Goal: Task Accomplishment & Management: Use online tool/utility

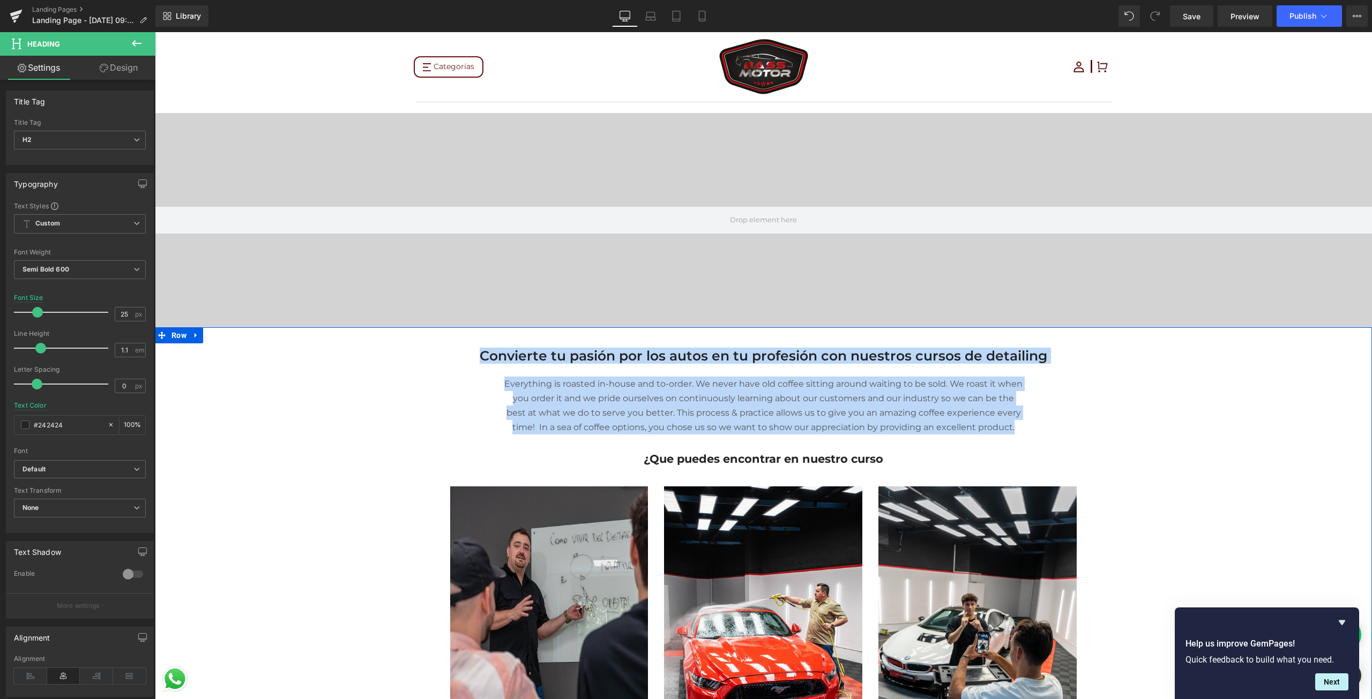
click at [724, 394] on p "Everything is roasted in-house and to-order. We never have old coffee sitting a…" at bounding box center [764, 406] width 520 height 58
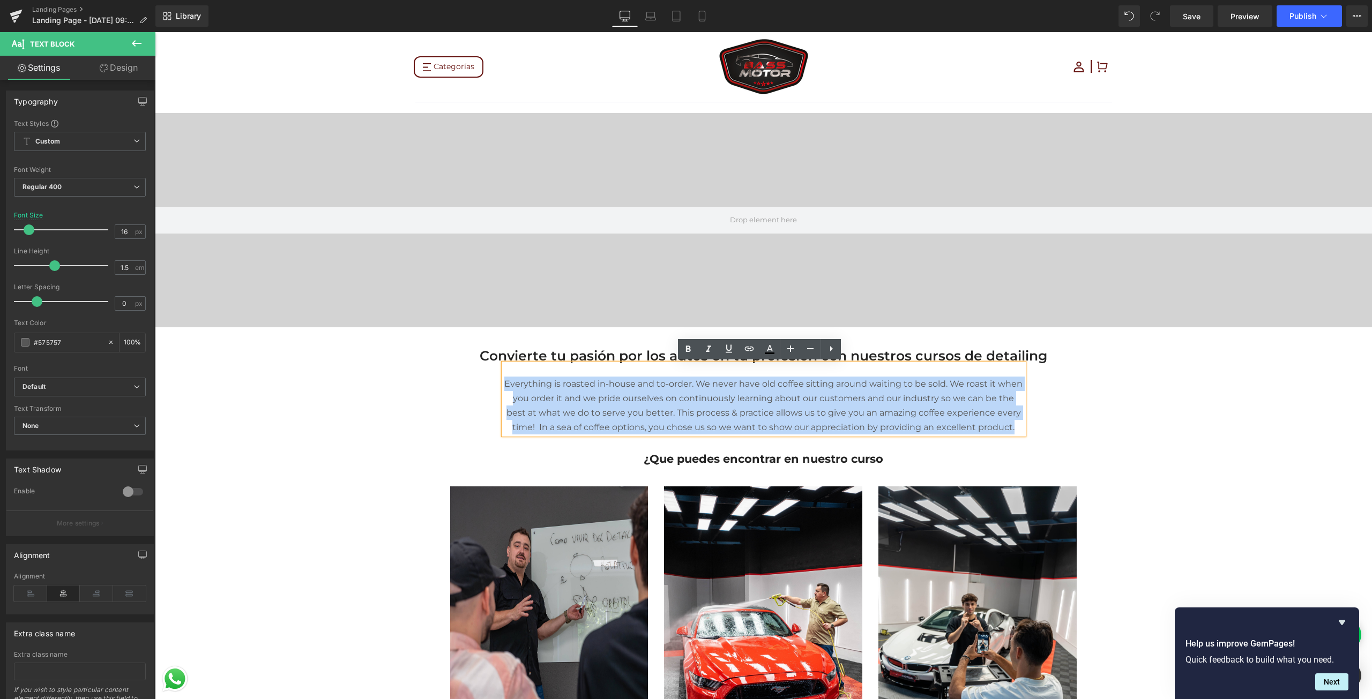
drag, startPoint x: 504, startPoint y: 382, endPoint x: 998, endPoint y: 424, distance: 495.4
click at [998, 424] on p "Everything is roasted in-house and to-order. We never have old coffee sitting a…" at bounding box center [764, 406] width 520 height 58
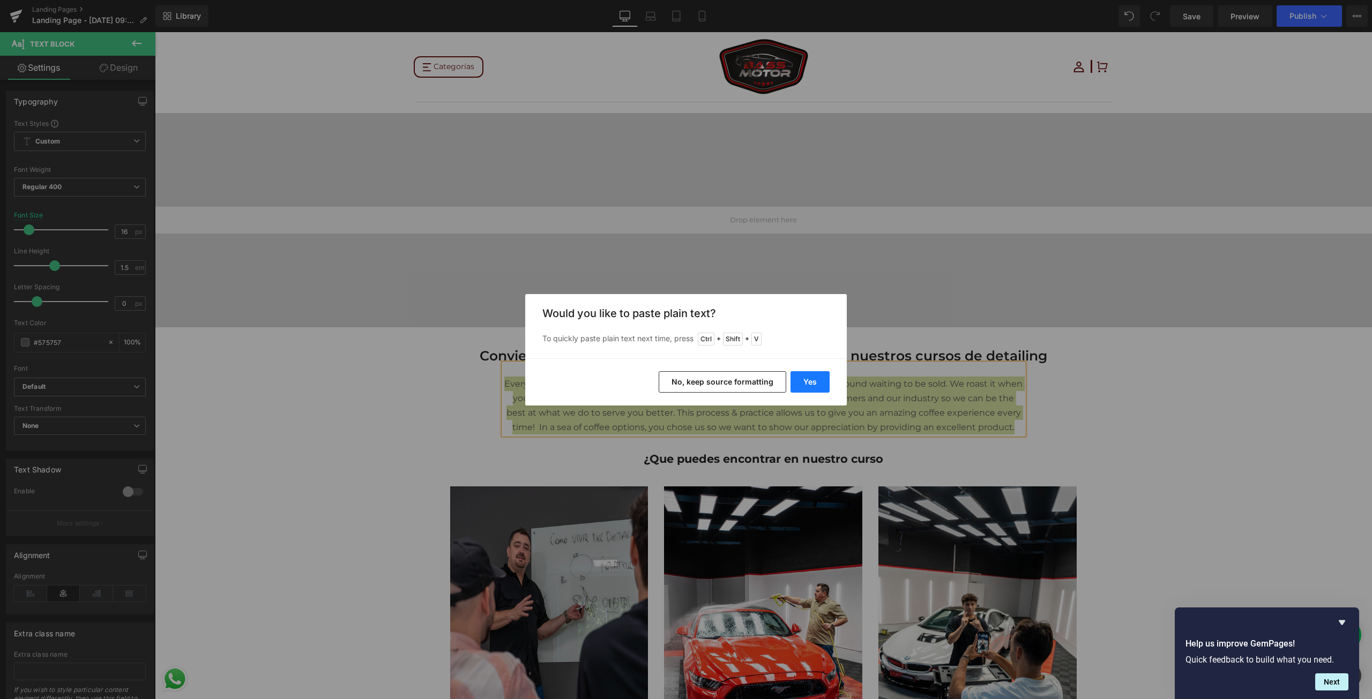
click at [822, 376] on button "Yes" at bounding box center [810, 381] width 39 height 21
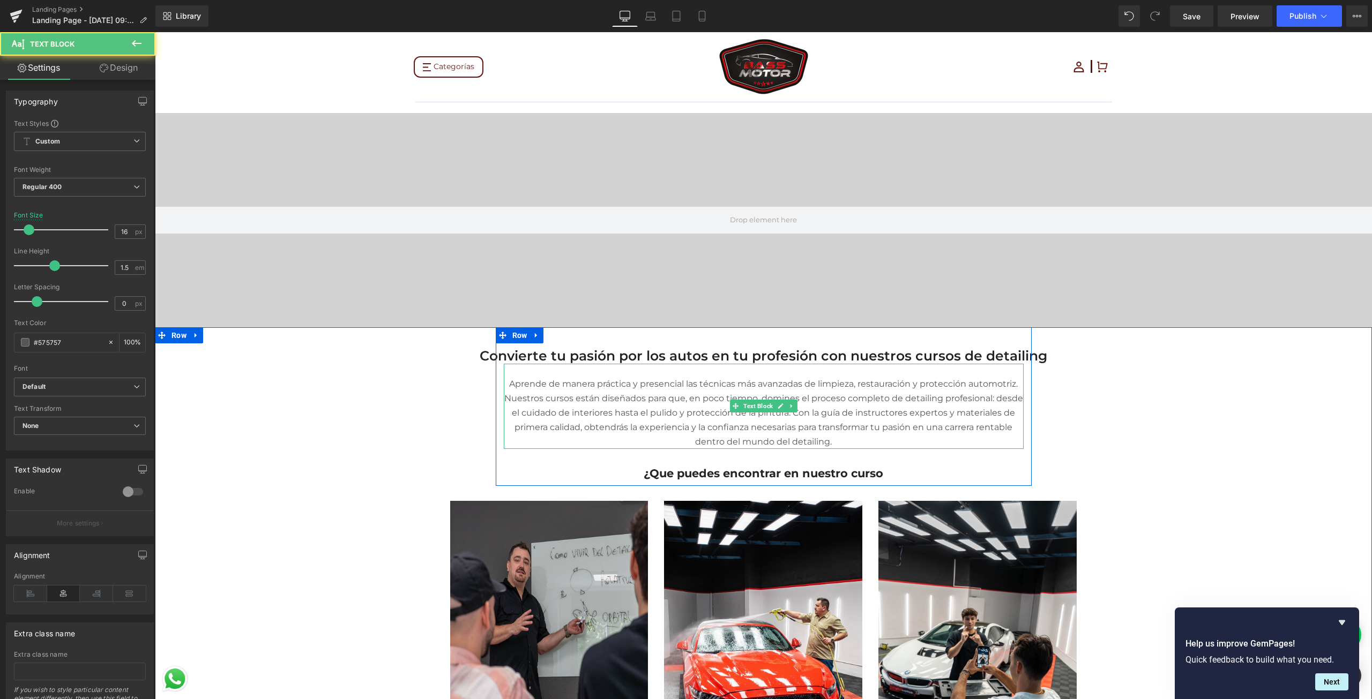
click at [542, 407] on p "Aprende de manera práctica y presencial las técnicas más avanzadas de limpieza,…" at bounding box center [764, 413] width 520 height 72
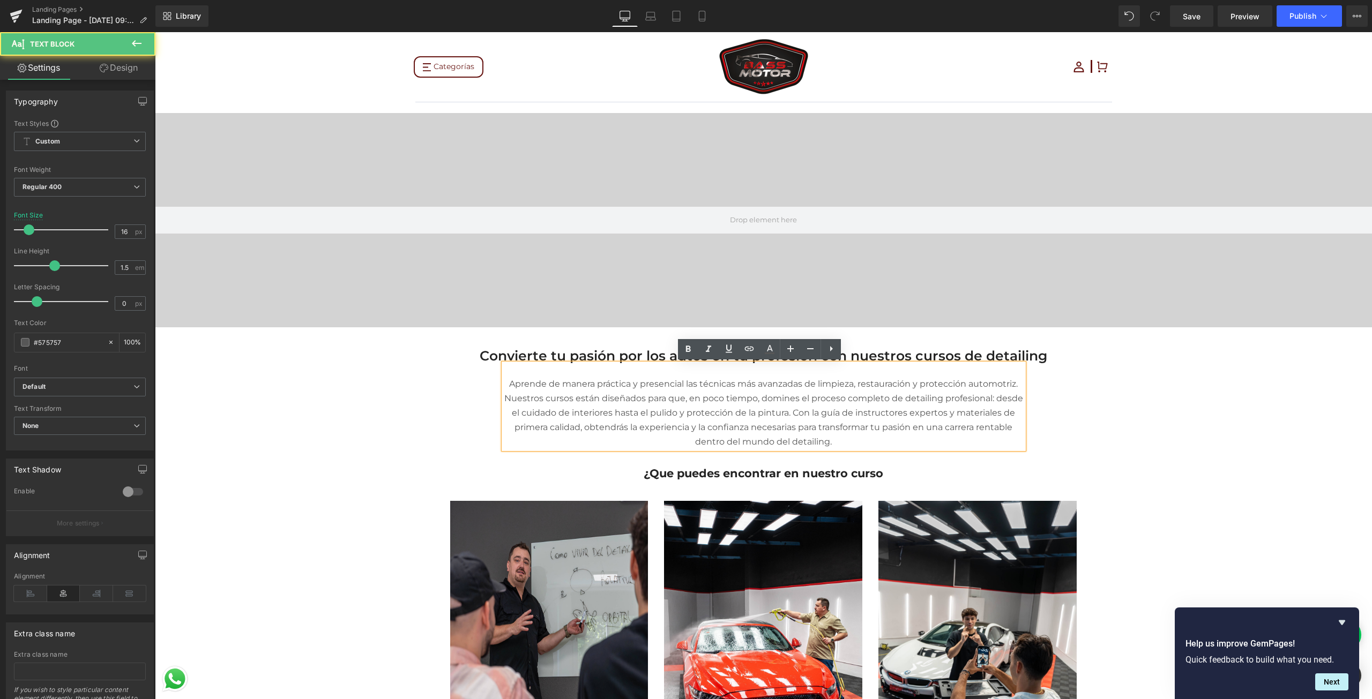
click at [539, 396] on p "Aprende de manera práctica y presencial las técnicas más avanzadas de limpieza,…" at bounding box center [764, 413] width 520 height 72
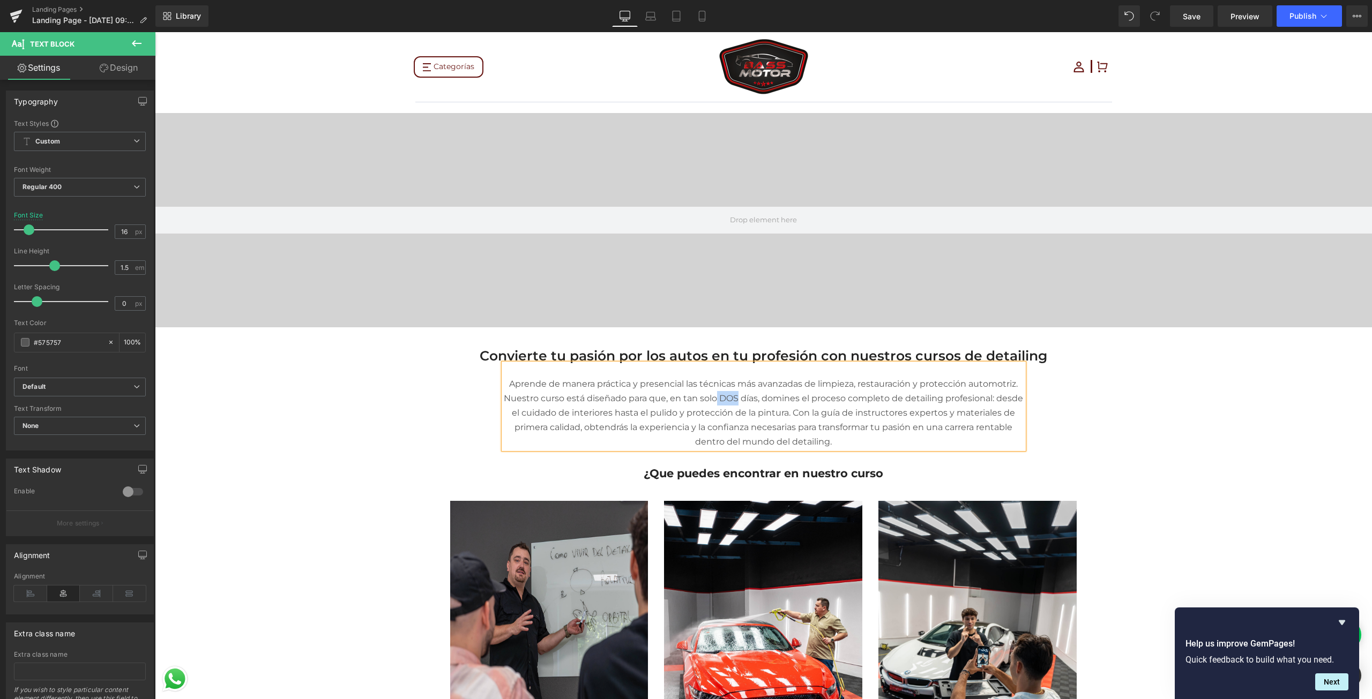
drag, startPoint x: 713, startPoint y: 394, endPoint x: 733, endPoint y: 394, distance: 19.3
click at [733, 394] on p "Aprende de manera práctica y presencial las técnicas más avanzadas de limpieza,…" at bounding box center [764, 413] width 520 height 72
click at [849, 385] on p "Aprende de manera práctica y presencial las técnicas más avanzadas de limpieza,…" at bounding box center [764, 413] width 520 height 72
drag, startPoint x: 814, startPoint y: 383, endPoint x: 951, endPoint y: 384, distance: 137.2
click at [965, 384] on p "Aprende de manera práctica y presencial las técnicas más avanzadas de limpieza,…" at bounding box center [764, 413] width 520 height 72
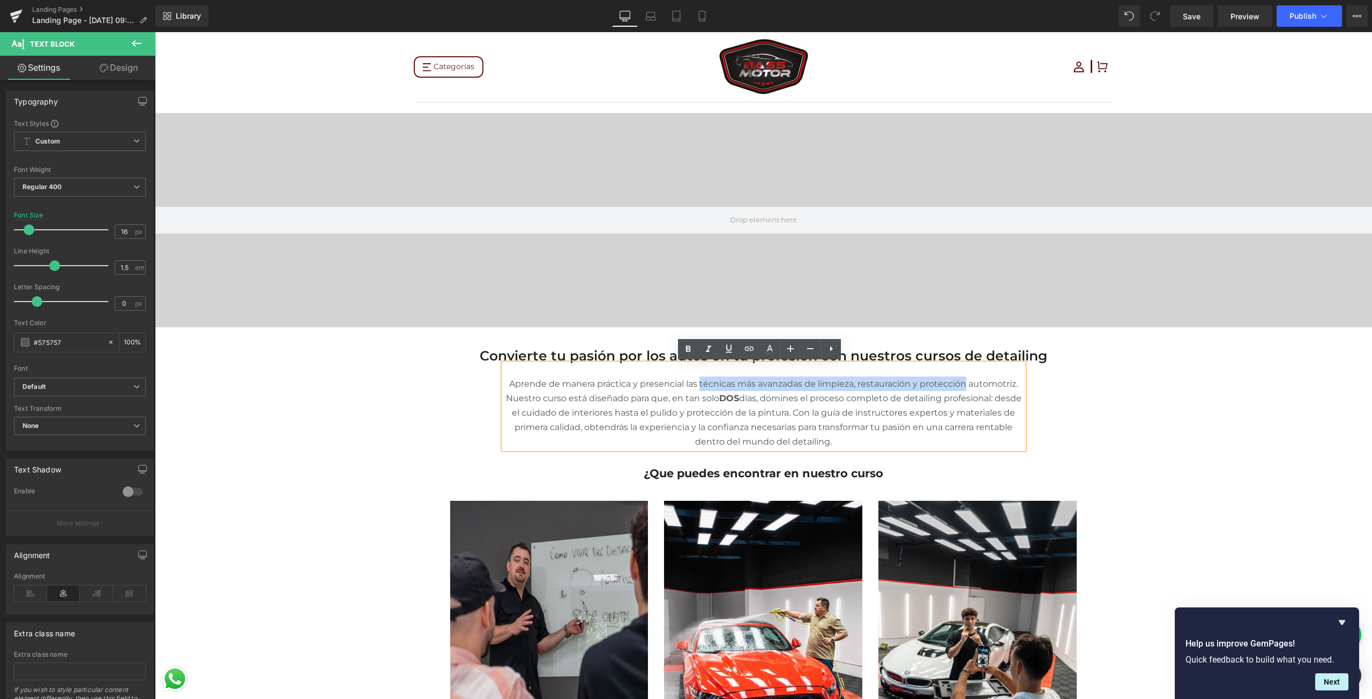
drag, startPoint x: 697, startPoint y: 382, endPoint x: 961, endPoint y: 383, distance: 264.2
click at [961, 383] on p "Aprende de manera práctica y presencial las técnicas más avanzadas de limpieza,…" at bounding box center [764, 413] width 520 height 72
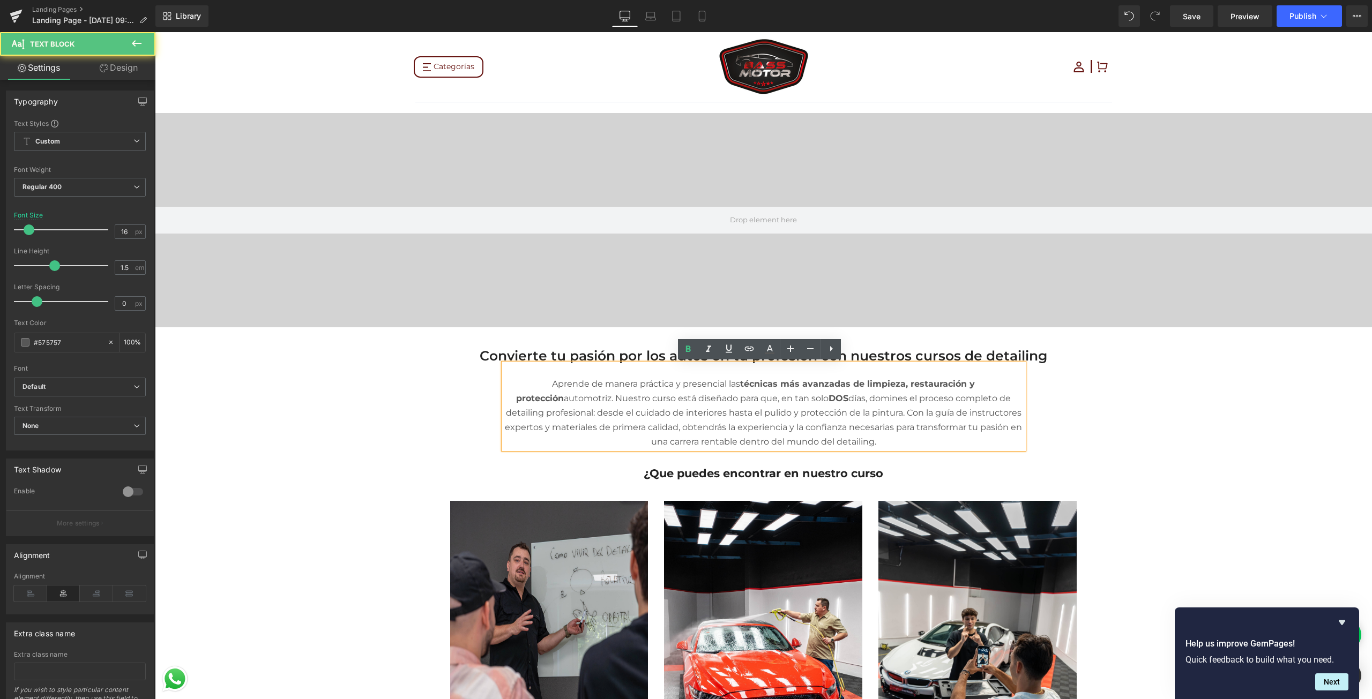
click at [879, 406] on p "Aprende de manera práctica y presencial las técnicas más avanzadas de limpieza,…" at bounding box center [764, 413] width 520 height 72
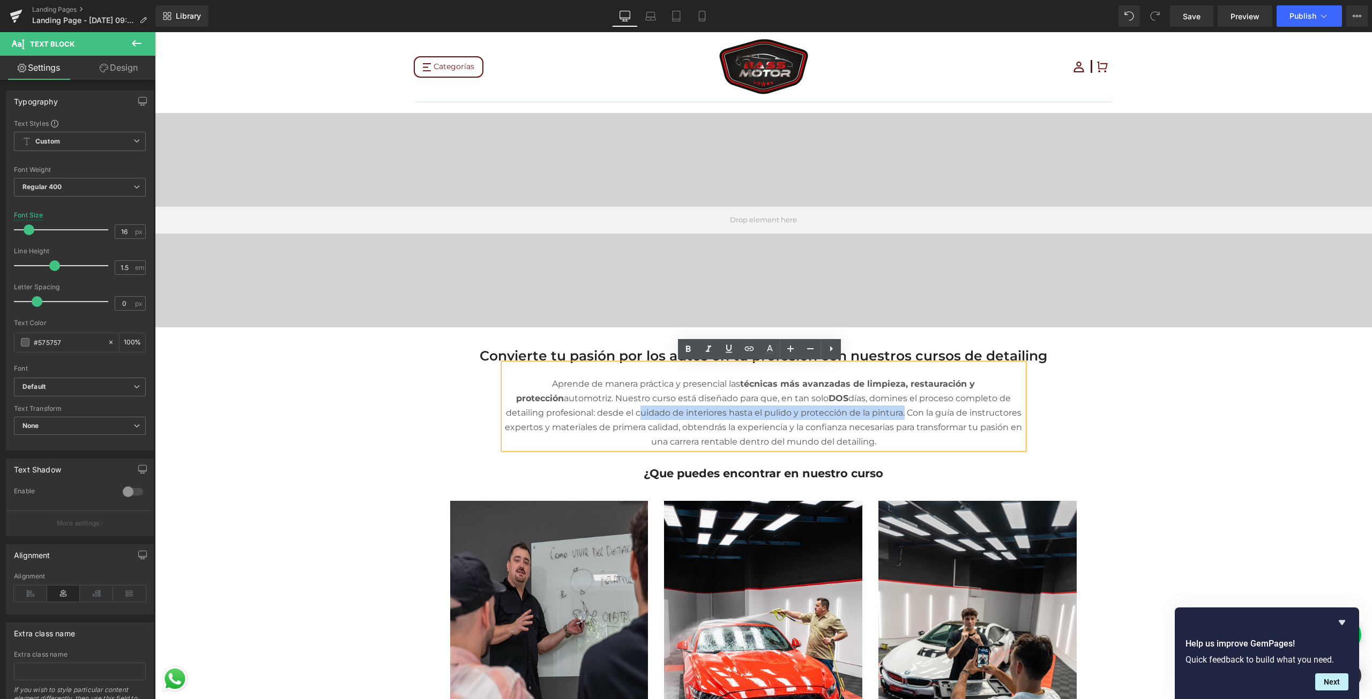
drag, startPoint x: 593, startPoint y: 412, endPoint x: 858, endPoint y: 415, distance: 265.3
click at [858, 415] on p "Aprende de manera práctica y presencial las técnicas más avanzadas de limpieza,…" at bounding box center [764, 413] width 520 height 72
click at [874, 422] on p "Aprende de manera práctica y presencial las técnicas más avanzadas de limpieza,…" at bounding box center [764, 413] width 520 height 72
drag, startPoint x: 909, startPoint y: 412, endPoint x: 952, endPoint y: 419, distance: 42.8
click at [952, 419] on p "Aprende de manera práctica y presencial las técnicas más avanzadas de limpieza,…" at bounding box center [764, 413] width 520 height 72
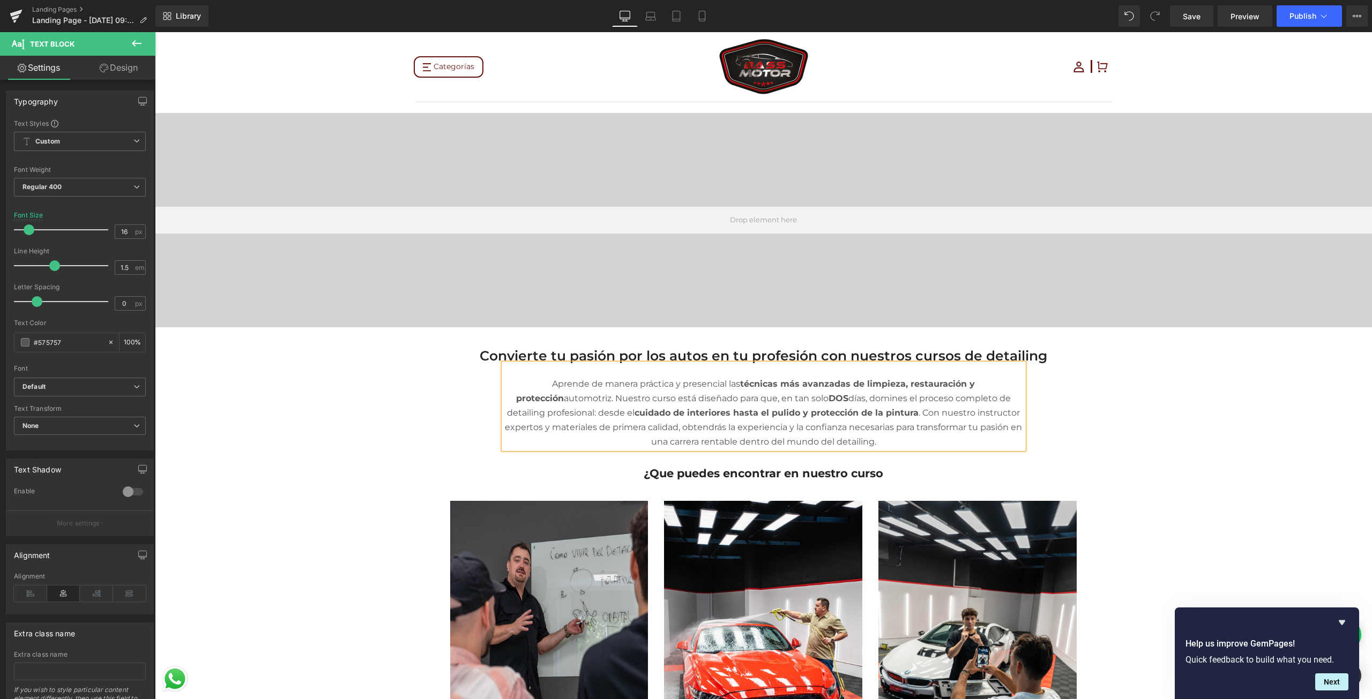
click at [1013, 409] on p "Aprende de manera práctica y presencial las técnicas más avanzadas de limpieza,…" at bounding box center [764, 413] width 520 height 72
click at [650, 425] on p "Aprende de manera práctica y presencial las técnicas más avanzadas de limpieza,…" at bounding box center [764, 413] width 520 height 72
drag, startPoint x: 927, startPoint y: 440, endPoint x: 788, endPoint y: 444, distance: 139.4
click at [788, 444] on p "Aprende de manera práctica y presencial las técnicas más avanzadas de limpieza,…" at bounding box center [764, 413] width 520 height 72
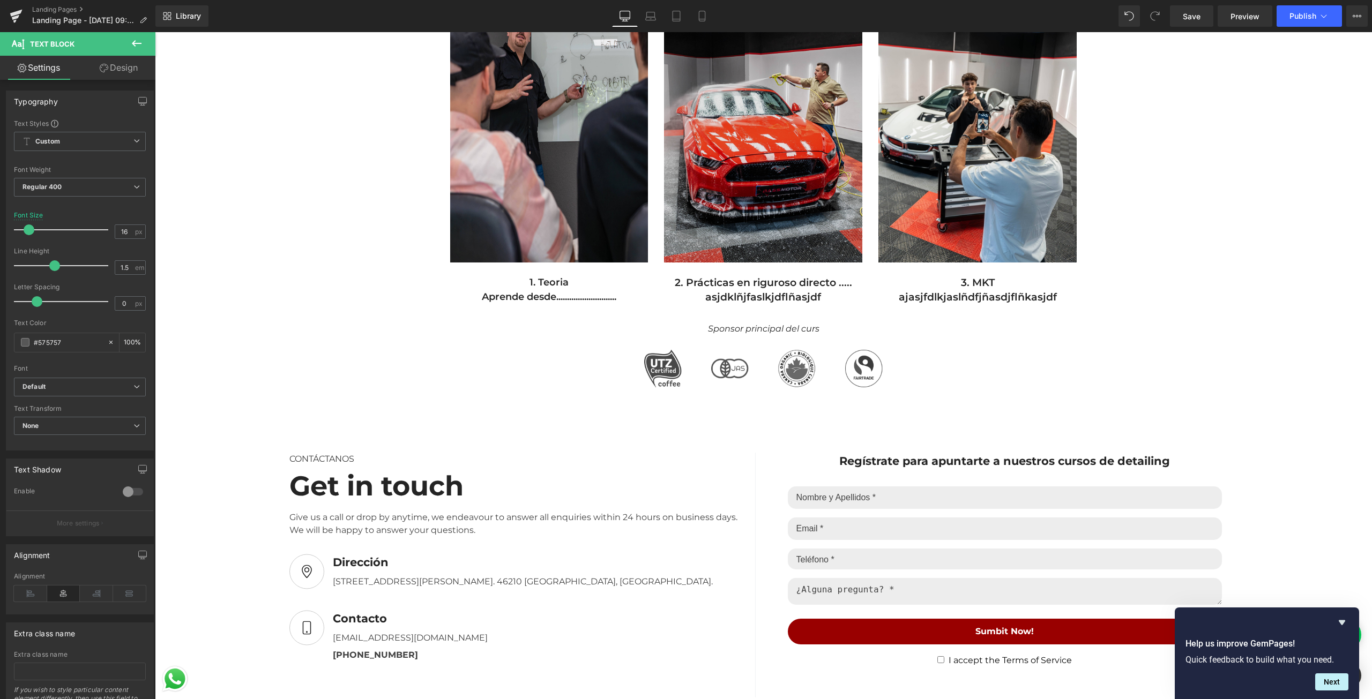
scroll to position [536, 0]
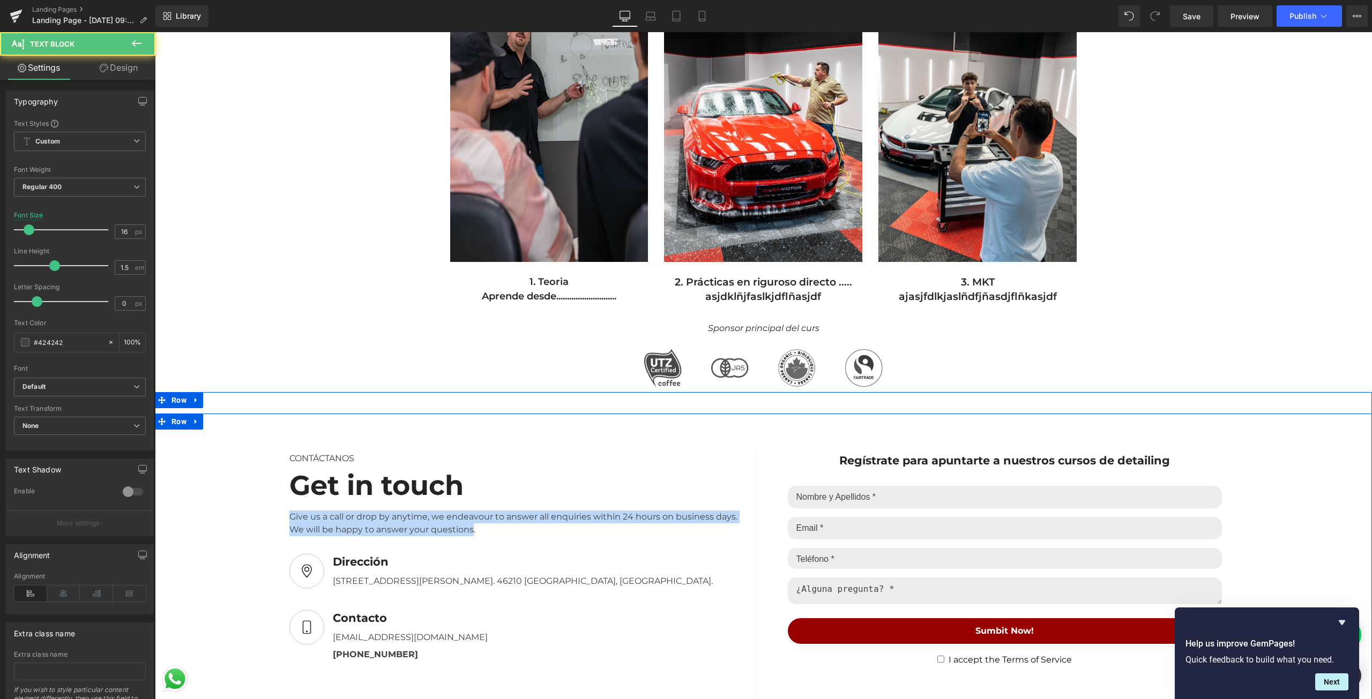
drag, startPoint x: 467, startPoint y: 531, endPoint x: 271, endPoint y: 499, distance: 198.7
click at [271, 499] on div "CONTÁCTANOS Text Block Get in touch Heading Give us a call or drop by anytime, …" at bounding box center [763, 586] width 1217 height 300
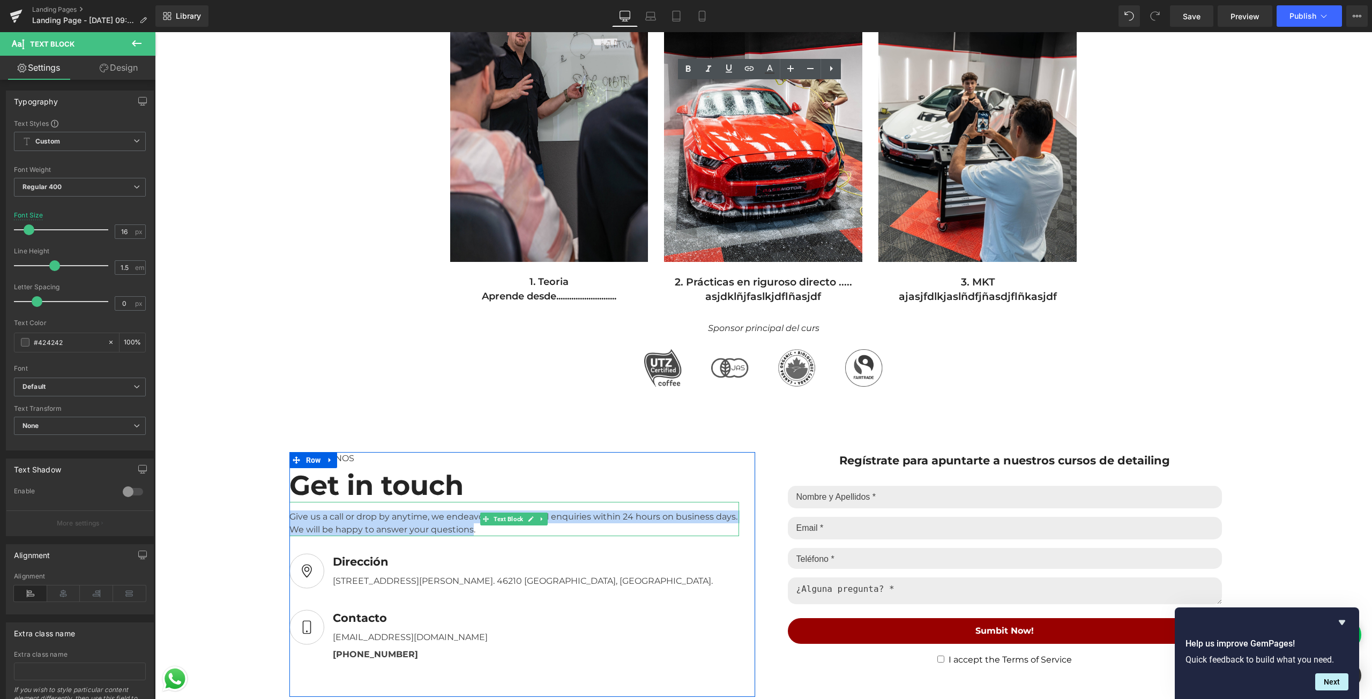
copy div "Give us a call or drop by anytime, we endeavour to answer all enquiries within …"
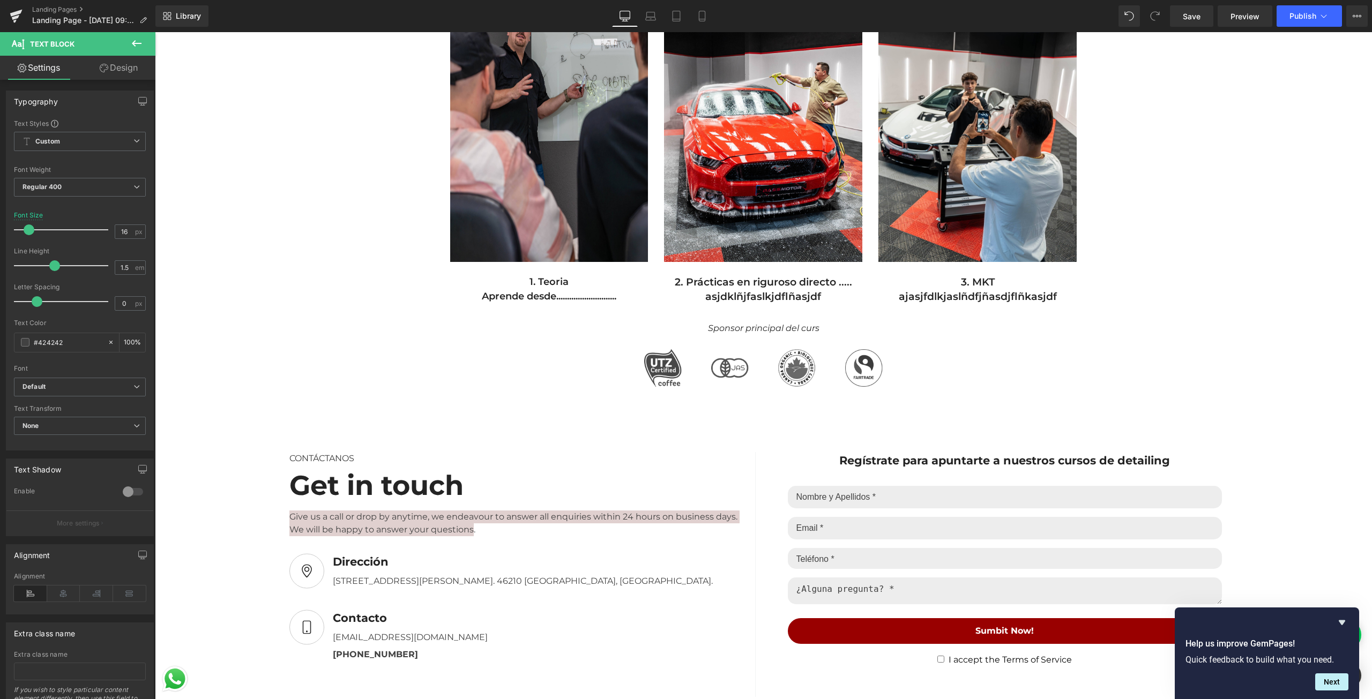
drag, startPoint x: 1191, startPoint y: 585, endPoint x: 1307, endPoint y: 627, distance: 123.1
click at [1346, 617] on icon "Hide survey" at bounding box center [1342, 622] width 13 height 13
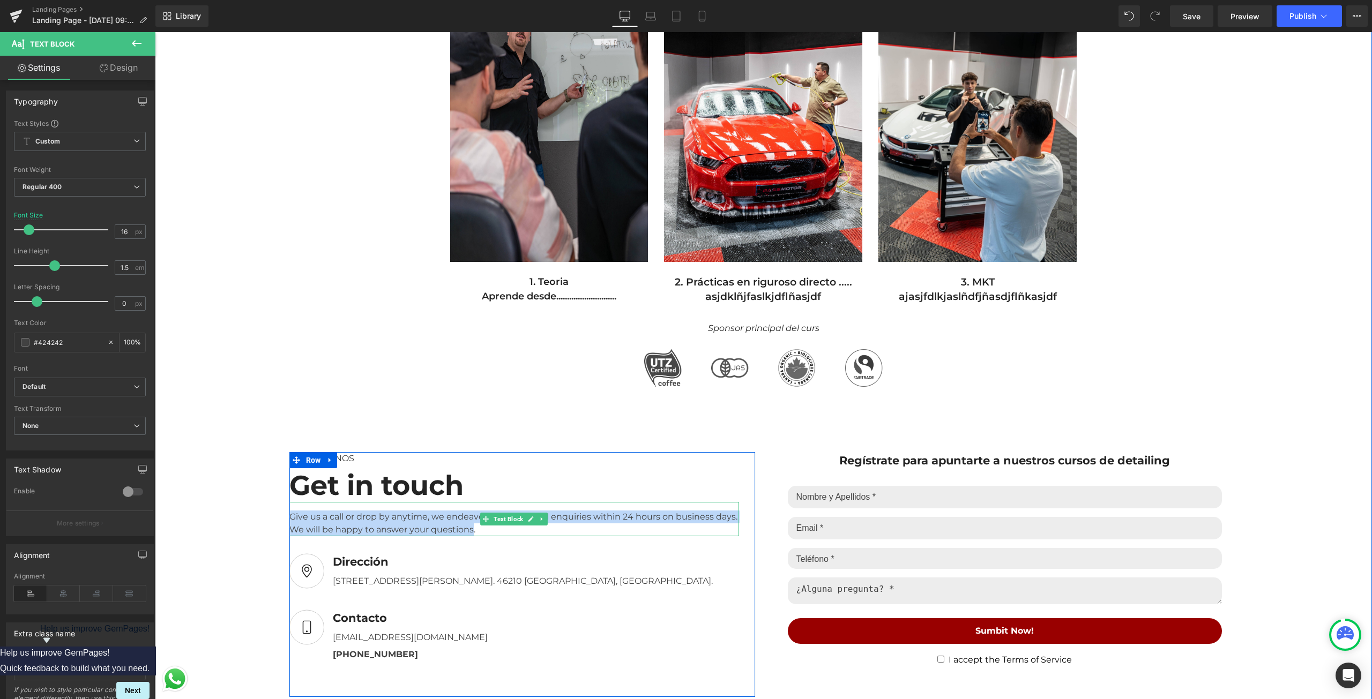
click at [416, 532] on div "Give us a call or drop by anytime, we endeavour to answer all enquiries within …" at bounding box center [514, 519] width 450 height 34
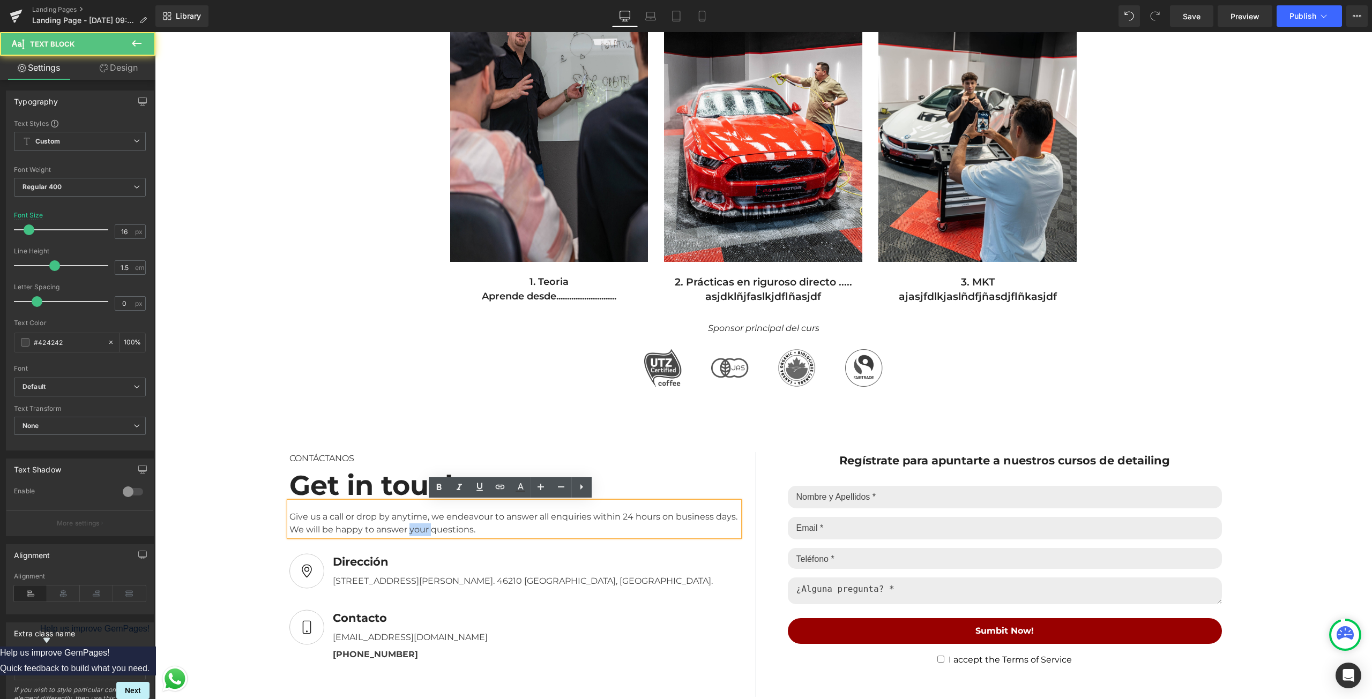
click at [416, 532] on div "Give us a call or drop by anytime, we endeavour to answer all enquiries within …" at bounding box center [514, 519] width 450 height 34
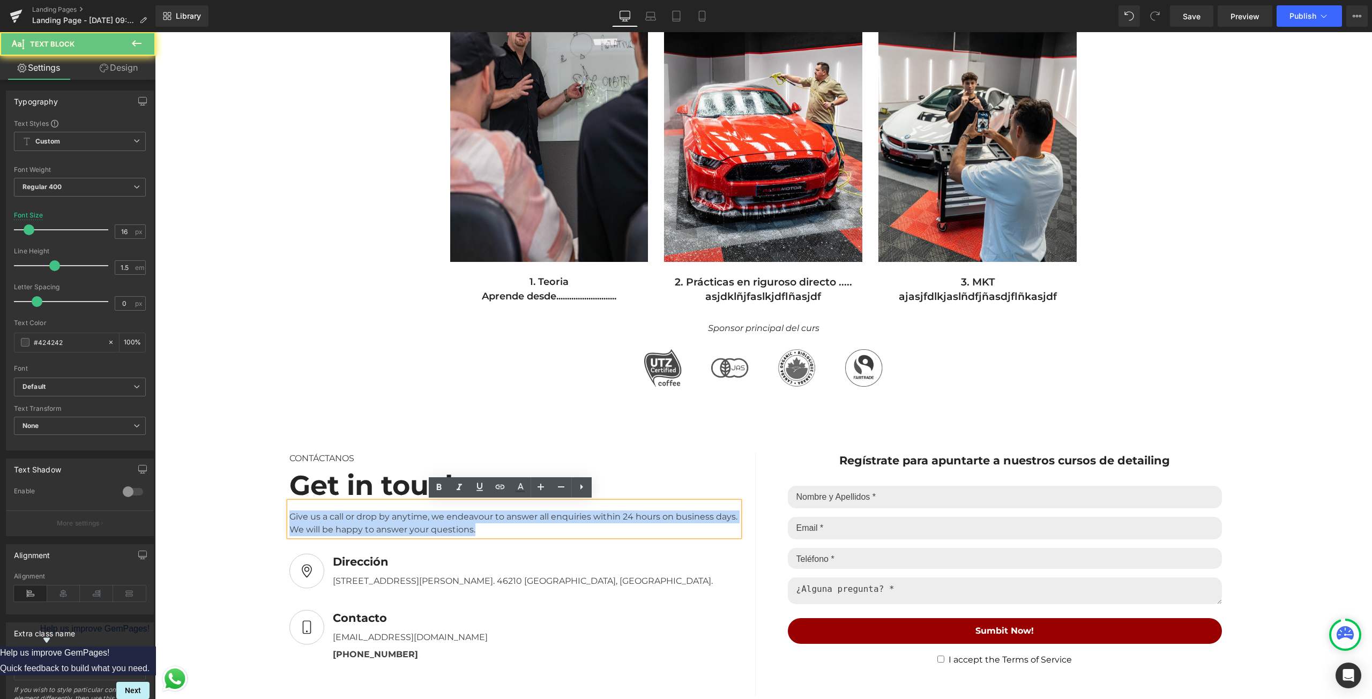
click at [416, 532] on div "Give us a call or drop by anytime, we endeavour to answer all enquiries within …" at bounding box center [514, 519] width 450 height 34
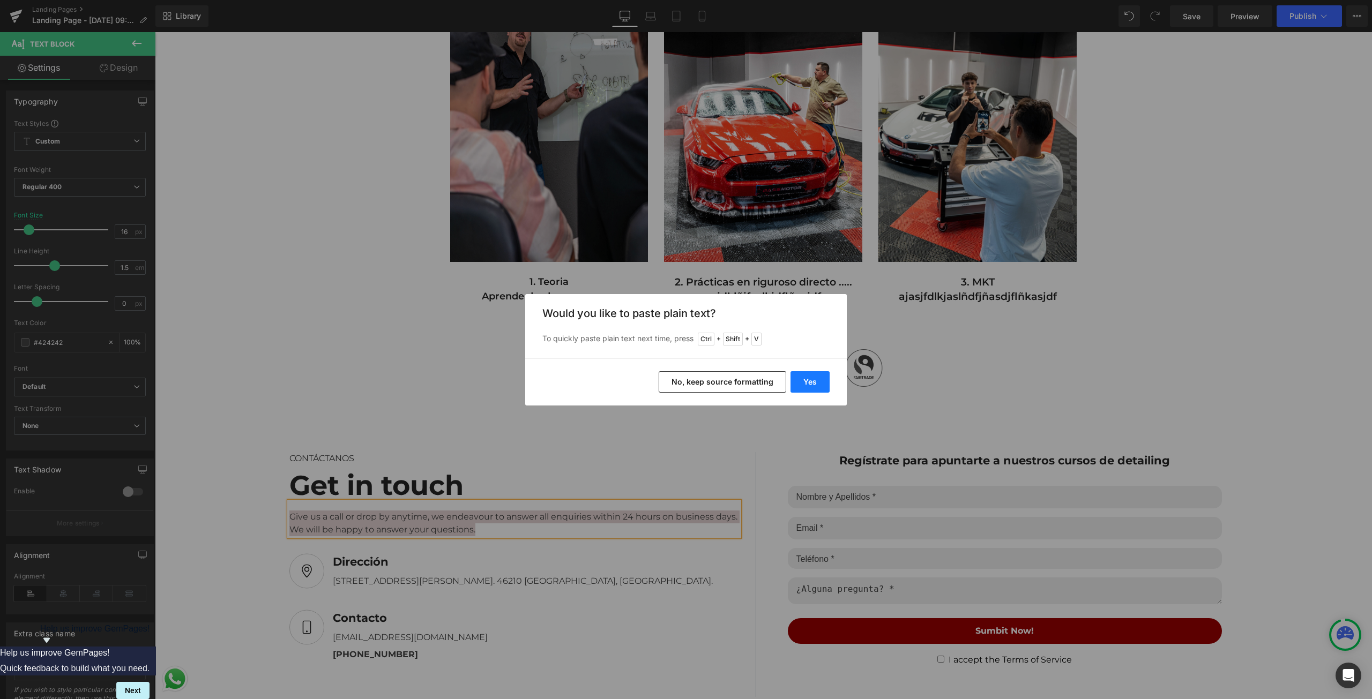
click at [817, 385] on button "Yes" at bounding box center [810, 381] width 39 height 21
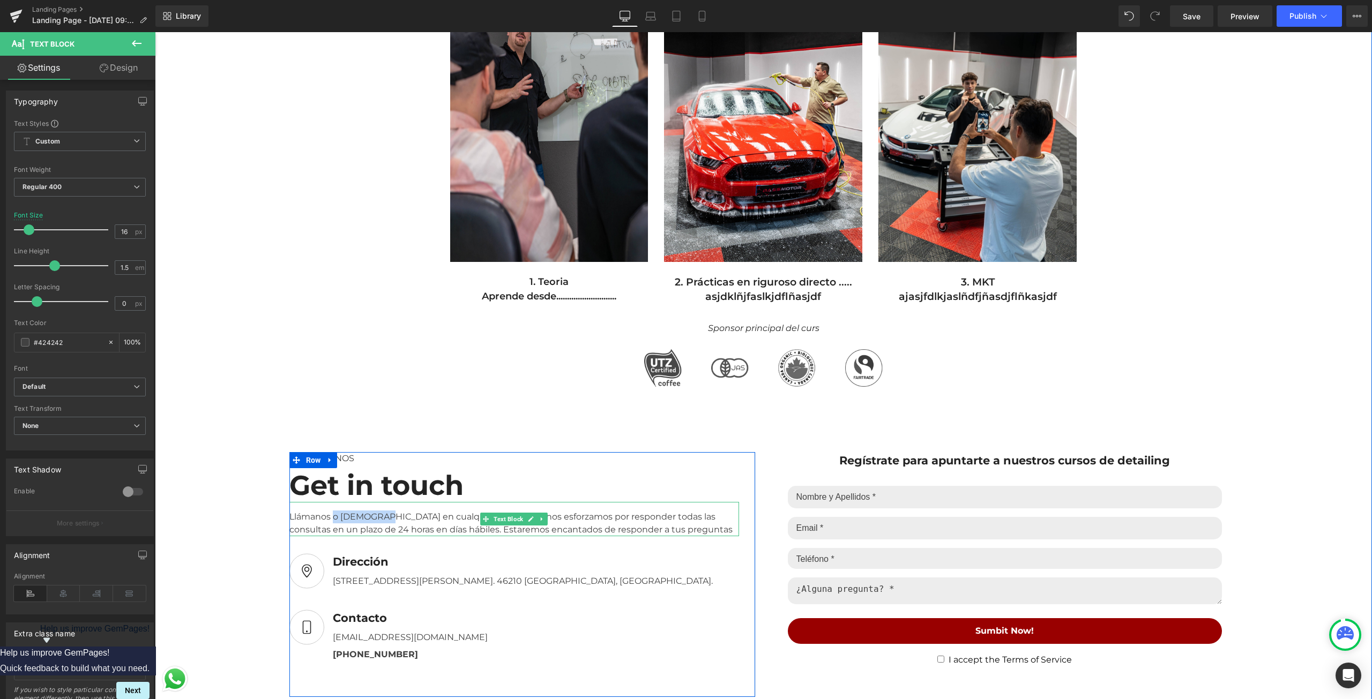
drag, startPoint x: 331, startPoint y: 517, endPoint x: 374, endPoint y: 513, distance: 43.0
click at [374, 513] on div "Llámanos o [DEMOGRAPHIC_DATA] en cualquier momento; nos esforzamos por responde…" at bounding box center [514, 519] width 450 height 34
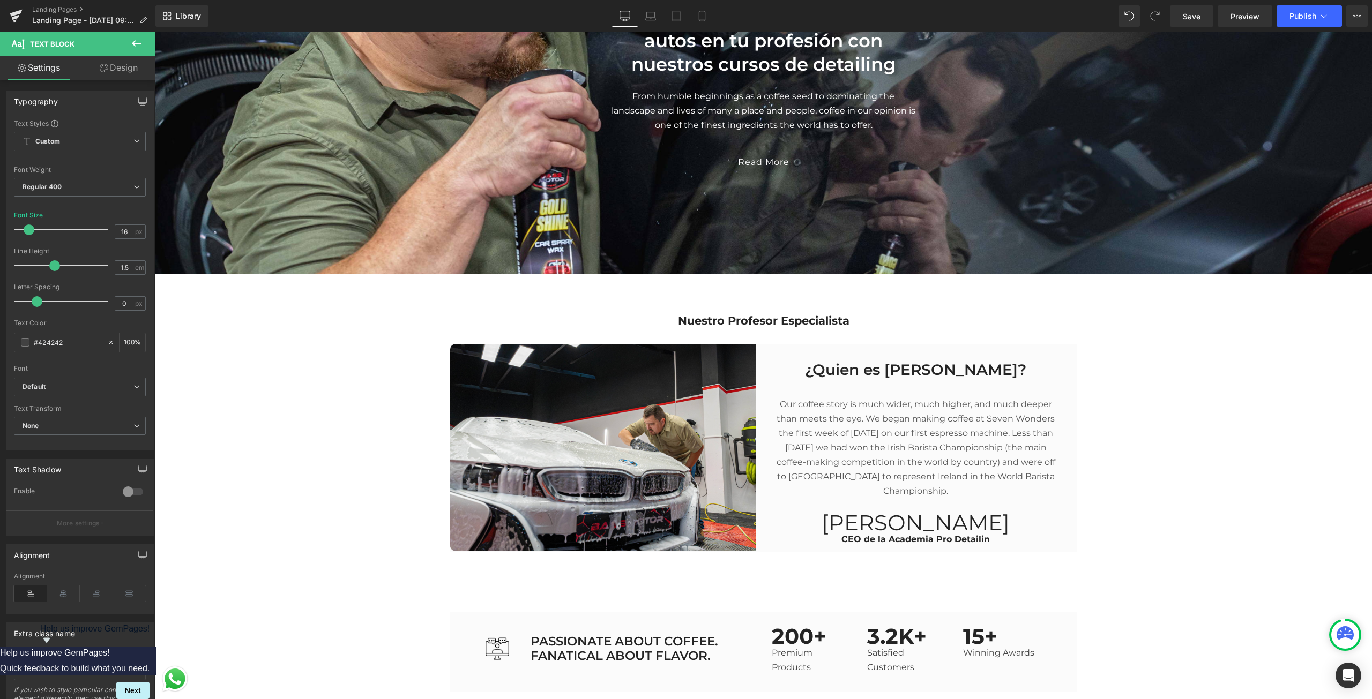
scroll to position [1608, 0]
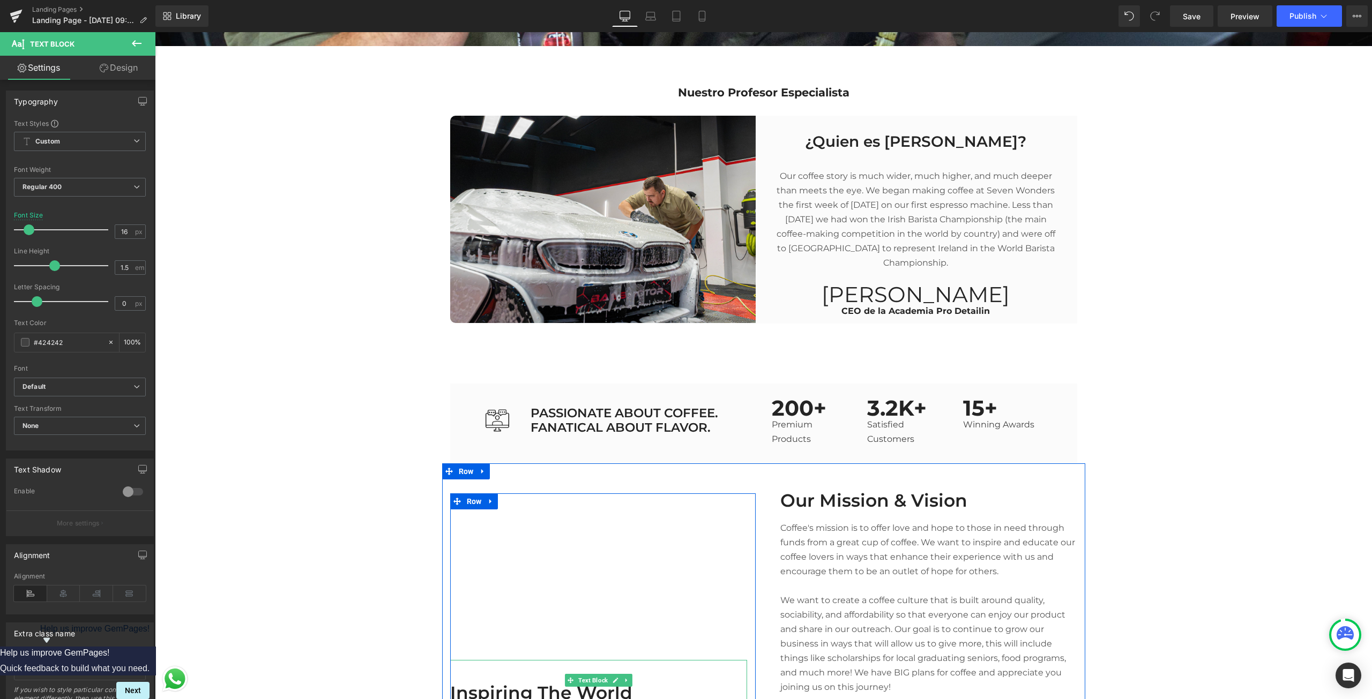
click at [659, 677] on div "Inspiring The World" at bounding box center [598, 680] width 297 height 40
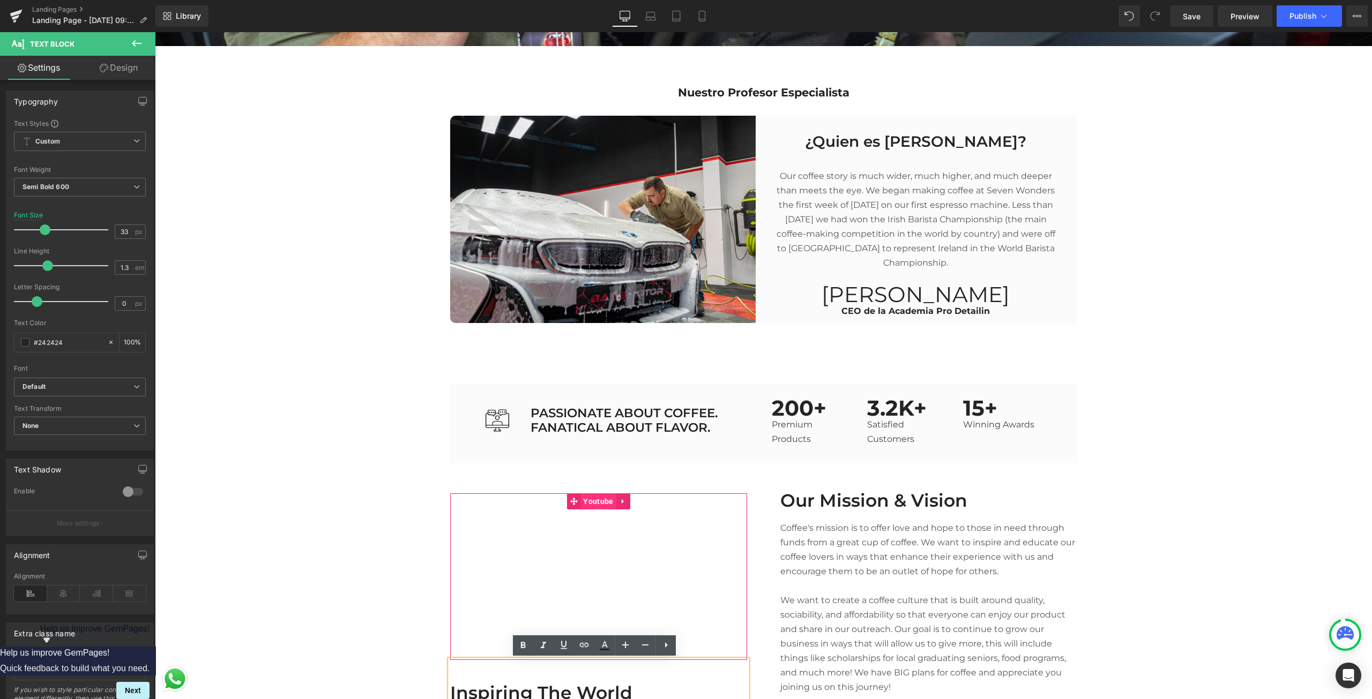
click at [593, 502] on span "Youtube" at bounding box center [597, 502] width 35 height 16
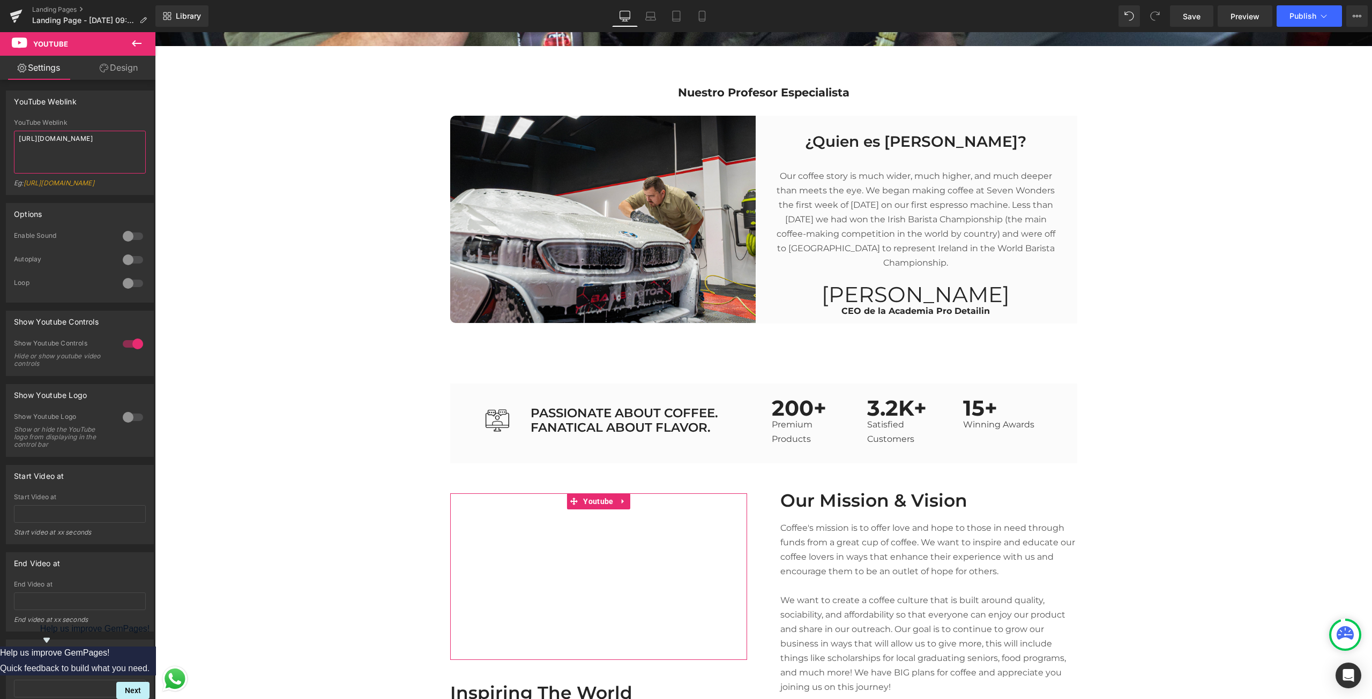
click at [73, 145] on textarea "[URL][DOMAIN_NAME]" at bounding box center [80, 152] width 132 height 43
paste textarea "[URL][DOMAIN_NAME]"
click at [73, 145] on textarea "[URL][DOMAIN_NAME][DOMAIN_NAME]" at bounding box center [80, 152] width 132 height 43
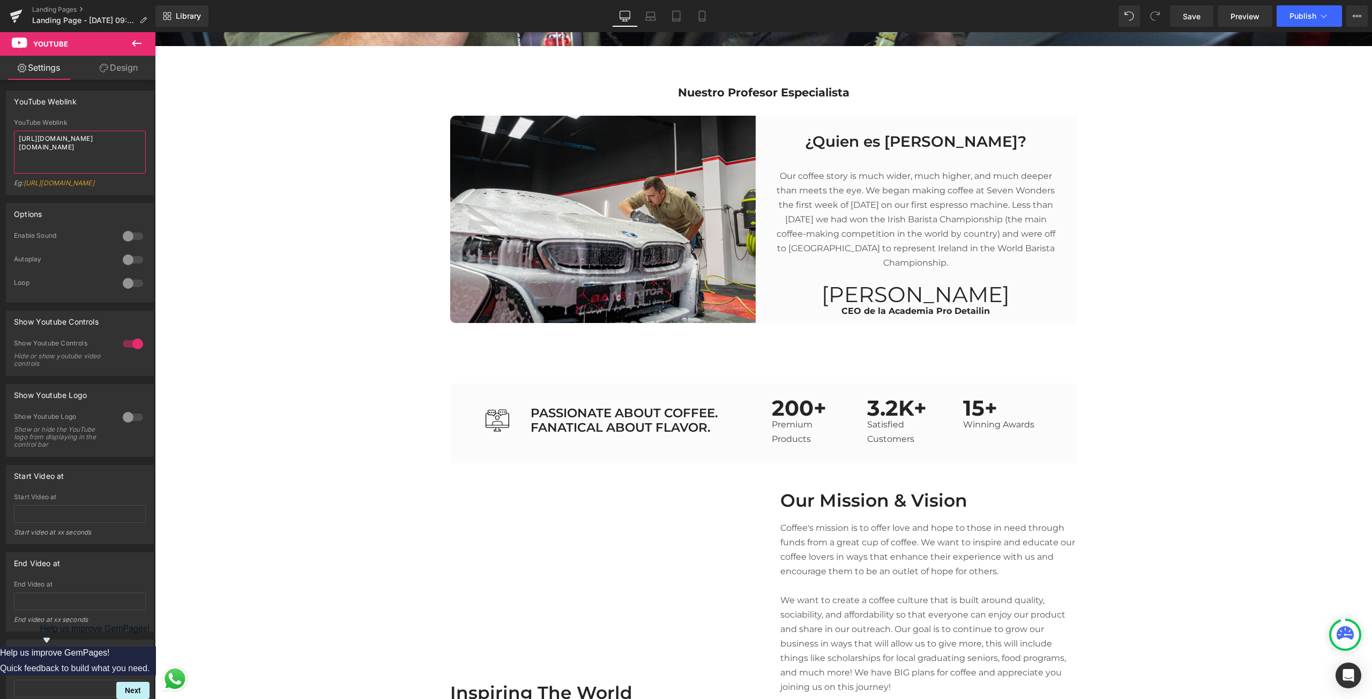
click at [73, 145] on textarea "[URL][DOMAIN_NAME][DOMAIN_NAME]" at bounding box center [80, 152] width 132 height 43
paste textarea
type textarea "[URL][DOMAIN_NAME]"
click at [140, 46] on icon at bounding box center [136, 43] width 13 height 13
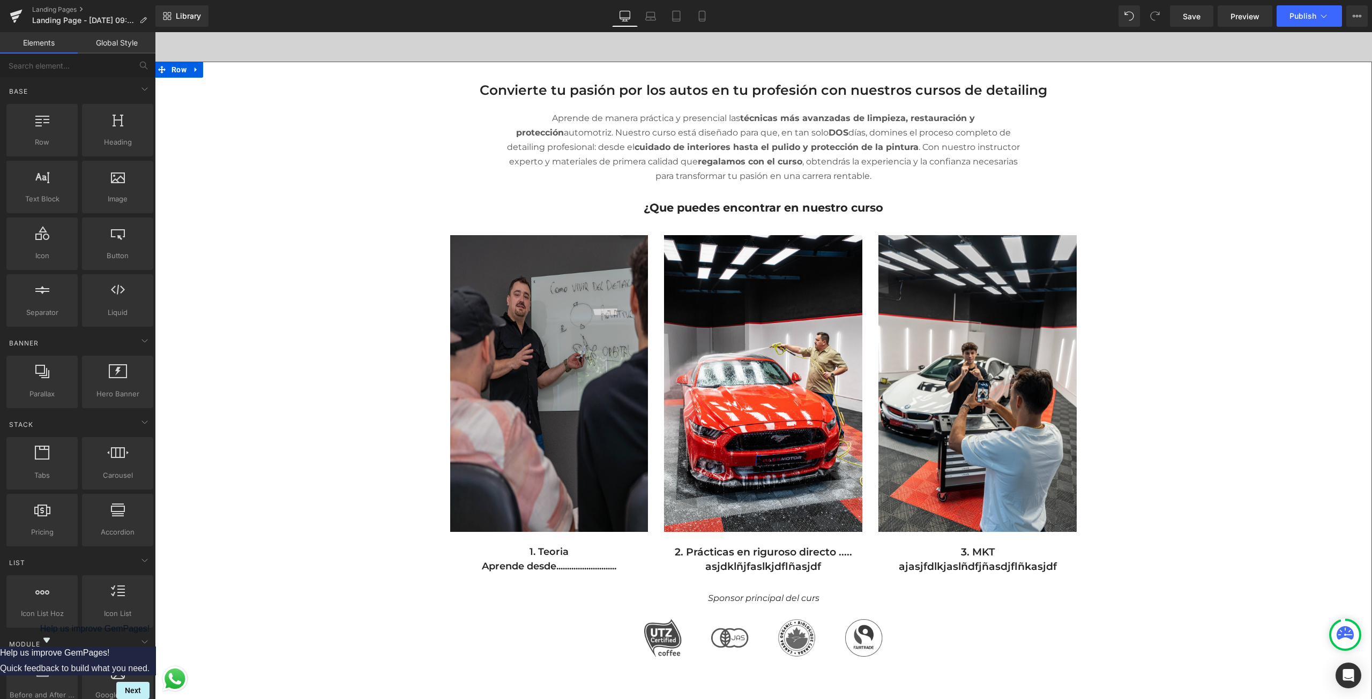
scroll to position [429, 0]
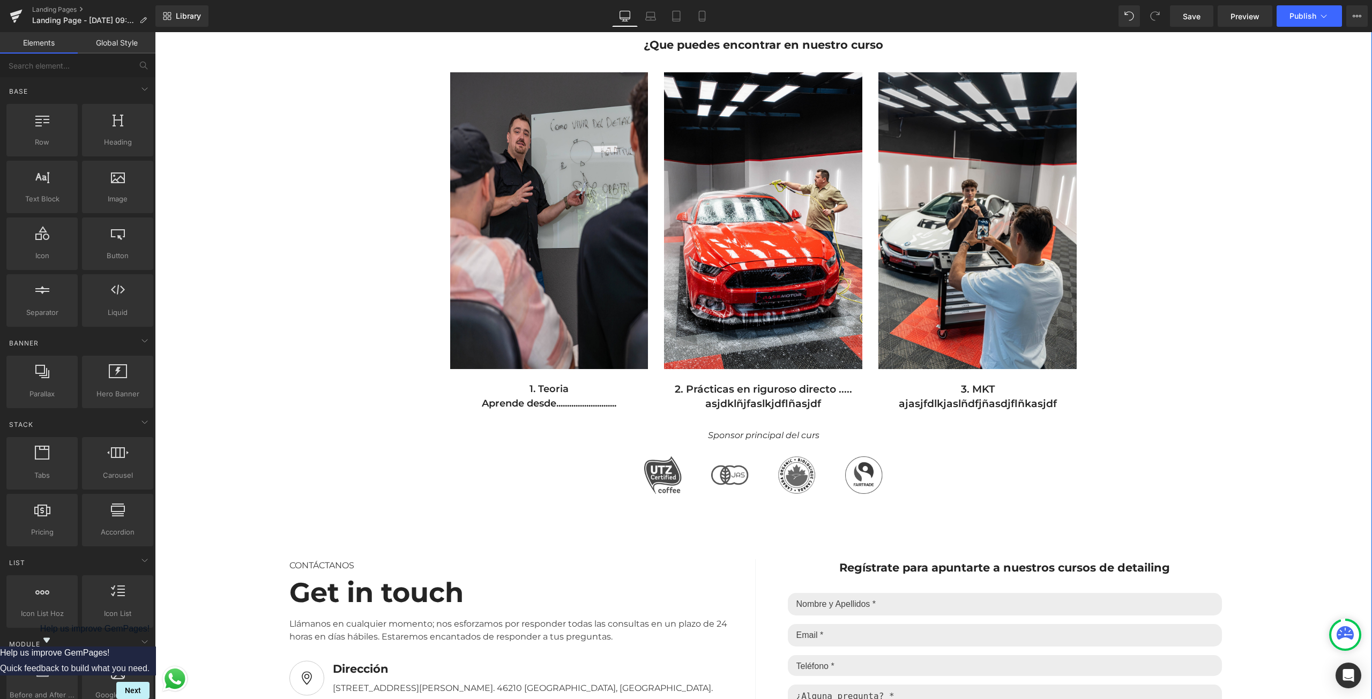
click at [610, 485] on div "Separator Convierte tu pasión por los autos en tu profesión con nuestros cursos…" at bounding box center [763, 371] width 1217 height 944
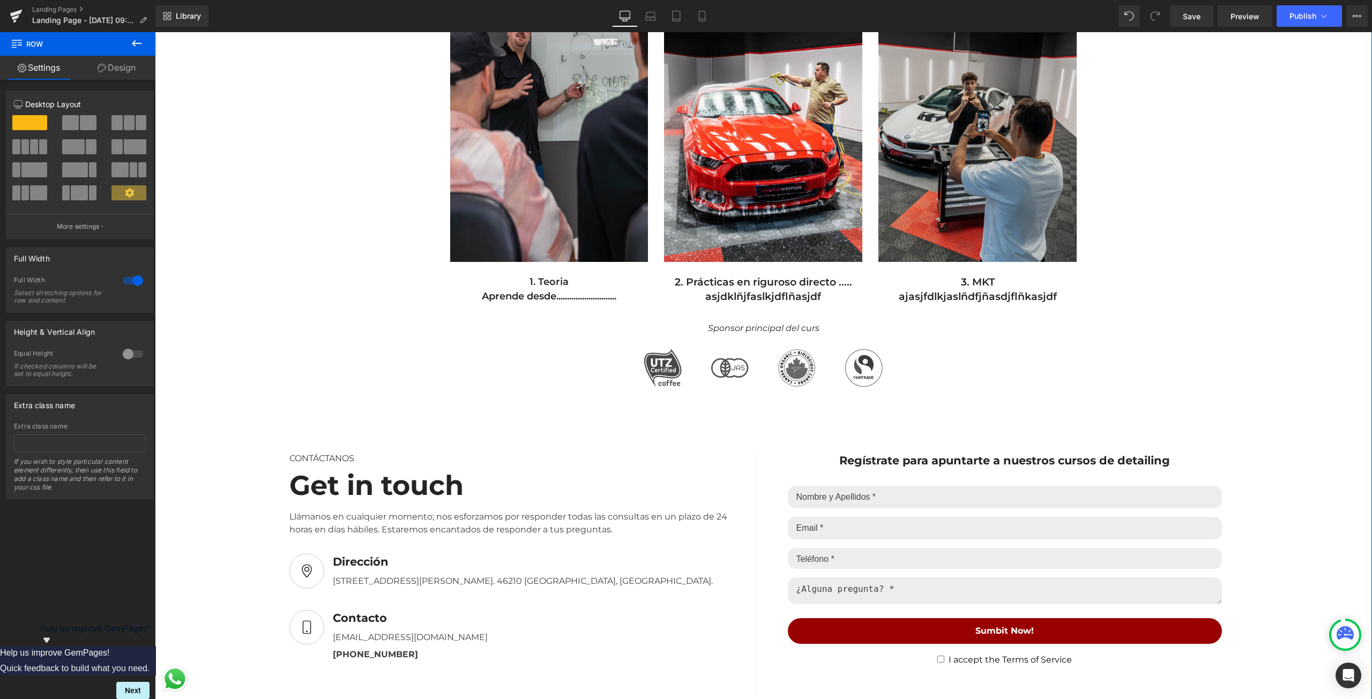
scroll to position [214, 0]
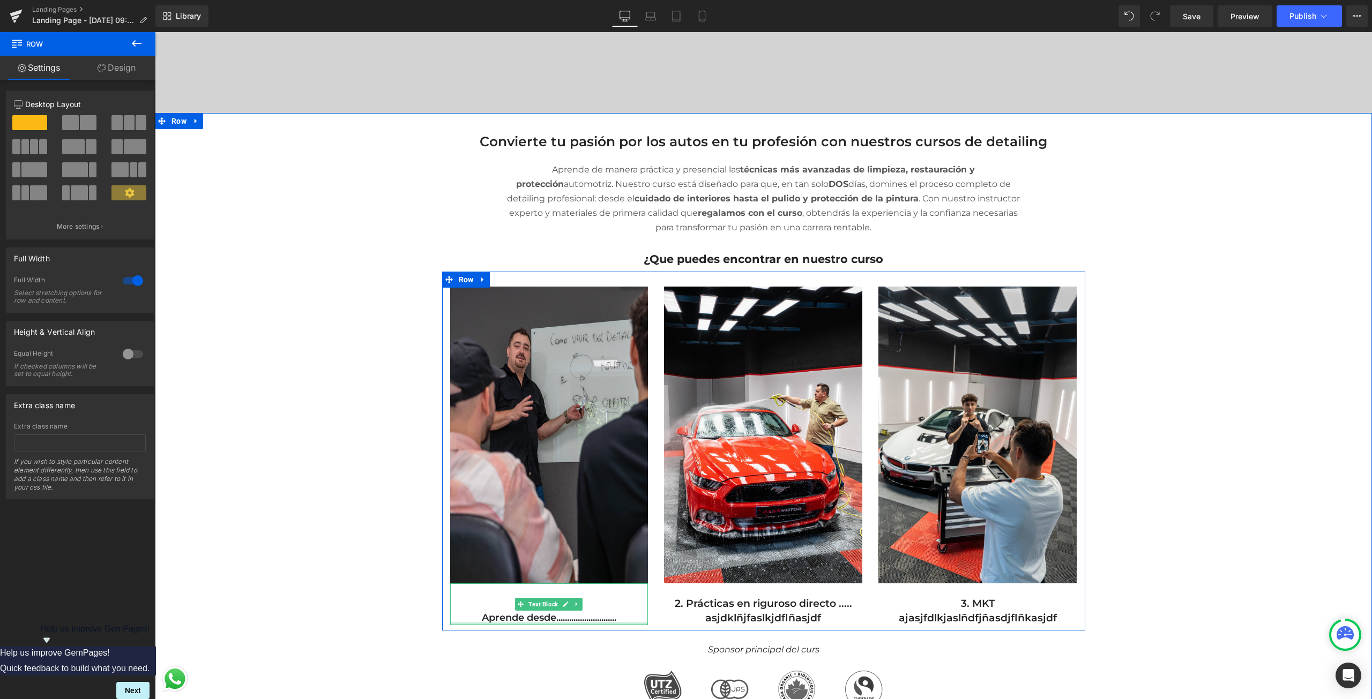
click at [561, 623] on div "1. Teoria Aprende desde............................ Text Block" at bounding box center [549, 605] width 198 height 42
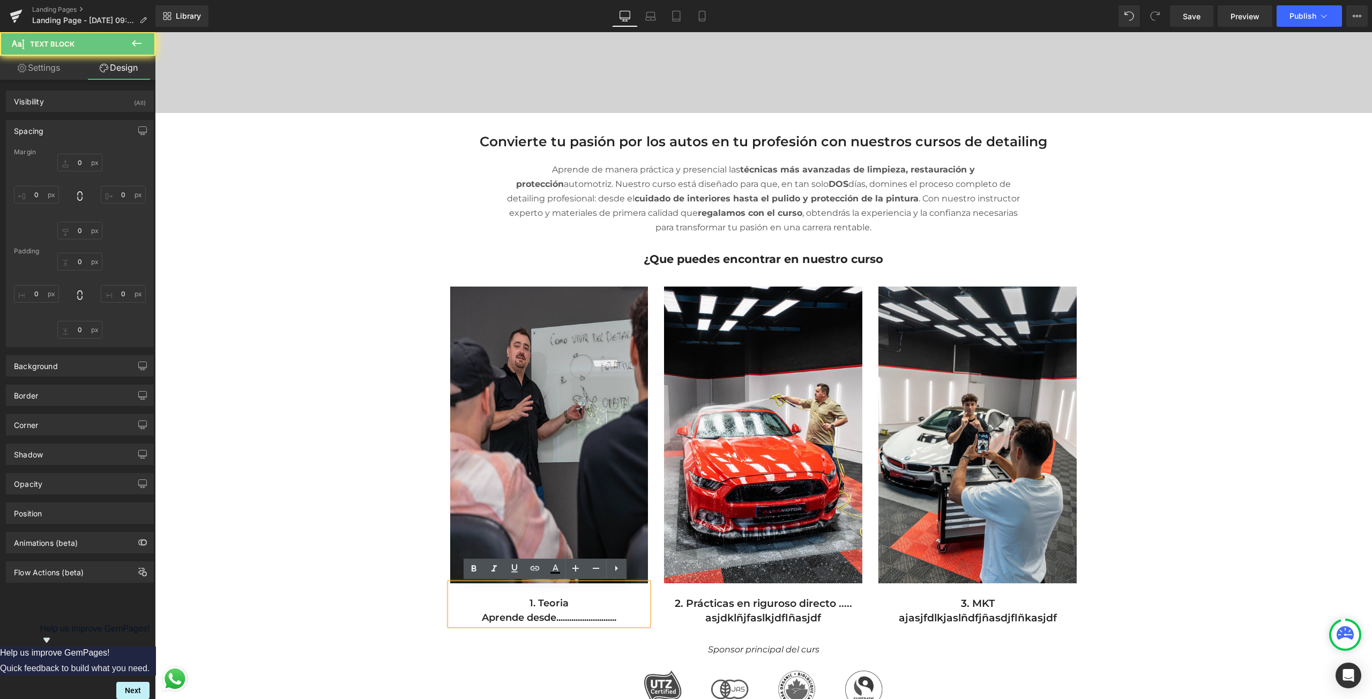
type input "0"
type input "24"
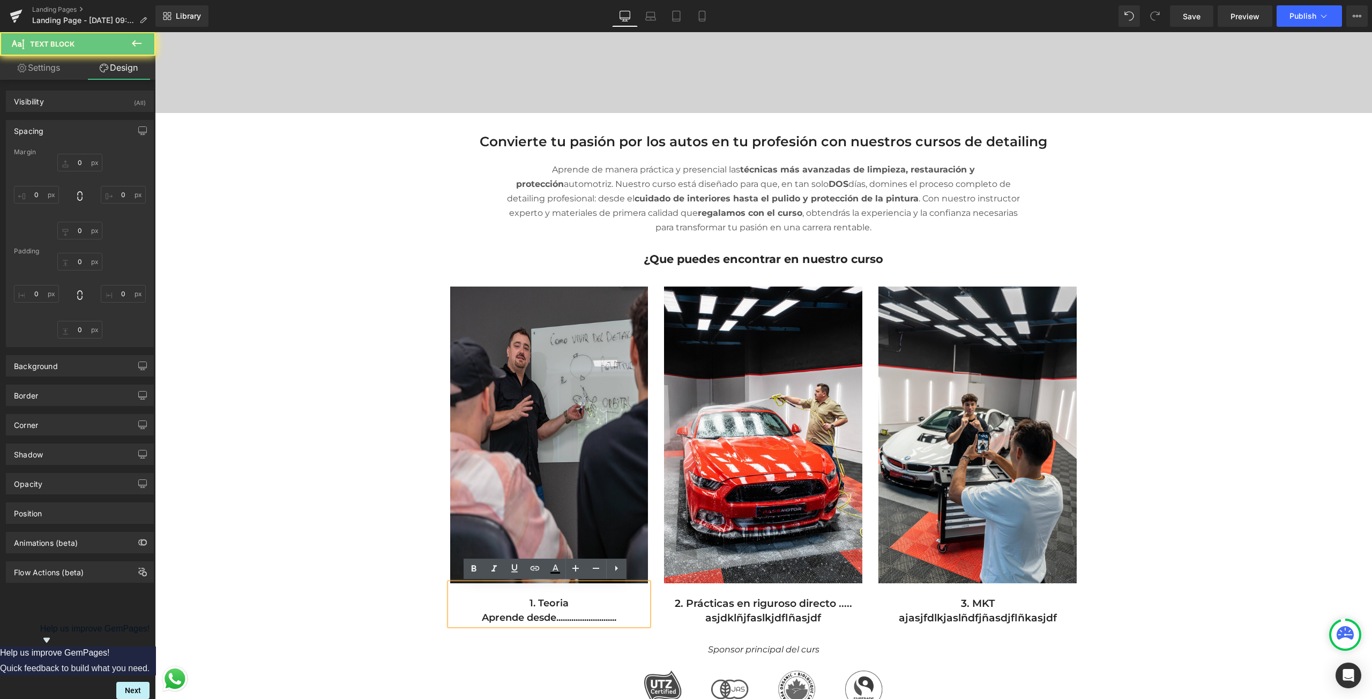
type input "0"
click at [571, 617] on p "Aprende desde............................" at bounding box center [549, 618] width 198 height 14
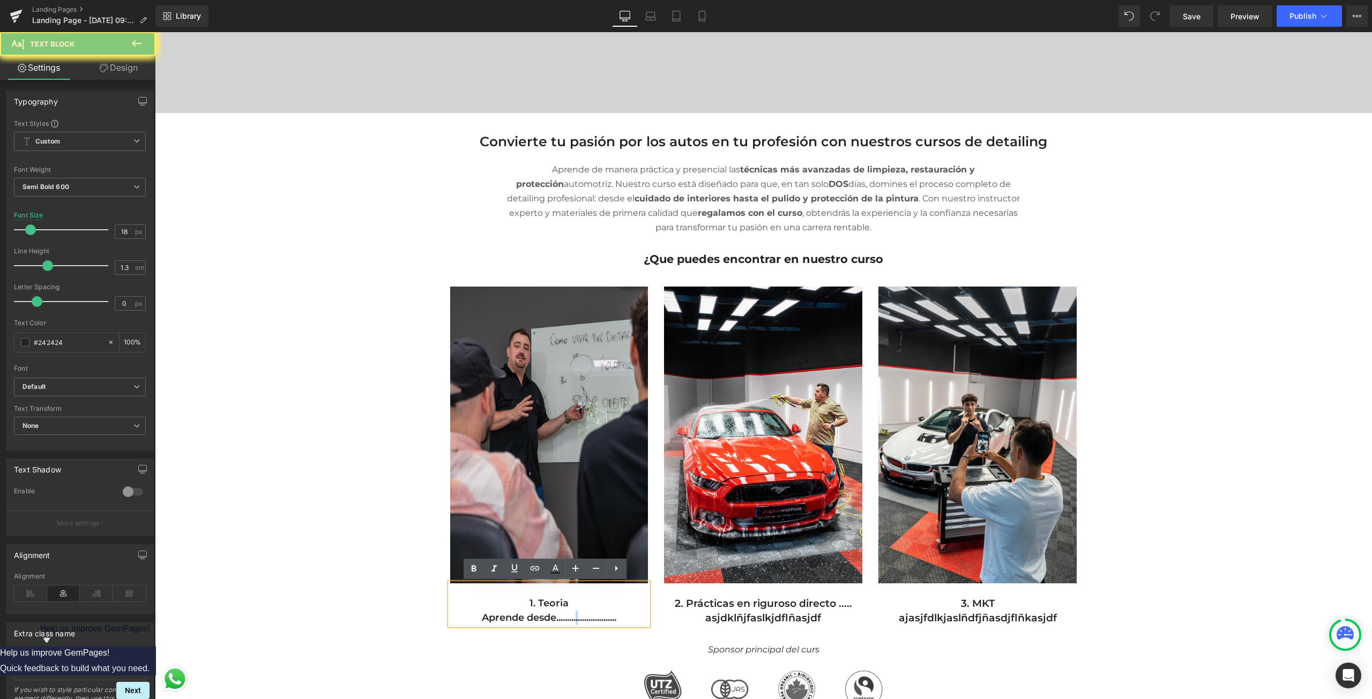
click at [571, 617] on p "Aprende desde............................" at bounding box center [549, 618] width 198 height 14
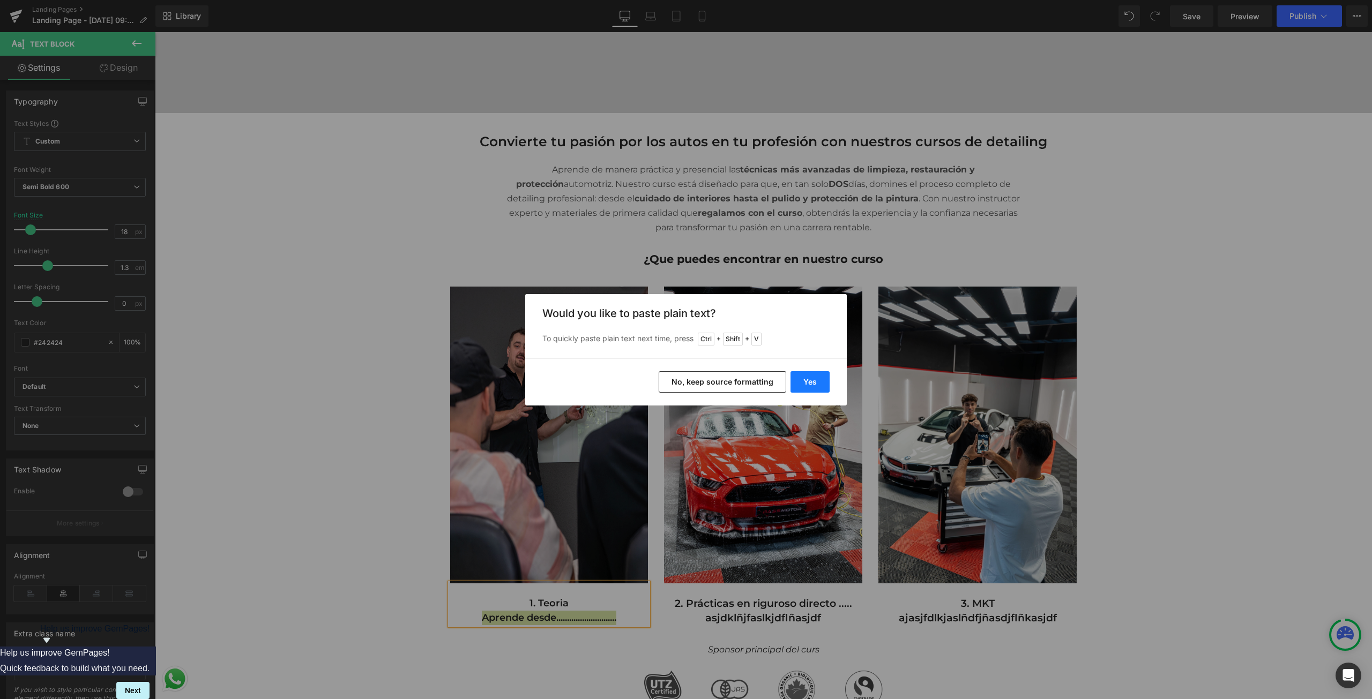
click at [805, 386] on button "Yes" at bounding box center [810, 381] width 39 height 21
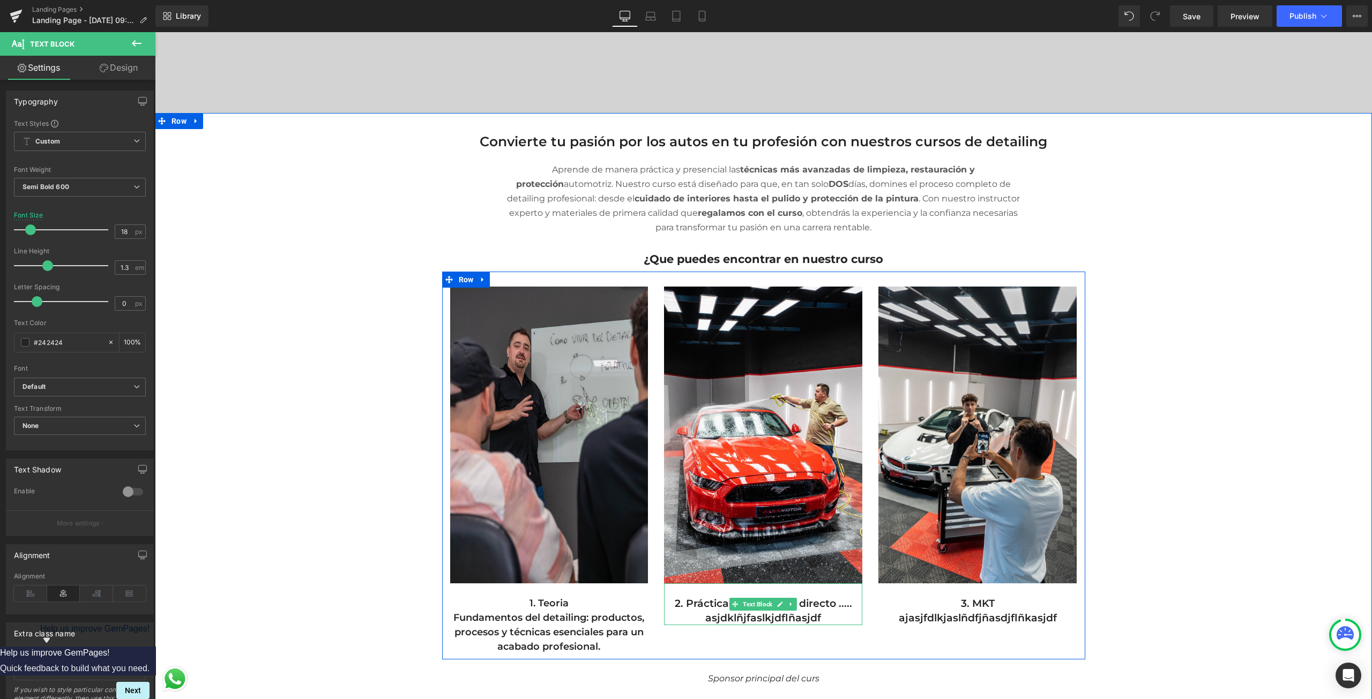
drag, startPoint x: 735, startPoint y: 605, endPoint x: 737, endPoint y: 614, distance: 8.8
click at [737, 605] on link "Text Block" at bounding box center [752, 604] width 45 height 13
click at [697, 617] on p "asjdklñjfaslkjdflñasjdf" at bounding box center [763, 618] width 198 height 14
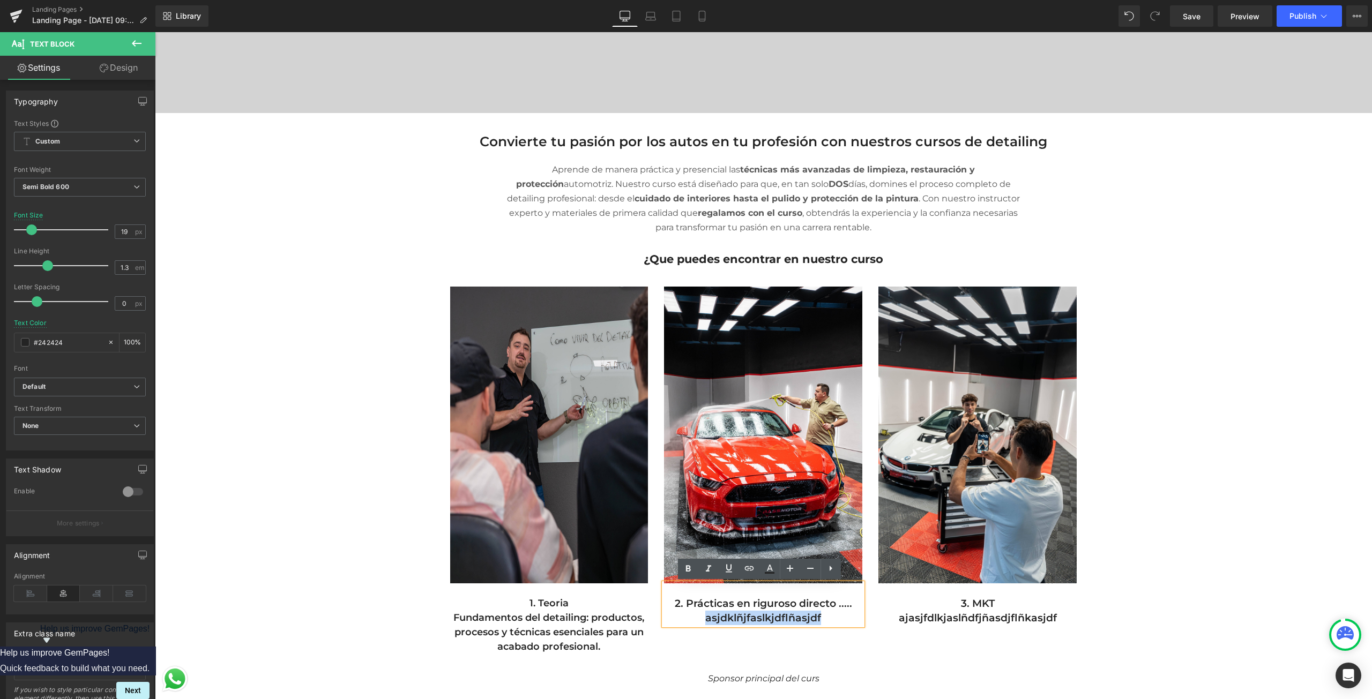
drag, startPoint x: 697, startPoint y: 617, endPoint x: 866, endPoint y: 616, distance: 168.8
click at [866, 616] on div "Image 1. Teoria Fundamentos del detailing: productos, procesos y técnicas esenc…" at bounding box center [763, 466] width 643 height 388
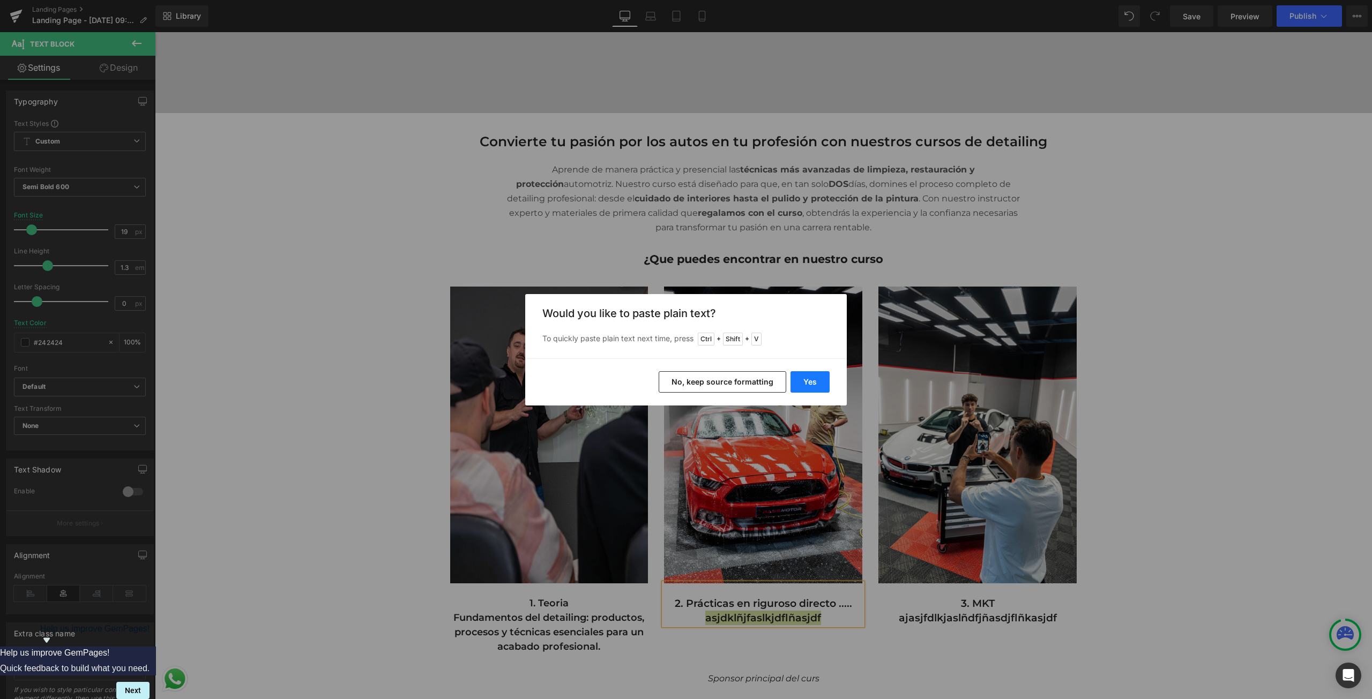
click at [819, 383] on button "Yes" at bounding box center [810, 381] width 39 height 21
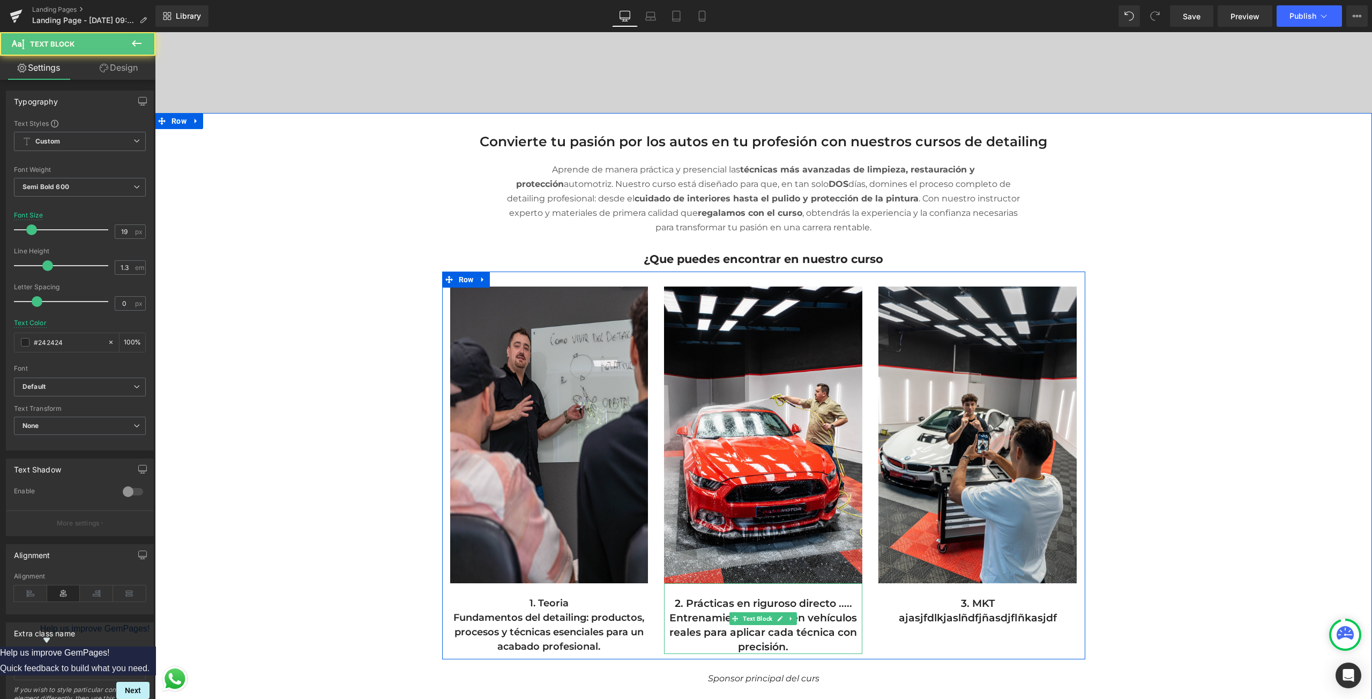
click at [849, 606] on p "2. Prácticas en riguroso directo ....." at bounding box center [763, 603] width 198 height 14
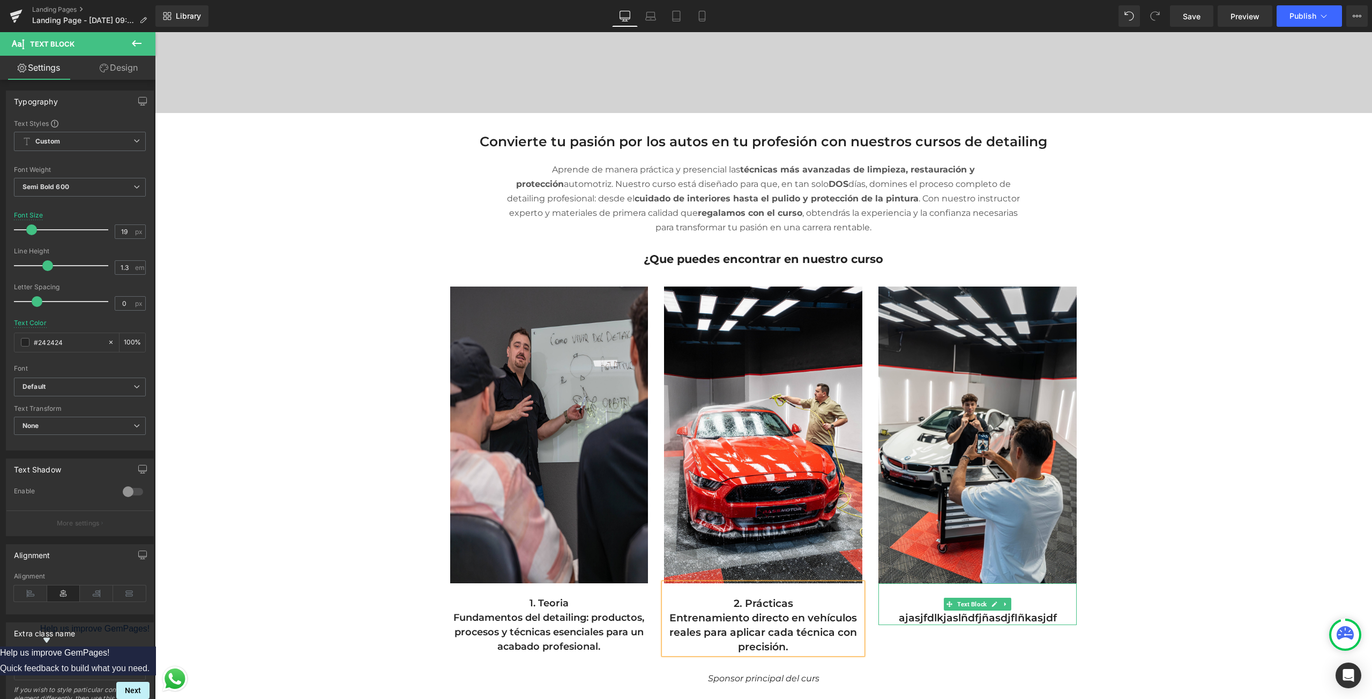
click at [1035, 625] on div at bounding box center [977, 624] width 198 height 3
drag, startPoint x: 1055, startPoint y: 616, endPoint x: 885, endPoint y: 618, distance: 169.4
click at [885, 618] on p "ajasjfdlkjaslñdfjñasdjflñkasjdf" at bounding box center [977, 618] width 198 height 14
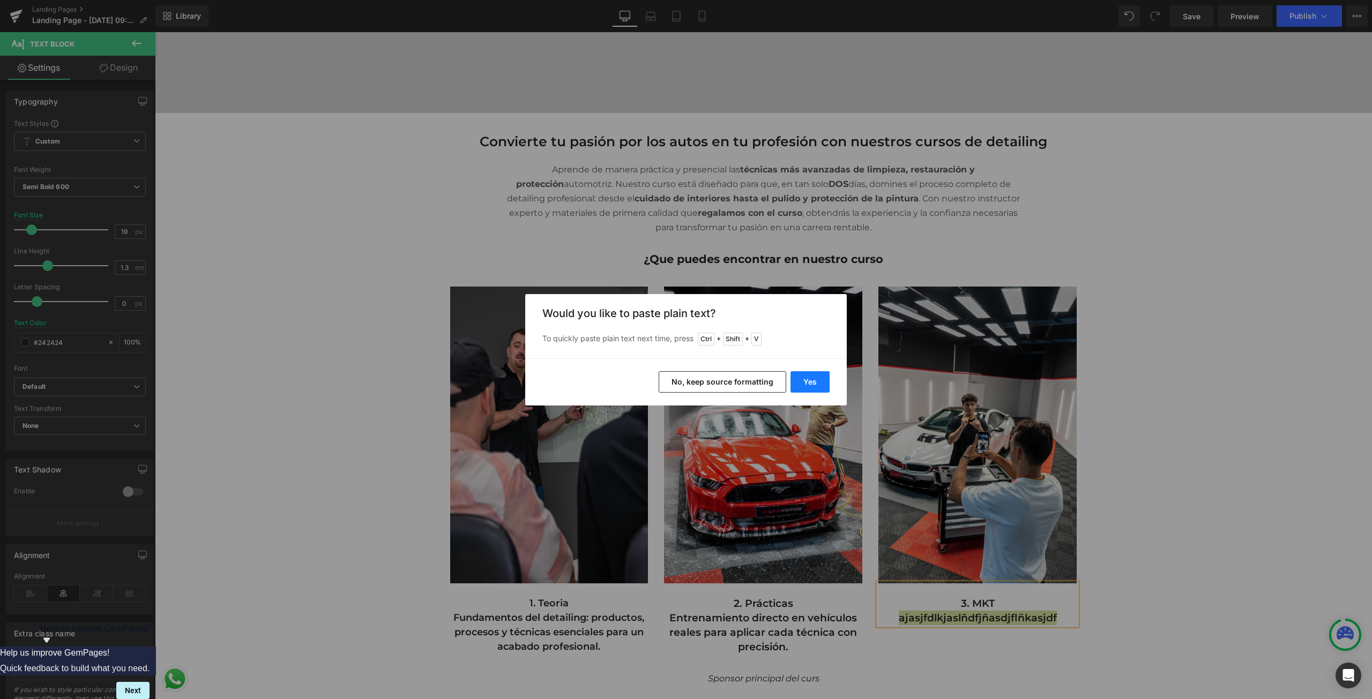
click at [805, 374] on button "Yes" at bounding box center [810, 381] width 39 height 21
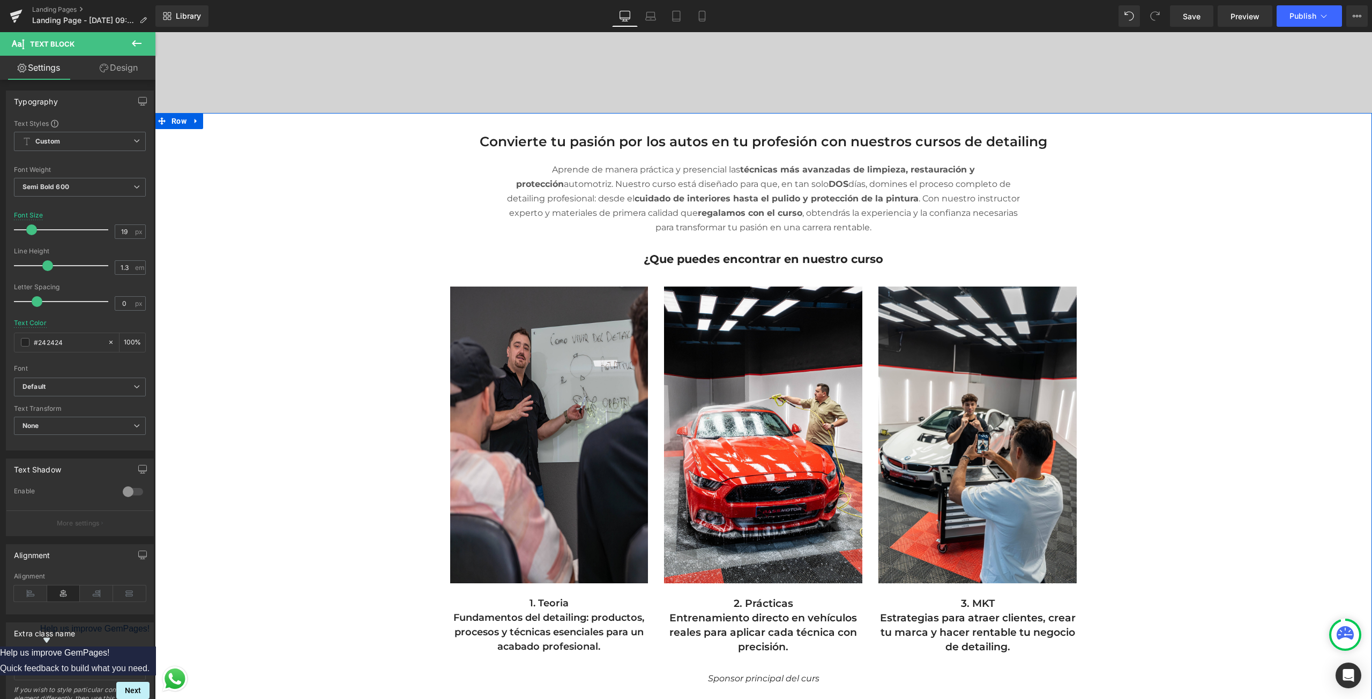
click at [1259, 498] on div "Separator Convierte tu pasión por los autos en tu profesión con nuestros cursos…" at bounding box center [763, 599] width 1217 height 973
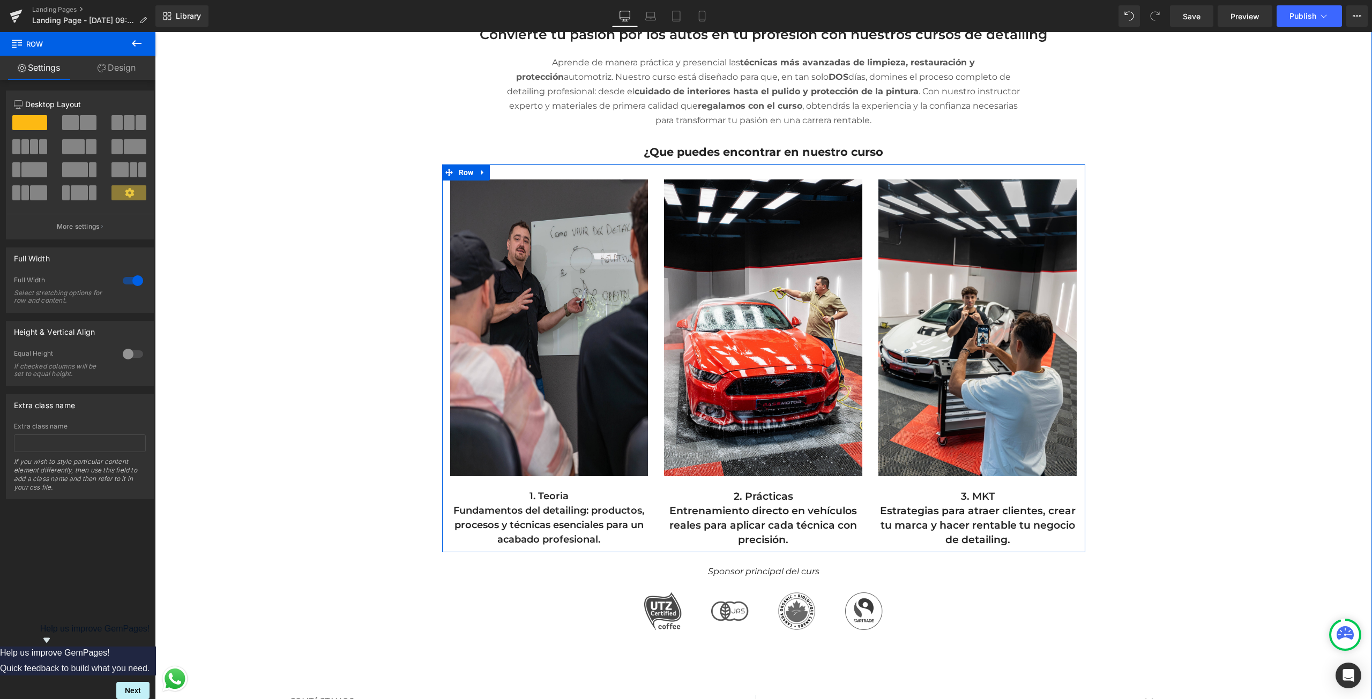
scroll to position [0, 0]
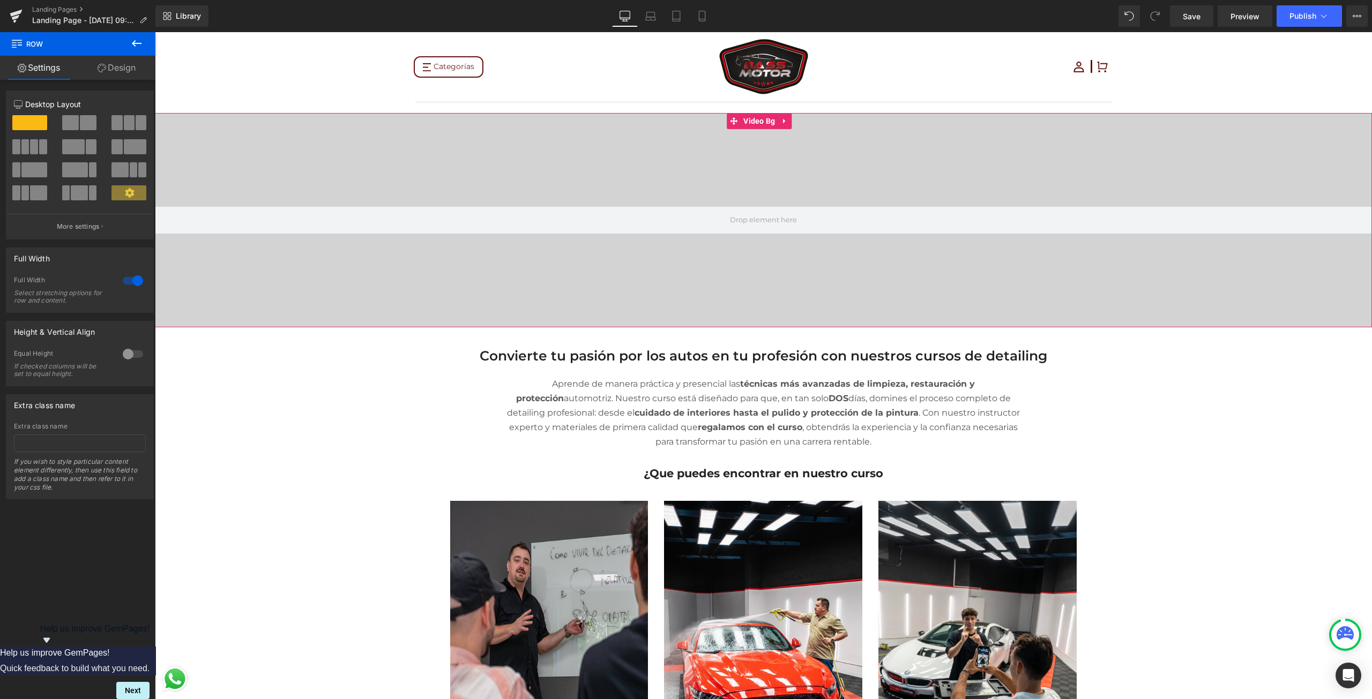
click at [585, 191] on video at bounding box center [763, 182] width 1209 height 605
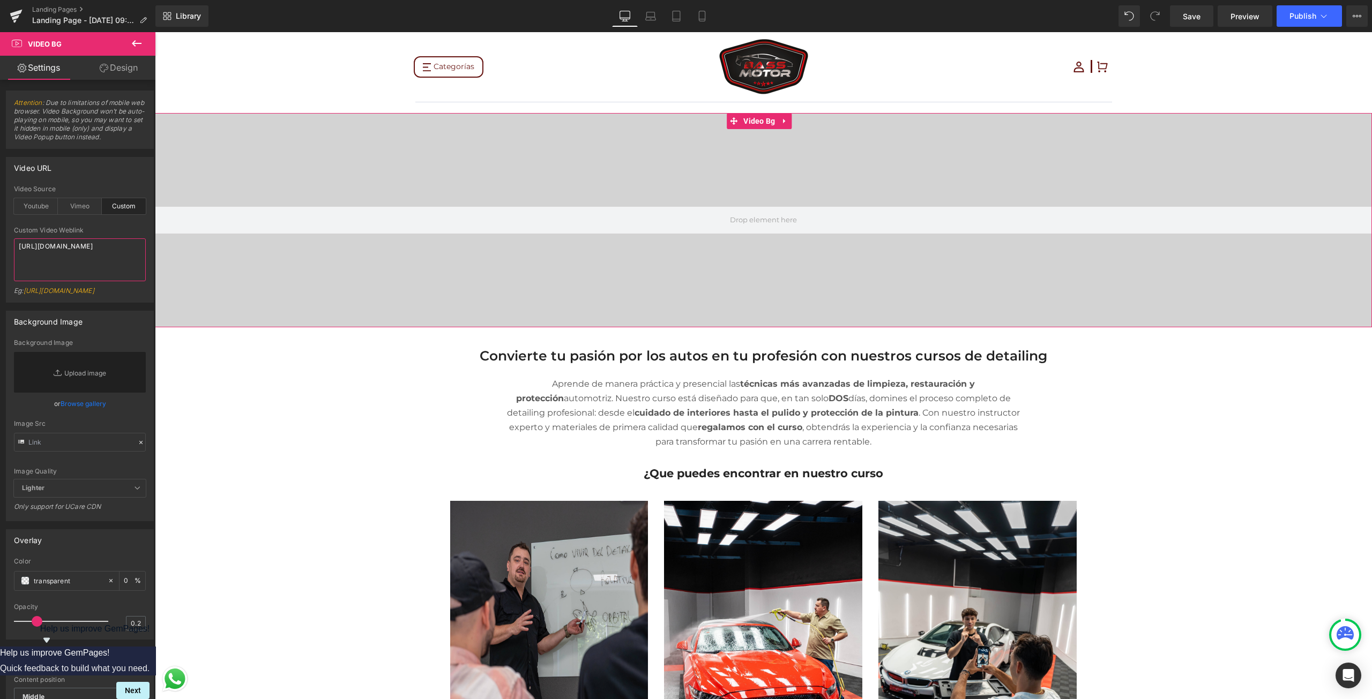
click at [81, 265] on textarea "[URL][DOMAIN_NAME]" at bounding box center [80, 259] width 132 height 43
type textarea "[URL][DOMAIN_NAME]"
click at [91, 49] on span "Video Bg" at bounding box center [64, 44] width 107 height 24
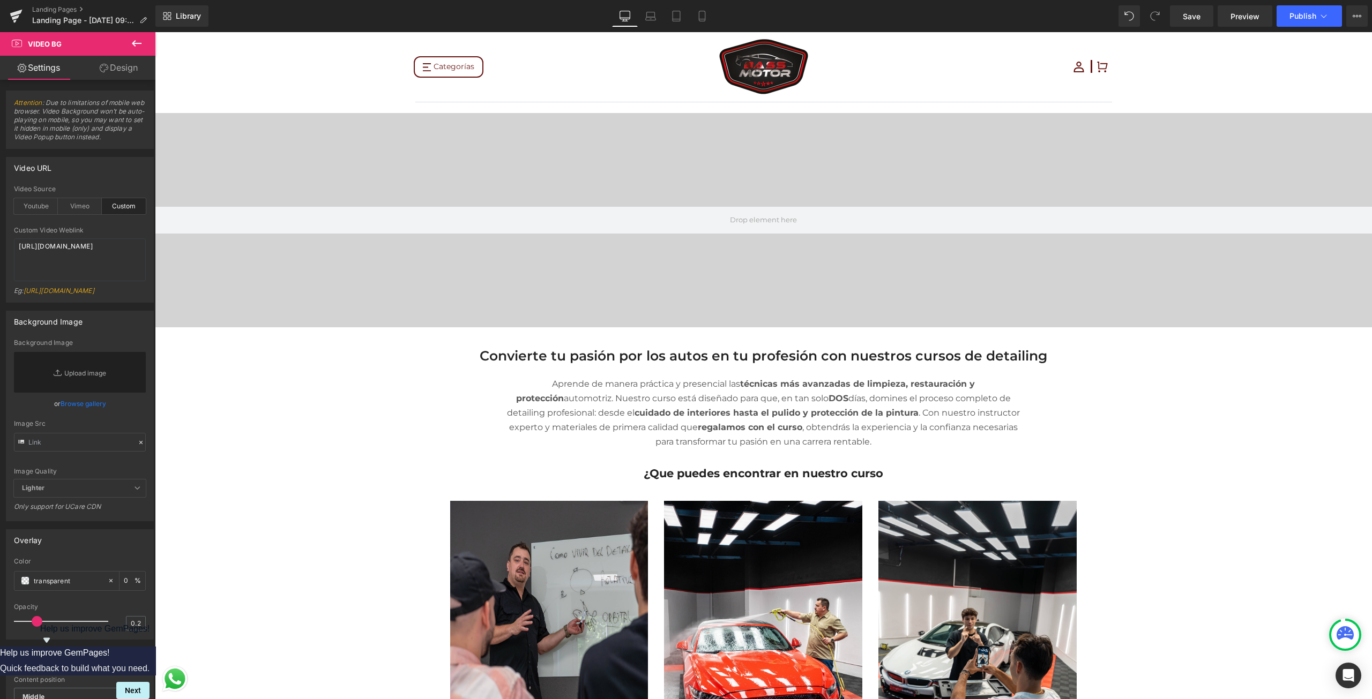
click at [127, 49] on button at bounding box center [137, 44] width 38 height 24
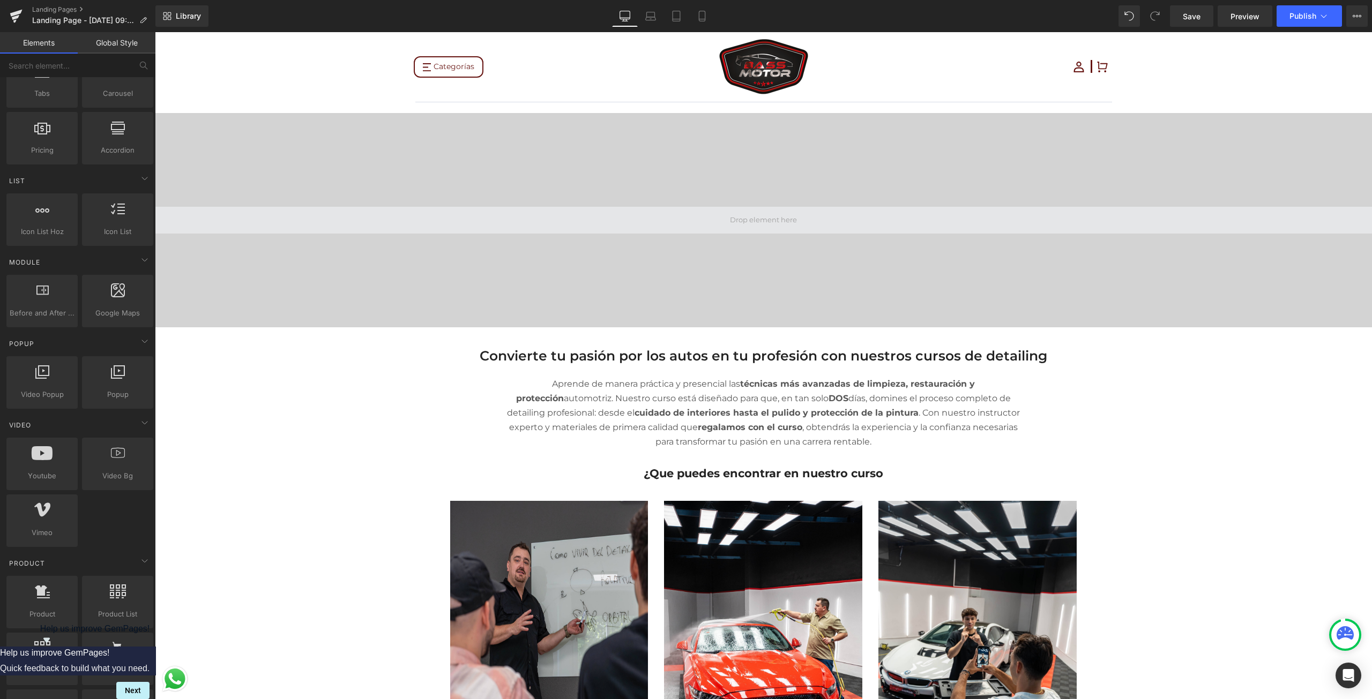
scroll to position [482, 0]
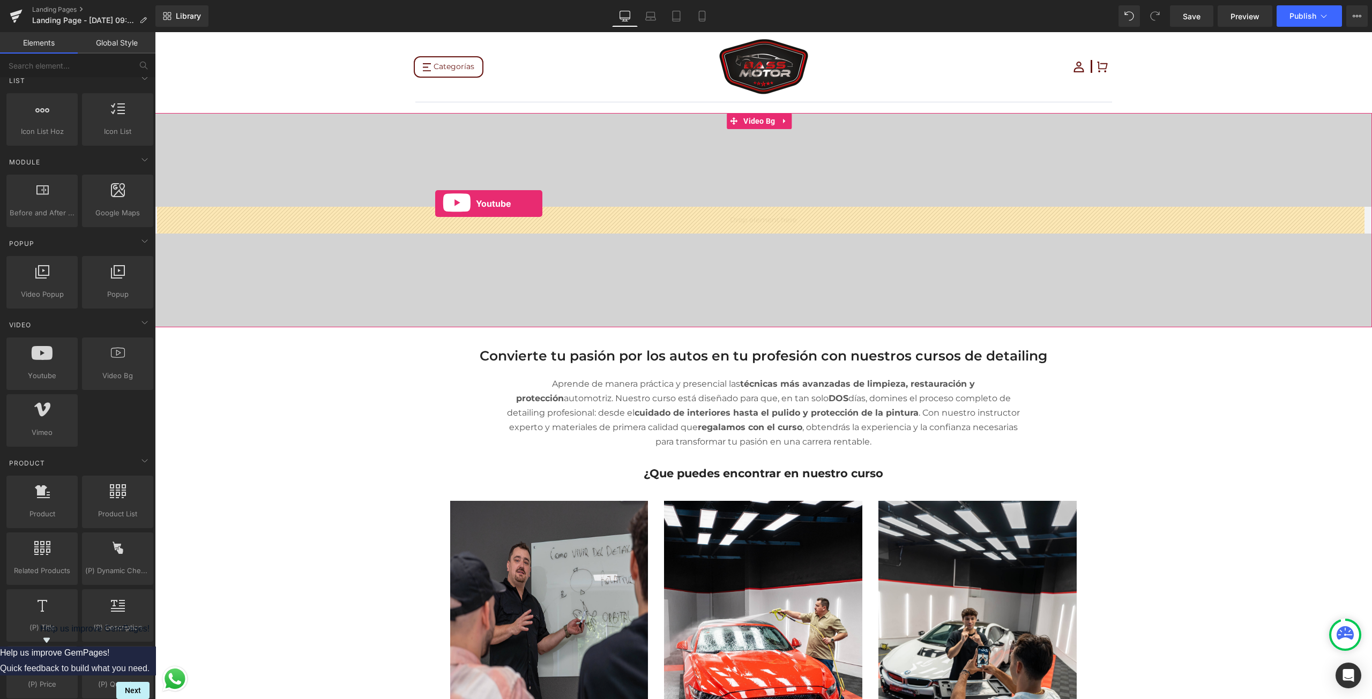
drag, startPoint x: 198, startPoint y: 404, endPoint x: 435, endPoint y: 204, distance: 310.0
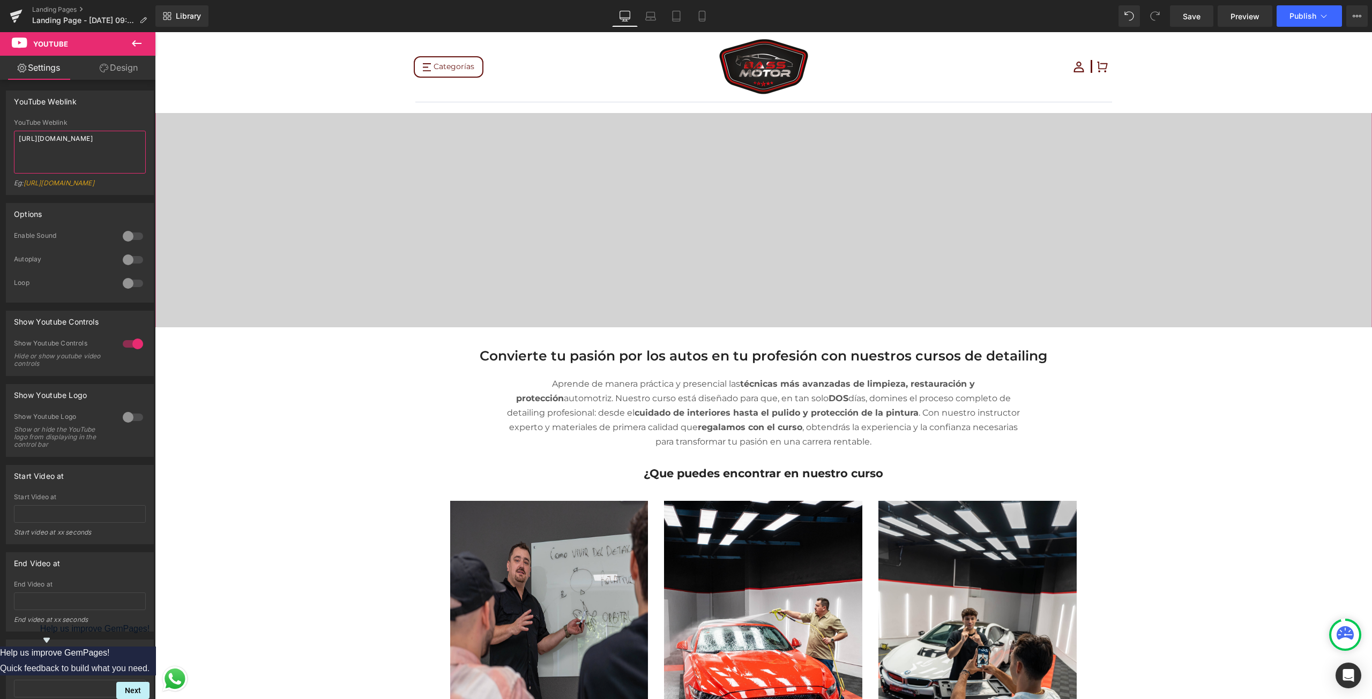
click at [87, 145] on textarea "[URL][DOMAIN_NAME]" at bounding box center [80, 152] width 132 height 43
click at [88, 146] on textarea "[URL][DOMAIN_NAME]" at bounding box center [80, 152] width 132 height 43
paste textarea "[DOMAIN_NAME][URL]"
type textarea "[URL][DOMAIN_NAME]"
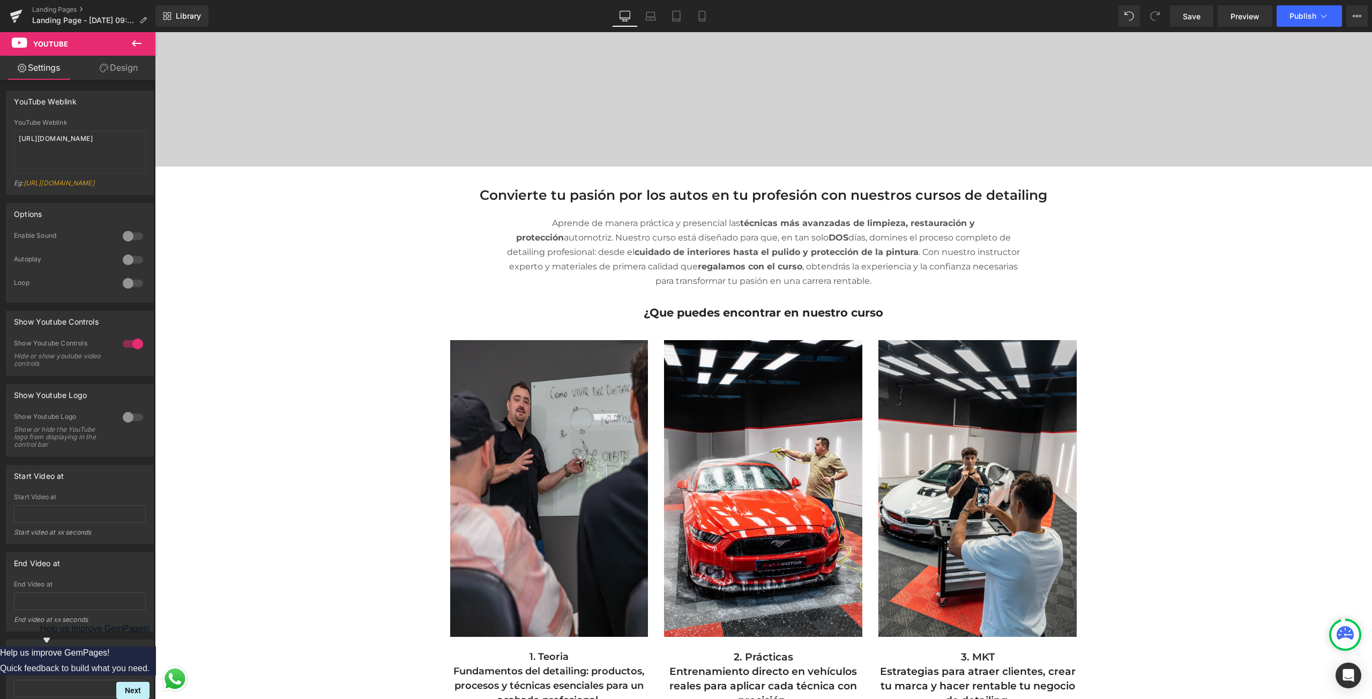
scroll to position [0, 0]
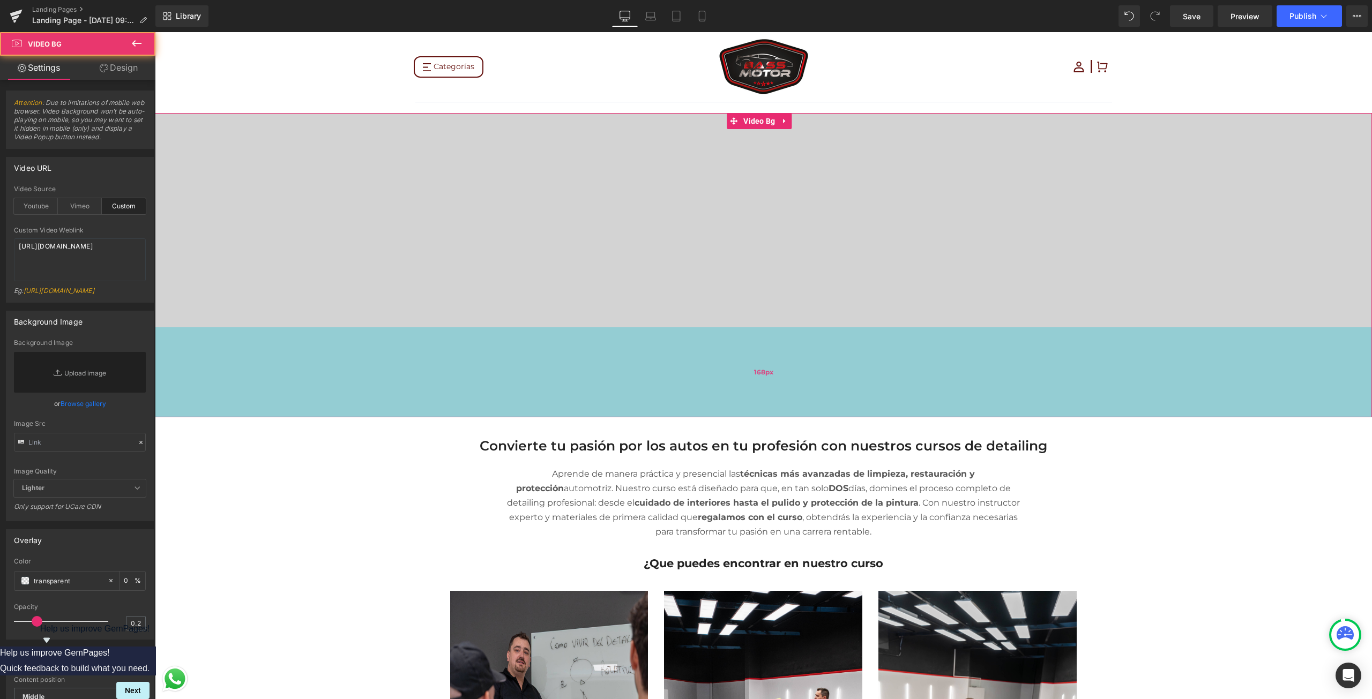
drag, startPoint x: 643, startPoint y: 326, endPoint x: 630, endPoint y: 408, distance: 82.9
click at [631, 416] on div "168px" at bounding box center [763, 372] width 1217 height 90
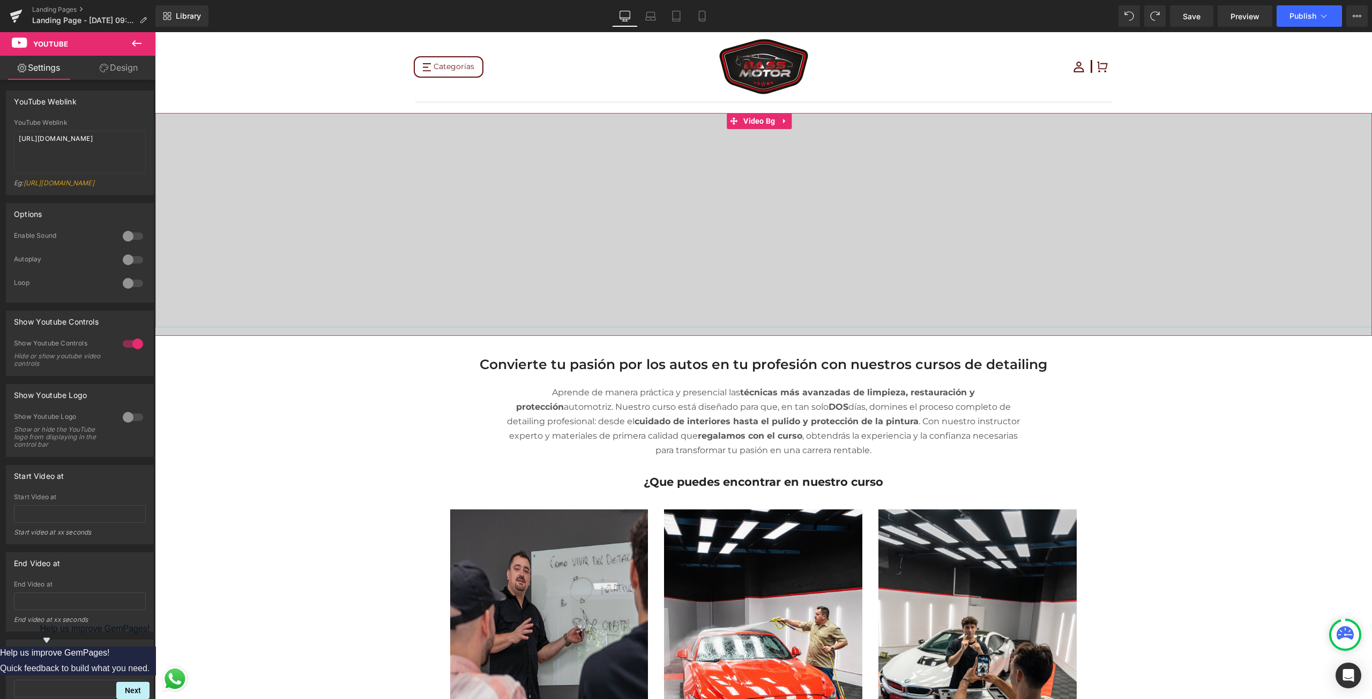
drag, startPoint x: 815, startPoint y: 325, endPoint x: 817, endPoint y: 260, distance: 64.9
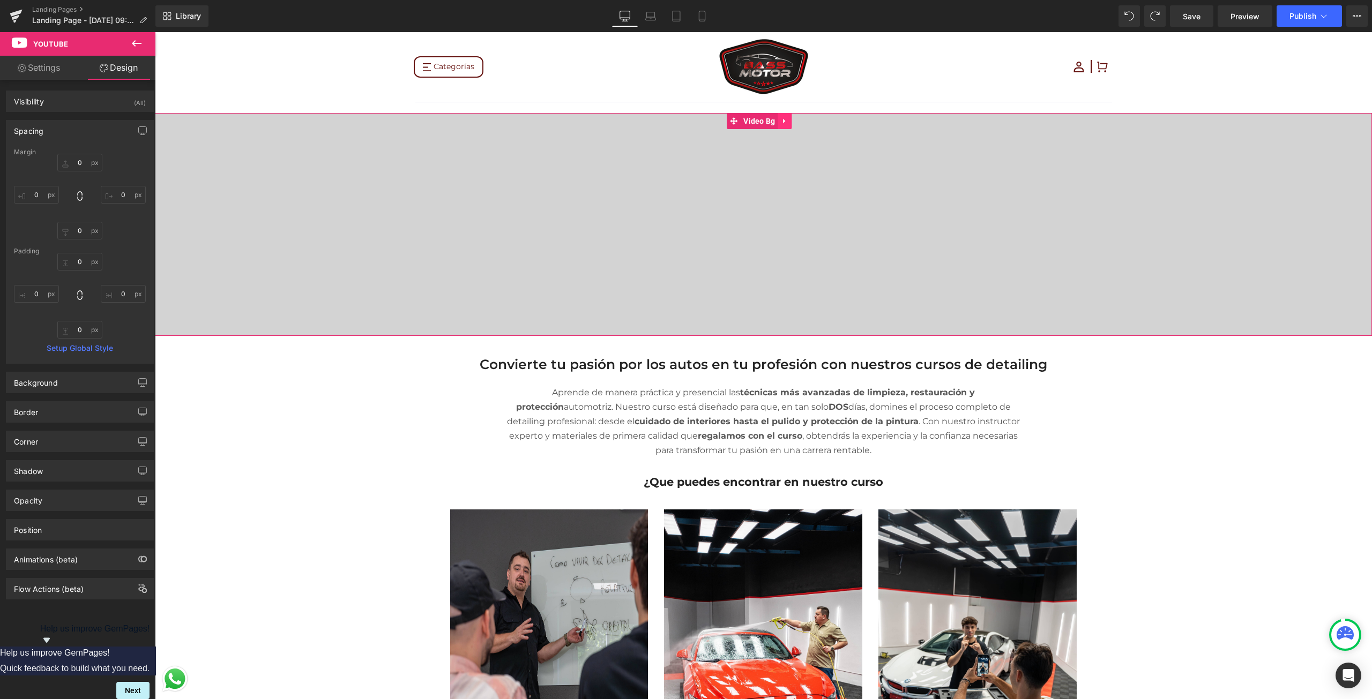
click at [788, 121] on icon at bounding box center [785, 121] width 8 height 8
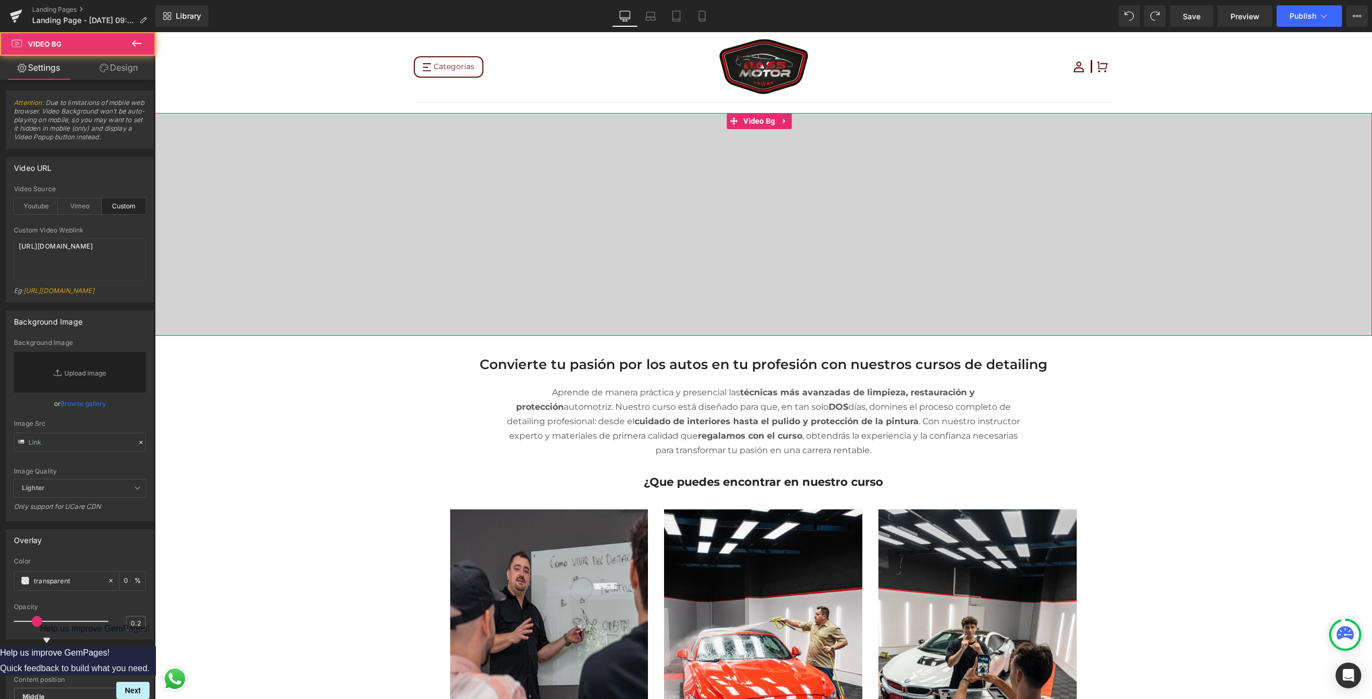
click at [749, 122] on span "Video Bg" at bounding box center [759, 121] width 37 height 16
click at [72, 208] on div "Vimeo" at bounding box center [80, 206] width 44 height 16
click at [45, 207] on div "Youtube" at bounding box center [36, 206] width 44 height 16
click at [120, 211] on div "Custom" at bounding box center [124, 206] width 44 height 16
click at [92, 213] on div "Vimeo" at bounding box center [80, 206] width 44 height 16
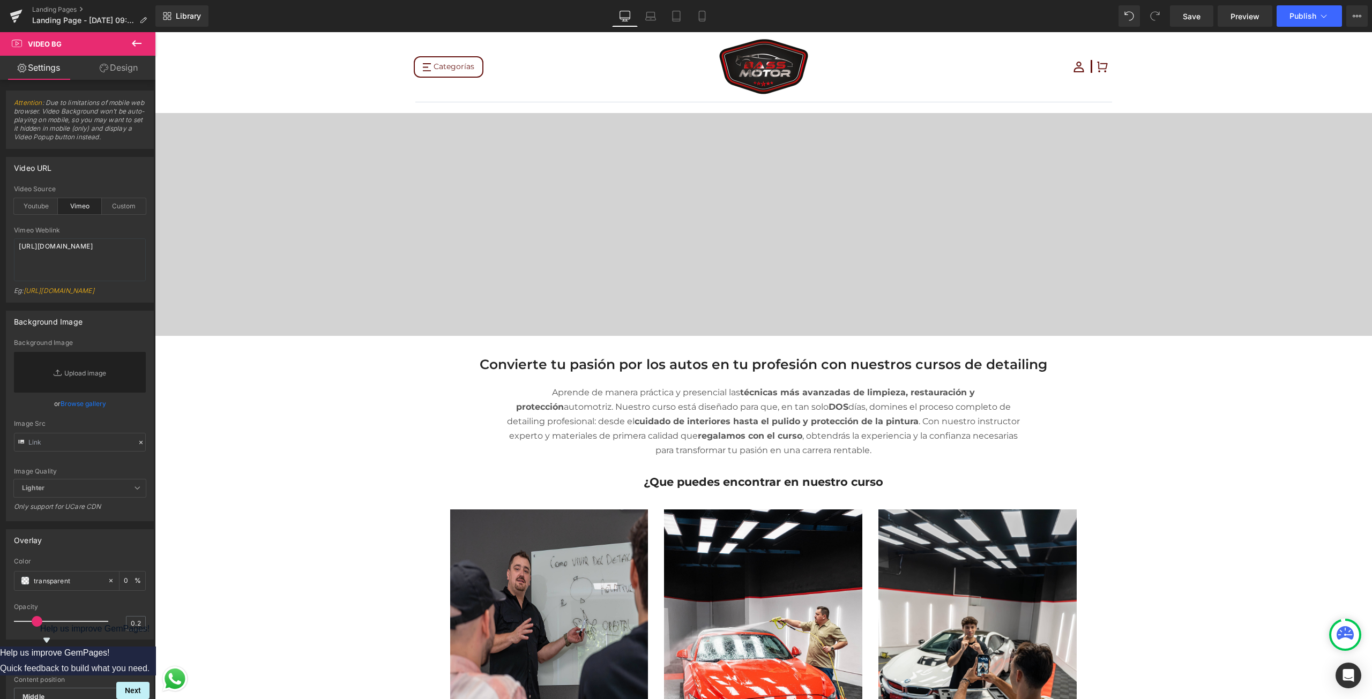
click at [129, 74] on link "Design" at bounding box center [119, 68] width 78 height 24
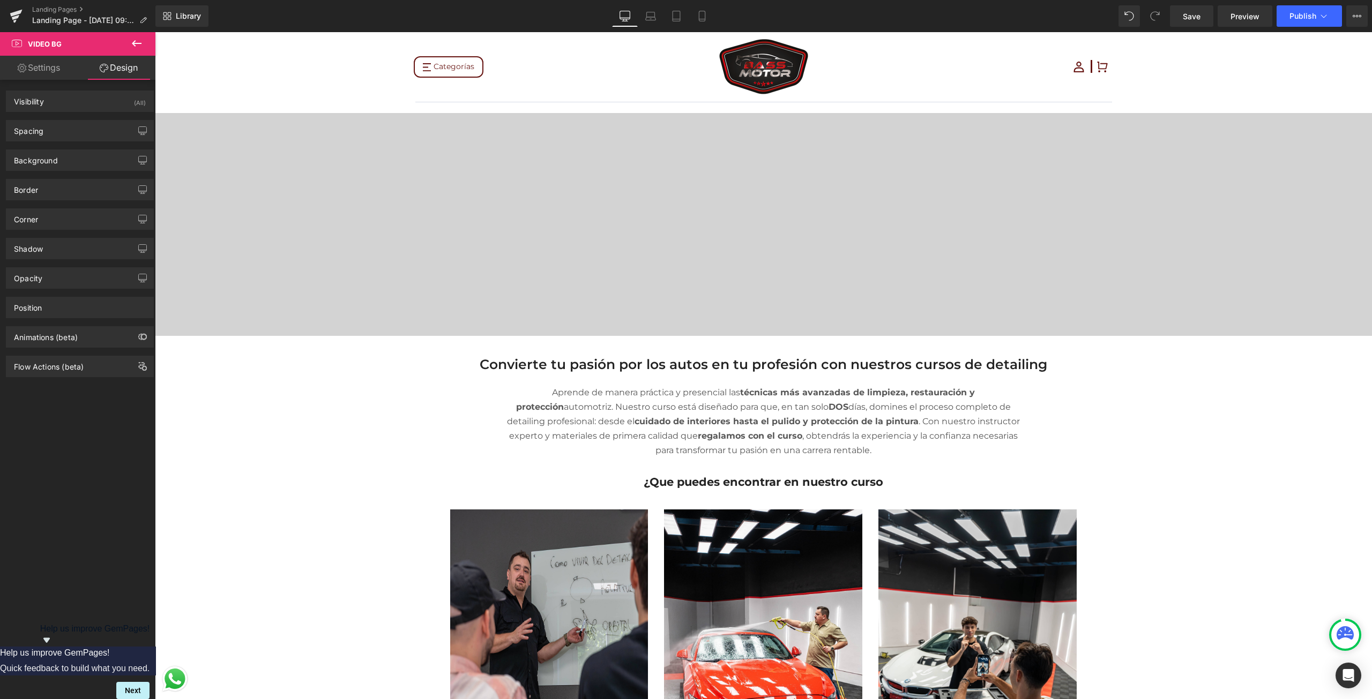
click at [46, 64] on link "Settings" at bounding box center [39, 68] width 78 height 24
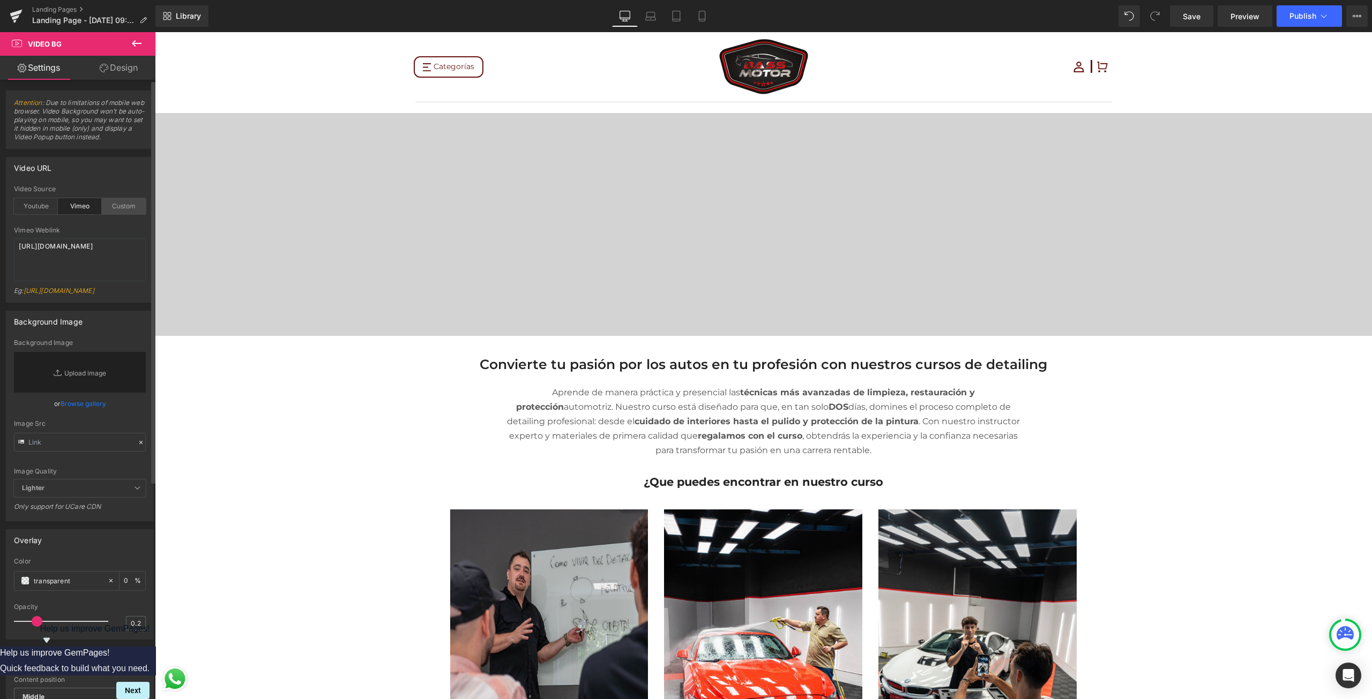
click at [114, 203] on div "Custom" at bounding box center [124, 206] width 44 height 16
click at [31, 200] on div "Youtube" at bounding box center [36, 206] width 44 height 16
click at [106, 71] on icon at bounding box center [104, 68] width 9 height 9
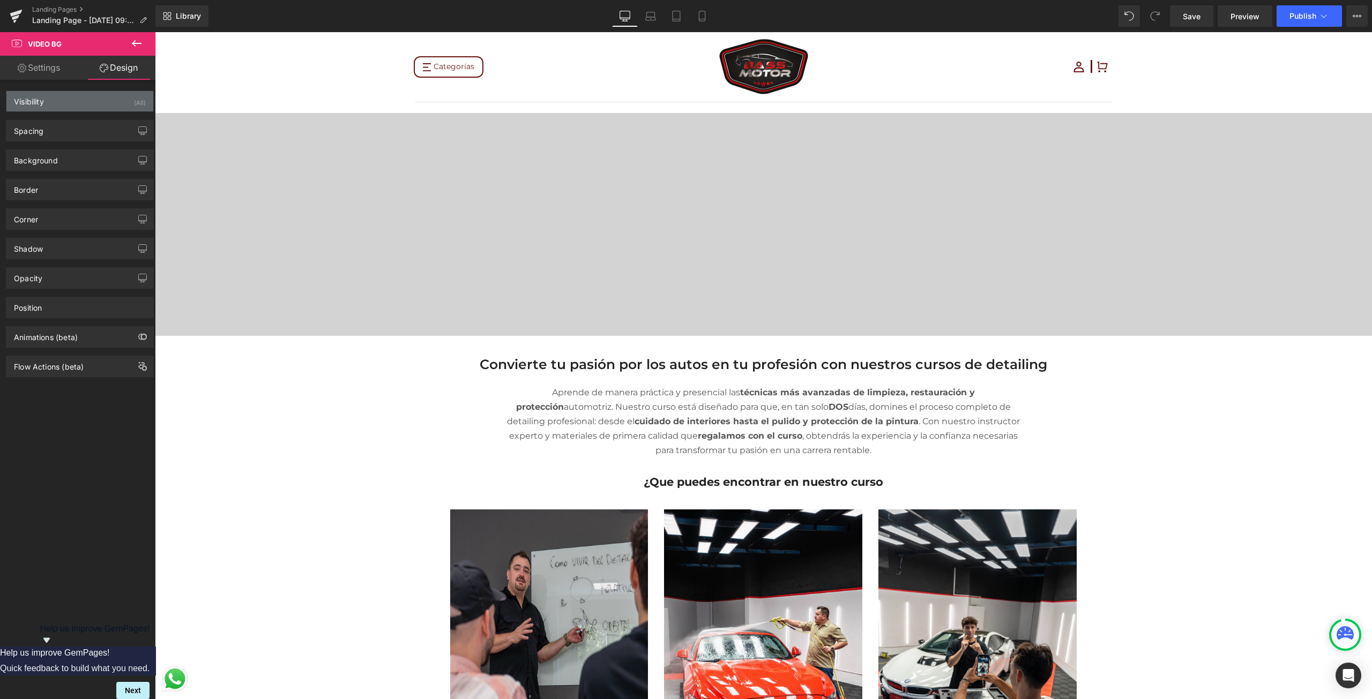
click at [85, 102] on div "Visibility (All)" at bounding box center [79, 101] width 147 height 20
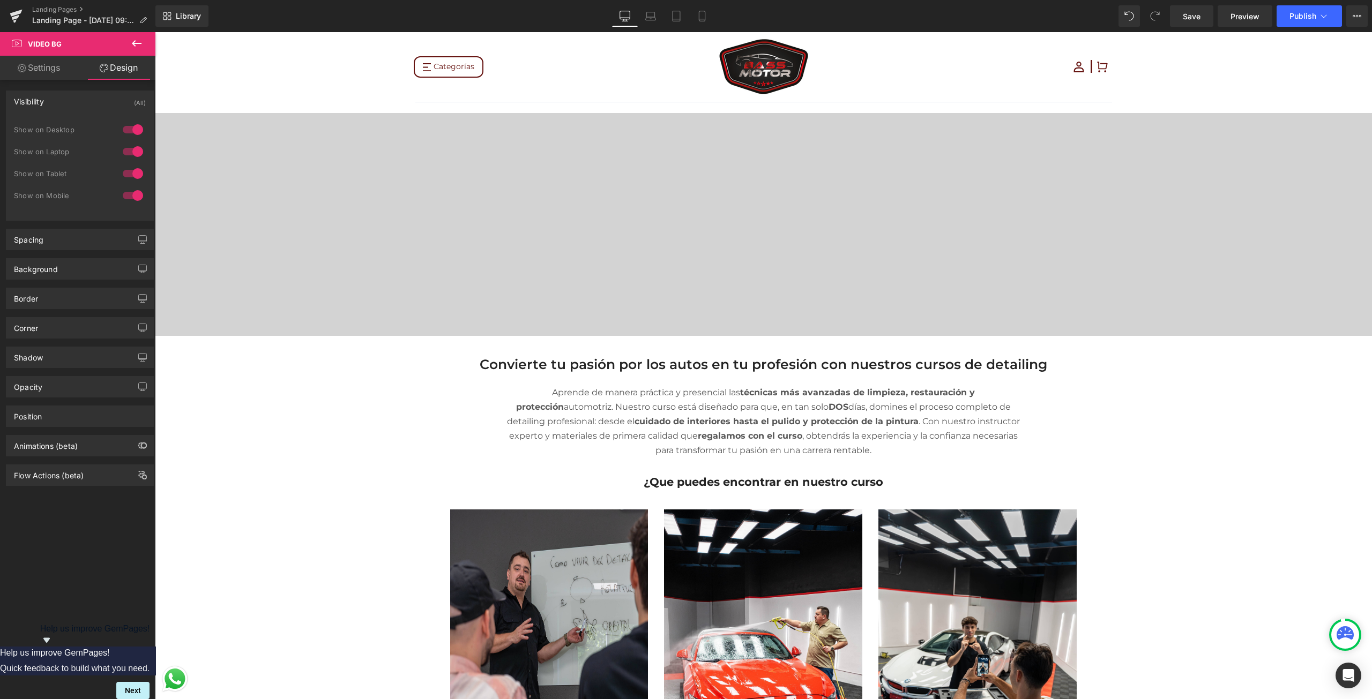
click at [85, 102] on div "Visibility (All)" at bounding box center [79, 101] width 147 height 20
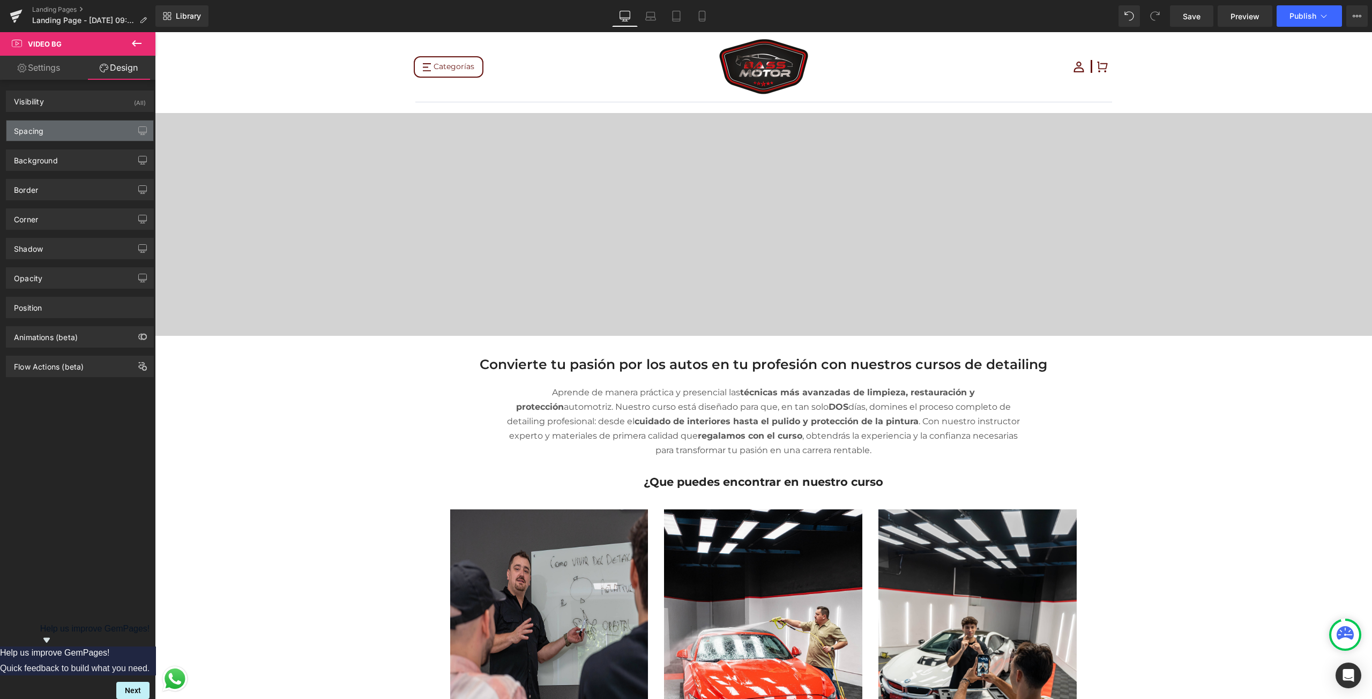
click at [73, 131] on div "Spacing" at bounding box center [79, 131] width 147 height 20
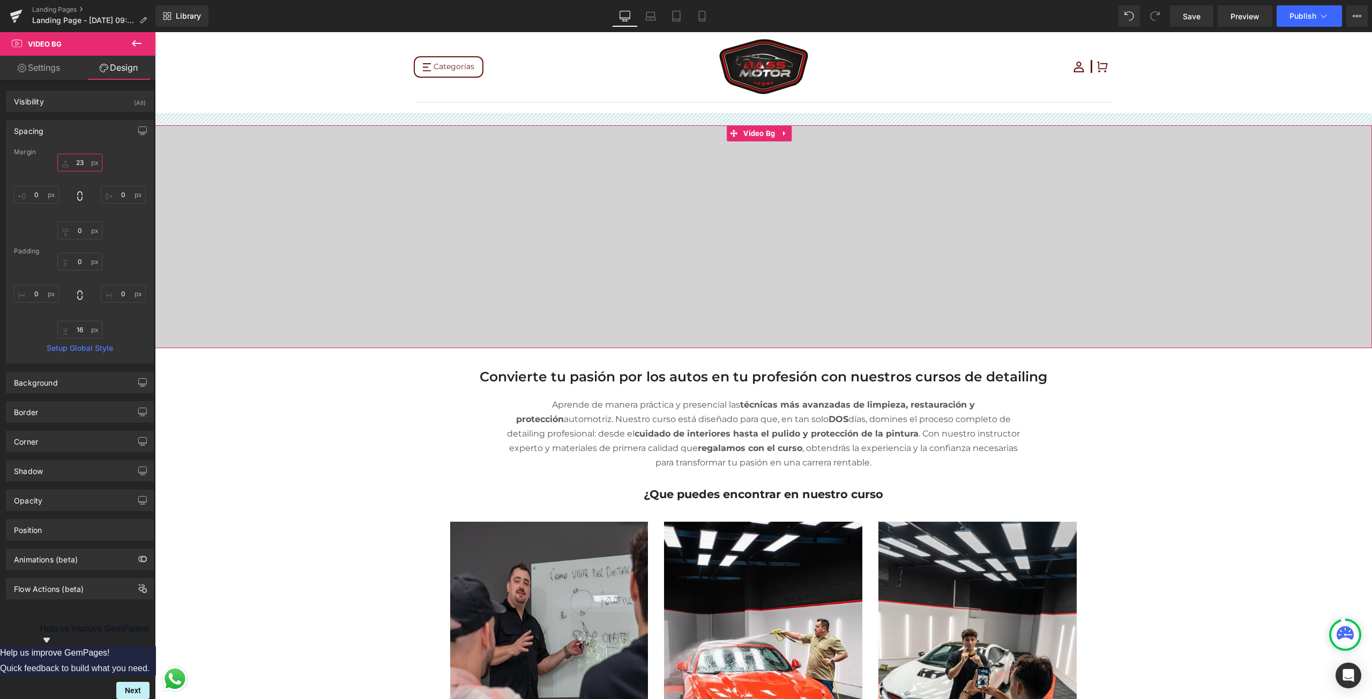
click at [86, 167] on input "23" at bounding box center [79, 163] width 45 height 18
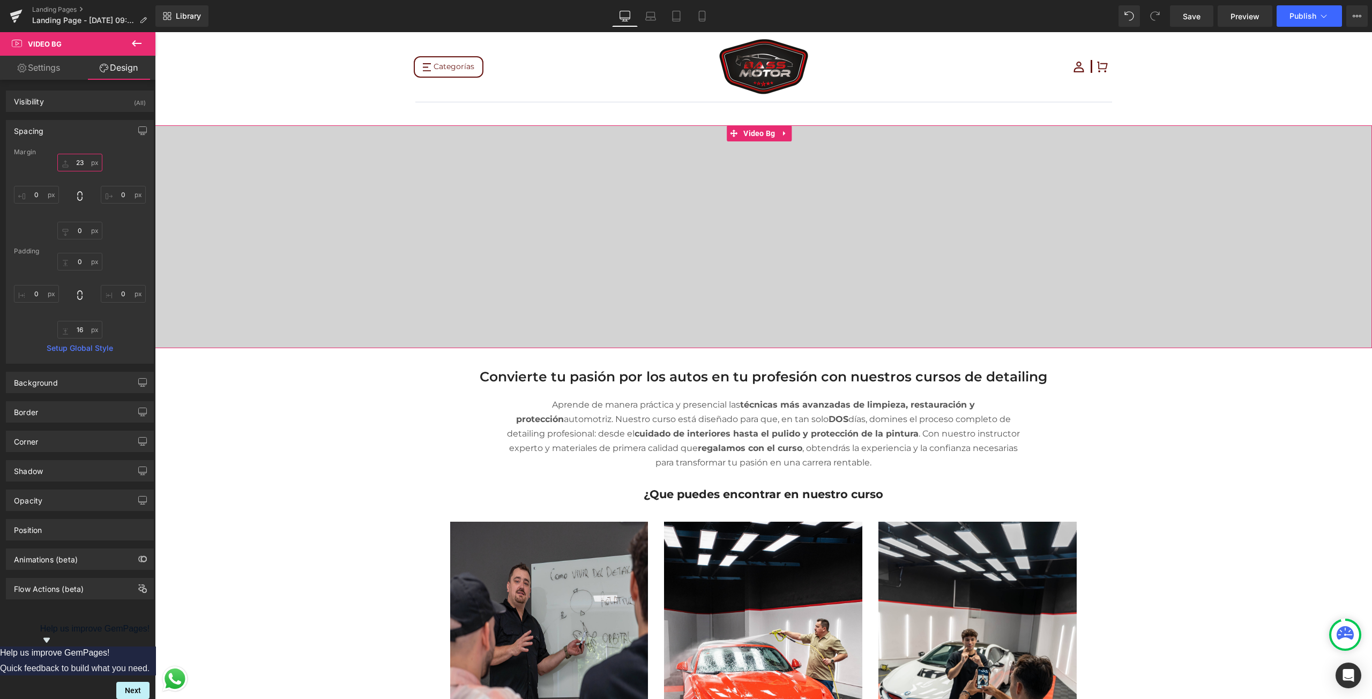
click at [80, 160] on input "23" at bounding box center [79, 163] width 45 height 18
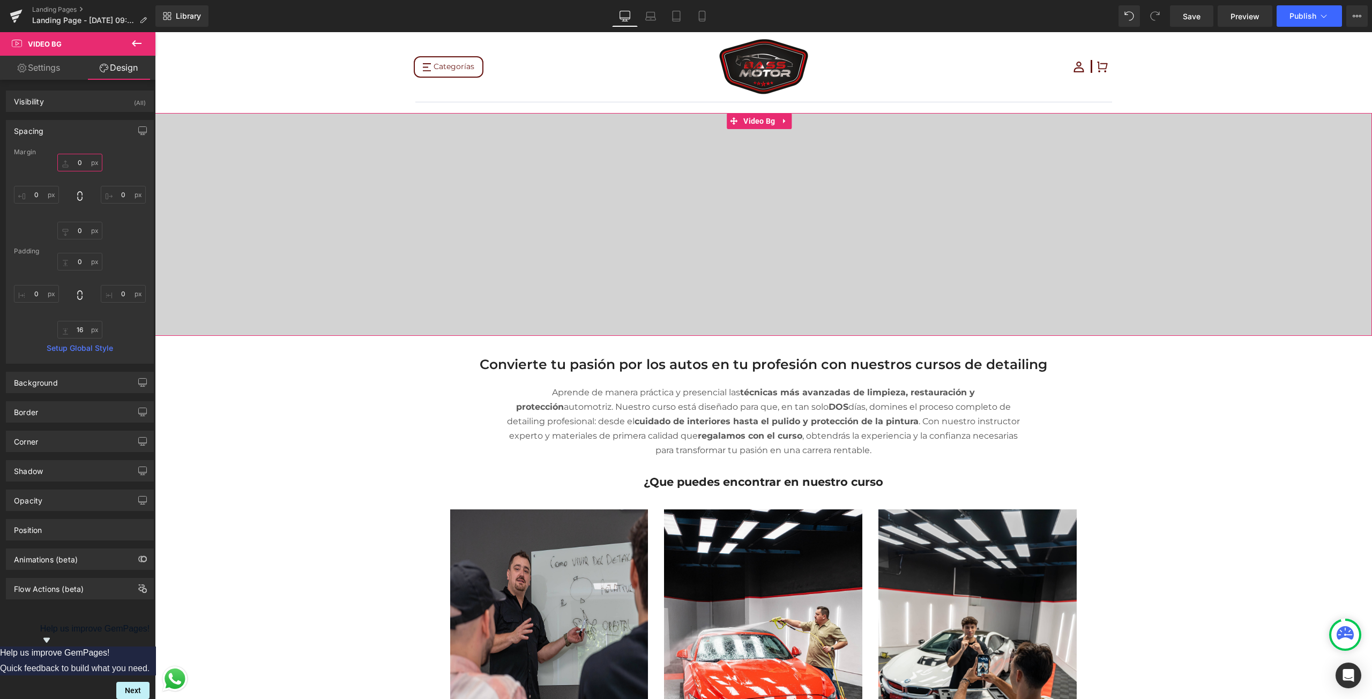
type input "0"
drag, startPoint x: 39, startPoint y: 531, endPoint x: 34, endPoint y: 531, distance: 5.4
click at [38, 531] on div "Position" at bounding box center [28, 527] width 28 height 15
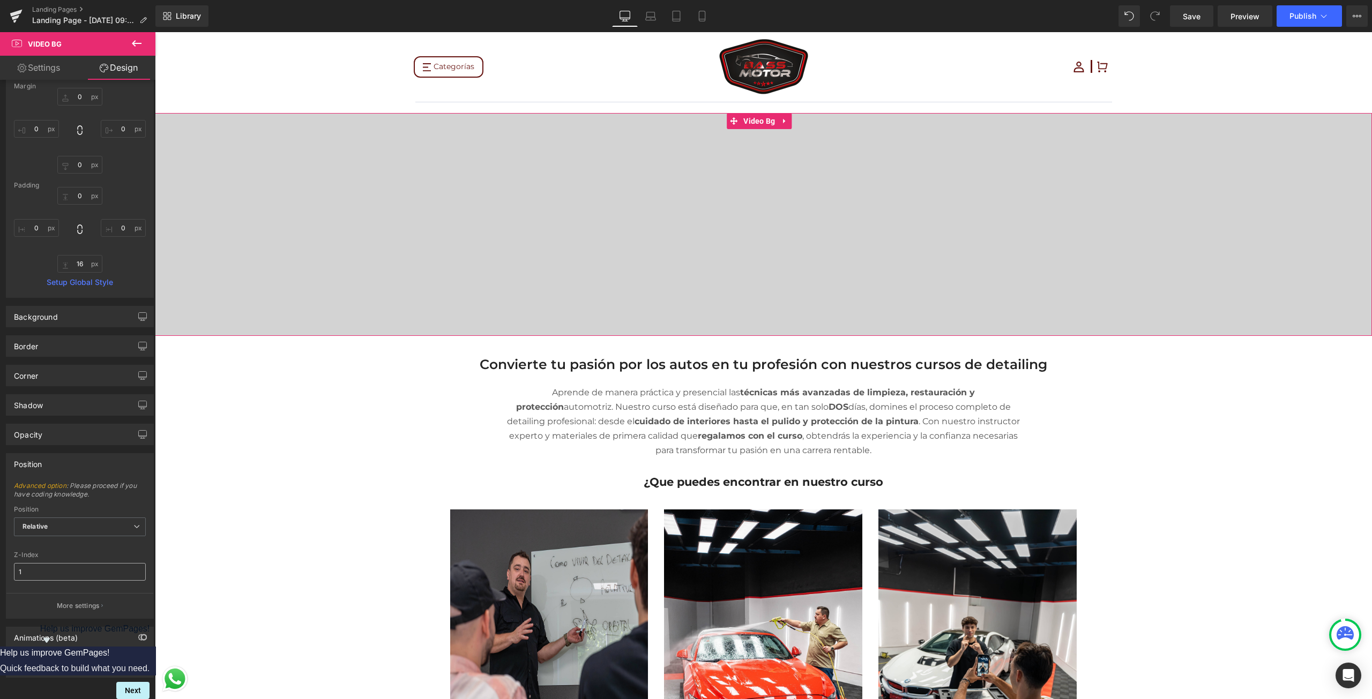
scroll to position [74, 0]
click at [58, 425] on div "Opacity" at bounding box center [79, 434] width 147 height 20
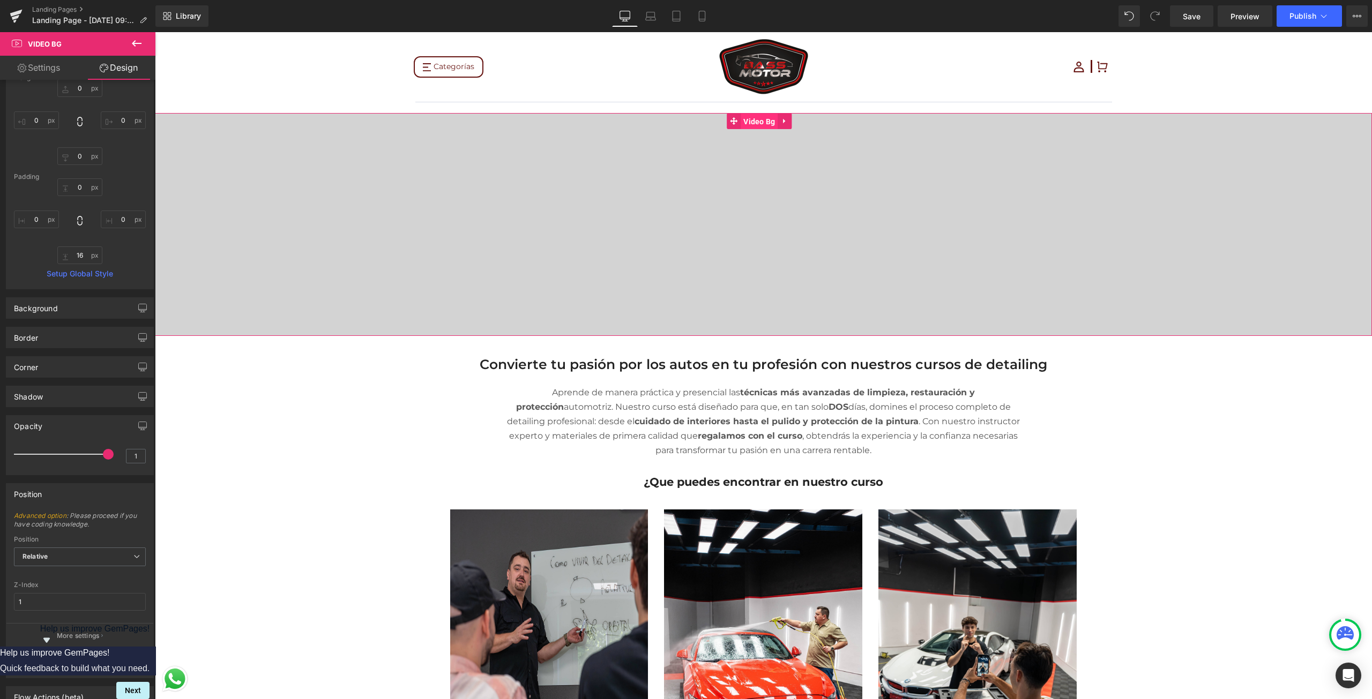
click at [742, 123] on span "Video Bg" at bounding box center [759, 122] width 37 height 16
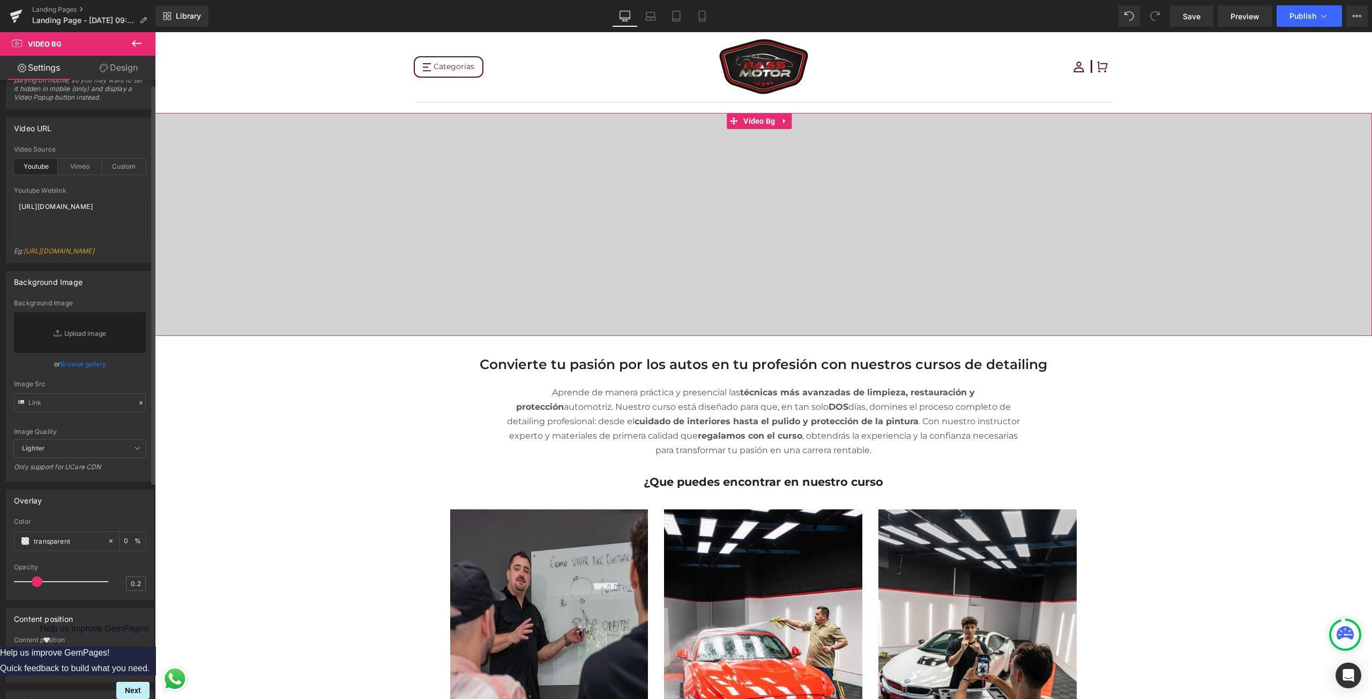
scroll to position [107, 0]
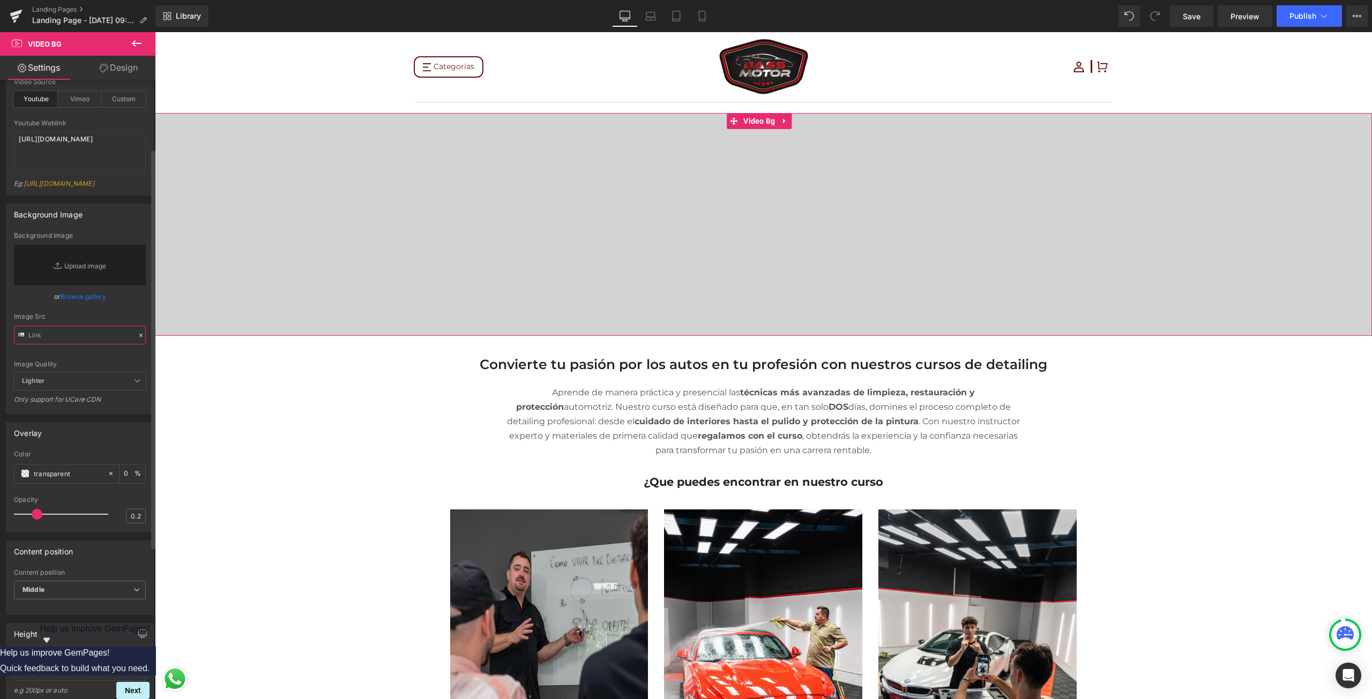
click at [77, 345] on input "text" at bounding box center [80, 335] width 132 height 19
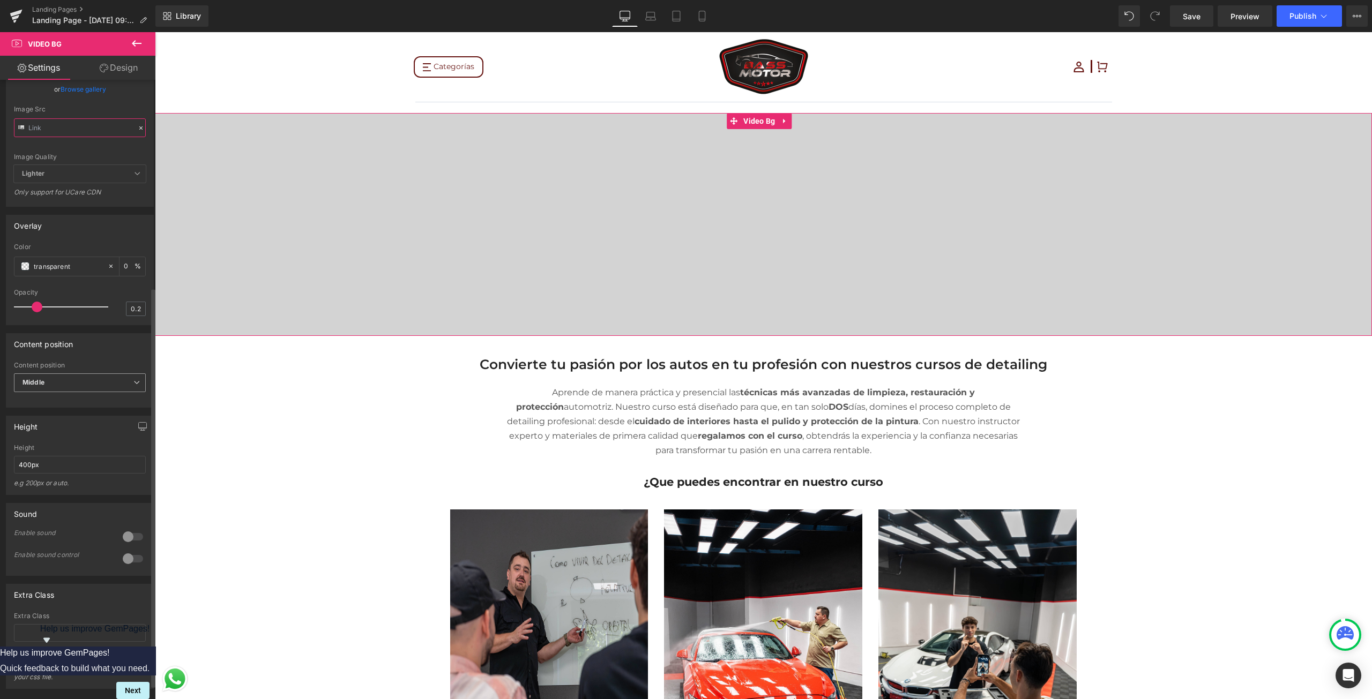
scroll to position [322, 0]
click at [118, 372] on div "Content position Middle Top Middle Bottom" at bounding box center [80, 376] width 132 height 43
click at [116, 379] on span "Middle" at bounding box center [80, 376] width 132 height 19
click at [116, 379] on span "Middle" at bounding box center [78, 376] width 128 height 19
drag, startPoint x: 33, startPoint y: 467, endPoint x: 2, endPoint y: 459, distance: 31.7
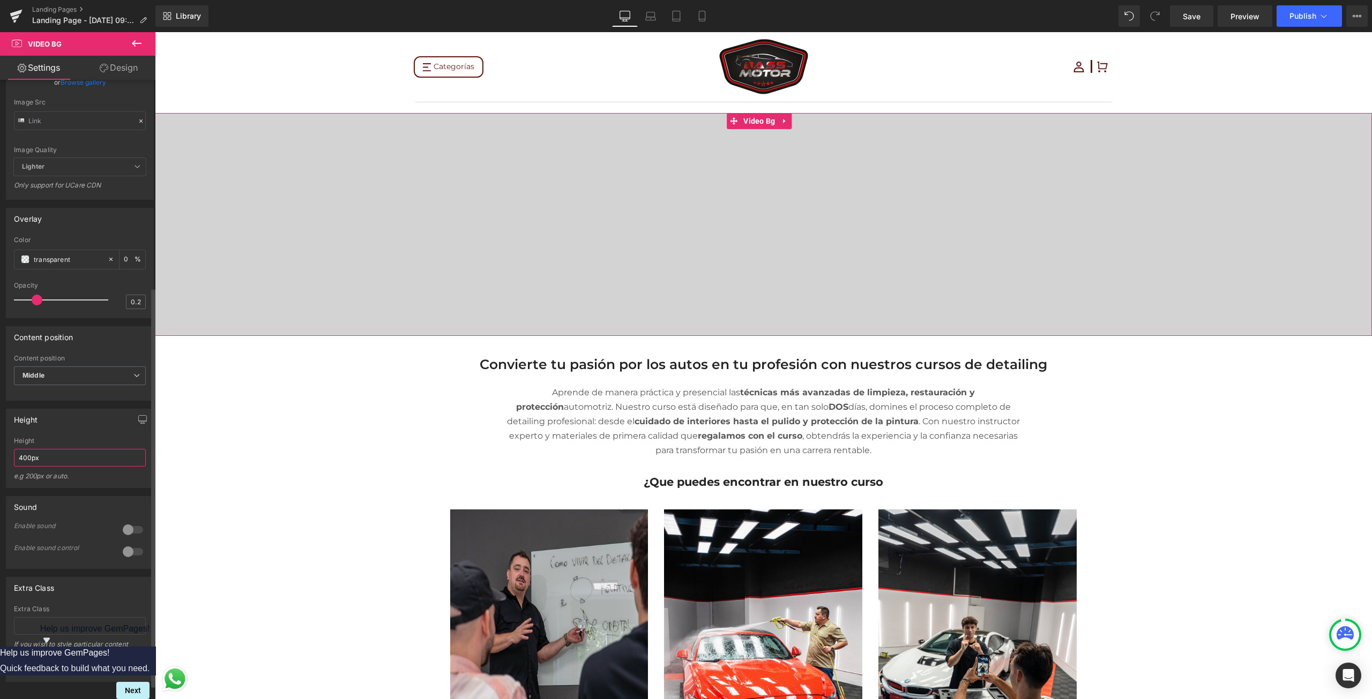
click at [10, 468] on div "400px Height 400px e.g 200px or auto. 400px Height 400px e.g 200px or auto. 400…" at bounding box center [79, 462] width 147 height 50
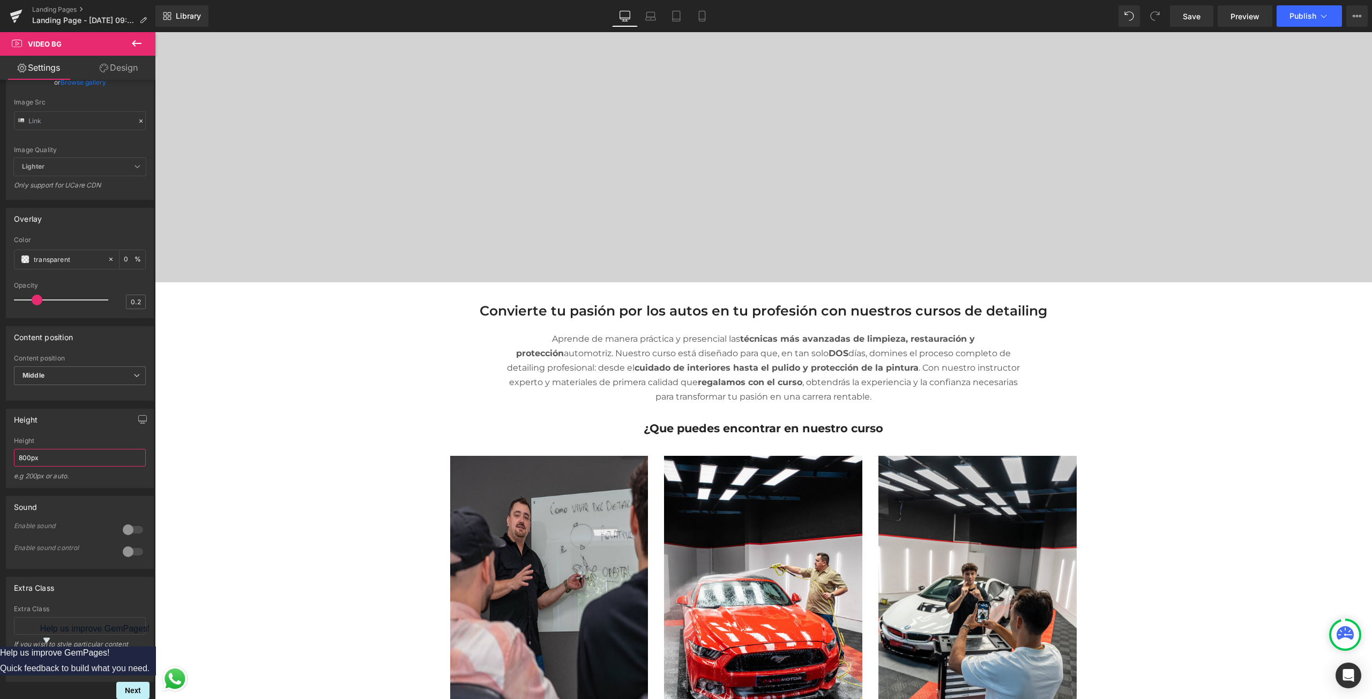
scroll to position [0, 0]
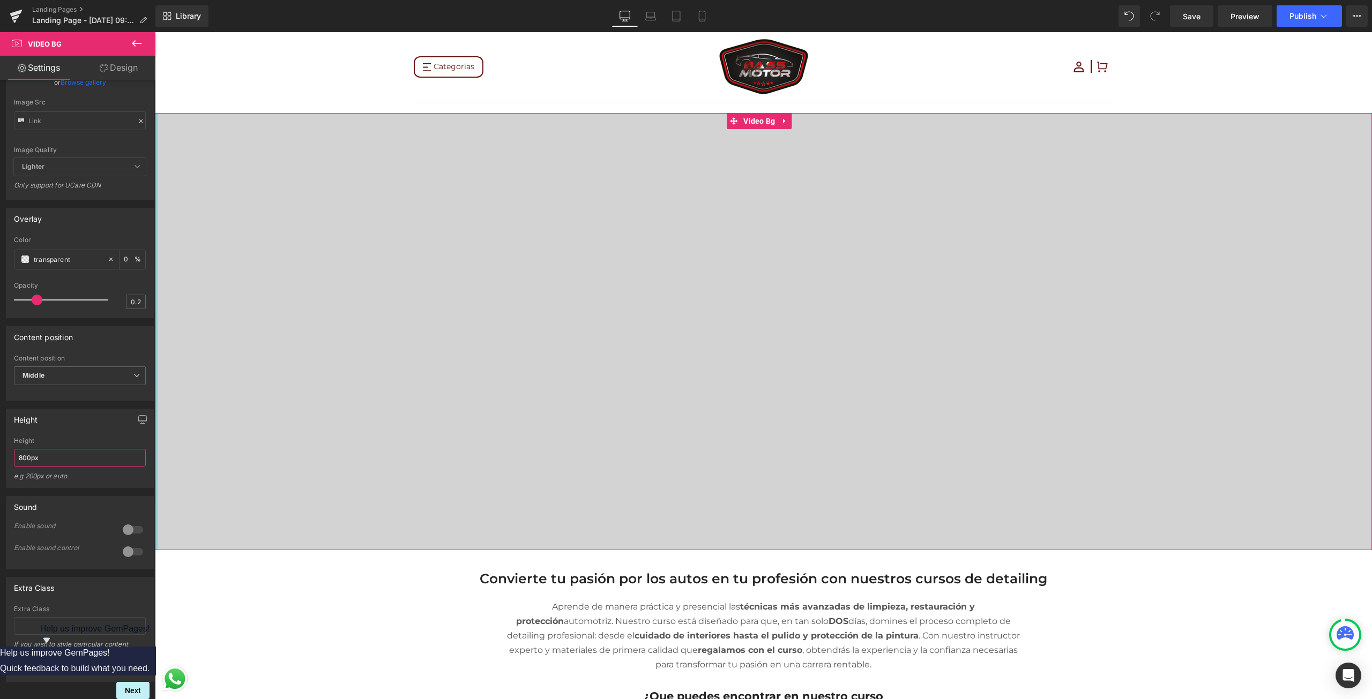
type input "800px"
click at [770, 117] on span "Video Bg" at bounding box center [759, 121] width 37 height 16
click at [118, 70] on link "Design" at bounding box center [119, 68] width 78 height 24
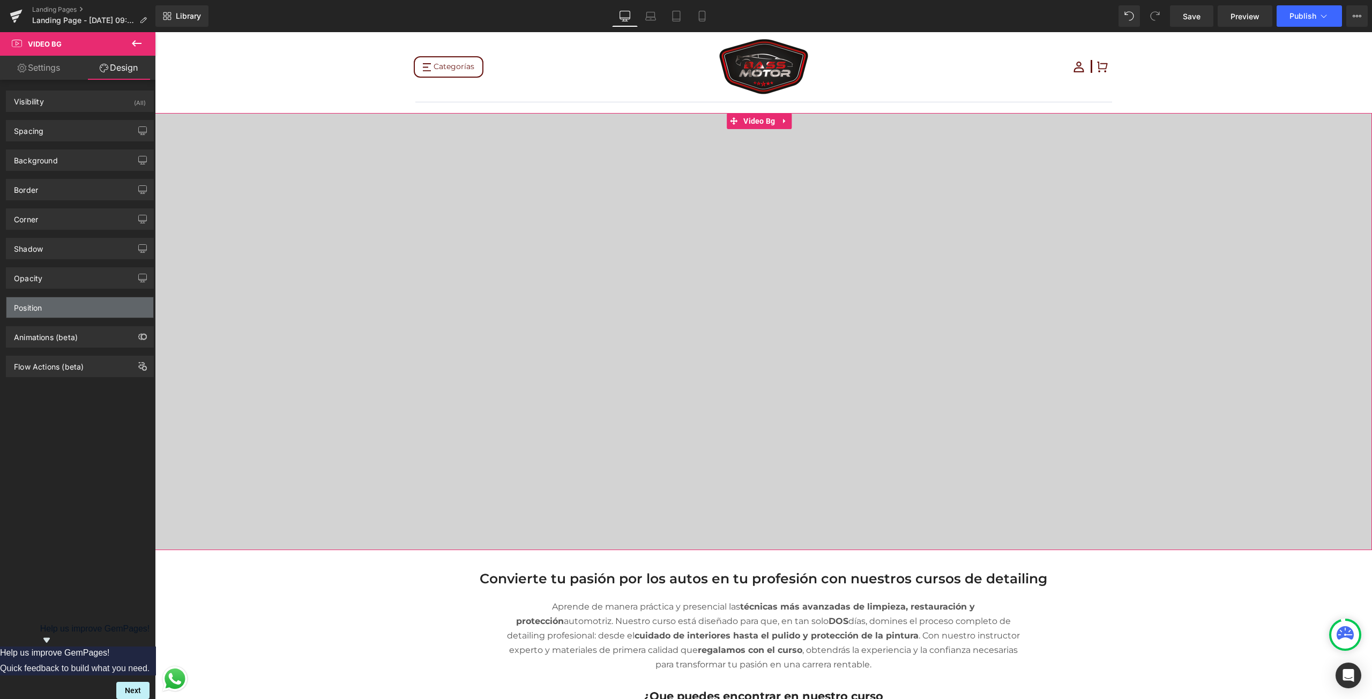
click at [58, 308] on div "Position" at bounding box center [79, 307] width 147 height 20
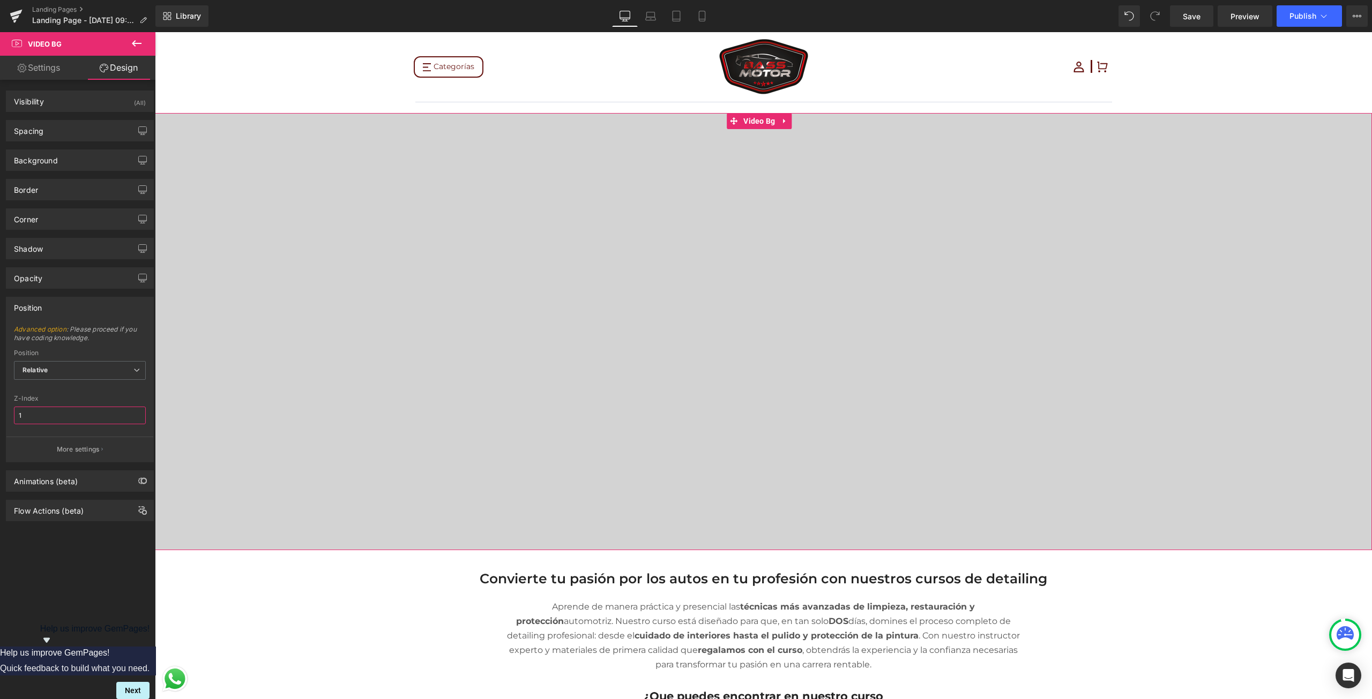
click at [33, 417] on input "1" at bounding box center [80, 416] width 132 height 18
click at [39, 412] on input "1" at bounding box center [80, 416] width 132 height 18
click at [90, 366] on span "Relative" at bounding box center [80, 370] width 132 height 19
click at [62, 417] on li "Static" at bounding box center [80, 422] width 132 height 16
click at [85, 367] on span "Static" at bounding box center [80, 370] width 132 height 19
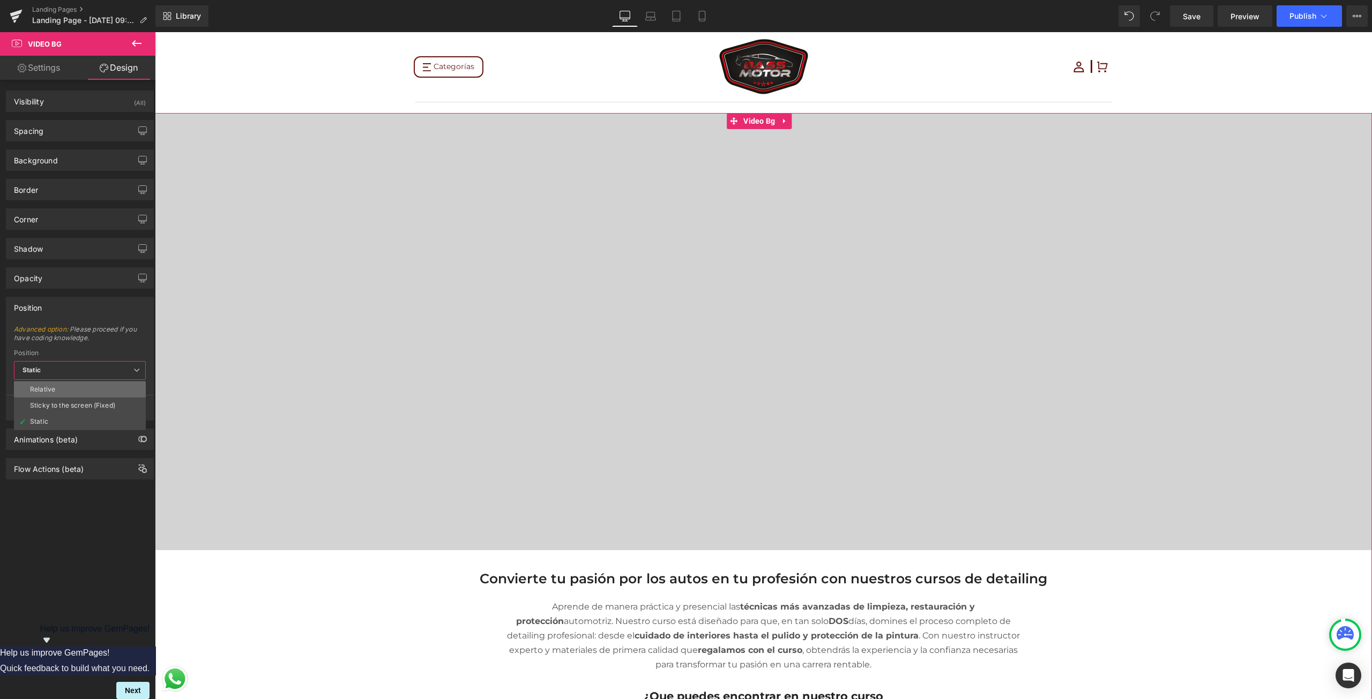
click at [79, 386] on li "Relative" at bounding box center [80, 390] width 132 height 16
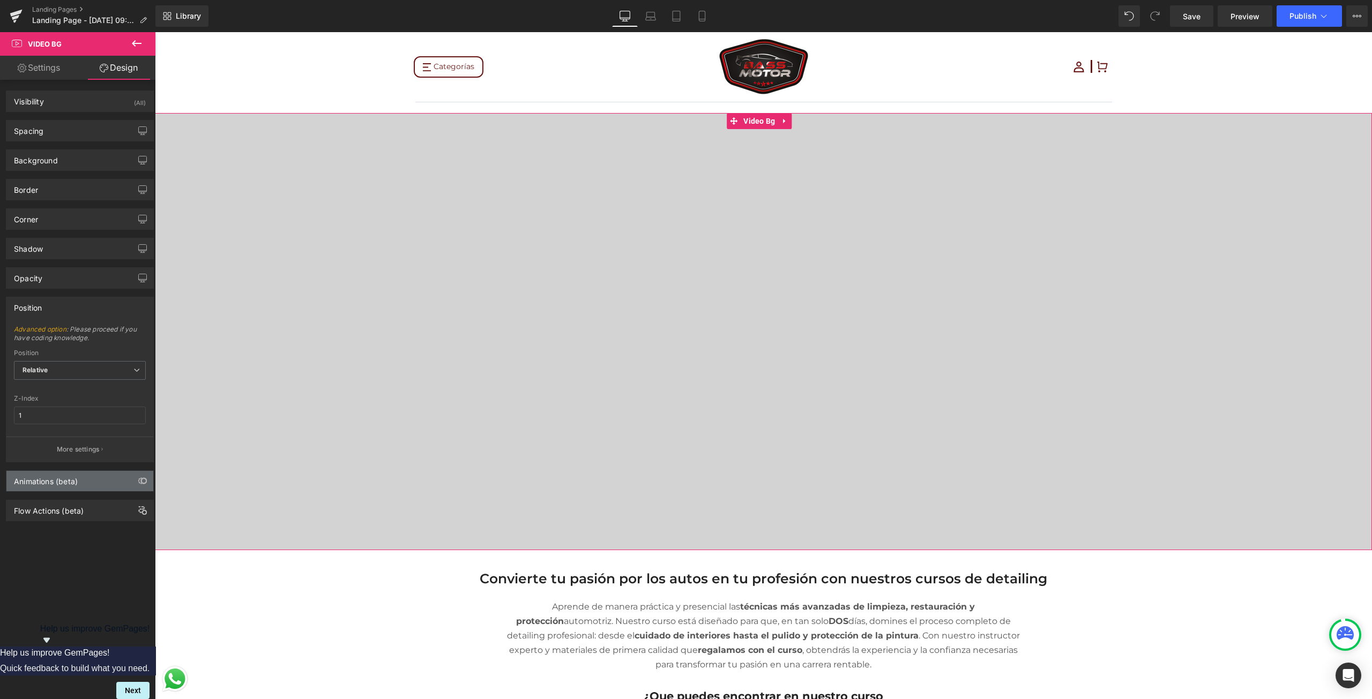
click at [92, 482] on div "Animations (beta)" at bounding box center [79, 481] width 147 height 20
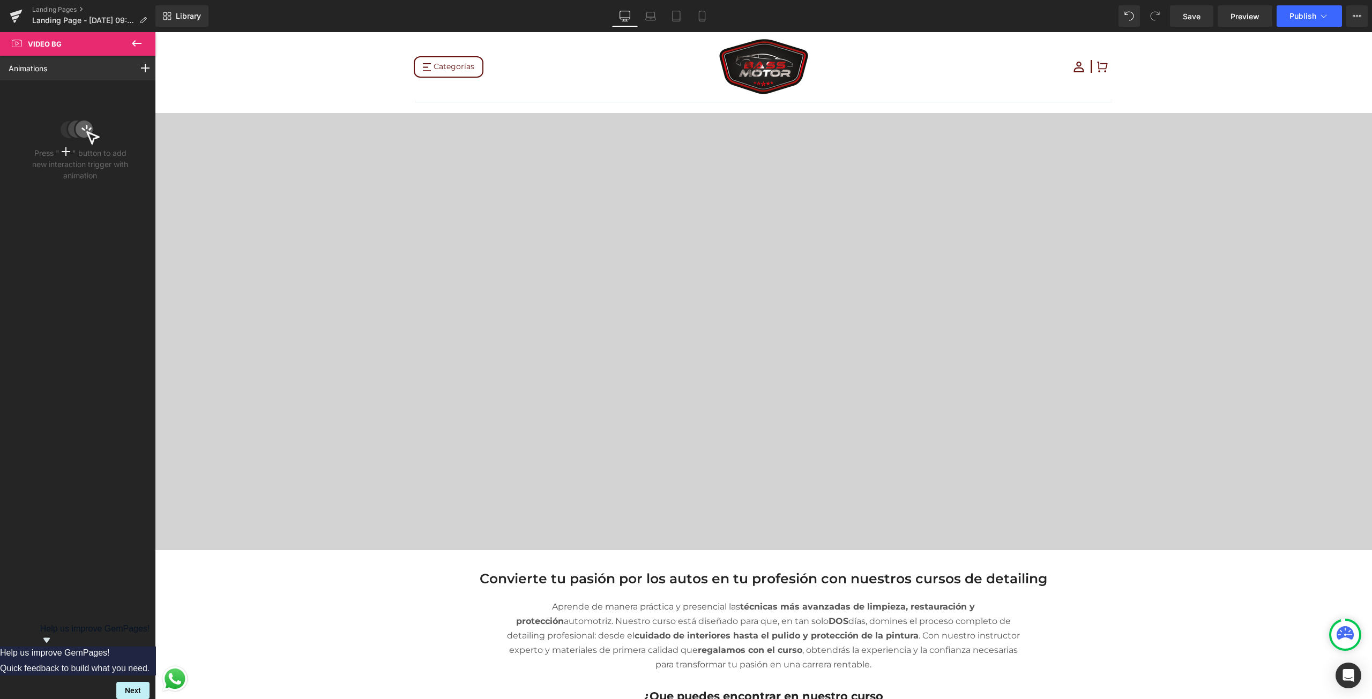
click at [140, 43] on icon at bounding box center [137, 43] width 10 height 6
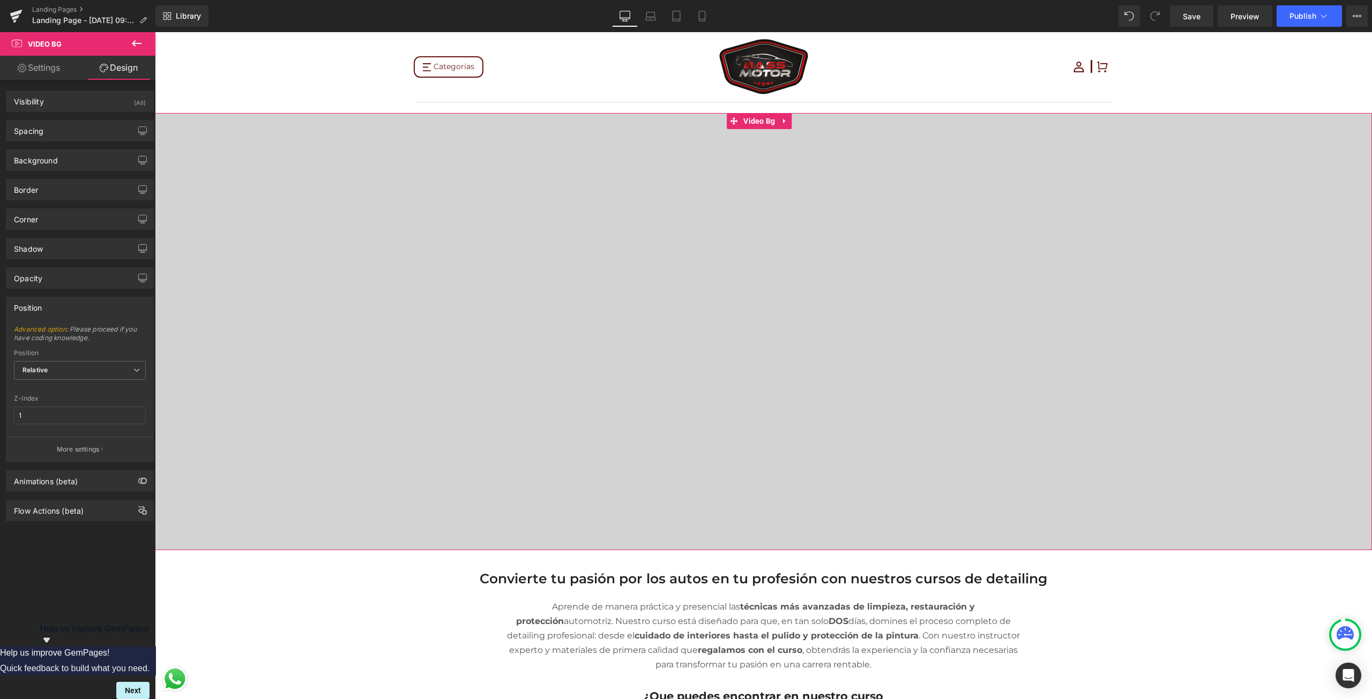
click at [50, 71] on link "Settings" at bounding box center [39, 68] width 78 height 24
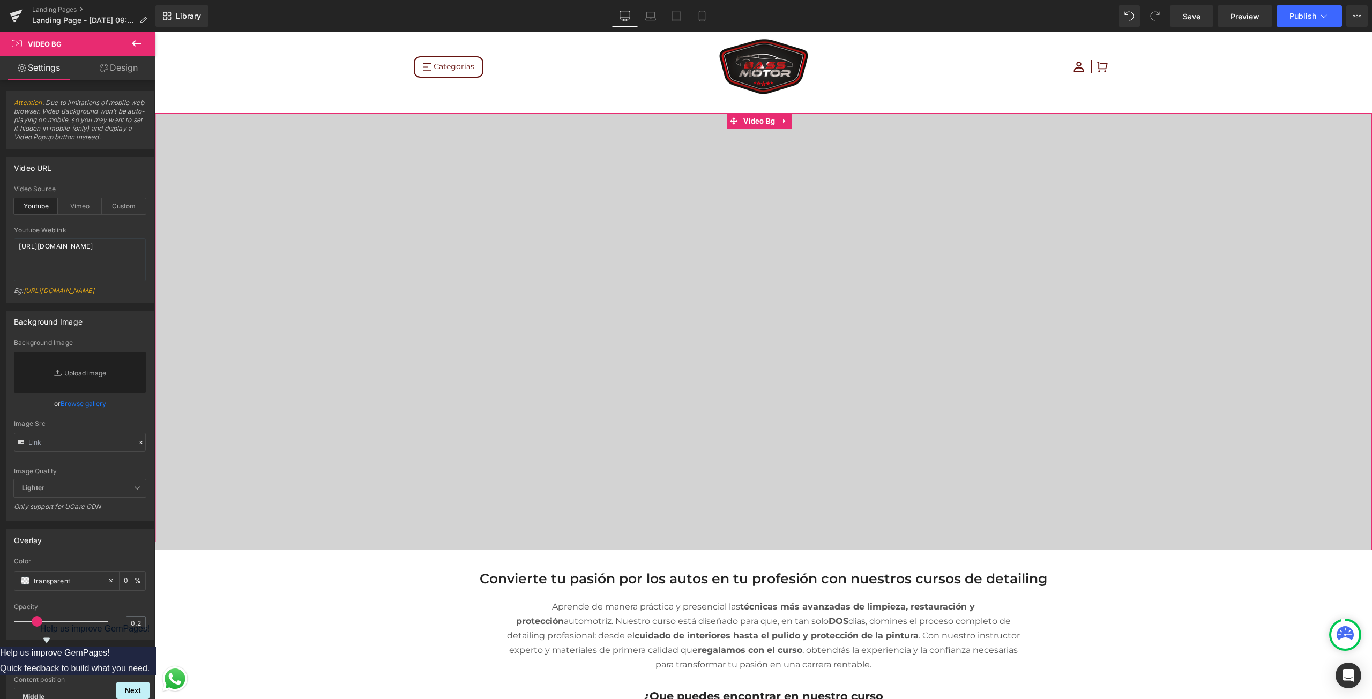
scroll to position [131, 0]
click at [132, 45] on icon at bounding box center [136, 43] width 13 height 13
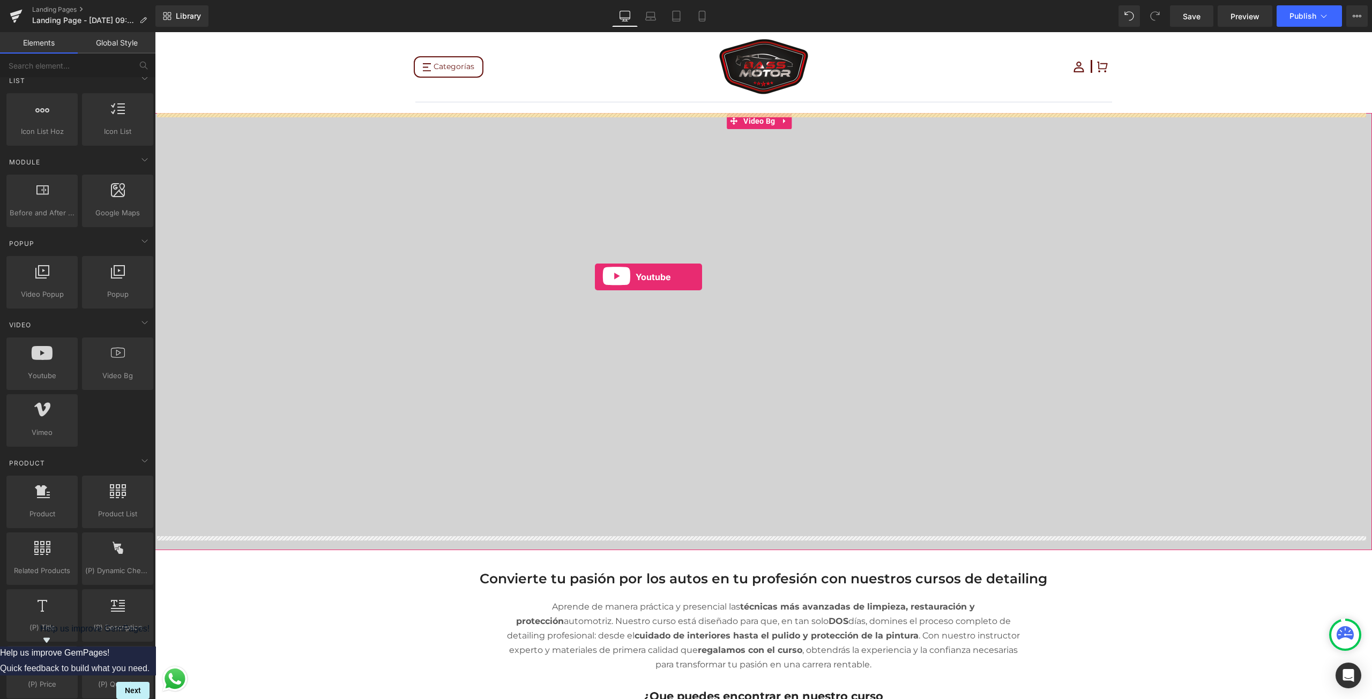
drag, startPoint x: 205, startPoint y: 394, endPoint x: 595, endPoint y: 277, distance: 407.3
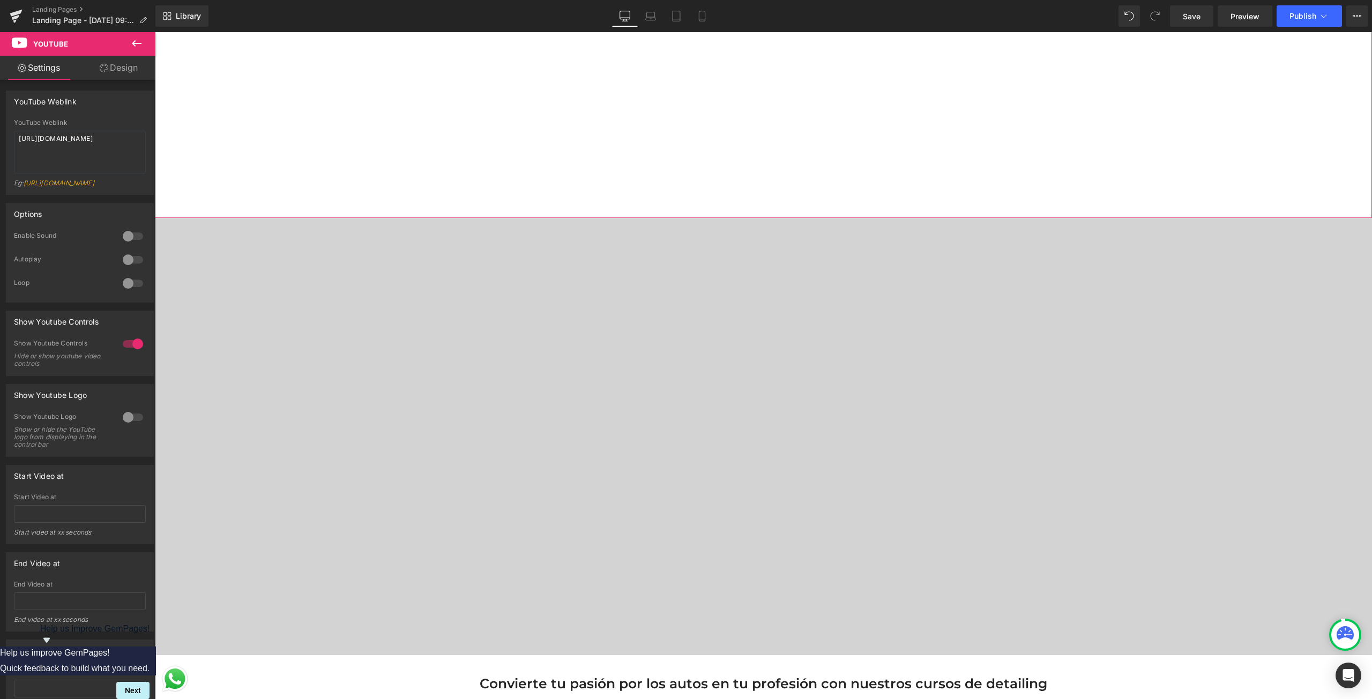
scroll to position [590, 0]
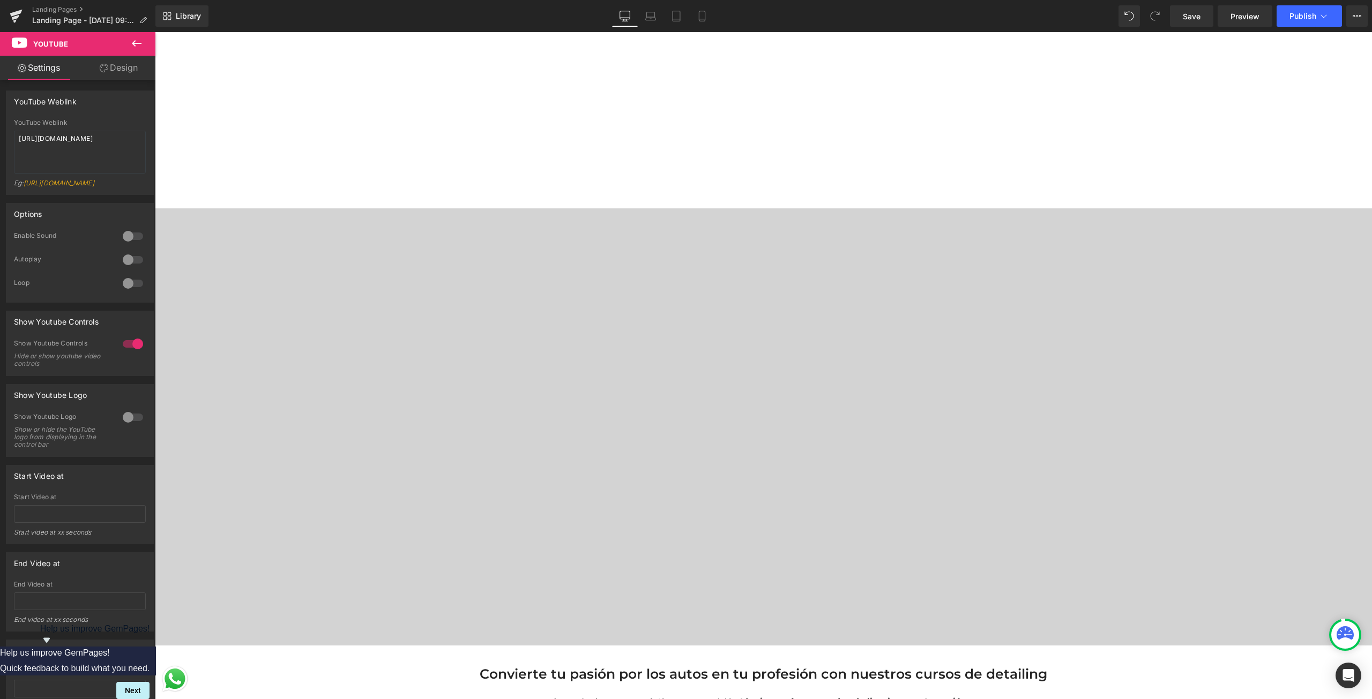
click at [138, 40] on icon at bounding box center [136, 43] width 13 height 13
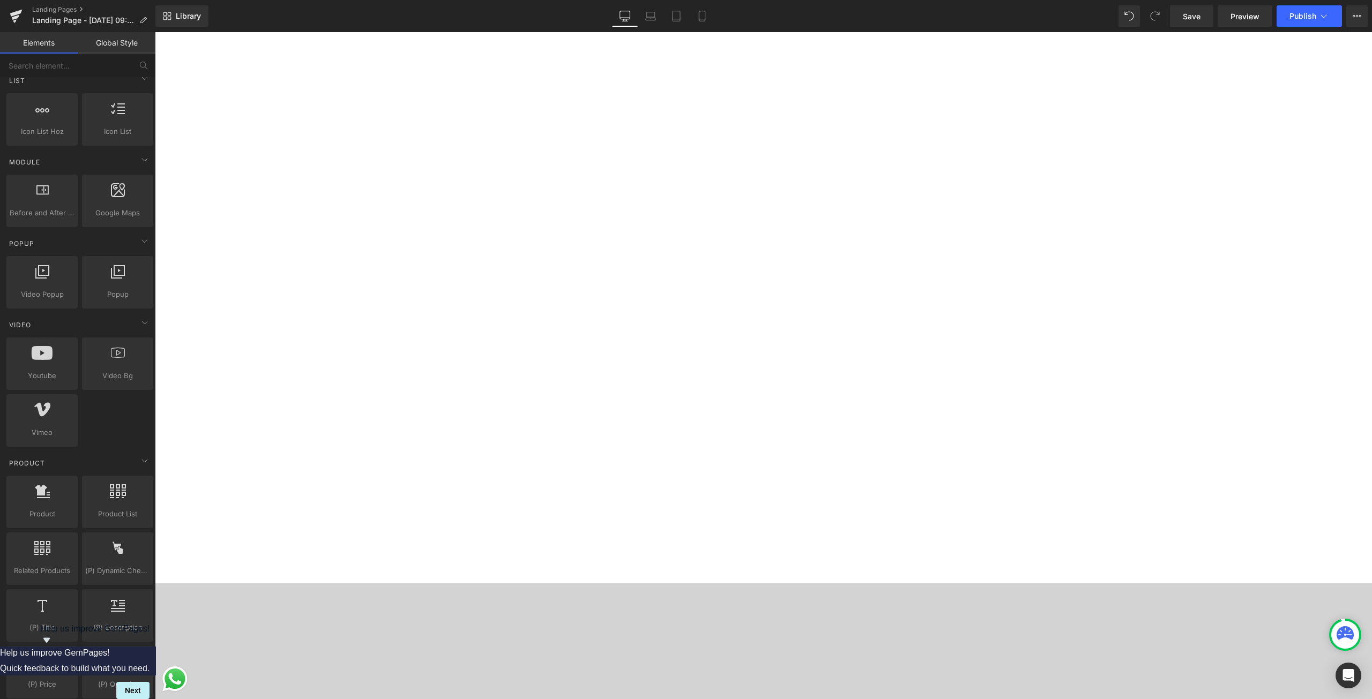
scroll to position [0, 0]
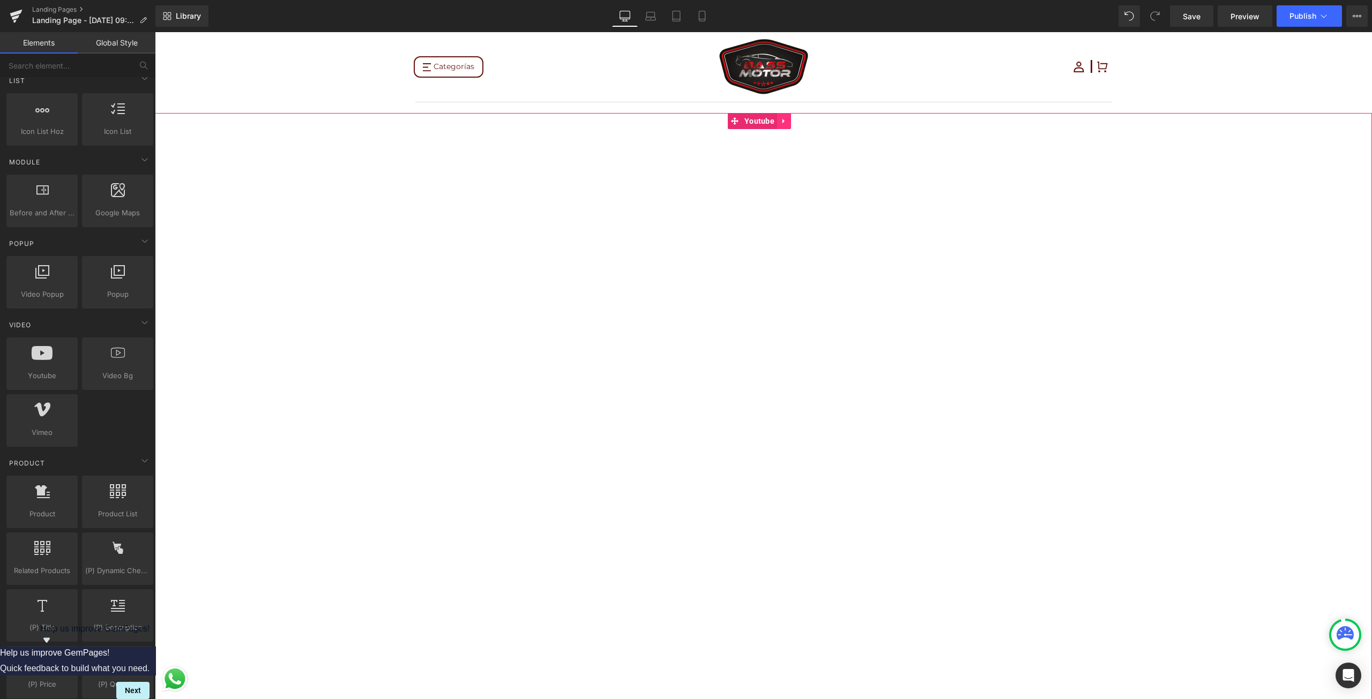
click at [785, 118] on icon at bounding box center [784, 121] width 8 height 8
click at [789, 122] on icon at bounding box center [791, 121] width 8 height 8
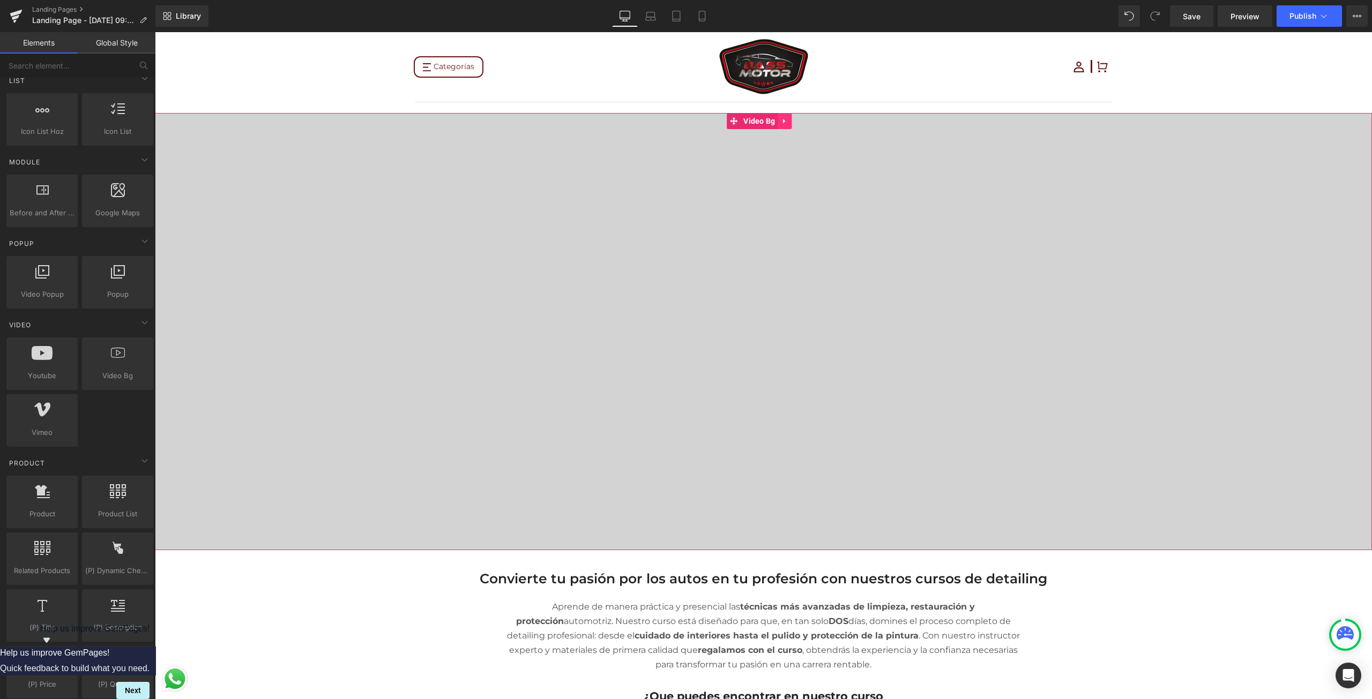
click at [781, 122] on icon at bounding box center [785, 121] width 8 height 8
click at [780, 119] on icon at bounding box center [778, 121] width 8 height 8
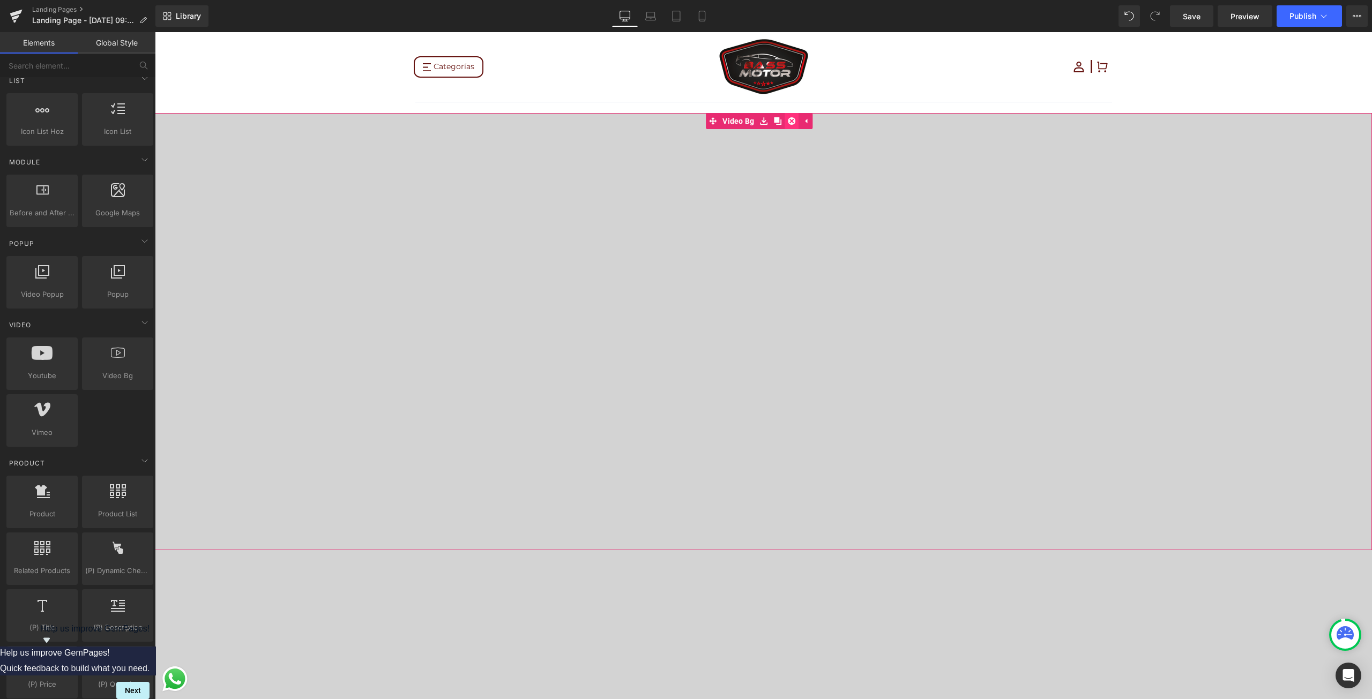
click at [787, 121] on link at bounding box center [792, 121] width 14 height 16
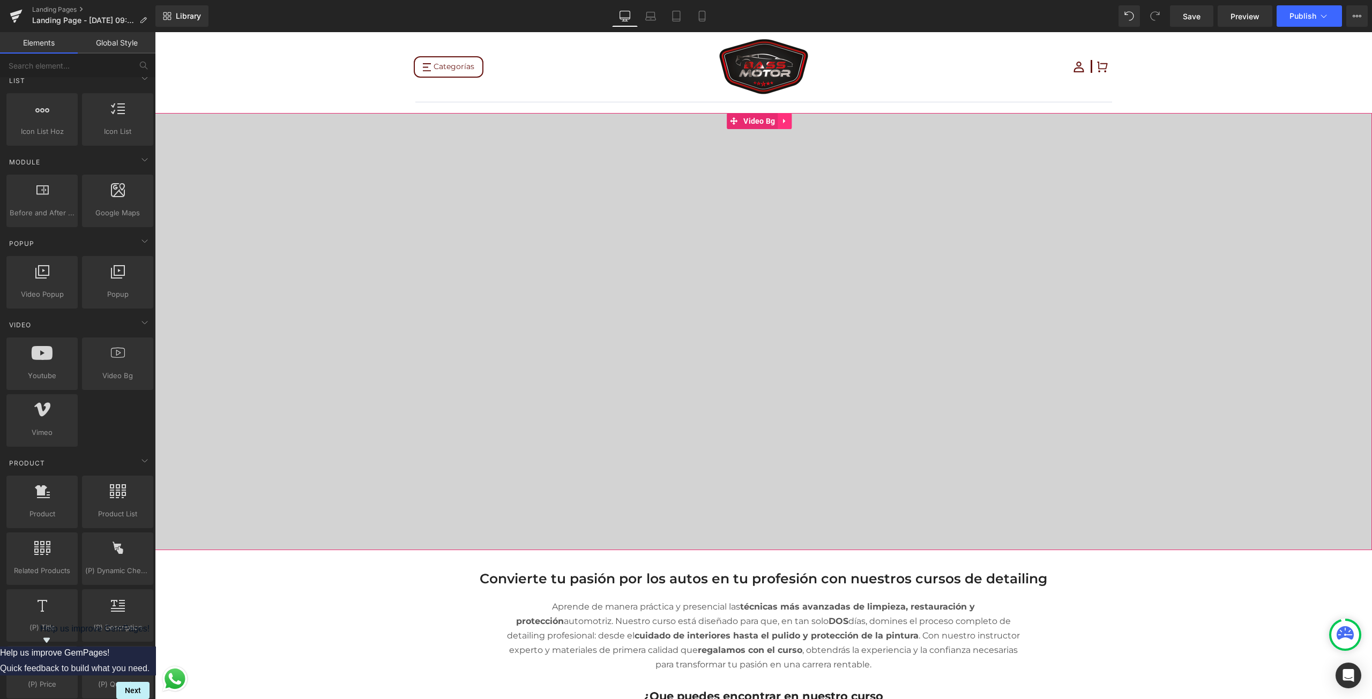
click at [782, 123] on icon at bounding box center [785, 121] width 8 height 8
click at [793, 124] on icon at bounding box center [792, 121] width 8 height 8
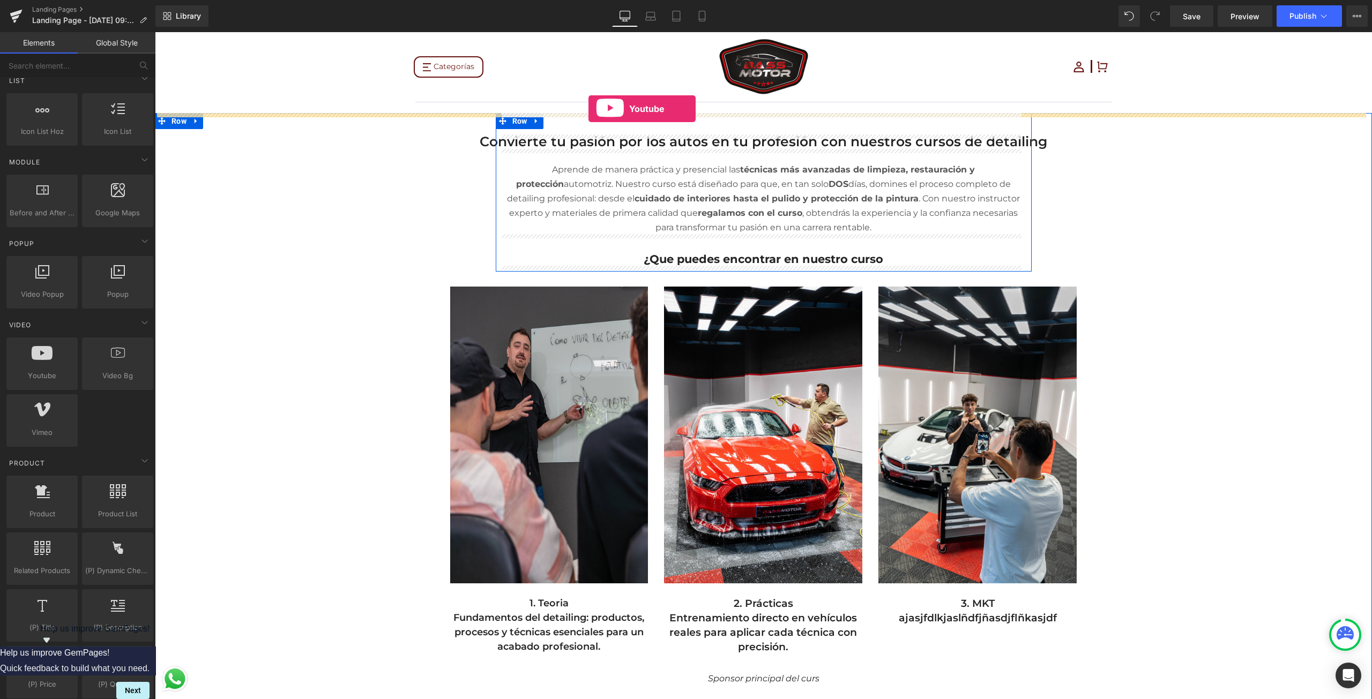
drag, startPoint x: 191, startPoint y: 387, endPoint x: 588, endPoint y: 109, distance: 485.2
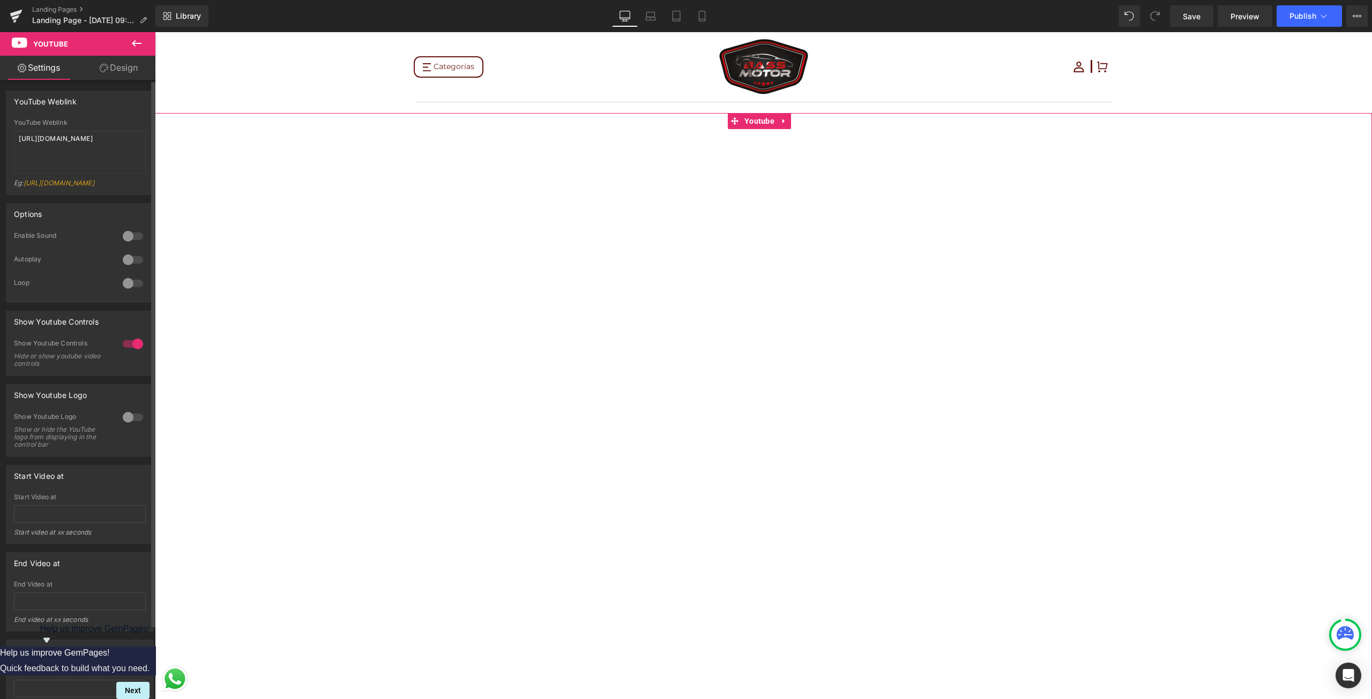
drag, startPoint x: 96, startPoint y: 146, endPoint x: 0, endPoint y: 129, distance: 97.5
click at [0, 129] on div "YouTube Weblink YouTube Weblink [URL][DOMAIN_NAME] Eg: [URL][DOMAIN_NAME]" at bounding box center [80, 139] width 160 height 113
type textarea "[URL][DOMAIN_NAME]"
click at [132, 264] on div at bounding box center [133, 259] width 26 height 17
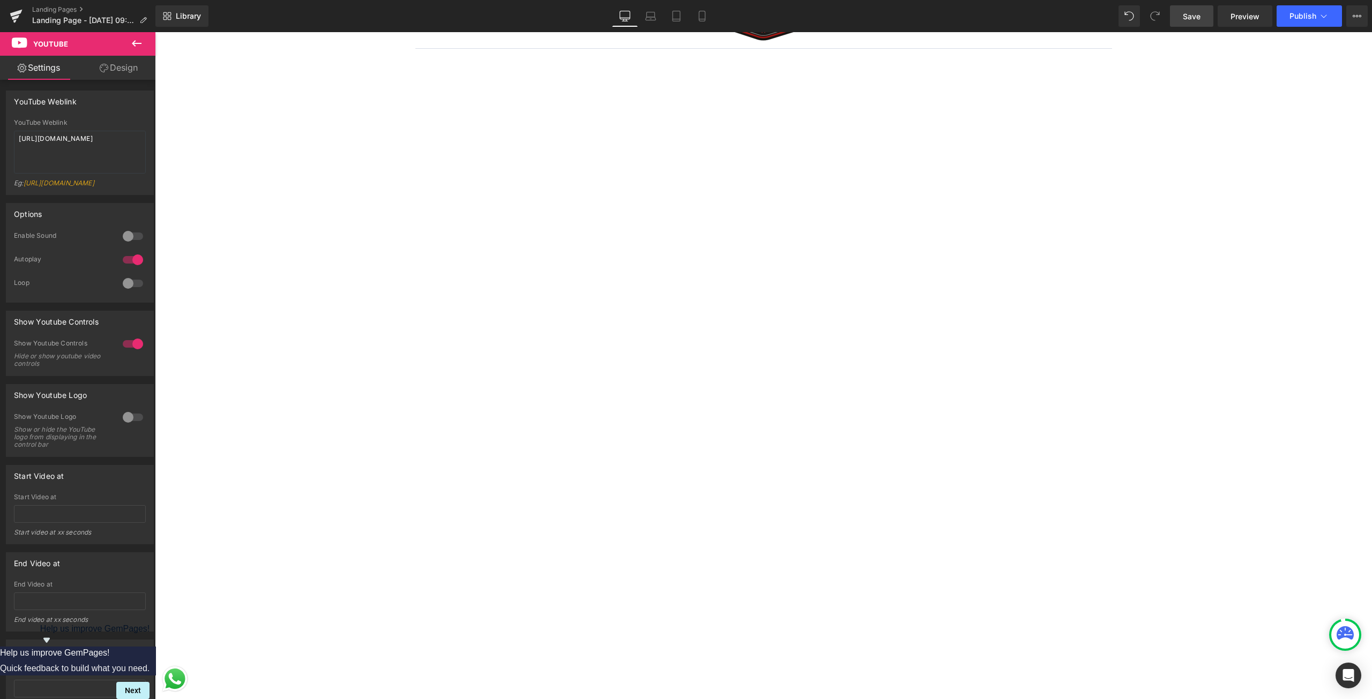
click at [1188, 13] on span "Save" at bounding box center [1192, 16] width 18 height 11
click at [1252, 11] on span "Preview" at bounding box center [1245, 16] width 29 height 11
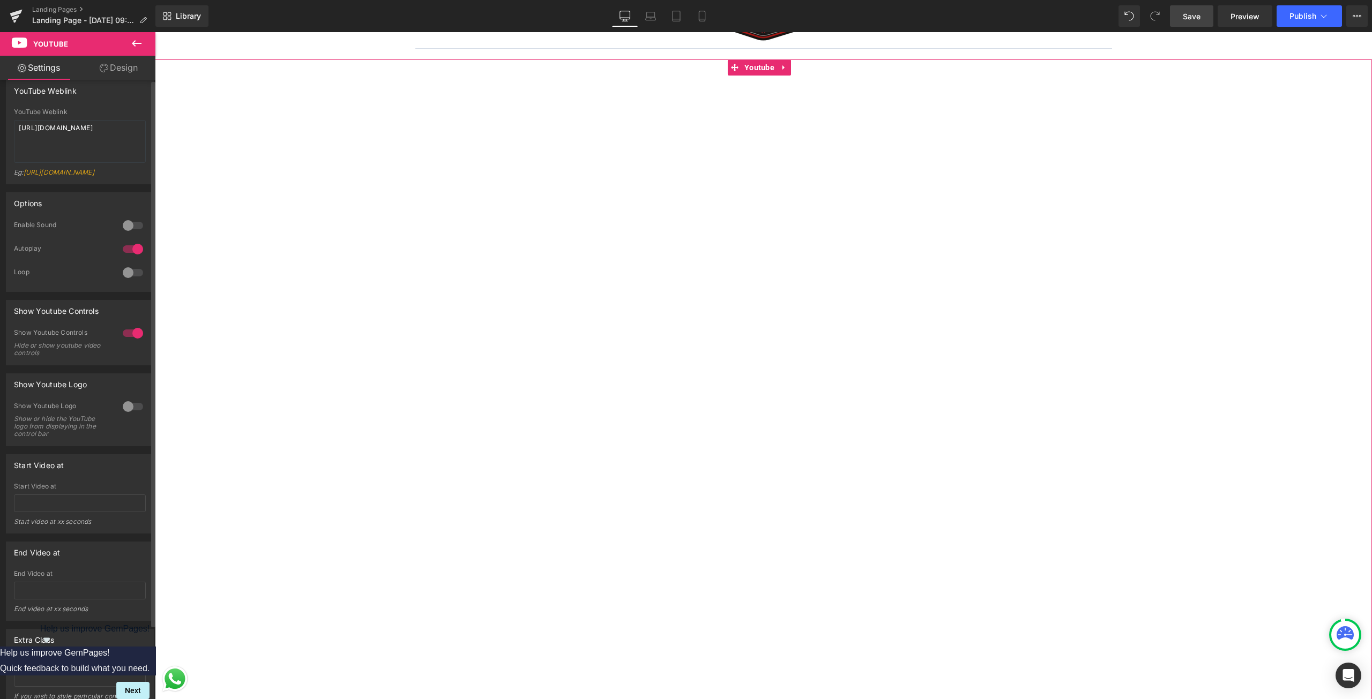
scroll to position [0, 0]
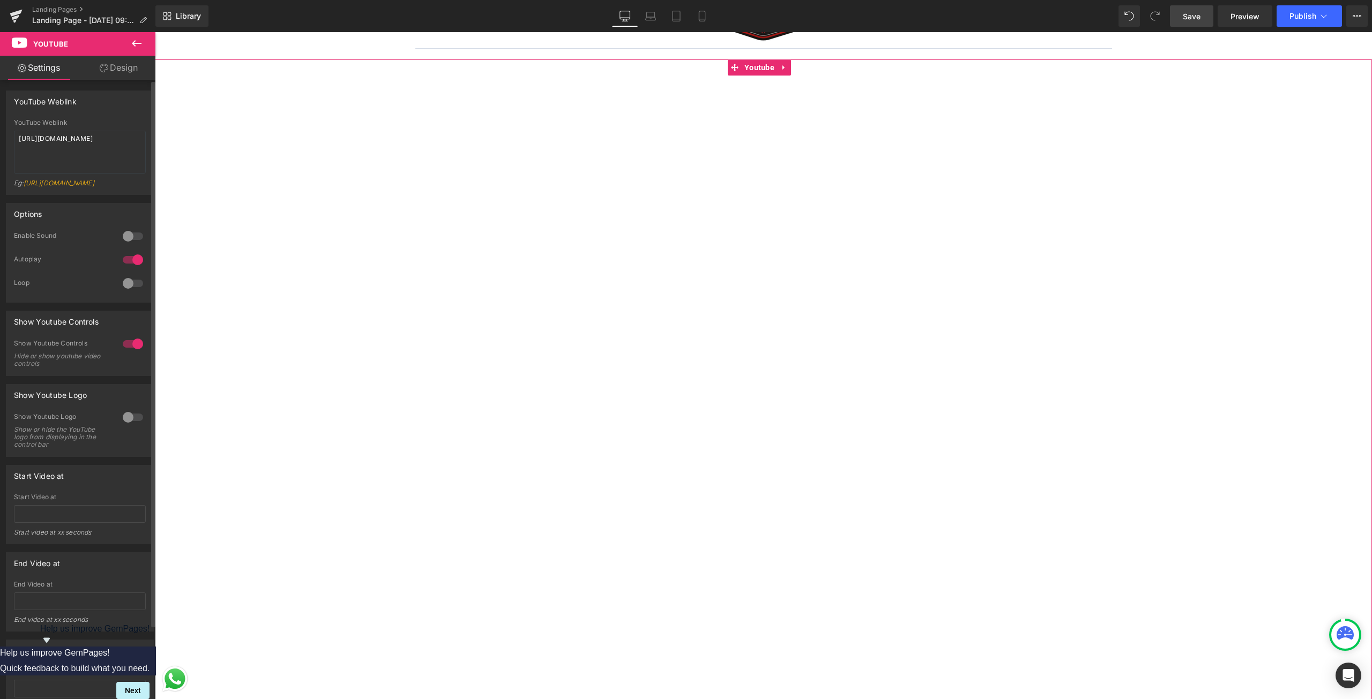
click at [126, 292] on div at bounding box center [133, 283] width 26 height 17
click at [120, 73] on link "Design" at bounding box center [119, 68] width 78 height 24
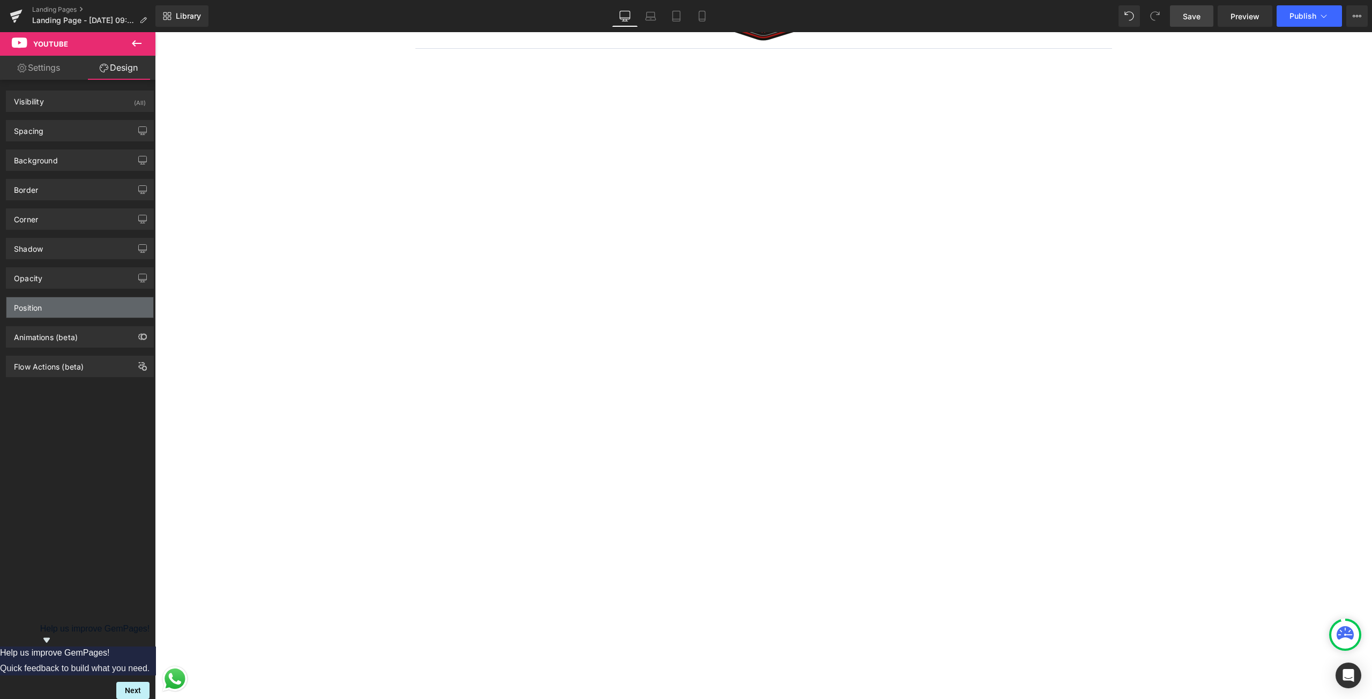
click at [80, 309] on div "Position" at bounding box center [79, 307] width 147 height 20
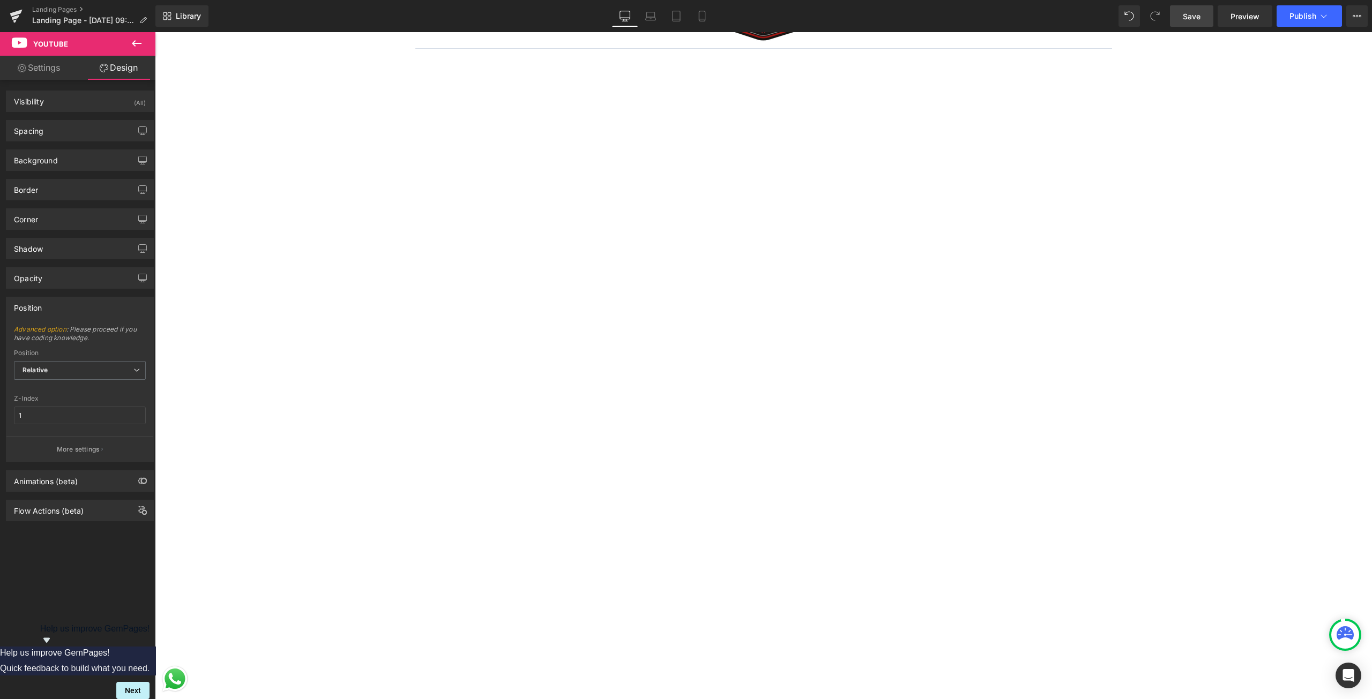
click at [80, 309] on div "Position" at bounding box center [79, 307] width 147 height 20
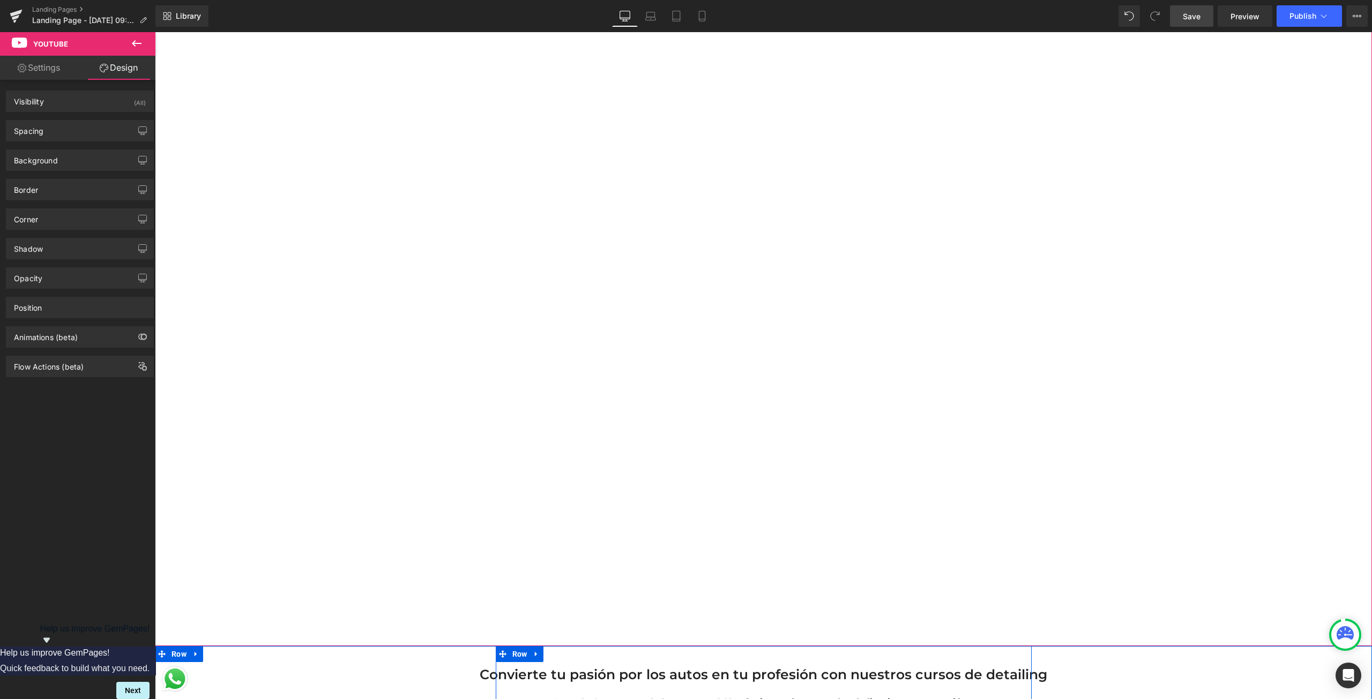
scroll to position [54, 0]
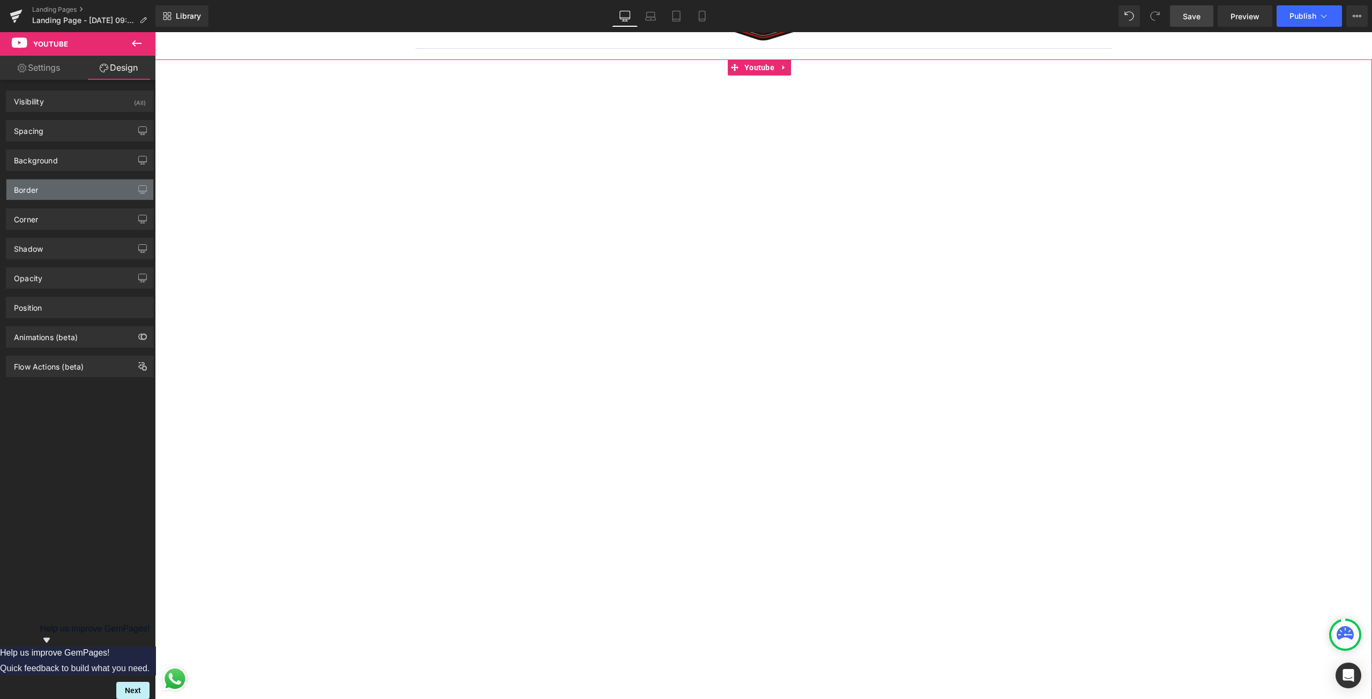
drag, startPoint x: 70, startPoint y: 188, endPoint x: 65, endPoint y: 190, distance: 5.5
click at [70, 188] on div "Border" at bounding box center [79, 190] width 147 height 20
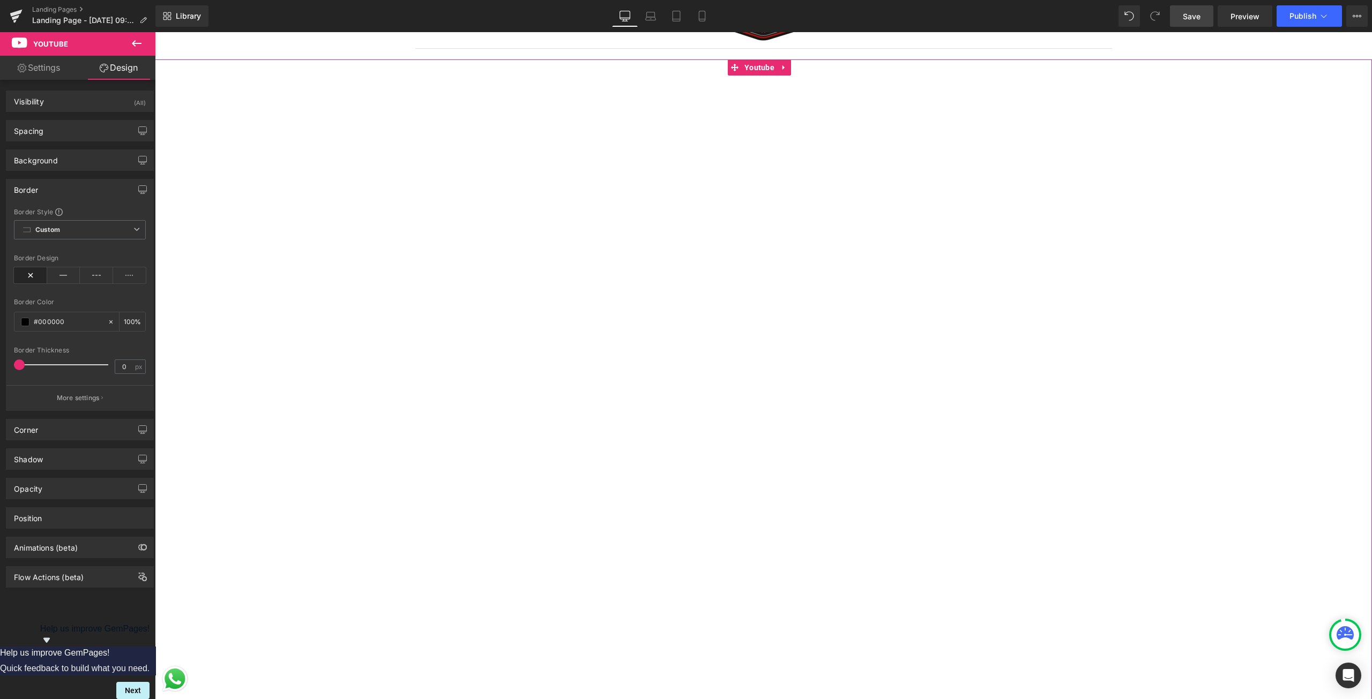
click at [65, 190] on div "Border" at bounding box center [79, 190] width 147 height 20
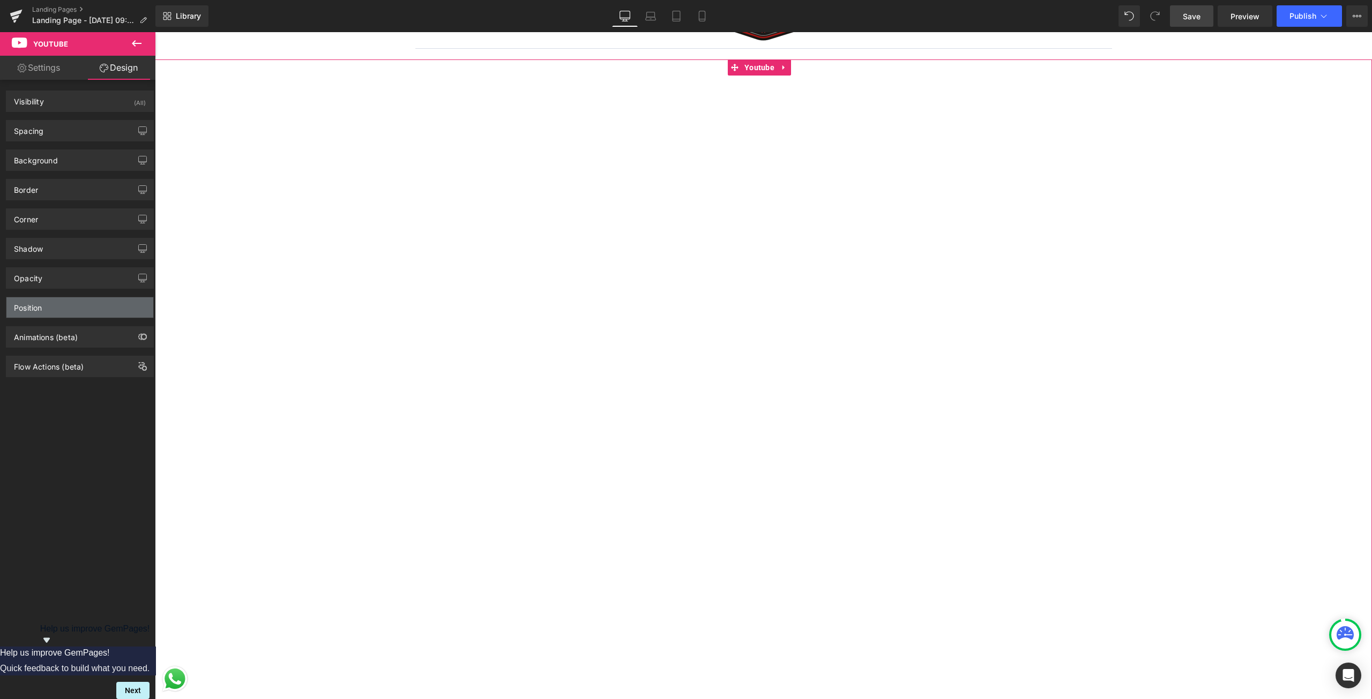
click at [67, 302] on div "Position" at bounding box center [79, 307] width 147 height 20
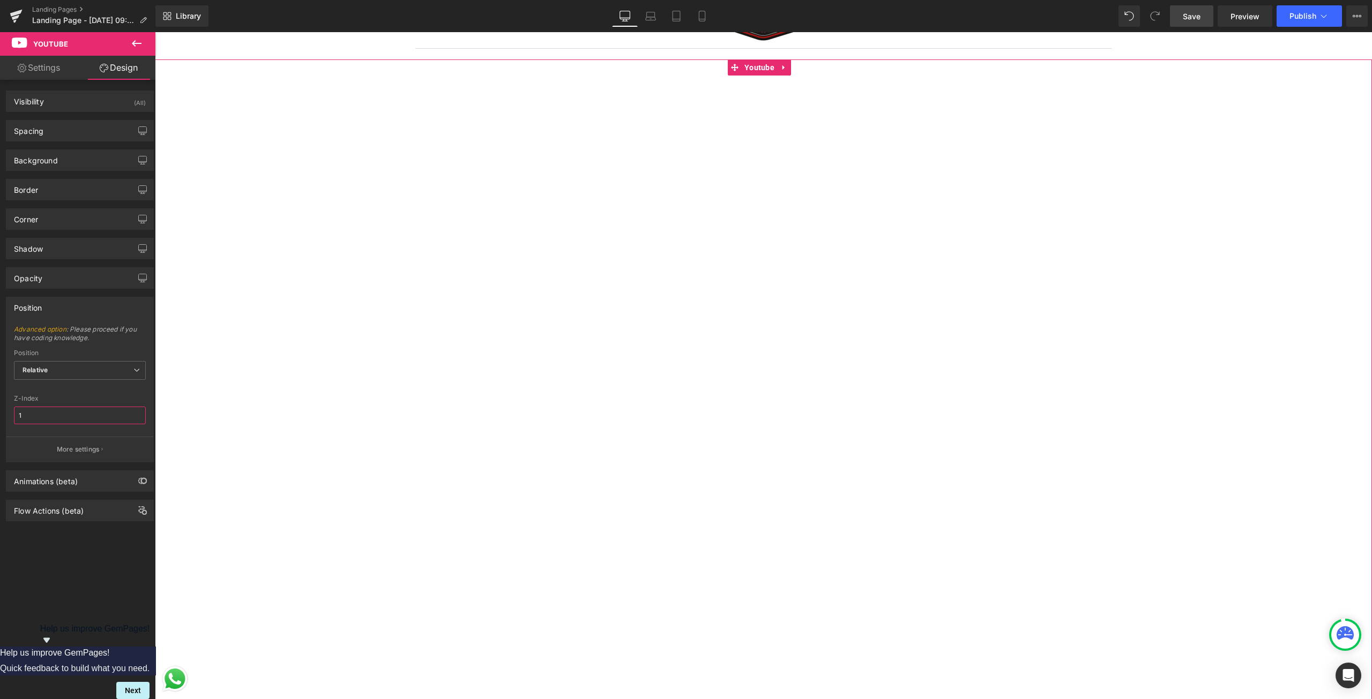
click at [80, 415] on input "1" at bounding box center [80, 416] width 132 height 18
type input "2"
type input "1"
click at [62, 438] on button "More settings" at bounding box center [79, 449] width 147 height 25
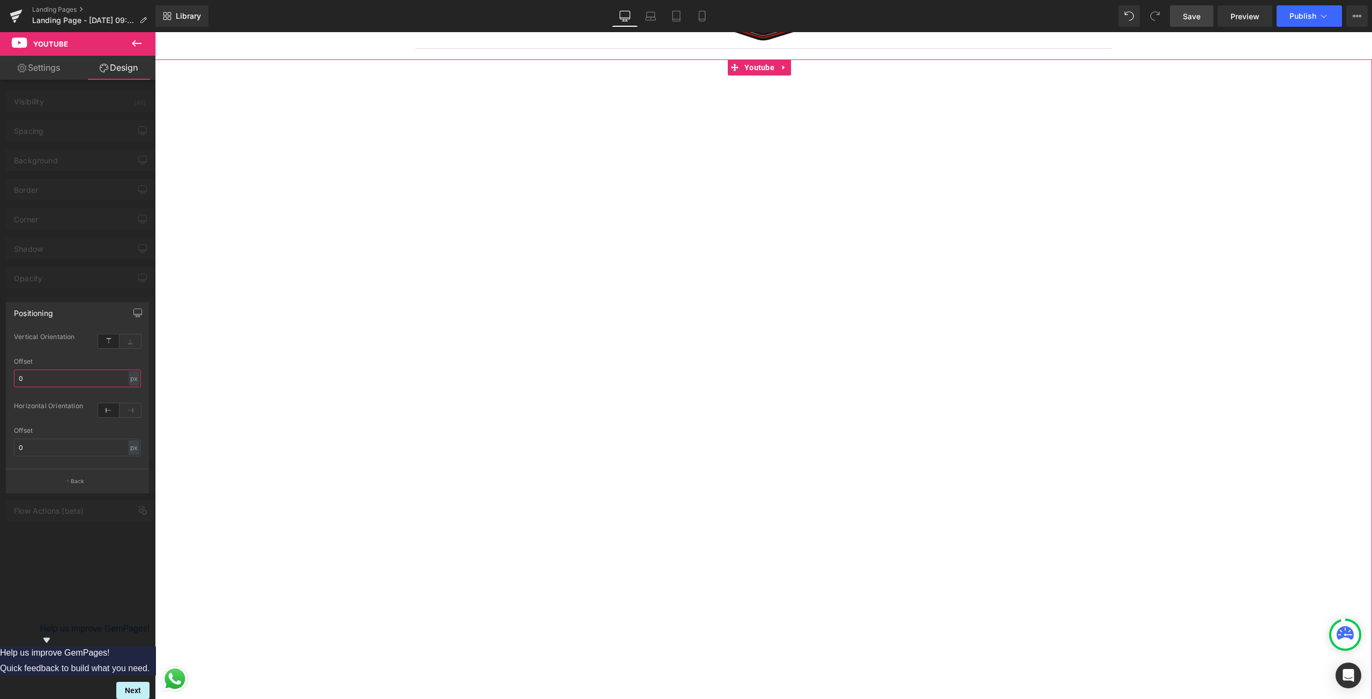
click at [96, 375] on input "0" at bounding box center [77, 379] width 127 height 18
click at [14, 548] on div at bounding box center [77, 368] width 155 height 673
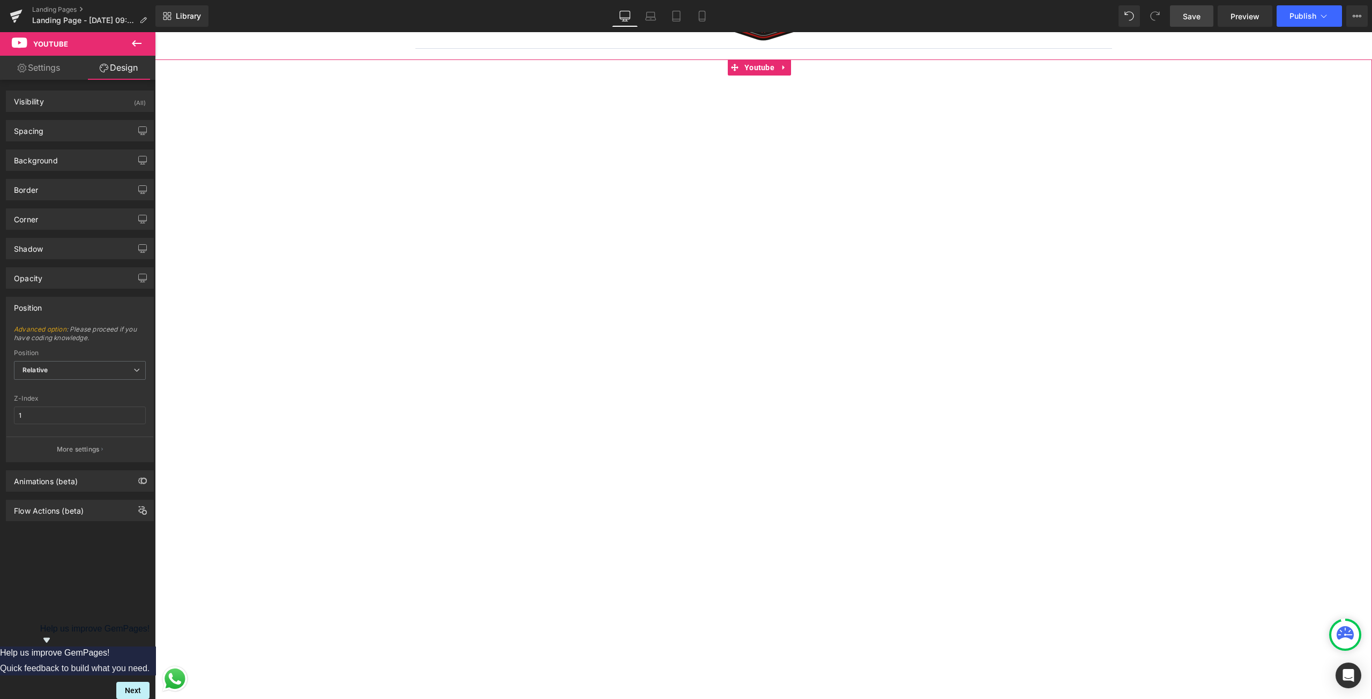
click at [111, 310] on div "Position" at bounding box center [79, 307] width 147 height 20
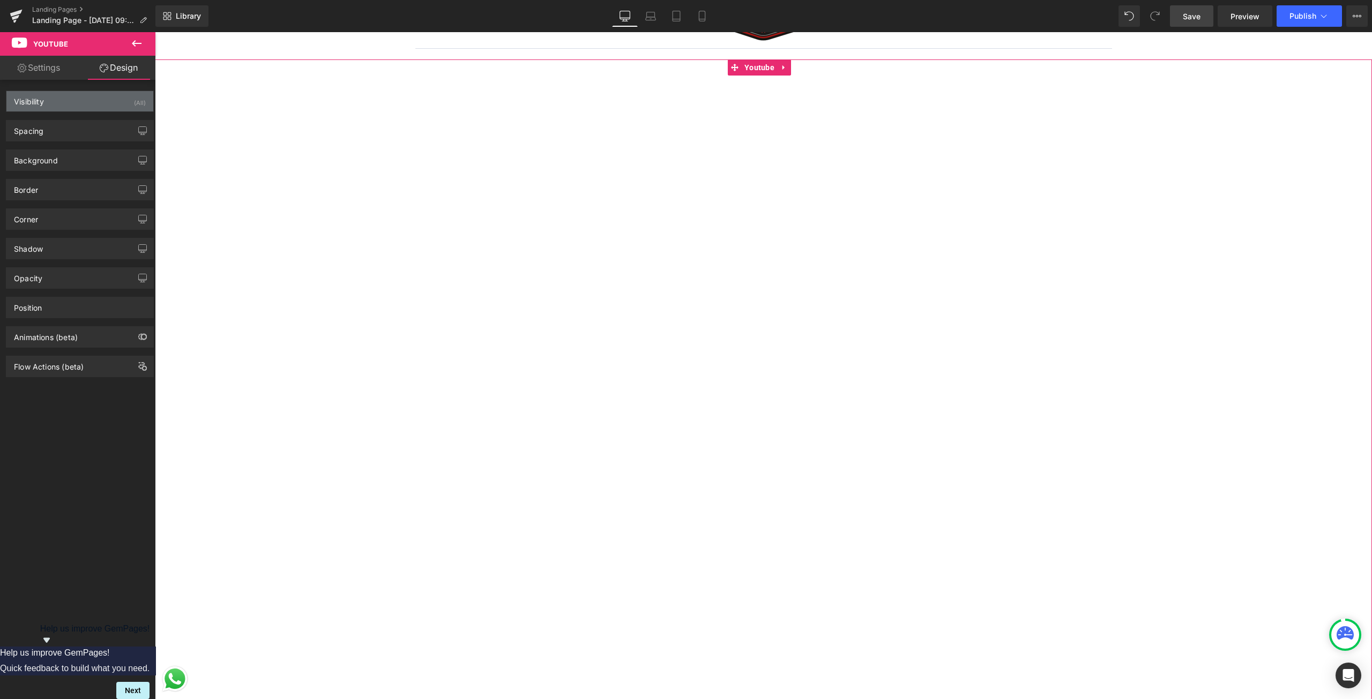
click at [53, 98] on div "Visibility (All)" at bounding box center [79, 101] width 147 height 20
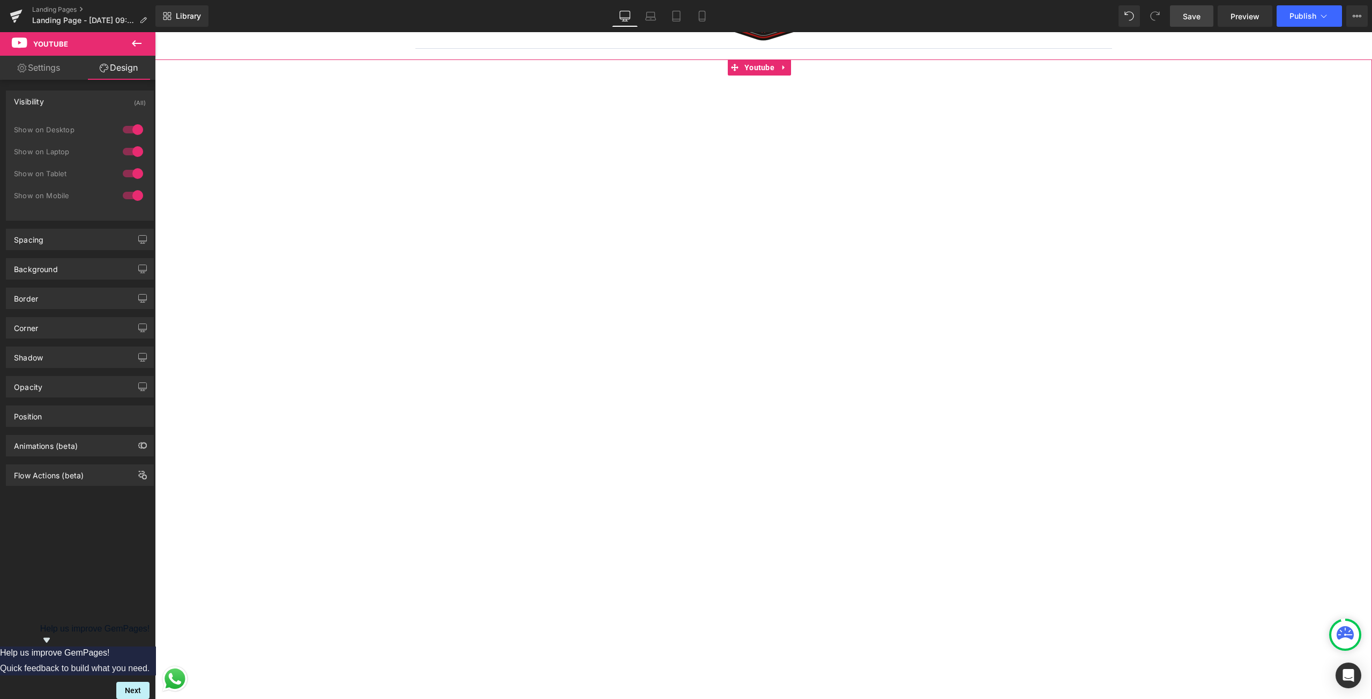
click at [53, 98] on div "Visibility (All)" at bounding box center [79, 101] width 147 height 20
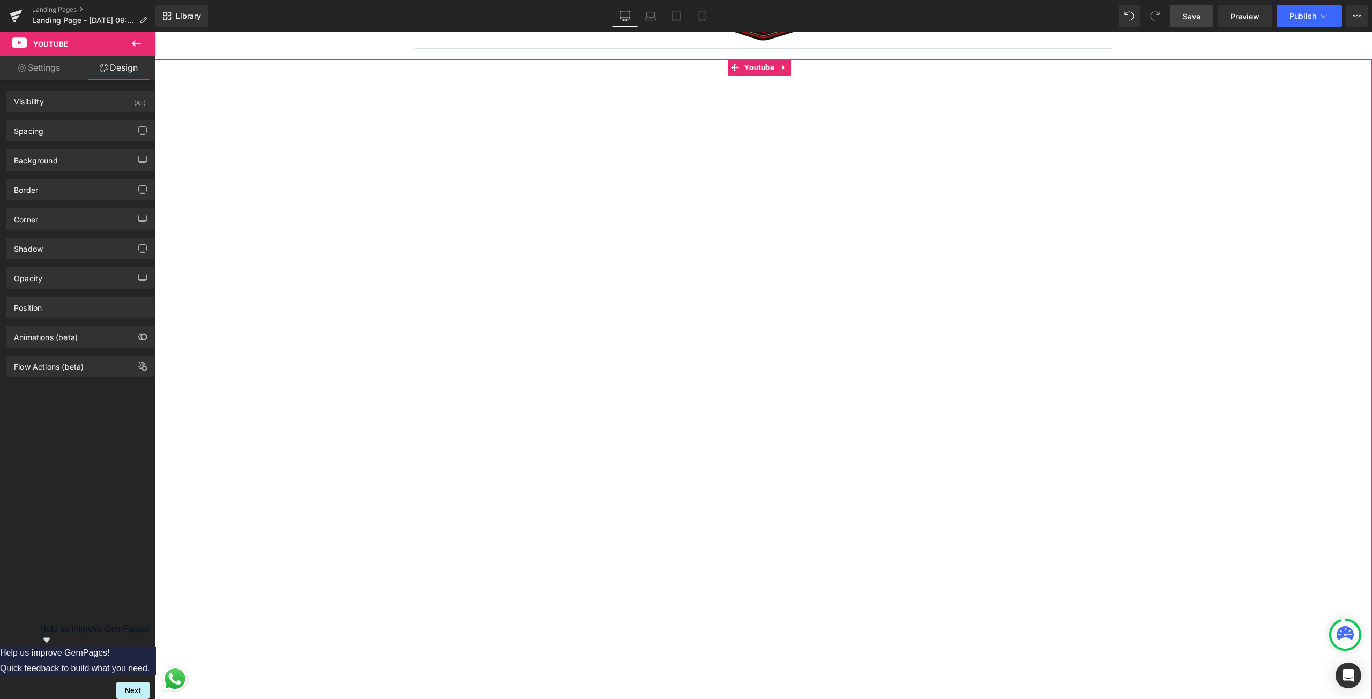
click at [43, 70] on link "Settings" at bounding box center [39, 68] width 78 height 24
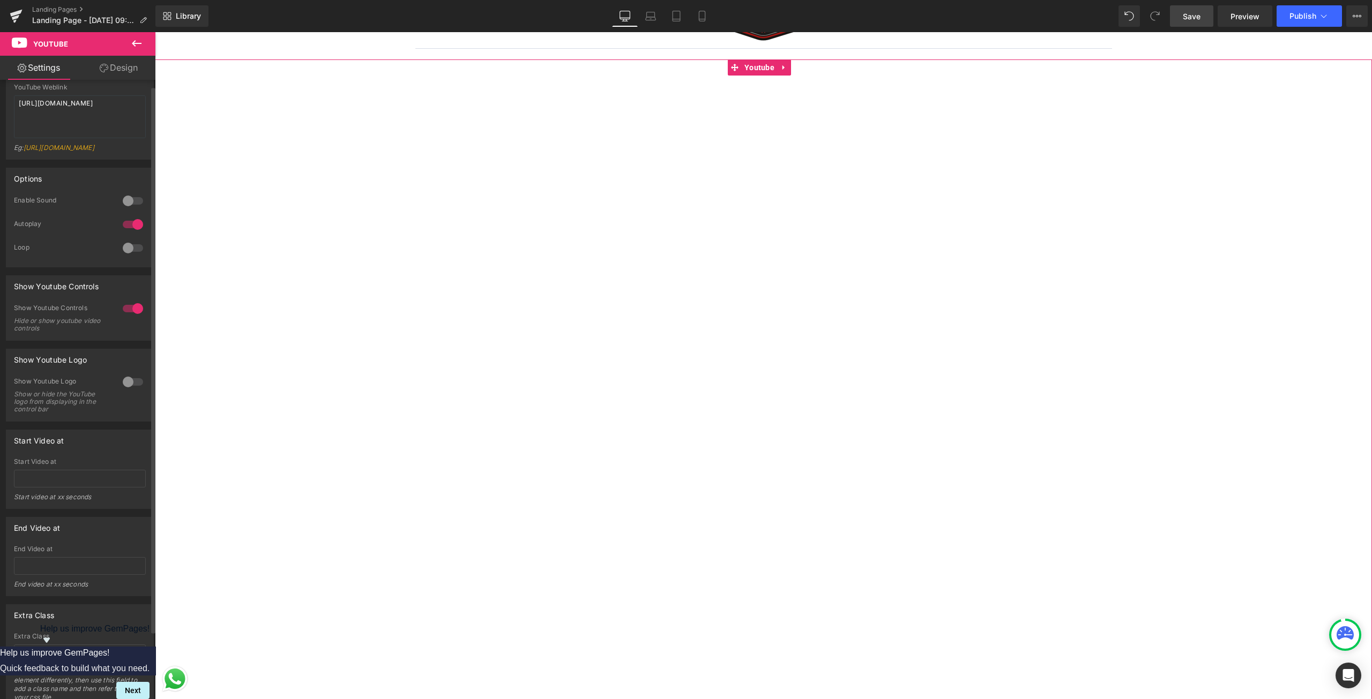
scroll to position [0, 0]
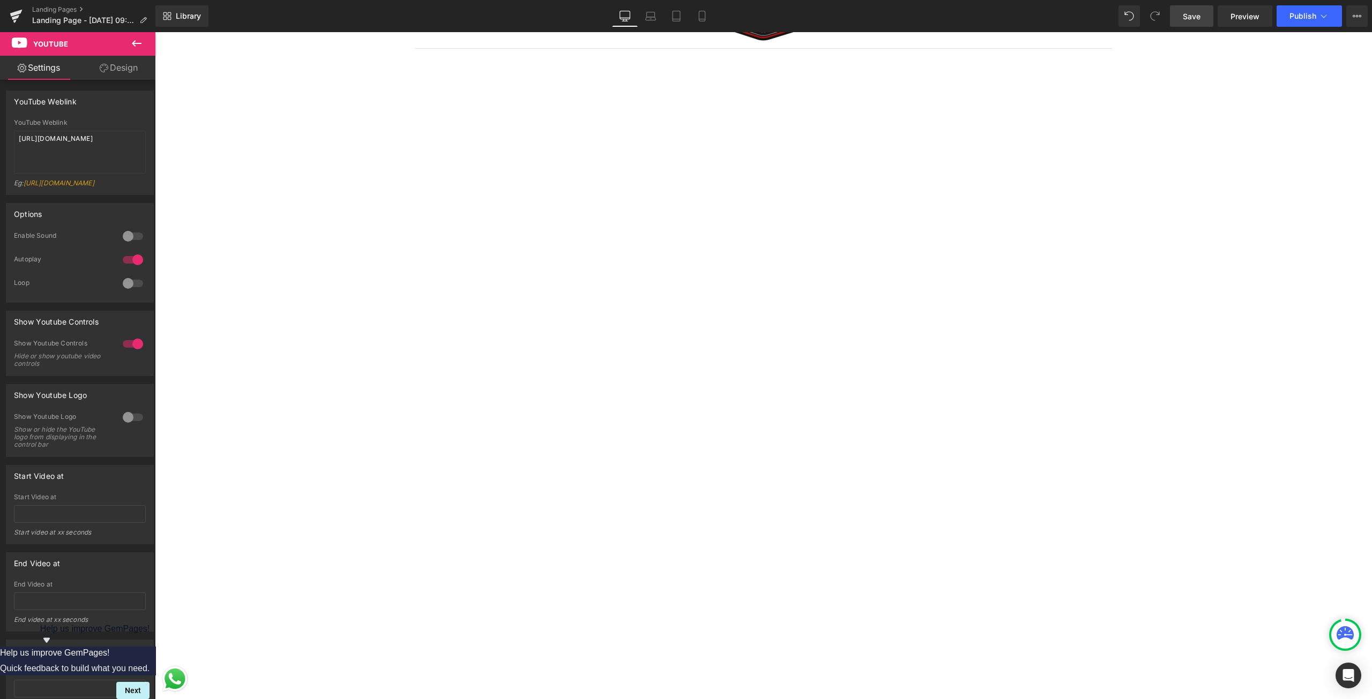
click at [134, 47] on icon at bounding box center [136, 43] width 13 height 13
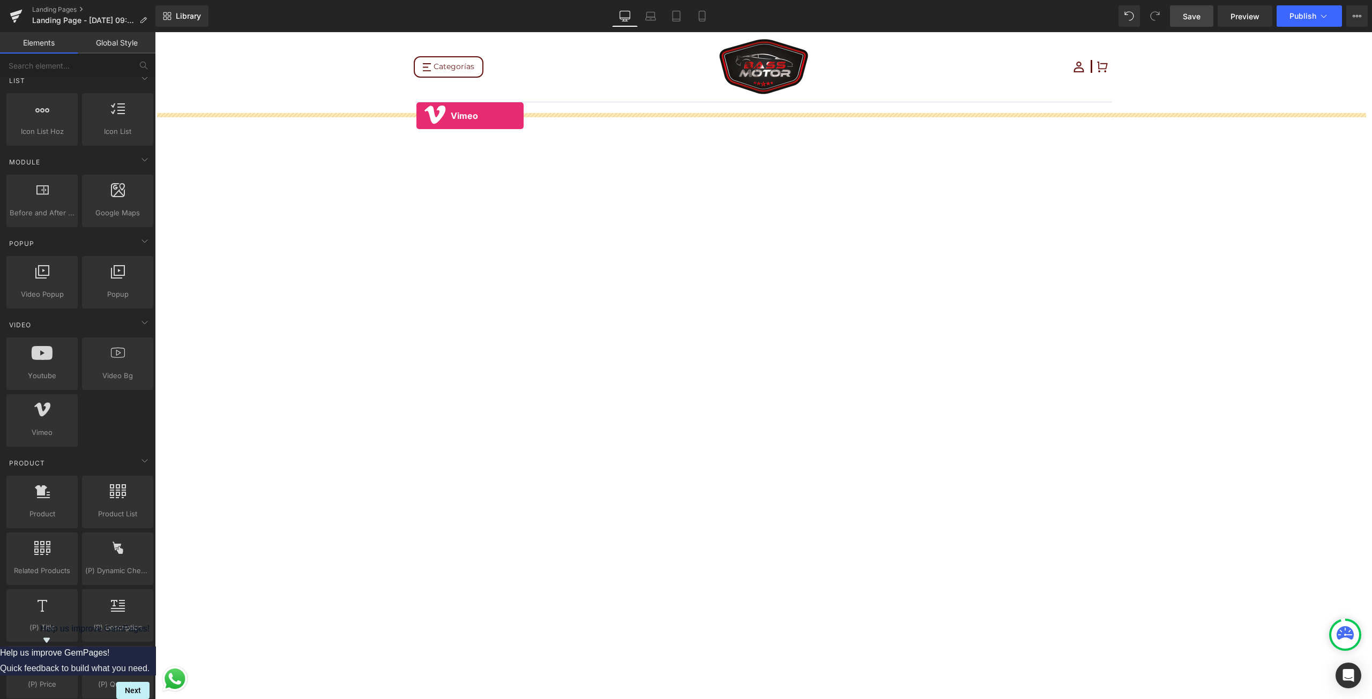
drag, startPoint x: 219, startPoint y: 442, endPoint x: 416, endPoint y: 116, distance: 381.6
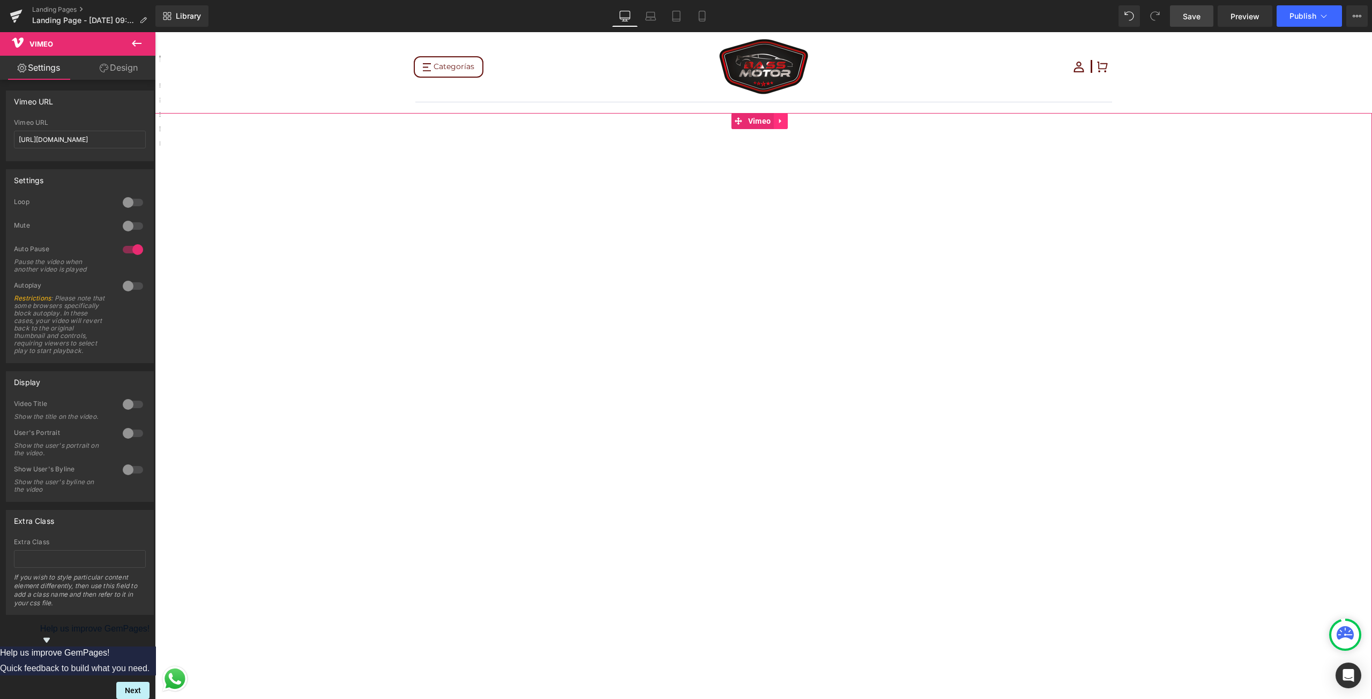
click at [781, 122] on icon at bounding box center [781, 121] width 8 height 8
click at [787, 122] on icon at bounding box center [788, 121] width 8 height 8
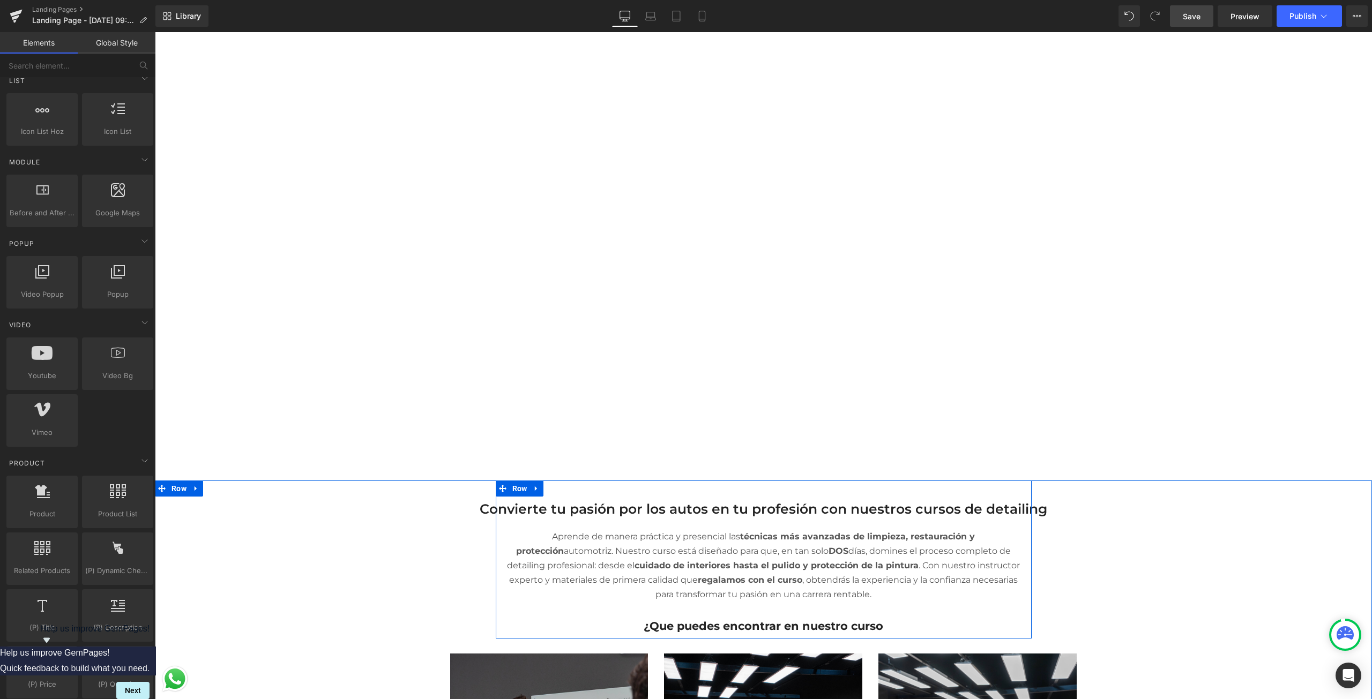
scroll to position [322, 0]
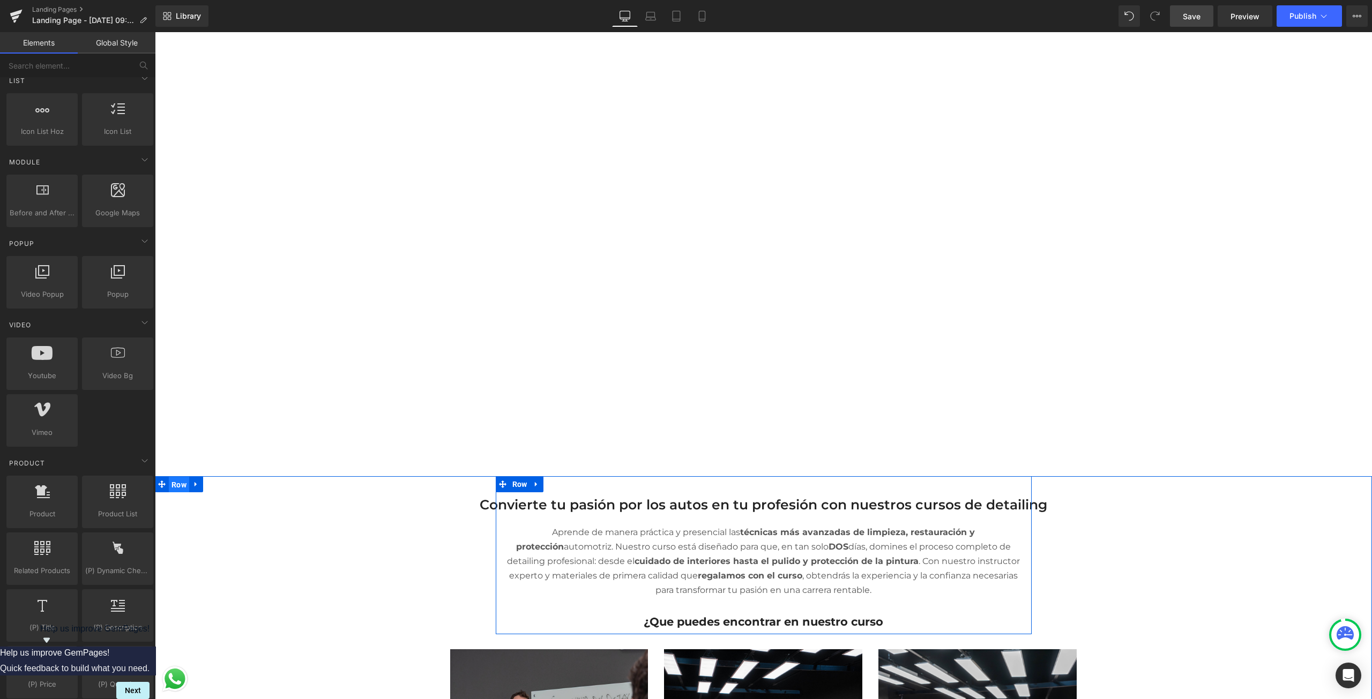
click at [170, 481] on span "Row" at bounding box center [179, 485] width 20 height 16
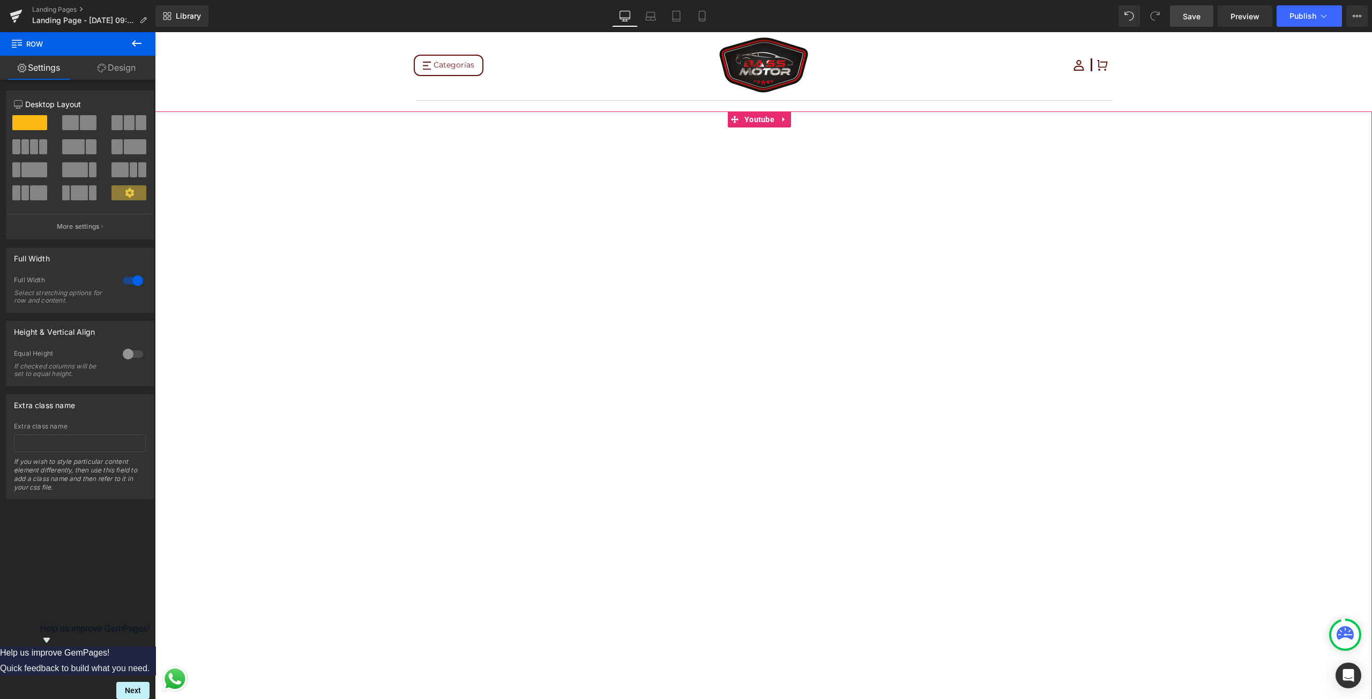
scroll to position [0, 0]
click at [732, 123] on icon at bounding box center [735, 121] width 8 height 8
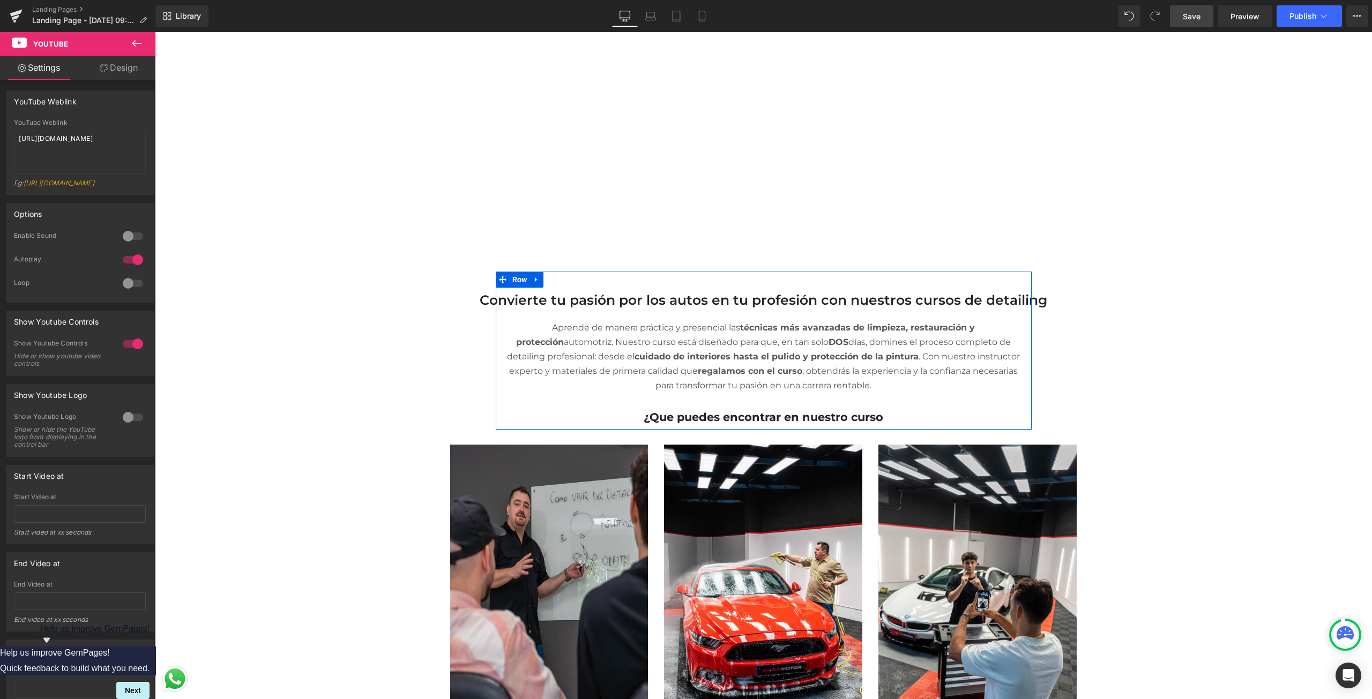
scroll to position [536, 0]
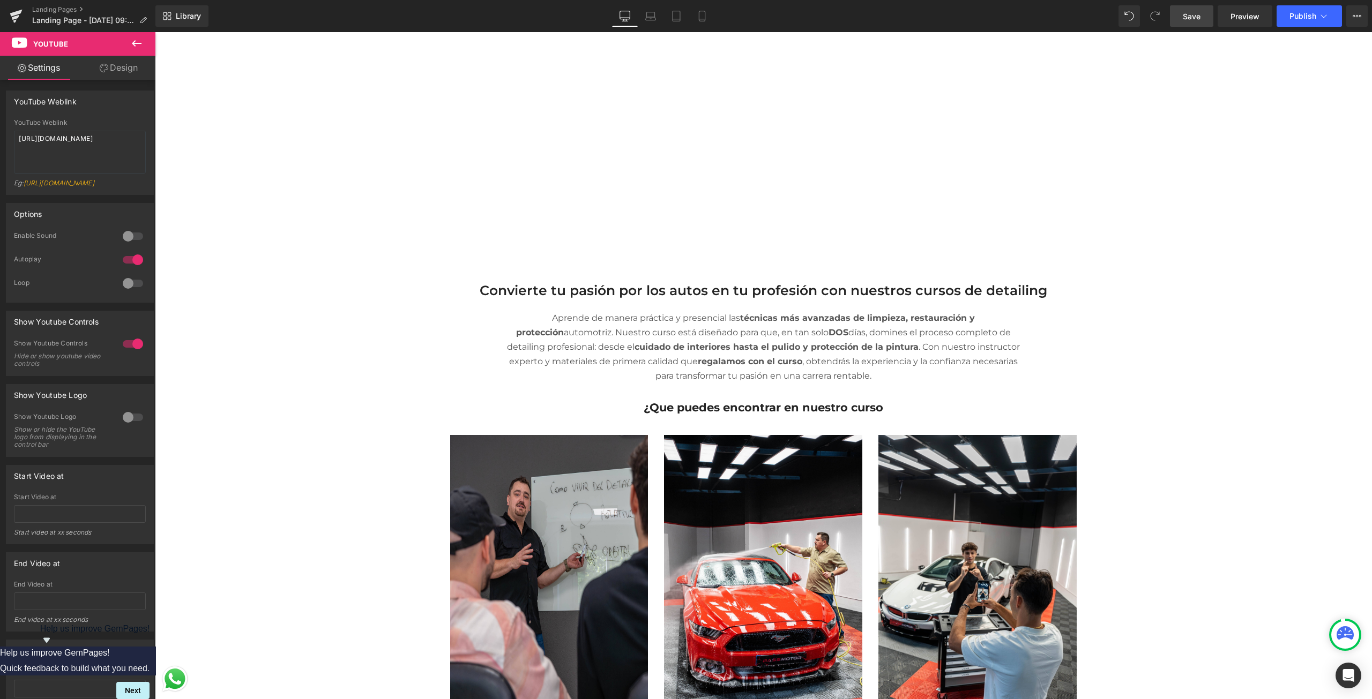
click at [147, 49] on button at bounding box center [137, 44] width 38 height 24
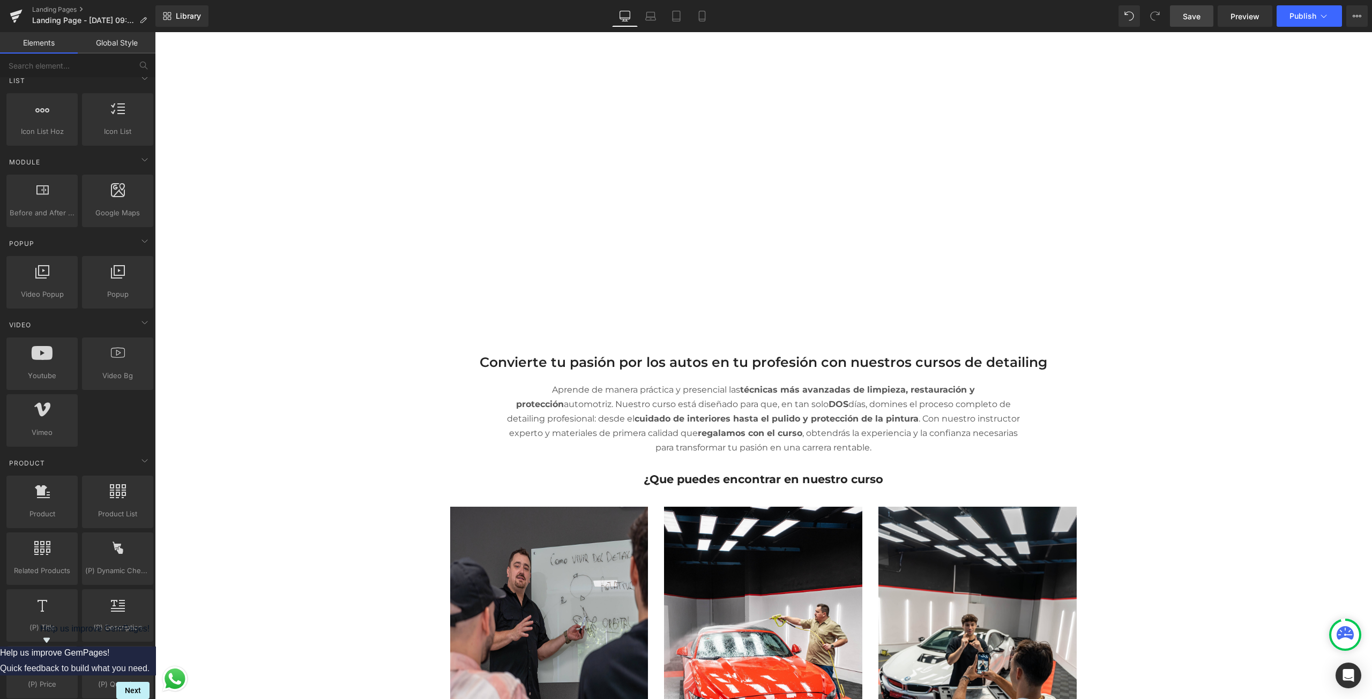
scroll to position [482, 0]
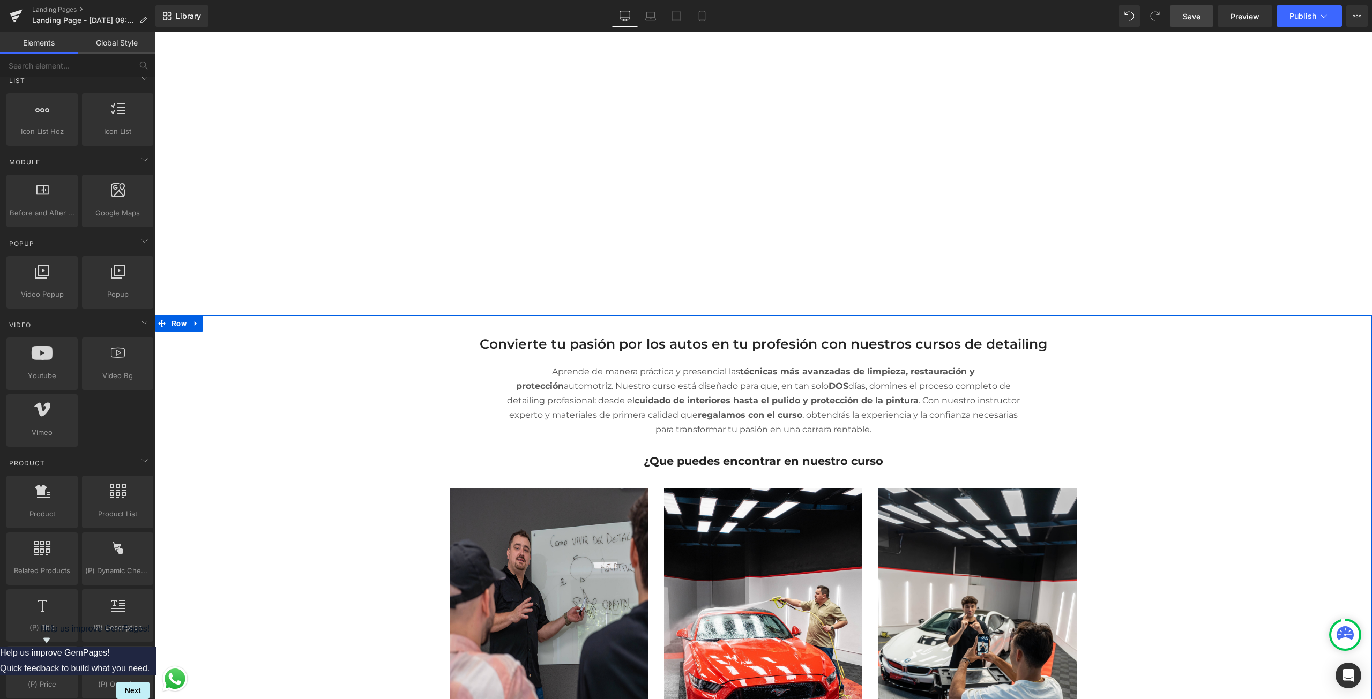
drag, startPoint x: 269, startPoint y: 353, endPoint x: 266, endPoint y: 344, distance: 9.5
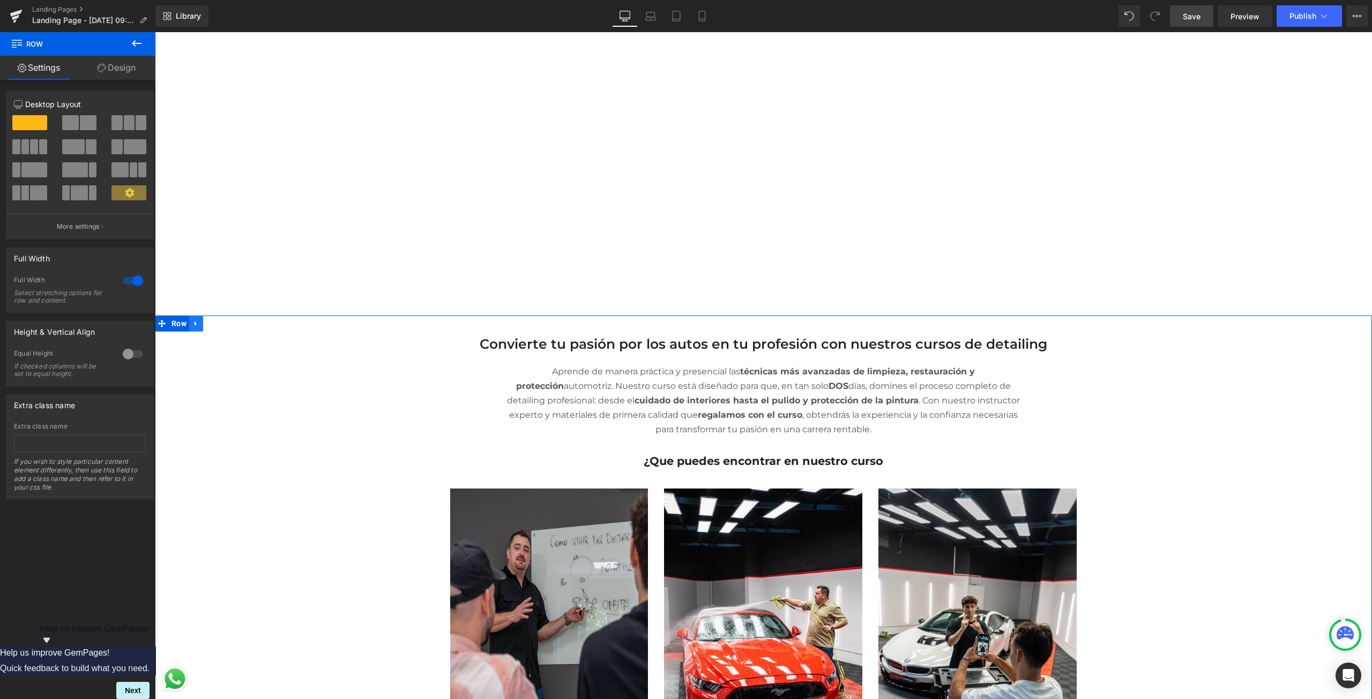
click at [195, 320] on icon at bounding box center [196, 323] width 8 height 8
click at [211, 318] on link at bounding box center [210, 324] width 14 height 16
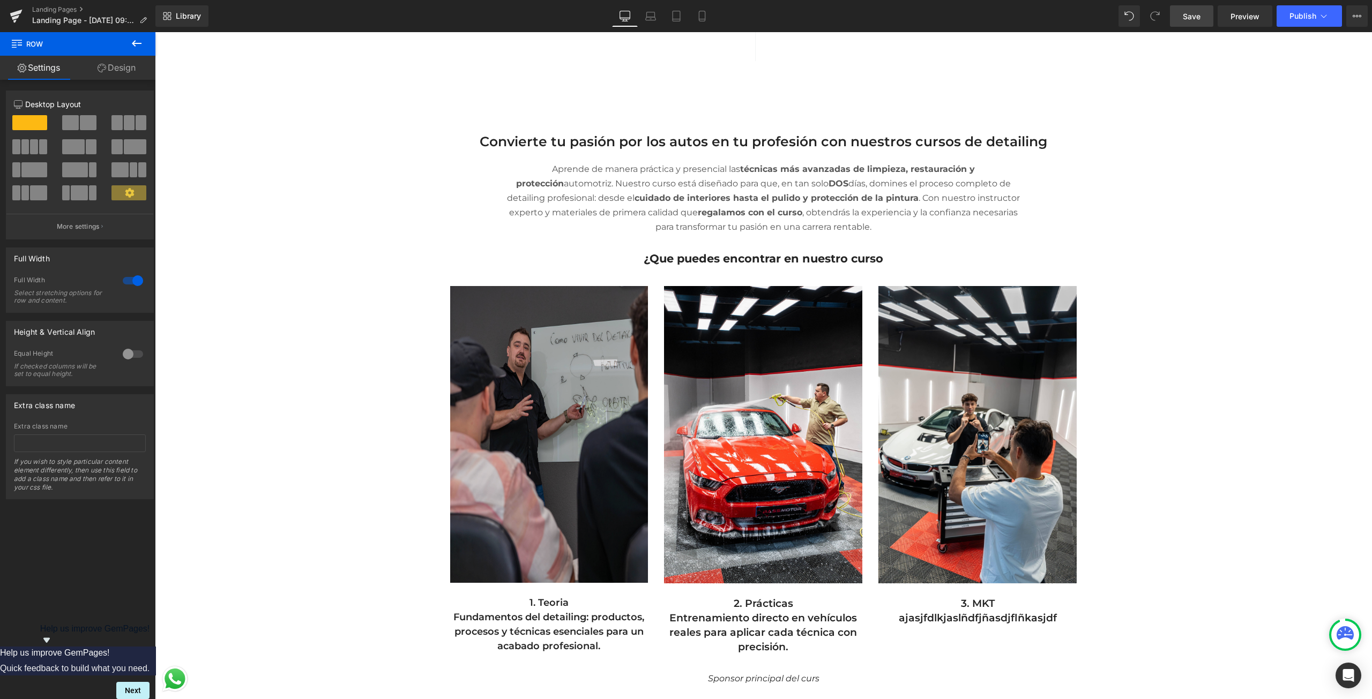
scroll to position [1758, 0]
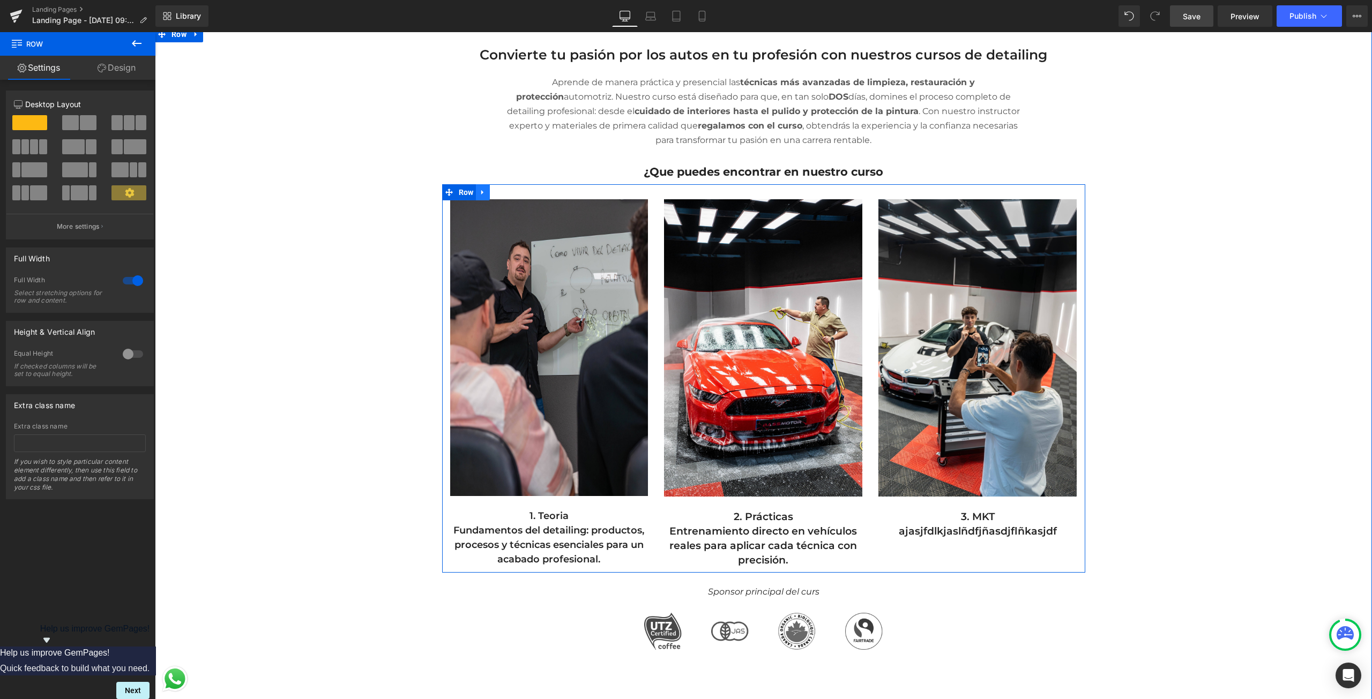
click at [479, 189] on icon at bounding box center [483, 193] width 8 height 8
click at [511, 190] on icon at bounding box center [511, 193] width 8 height 8
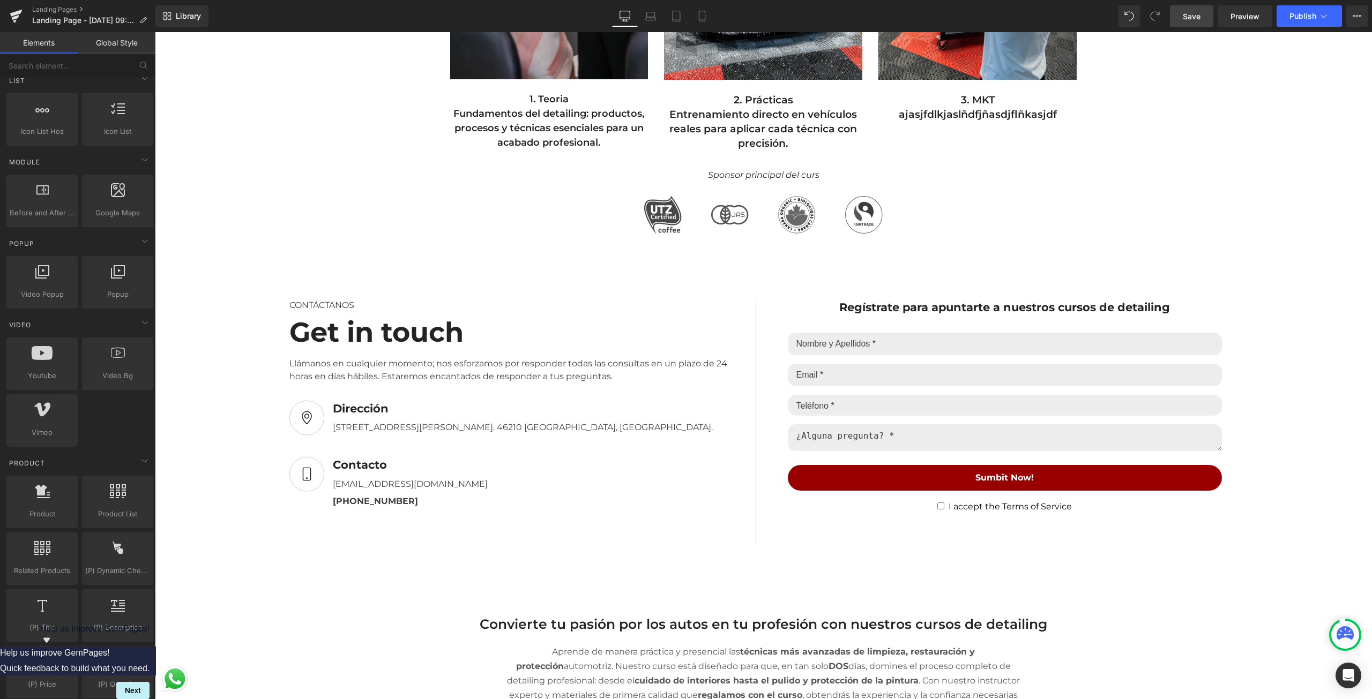
scroll to position [1490, 0]
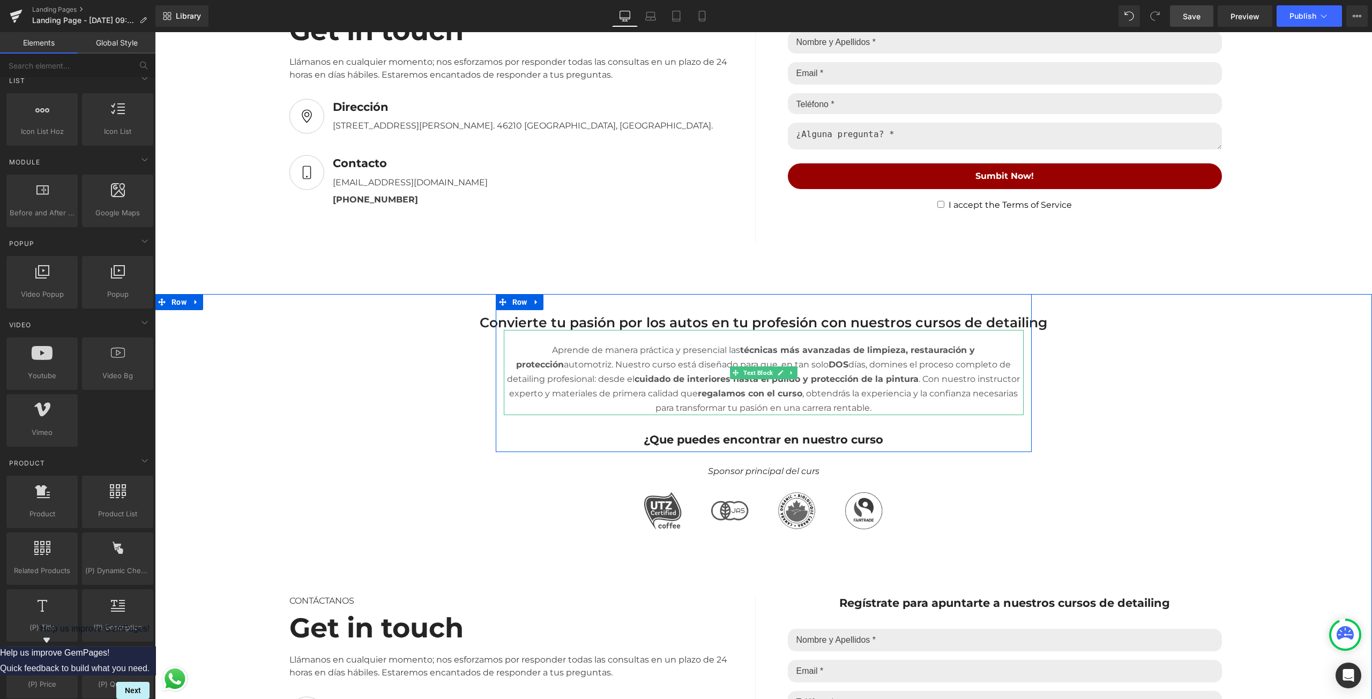
click at [630, 343] on p "Aprende de manera práctica y presencial las técnicas más avanzadas de limpieza,…" at bounding box center [764, 379] width 520 height 72
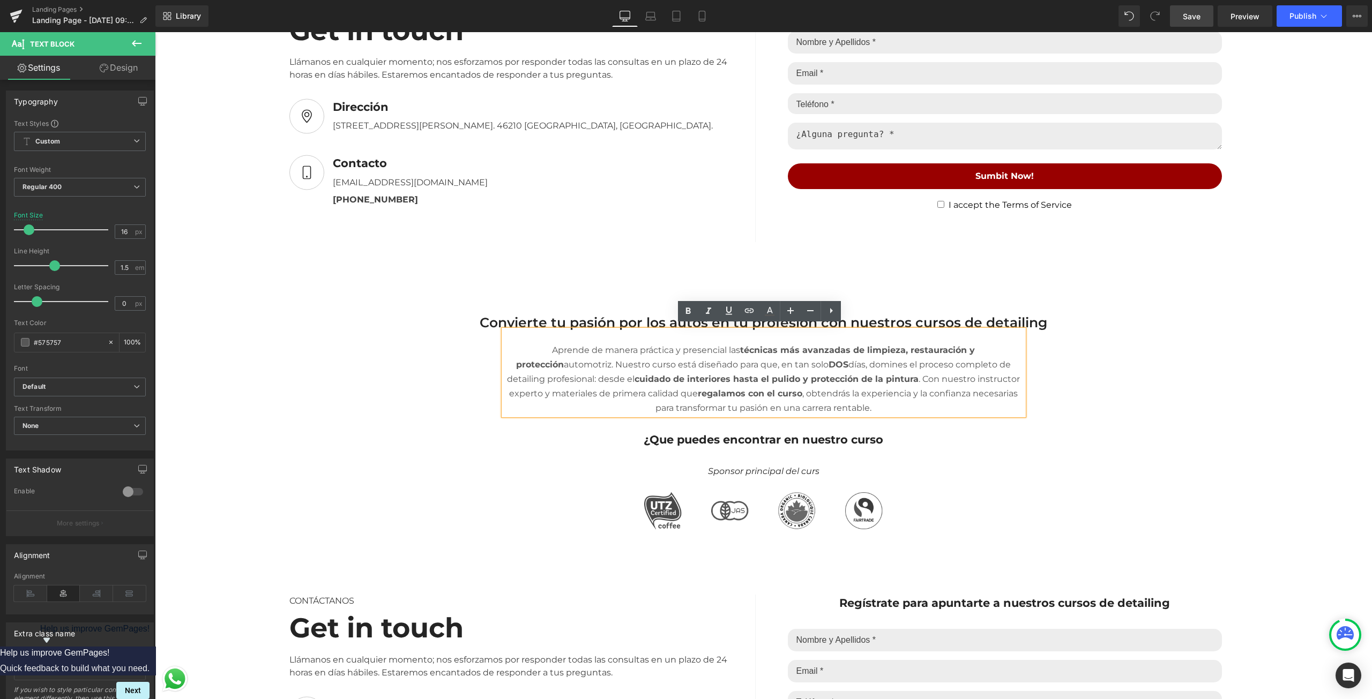
click at [436, 375] on div "Separator Convierte tu pasión por los autos en tu profesión con nuestros cursos…" at bounding box center [763, 586] width 1217 height 585
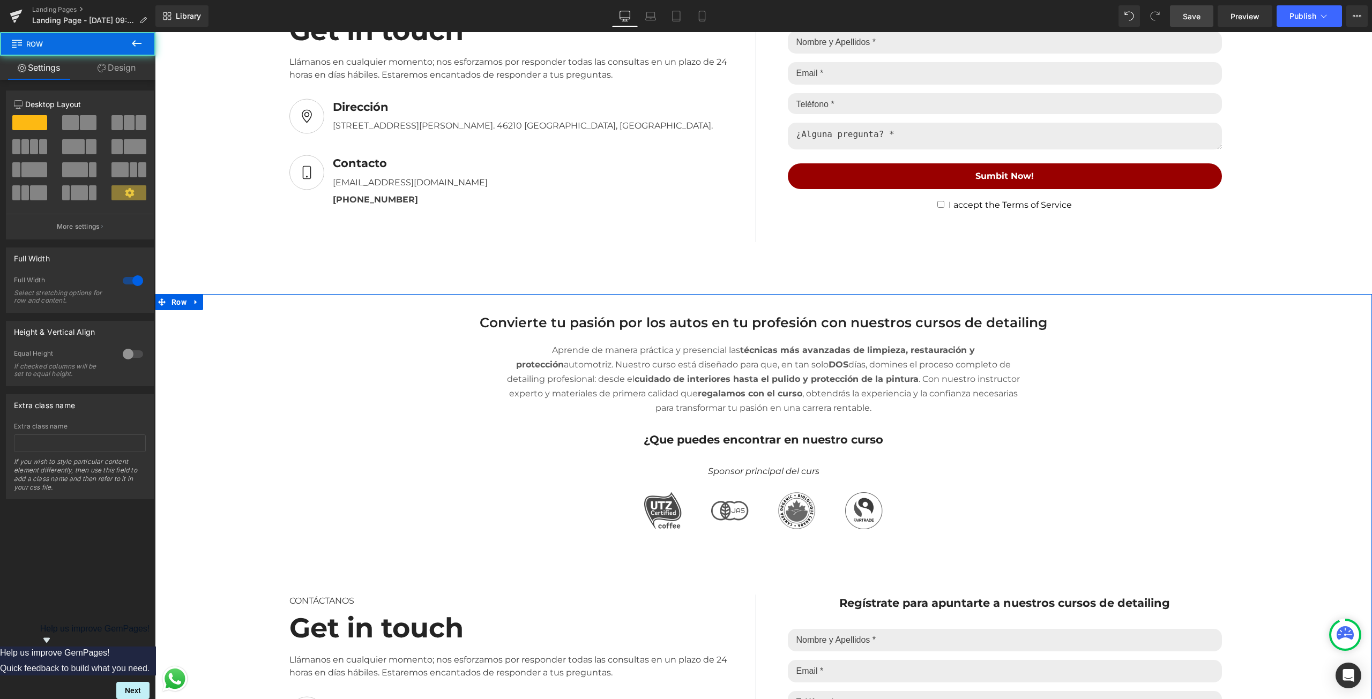
click at [463, 306] on div "Separator Convierte tu pasión por los autos en tu profesión con nuestros cursos…" at bounding box center [763, 586] width 1217 height 585
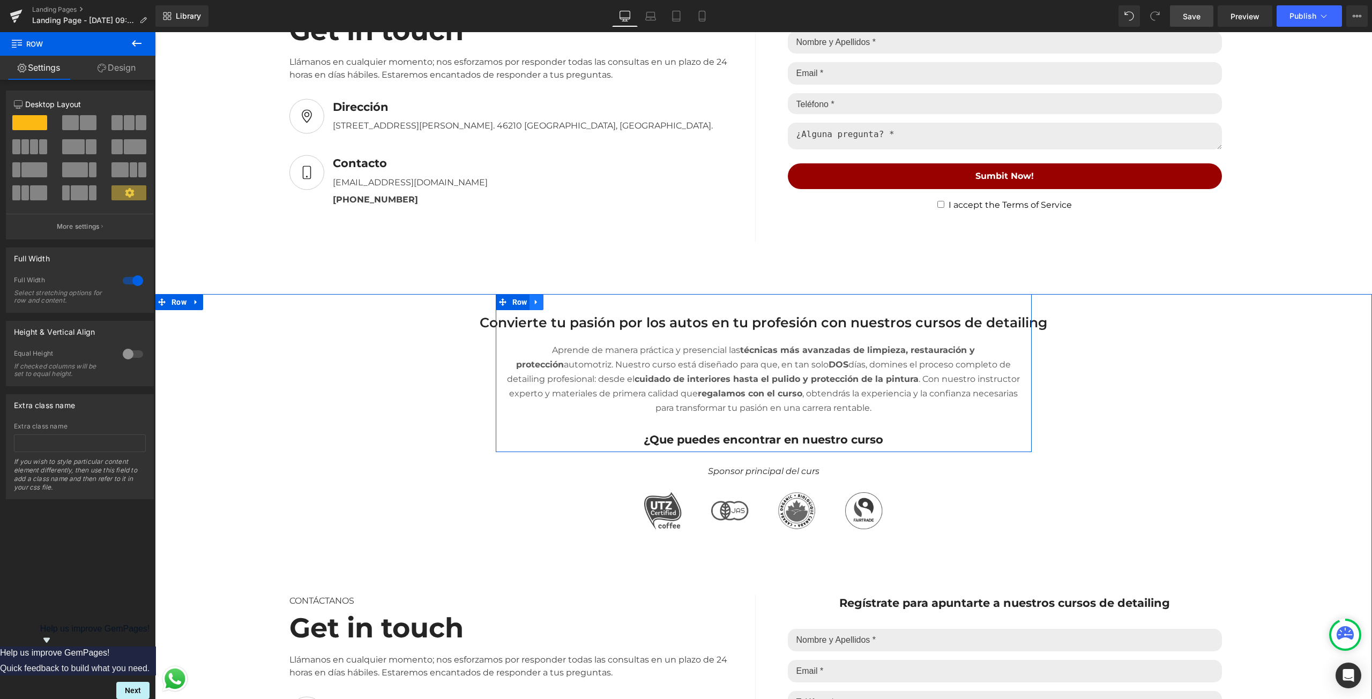
click at [534, 300] on icon at bounding box center [537, 302] width 8 height 8
click at [557, 301] on link at bounding box center [564, 302] width 14 height 16
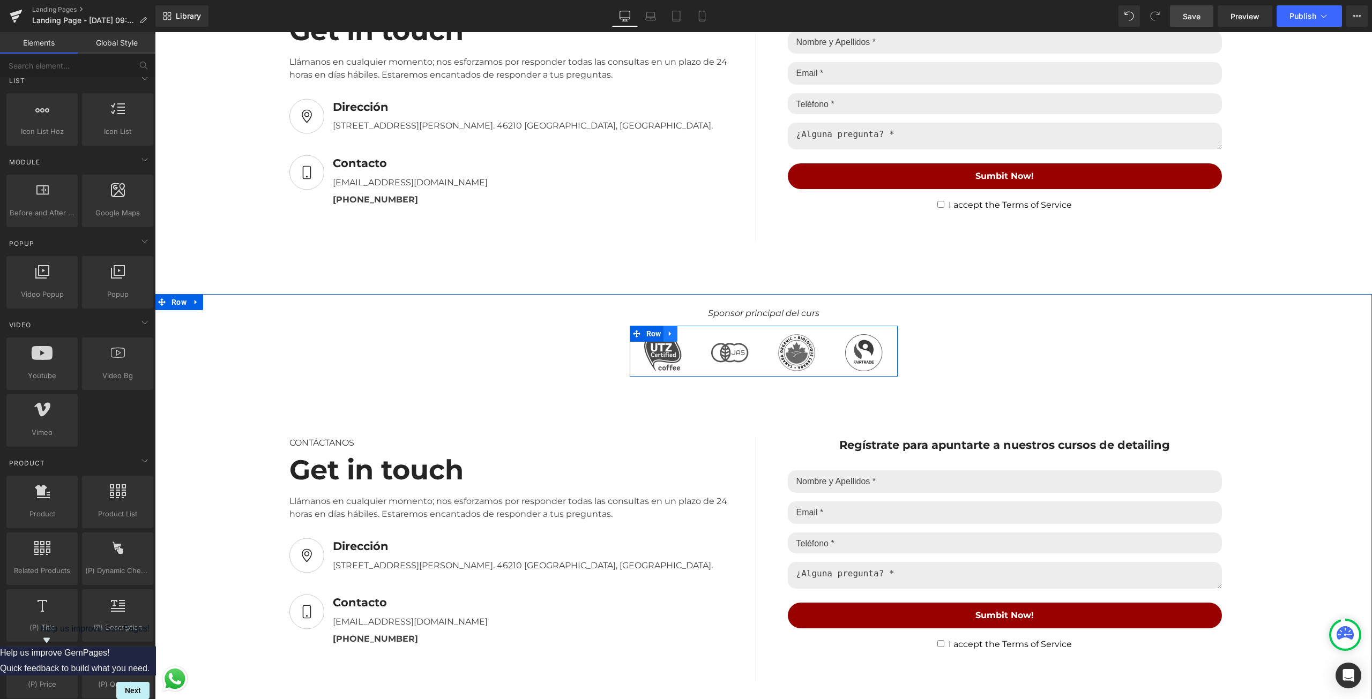
click at [667, 330] on icon at bounding box center [671, 334] width 8 height 8
click at [695, 330] on icon at bounding box center [699, 334] width 8 height 8
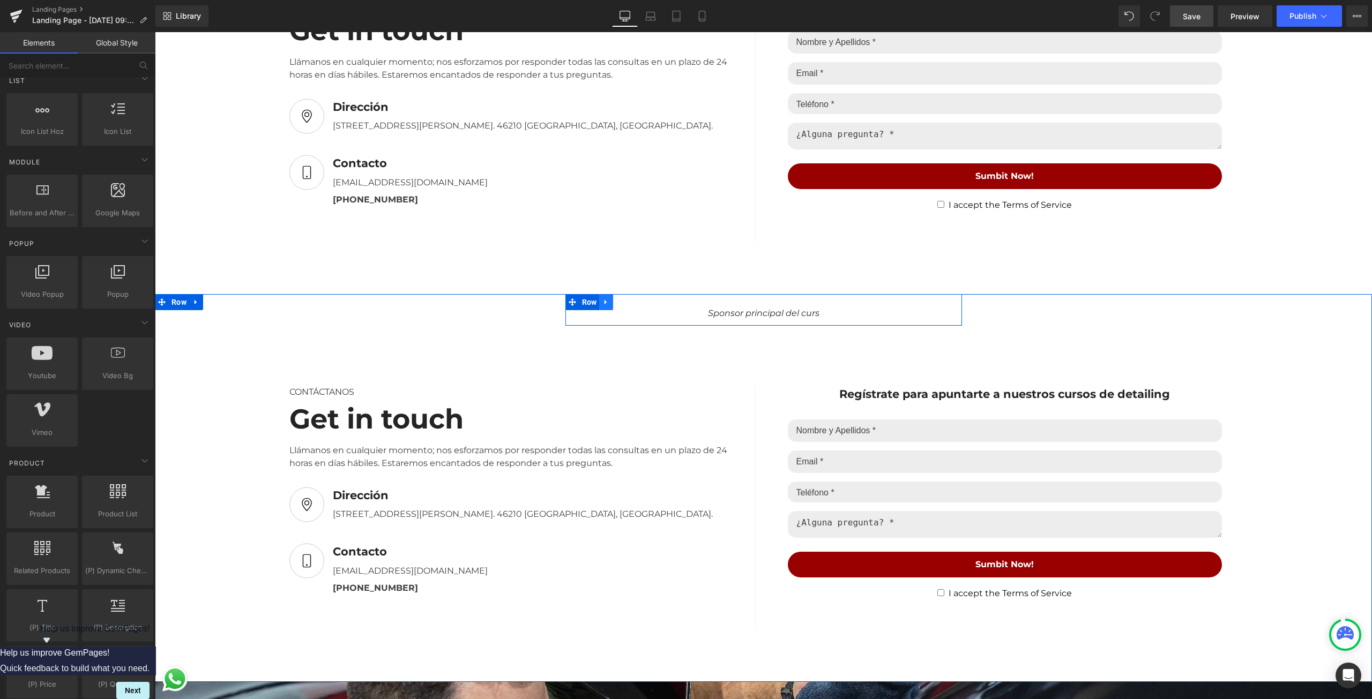
click at [608, 302] on link at bounding box center [606, 302] width 14 height 16
click at [633, 299] on icon at bounding box center [634, 303] width 8 height 8
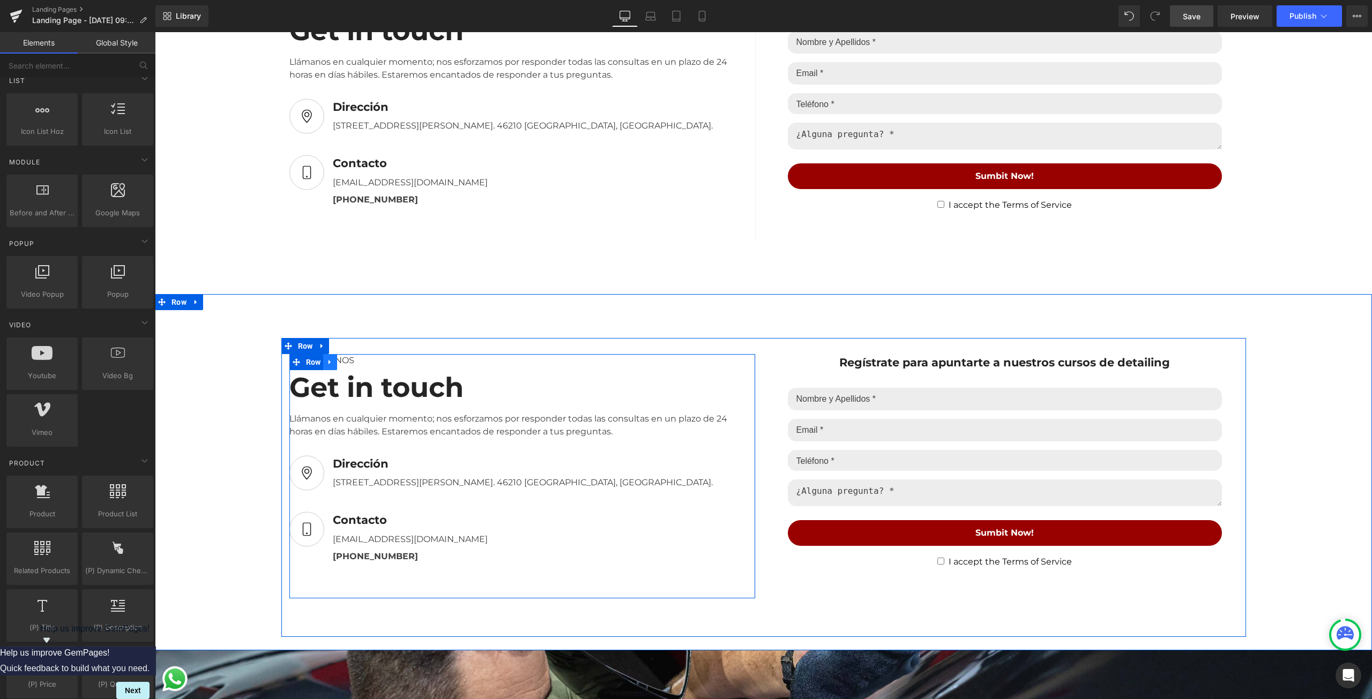
click at [332, 357] on link at bounding box center [330, 362] width 14 height 16
click at [318, 342] on icon at bounding box center [322, 346] width 8 height 8
click at [348, 342] on icon at bounding box center [350, 346] width 8 height 8
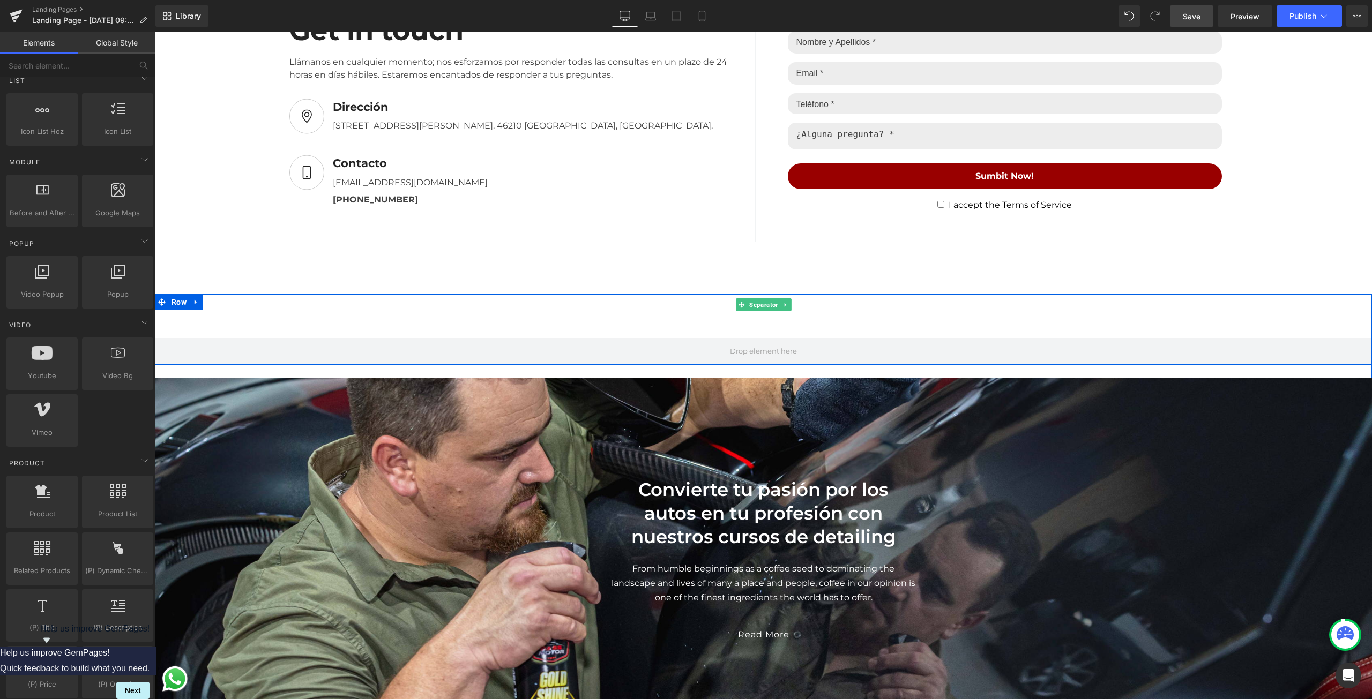
click at [236, 300] on div at bounding box center [763, 304] width 1217 height 21
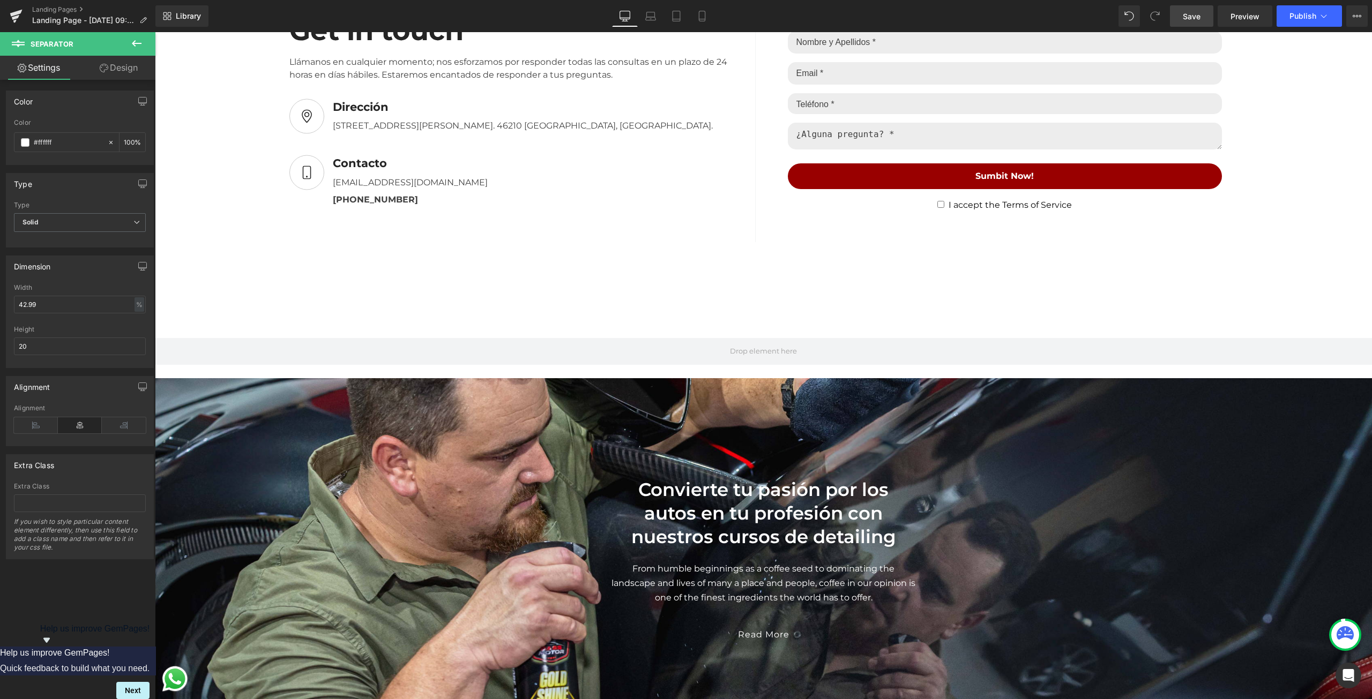
click at [137, 49] on icon at bounding box center [136, 43] width 13 height 13
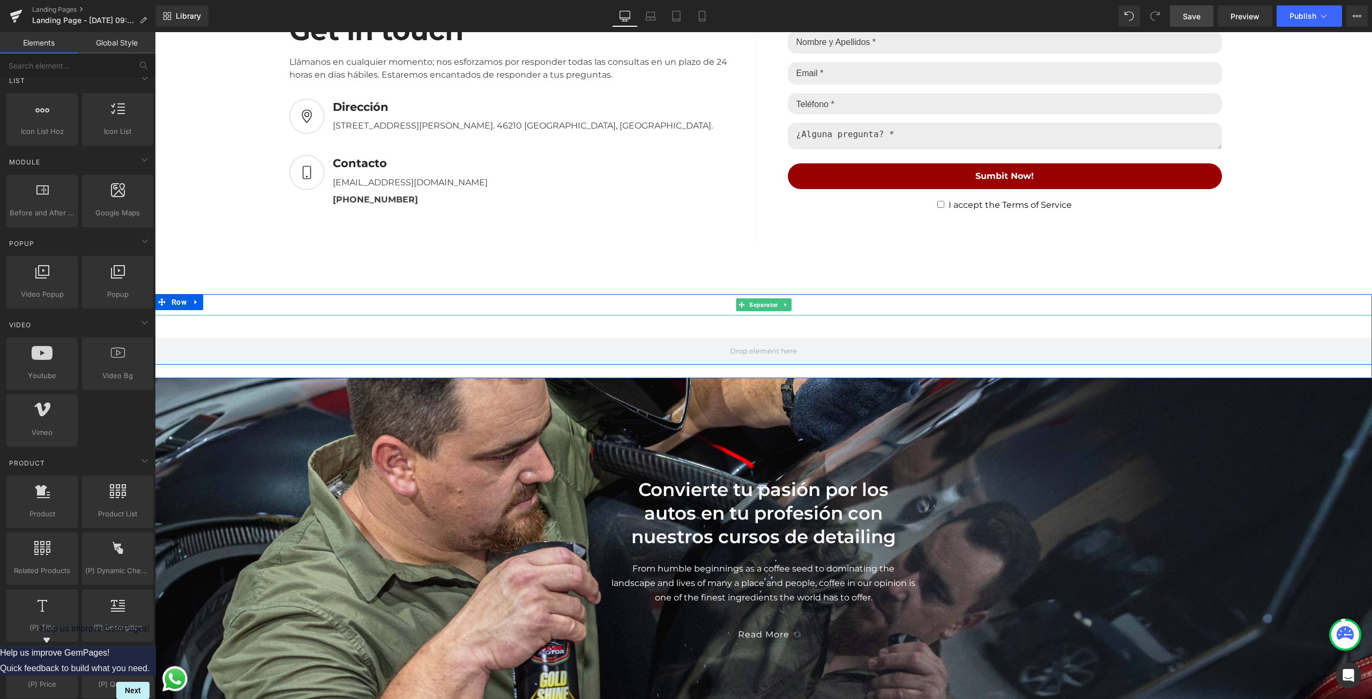
click at [410, 302] on div at bounding box center [763, 304] width 1217 height 21
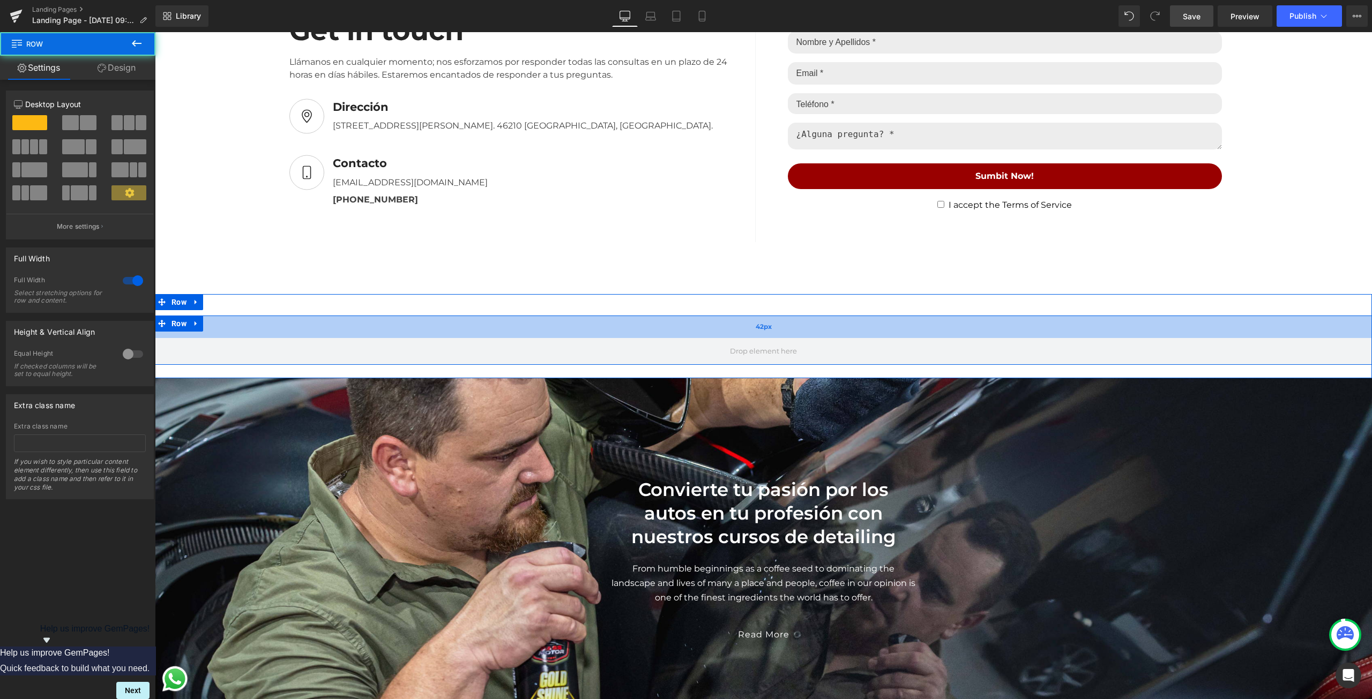
click at [396, 326] on div "42px" at bounding box center [763, 327] width 1217 height 23
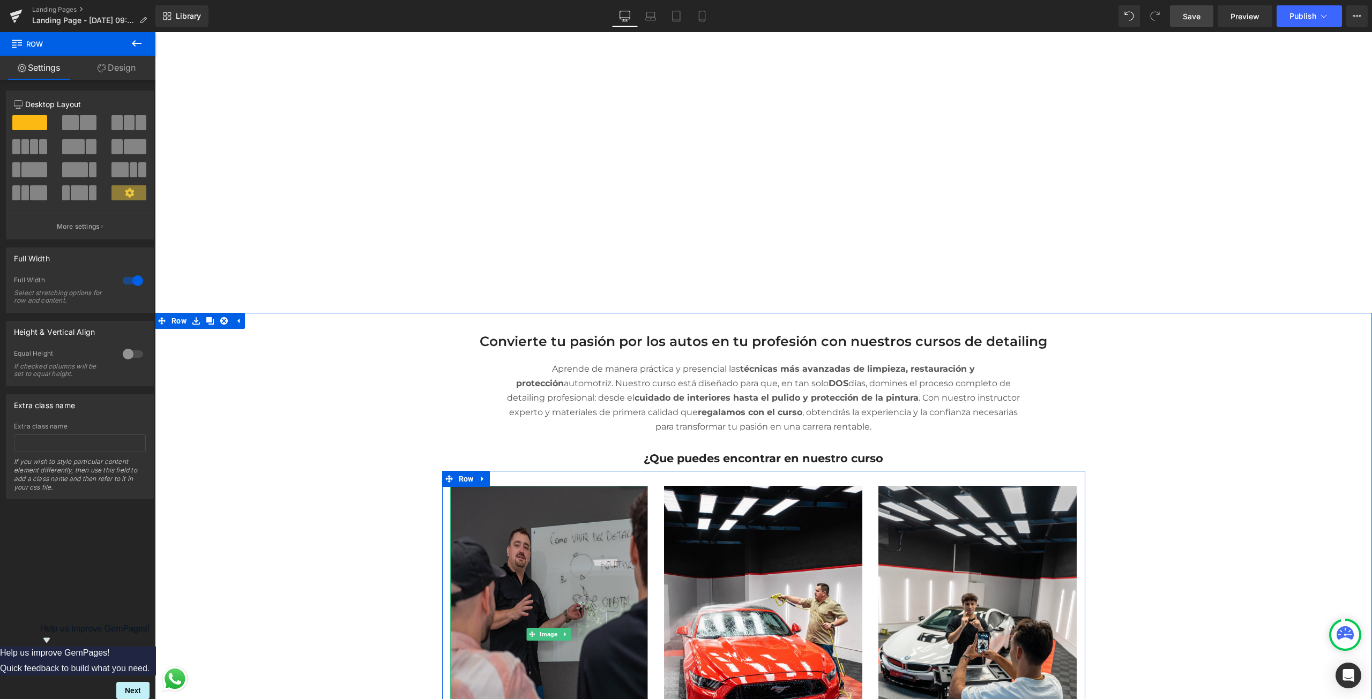
scroll to position [419, 0]
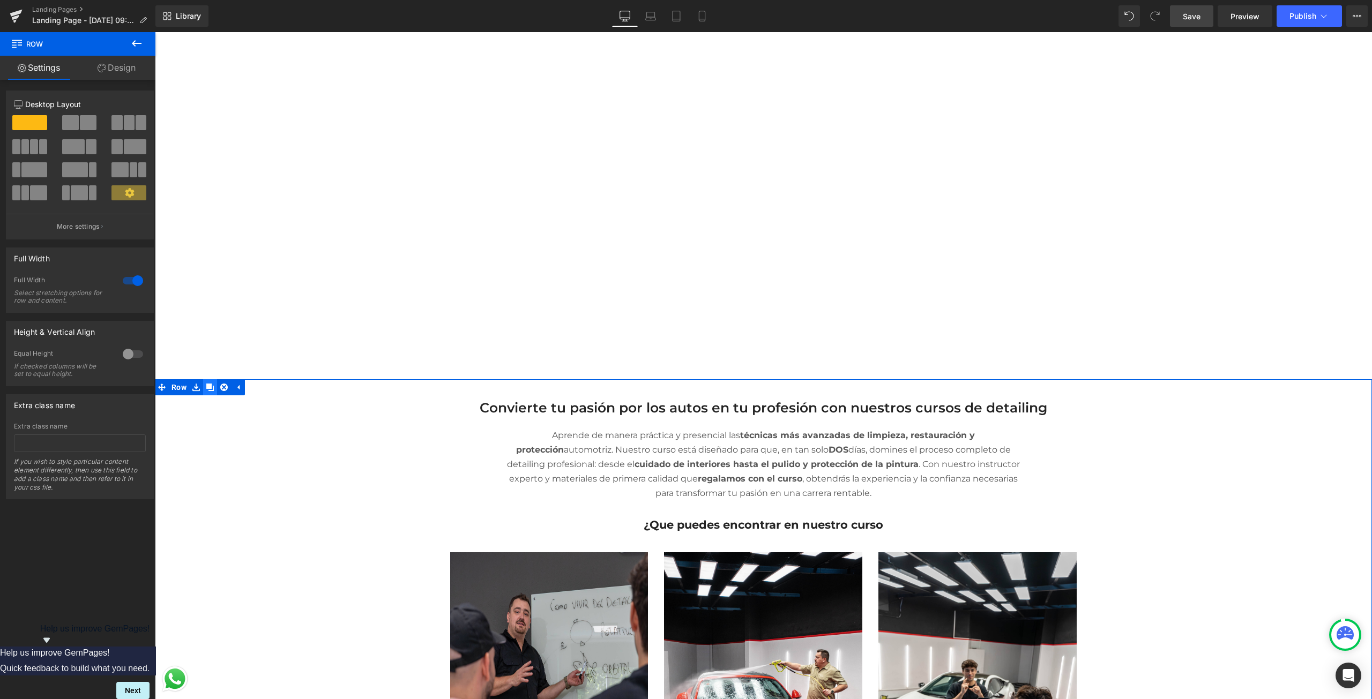
click at [205, 387] on link at bounding box center [210, 387] width 14 height 16
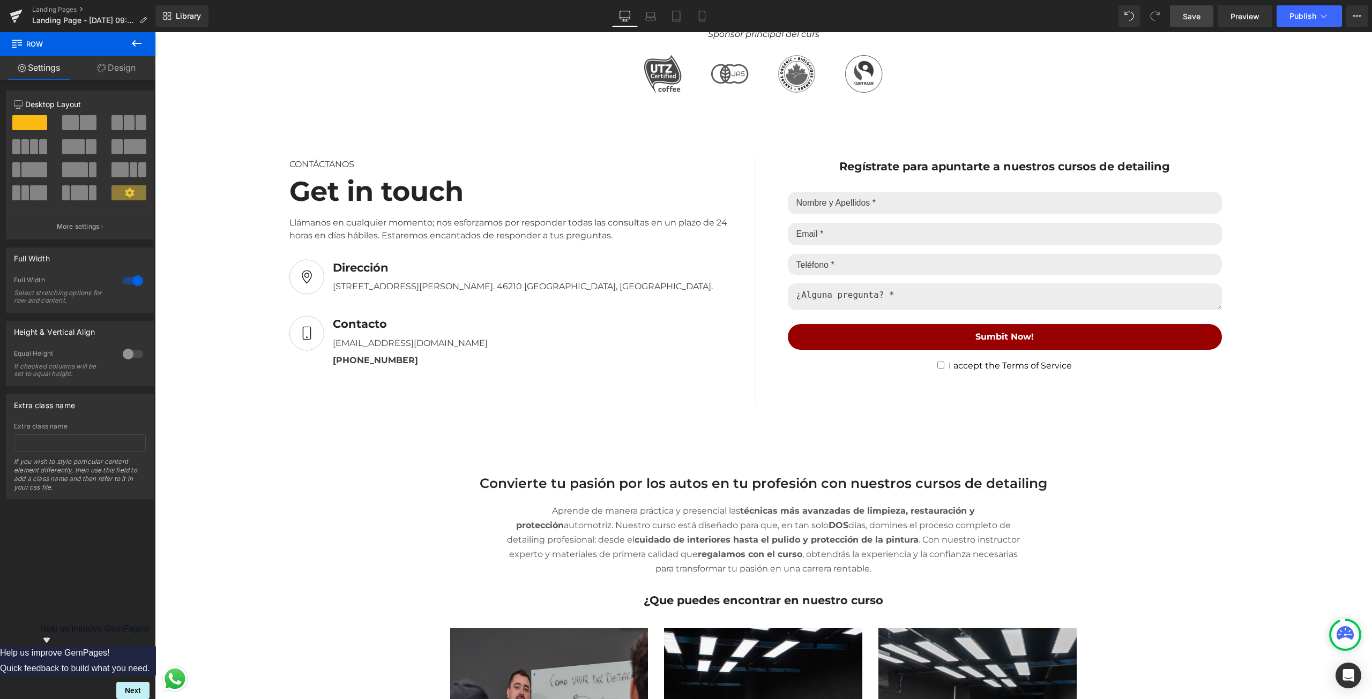
scroll to position [1651, 0]
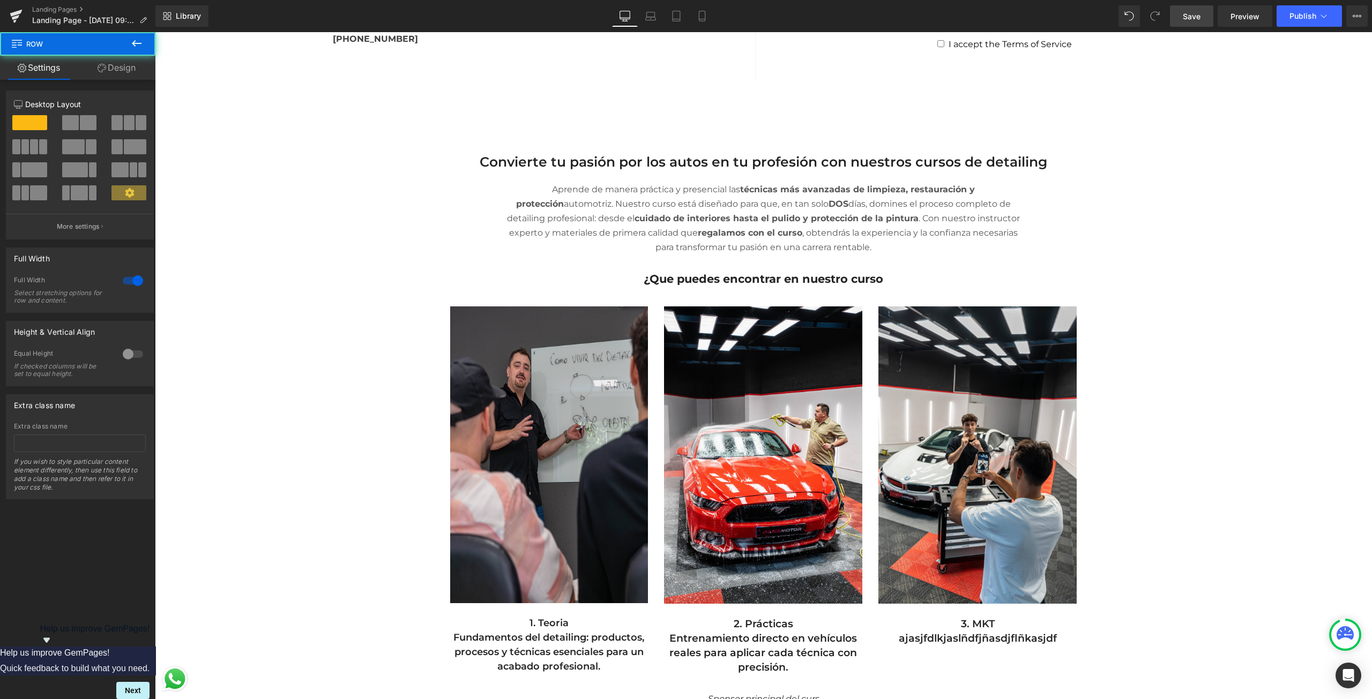
click at [326, 264] on div "Separator Convierte tu pasión por los autos en tu profesión con nuestros cursos…" at bounding box center [763, 619] width 1217 height 973
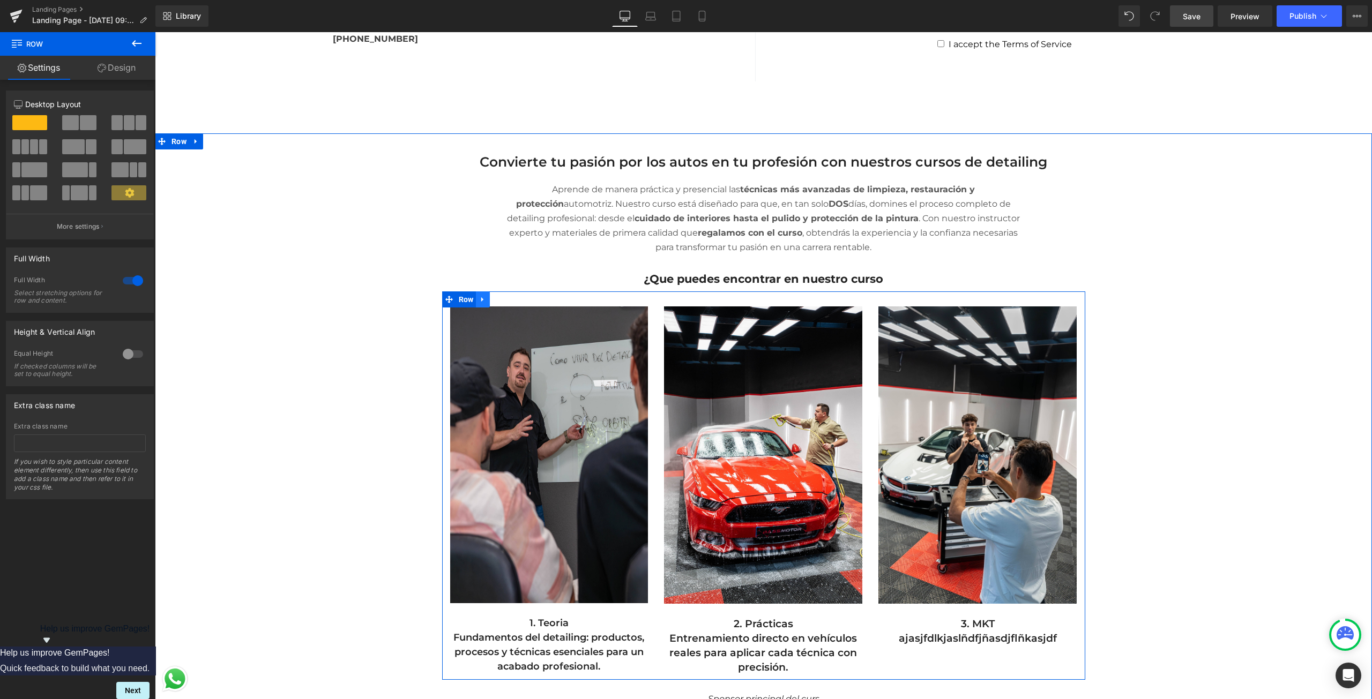
click at [482, 296] on icon at bounding box center [483, 300] width 8 height 8
click at [510, 296] on icon at bounding box center [511, 300] width 8 height 8
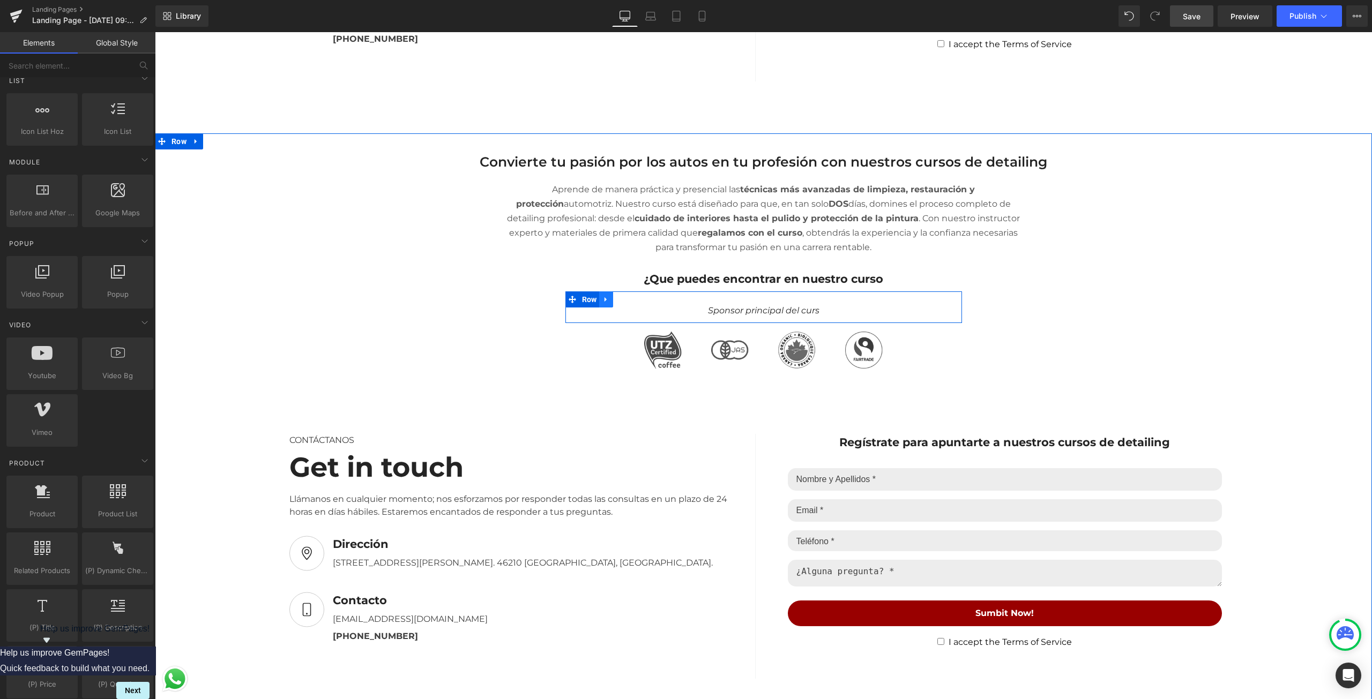
click at [603, 296] on icon at bounding box center [606, 300] width 8 height 8
click at [630, 296] on icon at bounding box center [634, 300] width 8 height 8
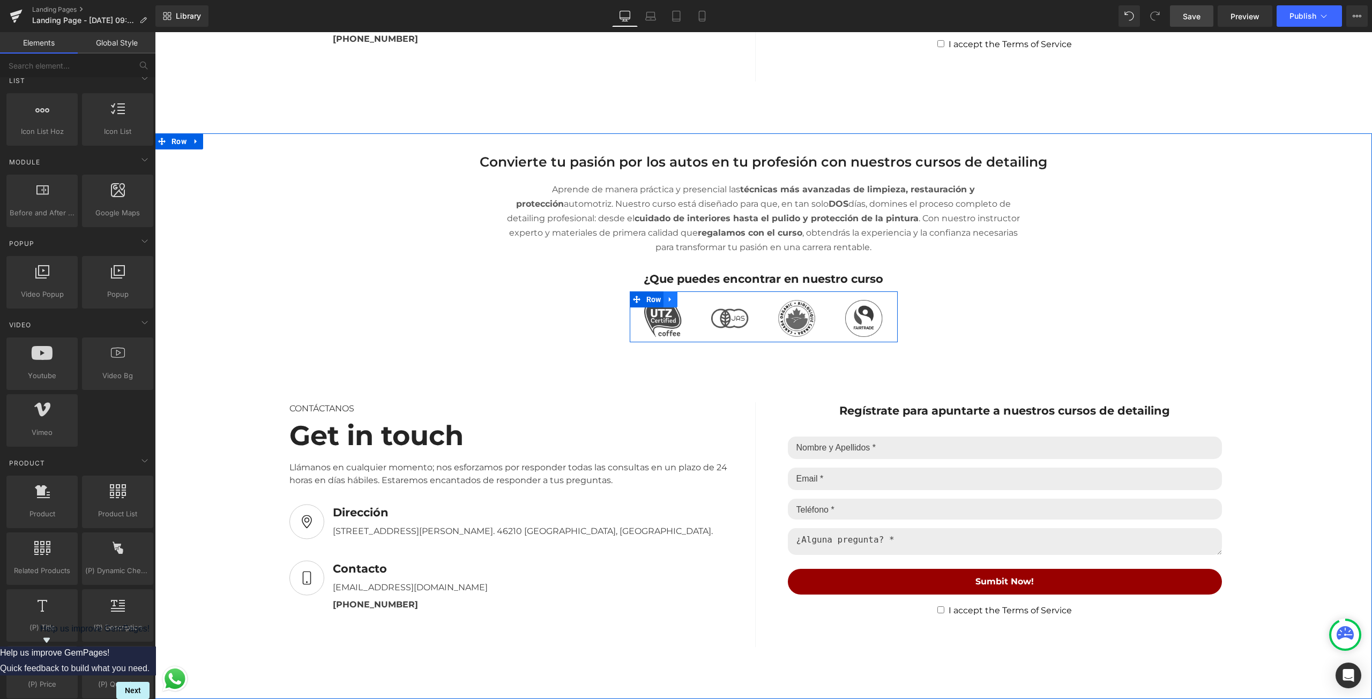
click at [671, 299] on link at bounding box center [670, 300] width 14 height 16
click at [695, 298] on icon at bounding box center [699, 300] width 8 height 8
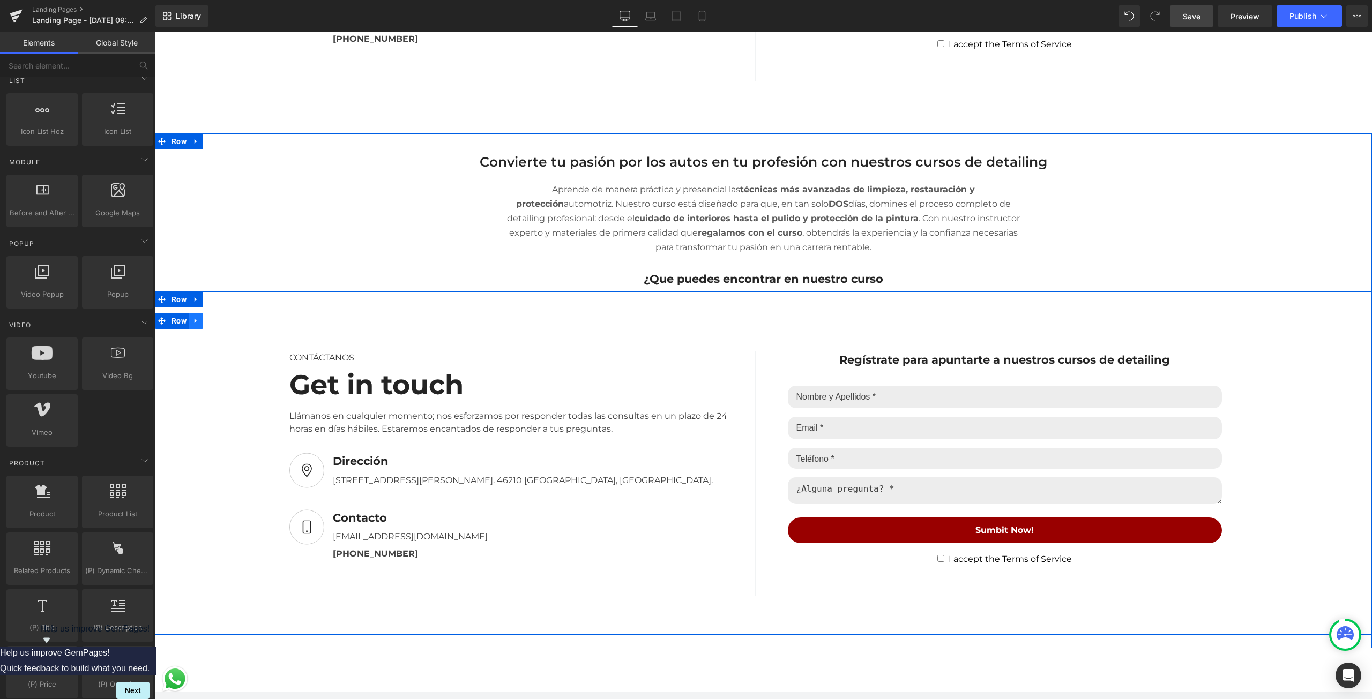
click at [195, 319] on icon at bounding box center [196, 321] width 2 height 5
click at [221, 319] on icon at bounding box center [224, 321] width 8 height 8
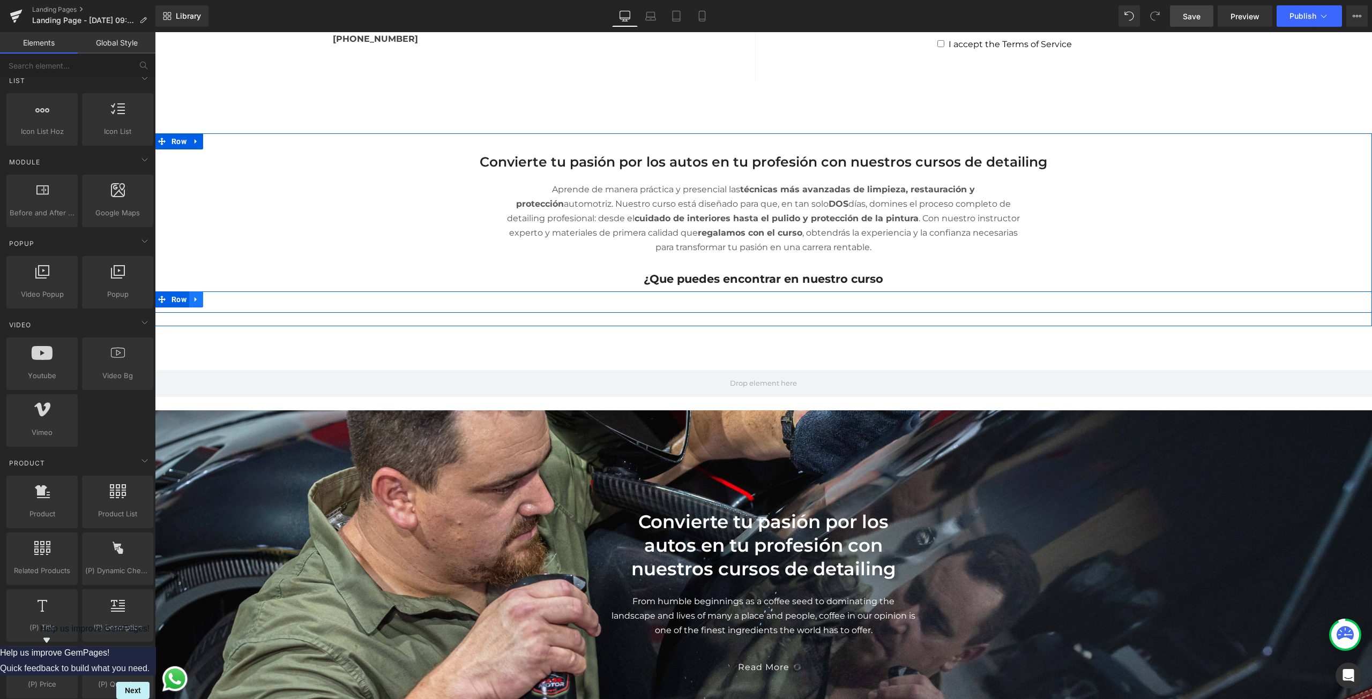
click at [194, 297] on icon at bounding box center [196, 300] width 8 height 8
click at [220, 296] on icon at bounding box center [224, 300] width 8 height 8
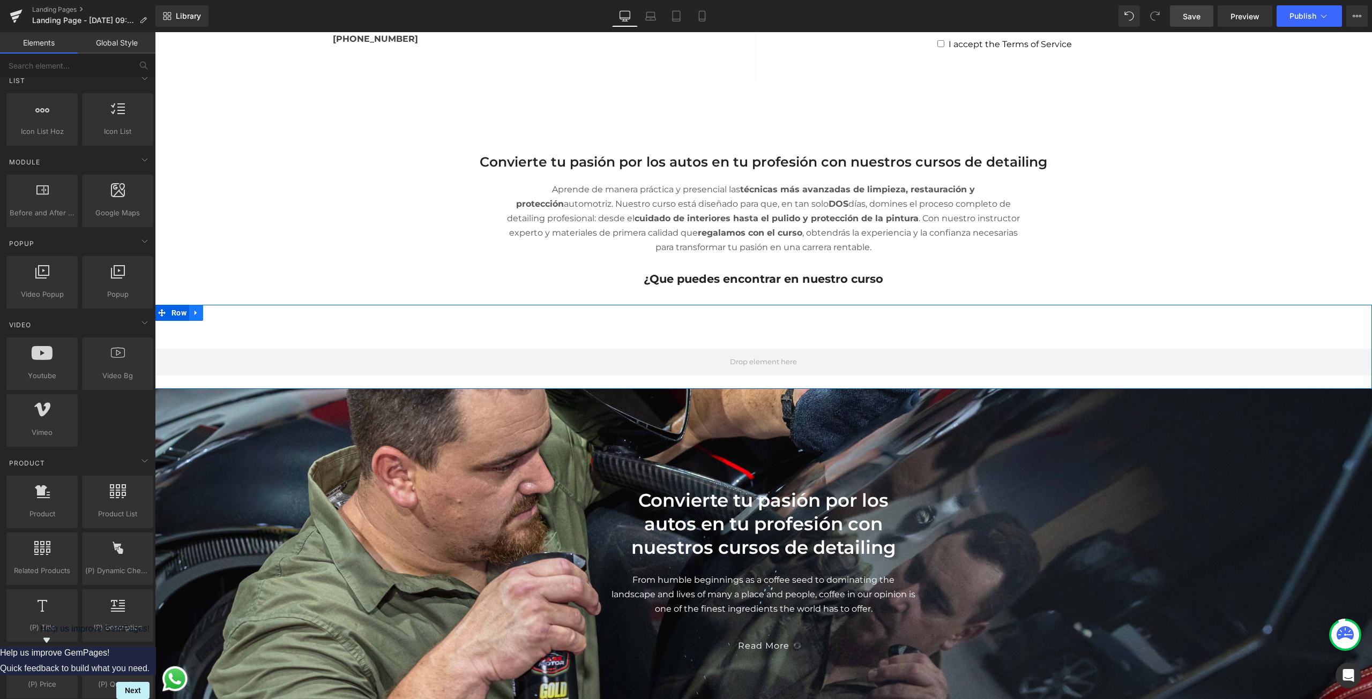
click at [192, 310] on icon at bounding box center [196, 313] width 8 height 8
click at [217, 308] on link at bounding box center [224, 313] width 14 height 16
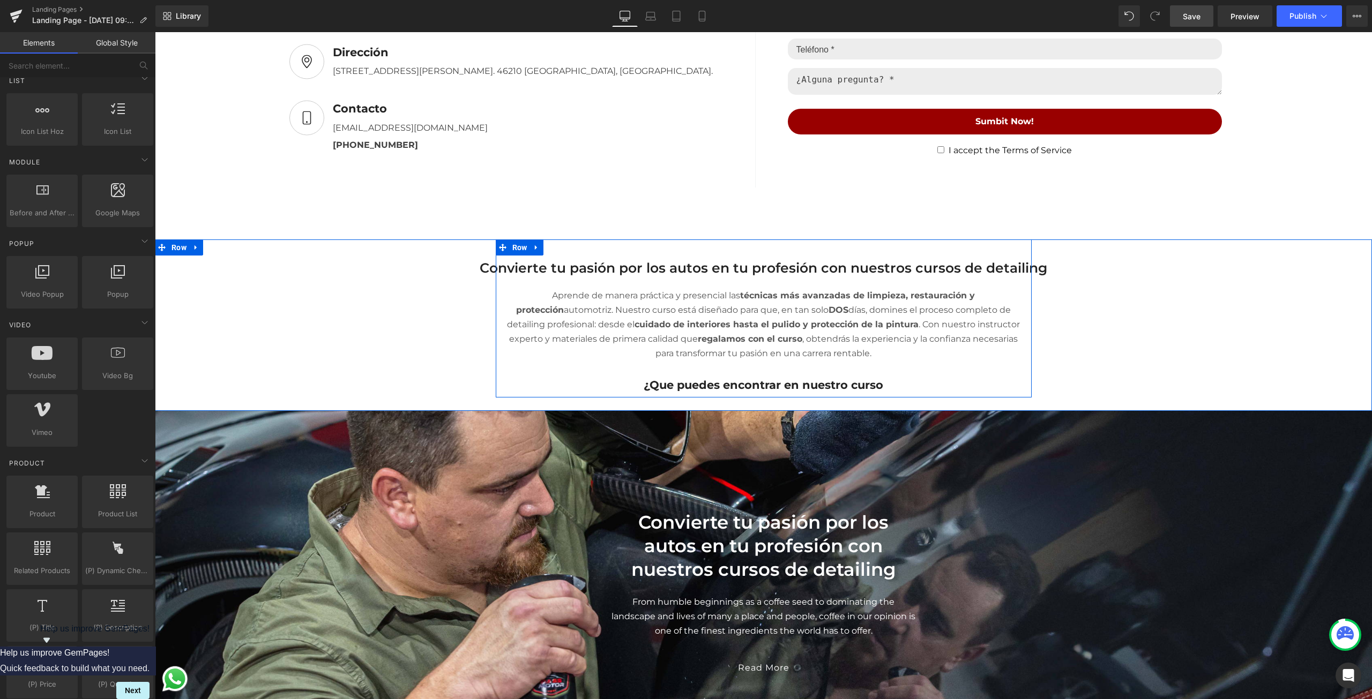
scroll to position [1544, 0]
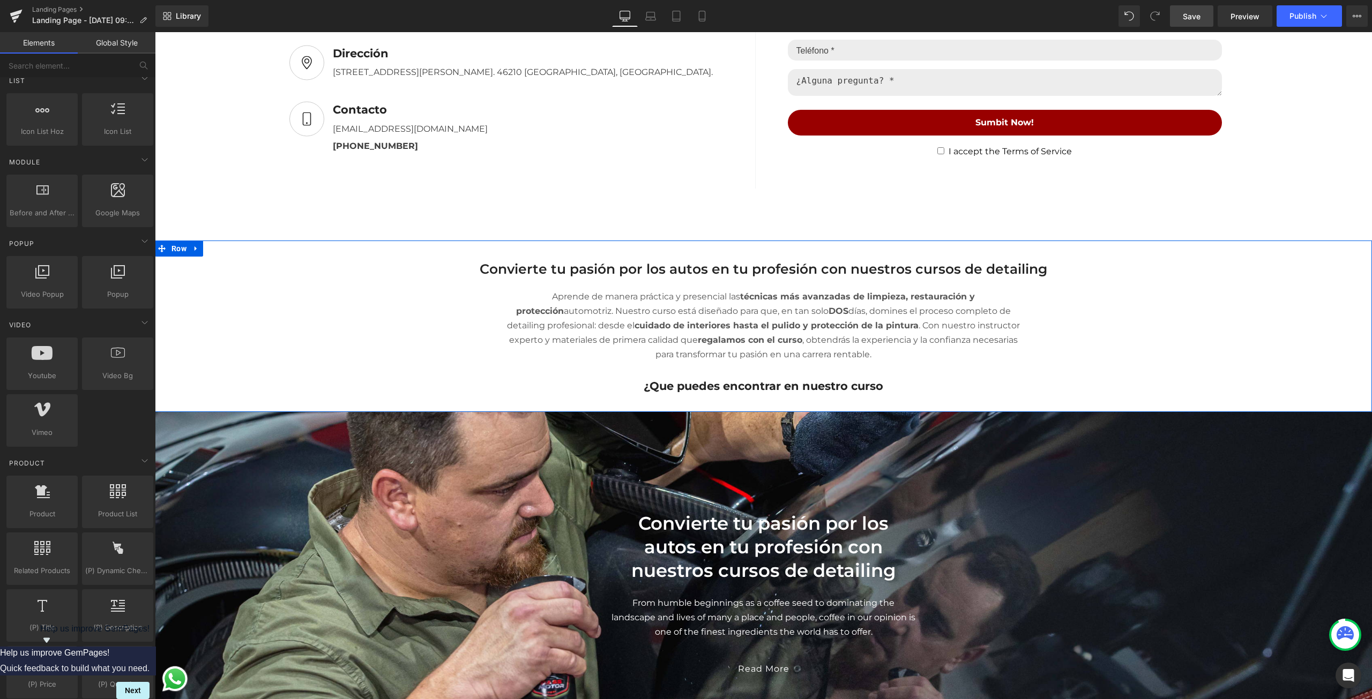
click at [240, 272] on div "Separator Convierte tu pasión por los autos en tu profesión con nuestros cursos…" at bounding box center [763, 320] width 1217 height 159
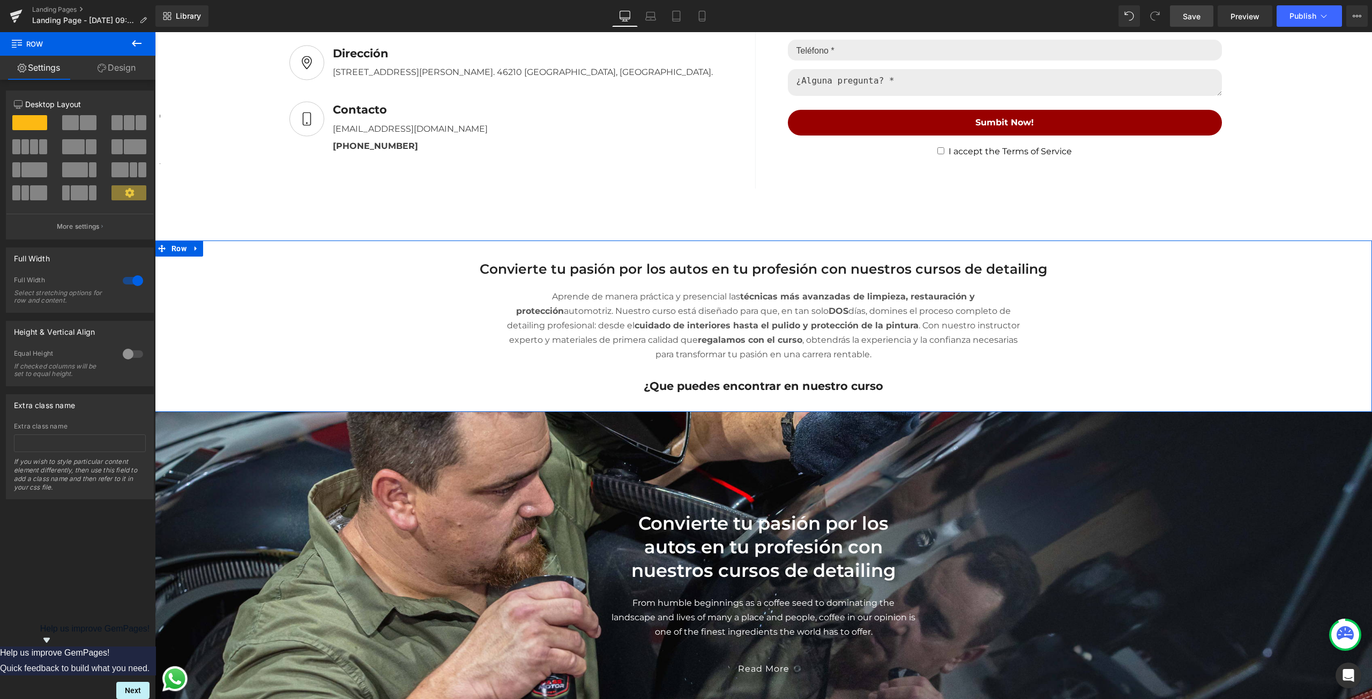
click at [68, 121] on span at bounding box center [70, 122] width 17 height 15
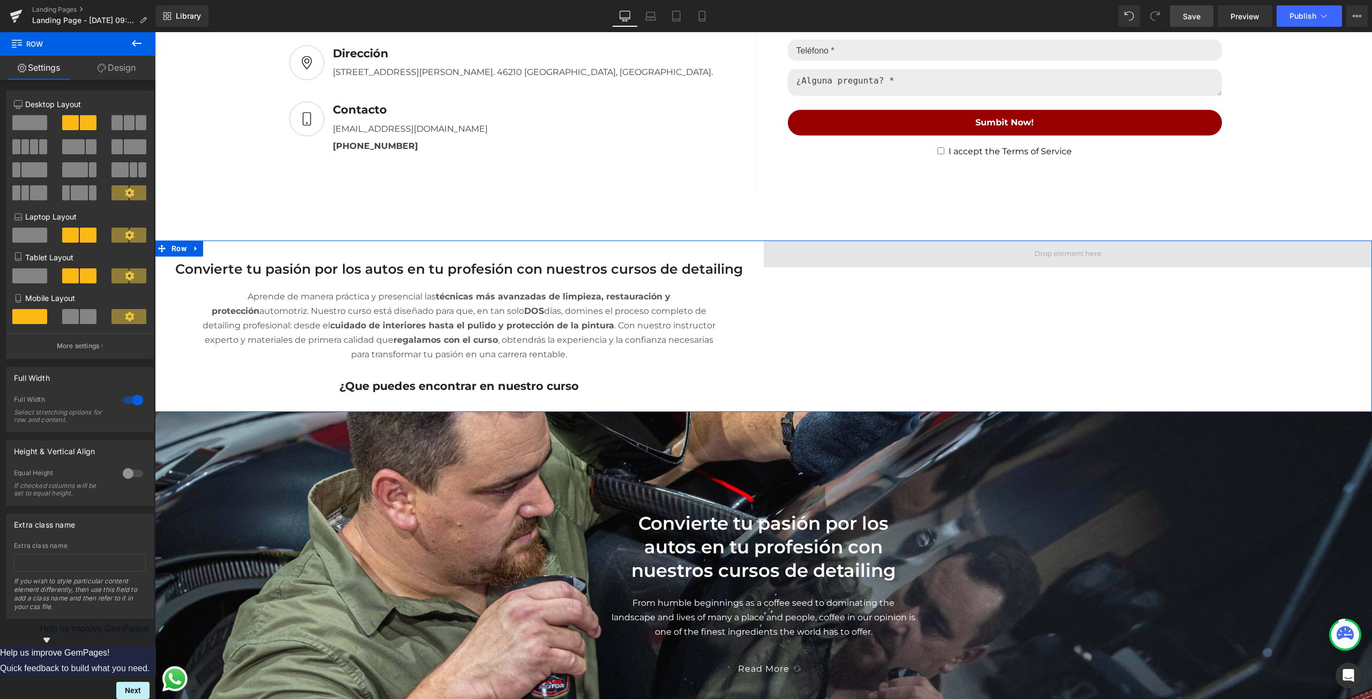
click at [981, 250] on span at bounding box center [1068, 254] width 609 height 27
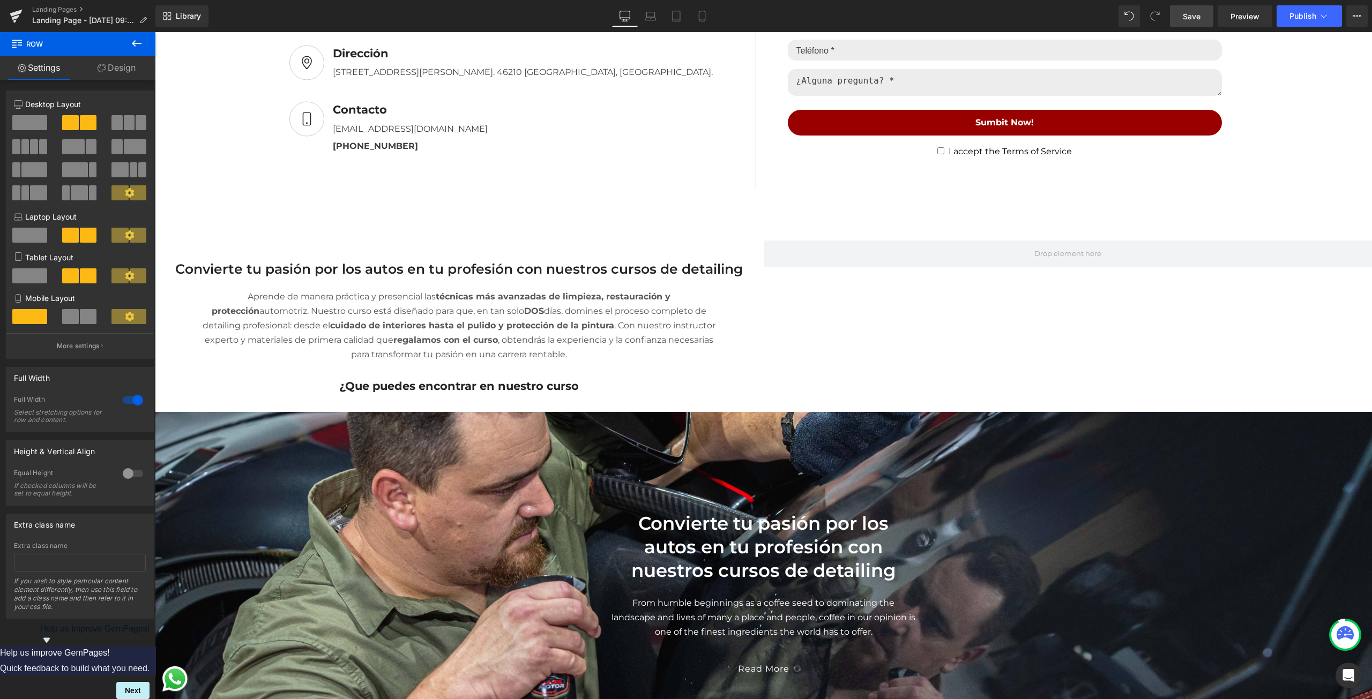
click at [135, 44] on icon at bounding box center [136, 43] width 13 height 13
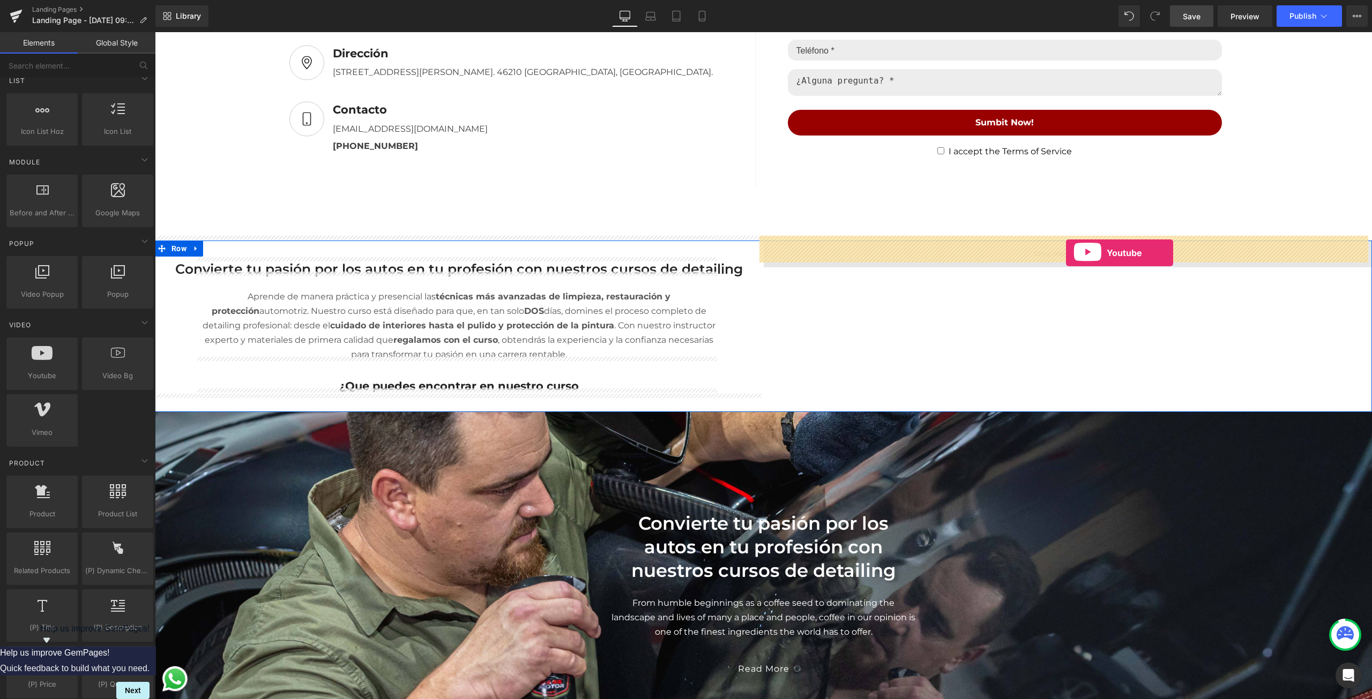
drag, startPoint x: 209, startPoint y: 401, endPoint x: 1066, endPoint y: 253, distance: 869.7
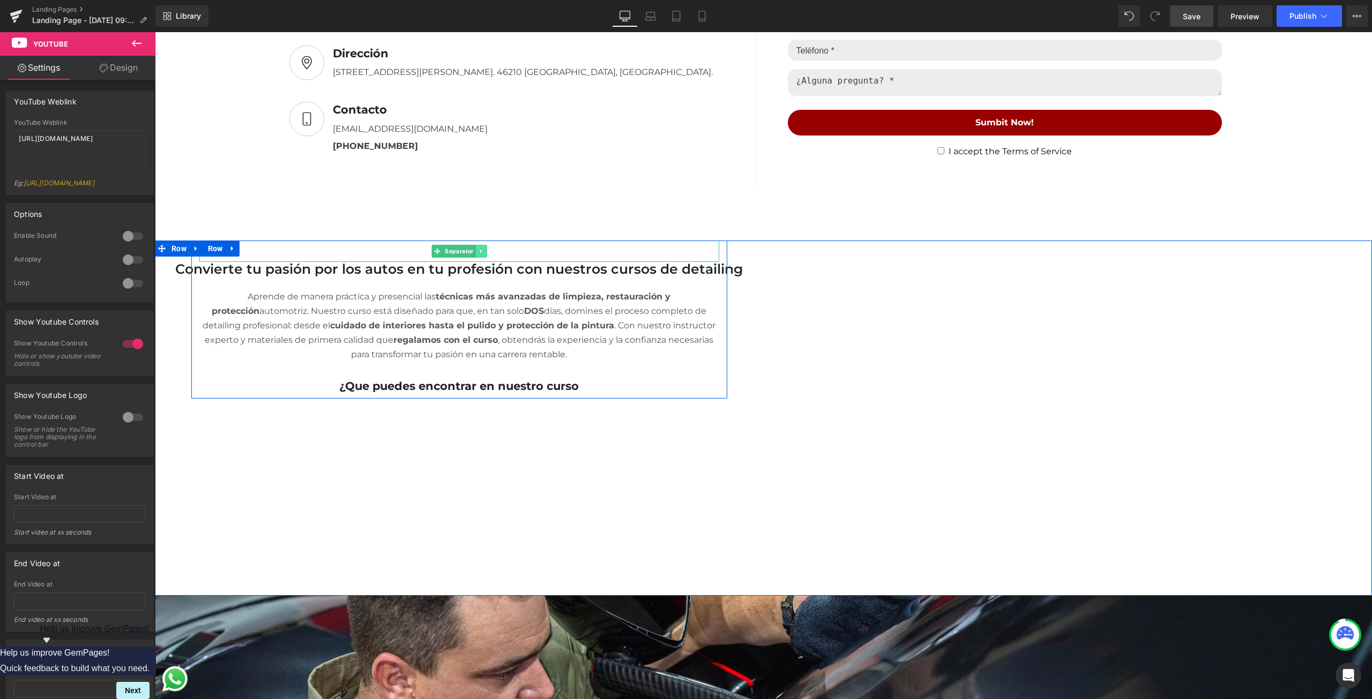
click at [480, 245] on link at bounding box center [480, 251] width 11 height 13
click at [485, 248] on icon at bounding box center [487, 251] width 6 height 6
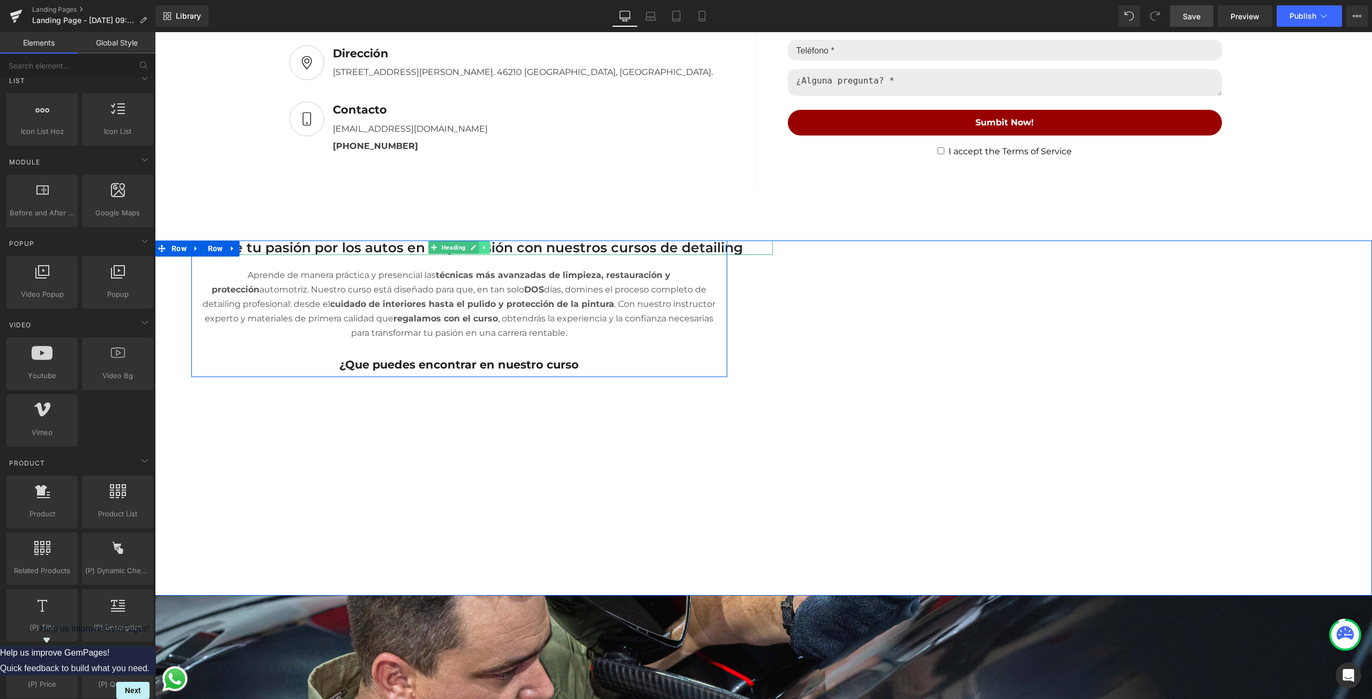
click at [481, 244] on icon at bounding box center [484, 247] width 6 height 6
click at [484, 247] on link at bounding box center [489, 247] width 11 height 13
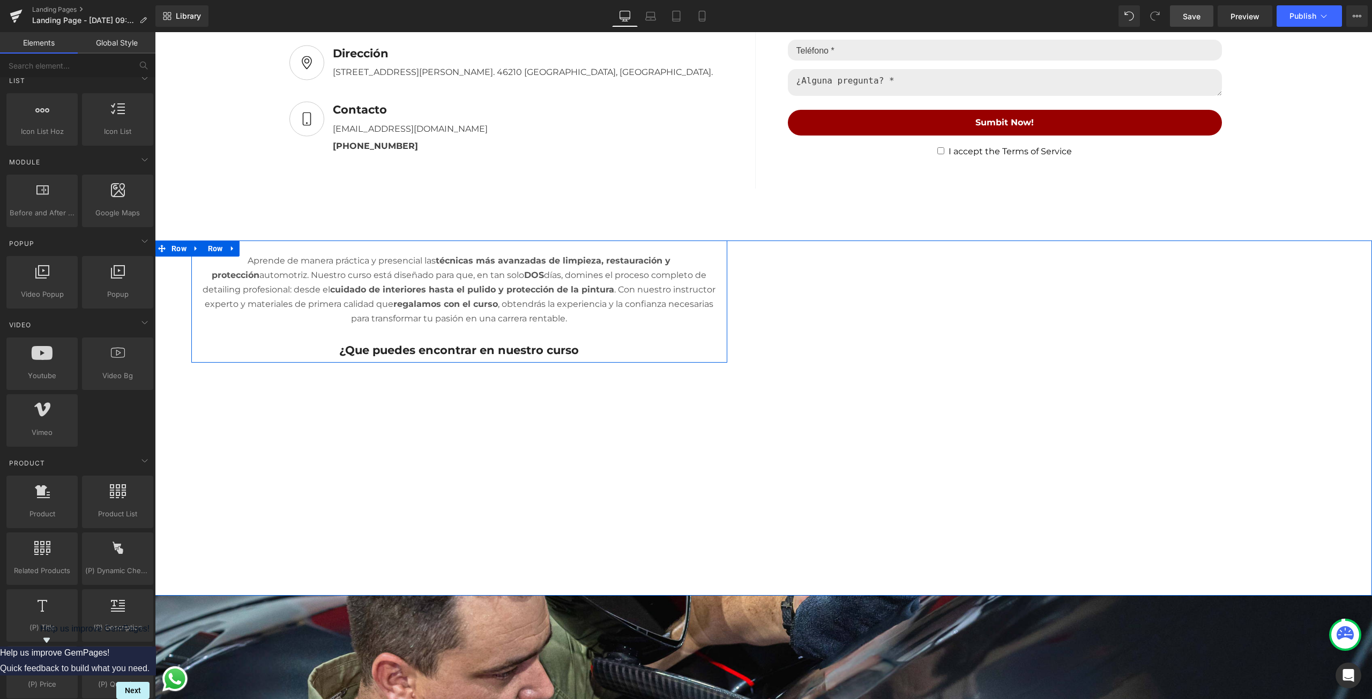
click at [234, 244] on link at bounding box center [233, 249] width 14 height 16
click at [259, 245] on icon at bounding box center [261, 249] width 8 height 8
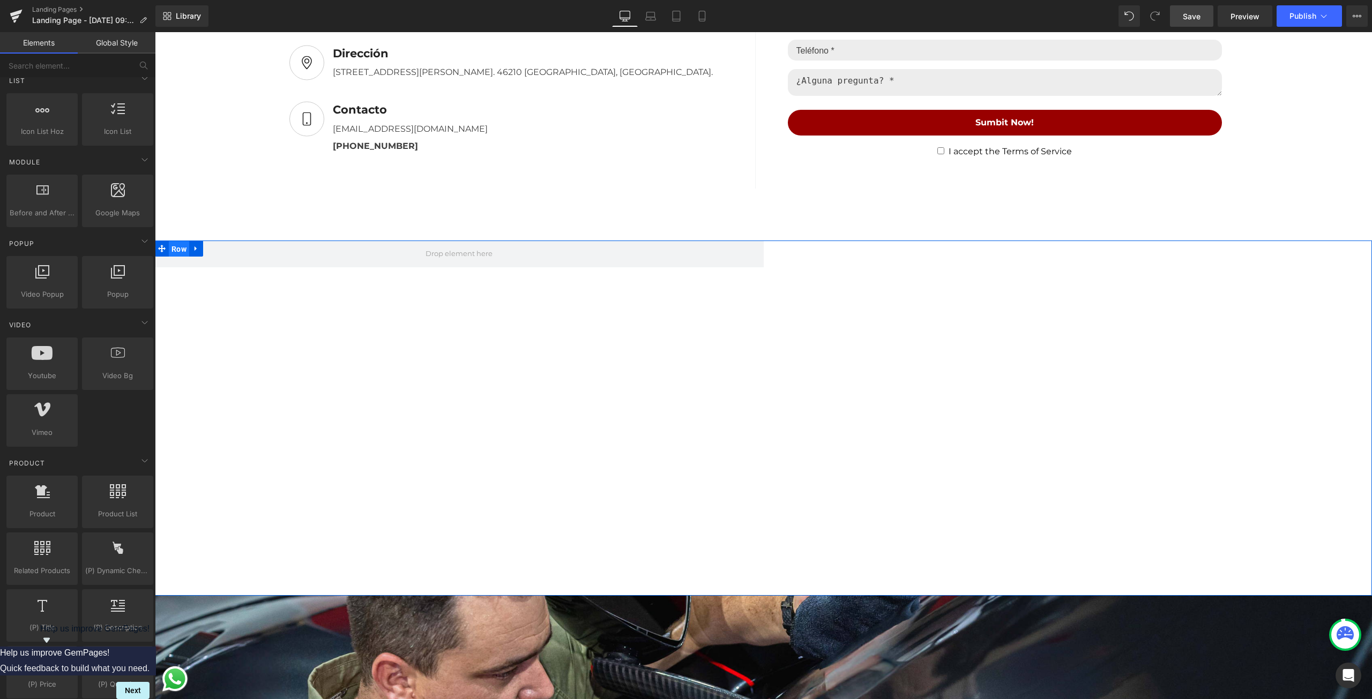
click at [169, 242] on span "Row" at bounding box center [179, 249] width 20 height 16
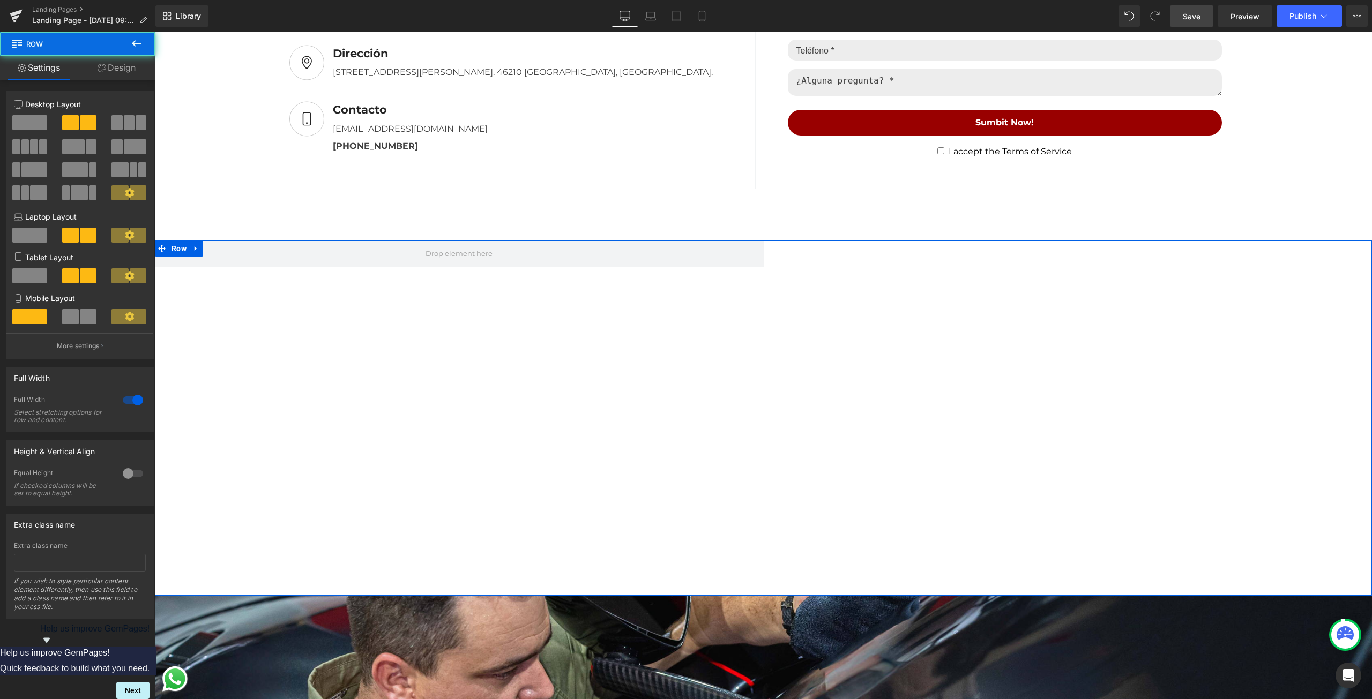
click at [32, 126] on span at bounding box center [29, 122] width 35 height 15
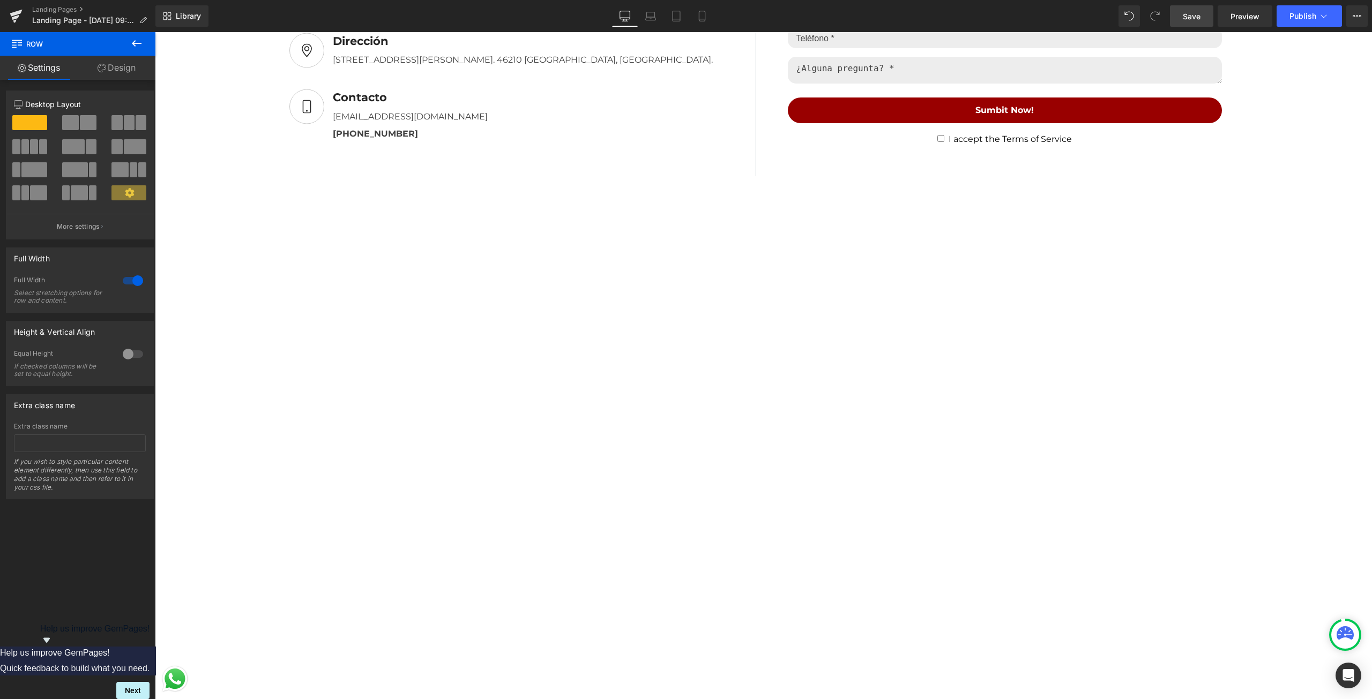
scroll to position [1554, 0]
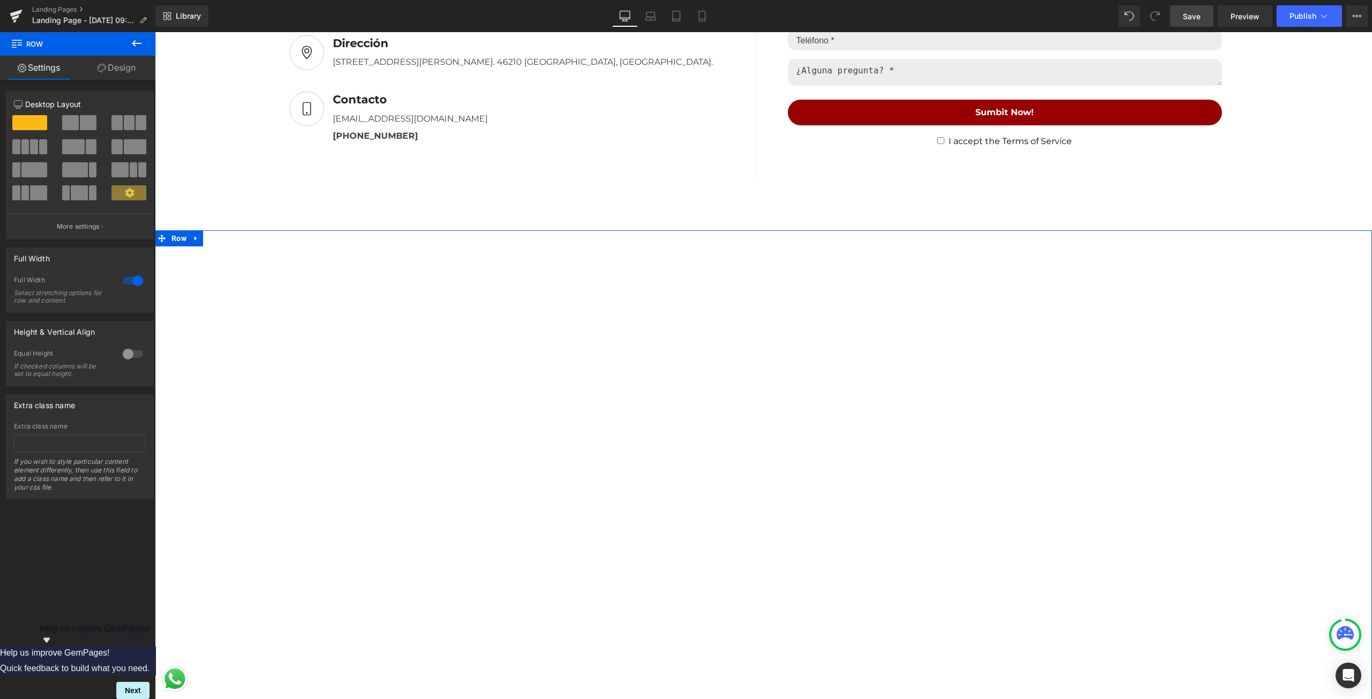
click at [72, 123] on span at bounding box center [70, 122] width 17 height 15
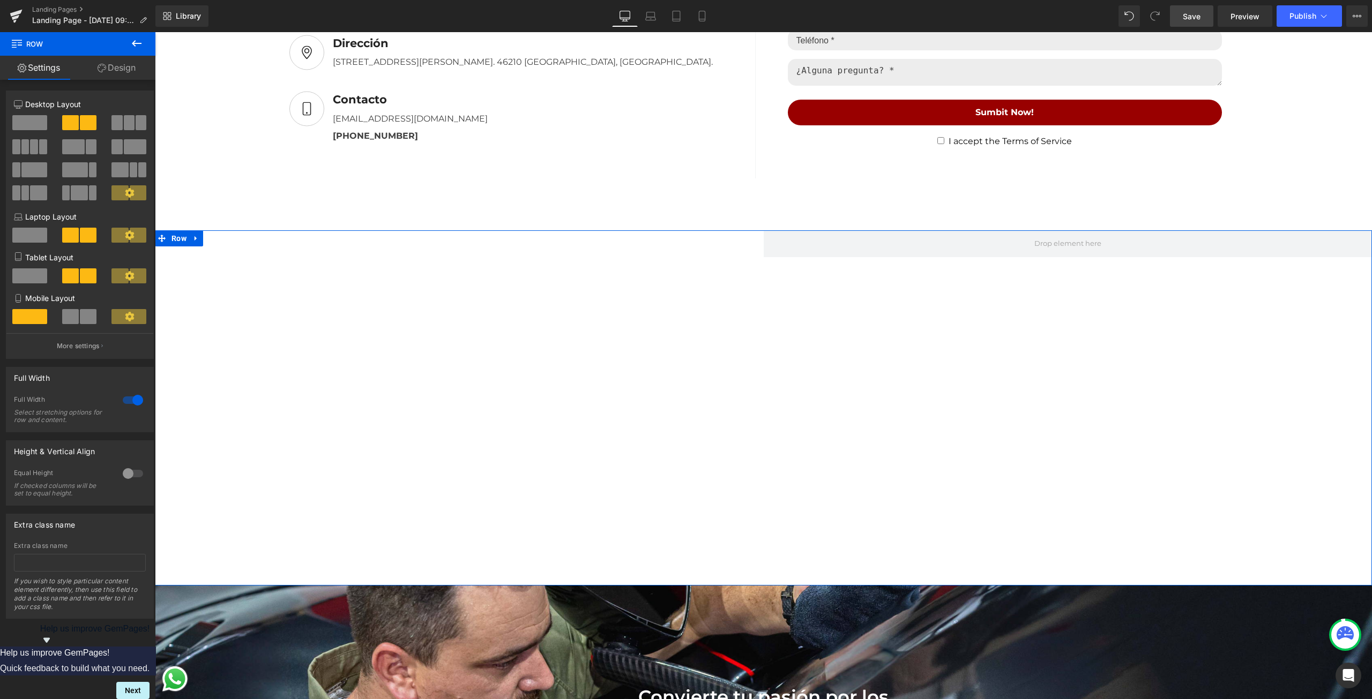
click at [75, 192] on span at bounding box center [79, 192] width 17 height 15
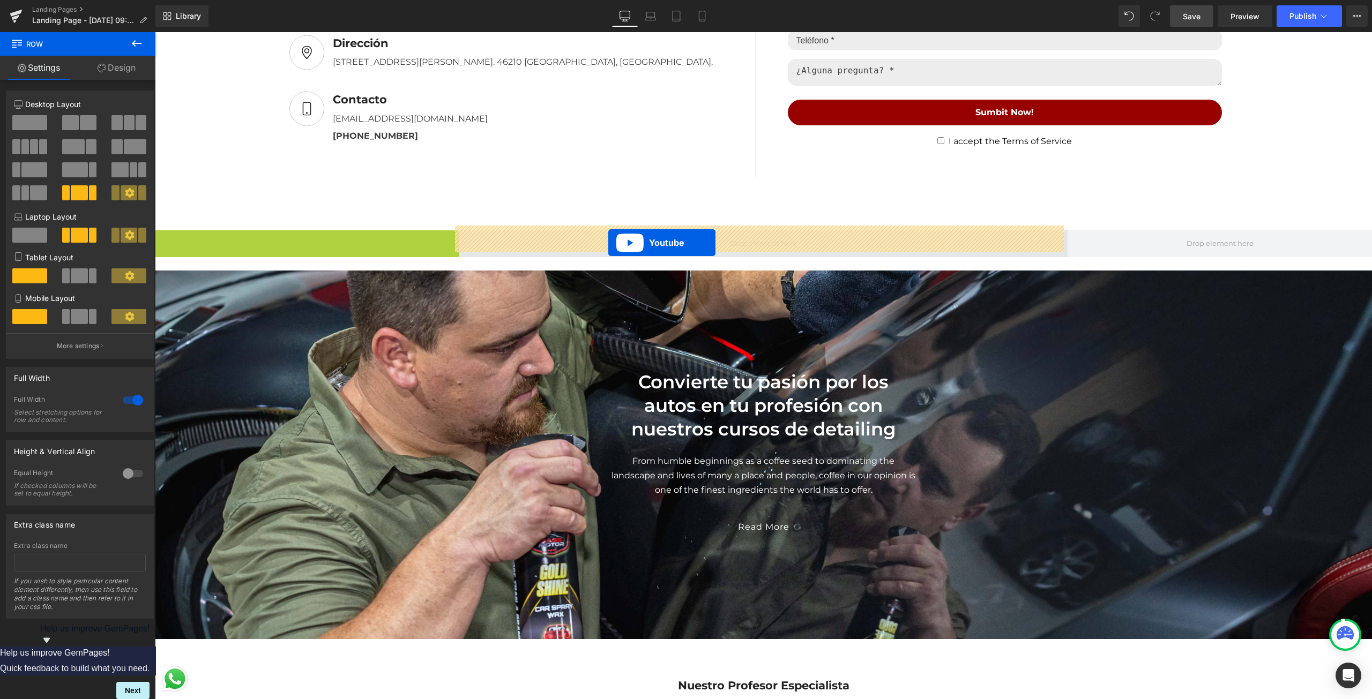
drag, startPoint x: 280, startPoint y: 235, endPoint x: 608, endPoint y: 243, distance: 328.1
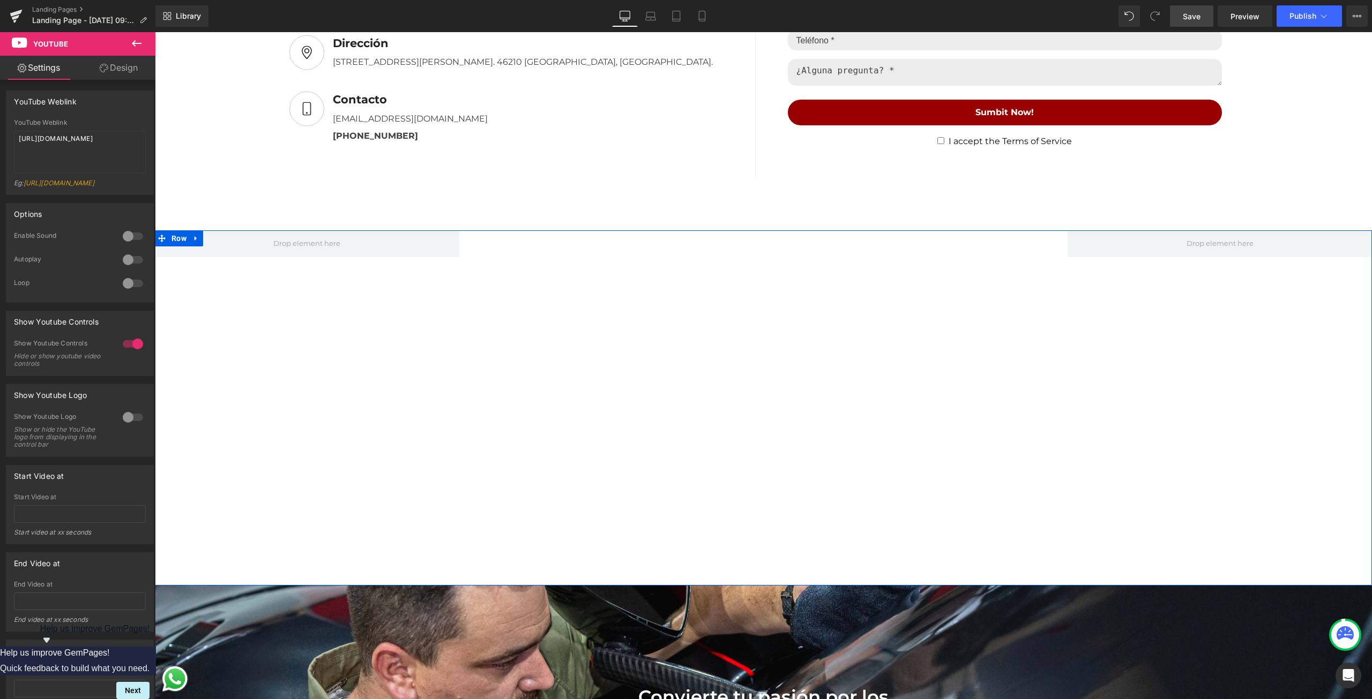
click at [362, 314] on div "Youtube Row" at bounding box center [763, 408] width 1217 height 356
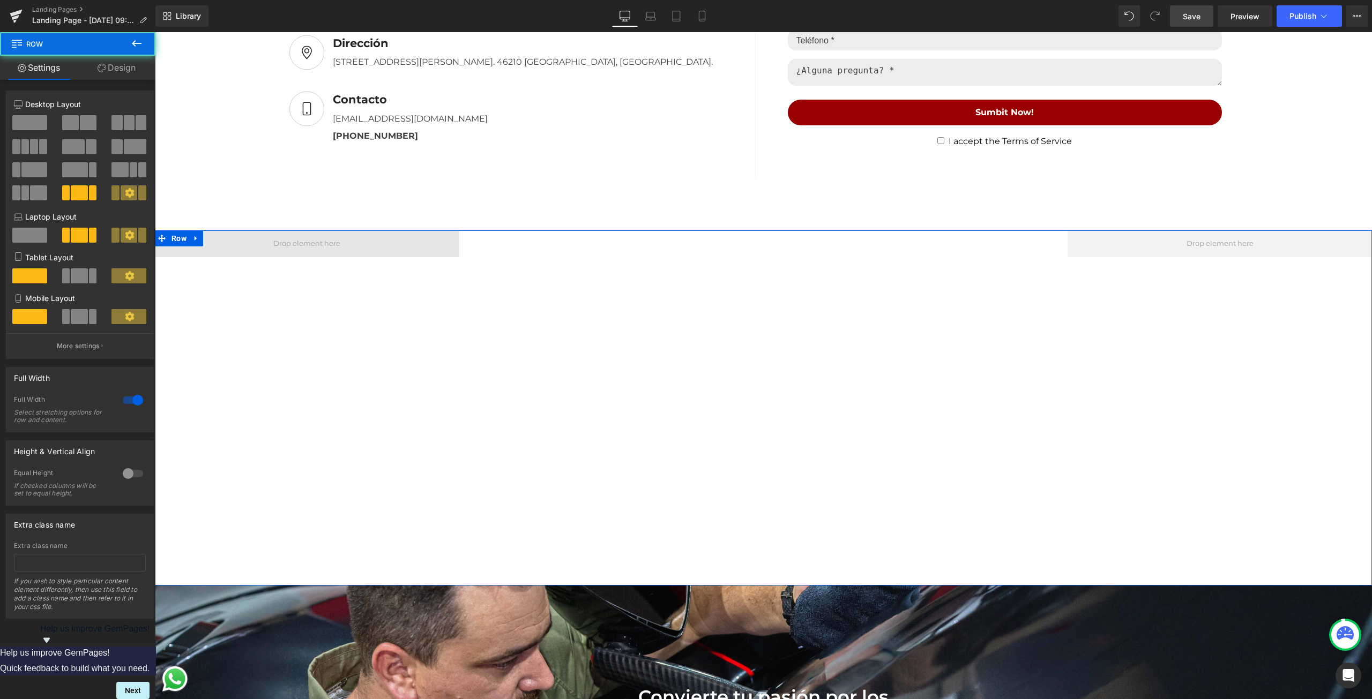
click at [321, 235] on span at bounding box center [307, 244] width 74 height 18
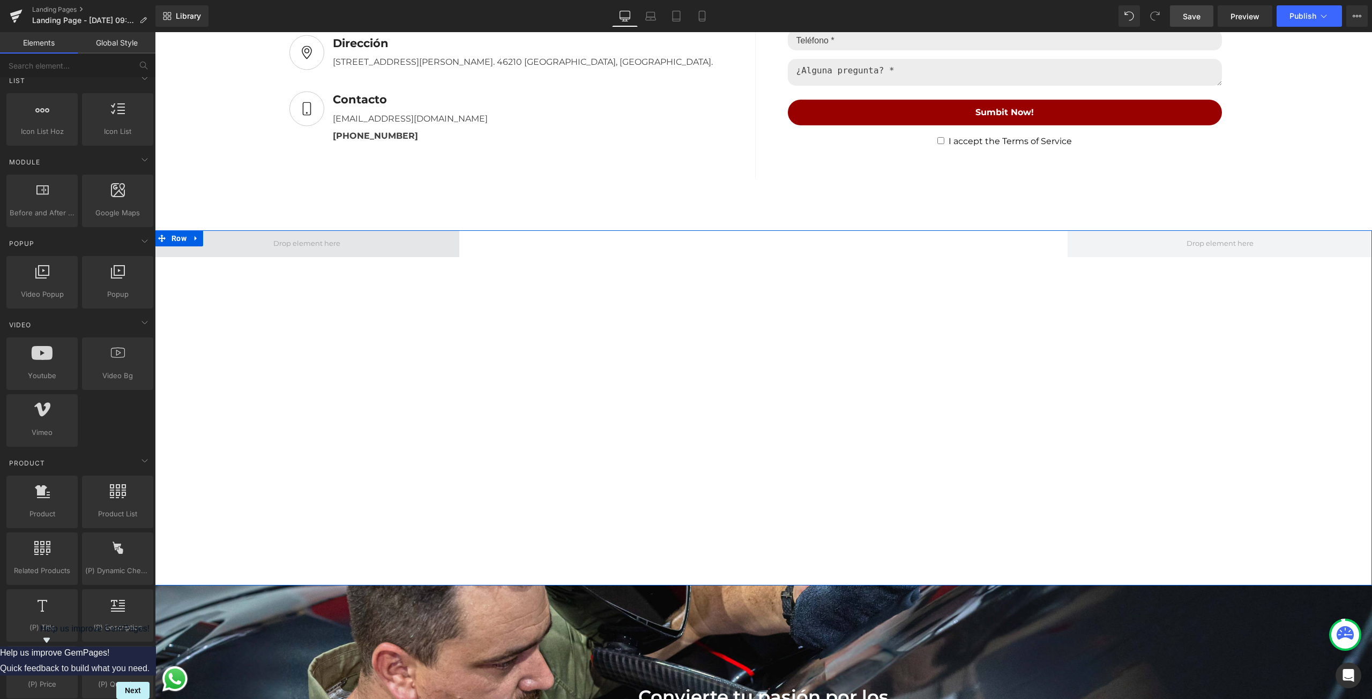
click at [321, 235] on span at bounding box center [307, 244] width 74 height 18
click at [316, 279] on div "Youtube Row" at bounding box center [763, 408] width 1217 height 356
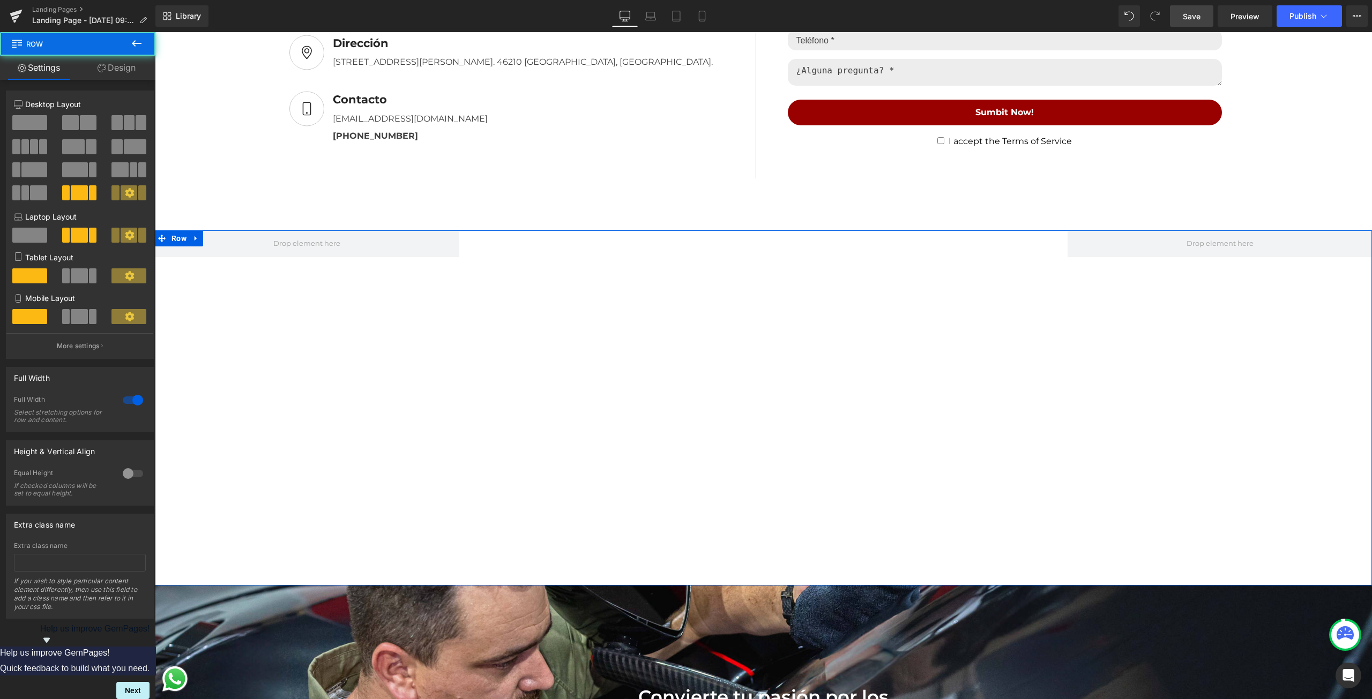
click at [225, 292] on div "Youtube Row" at bounding box center [763, 408] width 1217 height 356
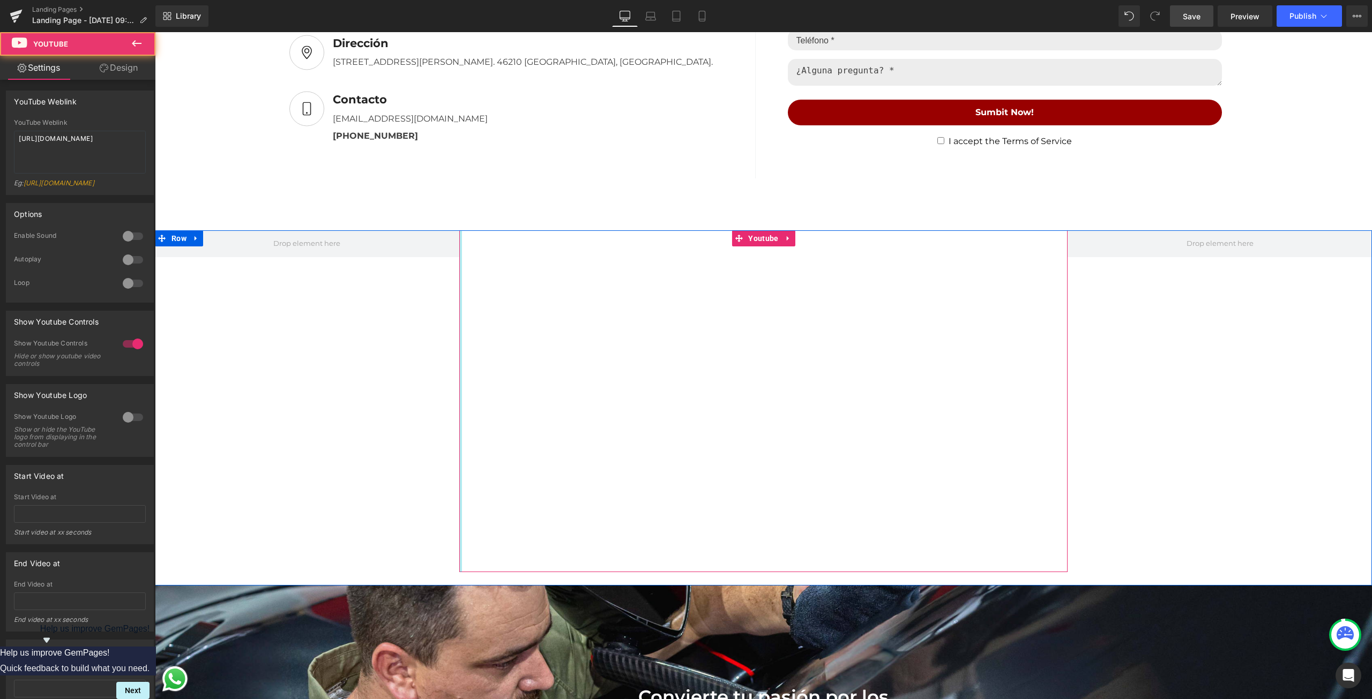
drag, startPoint x: 456, startPoint y: 341, endPoint x: 356, endPoint y: 341, distance: 99.7
click at [356, 341] on div "Youtube Row" at bounding box center [763, 408] width 1217 height 356
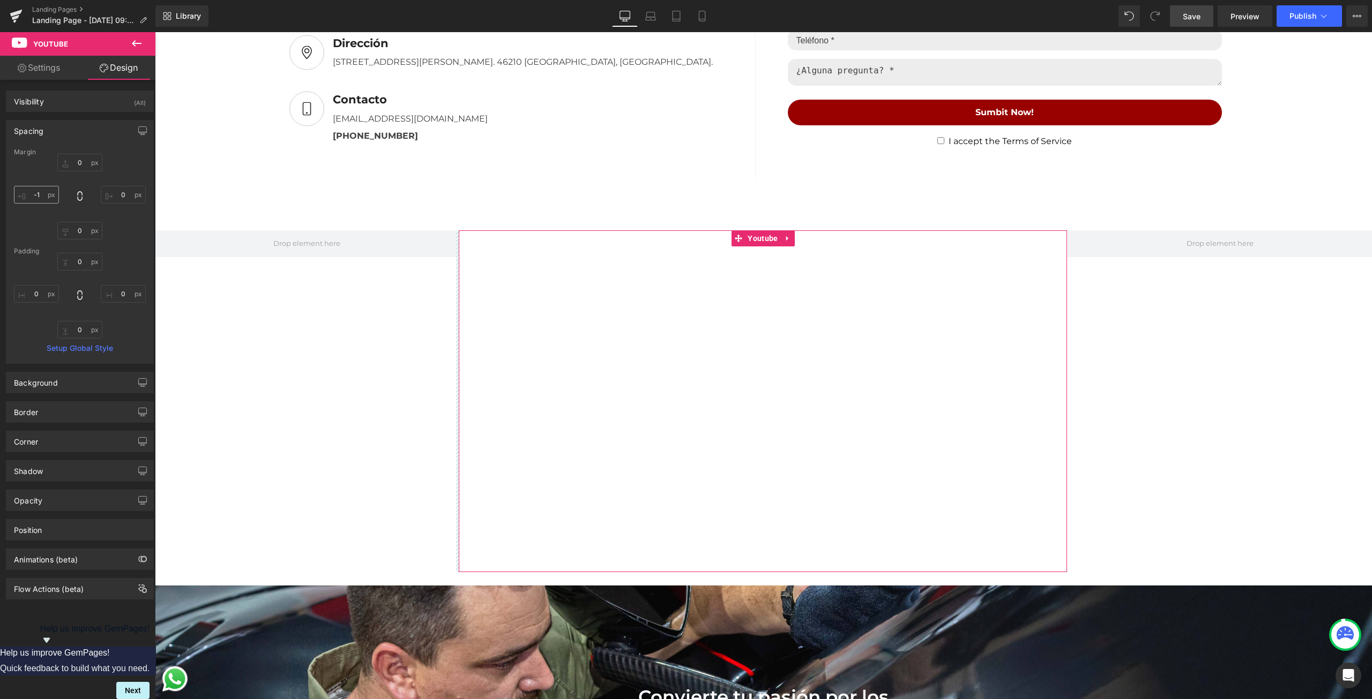
type input "0"
drag, startPoint x: 39, startPoint y: 191, endPoint x: 29, endPoint y: 202, distance: 14.8
click at [29, 202] on input "0" at bounding box center [36, 195] width 45 height 18
type input "0"
click at [123, 290] on input "0" at bounding box center [123, 294] width 45 height 18
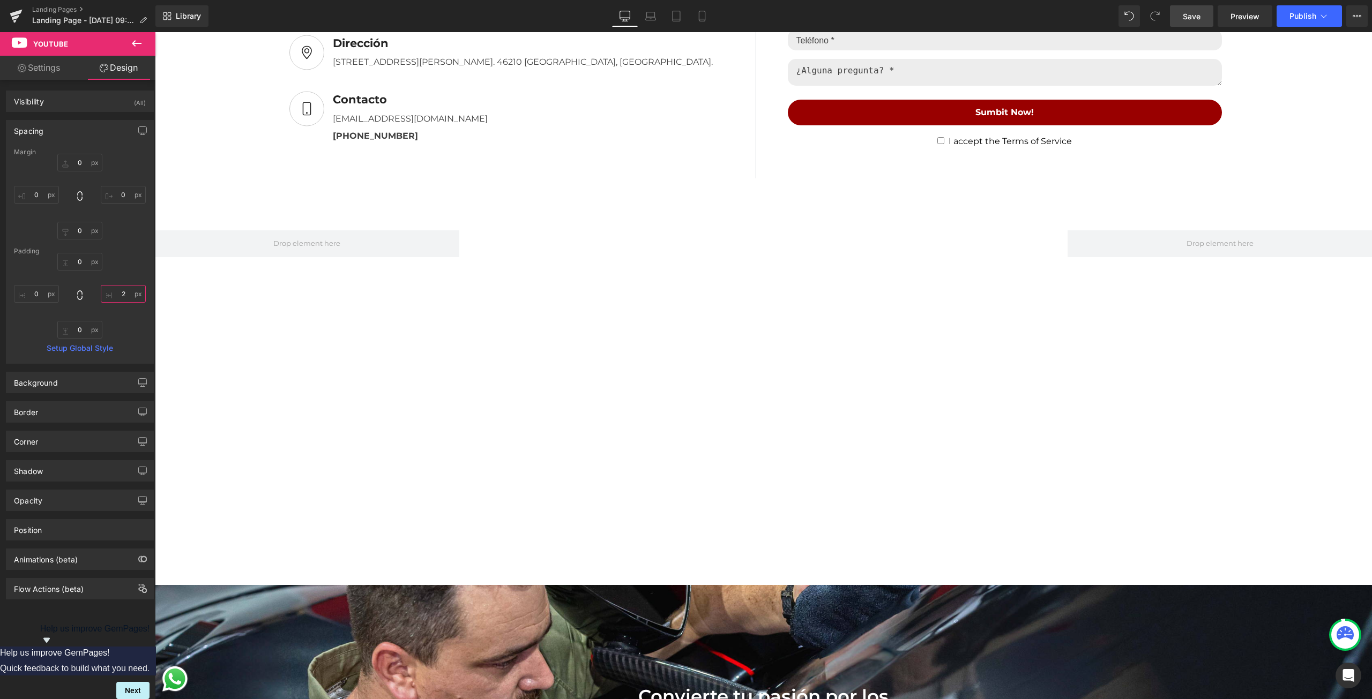
type input "2-"
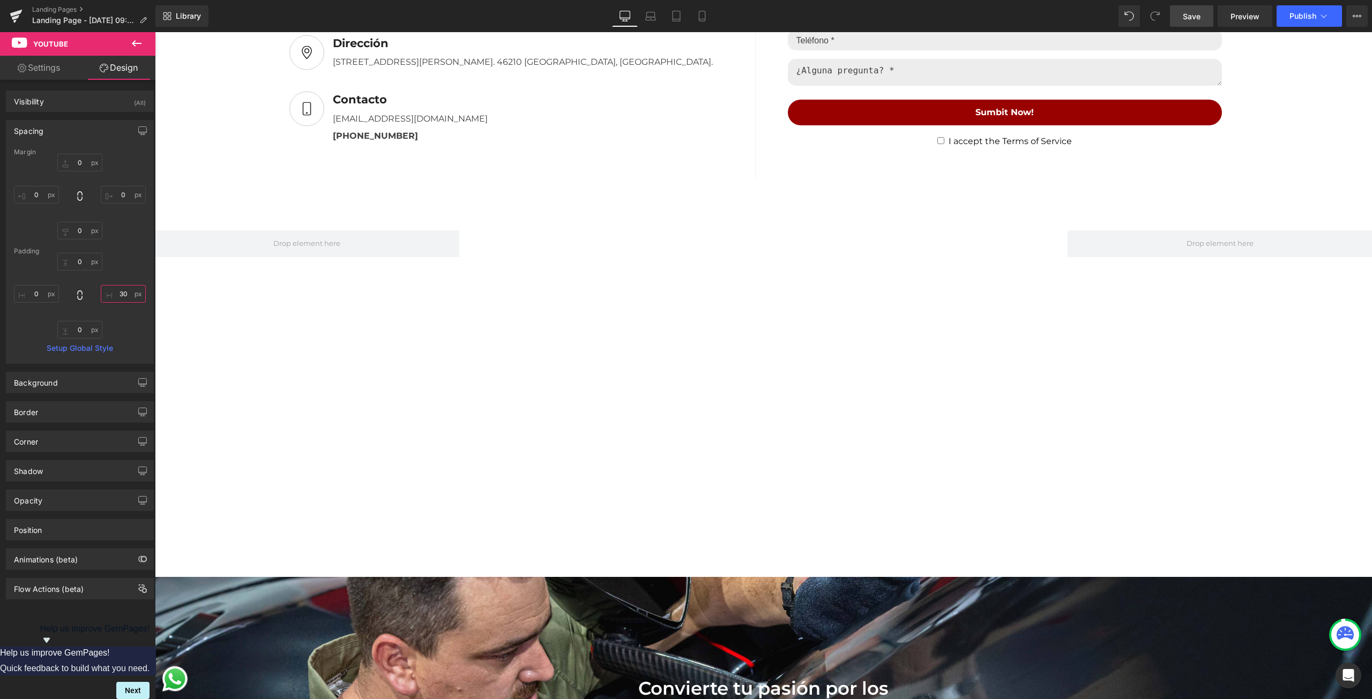
type input "3"
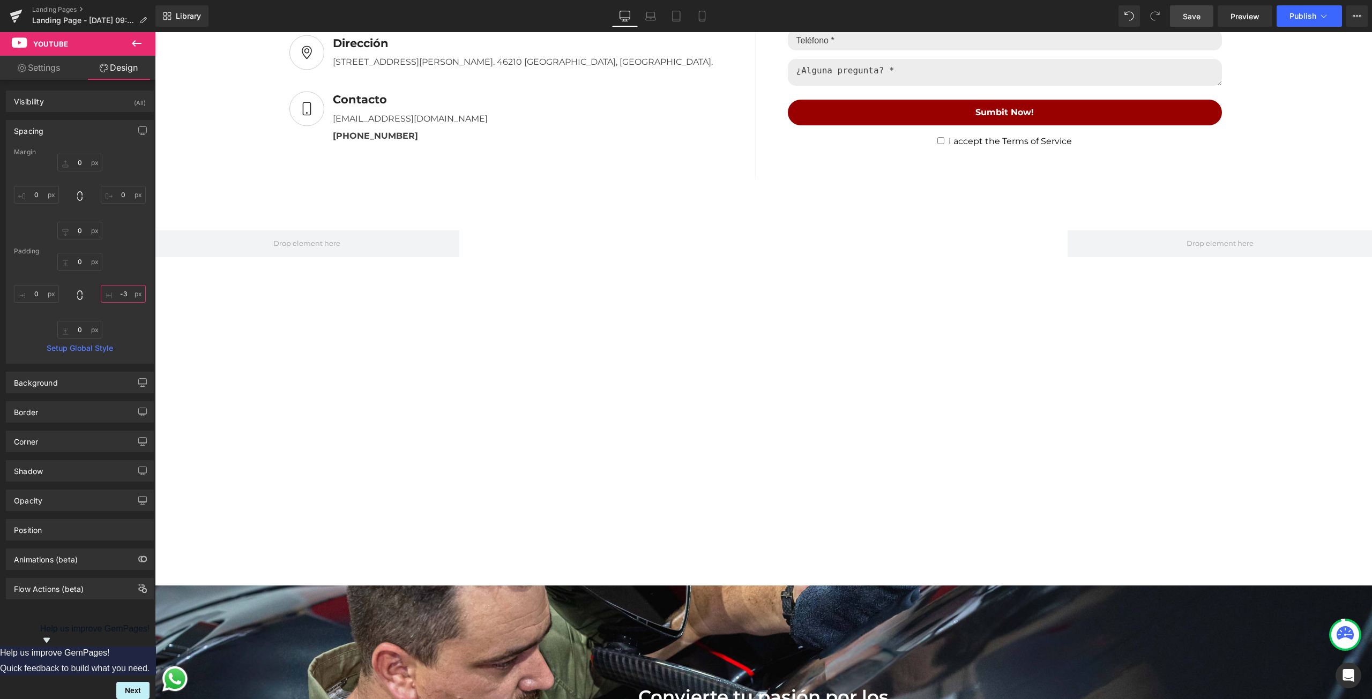
type input "-"
click at [372, 242] on span at bounding box center [307, 243] width 304 height 27
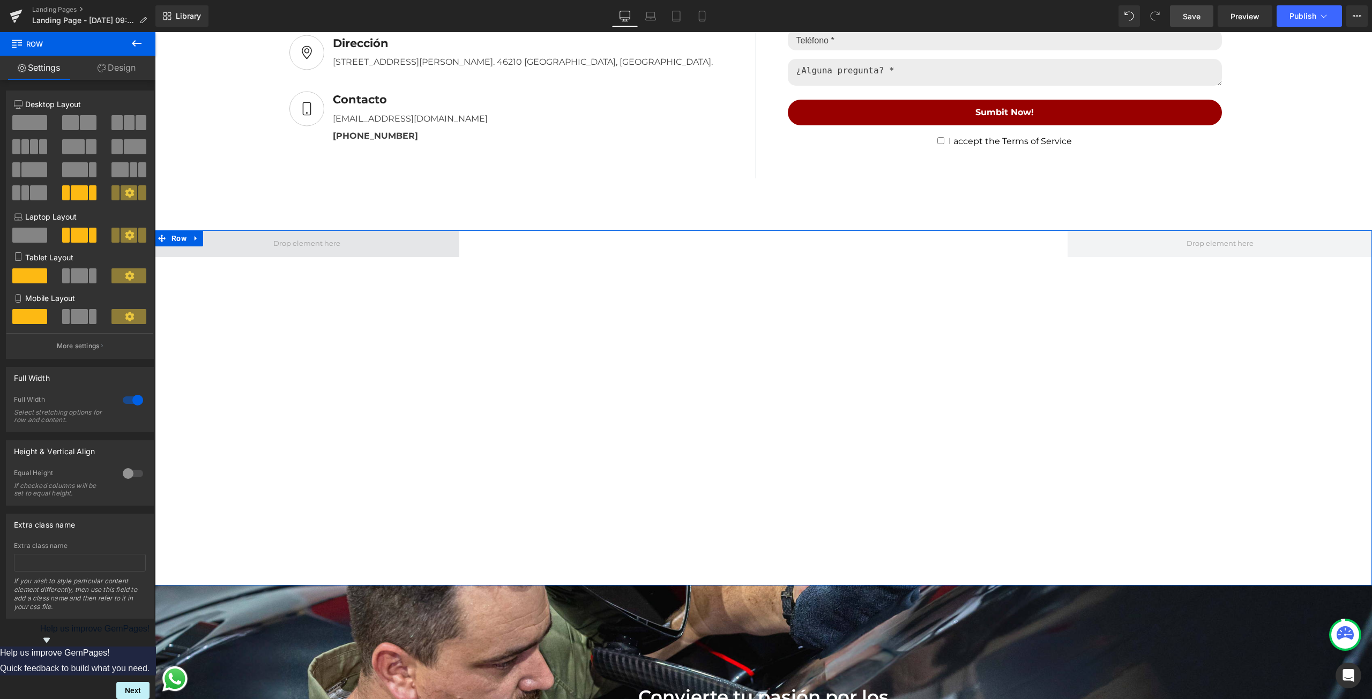
click at [300, 230] on span at bounding box center [307, 243] width 304 height 27
click at [249, 246] on span at bounding box center [307, 243] width 304 height 27
click at [237, 277] on div "Youtube NaNpx Row" at bounding box center [763, 408] width 1217 height 356
click at [236, 287] on div "Youtube NaNpx Row" at bounding box center [763, 408] width 1217 height 356
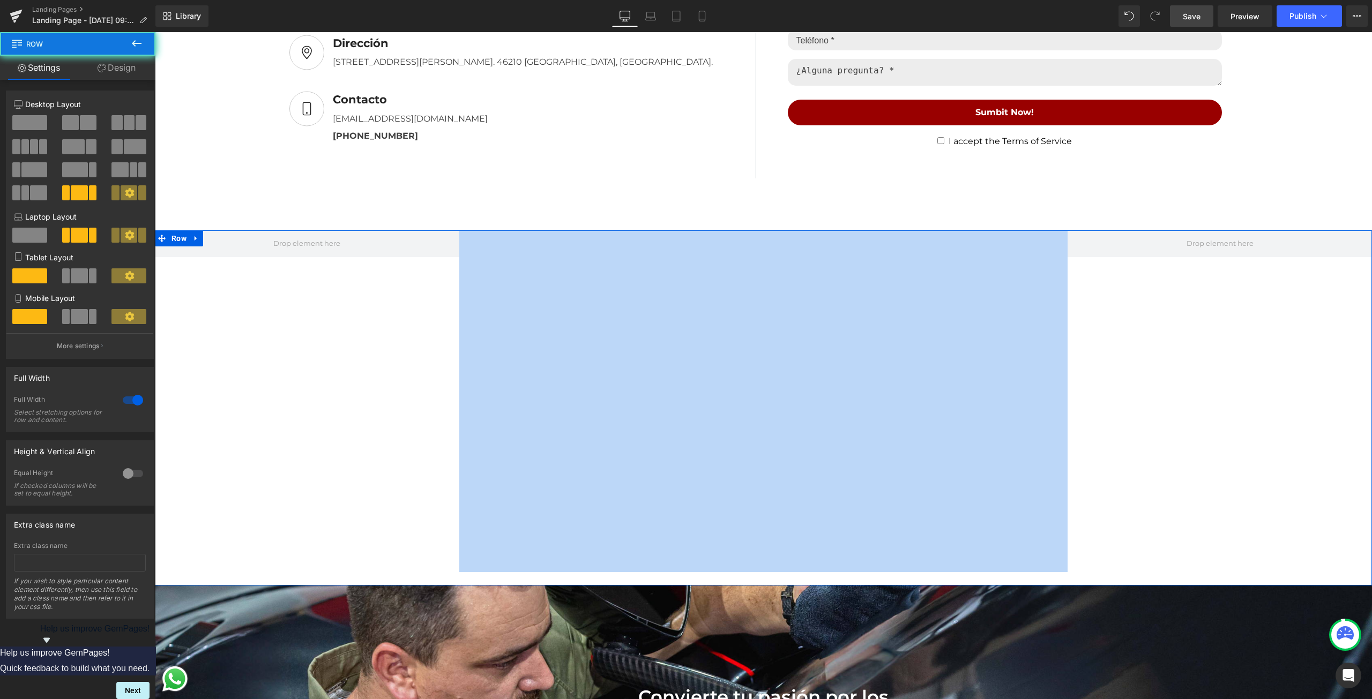
click at [236, 288] on div "Youtube NaNpx Row" at bounding box center [763, 408] width 1217 height 356
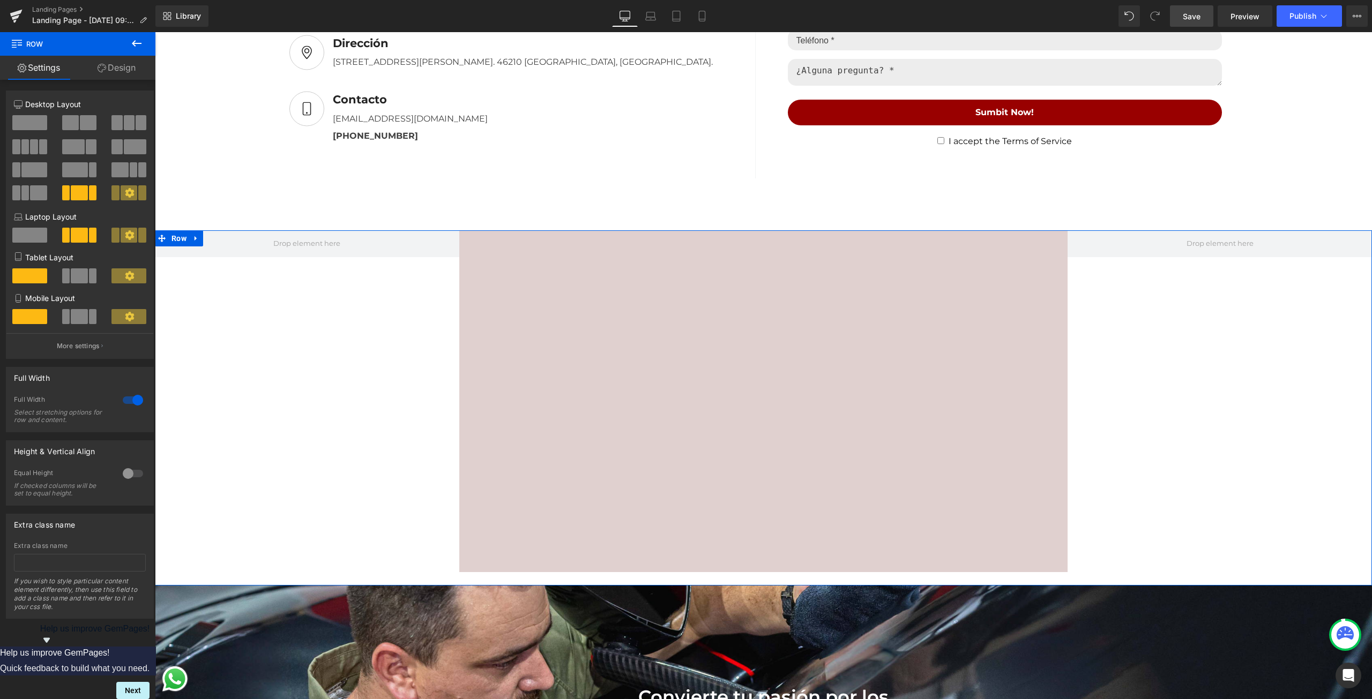
click at [125, 194] on icon at bounding box center [129, 192] width 9 height 9
click at [125, 193] on icon at bounding box center [130, 193] width 10 height 10
click at [125, 192] on icon at bounding box center [130, 193] width 10 height 10
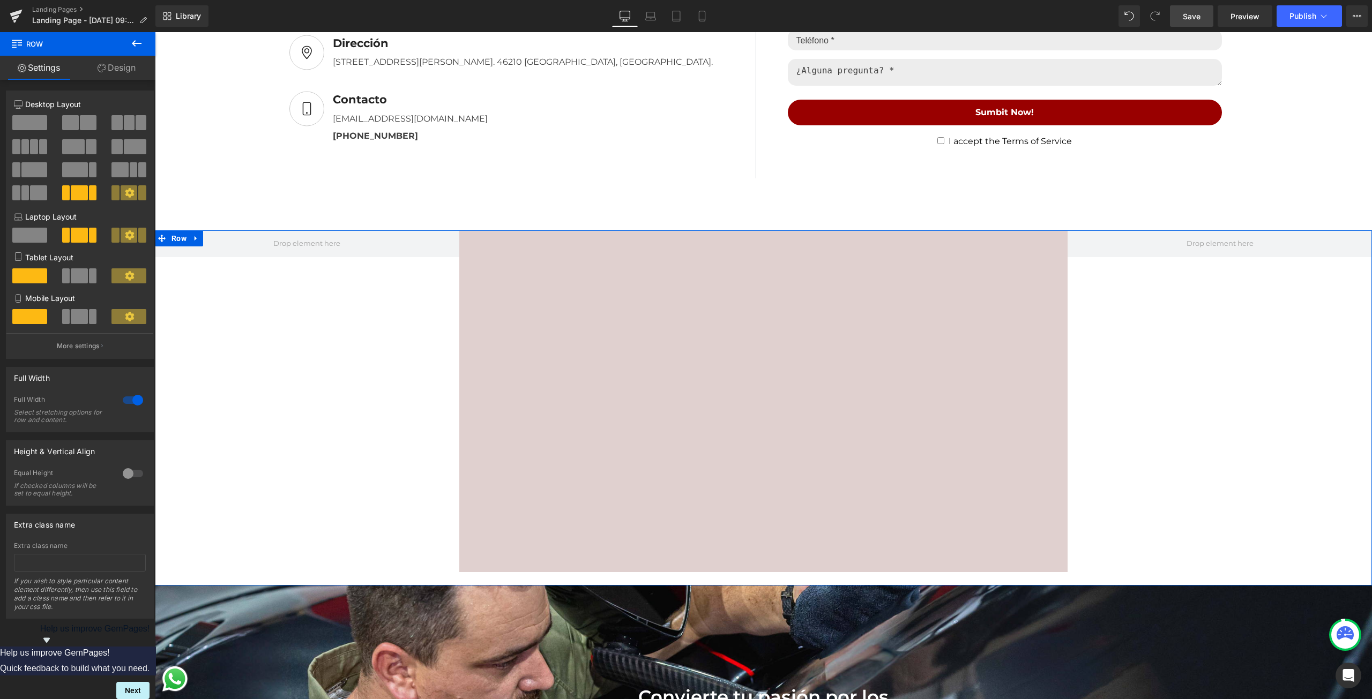
click at [125, 192] on icon at bounding box center [130, 193] width 10 height 10
click at [133, 237] on button at bounding box center [129, 235] width 36 height 15
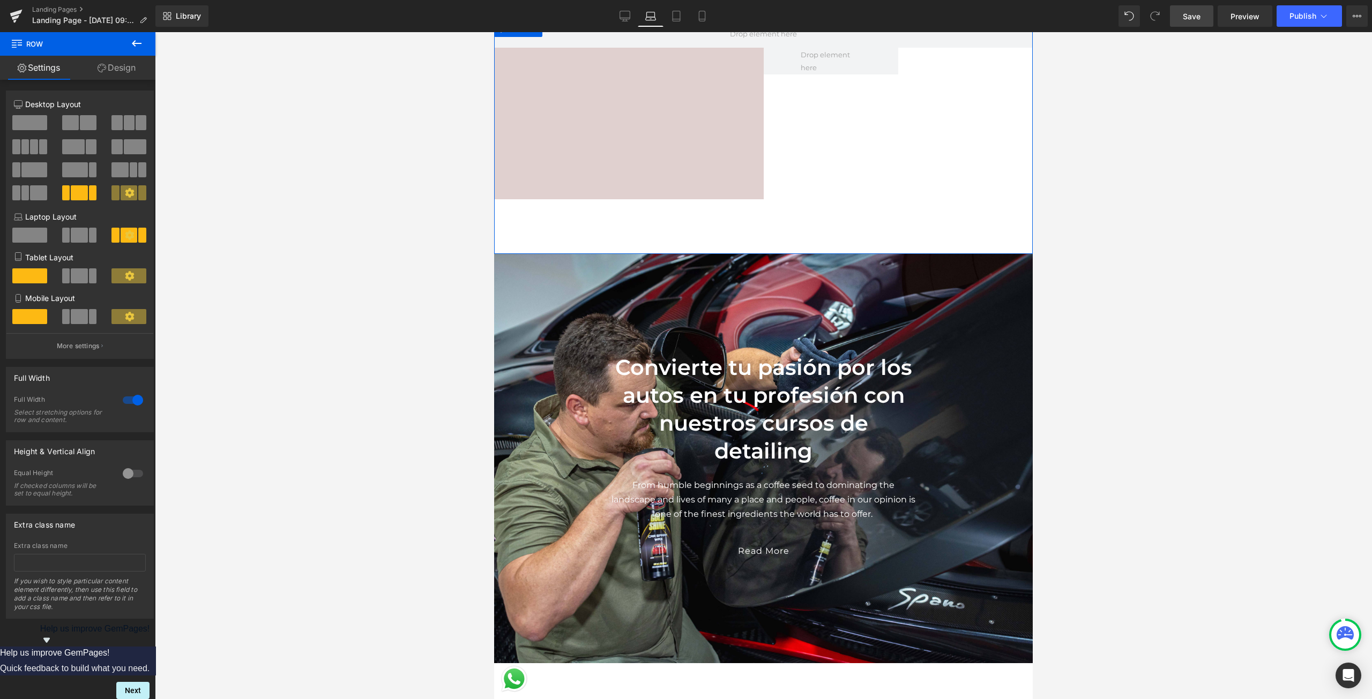
scroll to position [1314, 0]
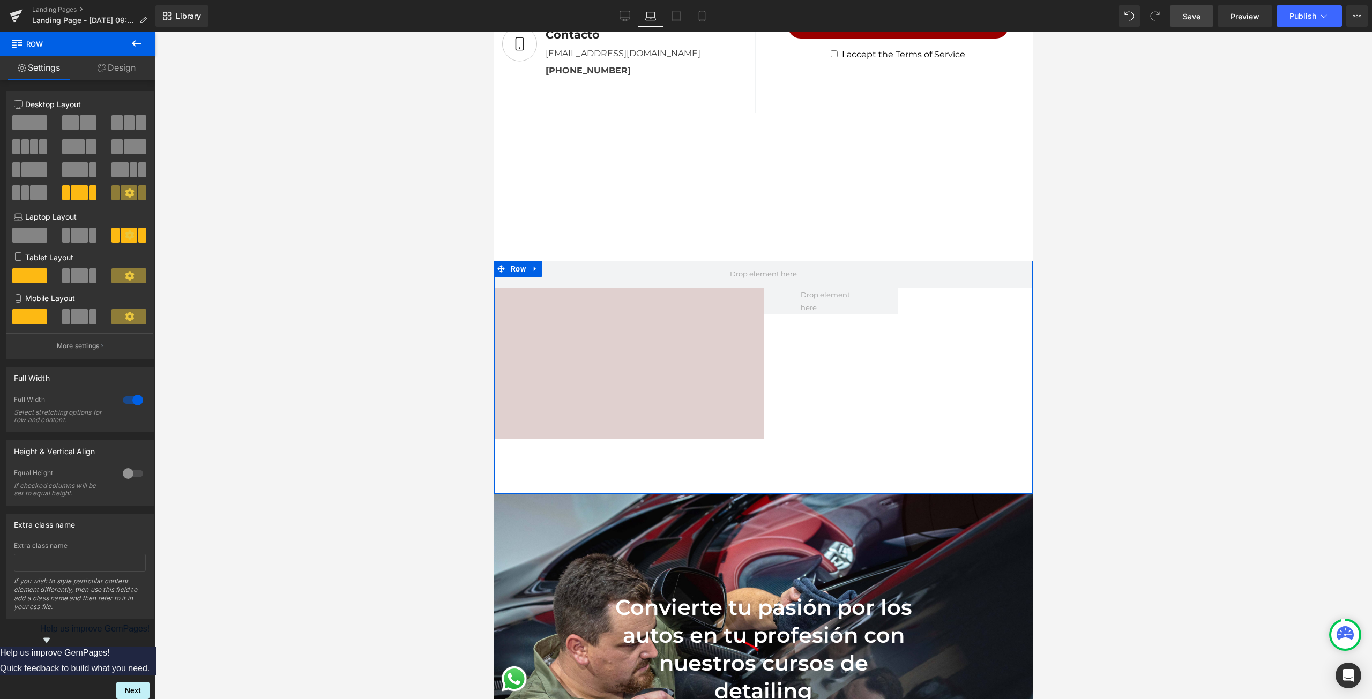
click at [121, 232] on span at bounding box center [129, 235] width 17 height 15
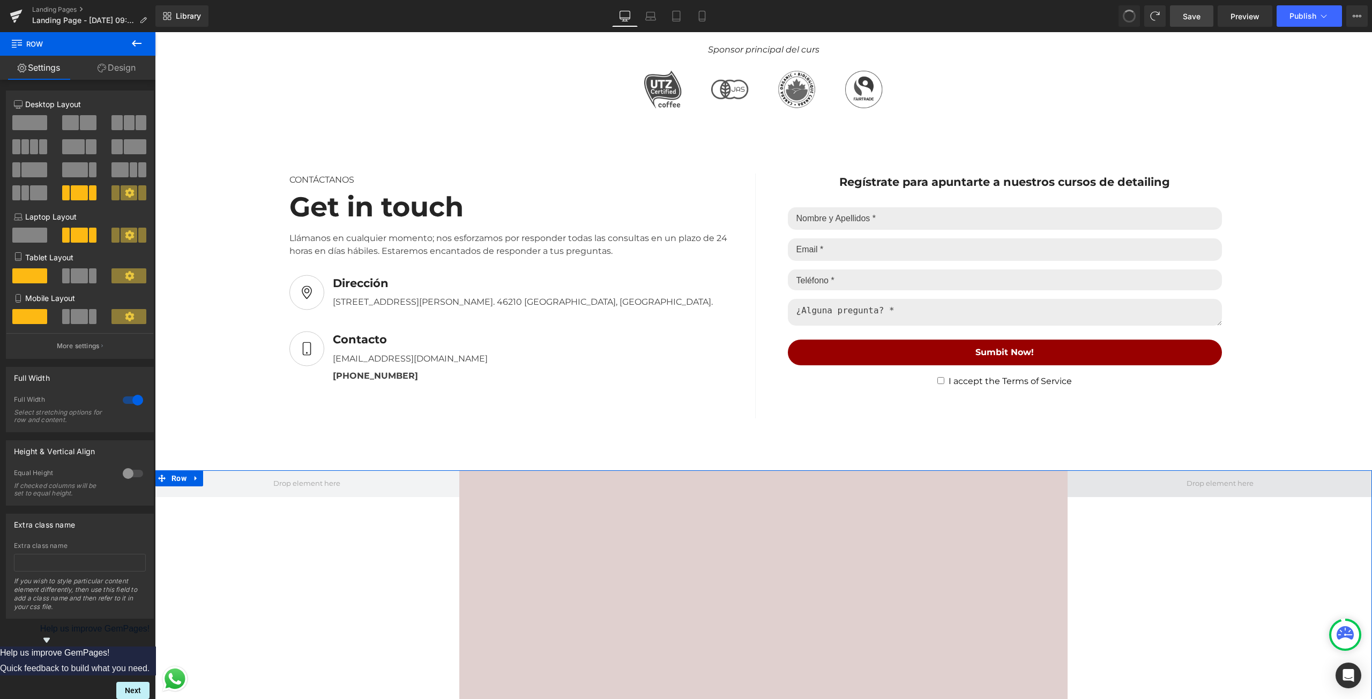
scroll to position [1523, 0]
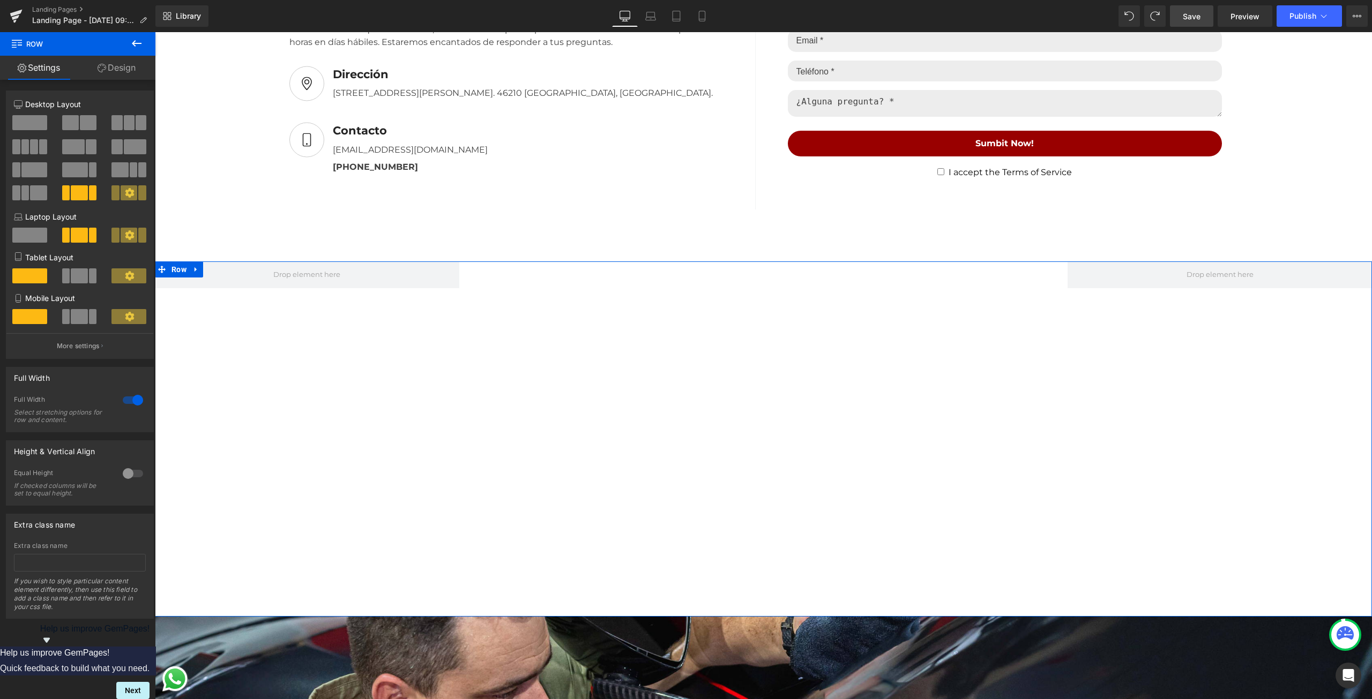
click at [129, 241] on span at bounding box center [129, 235] width 17 height 15
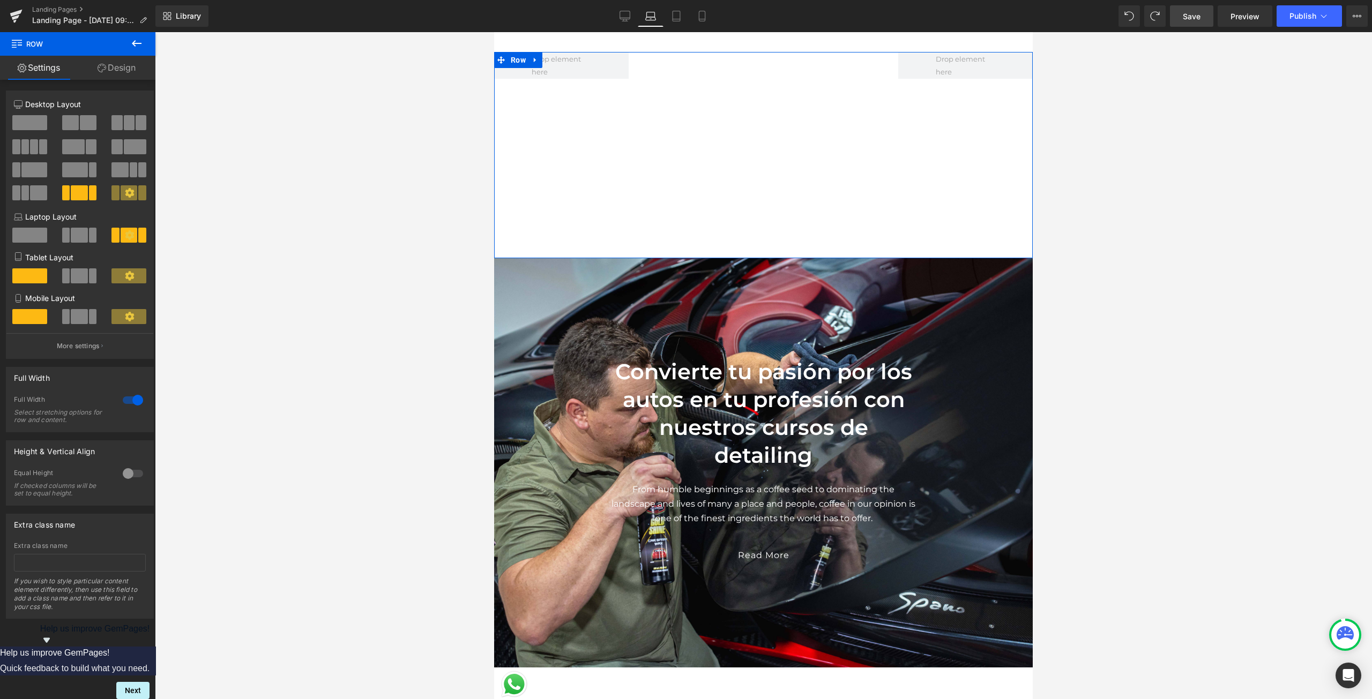
click at [129, 241] on span at bounding box center [129, 235] width 17 height 15
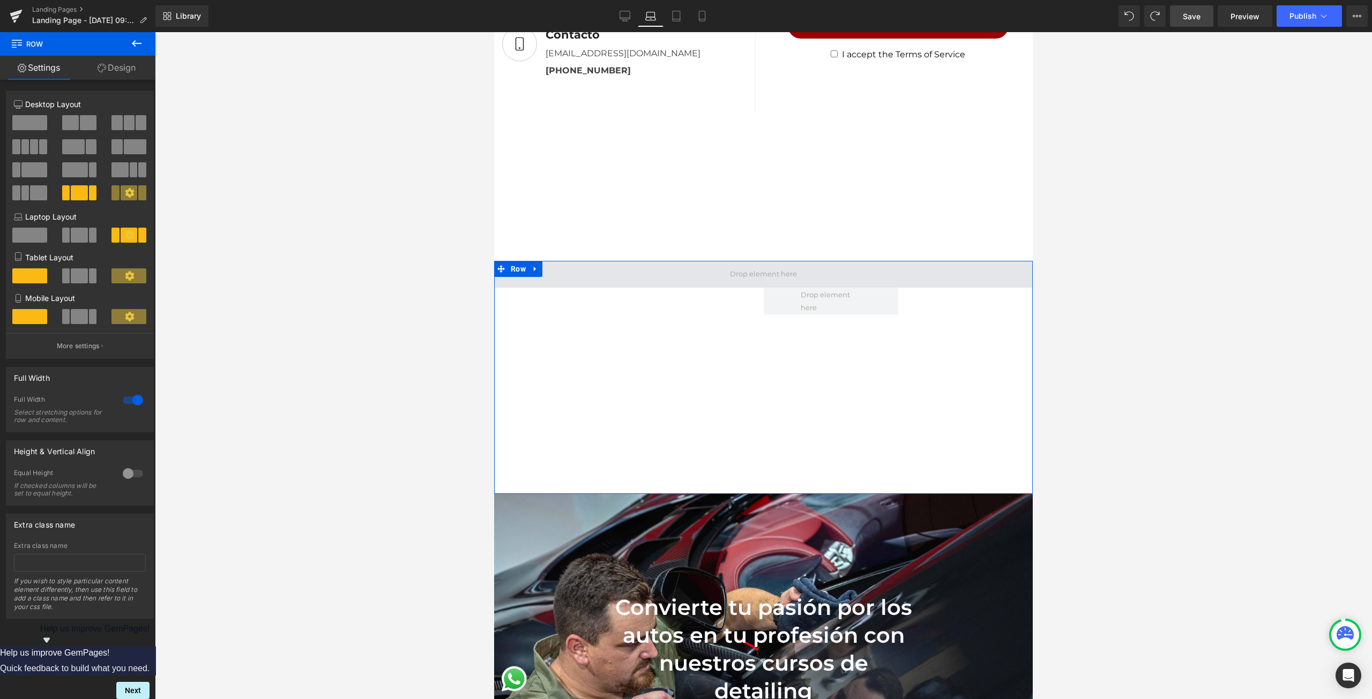
click at [644, 266] on span at bounding box center [763, 274] width 539 height 27
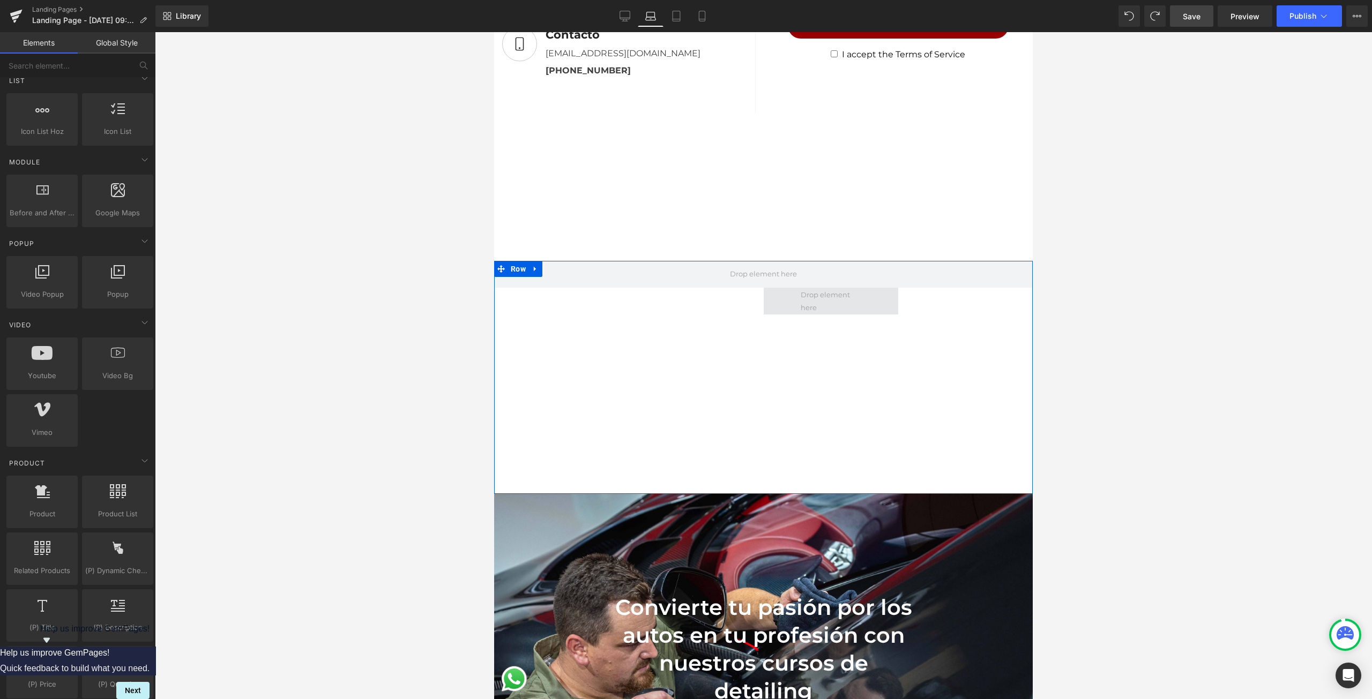
click at [854, 293] on span at bounding box center [831, 301] width 68 height 31
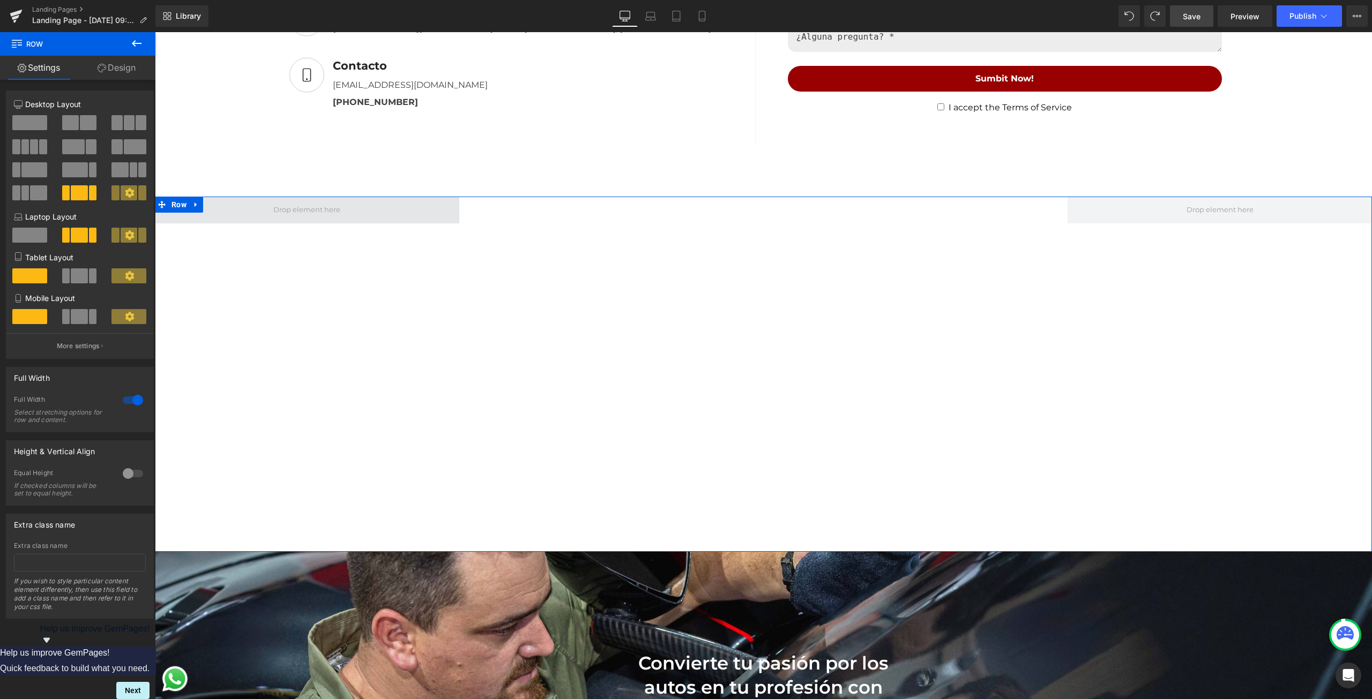
scroll to position [1587, 0]
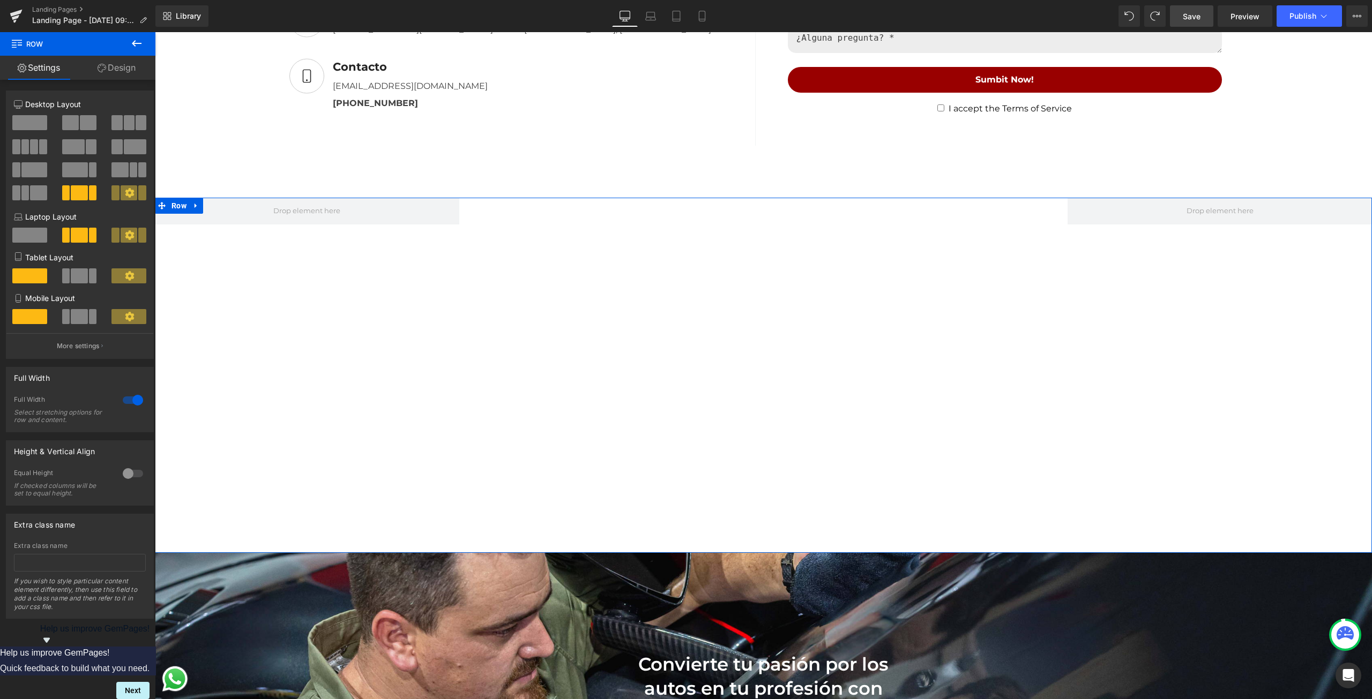
click at [117, 69] on link "Design" at bounding box center [117, 68] width 78 height 24
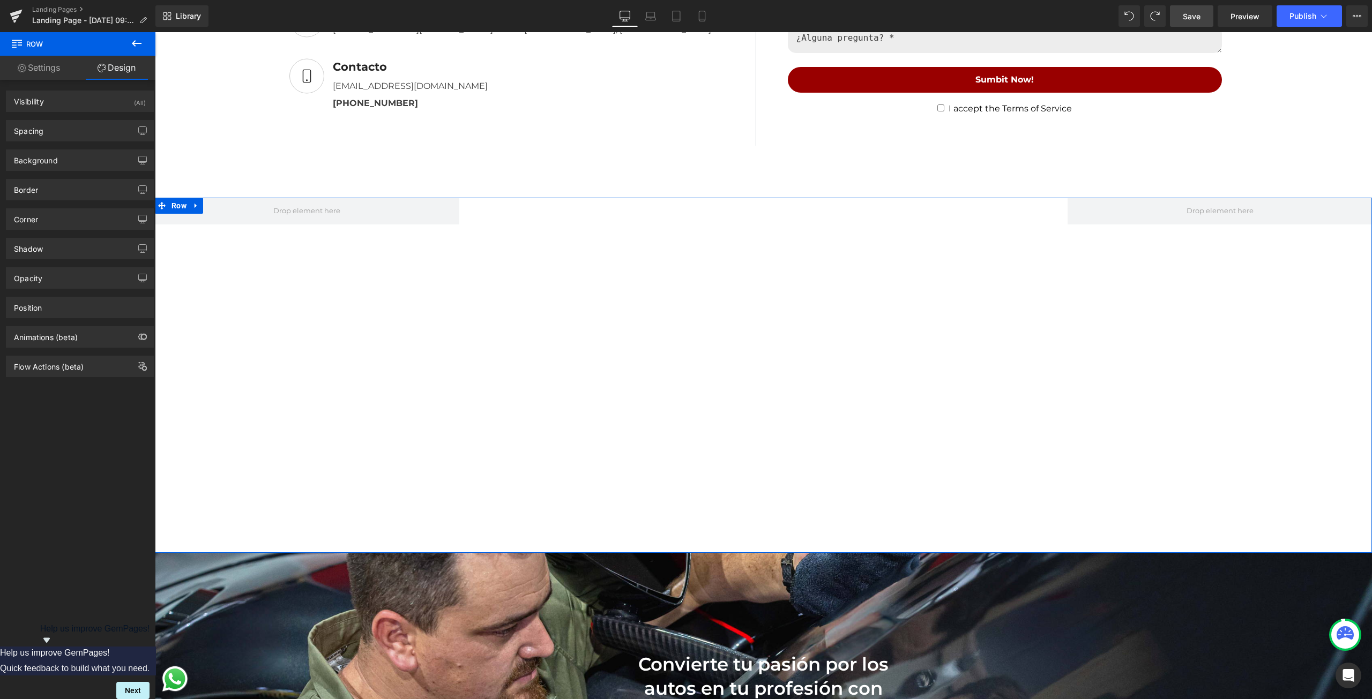
click at [252, 312] on div "Youtube Row" at bounding box center [763, 376] width 1217 height 356
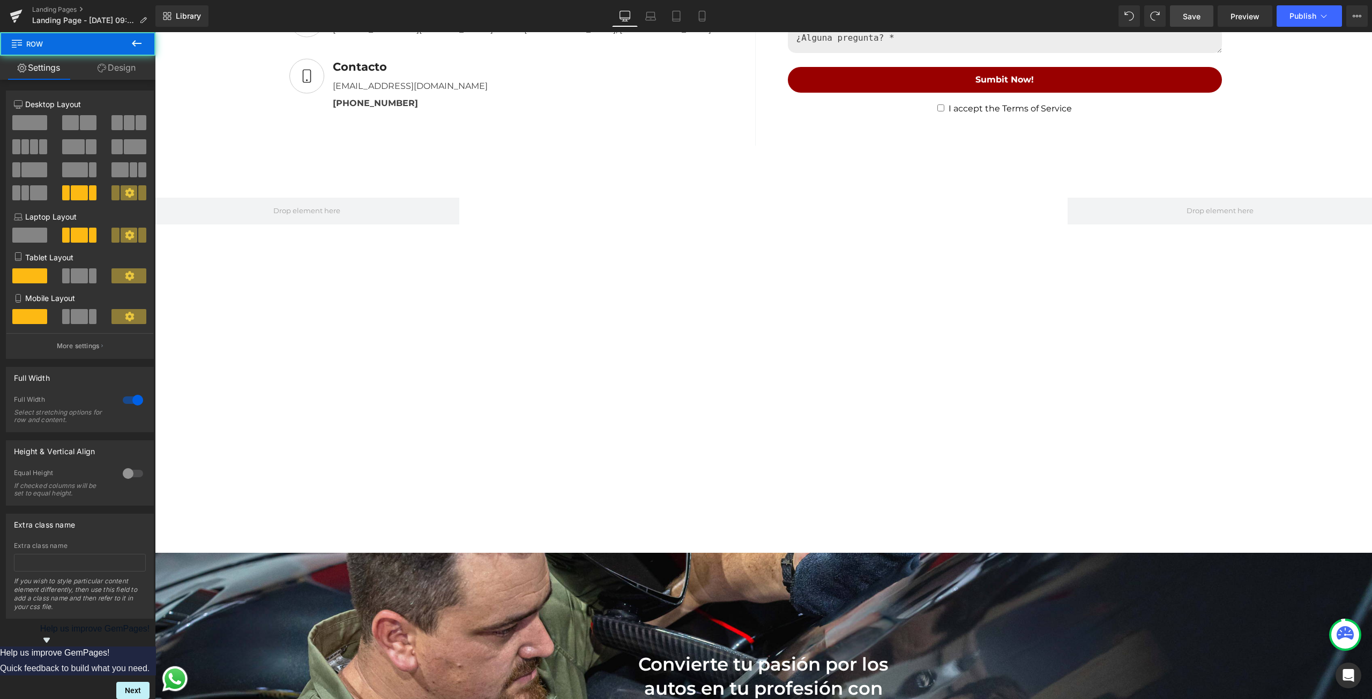
click at [323, 360] on div "Youtube Row" at bounding box center [763, 376] width 1217 height 356
click at [125, 71] on link "Design" at bounding box center [117, 68] width 78 height 24
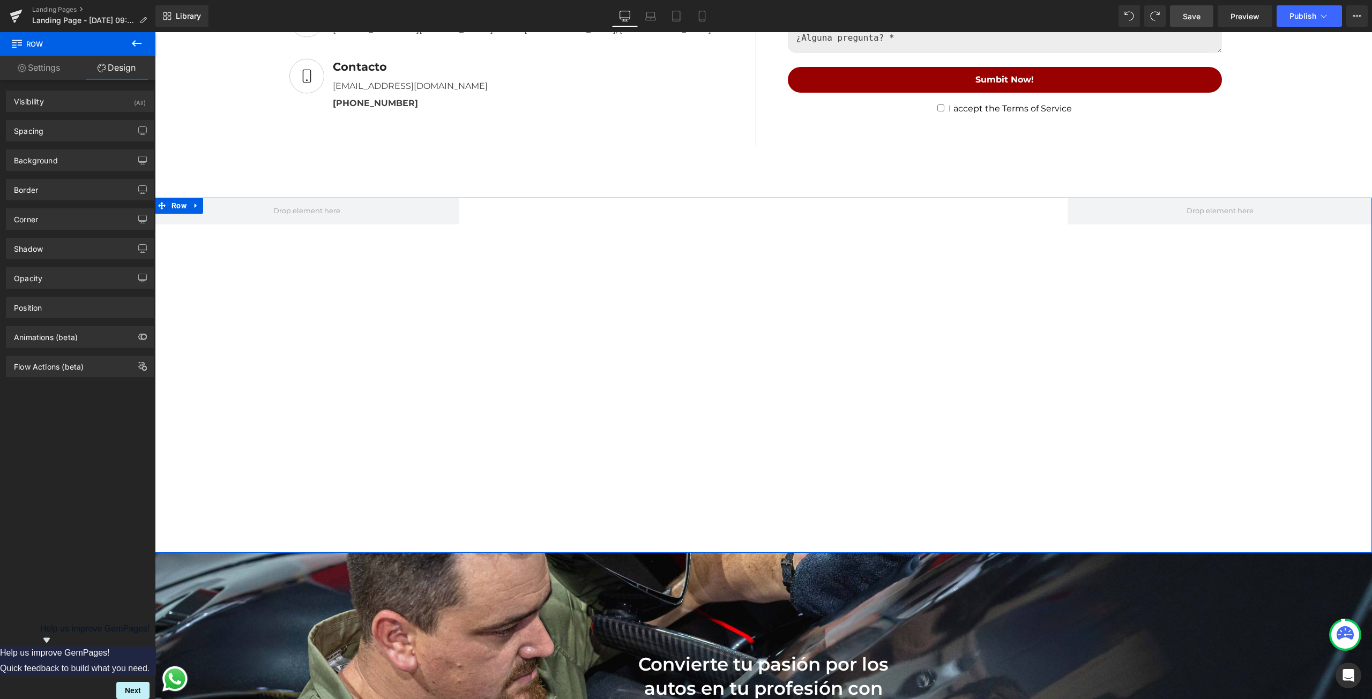
click at [51, 68] on link "Settings" at bounding box center [39, 68] width 78 height 24
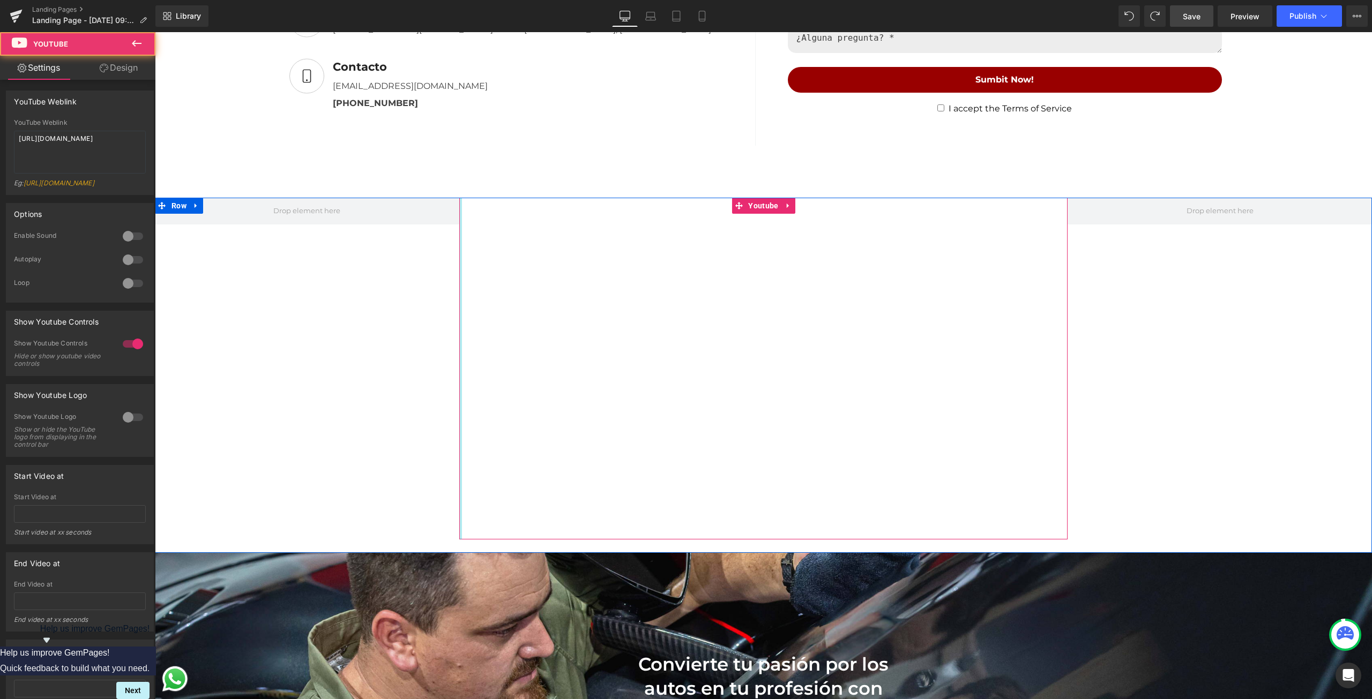
drag, startPoint x: 457, startPoint y: 377, endPoint x: 368, endPoint y: 372, distance: 89.6
click at [371, 374] on div "Youtube Row" at bounding box center [763, 376] width 1217 height 356
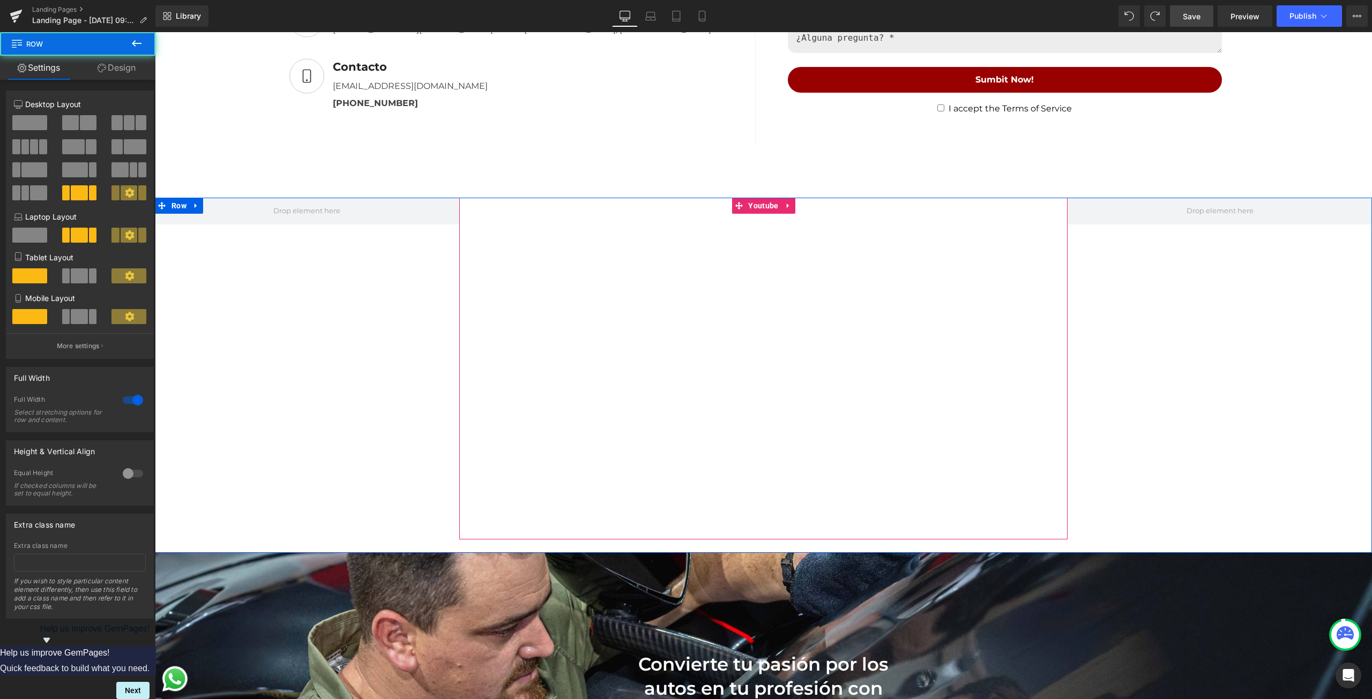
click at [364, 369] on div "Youtube Row" at bounding box center [763, 376] width 1217 height 356
click at [286, 333] on div "Youtube Row" at bounding box center [763, 376] width 1217 height 356
click at [359, 265] on div "Youtube Row" at bounding box center [763, 376] width 1217 height 356
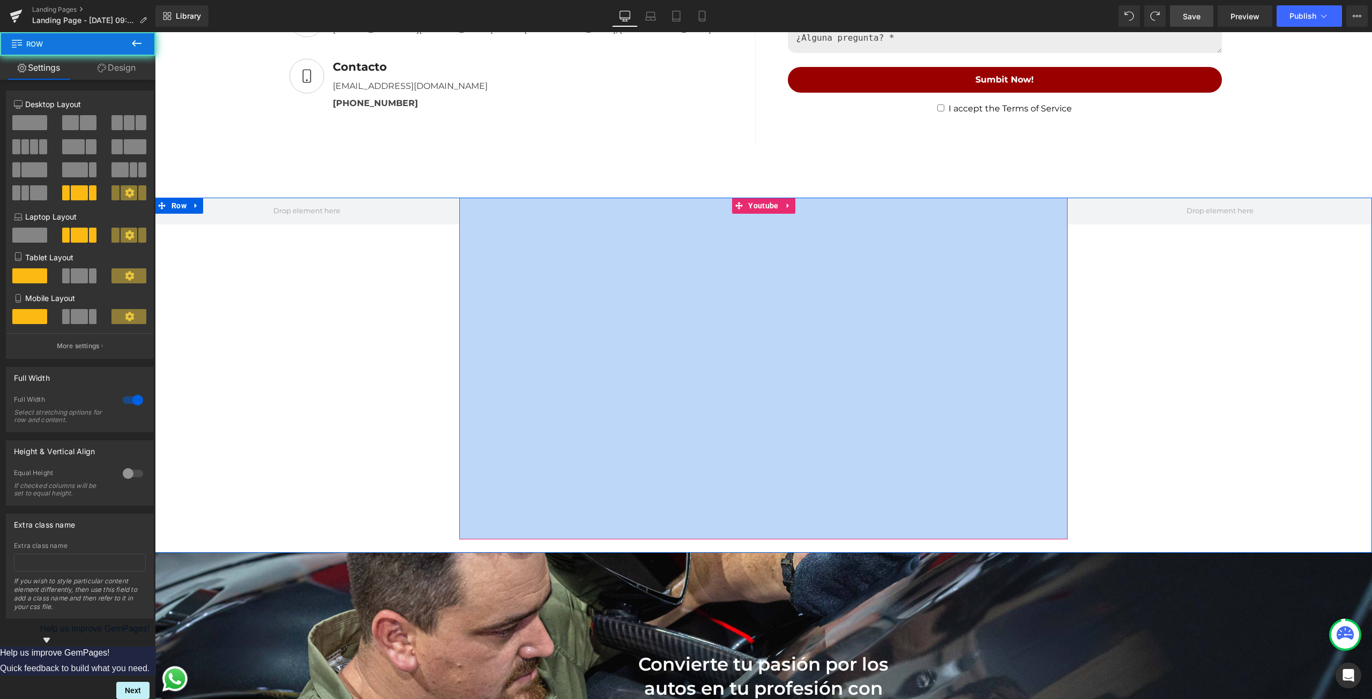
click at [359, 265] on div "Youtube Row" at bounding box center [763, 376] width 1217 height 356
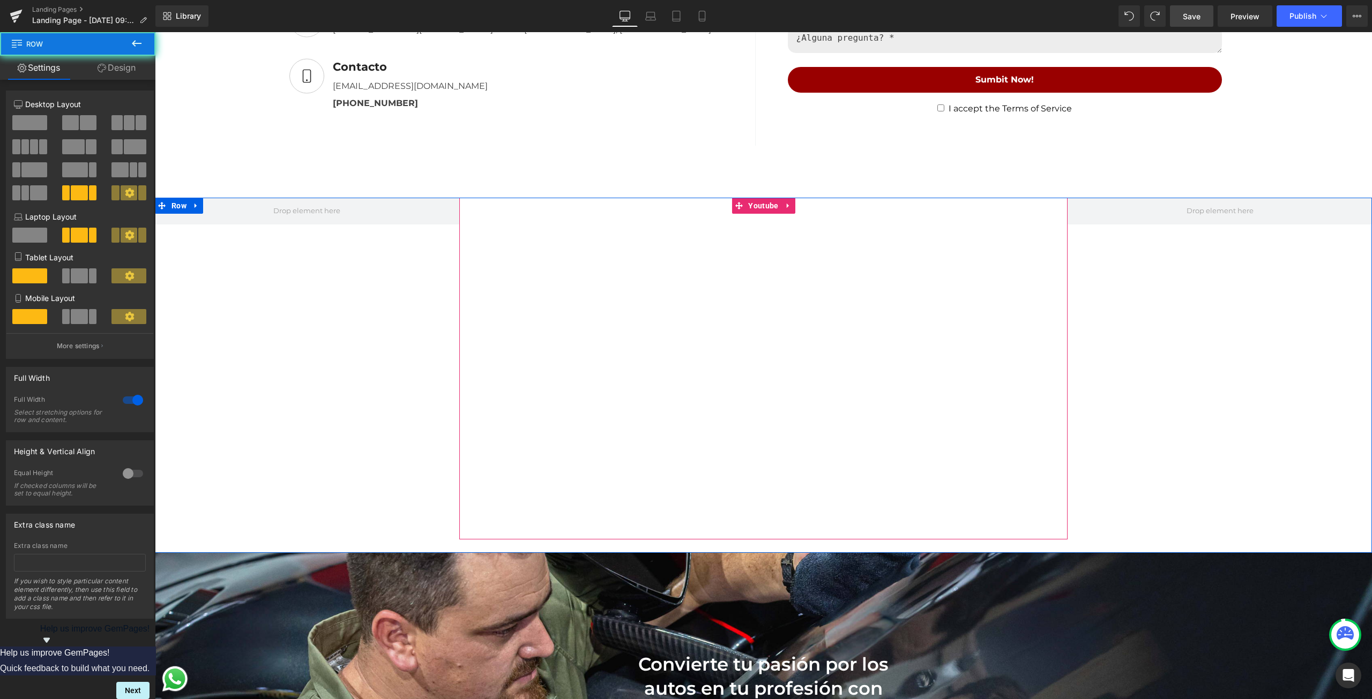
click at [362, 266] on div "Youtube Row" at bounding box center [763, 376] width 1217 height 356
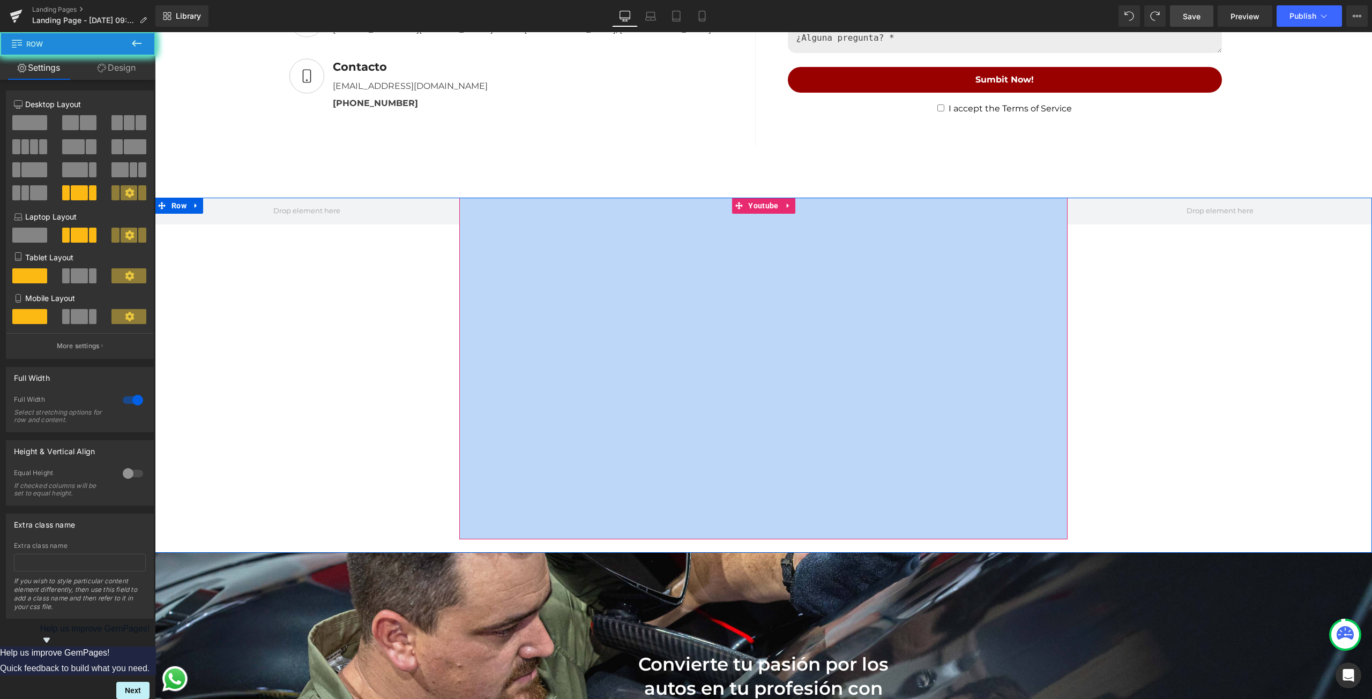
click at [362, 266] on div "Youtube Row" at bounding box center [763, 376] width 1217 height 356
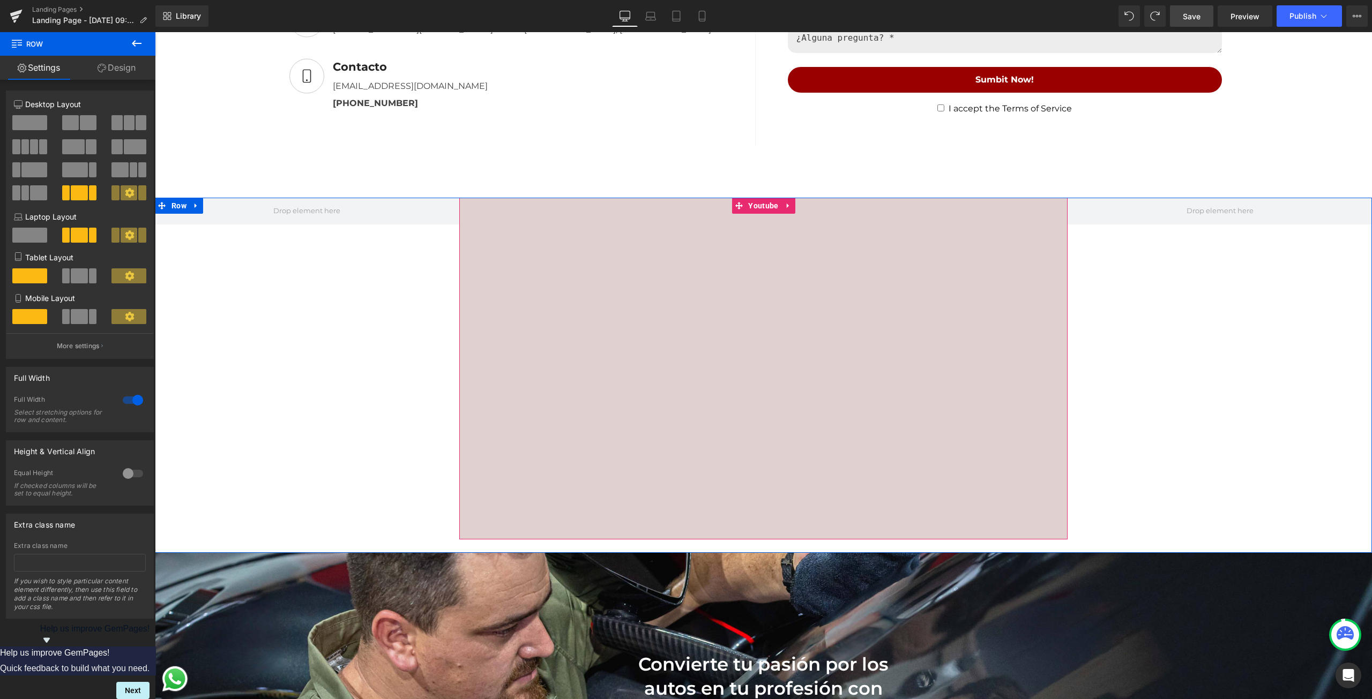
click at [135, 396] on div at bounding box center [133, 400] width 26 height 17
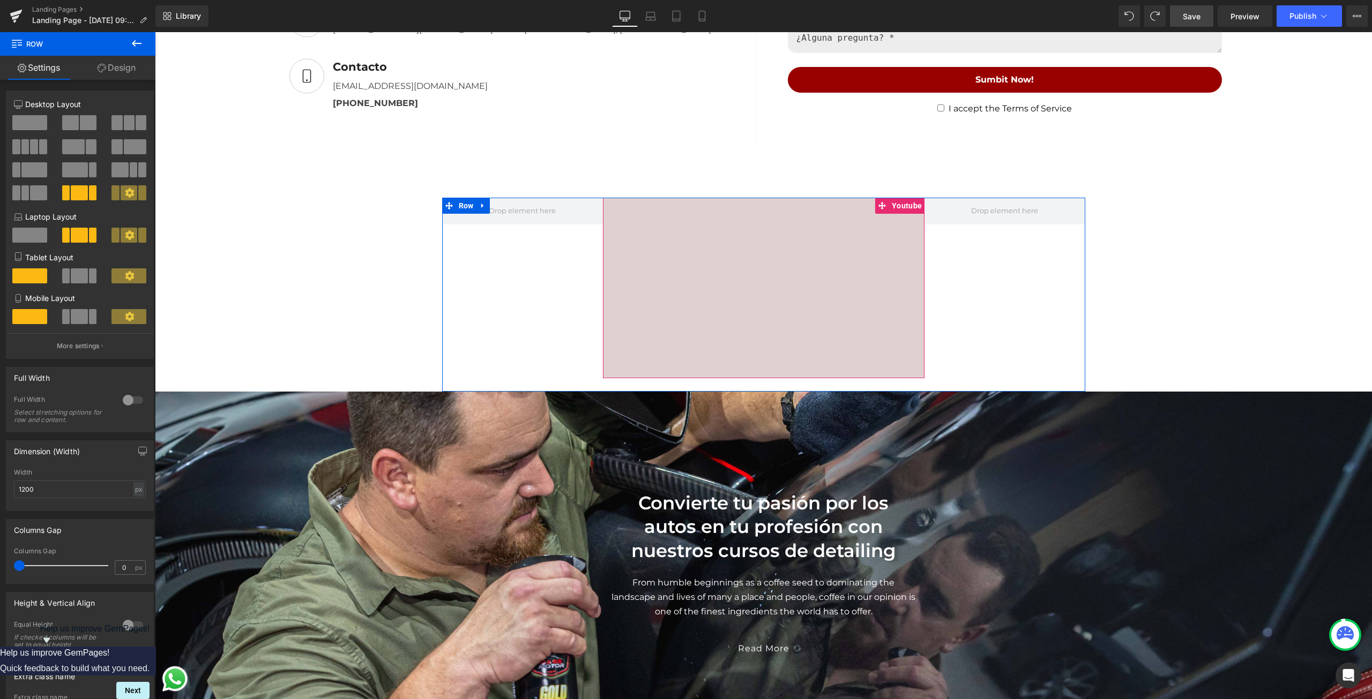
click at [123, 400] on div at bounding box center [133, 400] width 26 height 17
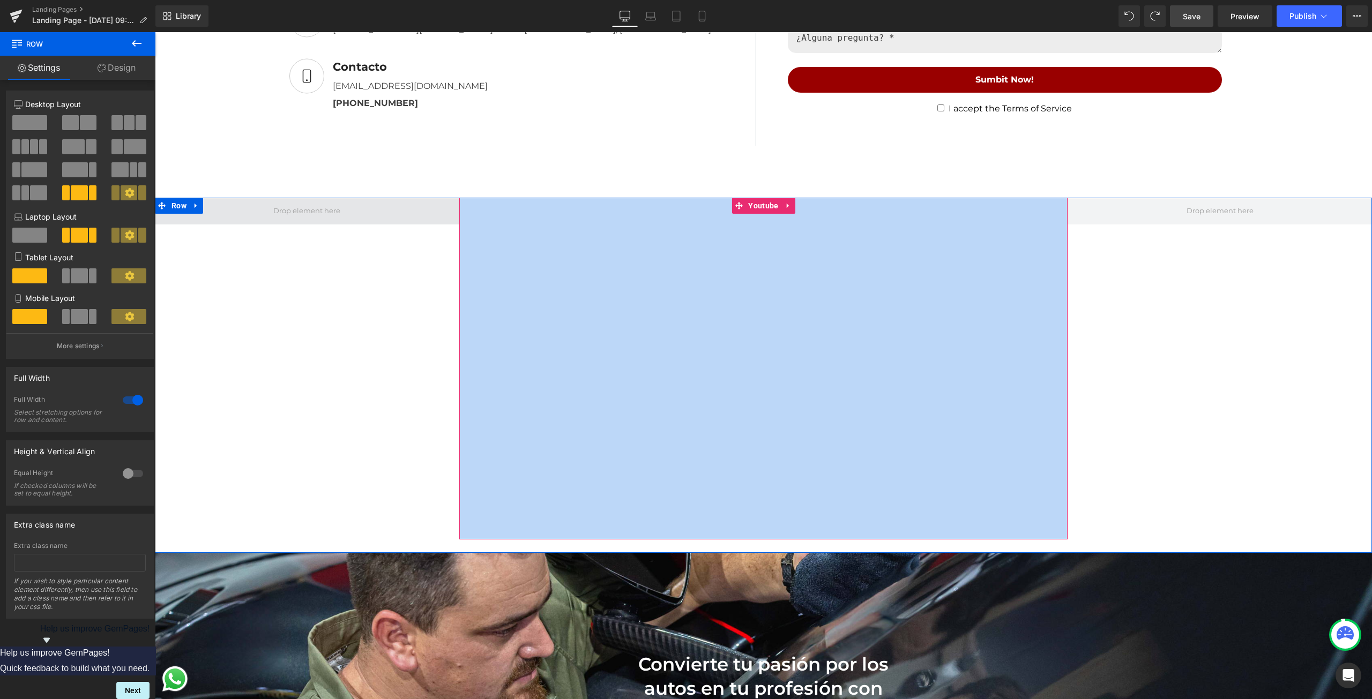
click at [282, 215] on span at bounding box center [307, 211] width 74 height 18
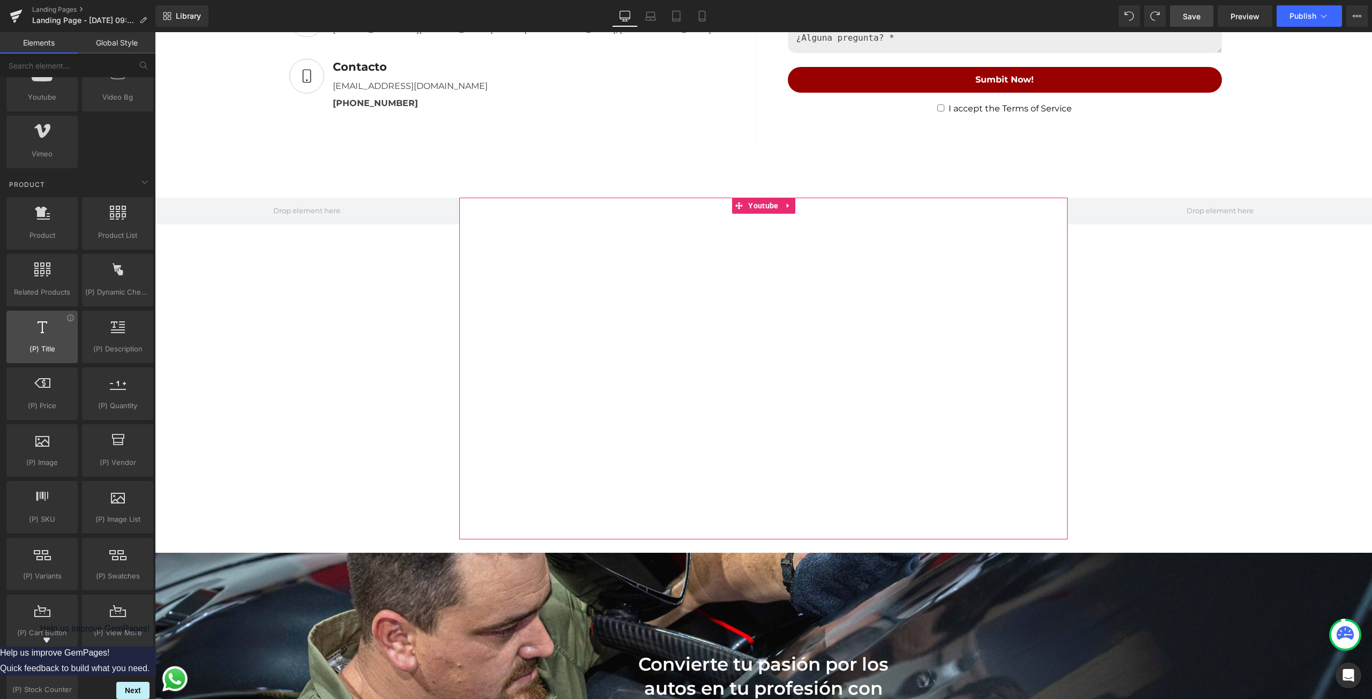
scroll to position [777, 0]
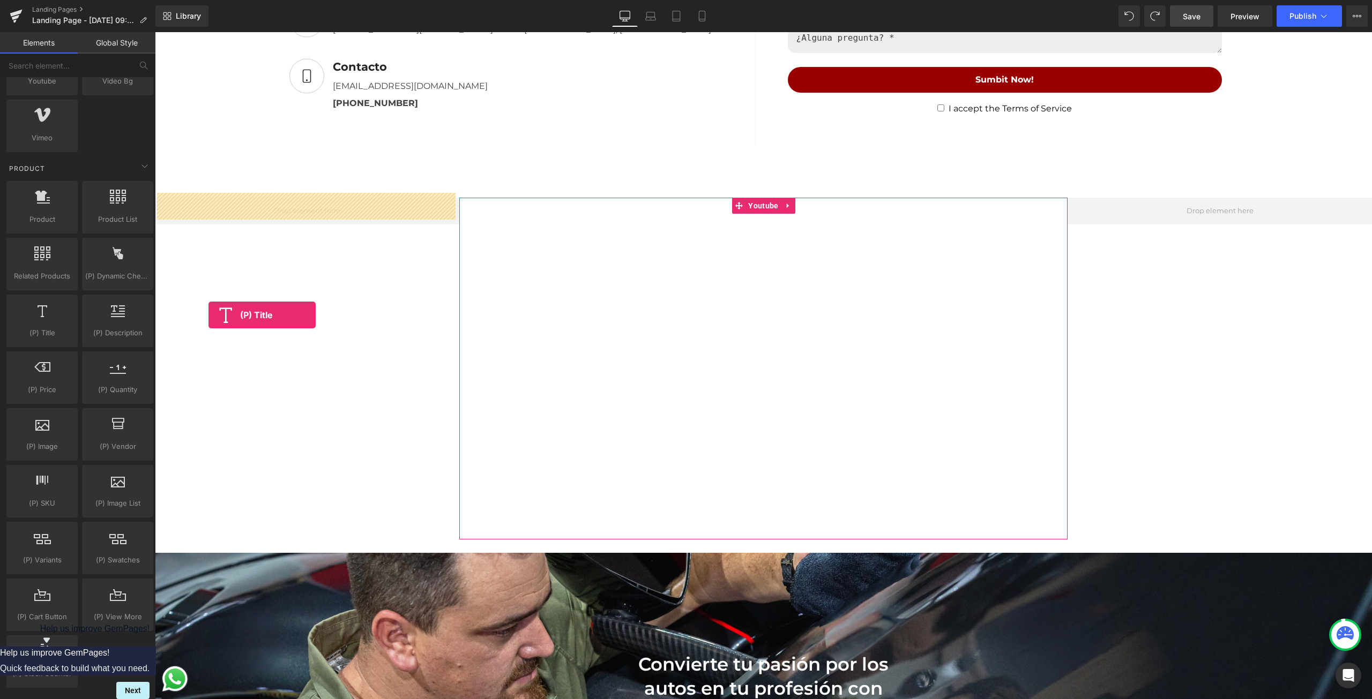
drag, startPoint x: 216, startPoint y: 359, endPoint x: 208, endPoint y: 315, distance: 44.1
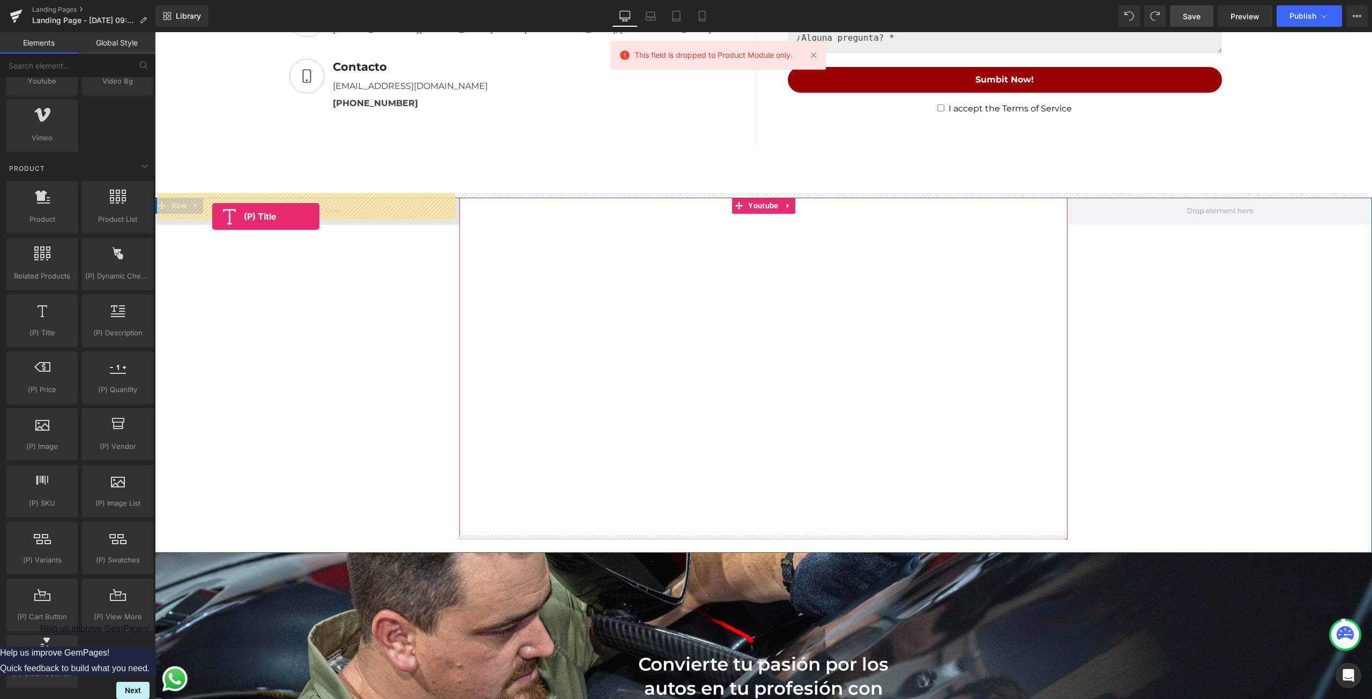
drag, startPoint x: 253, startPoint y: 325, endPoint x: 212, endPoint y: 215, distance: 116.9
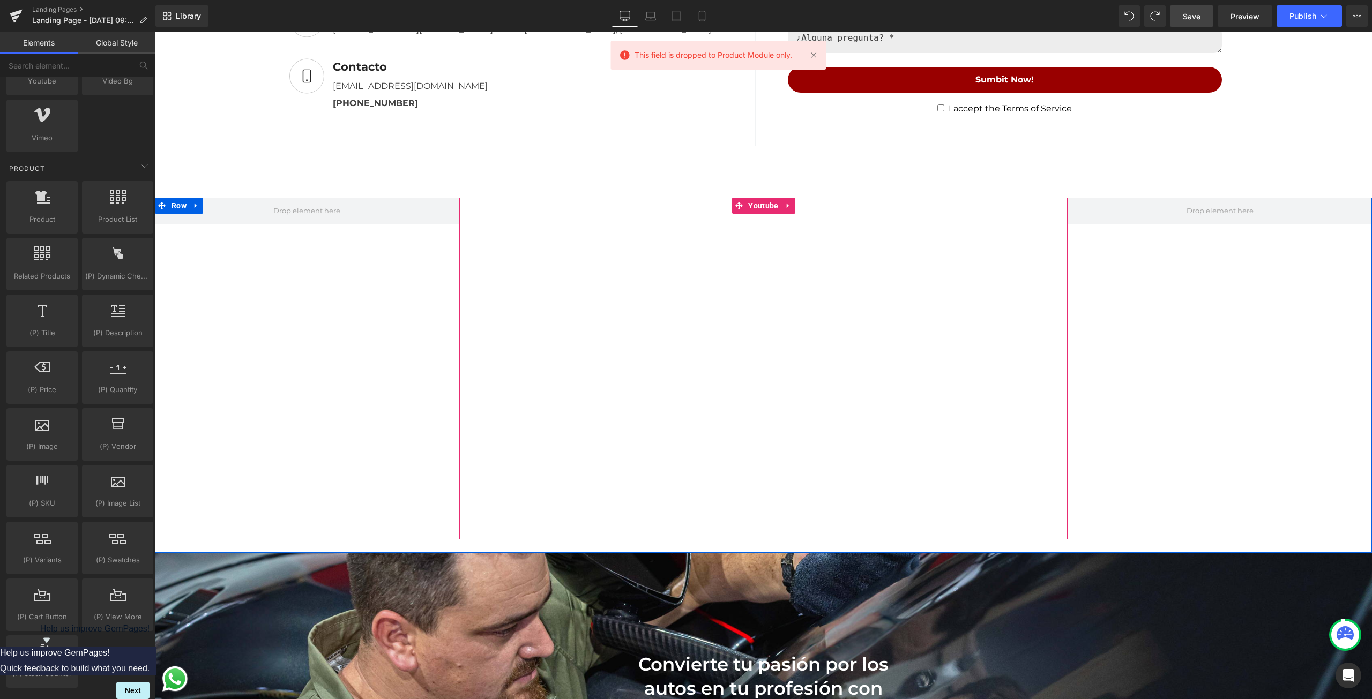
click at [313, 308] on div "Youtube Row" at bounding box center [763, 376] width 1217 height 356
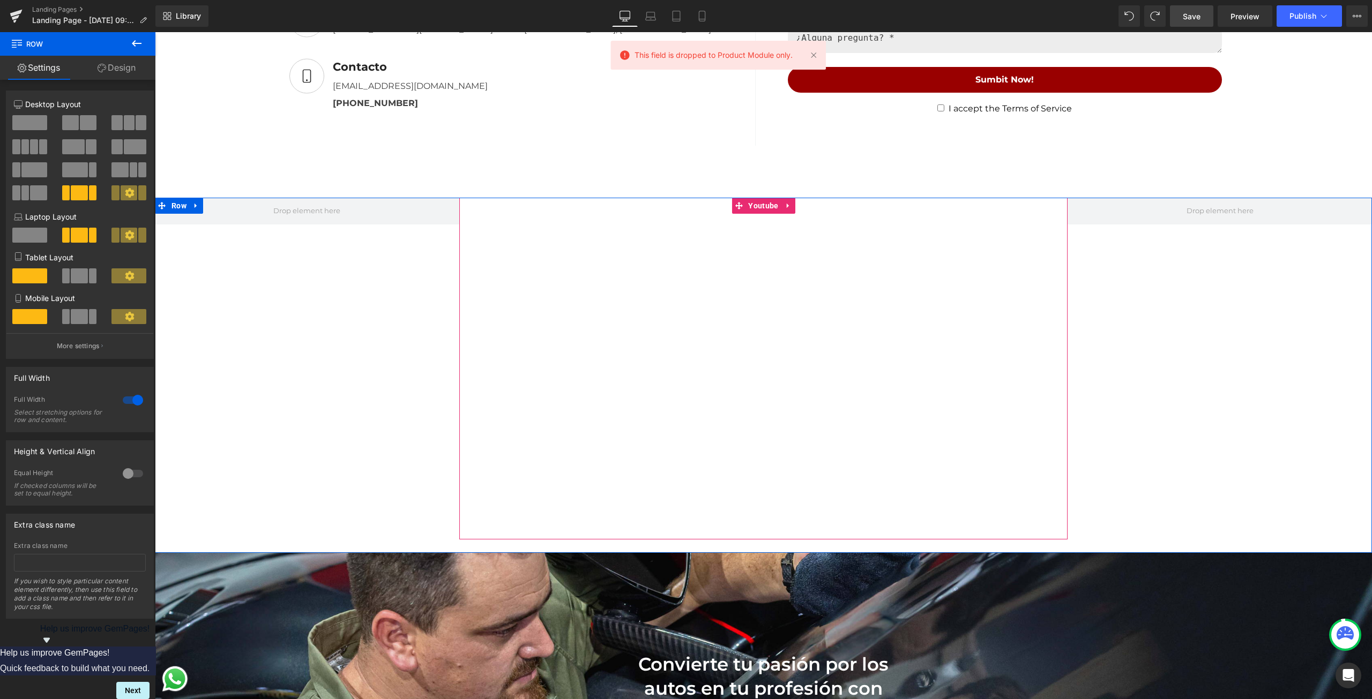
click at [293, 258] on div "Youtube Row" at bounding box center [763, 376] width 1217 height 356
click at [113, 72] on link "Design" at bounding box center [117, 68] width 78 height 24
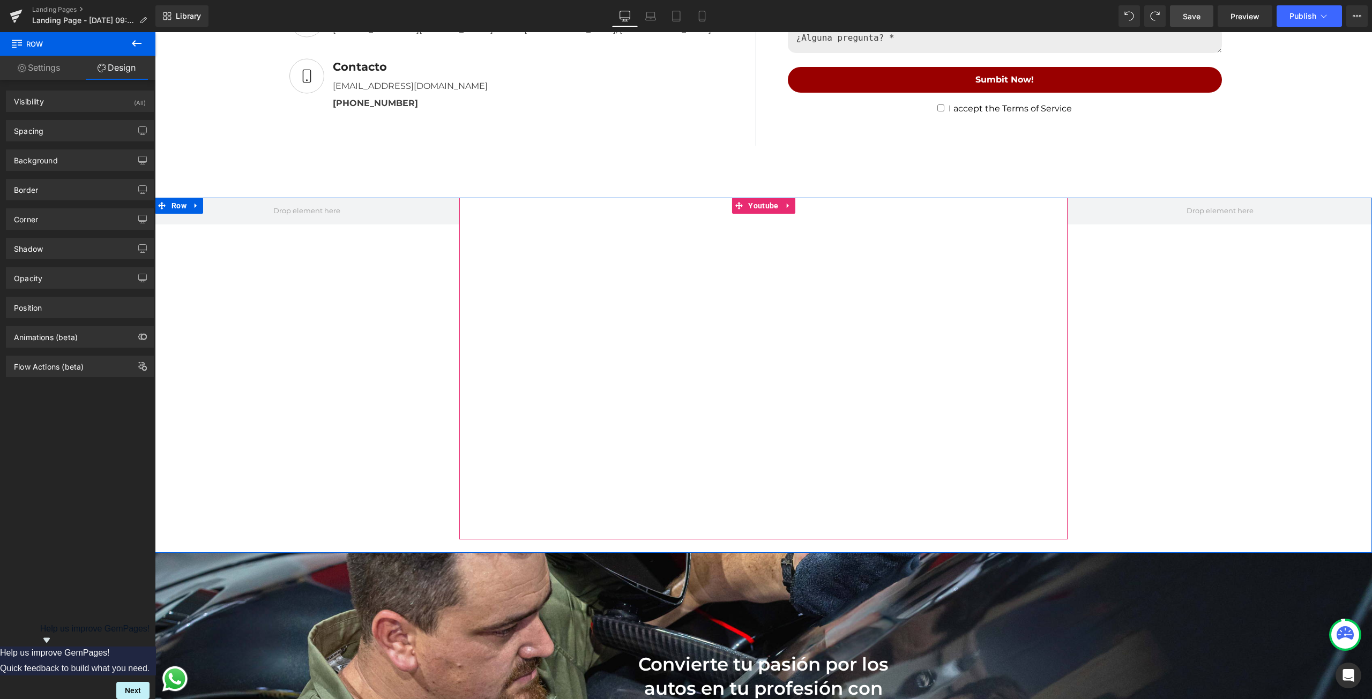
click at [44, 67] on link "Settings" at bounding box center [39, 68] width 78 height 24
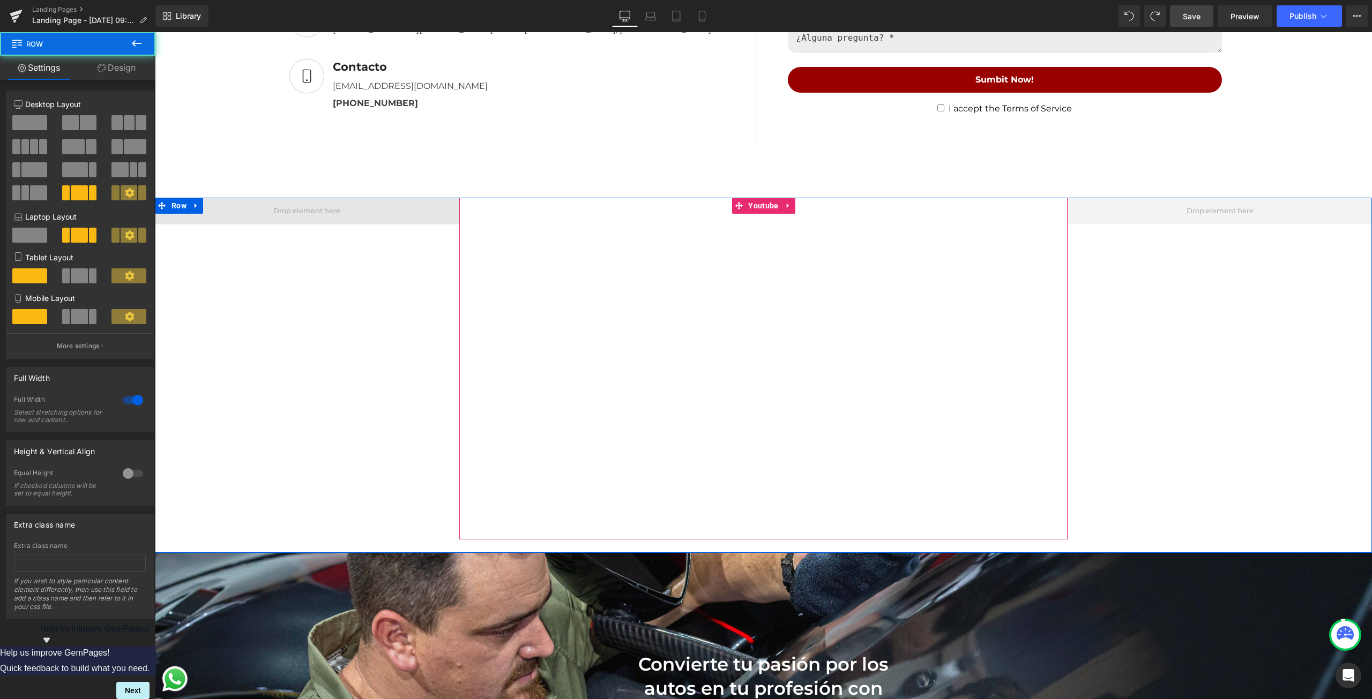
click at [245, 208] on span at bounding box center [307, 211] width 304 height 27
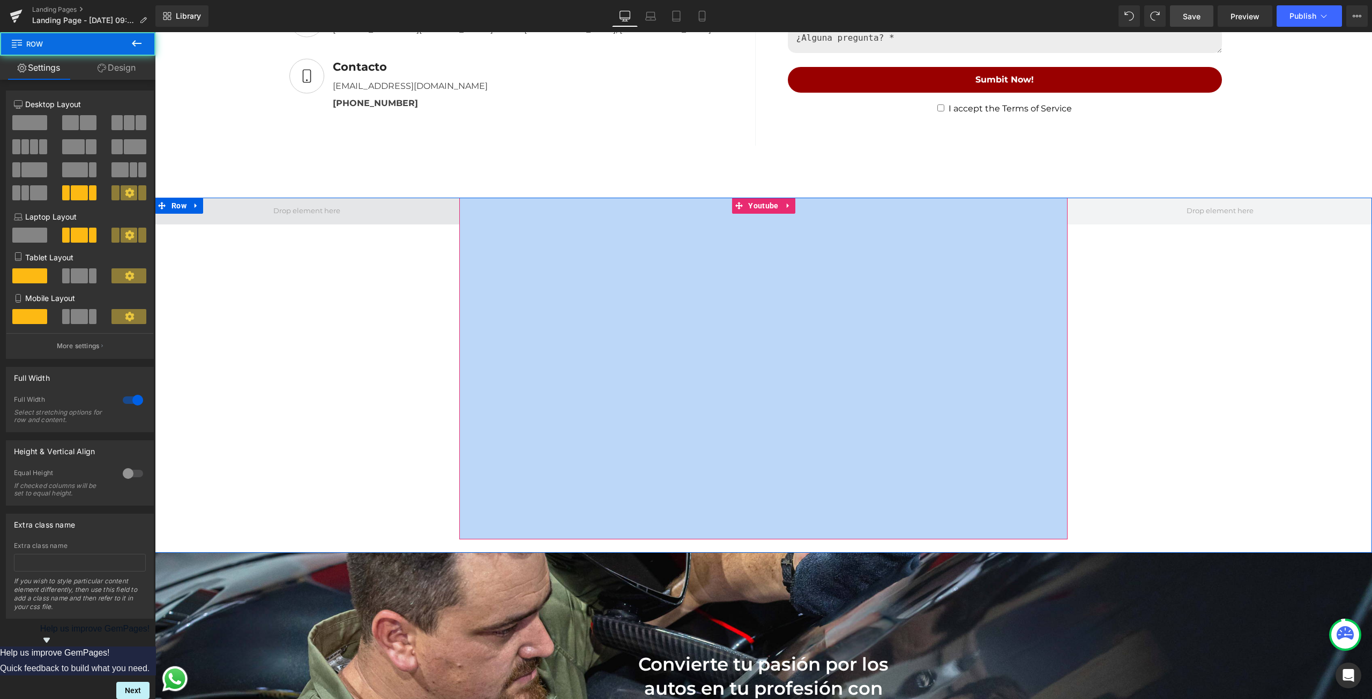
click at [245, 208] on span at bounding box center [307, 211] width 304 height 27
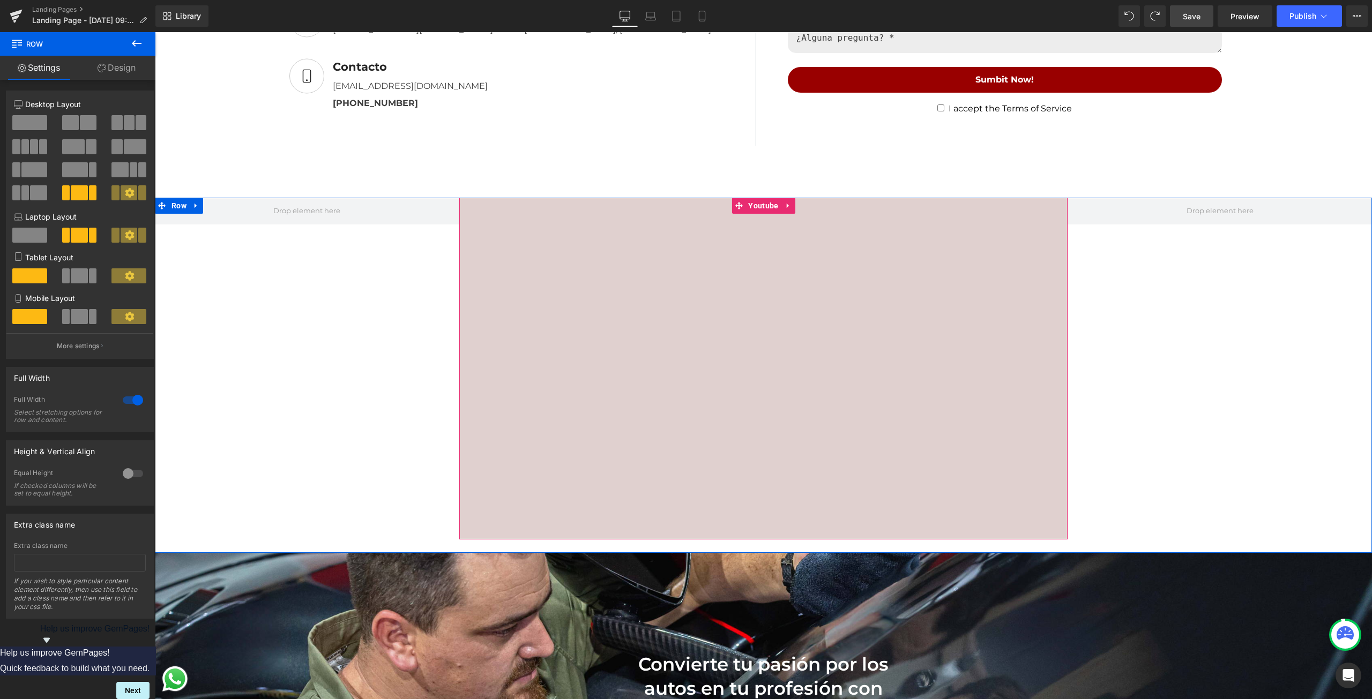
click at [98, 64] on icon at bounding box center [102, 68] width 9 height 9
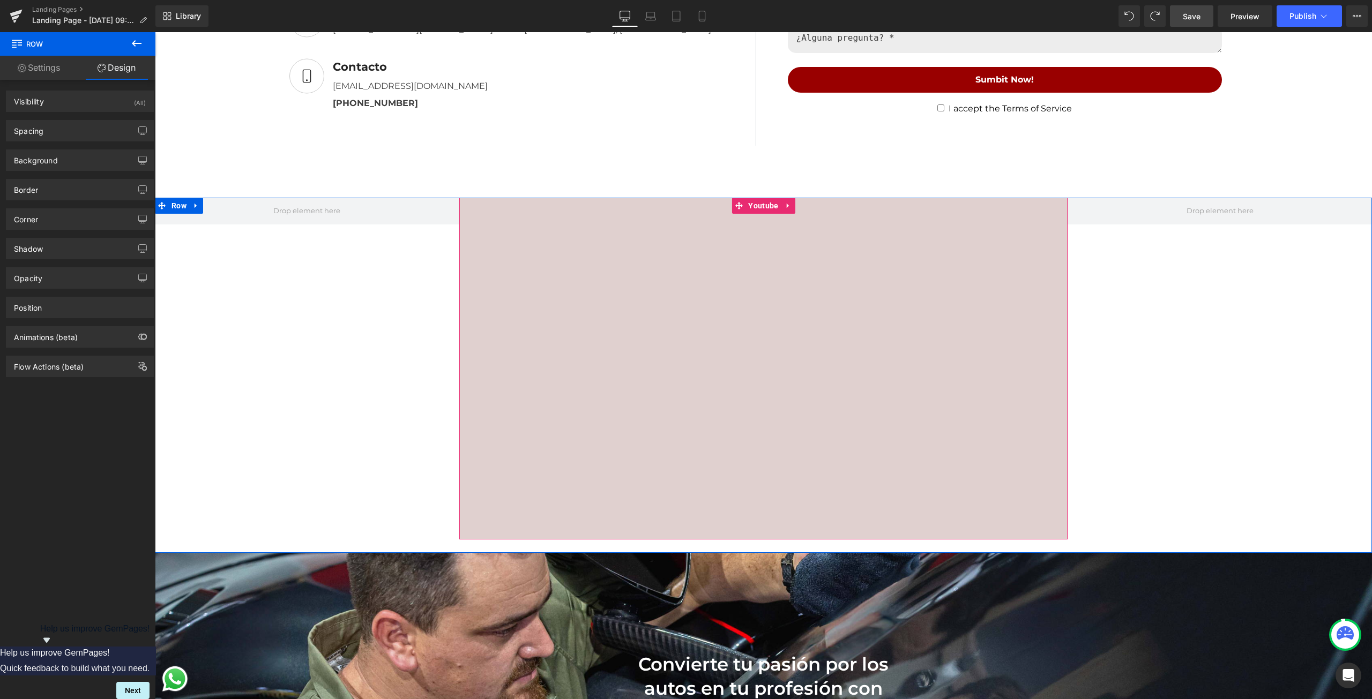
click at [39, 75] on link "Settings" at bounding box center [39, 68] width 78 height 24
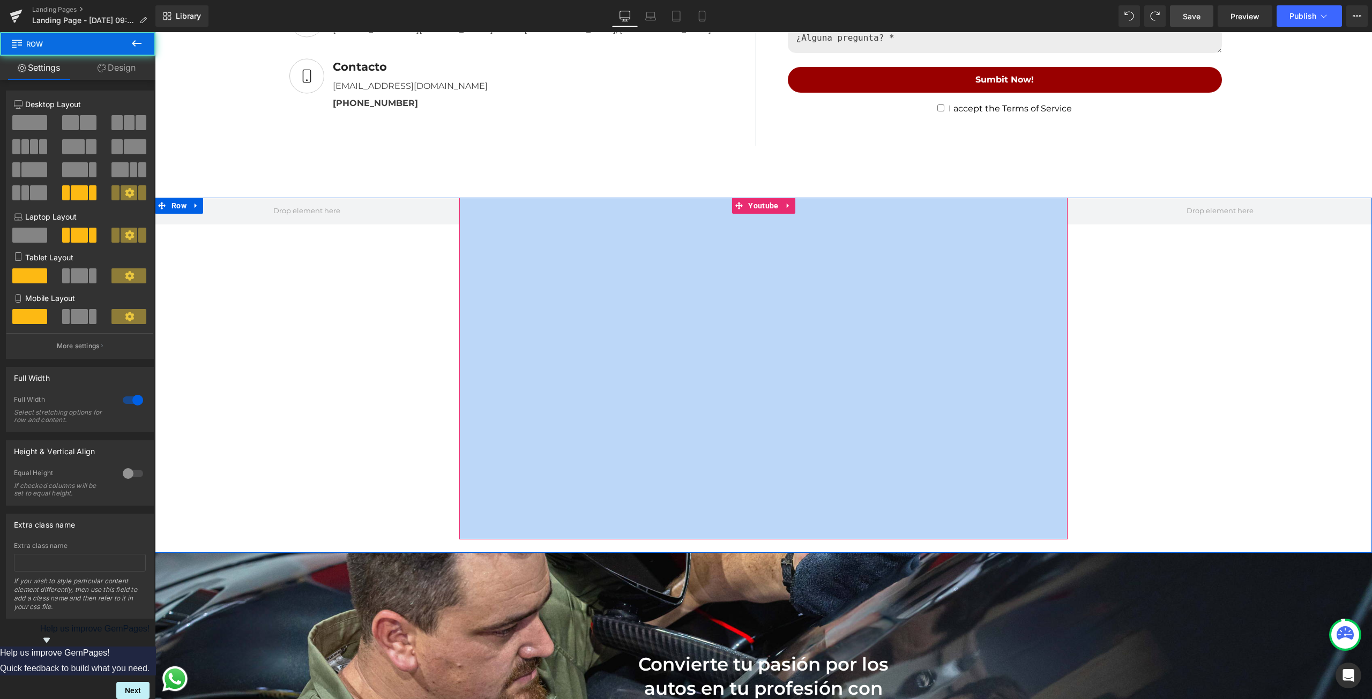
click at [368, 393] on div "Youtube Row" at bounding box center [763, 376] width 1217 height 356
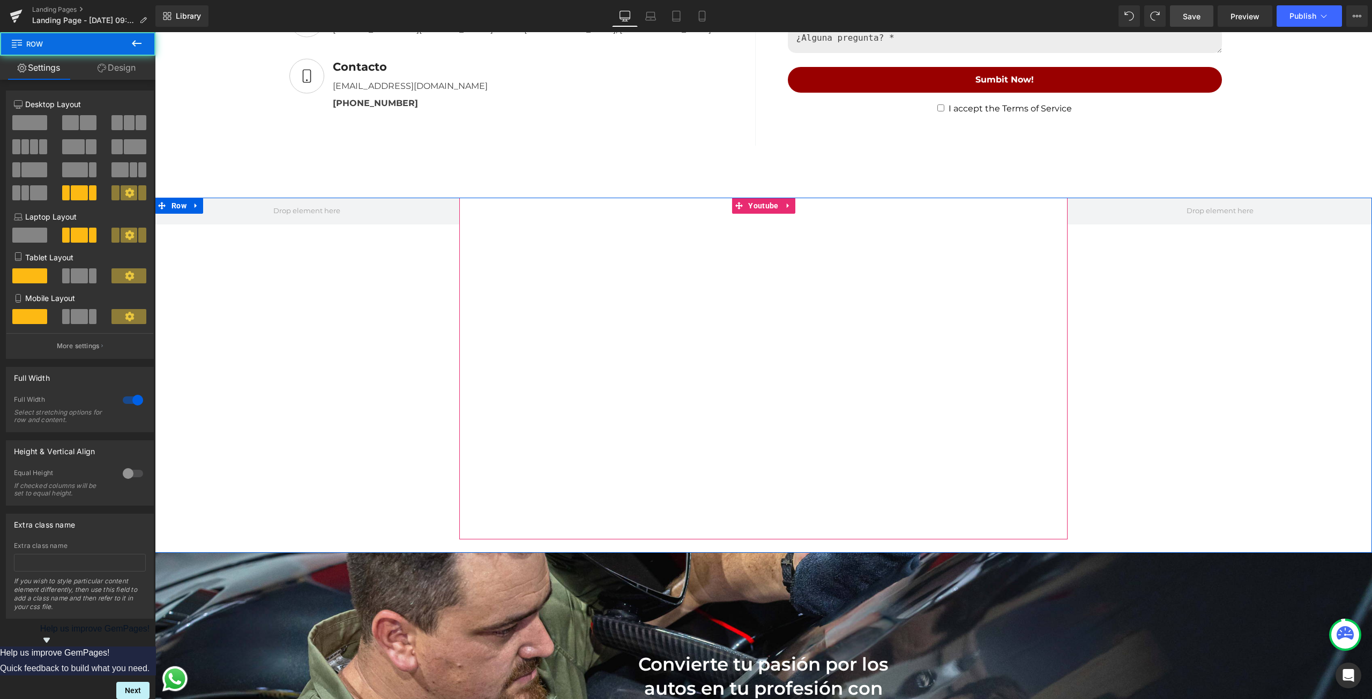
click at [368, 393] on div "Youtube Row" at bounding box center [763, 376] width 1217 height 356
click at [132, 53] on button at bounding box center [137, 44] width 38 height 24
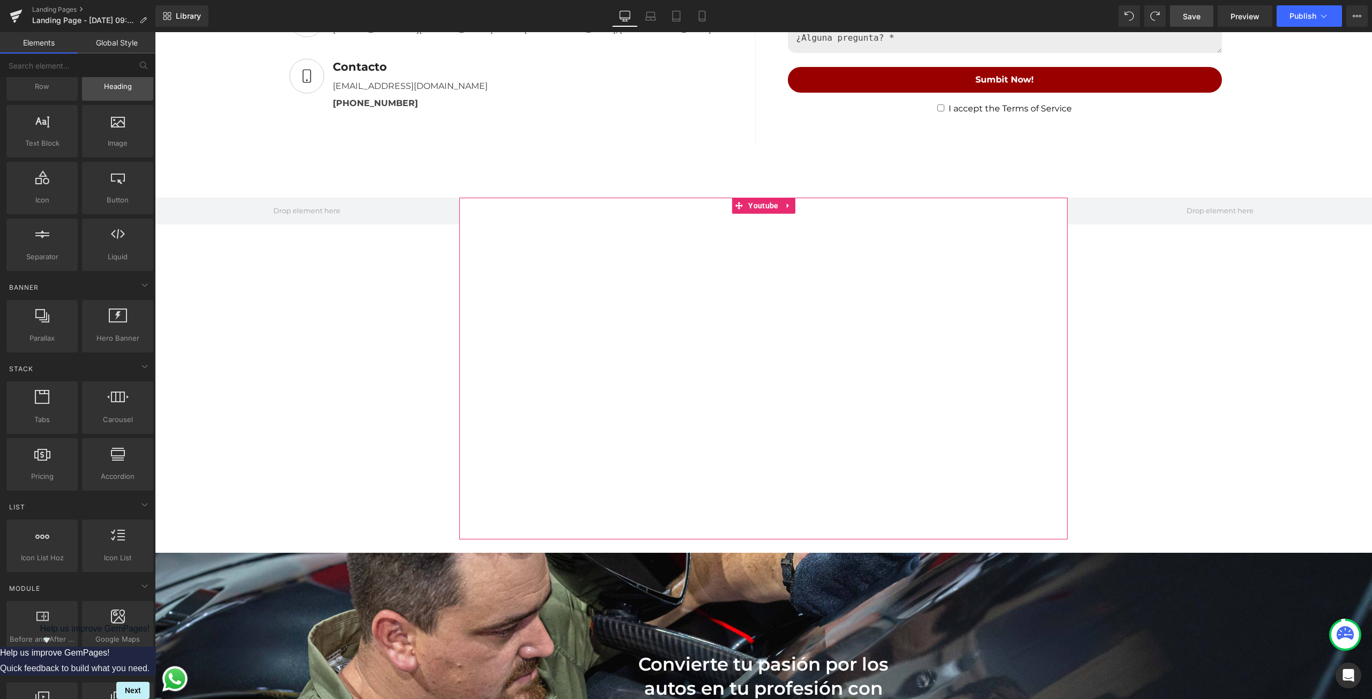
scroll to position [0, 0]
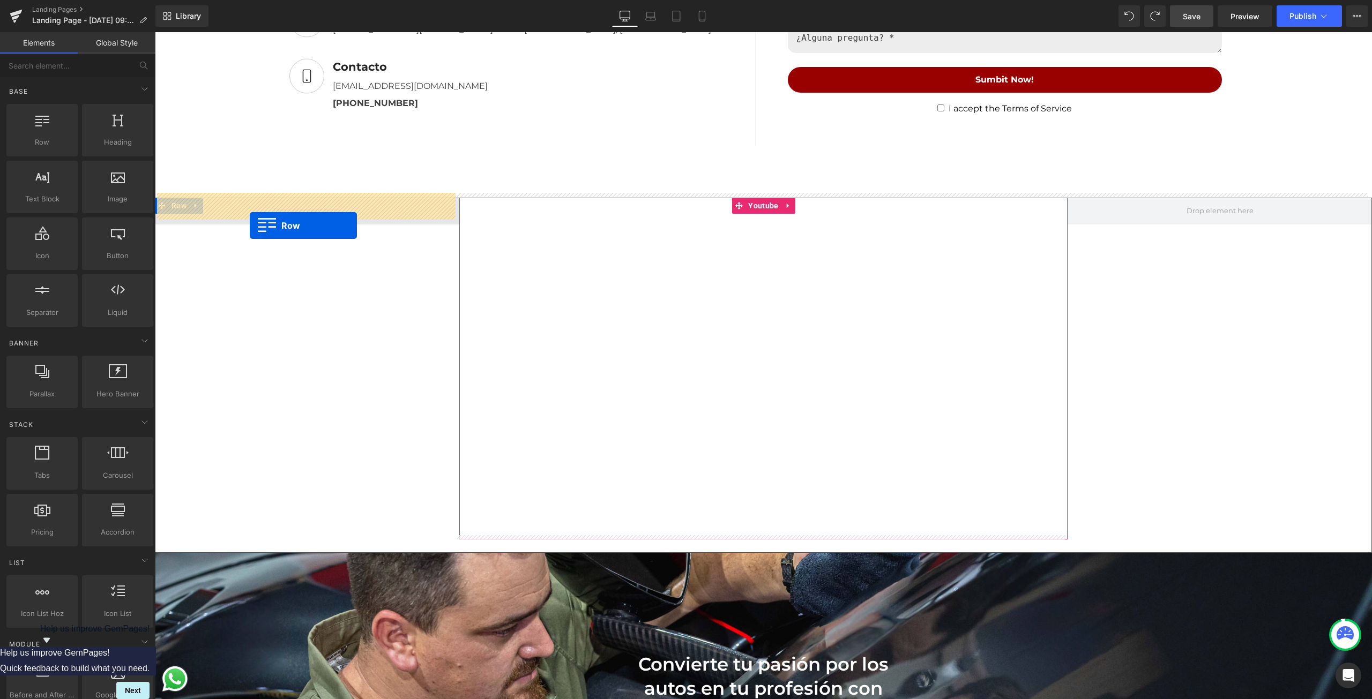
drag, startPoint x: 197, startPoint y: 166, endPoint x: 249, endPoint y: 215, distance: 71.6
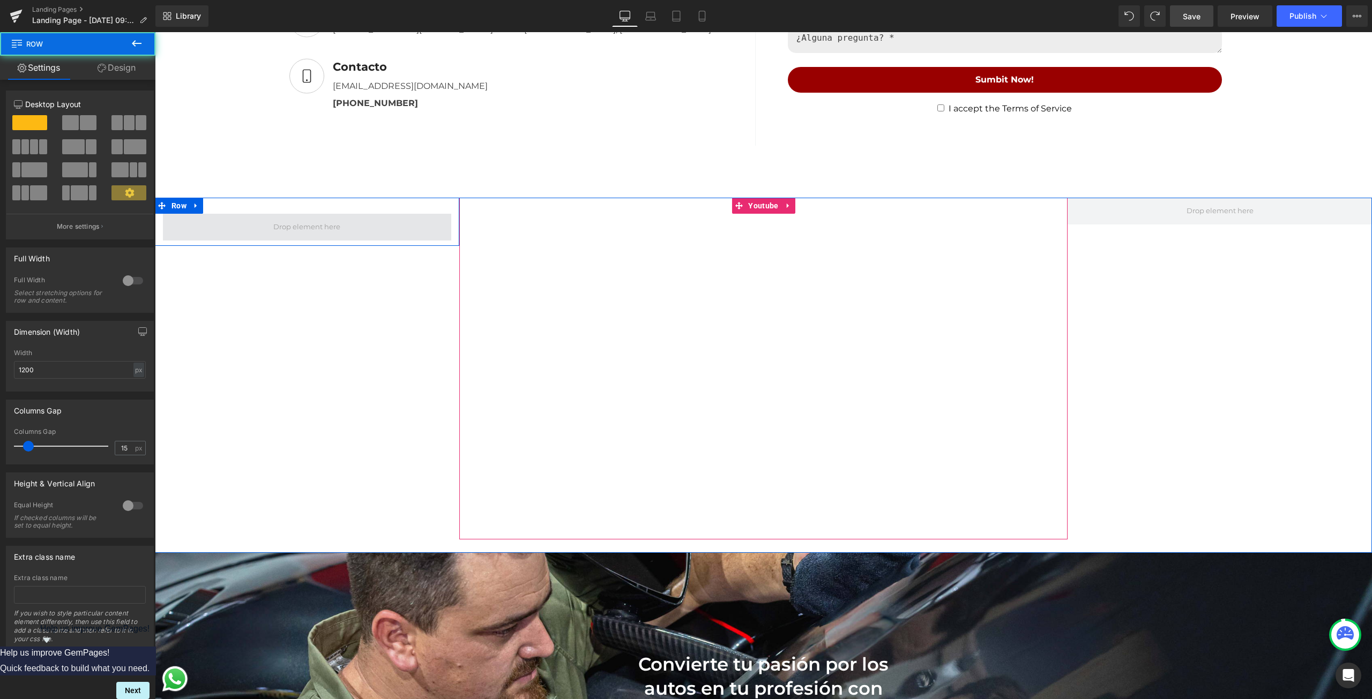
click at [418, 223] on span at bounding box center [307, 227] width 288 height 27
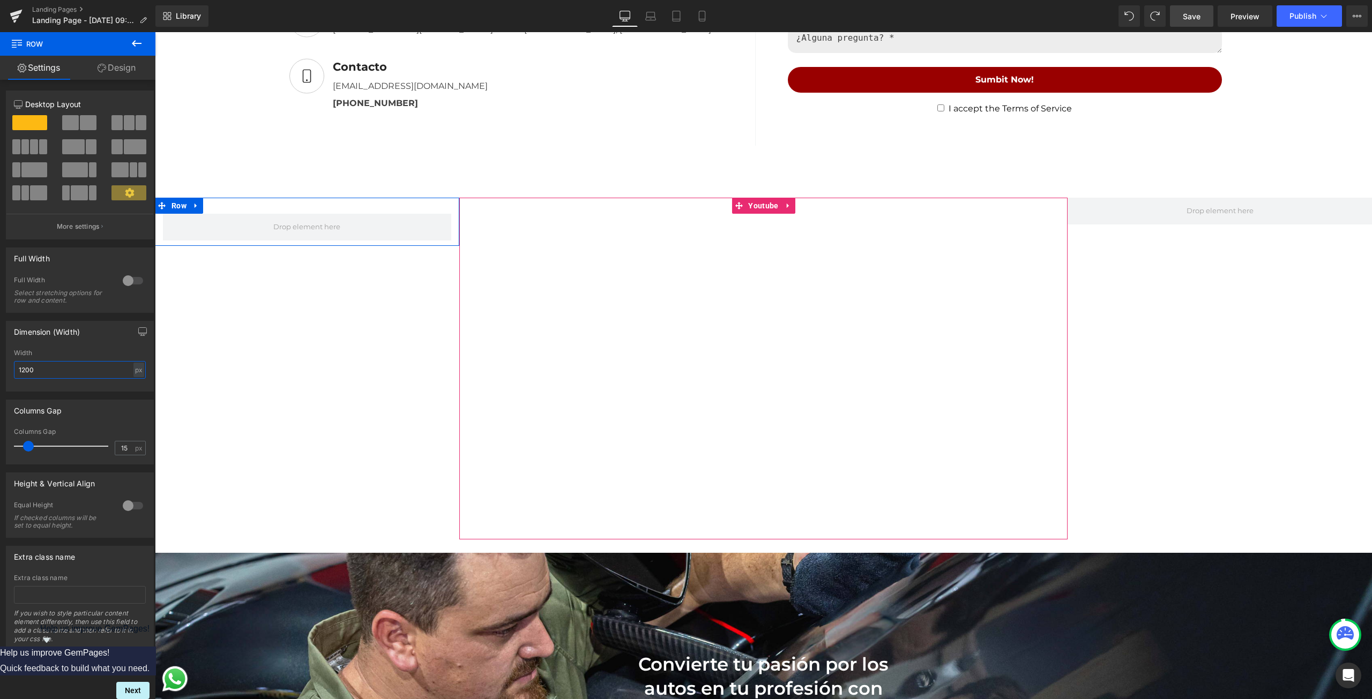
drag, startPoint x: 102, startPoint y: 365, endPoint x: 19, endPoint y: 376, distance: 83.2
click at [19, 376] on input "1200" at bounding box center [80, 370] width 132 height 18
type input "0"
type input "100"
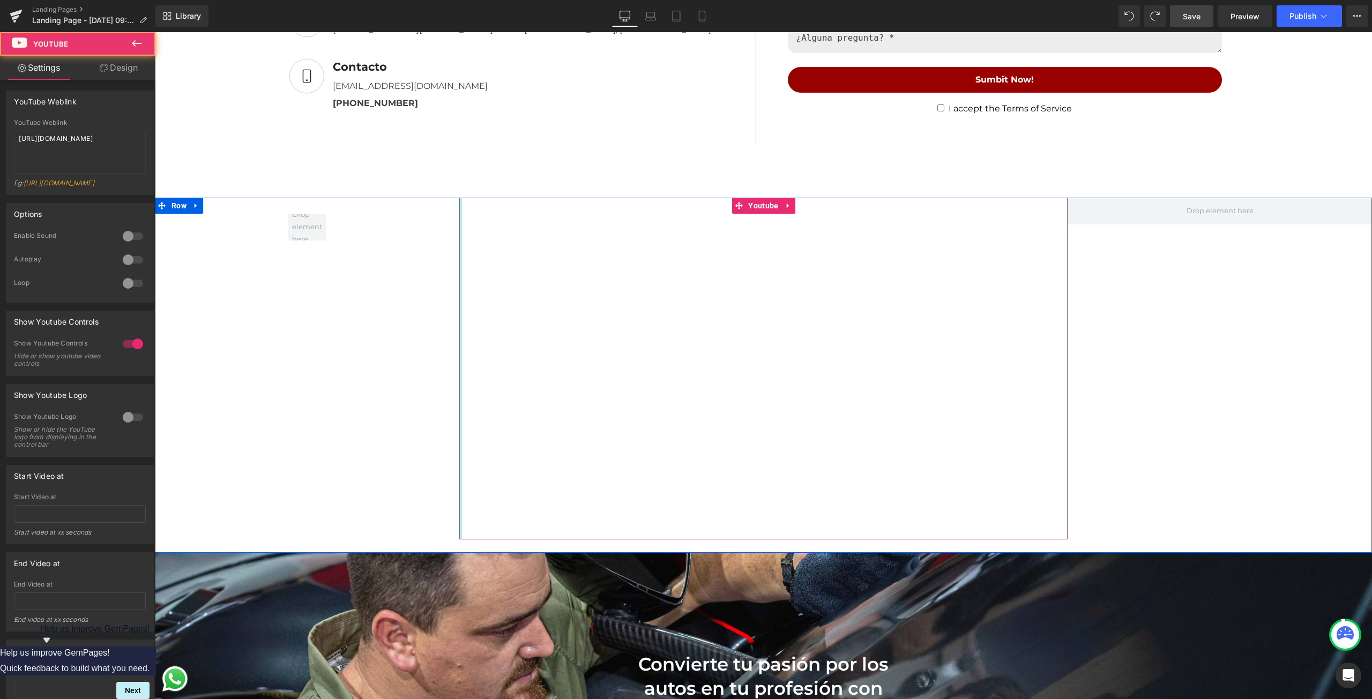
drag, startPoint x: 457, startPoint y: 320, endPoint x: 320, endPoint y: 309, distance: 136.6
click at [338, 311] on div "Row Youtube Row" at bounding box center [763, 376] width 1217 height 356
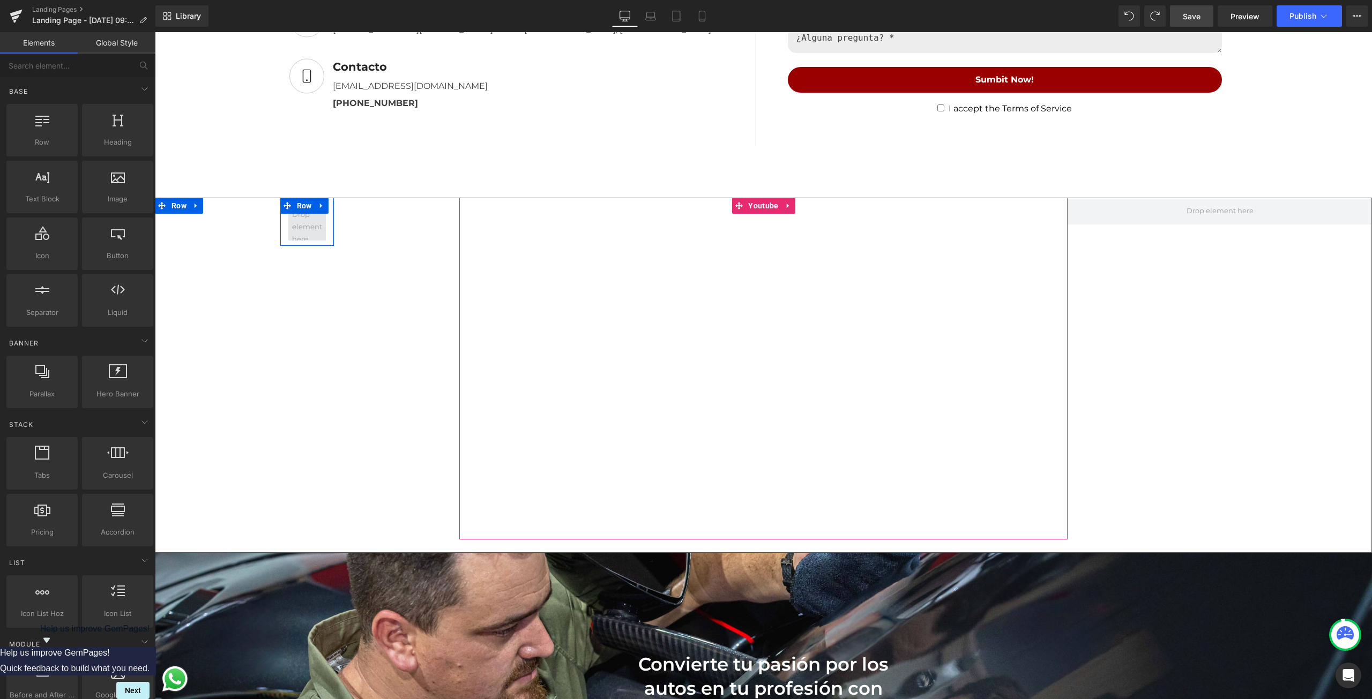
click at [302, 225] on span at bounding box center [307, 226] width 38 height 43
drag, startPoint x: 316, startPoint y: 203, endPoint x: 319, endPoint y: 210, distance: 7.5
click at [318, 204] on icon at bounding box center [322, 206] width 8 height 8
click at [346, 202] on icon at bounding box center [350, 206] width 8 height 8
click at [297, 235] on div "Youtube Row" at bounding box center [763, 376] width 1217 height 356
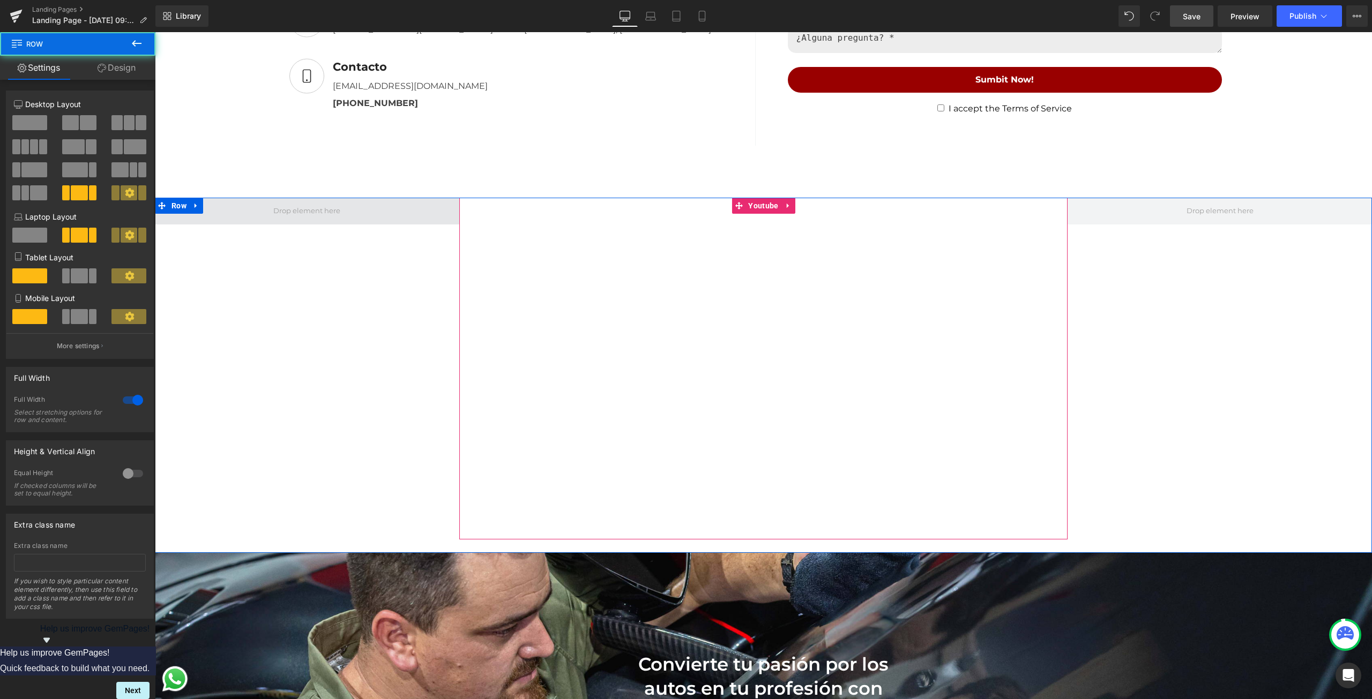
click at [295, 213] on span at bounding box center [307, 211] width 74 height 18
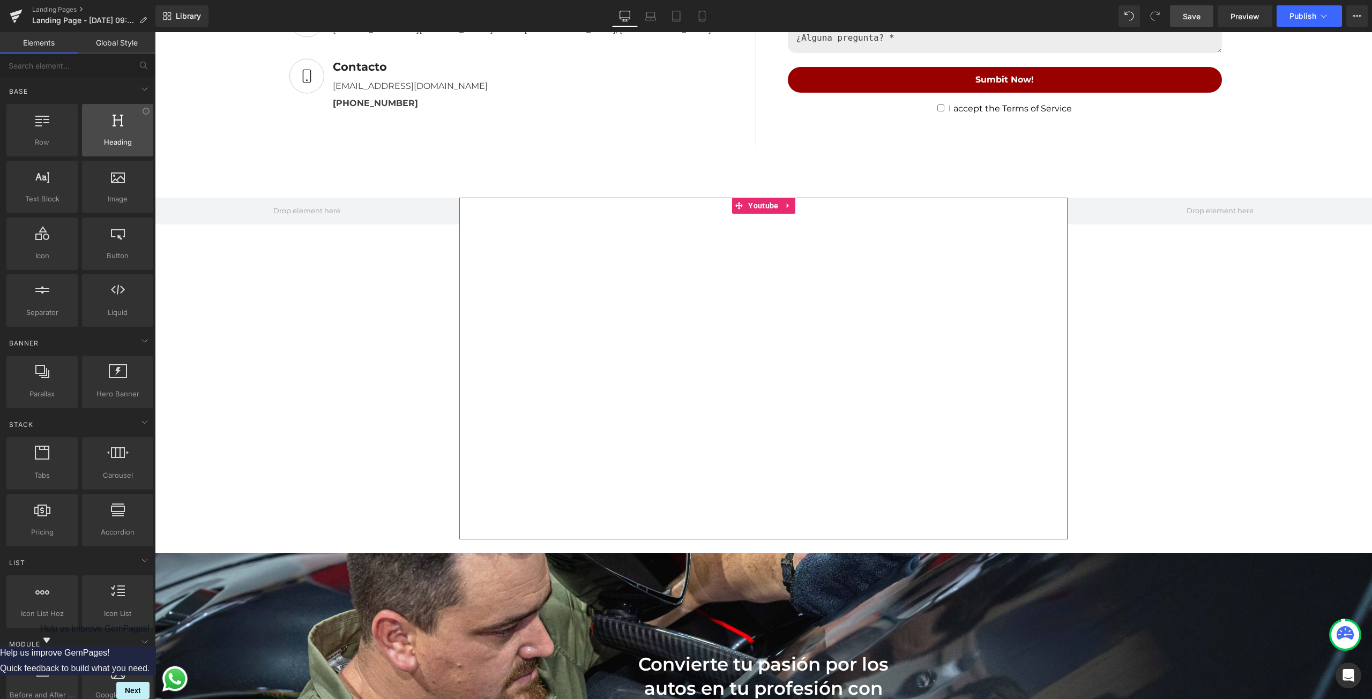
click at [118, 124] on icon at bounding box center [118, 120] width 11 height 14
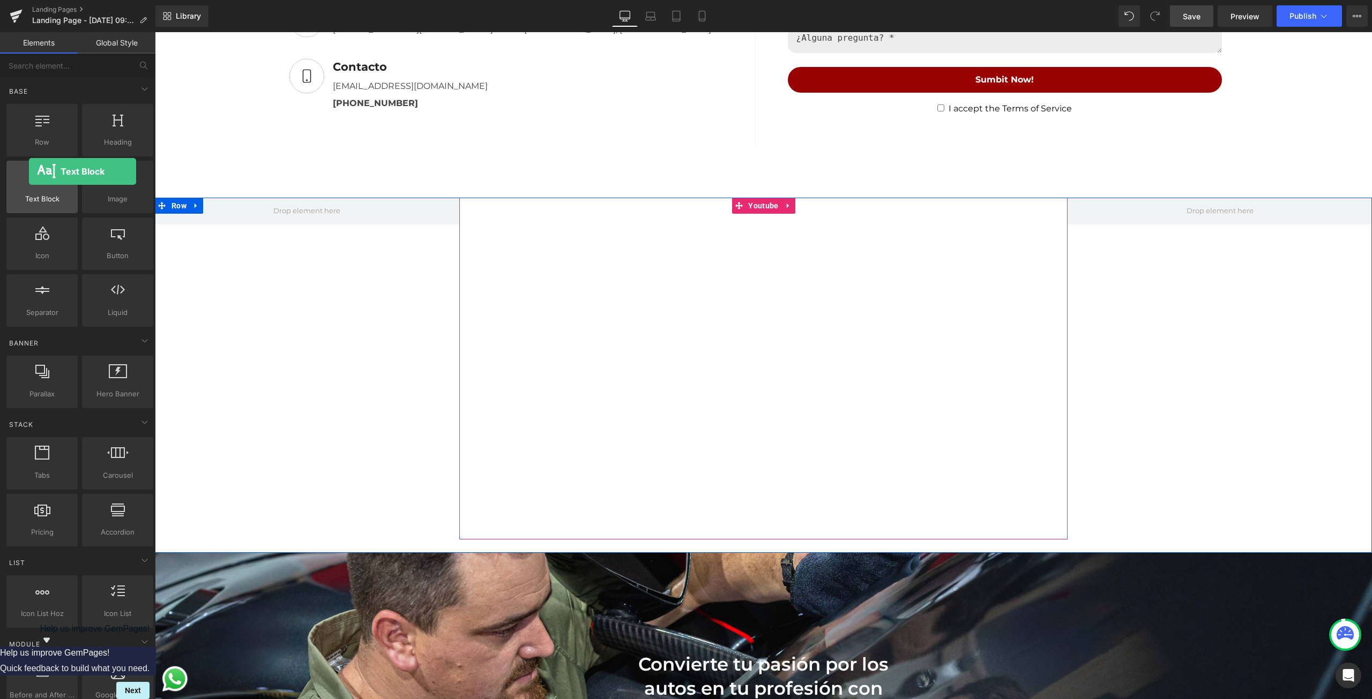
drag, startPoint x: 46, startPoint y: 178, endPoint x: 25, endPoint y: 194, distance: 25.6
click at [29, 175] on div at bounding box center [42, 181] width 65 height 24
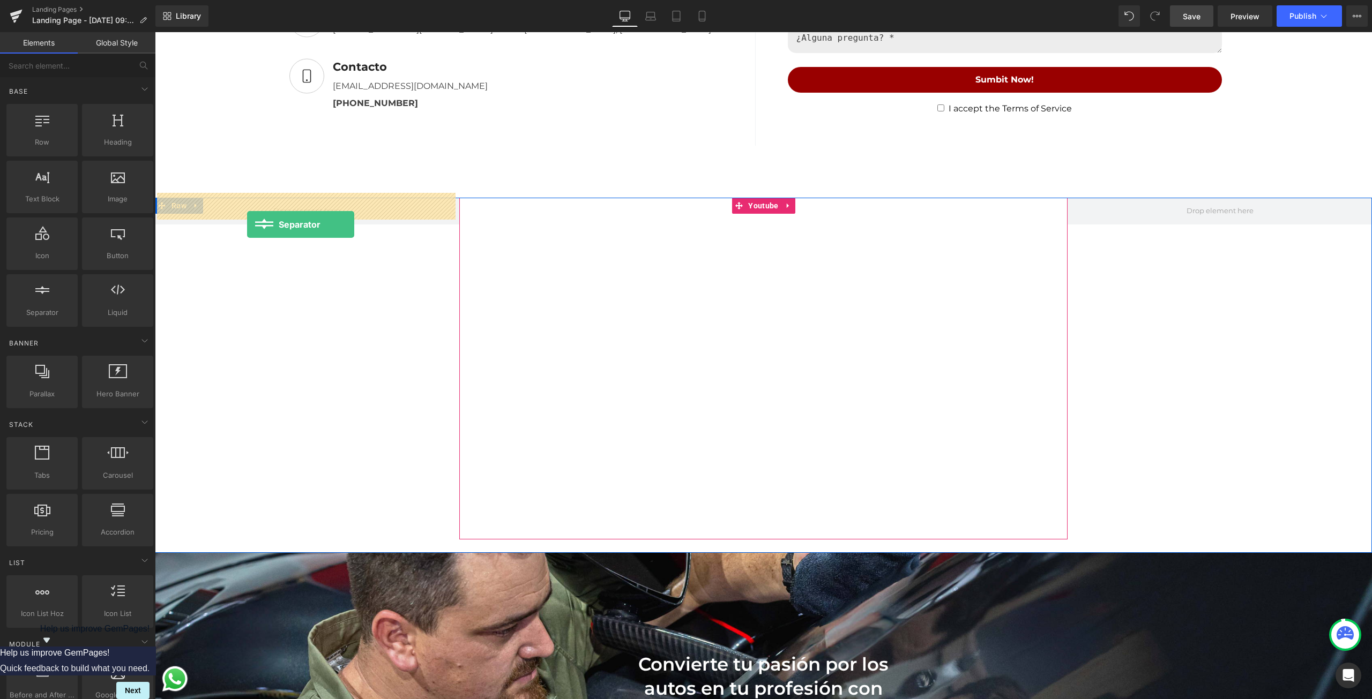
drag, startPoint x: 180, startPoint y: 319, endPoint x: 247, endPoint y: 225, distance: 116.1
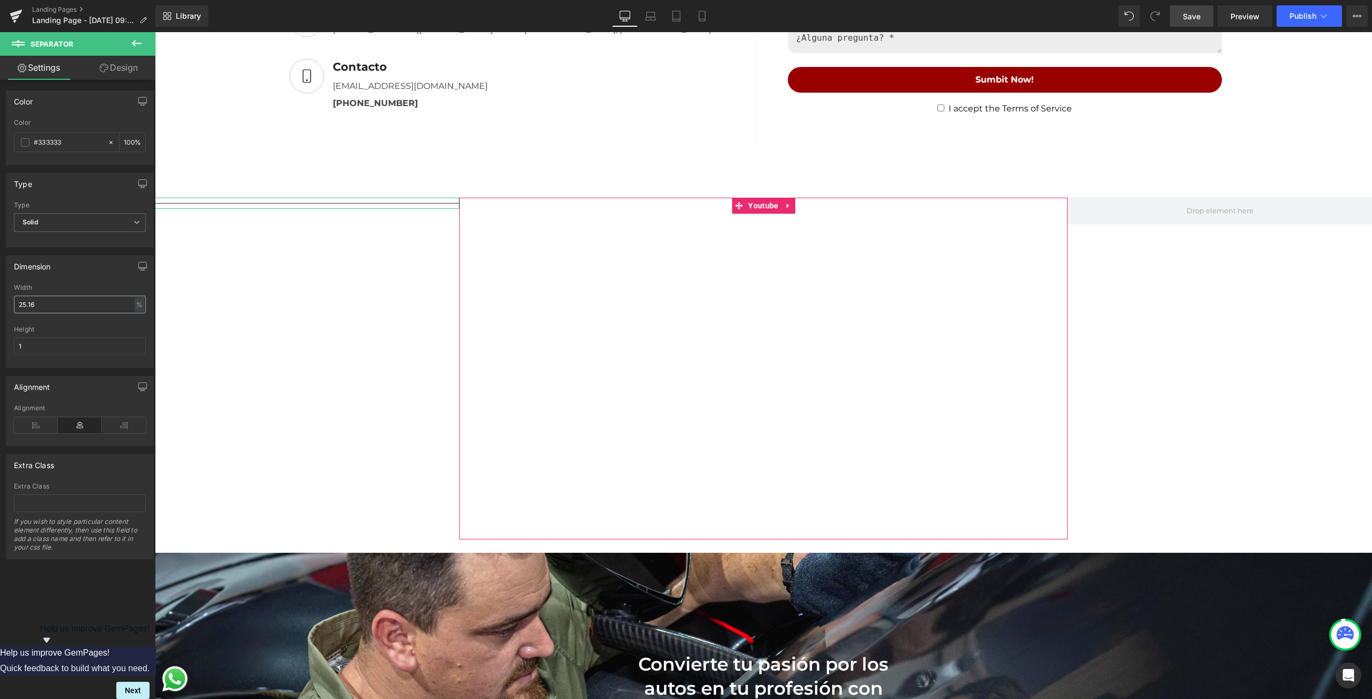
drag, startPoint x: 91, startPoint y: 303, endPoint x: 85, endPoint y: 302, distance: 6.0
click at [85, 302] on input "25.16" at bounding box center [80, 305] width 132 height 18
click at [58, 304] on input "25.16" at bounding box center [80, 305] width 132 height 18
type input "25.1"
click at [124, 58] on link "Design" at bounding box center [119, 68] width 78 height 24
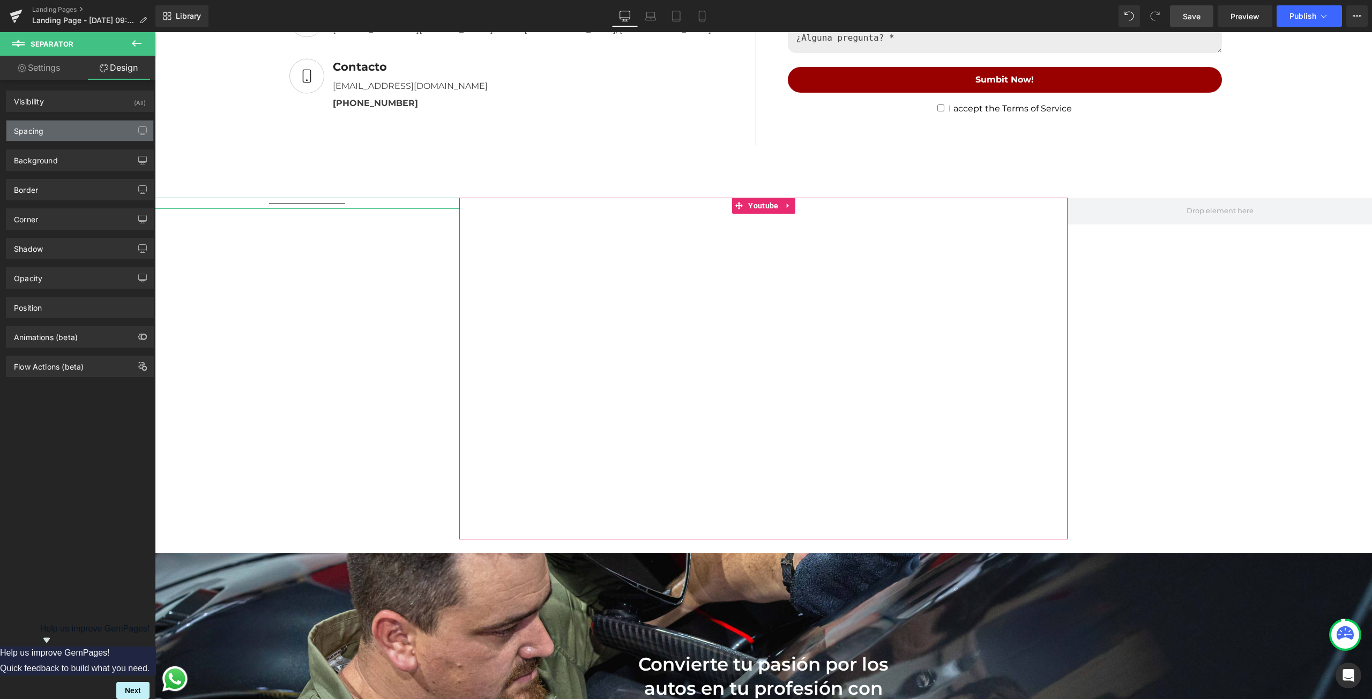
click at [54, 122] on div "Spacing" at bounding box center [79, 131] width 147 height 20
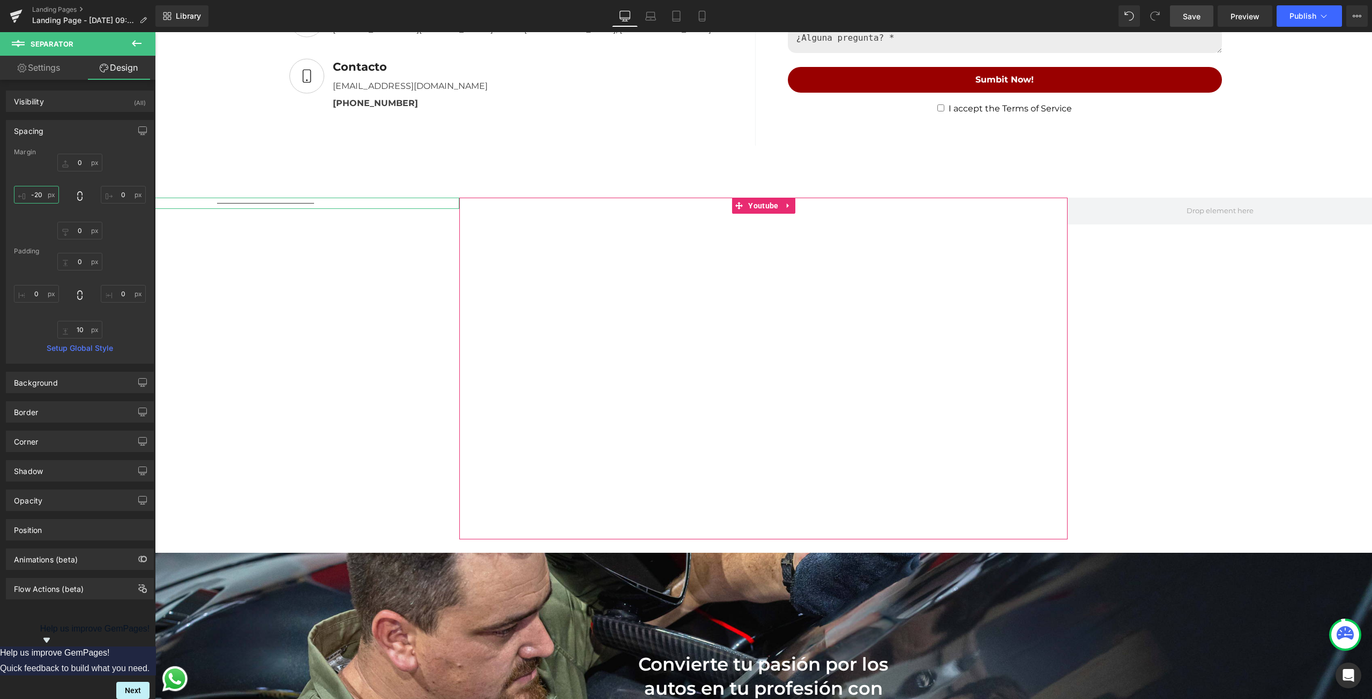
type input "-3"
drag, startPoint x: 34, startPoint y: 191, endPoint x: 43, endPoint y: 192, distance: 9.7
click at [43, 192] on input "-3" at bounding box center [36, 195] width 45 height 18
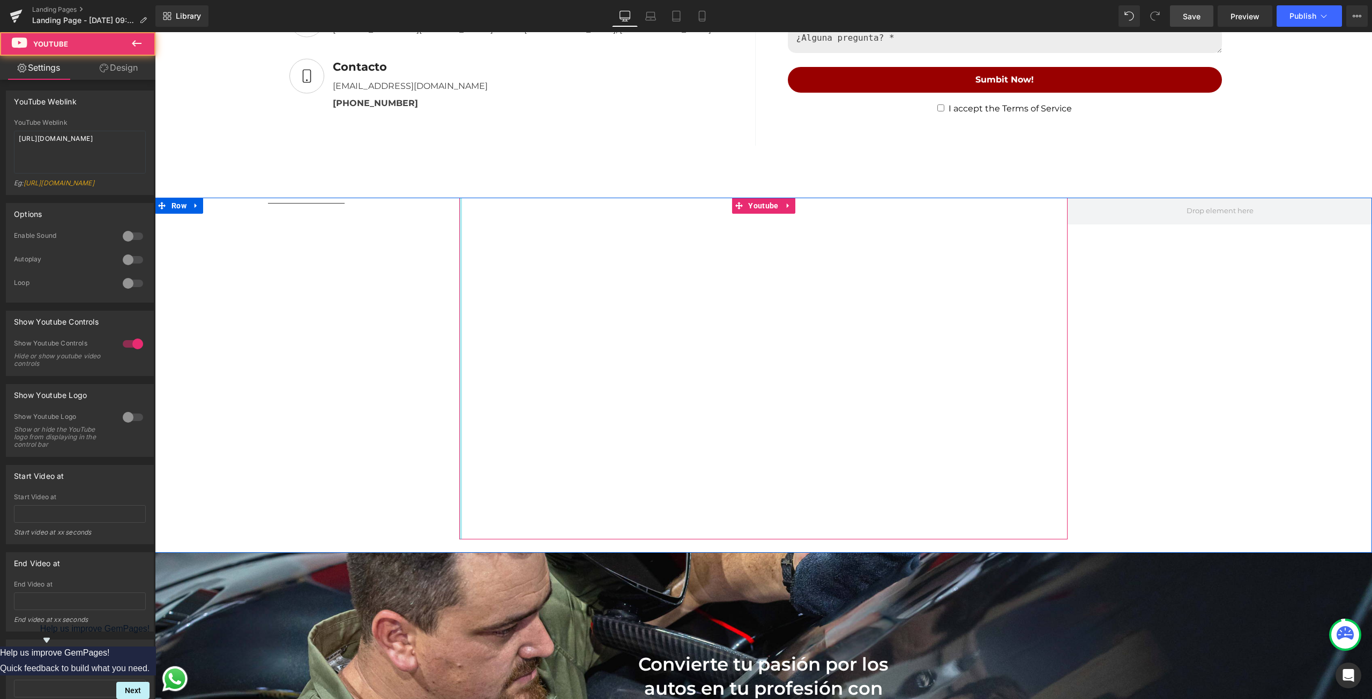
click at [459, 263] on div "Youtube" at bounding box center [763, 369] width 609 height 342
drag, startPoint x: 457, startPoint y: 263, endPoint x: 452, endPoint y: 268, distance: 7.2
click at [459, 266] on div "Youtube" at bounding box center [763, 369] width 609 height 342
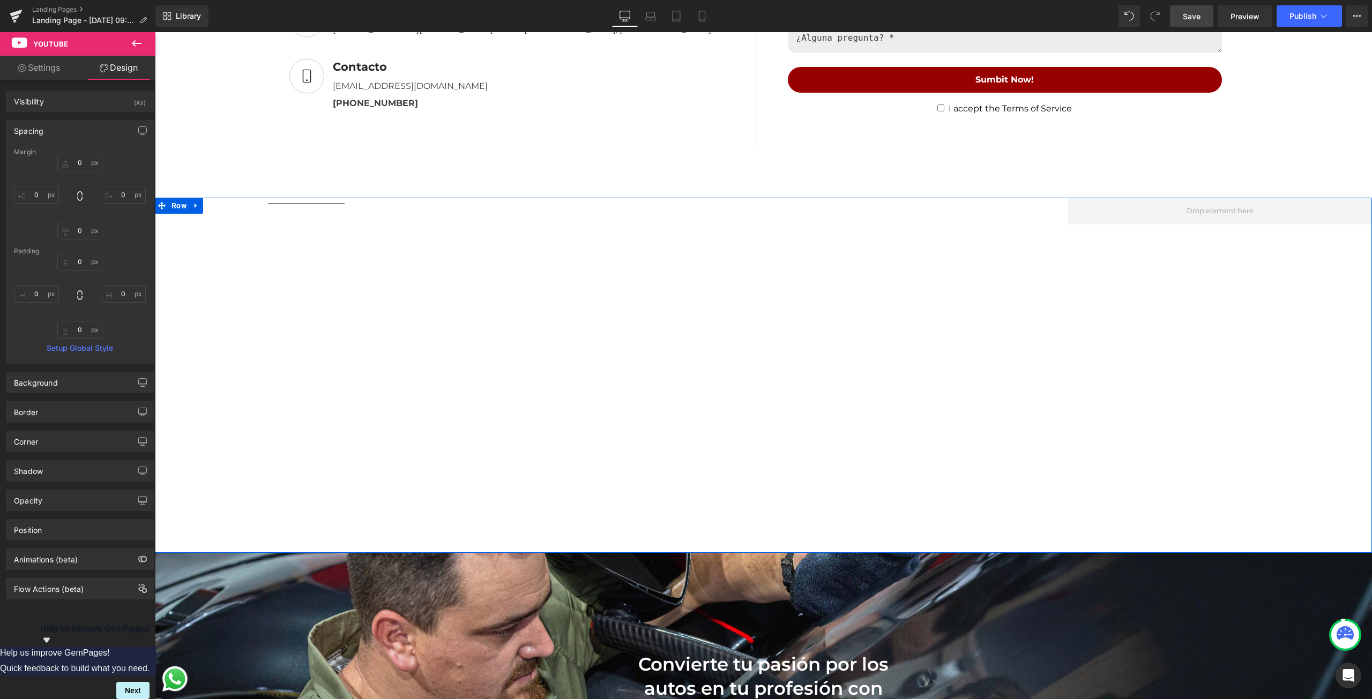
click at [442, 264] on div "Separator Youtube Row" at bounding box center [763, 376] width 1217 height 356
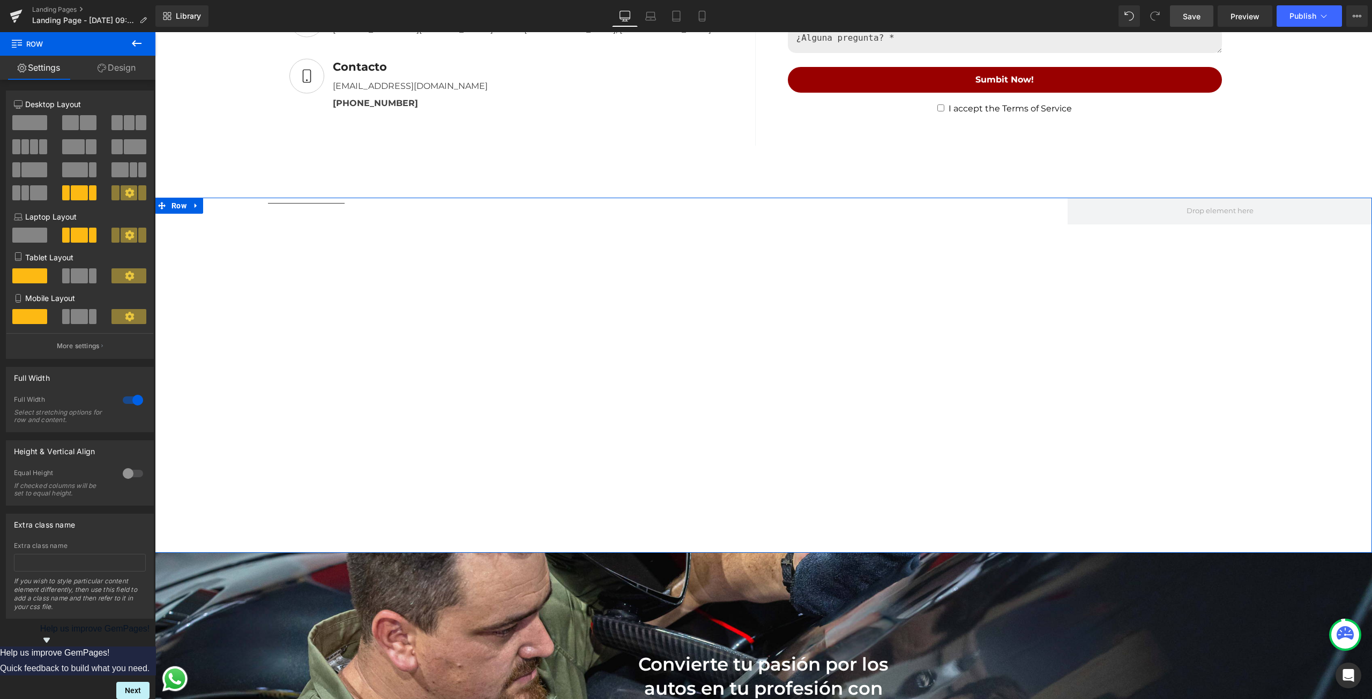
click at [401, 273] on div "Separator Youtube Row" at bounding box center [763, 376] width 1217 height 356
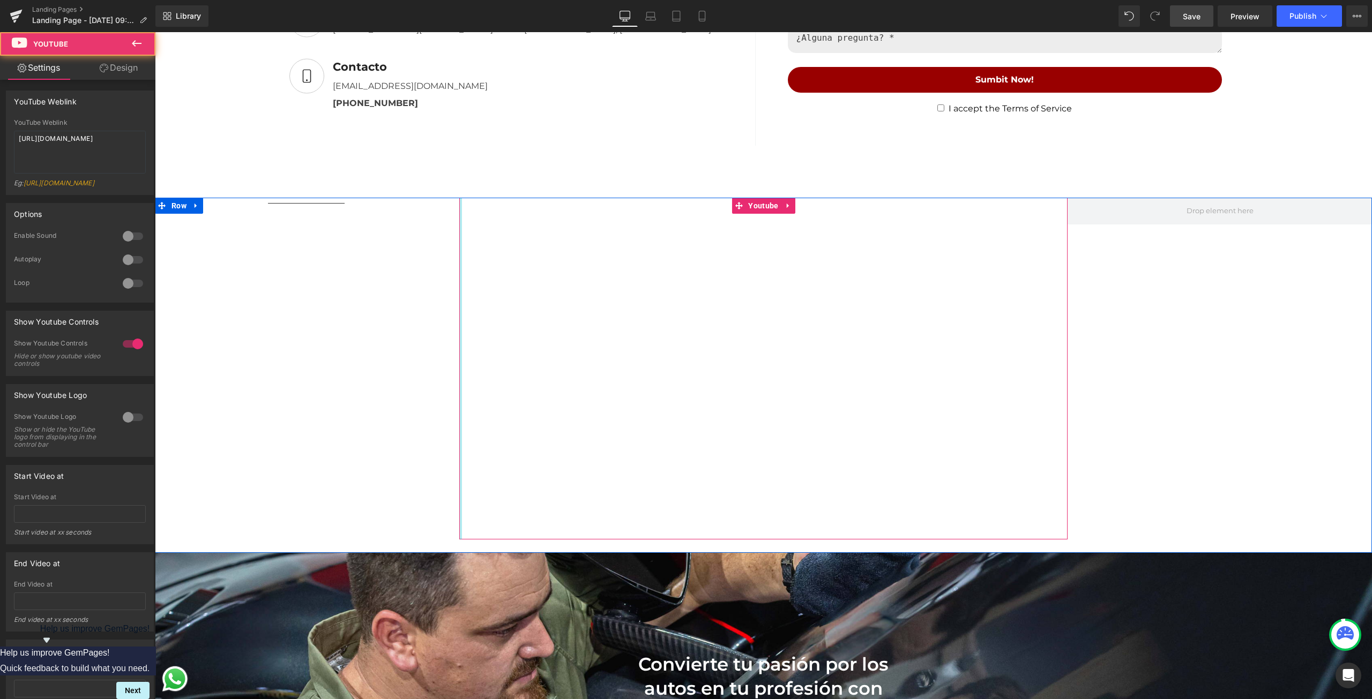
drag, startPoint x: 458, startPoint y: 278, endPoint x: 357, endPoint y: 281, distance: 100.8
click at [357, 281] on div "Separator Youtube Row" at bounding box center [763, 376] width 1217 height 356
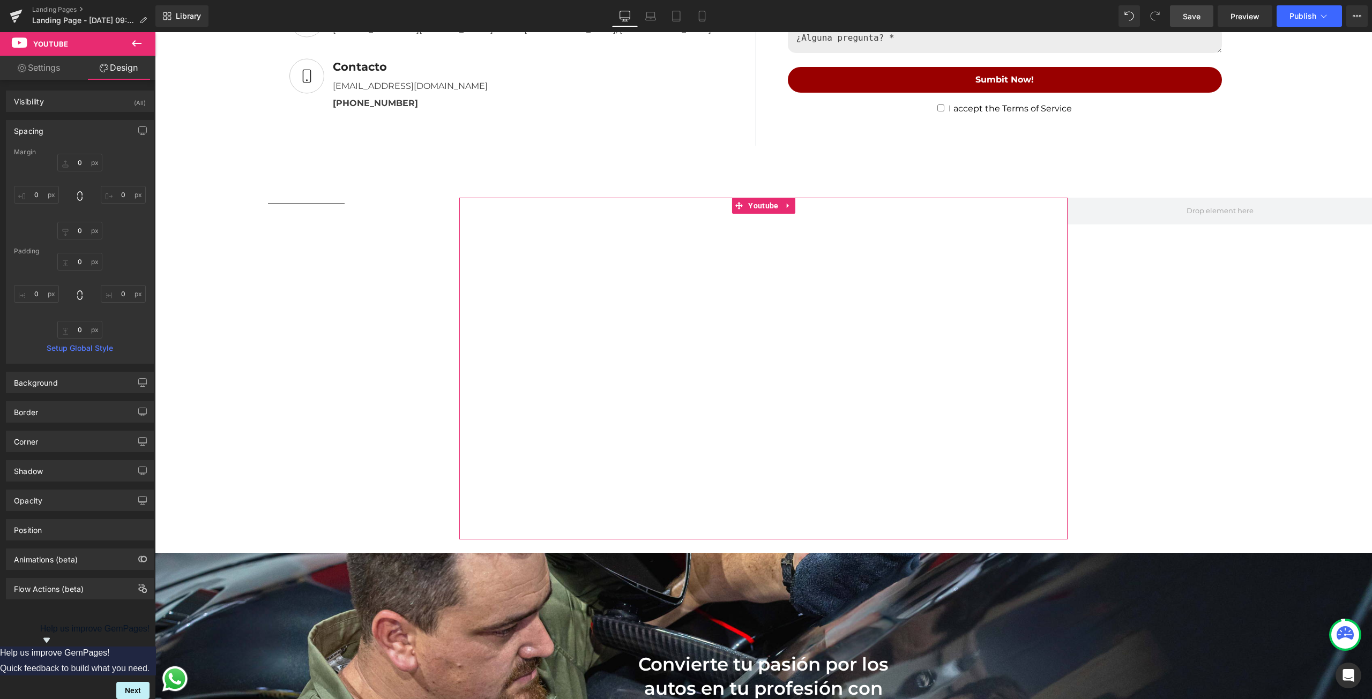
click at [28, 56] on link "Settings" at bounding box center [39, 68] width 78 height 24
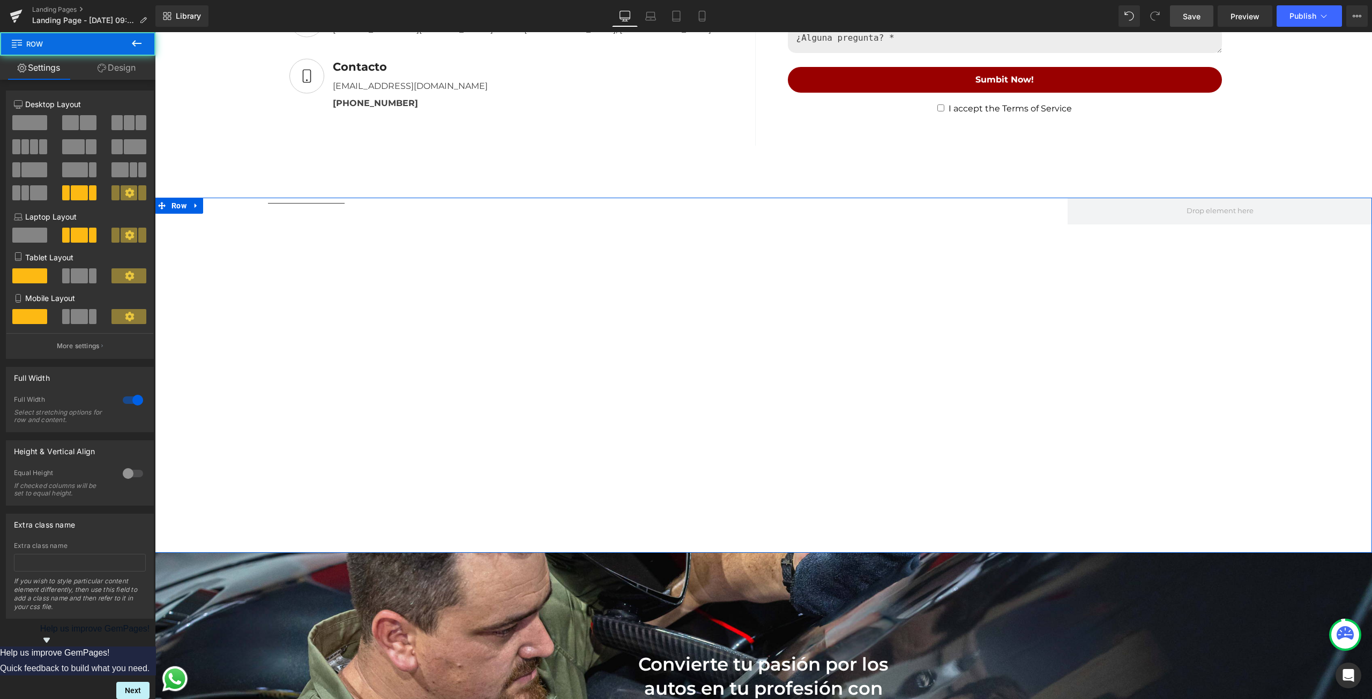
click at [307, 258] on div "Separator Youtube Row" at bounding box center [763, 376] width 1217 height 356
click at [127, 236] on icon at bounding box center [129, 234] width 9 height 9
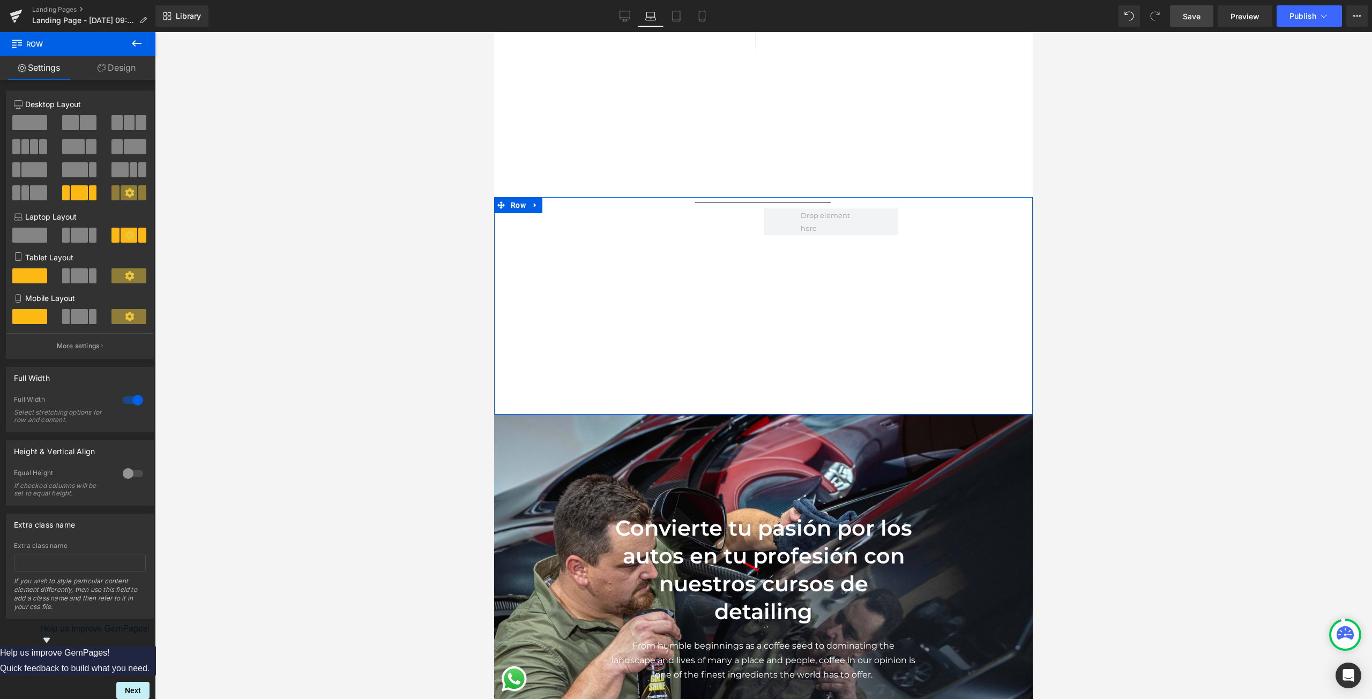
click at [124, 473] on div at bounding box center [133, 473] width 26 height 17
click at [126, 471] on div at bounding box center [133, 473] width 26 height 17
click at [83, 234] on span at bounding box center [79, 235] width 17 height 15
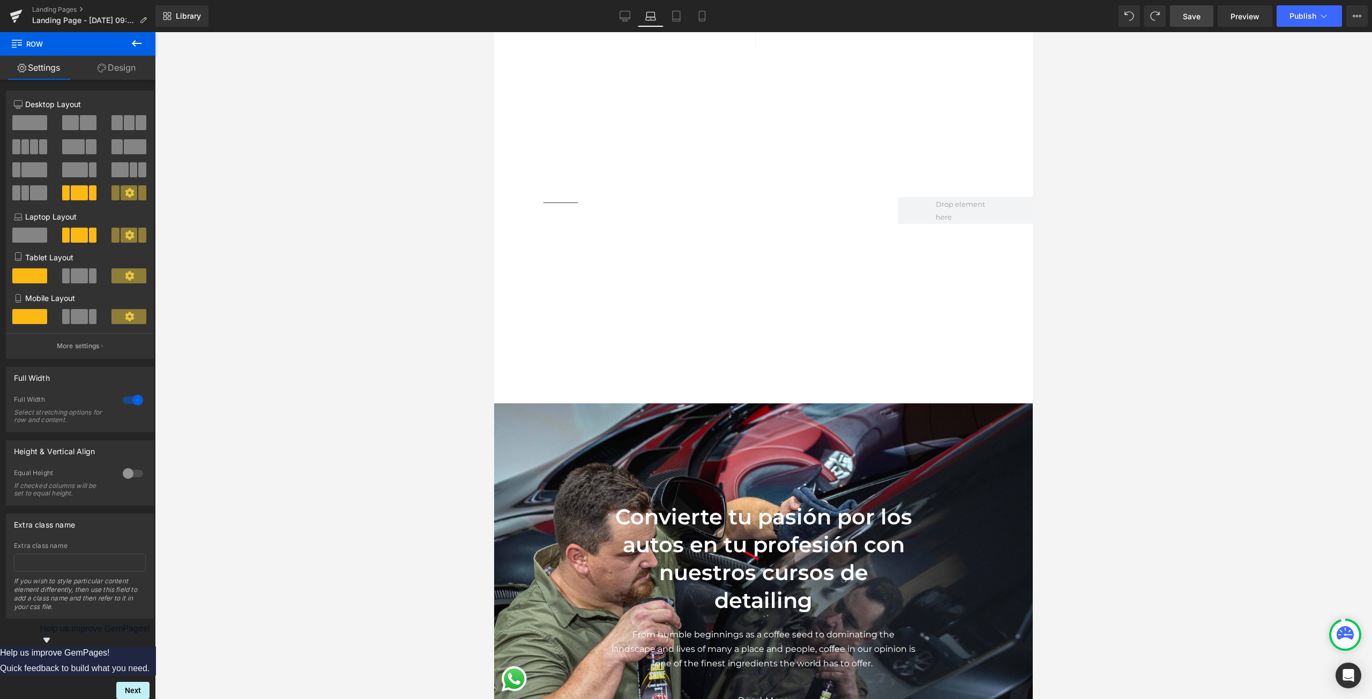
click at [1103, 281] on div at bounding box center [763, 365] width 1217 height 667
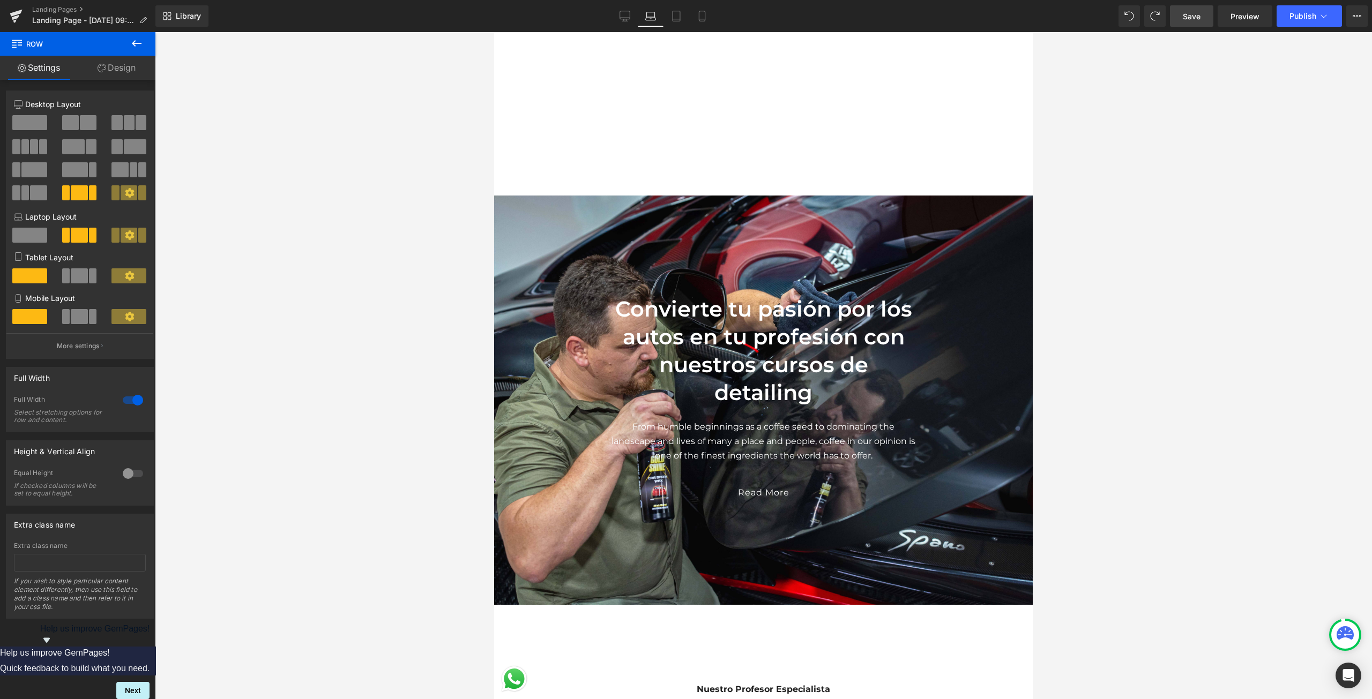
scroll to position [1431, 0]
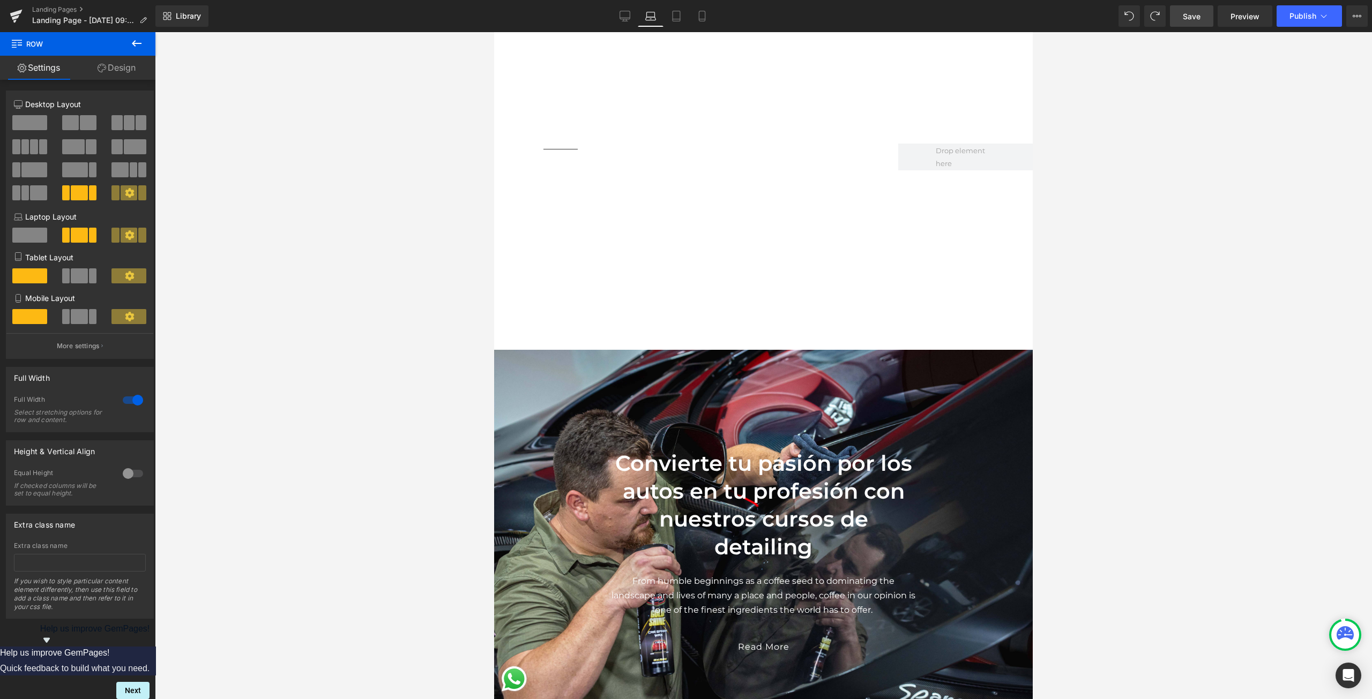
click at [141, 49] on icon at bounding box center [136, 43] width 13 height 13
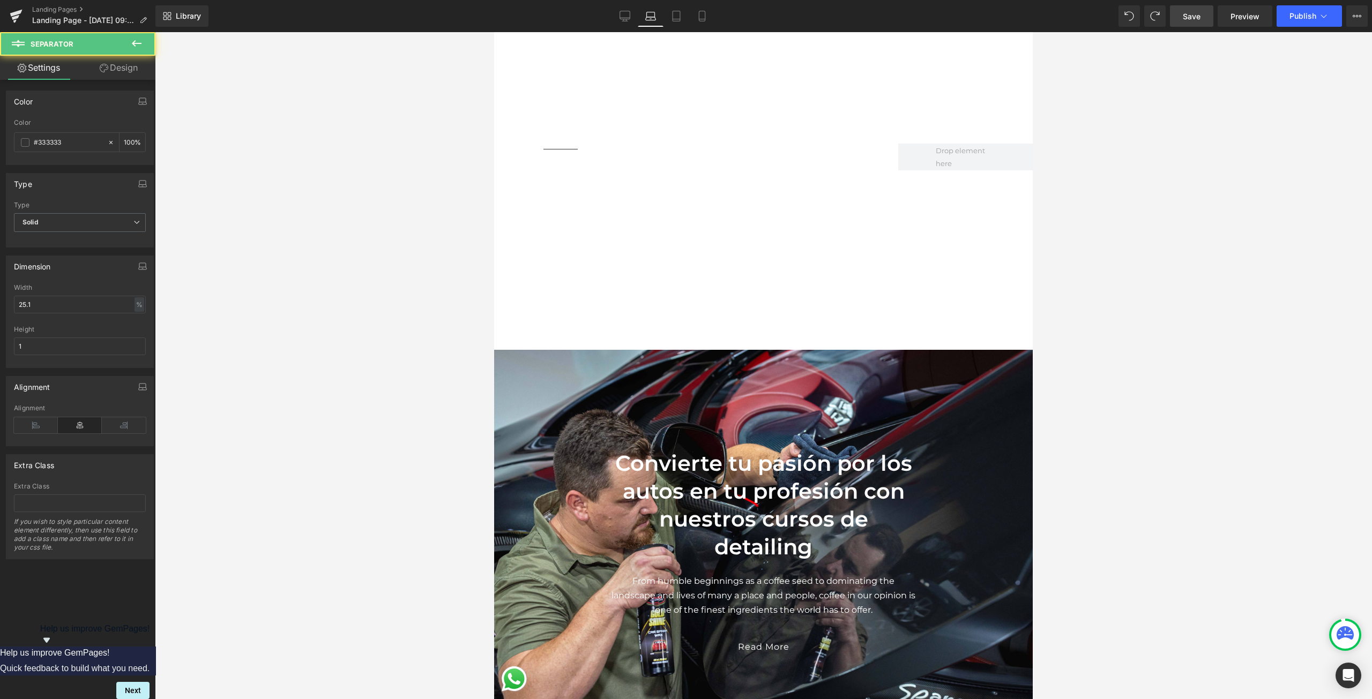
click at [587, 150] on div "Separator" at bounding box center [561, 149] width 136 height 11
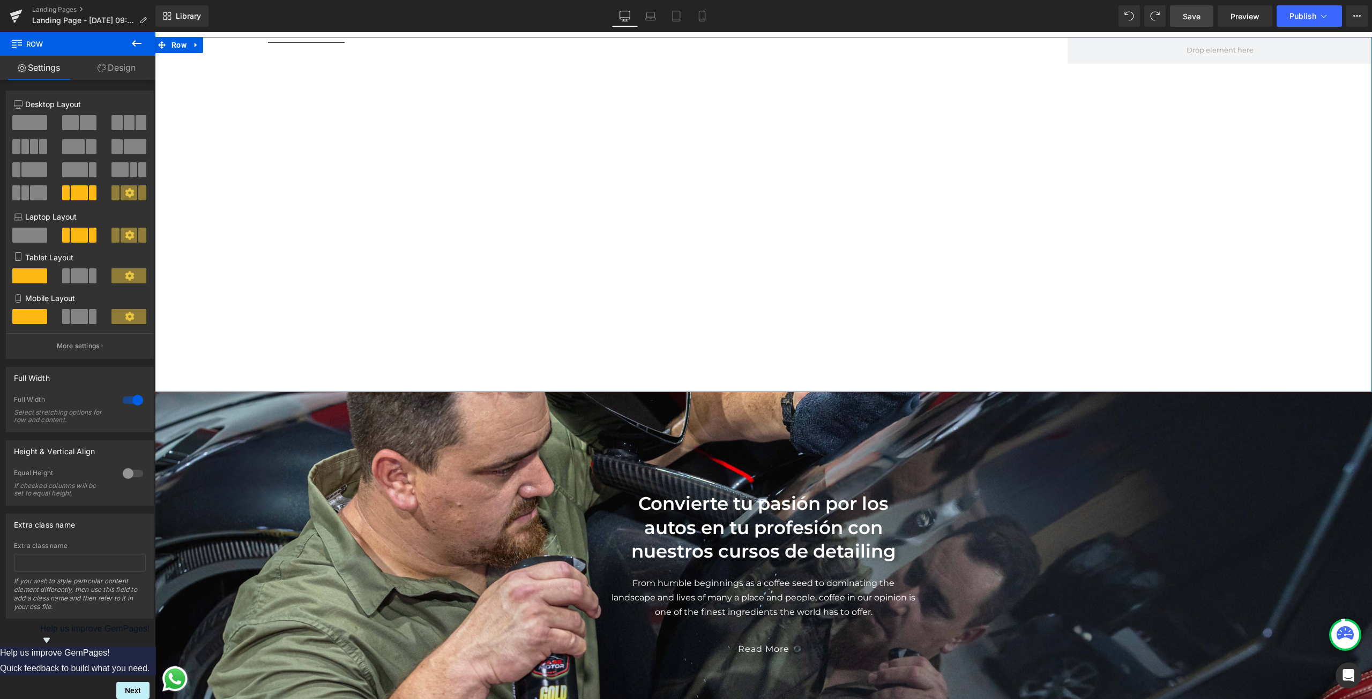
click at [398, 233] on div "Separator Youtube Row" at bounding box center [763, 215] width 1217 height 356
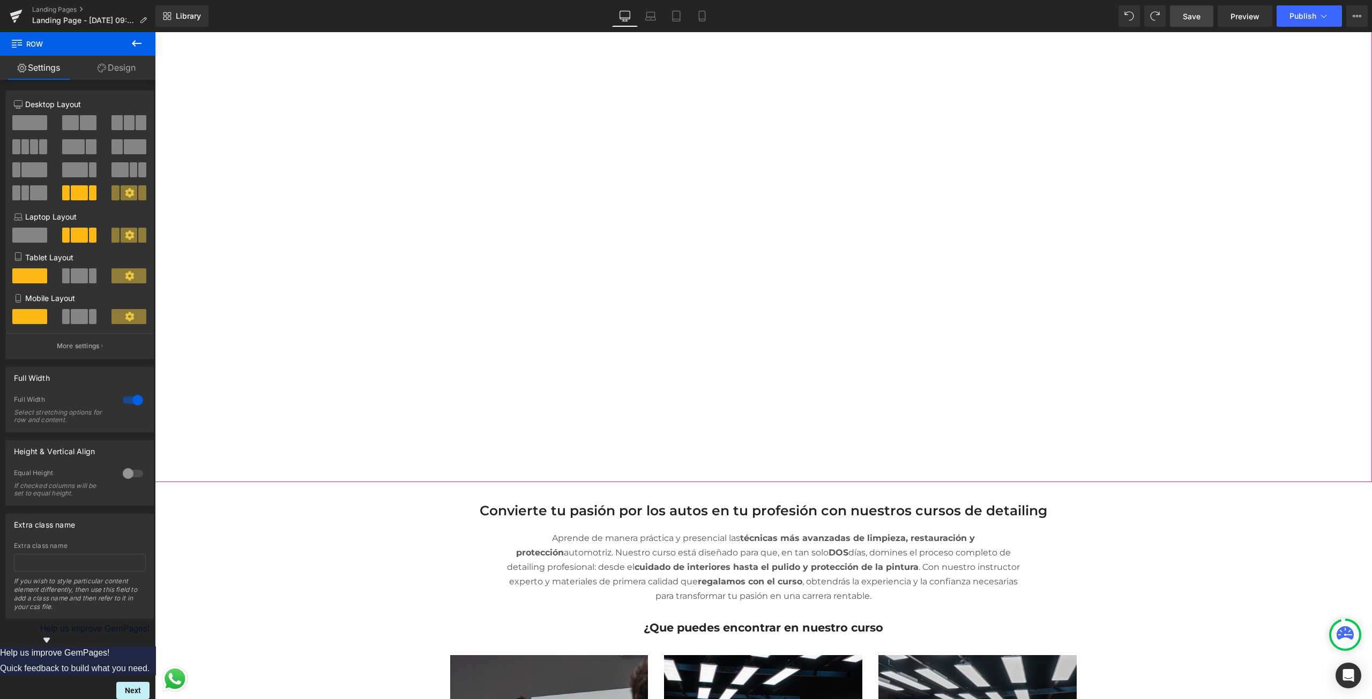
scroll to position [322, 0]
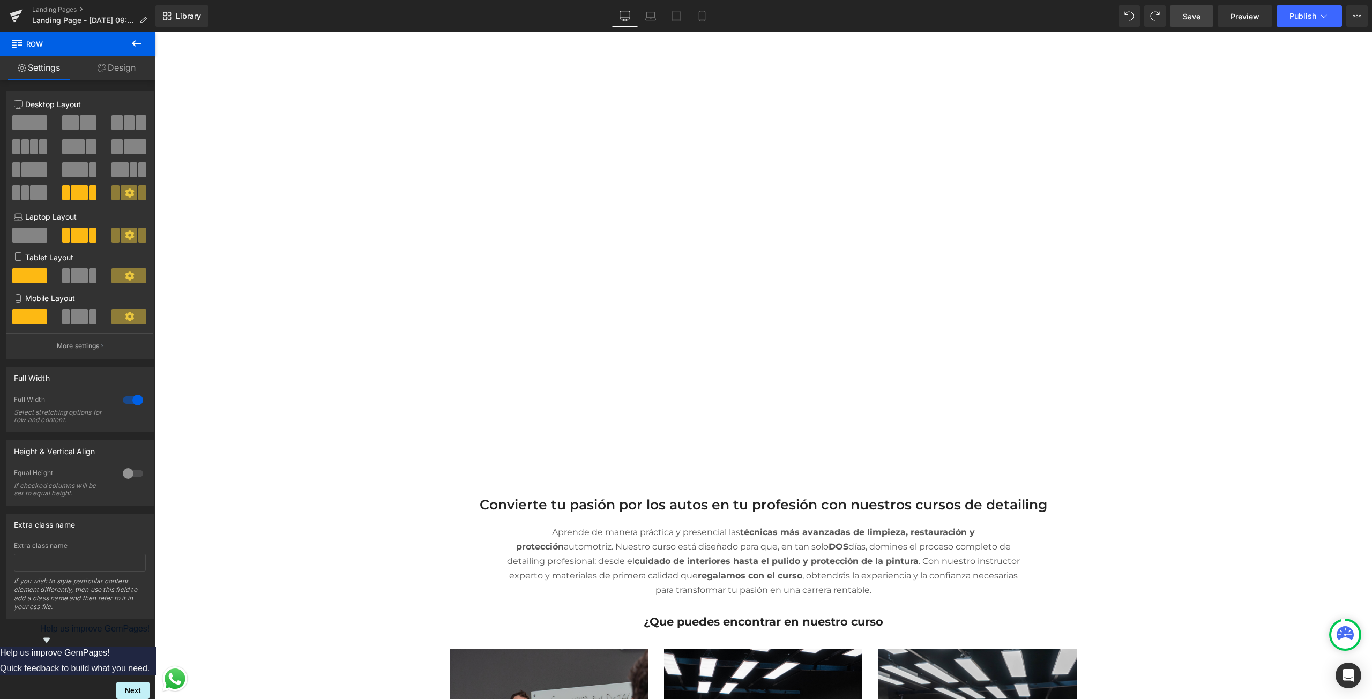
click at [135, 65] on link "Design" at bounding box center [117, 68] width 78 height 24
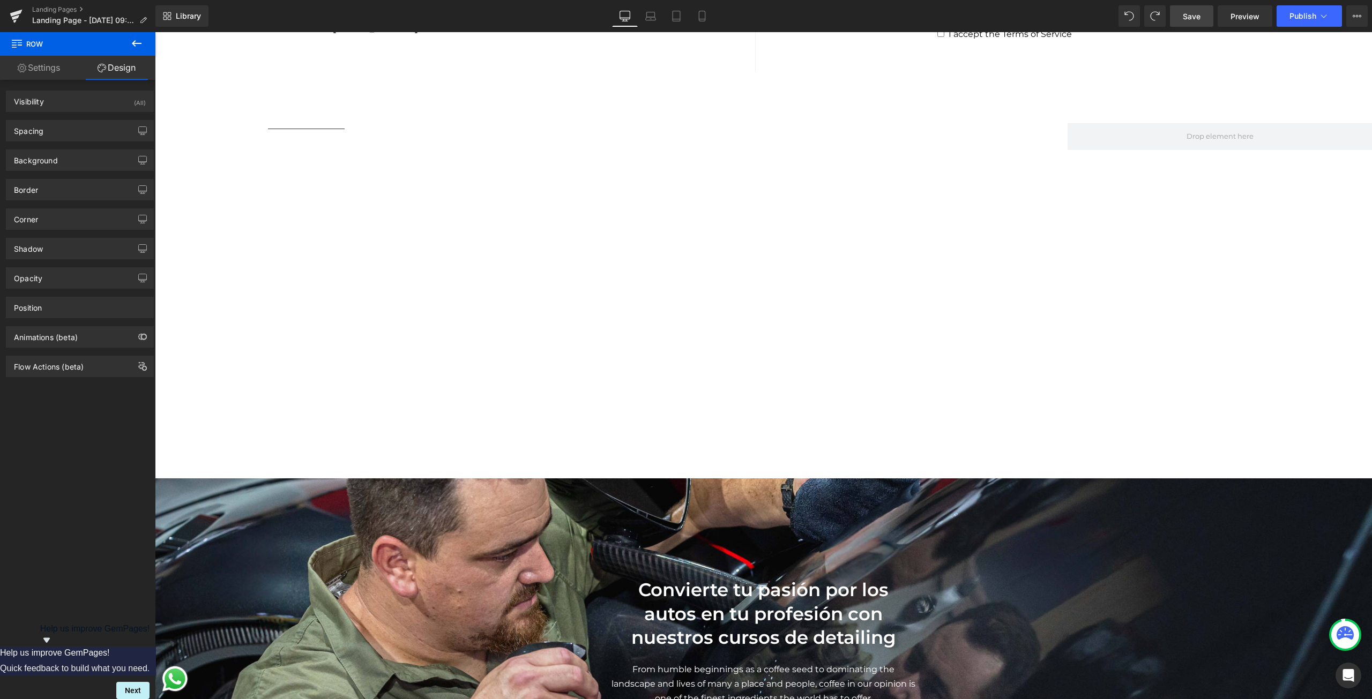
scroll to position [1554, 0]
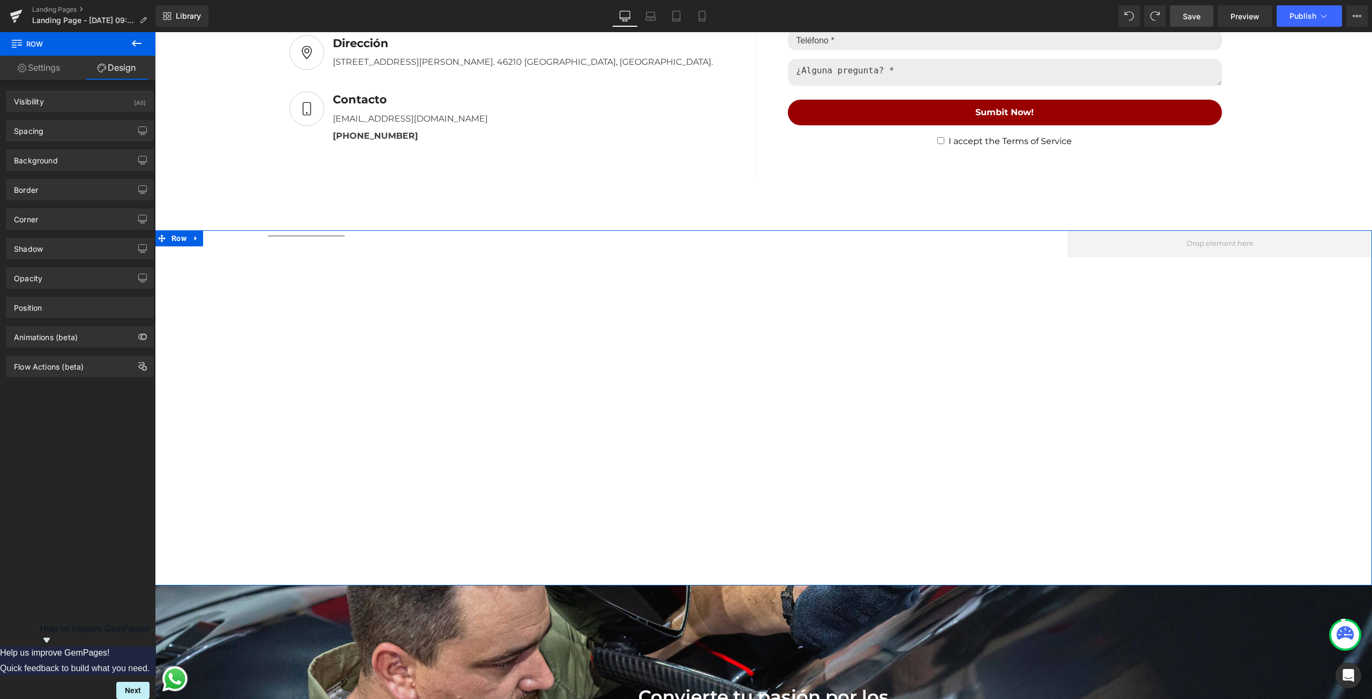
click at [337, 345] on div "Separator Youtube Row" at bounding box center [763, 408] width 1217 height 356
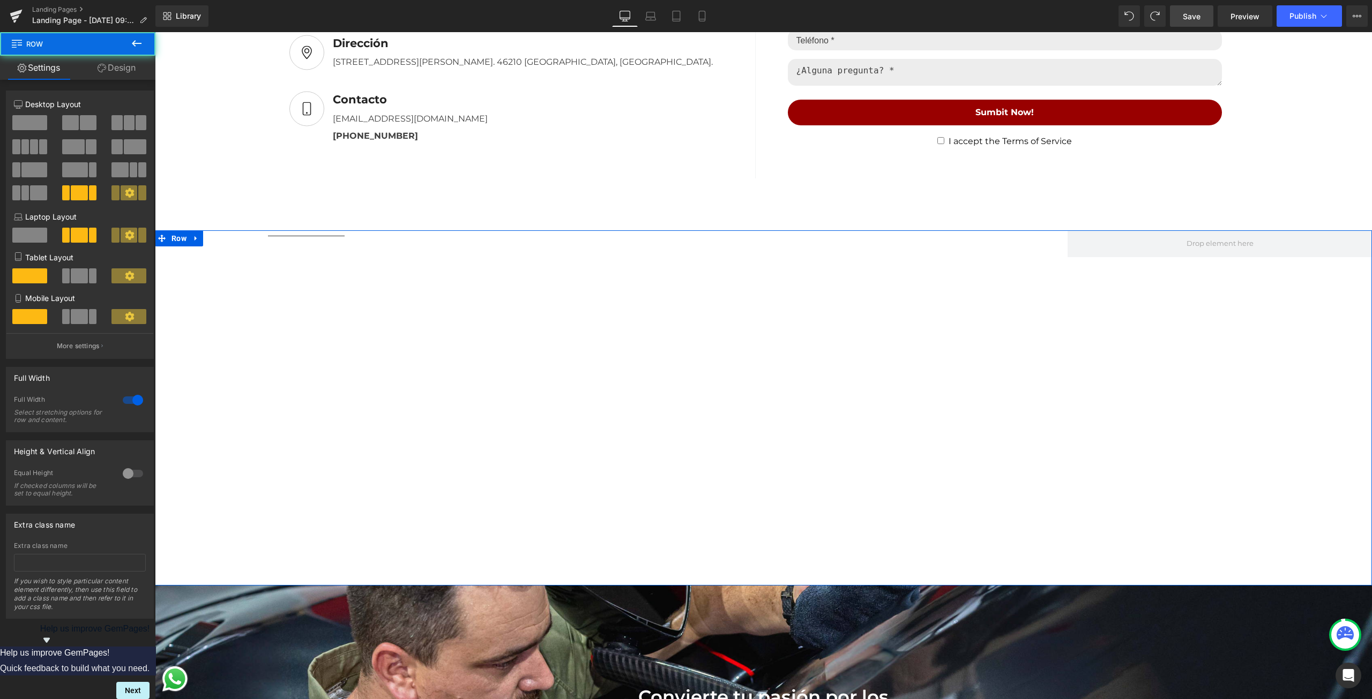
click at [339, 340] on div "Separator Youtube Row" at bounding box center [763, 408] width 1217 height 356
click at [98, 66] on icon at bounding box center [102, 68] width 9 height 9
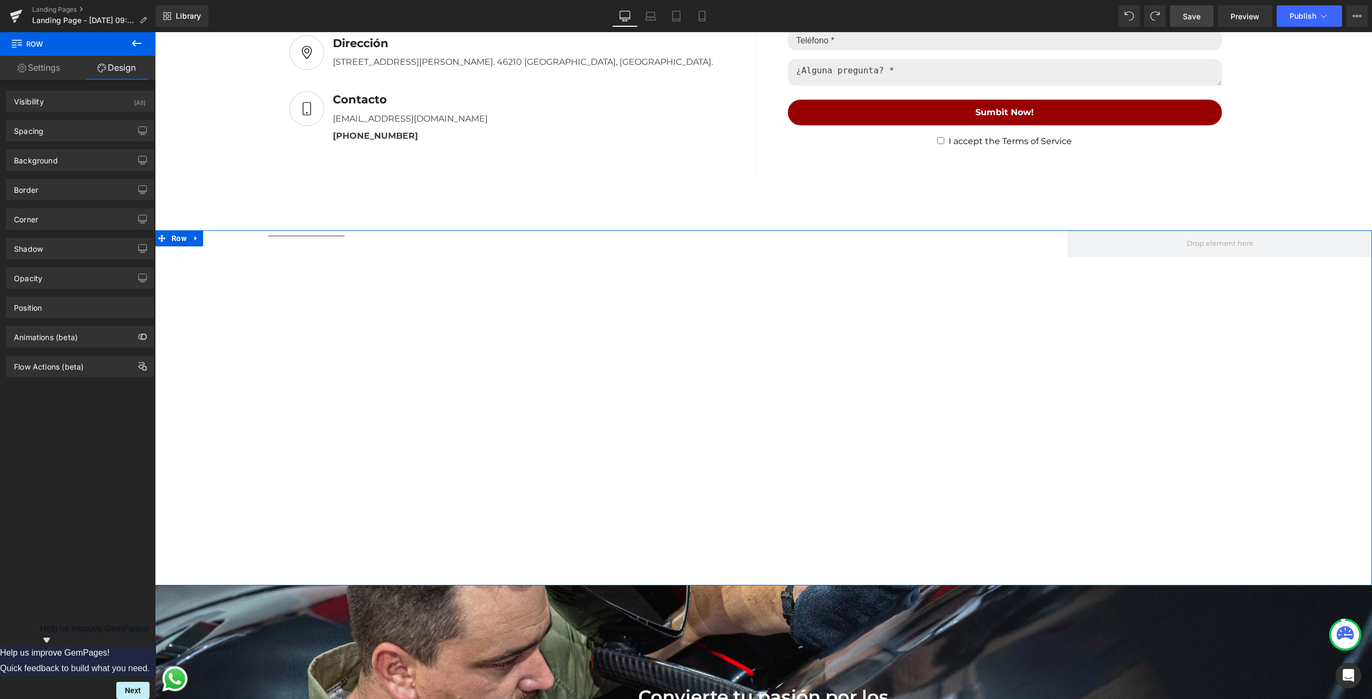
type input "#000000"
type input "100"
click at [58, 200] on div "Border Border Style Custom Custom Setup Global Style Custom Setup Global Style …" at bounding box center [80, 189] width 148 height 21
click at [65, 191] on div "Border" at bounding box center [79, 190] width 147 height 20
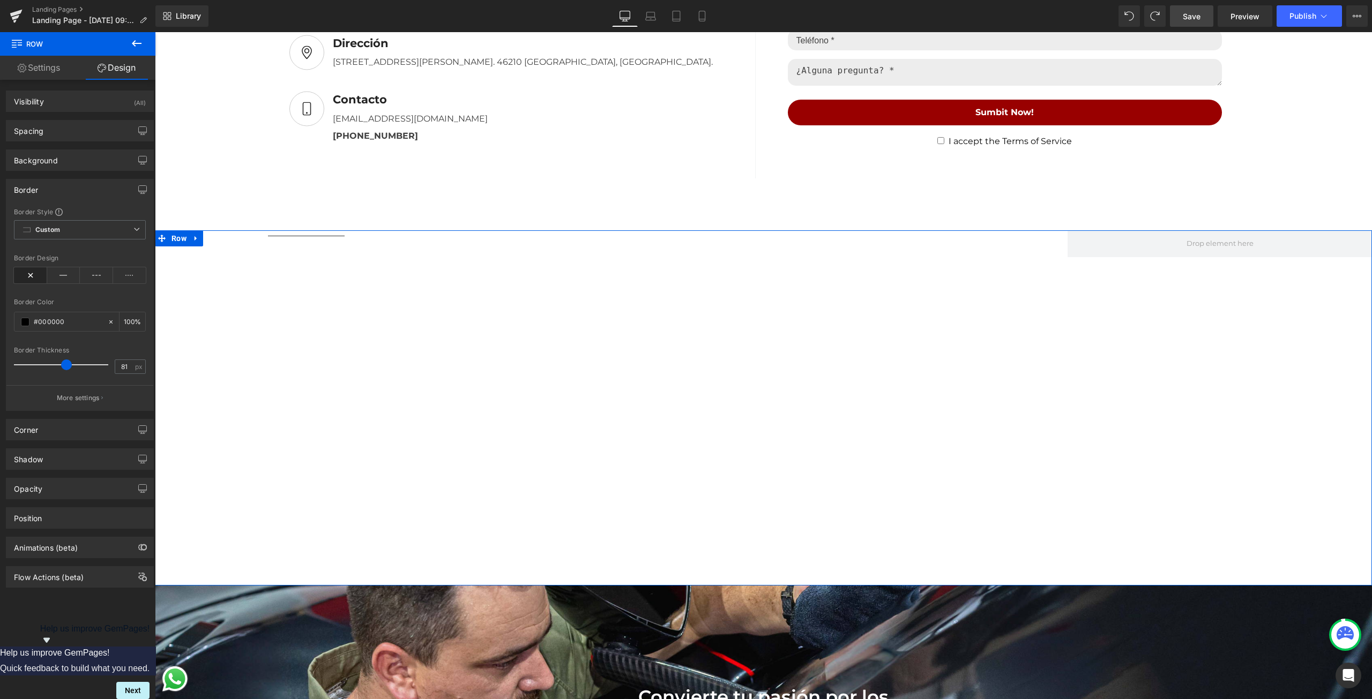
type input "84"
drag, startPoint x: 17, startPoint y: 364, endPoint x: 88, endPoint y: 360, distance: 71.4
click at [88, 360] on span at bounding box center [93, 365] width 11 height 11
click at [325, 303] on div "Separator Youtube Row" at bounding box center [763, 408] width 1217 height 356
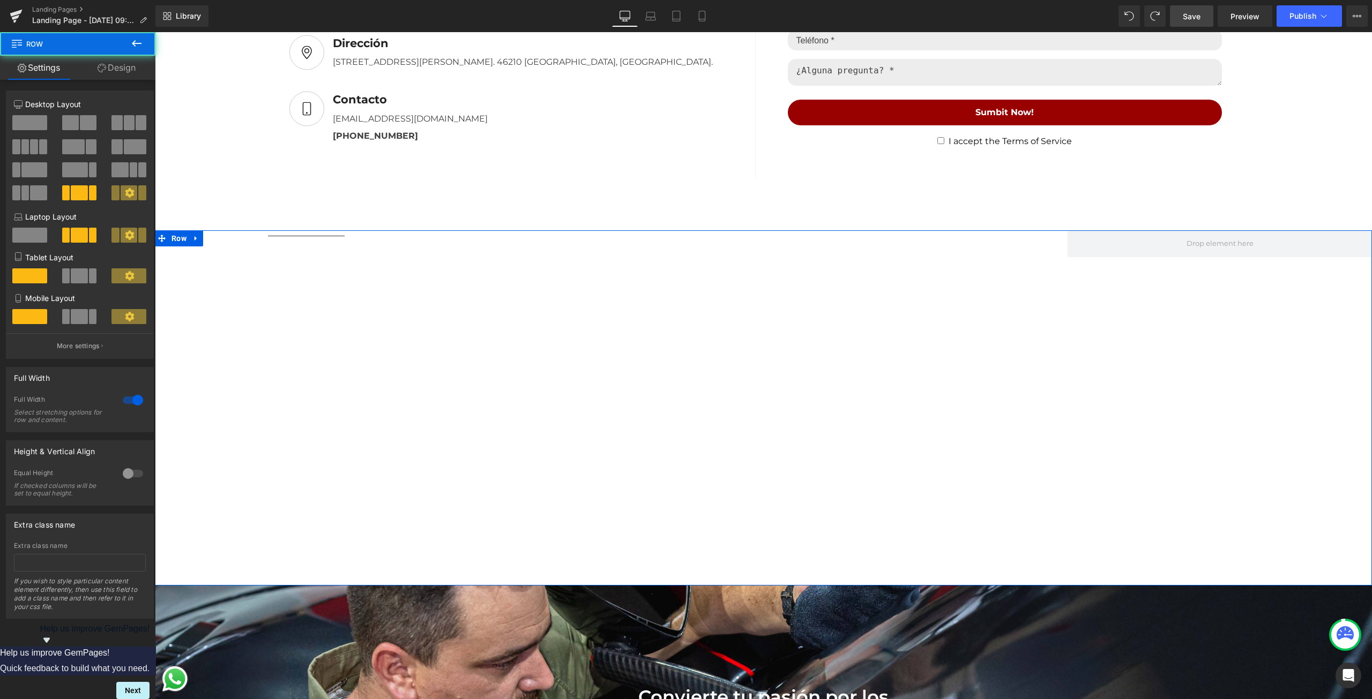
click at [353, 453] on div "Separator Youtube Row" at bounding box center [763, 408] width 1217 height 356
drag, startPoint x: 310, startPoint y: 393, endPoint x: 301, endPoint y: 393, distance: 8.6
click at [308, 393] on div "Separator Youtube Row" at bounding box center [763, 408] width 1217 height 356
click at [113, 65] on link "Design" at bounding box center [117, 68] width 78 height 24
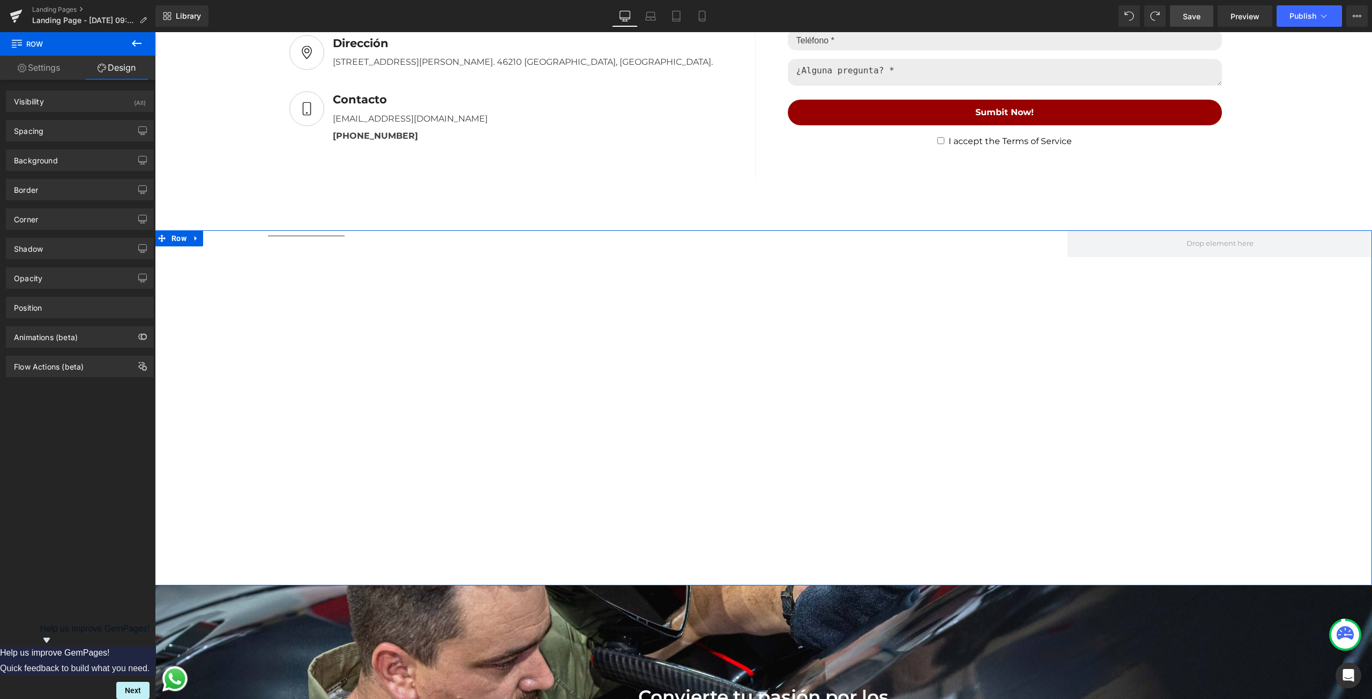
click at [295, 323] on div "Separator Youtube Row" at bounding box center [763, 408] width 1217 height 356
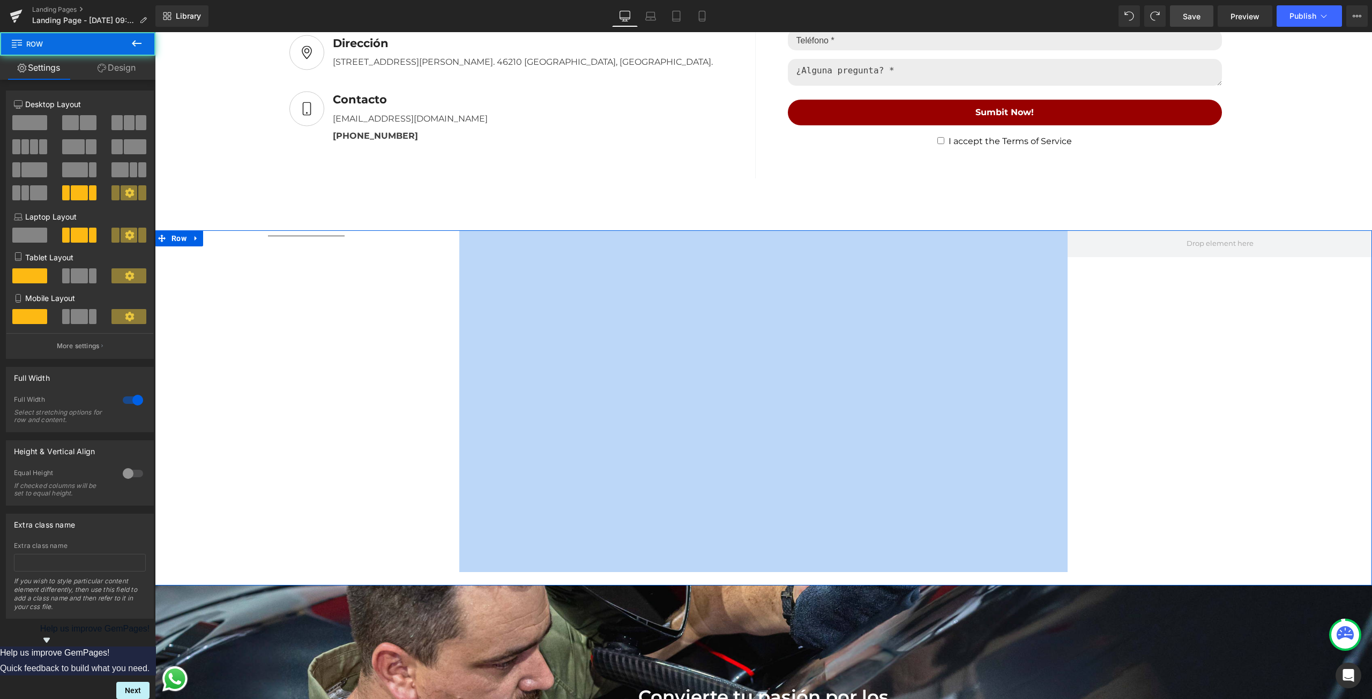
click at [295, 323] on div "Separator Youtube Row" at bounding box center [763, 408] width 1217 height 356
click at [296, 323] on div "Separator Youtube Row" at bounding box center [763, 408] width 1217 height 356
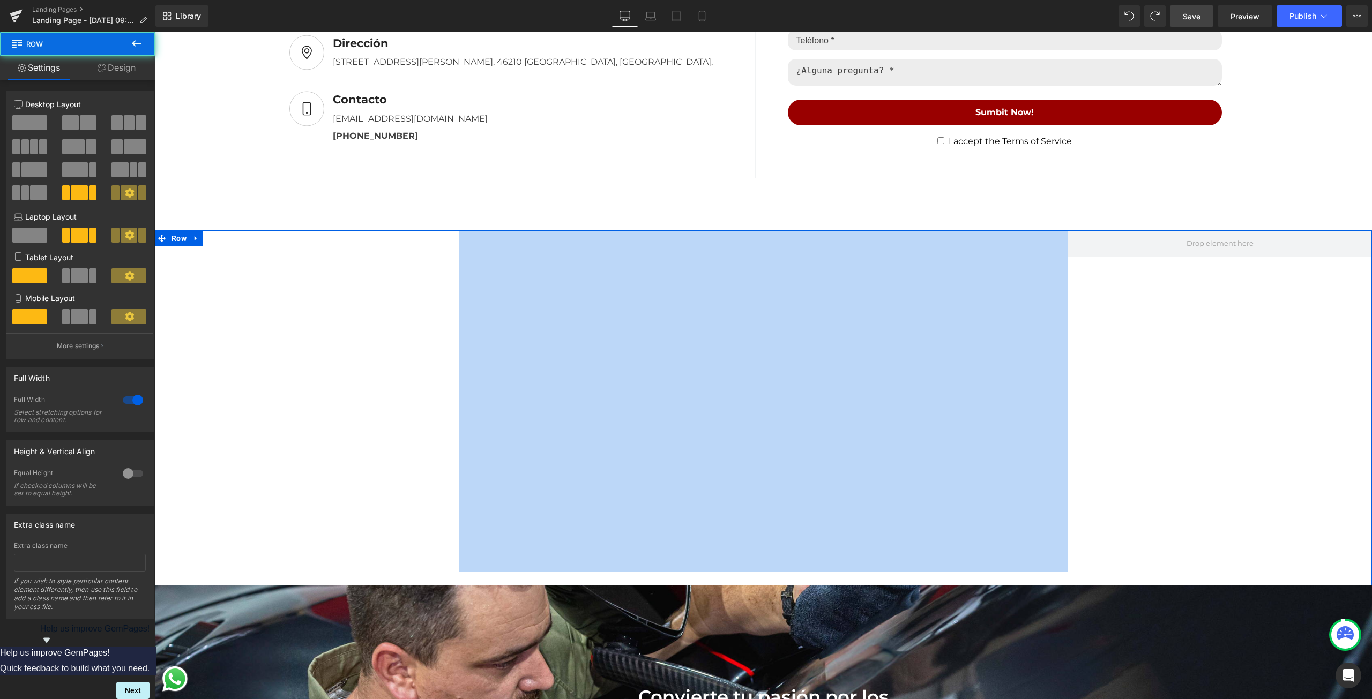
click at [296, 323] on div "Separator Youtube Row" at bounding box center [763, 408] width 1217 height 356
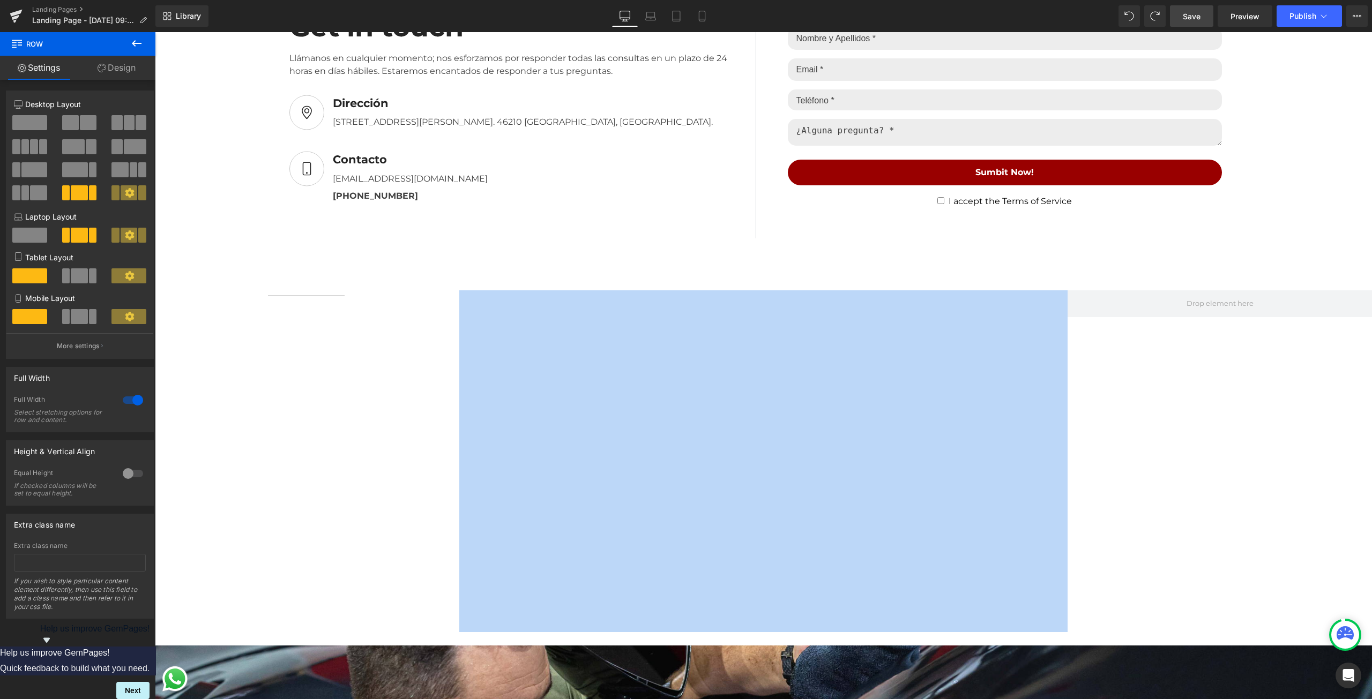
scroll to position [1608, 0]
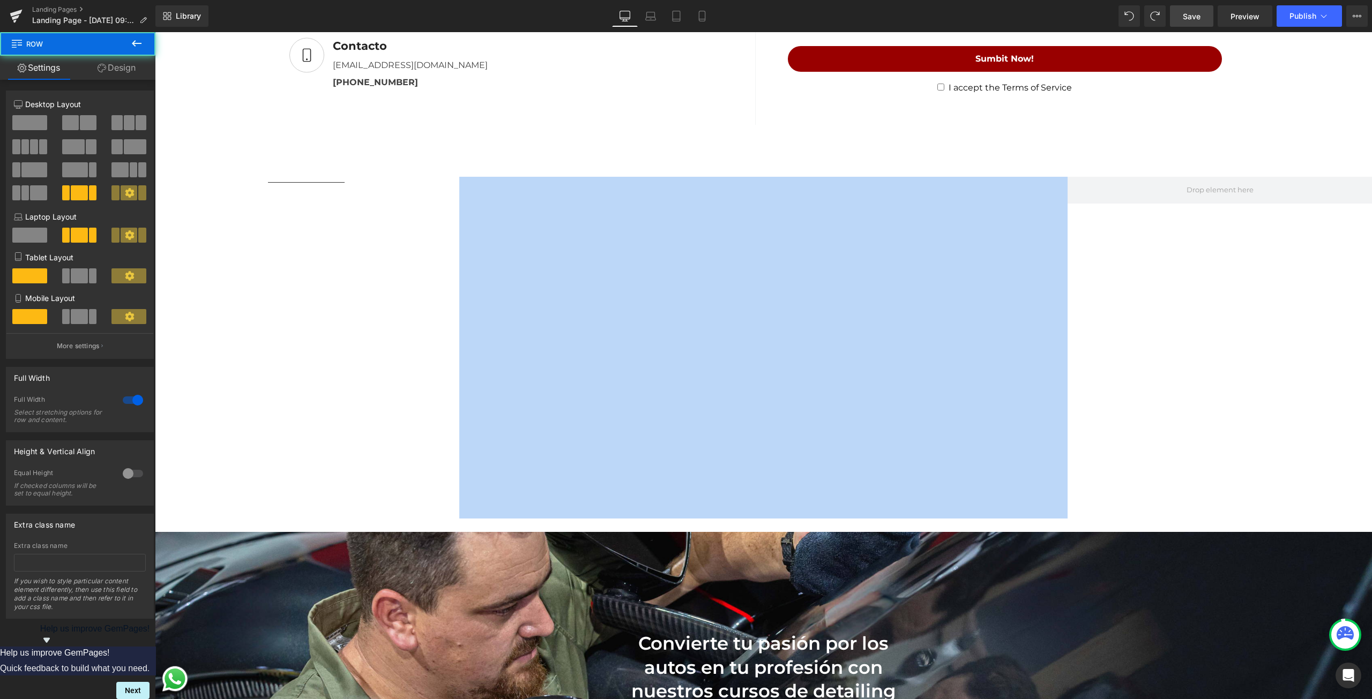
click at [338, 219] on div "Separator Youtube Row" at bounding box center [763, 355] width 1217 height 356
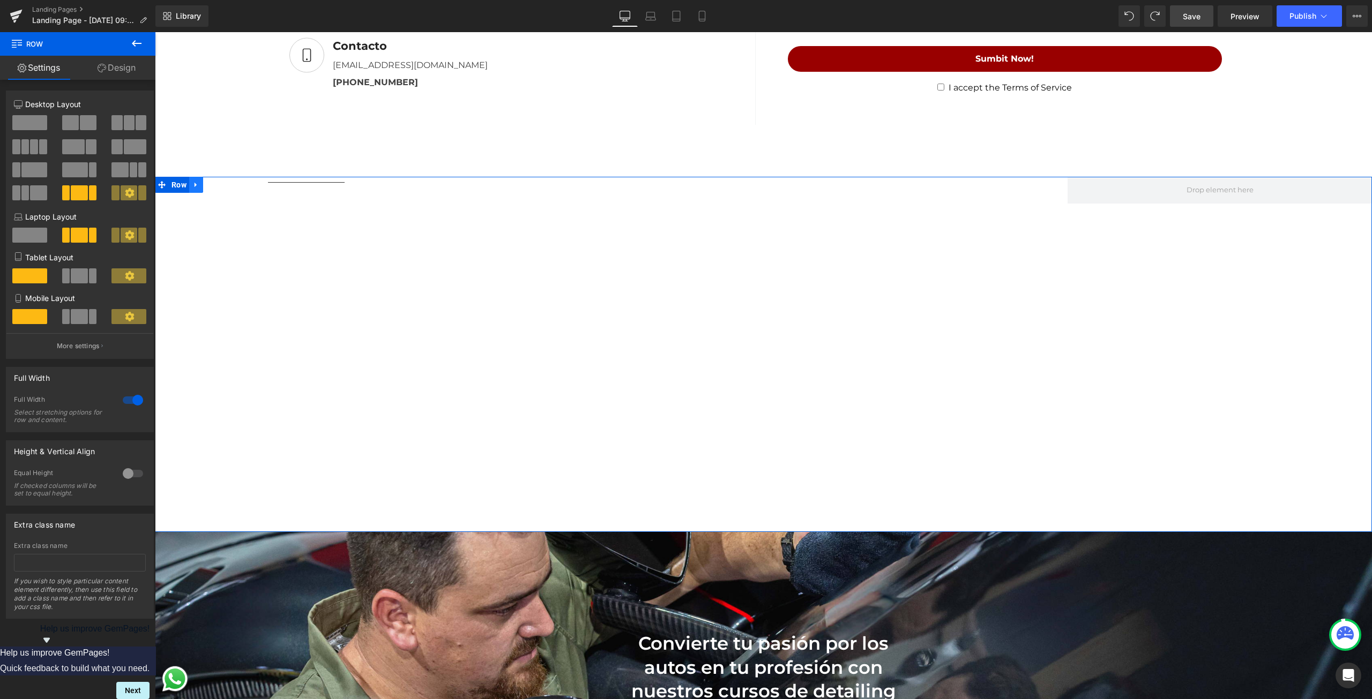
click at [195, 184] on link at bounding box center [196, 185] width 14 height 16
click at [237, 182] on icon at bounding box center [238, 184] width 2 height 5
click at [241, 179] on div at bounding box center [306, 182] width 306 height 11
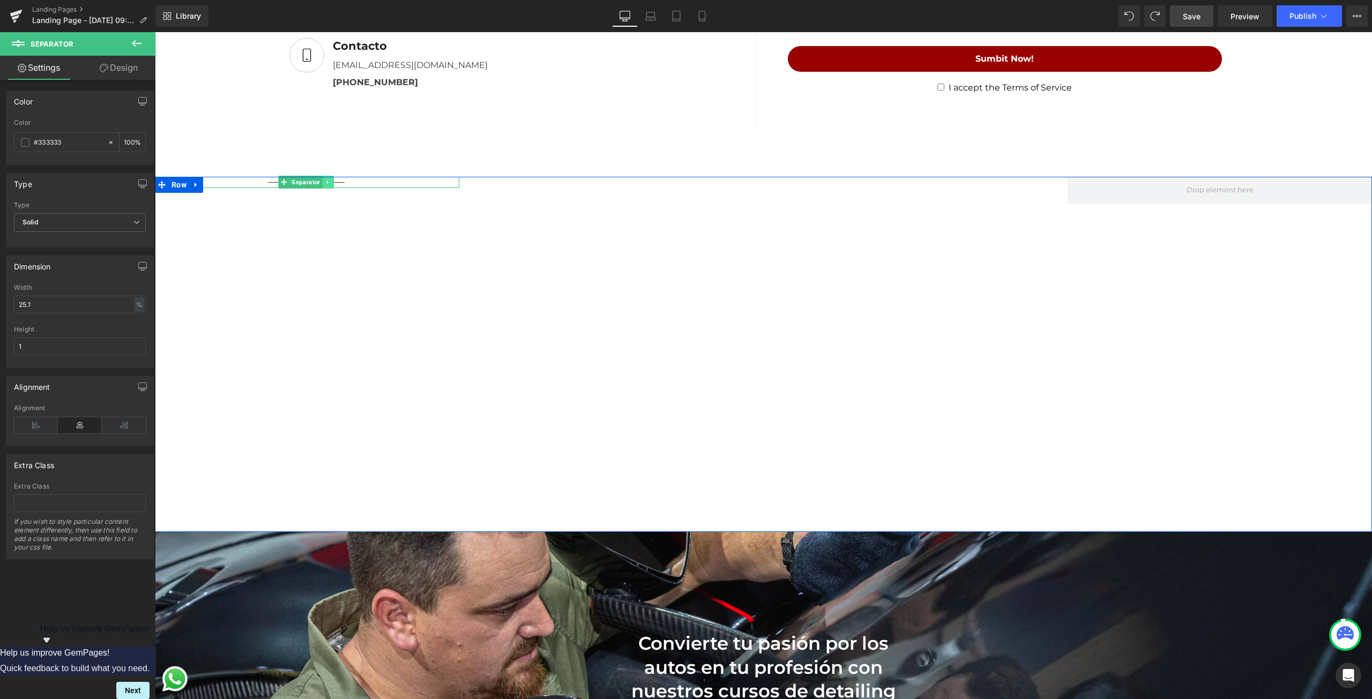
click at [323, 177] on link at bounding box center [328, 182] width 11 height 13
click at [331, 179] on icon at bounding box center [334, 182] width 6 height 6
click at [298, 235] on div "Youtube Row" at bounding box center [763, 355] width 1217 height 356
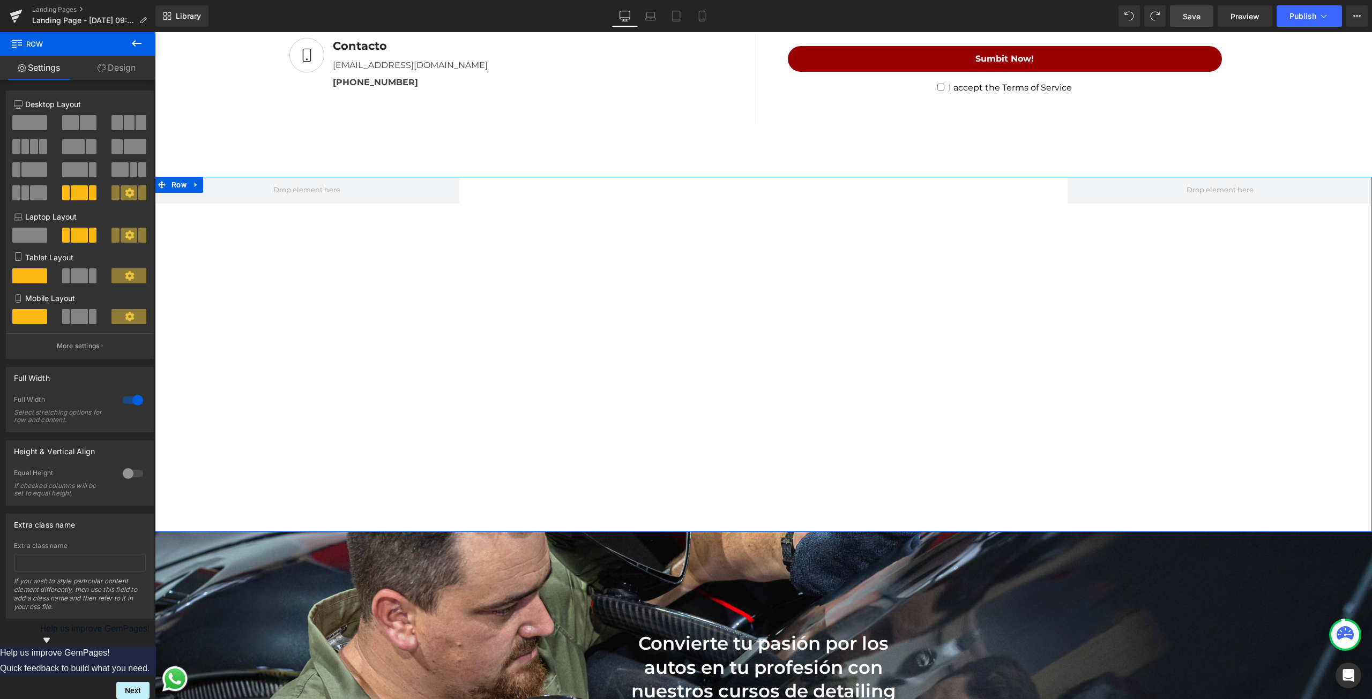
click at [77, 166] on span at bounding box center [75, 169] width 26 height 15
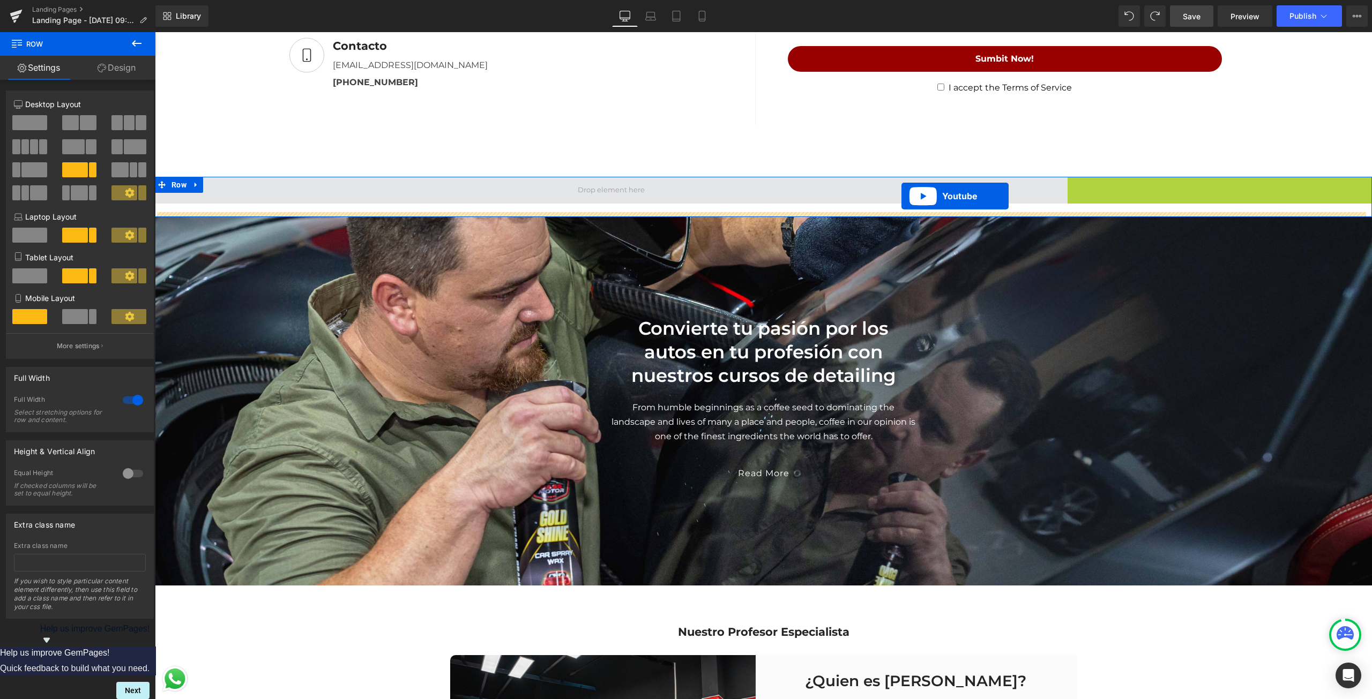
drag, startPoint x: 1182, startPoint y: 184, endPoint x: 900, endPoint y: 196, distance: 282.1
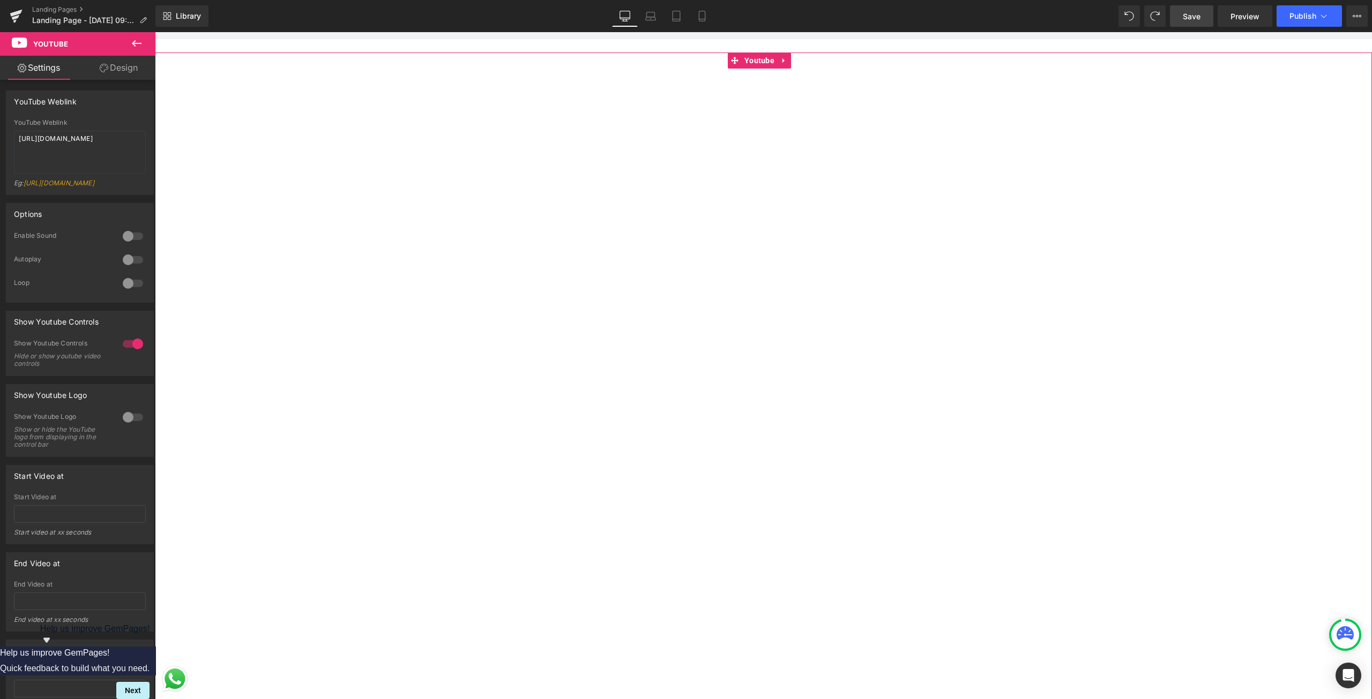
scroll to position [1554, 0]
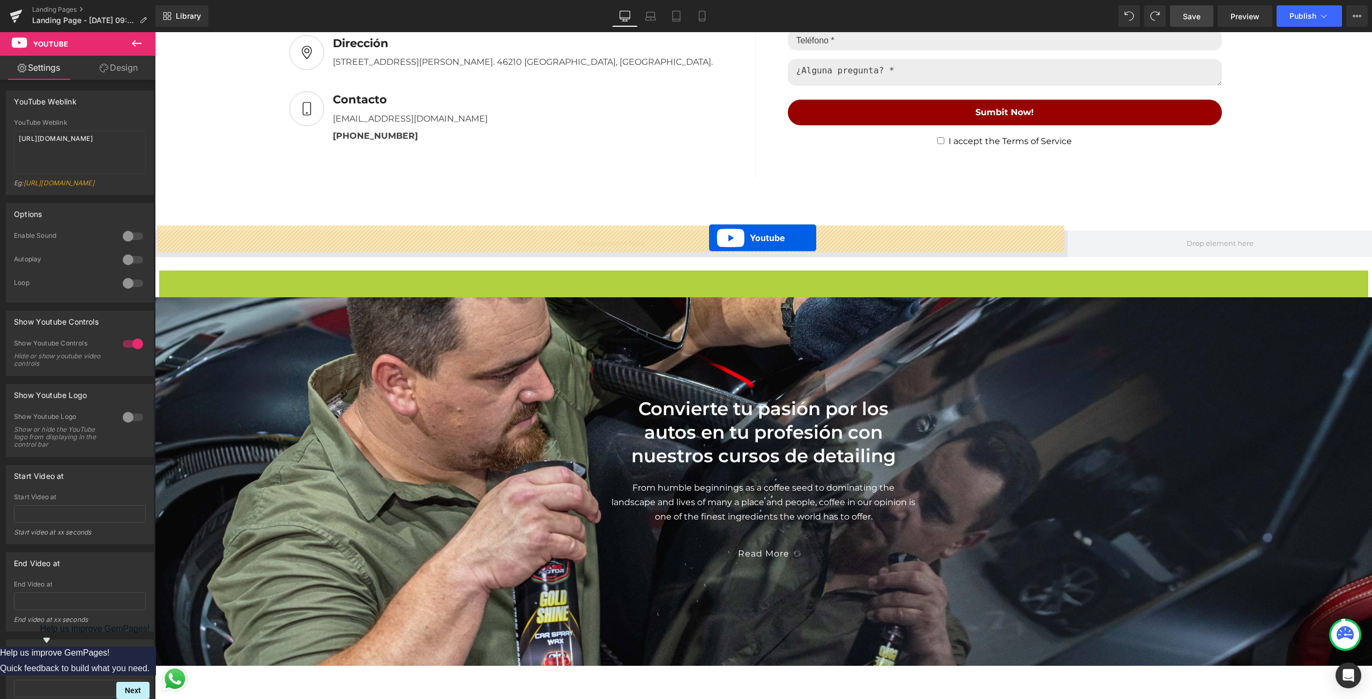
drag, startPoint x: 732, startPoint y: 272, endPoint x: 709, endPoint y: 238, distance: 41.0
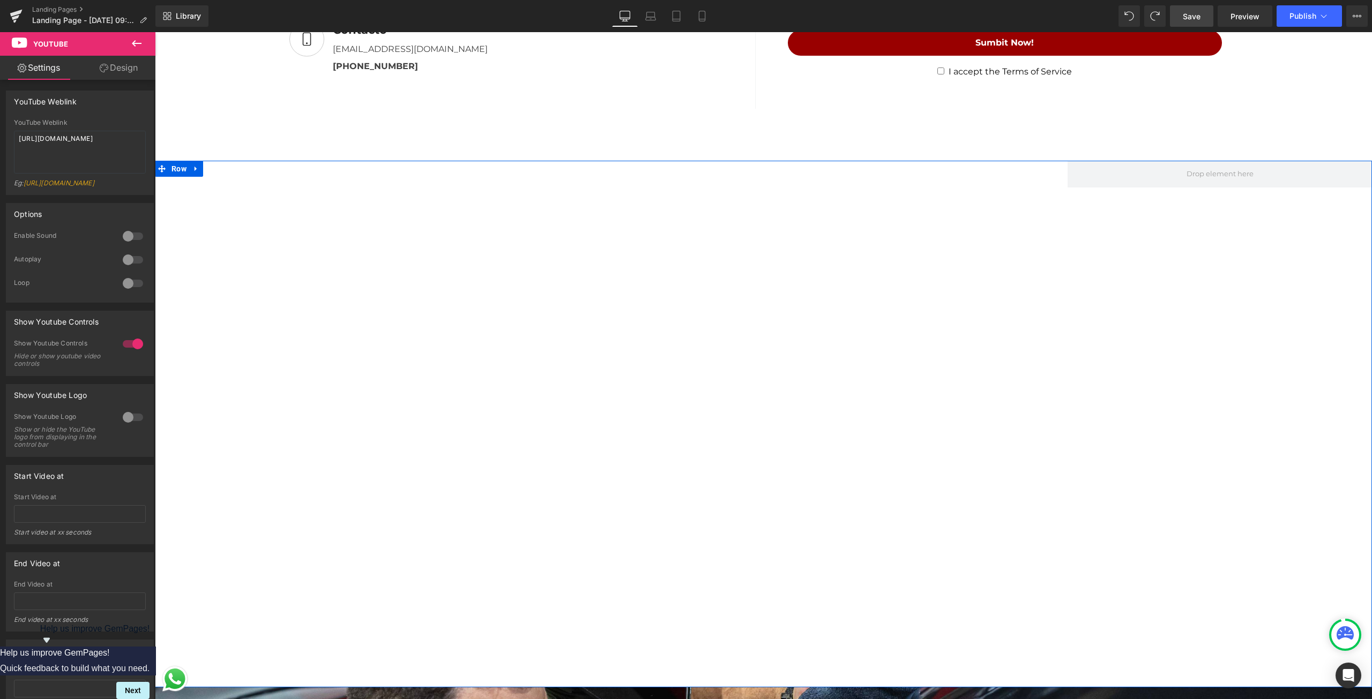
scroll to position [1608, 0]
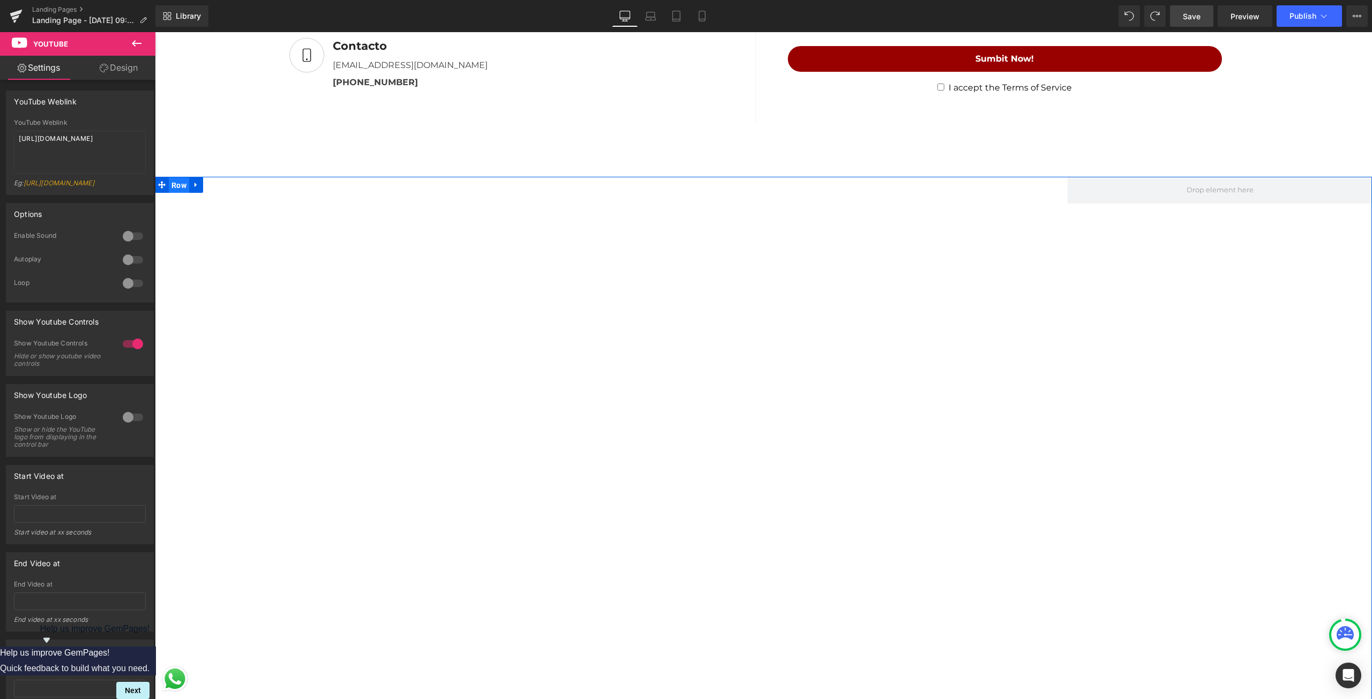
click at [177, 182] on span "Row" at bounding box center [179, 185] width 20 height 16
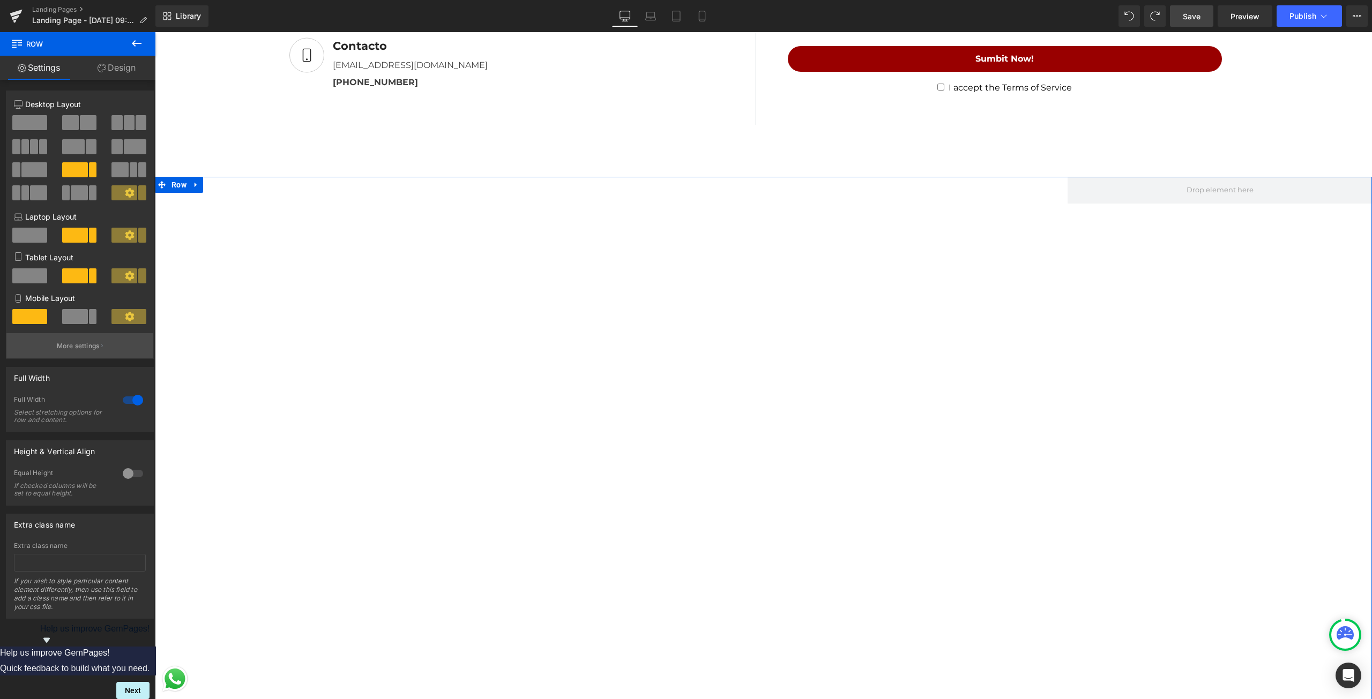
click at [130, 358] on button "More settings" at bounding box center [79, 345] width 147 height 25
click at [83, 190] on span at bounding box center [79, 192] width 17 height 15
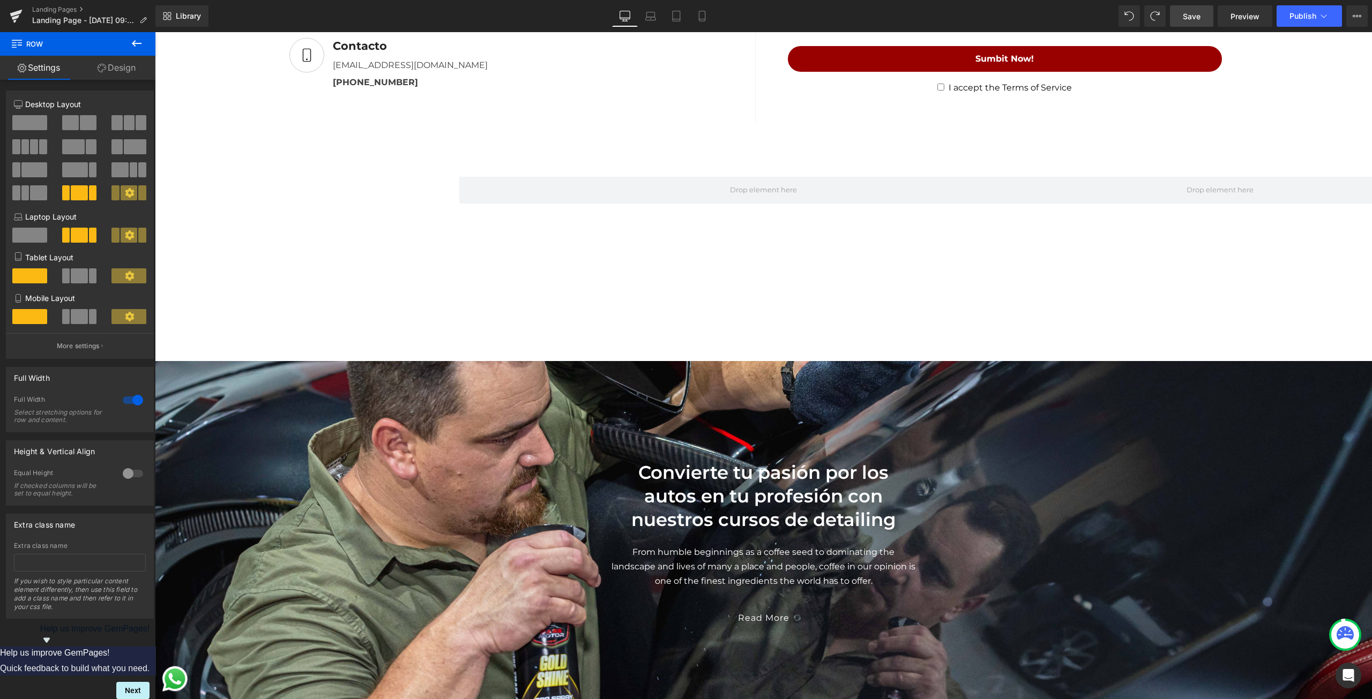
click at [233, 209] on body "Ir directamente al contenido Tu carrito esta vacío Seguir comprando ¿Tienes una…" at bounding box center [763, 367] width 1217 height 3887
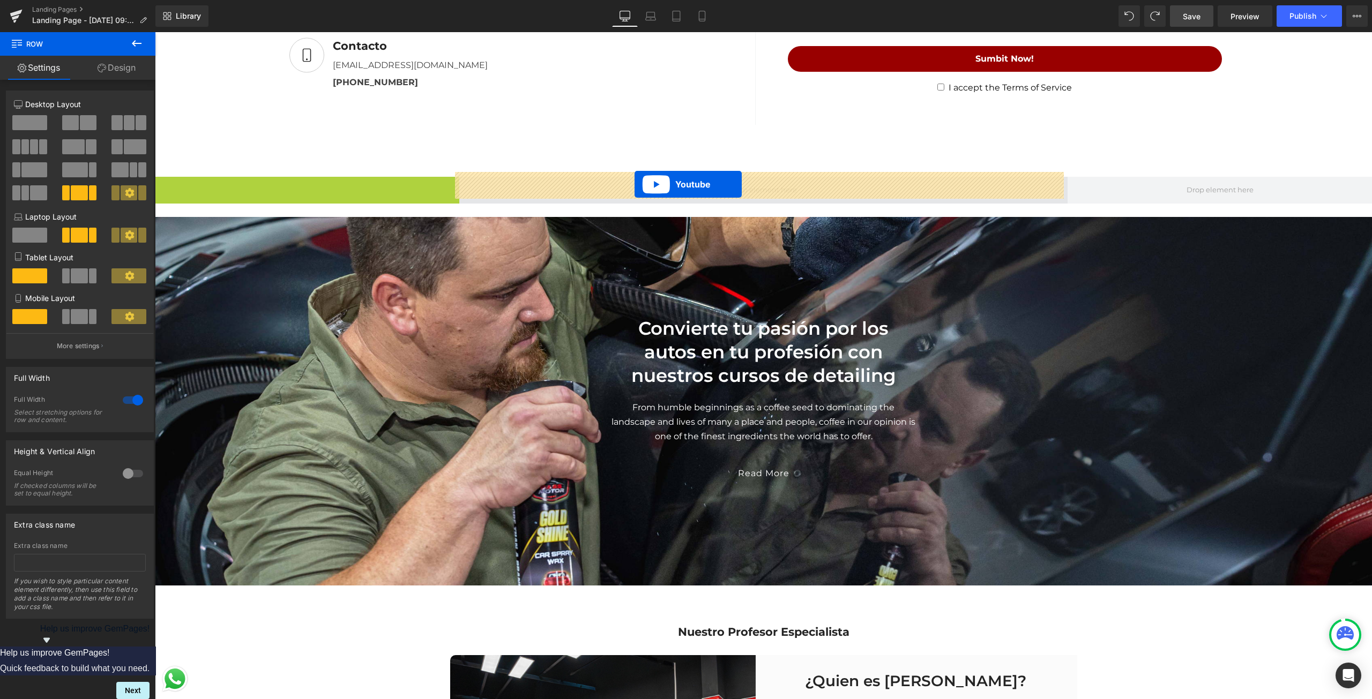
drag, startPoint x: 284, startPoint y: 181, endPoint x: 635, endPoint y: 184, distance: 351.1
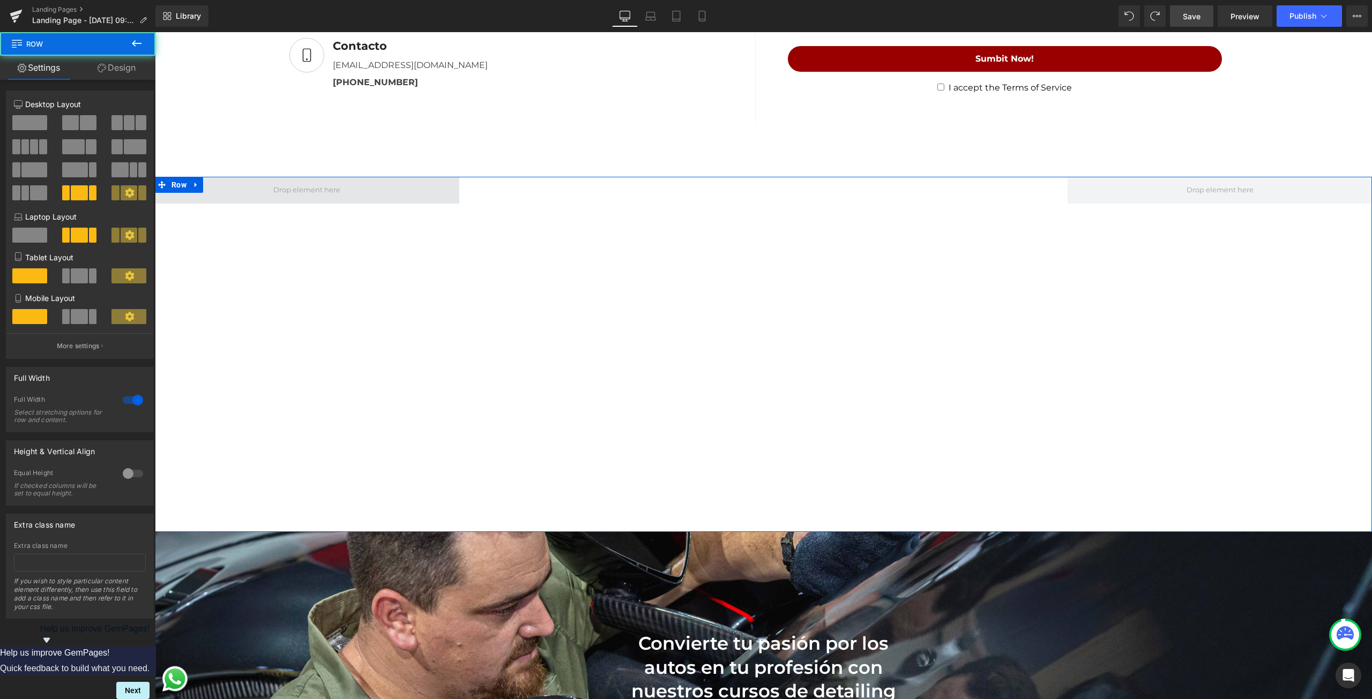
click at [370, 180] on span at bounding box center [307, 190] width 304 height 27
click at [70, 347] on p "More settings" at bounding box center [78, 346] width 43 height 10
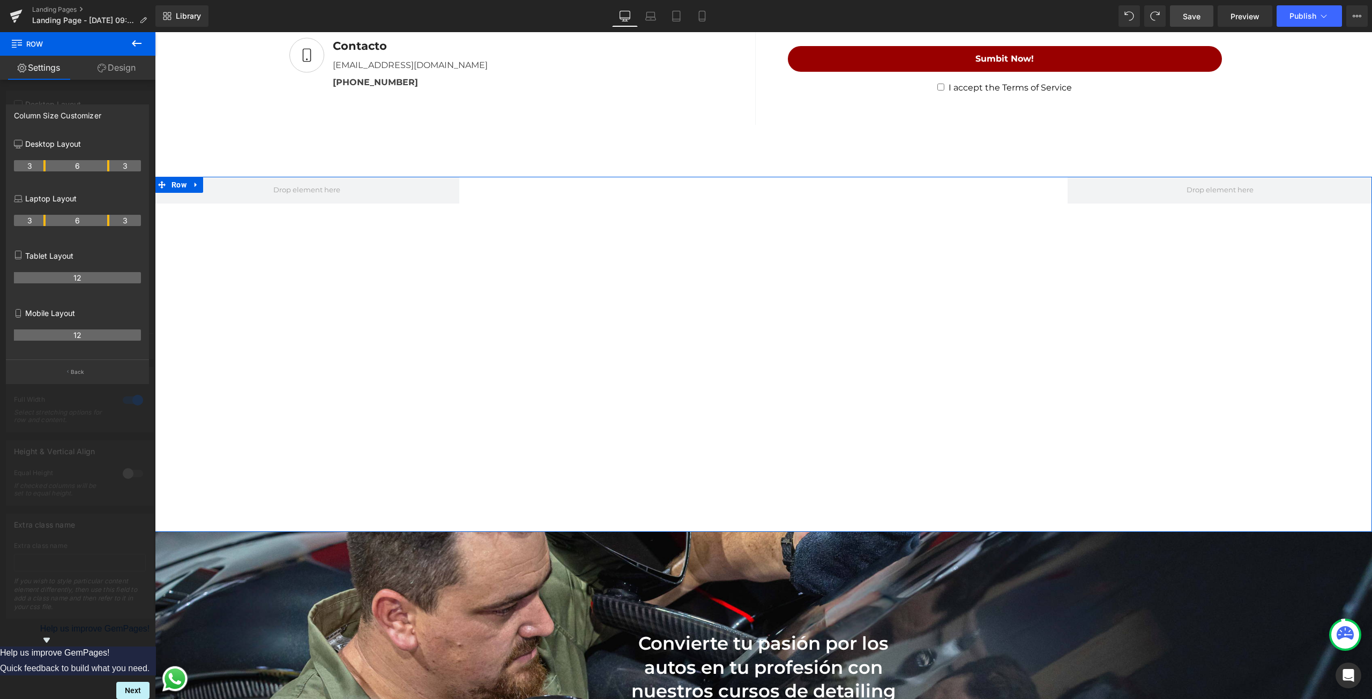
scroll to position [1399, 0]
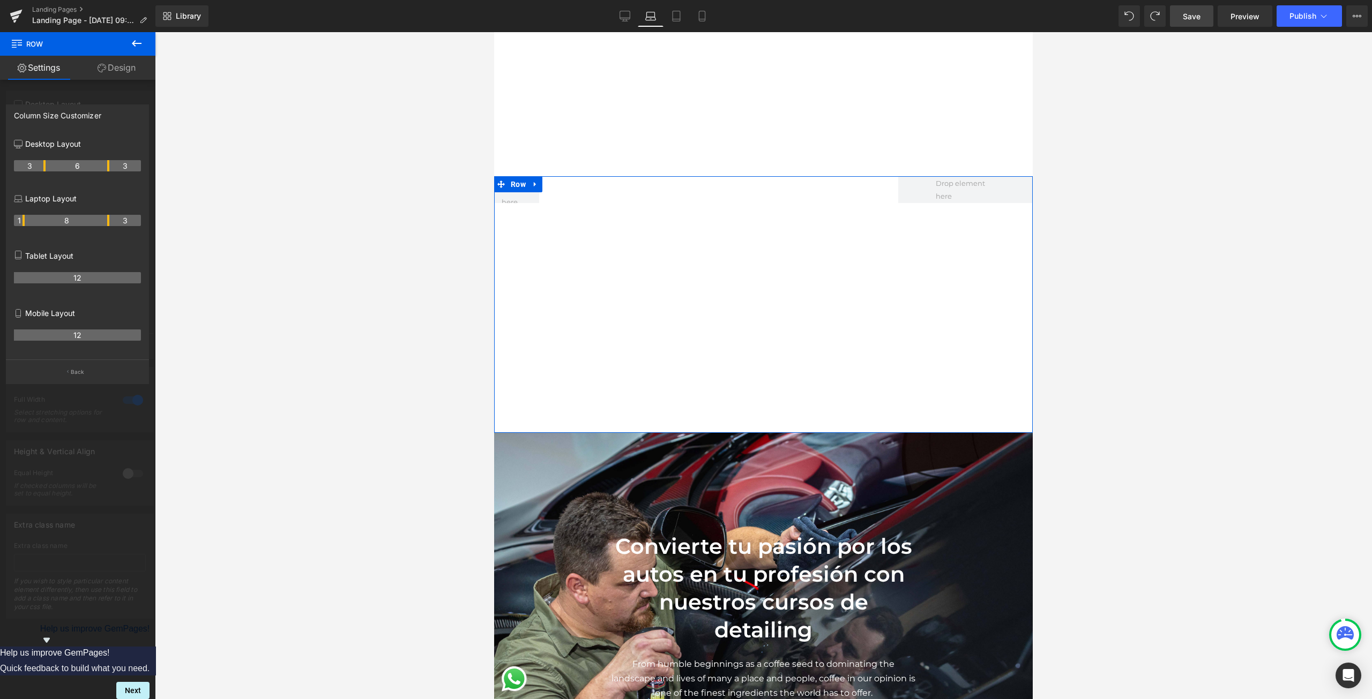
drag, startPoint x: 44, startPoint y: 221, endPoint x: 11, endPoint y: 230, distance: 35.1
click at [13, 229] on div "Desktop Layout 3 6 3 Laptop Layout 1 8 3 Tablet Layout 12 Mobile Layout 12" at bounding box center [77, 246] width 142 height 227
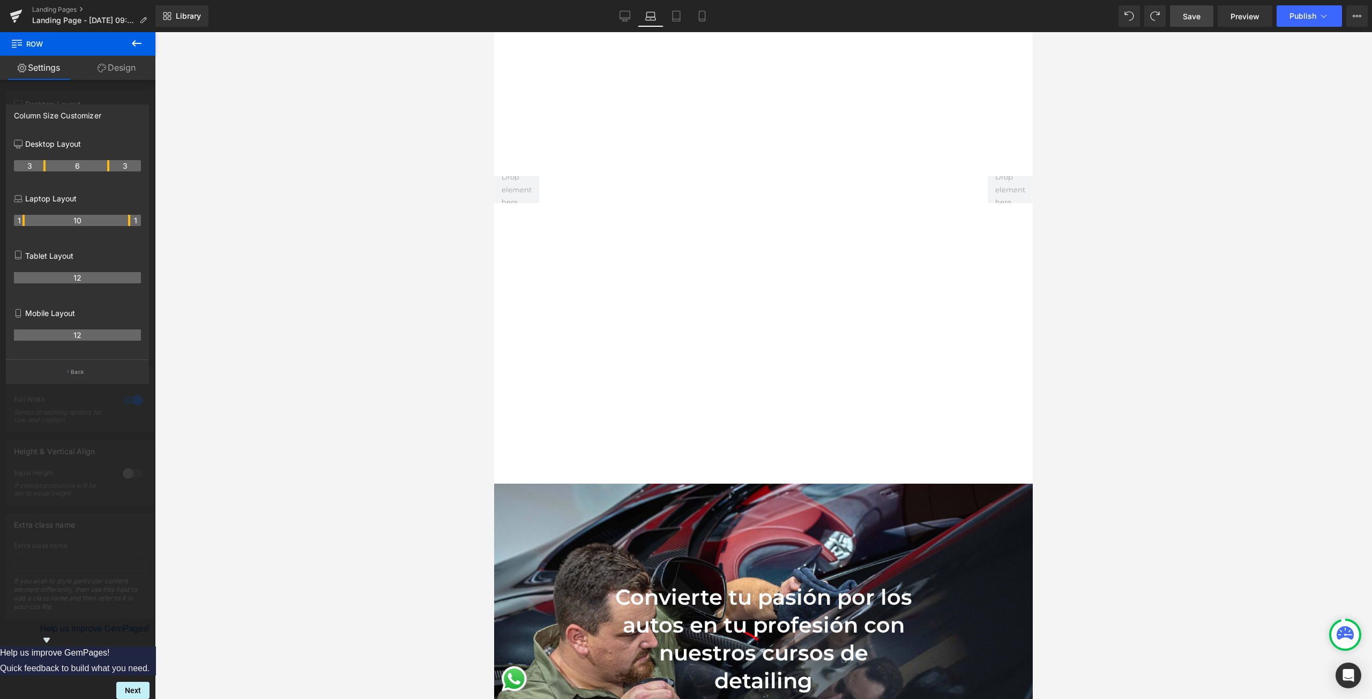
drag, startPoint x: 108, startPoint y: 220, endPoint x: 160, endPoint y: 211, distance: 53.3
click at [160, 211] on div "Youtube You are previewing how the Live Preset 0 will restyle your page. You ca…" at bounding box center [686, 359] width 1372 height 718
click at [135, 220] on th "1" at bounding box center [135, 220] width 11 height 11
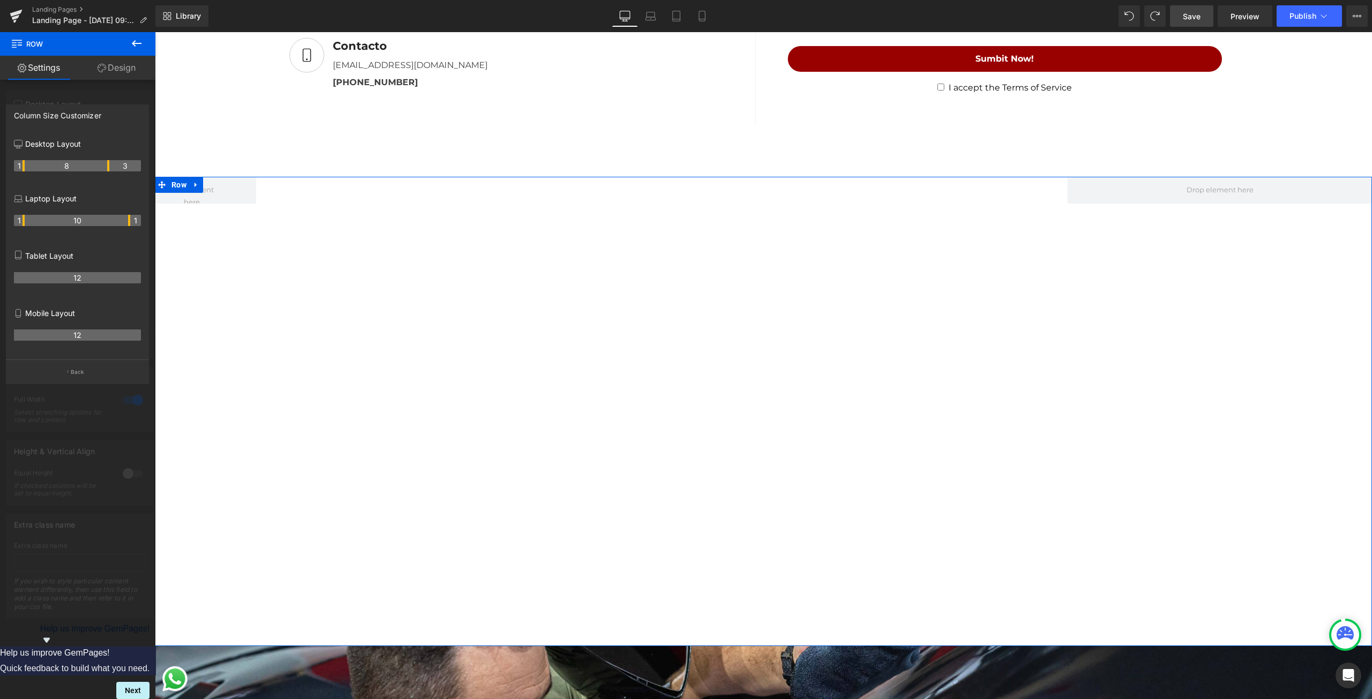
drag, startPoint x: 43, startPoint y: 167, endPoint x: 8, endPoint y: 173, distance: 36.4
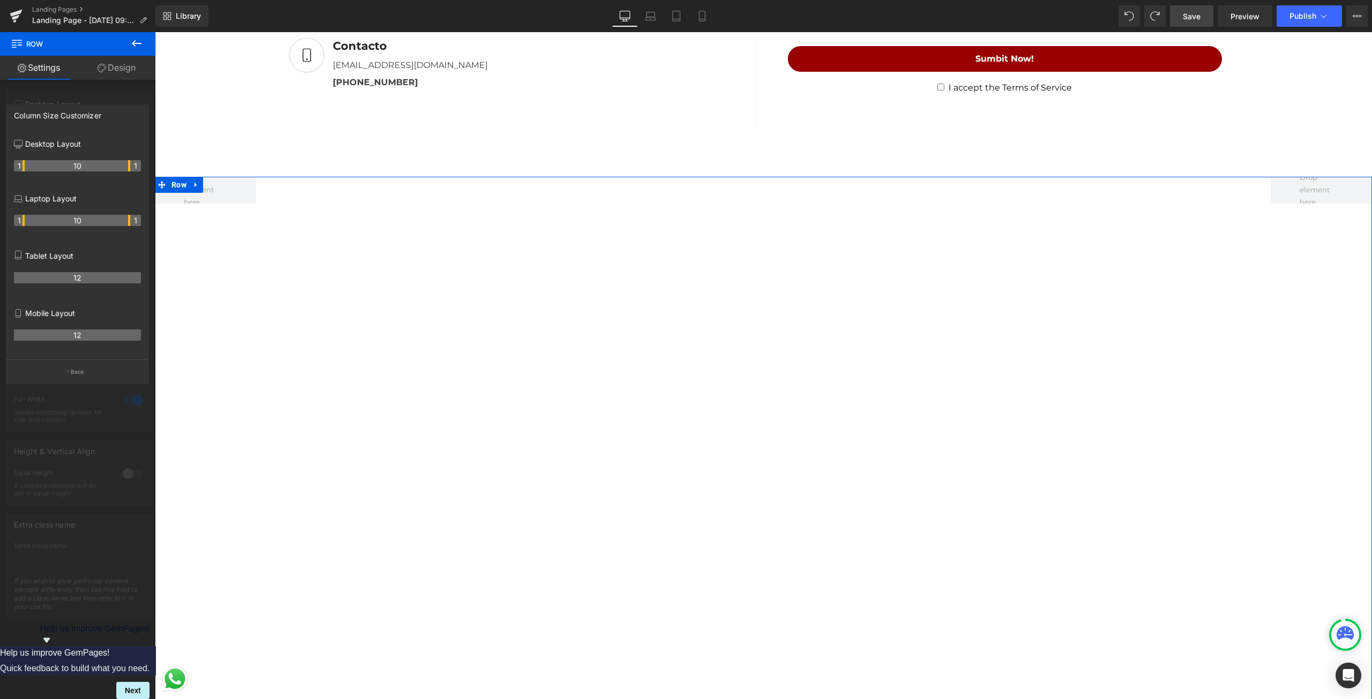
drag, startPoint x: 107, startPoint y: 163, endPoint x: 145, endPoint y: 160, distance: 38.7
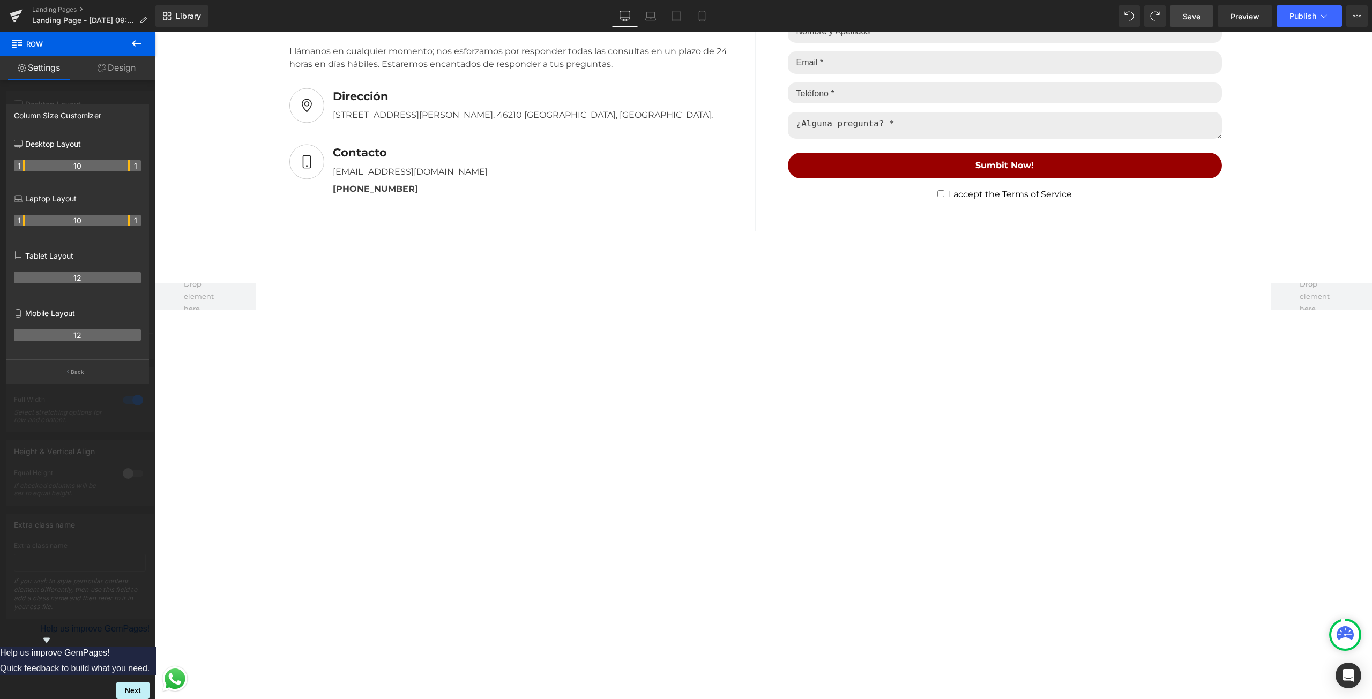
scroll to position [1501, 0]
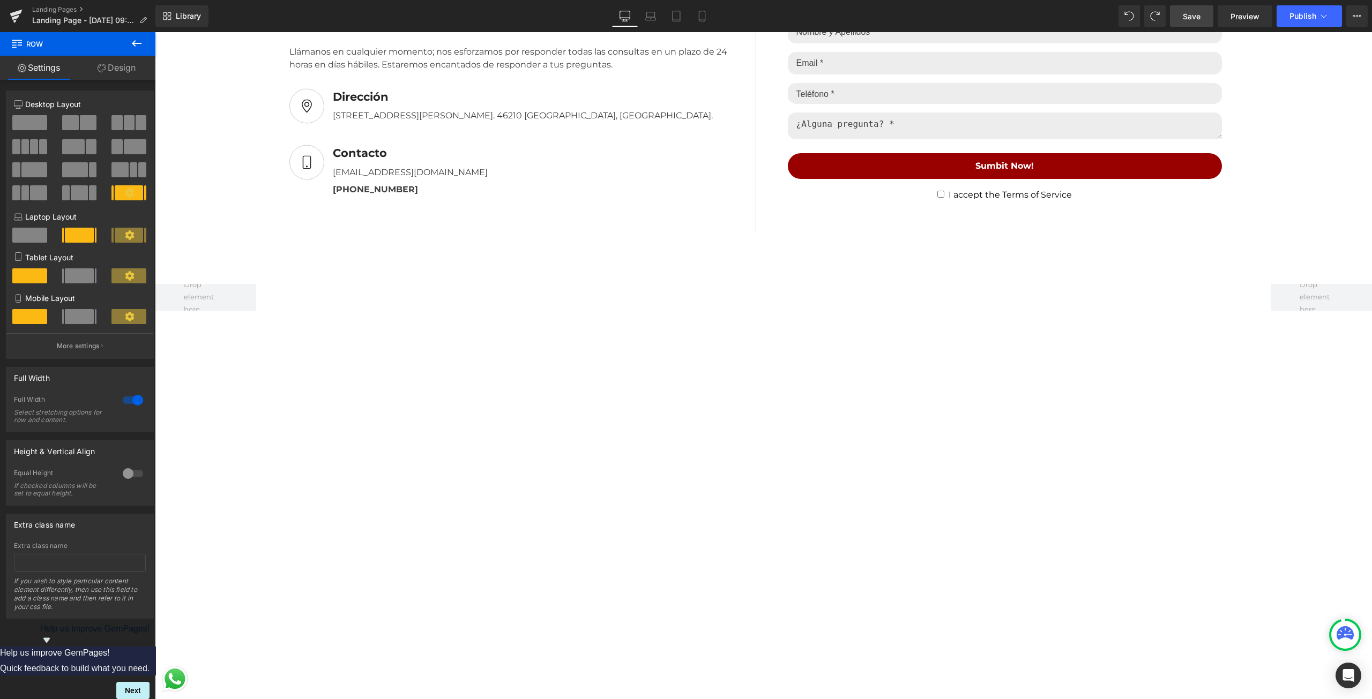
click at [176, 301] on body "Ir directamente al contenido Tu carrito esta vacío Seguir comprando ¿Tienes una…" at bounding box center [763, 675] width 1217 height 4286
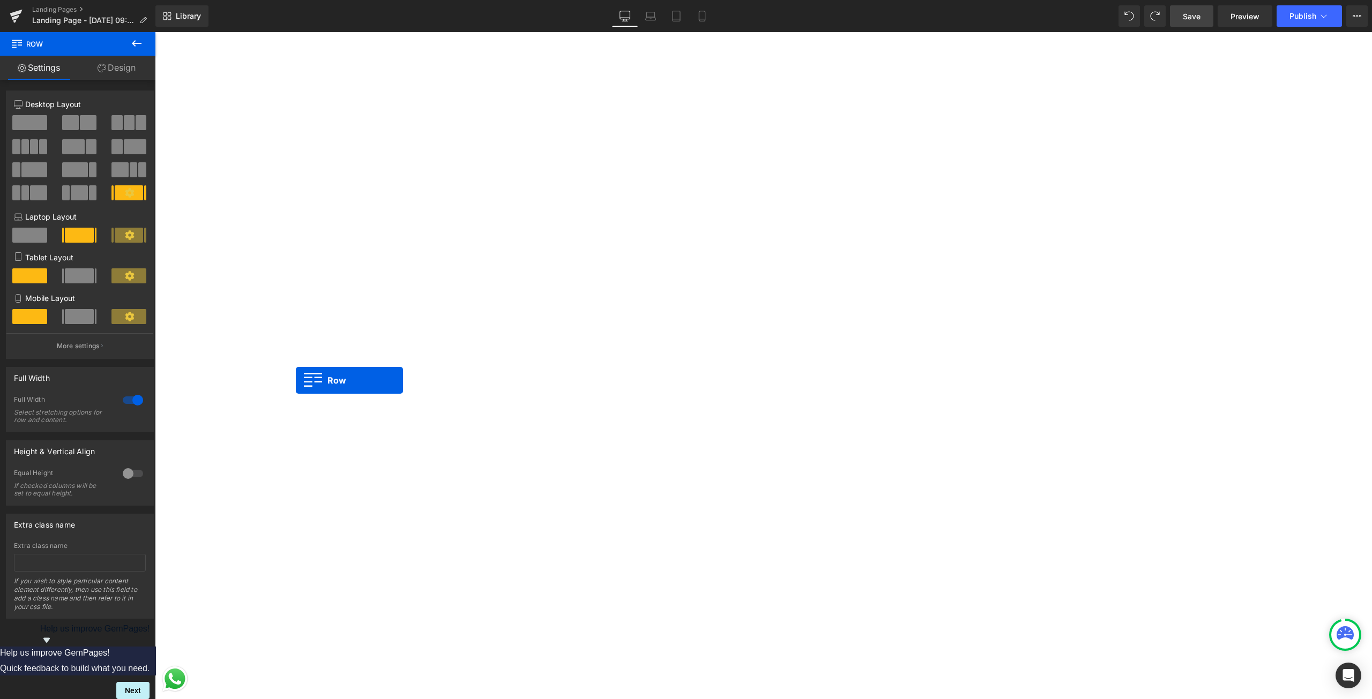
scroll to position [0, 0]
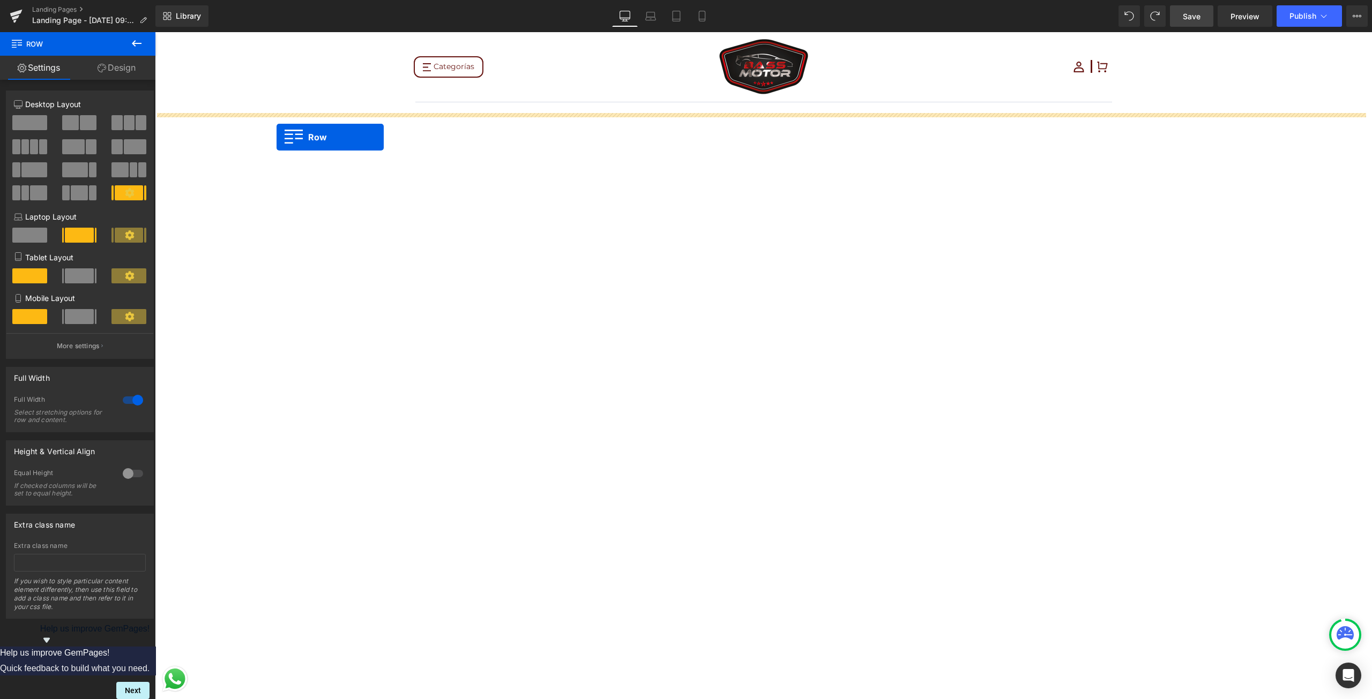
drag, startPoint x: 162, startPoint y: 286, endPoint x: 277, endPoint y: 137, distance: 187.6
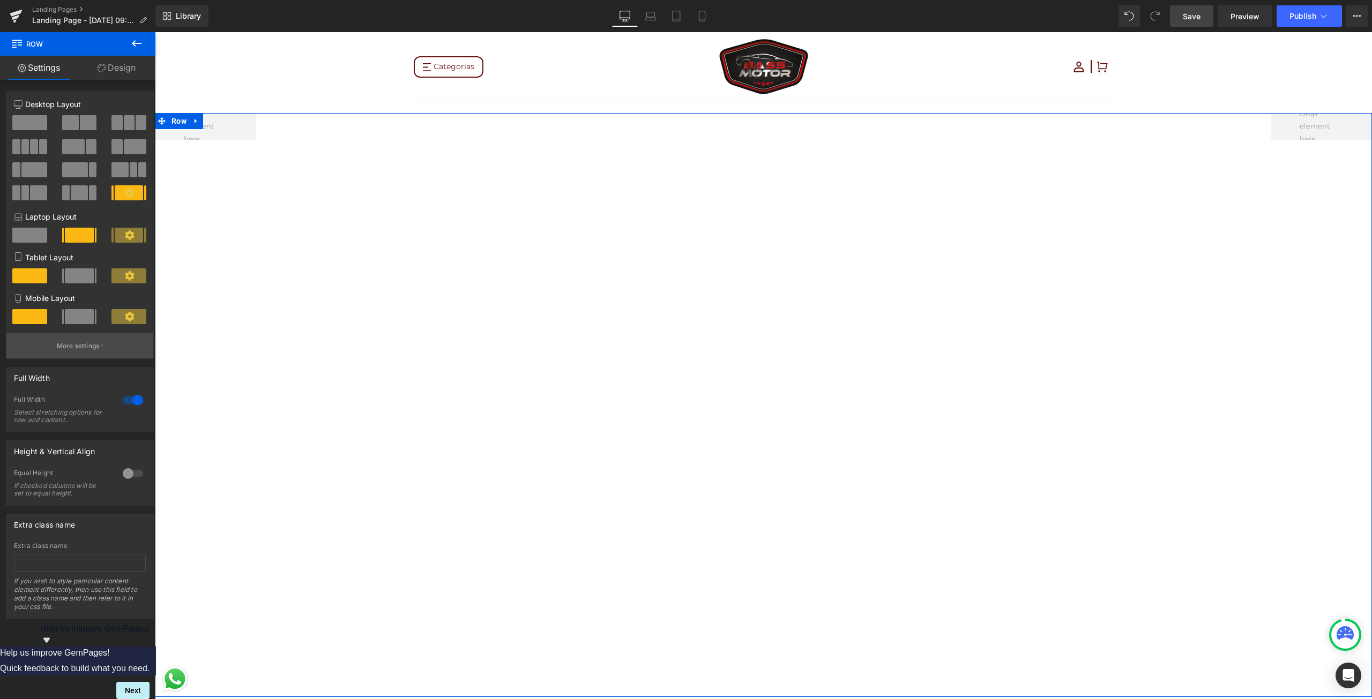
click at [91, 344] on p "More settings" at bounding box center [78, 346] width 43 height 10
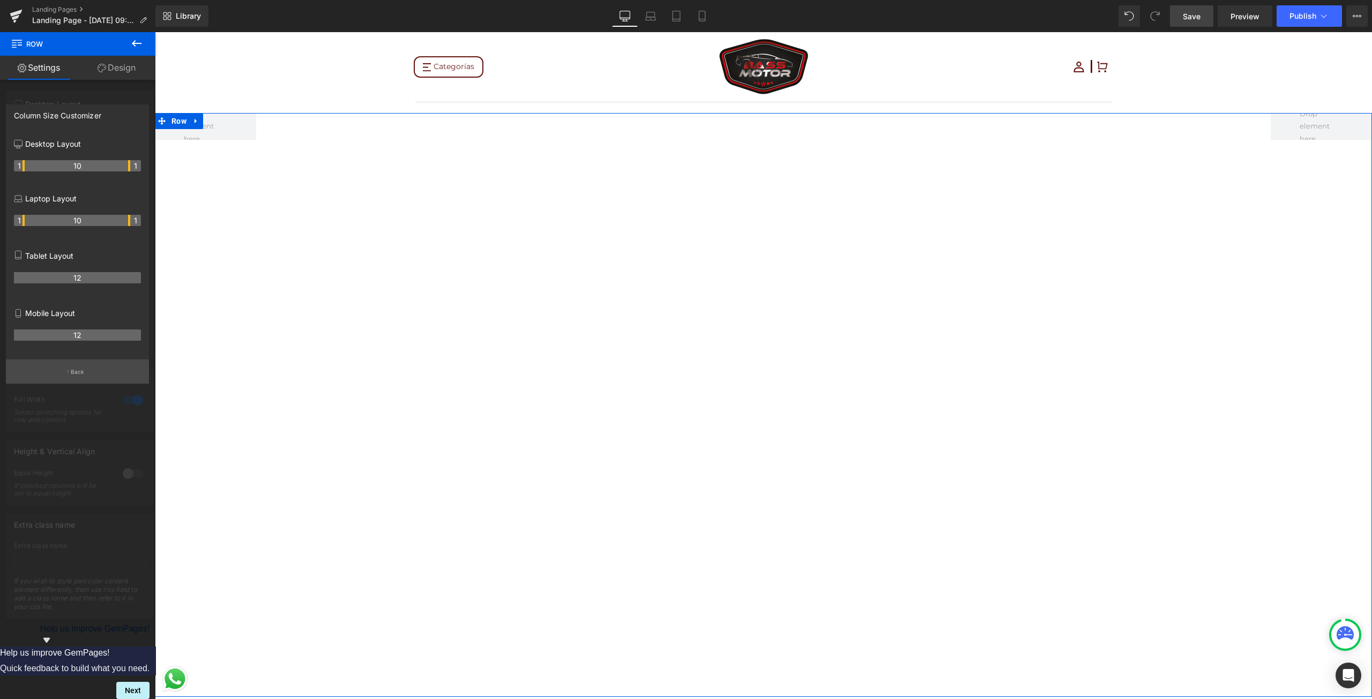
click at [74, 375] on p "Back" at bounding box center [78, 372] width 14 height 8
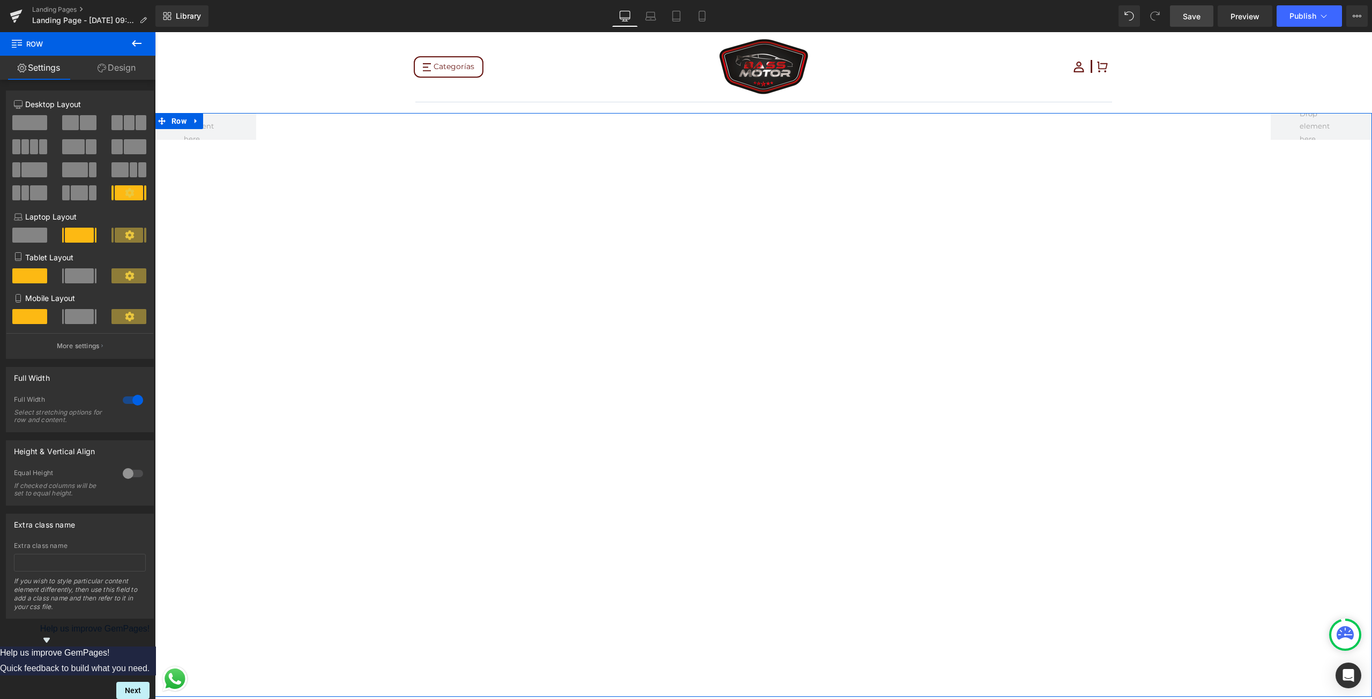
click at [137, 240] on span at bounding box center [129, 235] width 29 height 15
click at [121, 62] on link "Design" at bounding box center [117, 68] width 78 height 24
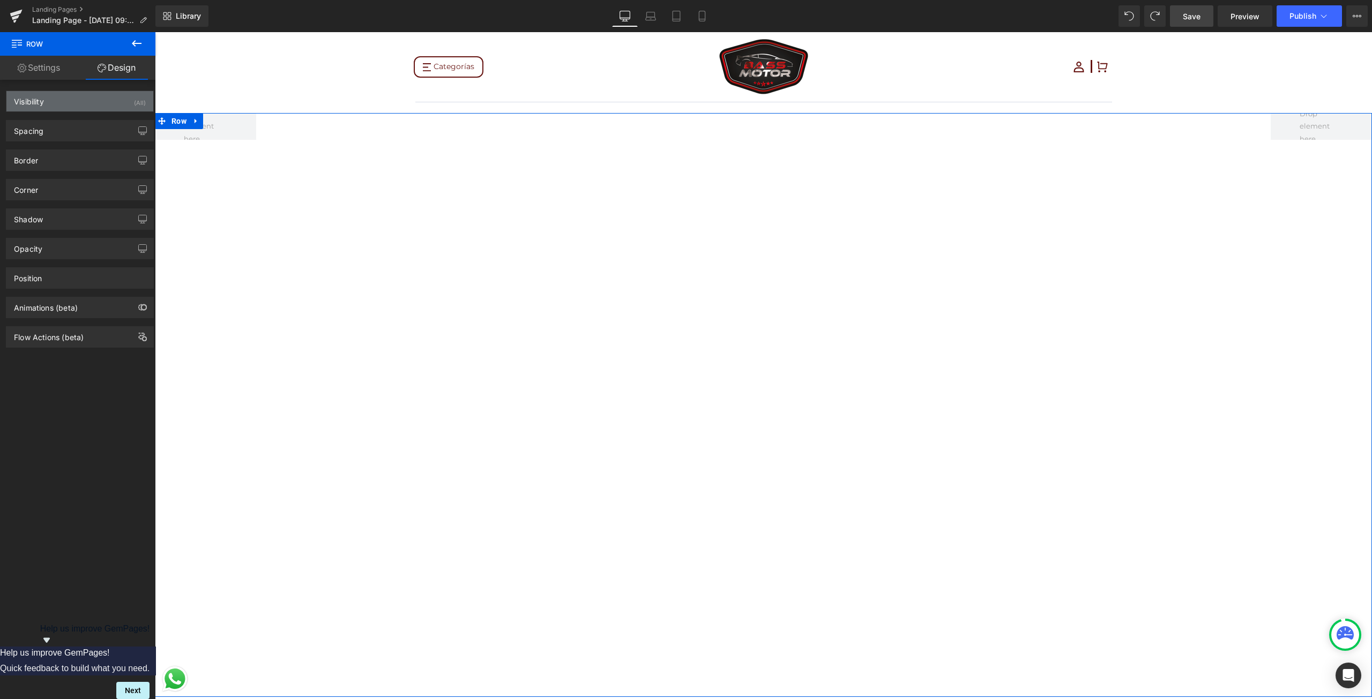
click at [58, 102] on div "Visibility (All)" at bounding box center [79, 101] width 147 height 20
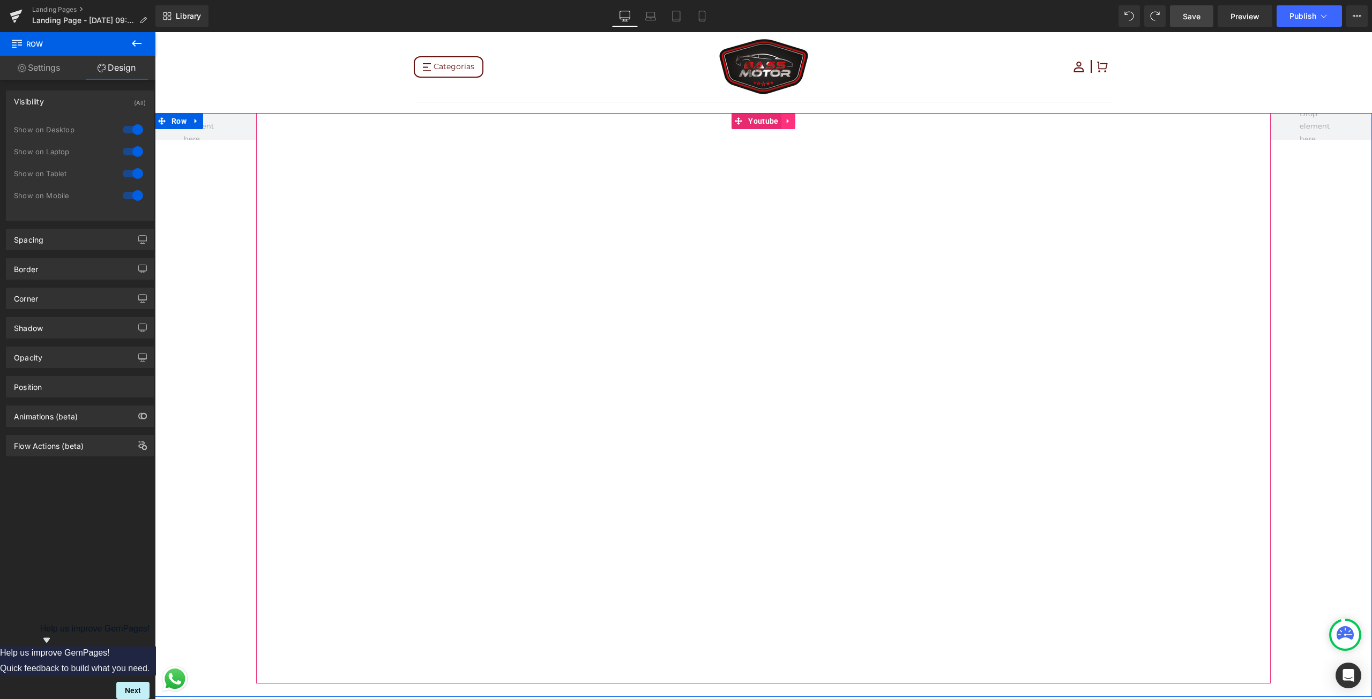
click at [785, 119] on icon at bounding box center [789, 121] width 8 height 8
click at [792, 120] on icon at bounding box center [796, 121] width 8 height 8
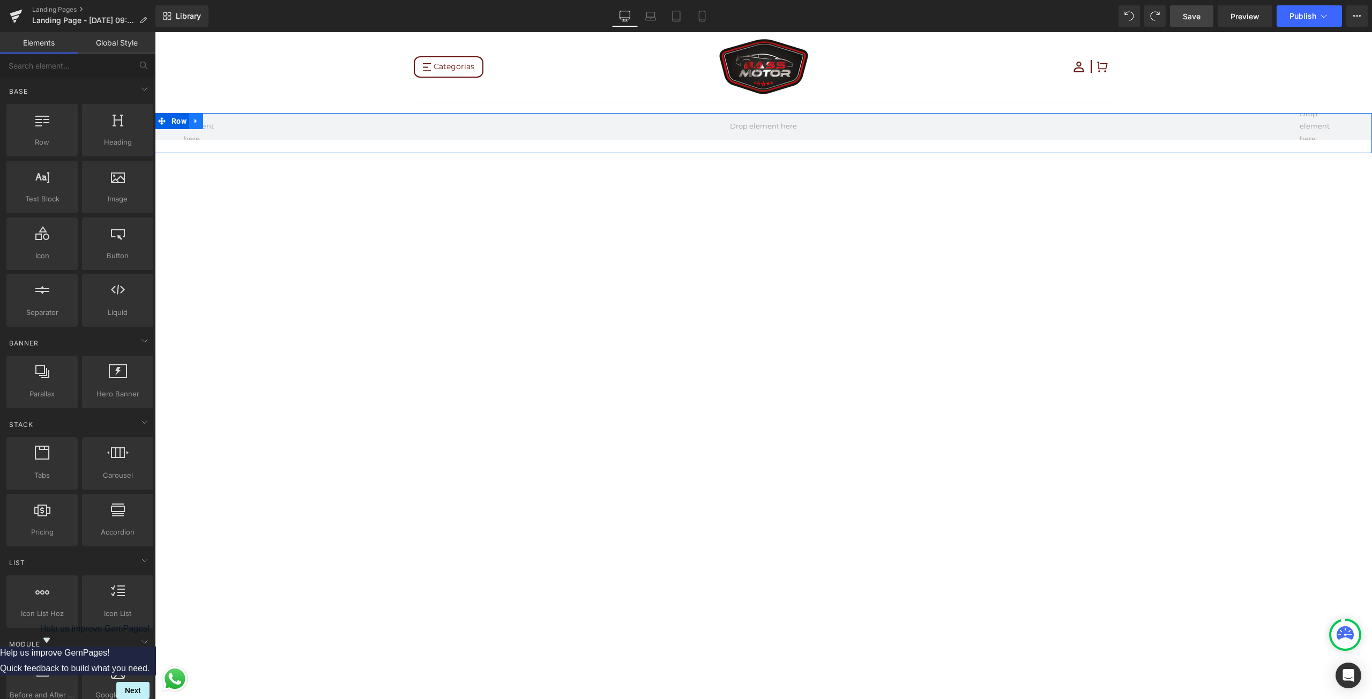
click at [195, 120] on icon at bounding box center [196, 121] width 8 height 8
click at [220, 121] on icon at bounding box center [224, 121] width 8 height 8
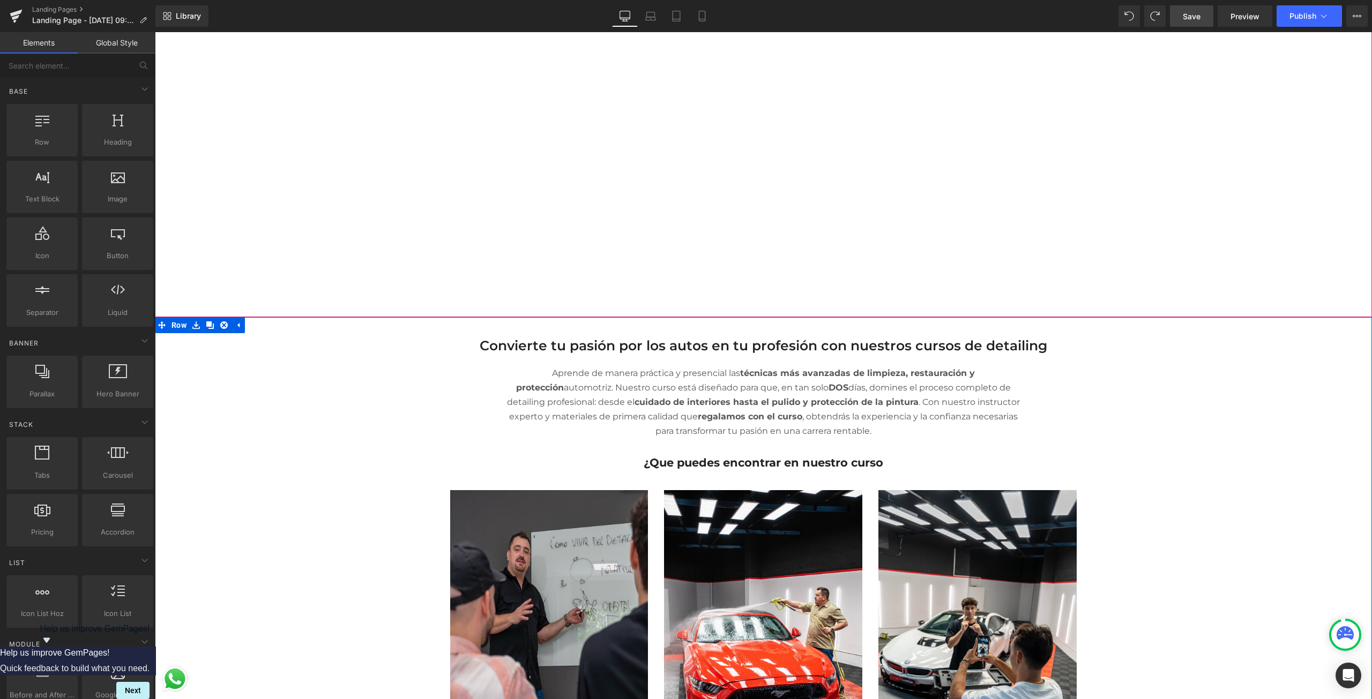
scroll to position [482, 0]
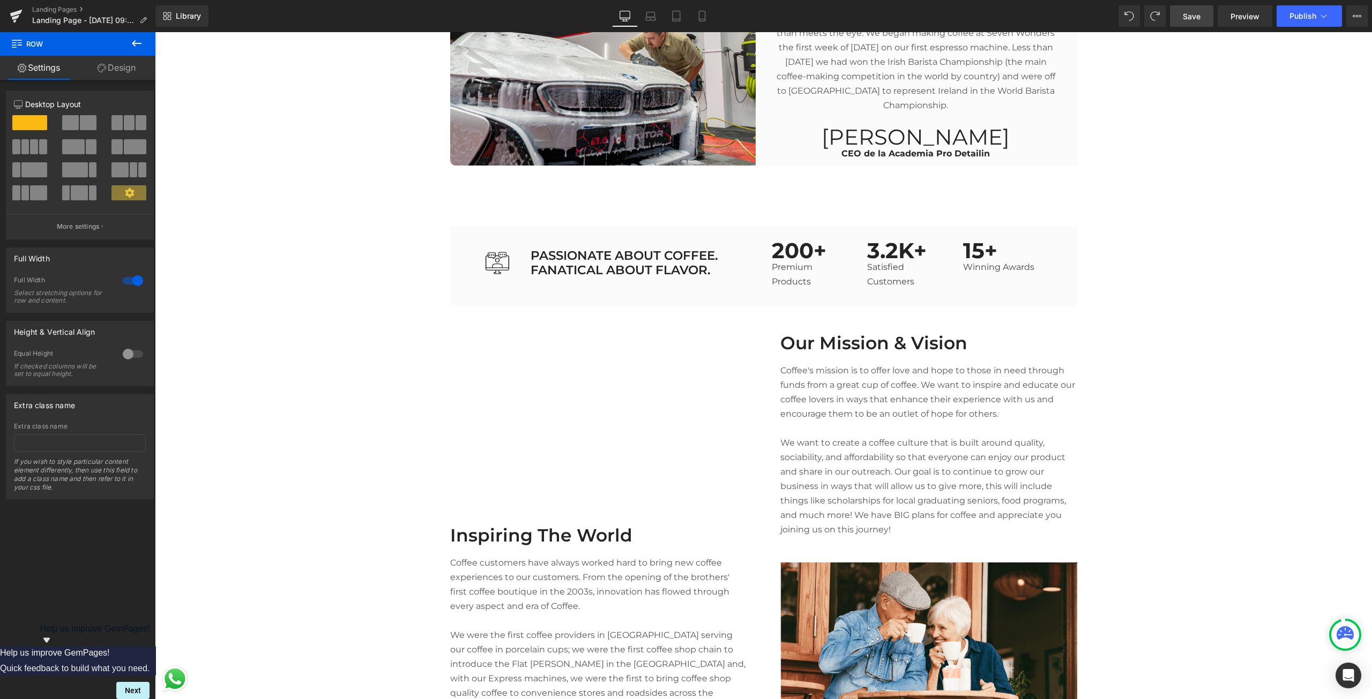
scroll to position [2465, 0]
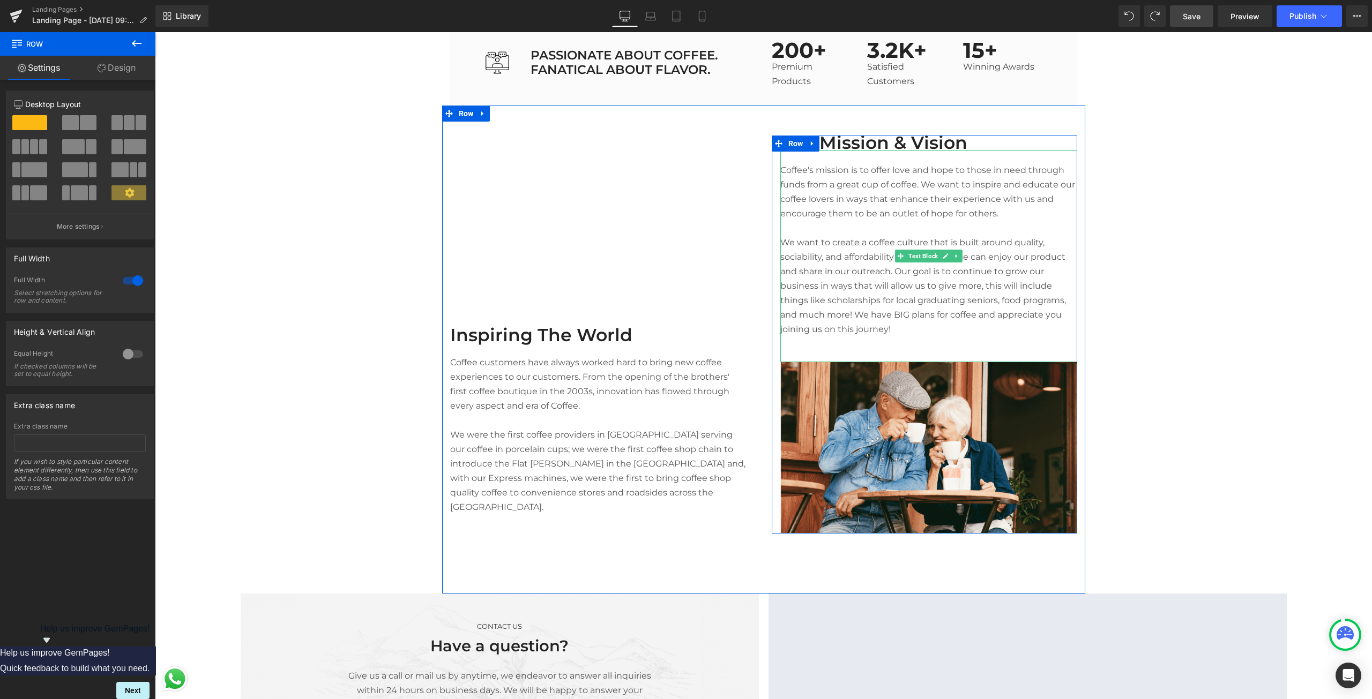
click at [818, 185] on p "Coffee's mission is to offer love and hope to those in need through funds from …" at bounding box center [928, 192] width 297 height 58
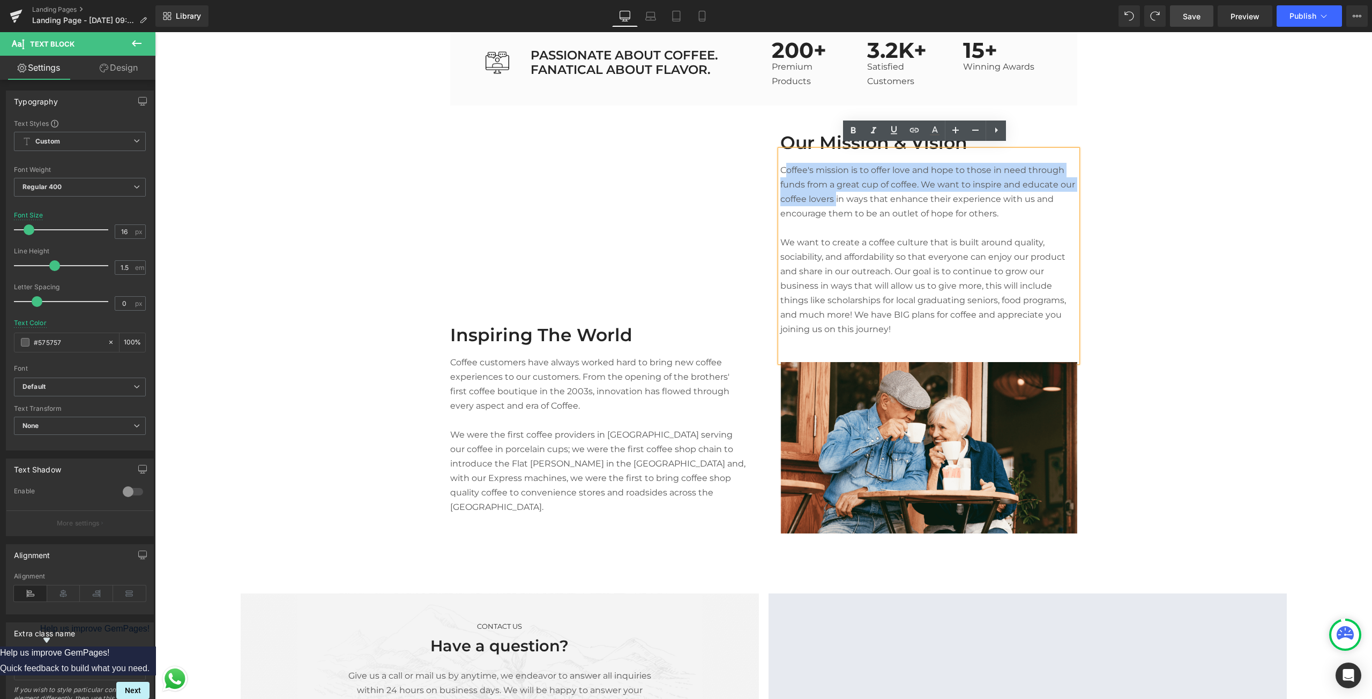
drag, startPoint x: 779, startPoint y: 169, endPoint x: 831, endPoint y: 195, distance: 58.0
click at [831, 195] on p "Coffee's mission is to offer love and hope to those in need through funds from …" at bounding box center [928, 192] width 297 height 58
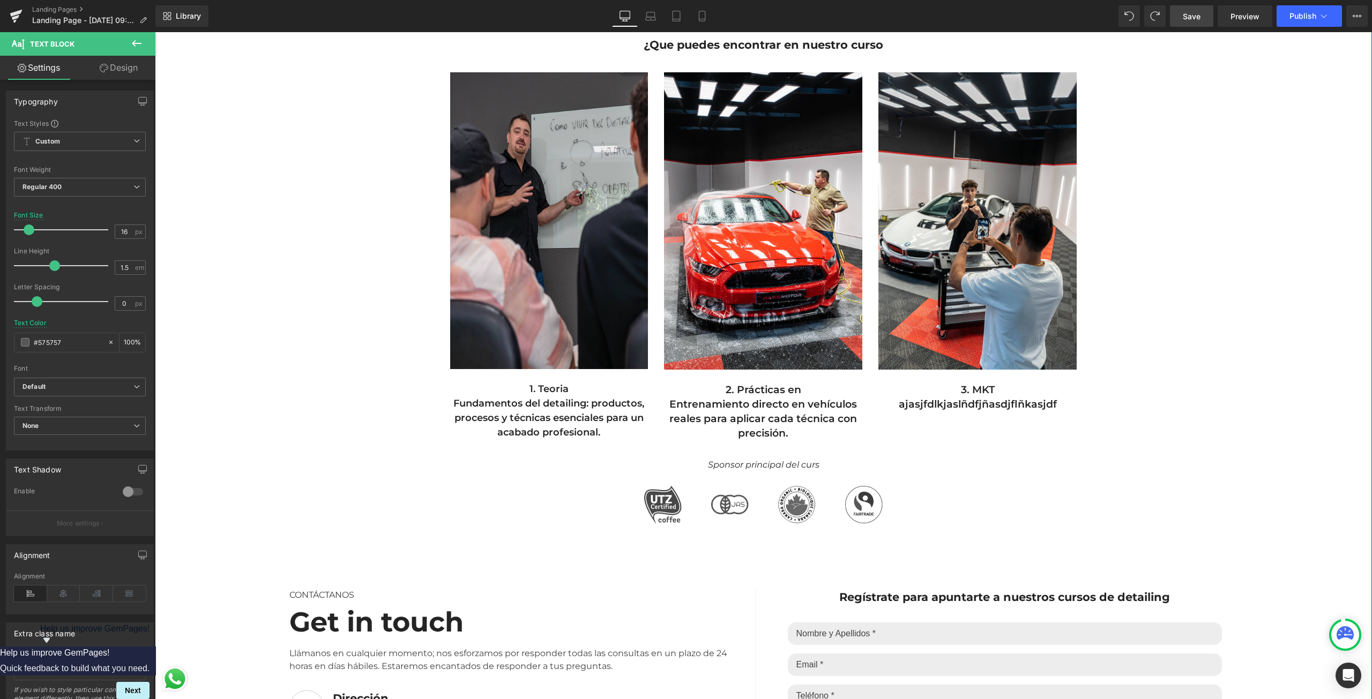
scroll to position [1125, 0]
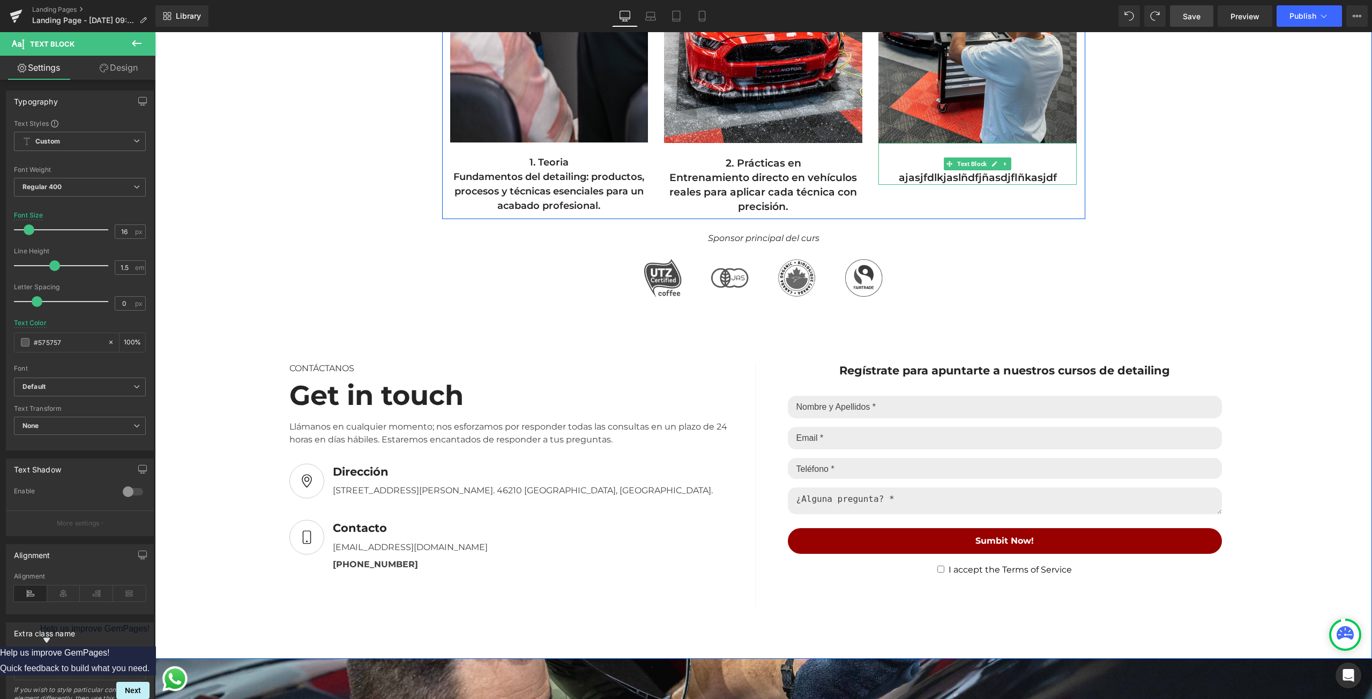
click at [1004, 176] on p "ajasjfdlkjaslñdfjñasdjflñkasjdf" at bounding box center [977, 177] width 198 height 14
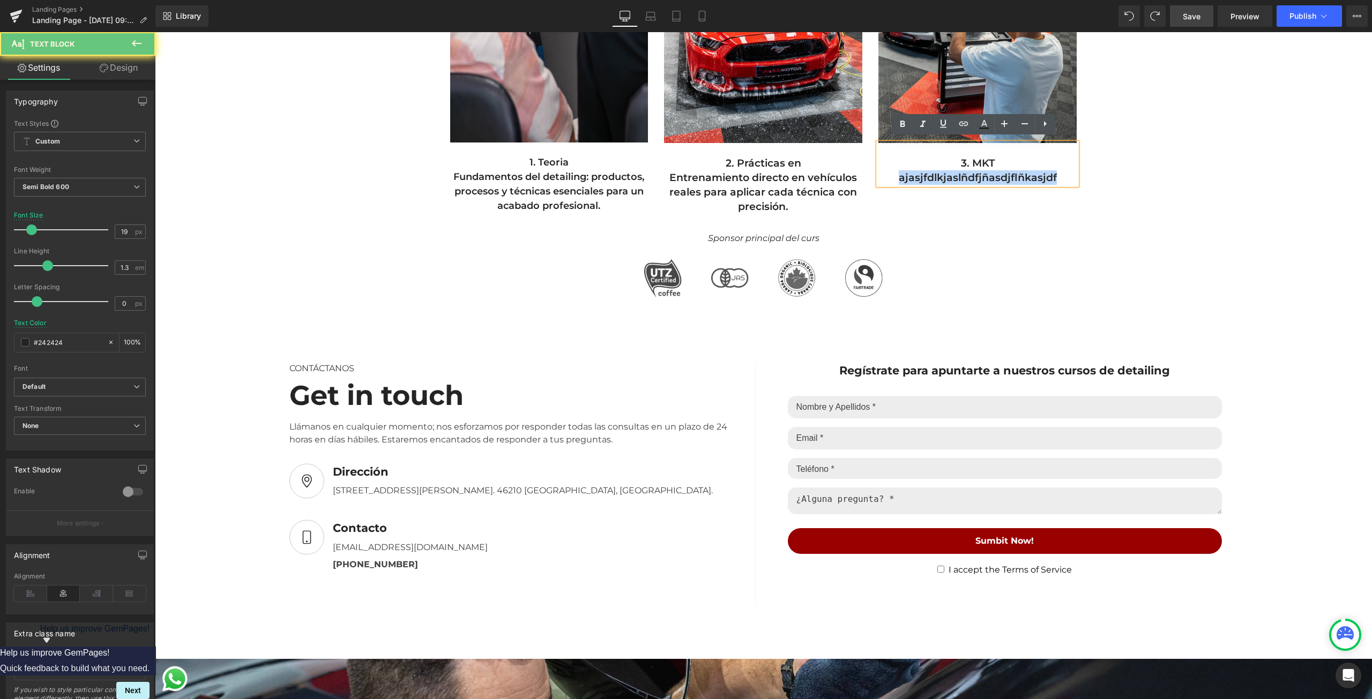
click at [1004, 176] on p "ajasjfdlkjaslñdfjñasdjflñkasjdf" at bounding box center [977, 177] width 198 height 14
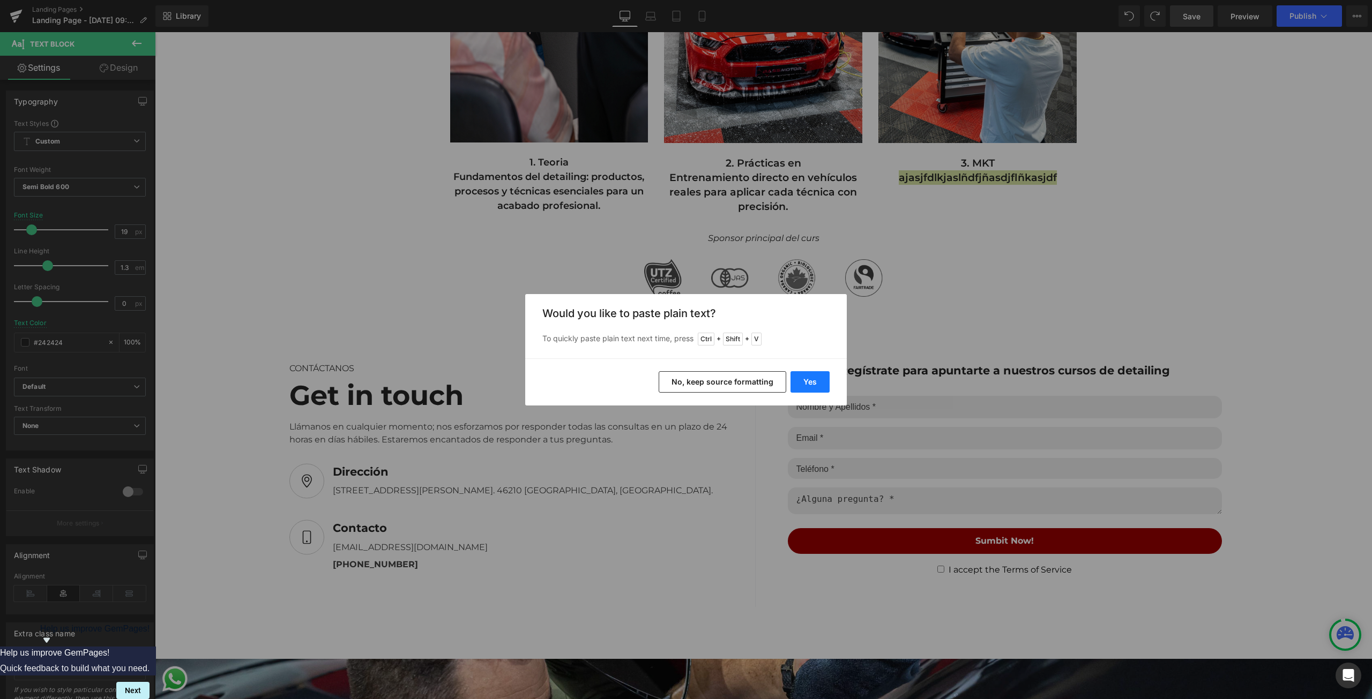
click at [816, 388] on button "Yes" at bounding box center [810, 381] width 39 height 21
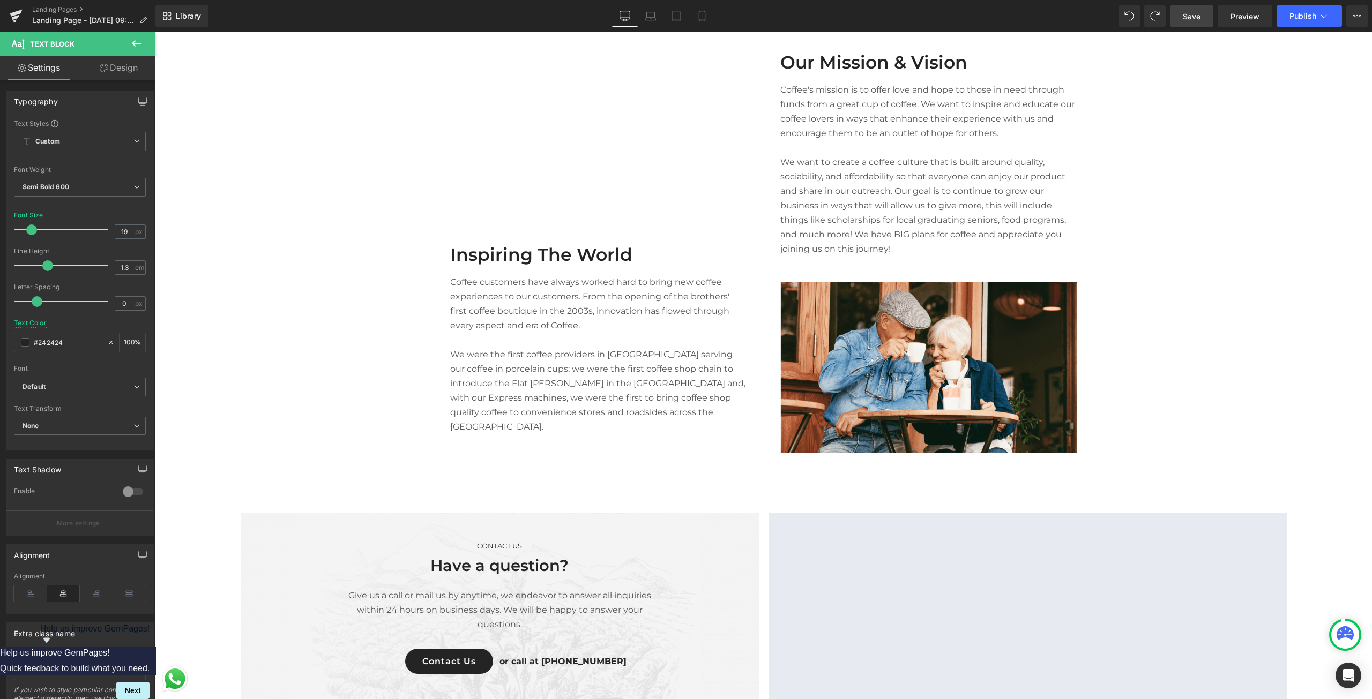
scroll to position [2412, 0]
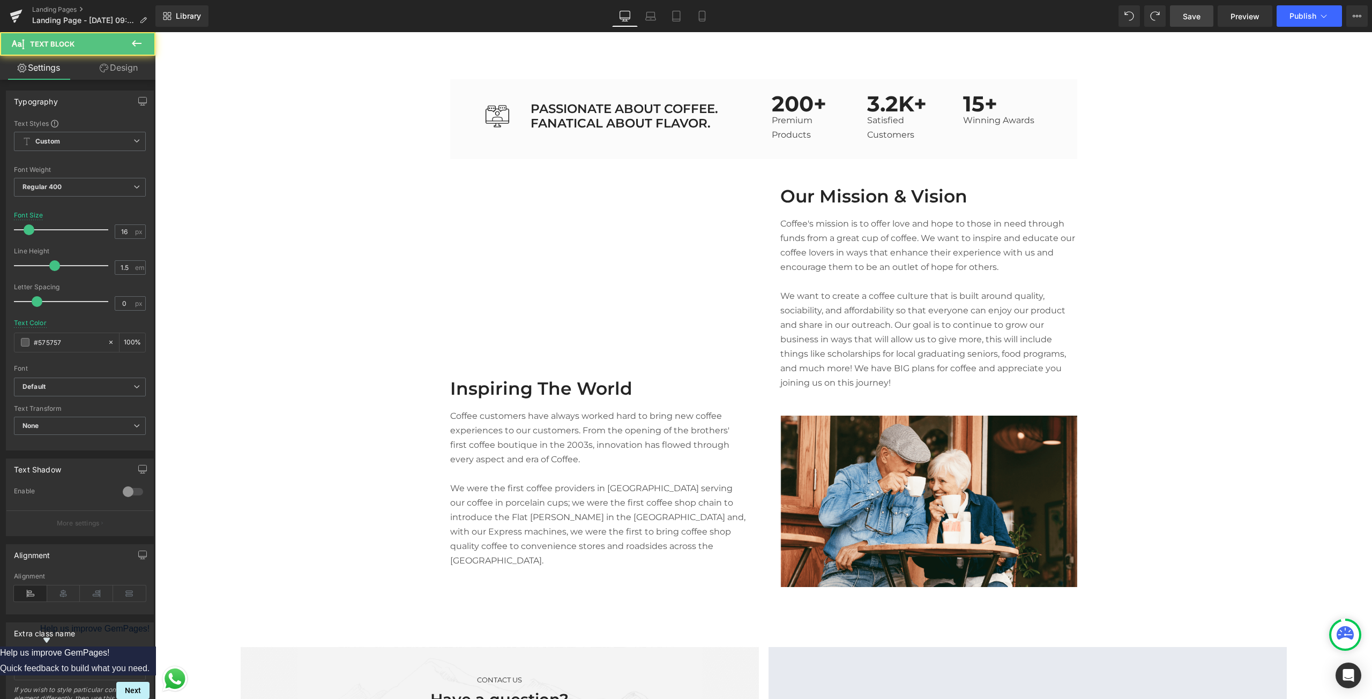
click at [810, 269] on p "Coffee's mission is to offer love and hope to those in need through funds from …" at bounding box center [928, 246] width 297 height 58
click at [928, 246] on p "Coffee's mission is to offer love and hope to those in need through funds from …" at bounding box center [928, 246] width 297 height 58
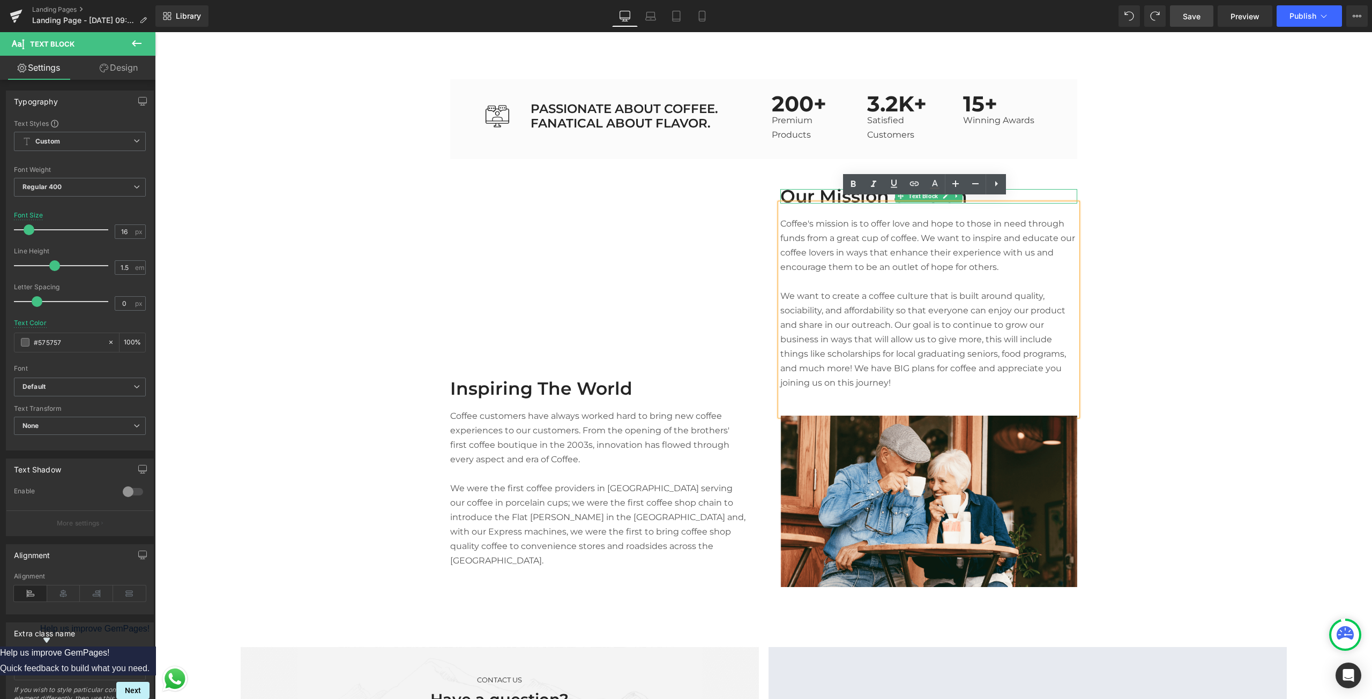
click at [814, 189] on p "Our Mission & Vision" at bounding box center [928, 196] width 297 height 14
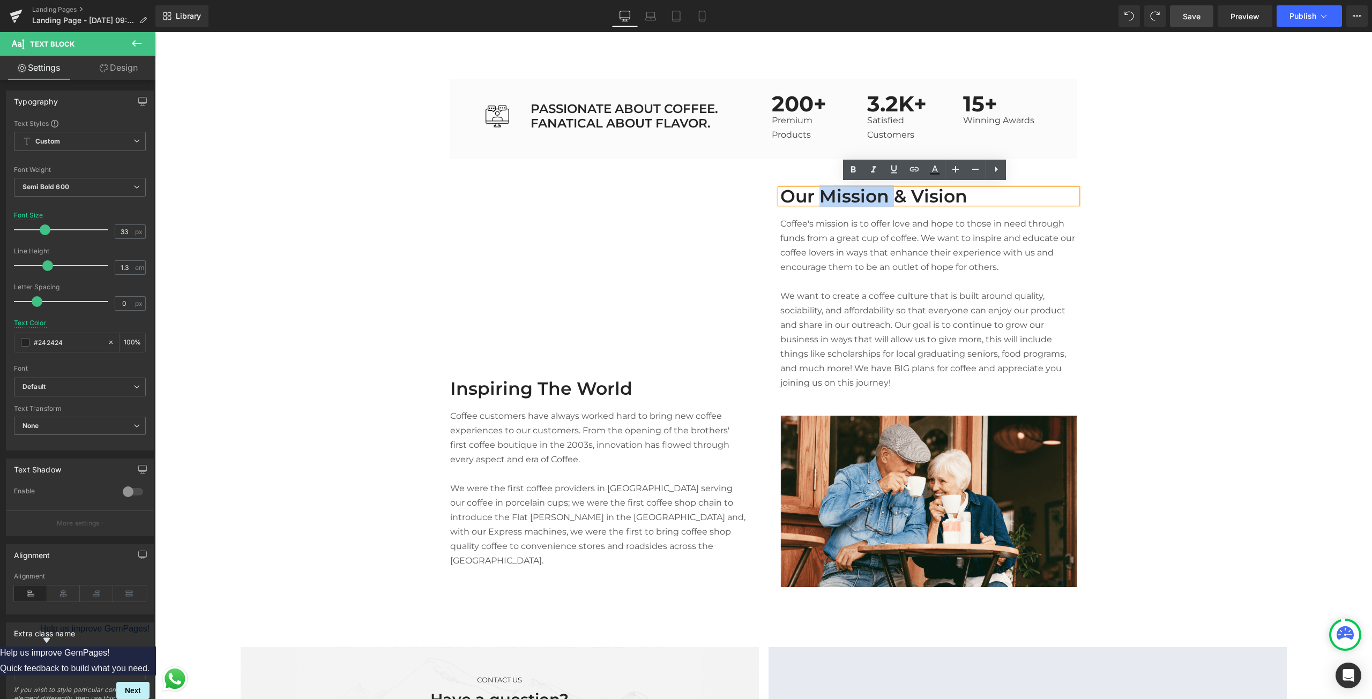
click at [814, 189] on p "Our Mission & Vision" at bounding box center [928, 196] width 297 height 14
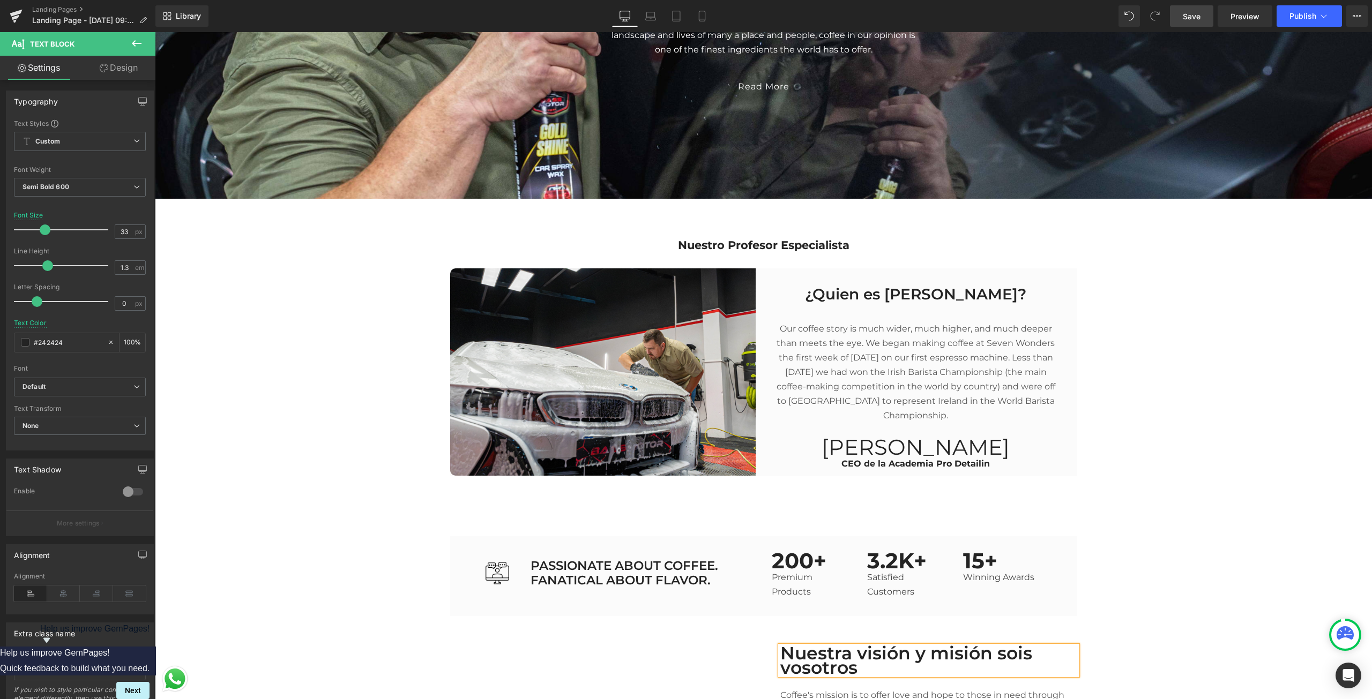
scroll to position [2090, 0]
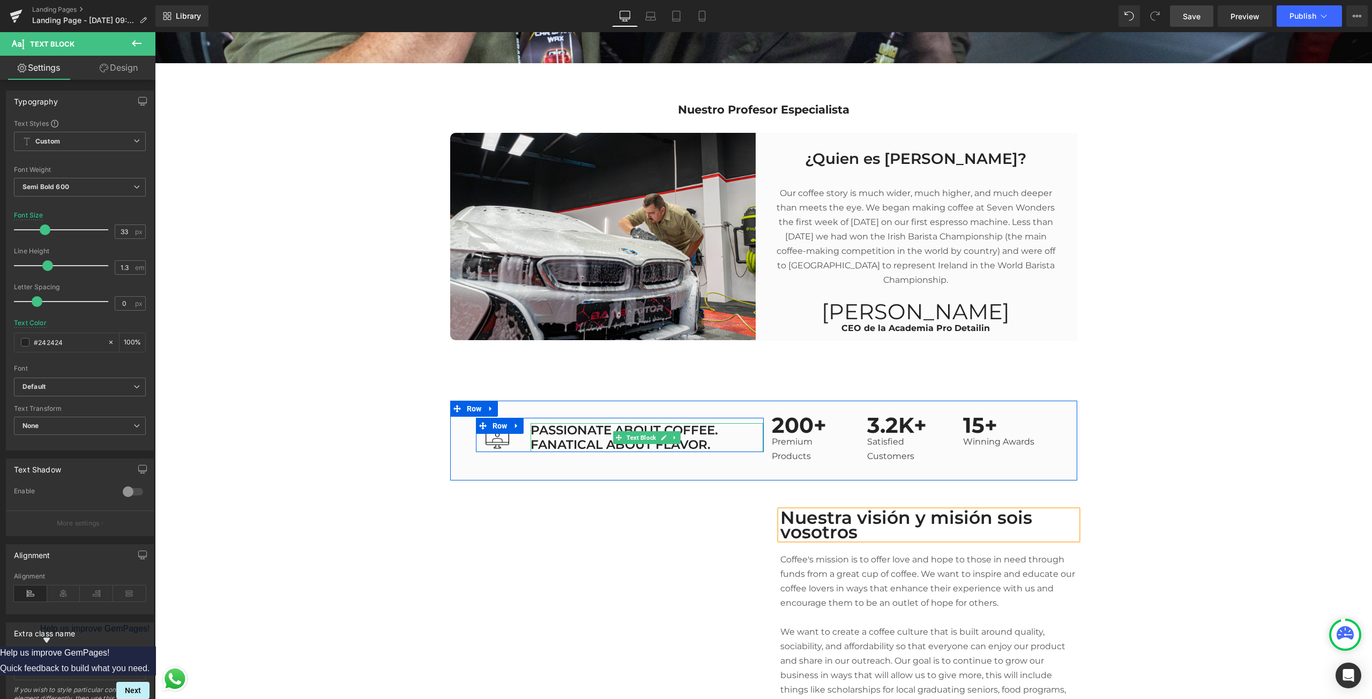
click at [575, 426] on p "PASSIONATE ABOUT COFFEE. FANATICAL ABOUT FLAVOR." at bounding box center [647, 437] width 233 height 29
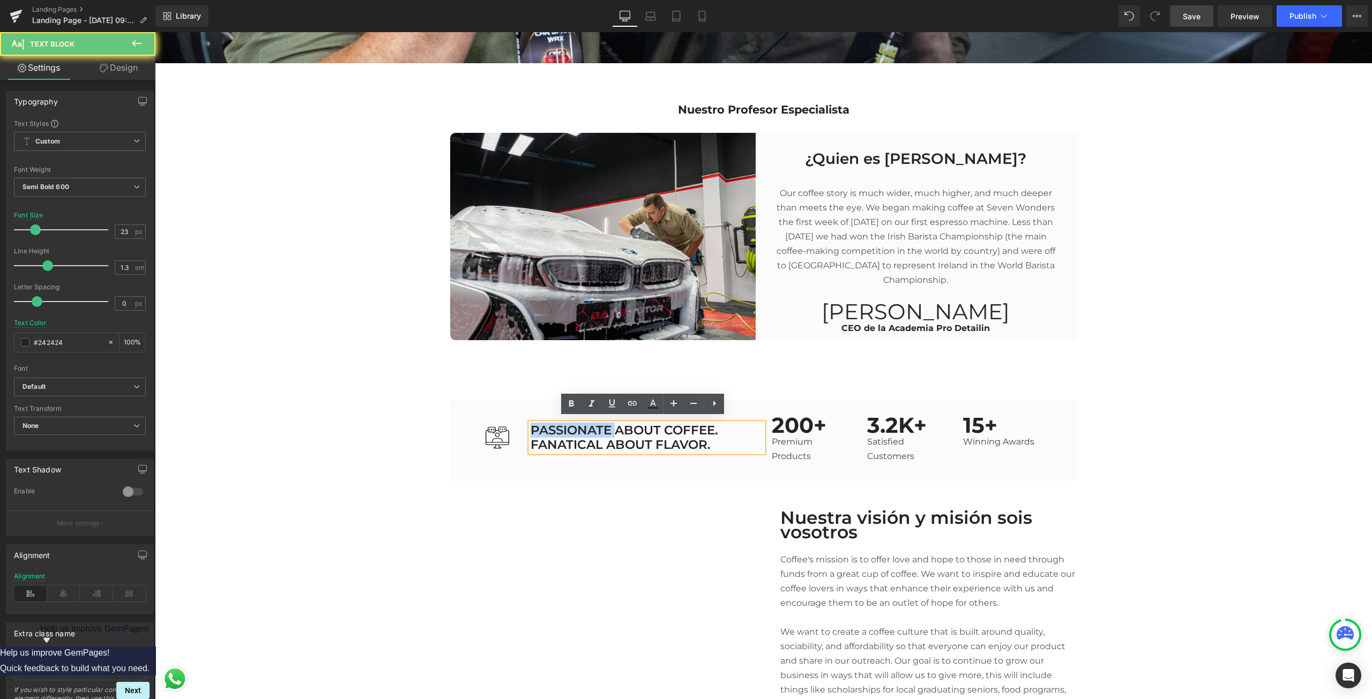
click at [575, 426] on p "PASSIONATE ABOUT COFFEE. FANATICAL ABOUT FLAVOR." at bounding box center [647, 437] width 233 height 29
click at [620, 427] on p "PASSIONATE ABOUT COFFEE. FANATICAL ABOUT FLAVOR." at bounding box center [647, 437] width 233 height 29
drag, startPoint x: 710, startPoint y: 443, endPoint x: 522, endPoint y: 416, distance: 189.5
click at [522, 418] on div "Image PASSIONATE ABOUT COFFEE. FANATICAL ABOUT FLAVOR. Text Block Row" at bounding box center [620, 435] width 288 height 34
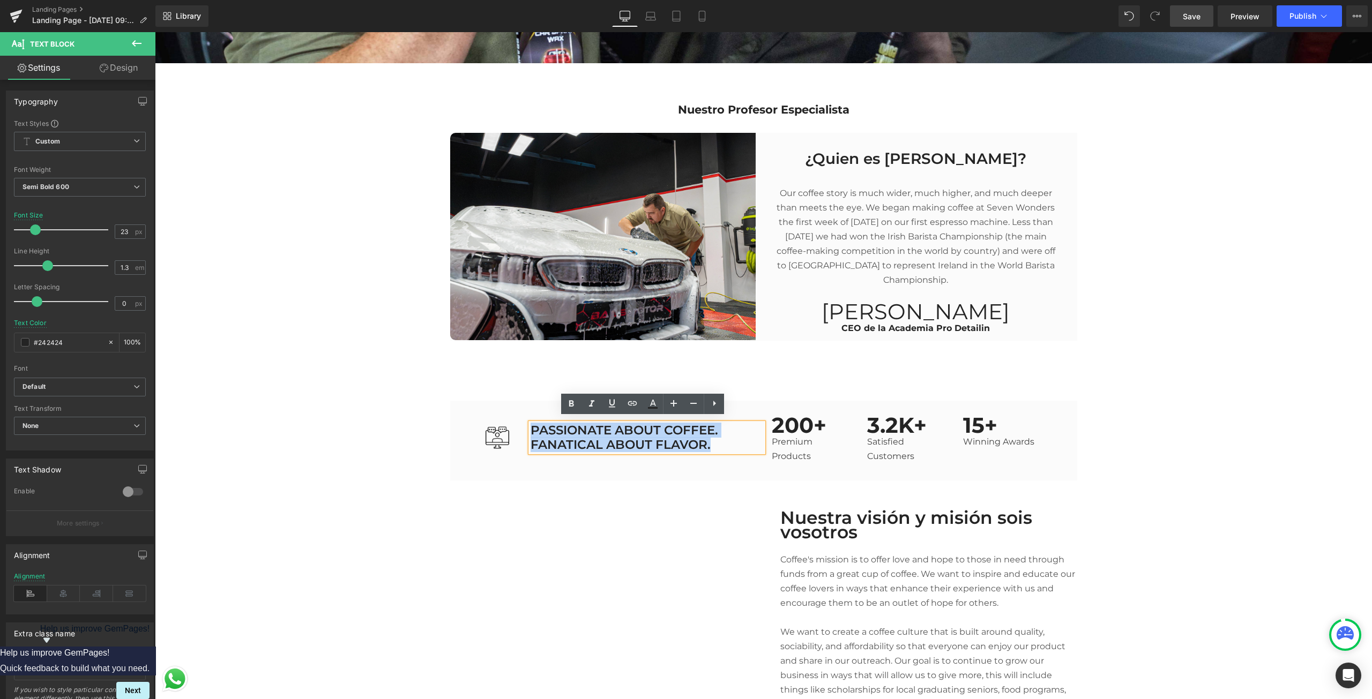
click at [718, 438] on p "PASSIONATE ABOUT COFFEE. FANATICAL ABOUT FLAVOR." at bounding box center [647, 437] width 233 height 29
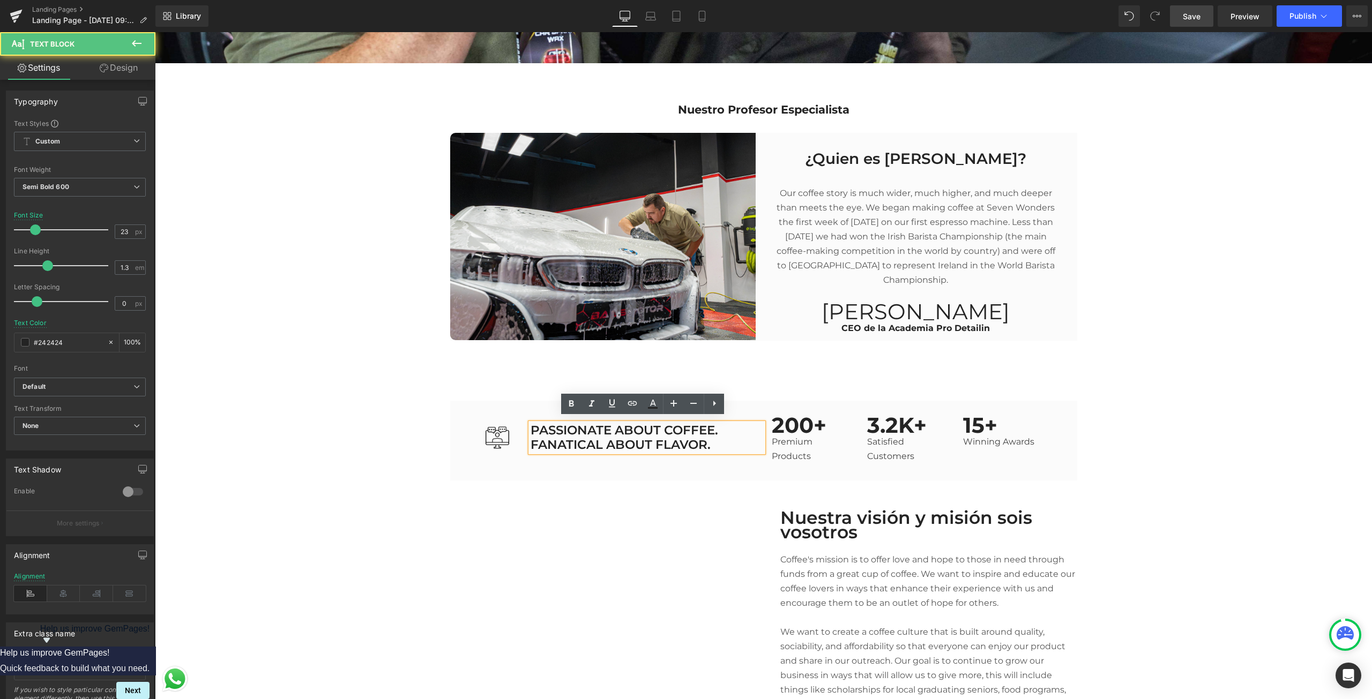
click at [718, 438] on p "PASSIONATE ABOUT COFFEE. FANATICAL ABOUT FLAVOR." at bounding box center [647, 437] width 233 height 29
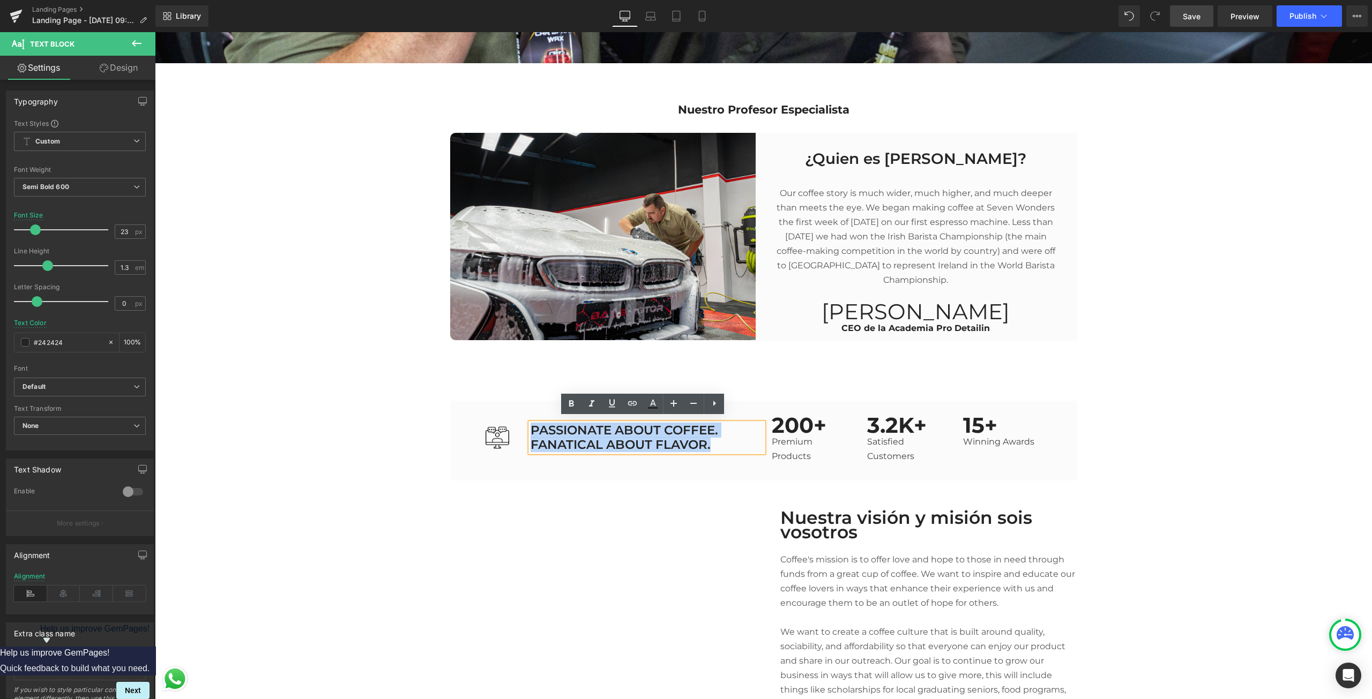
drag, startPoint x: 718, startPoint y: 436, endPoint x: 530, endPoint y: 425, distance: 188.4
click at [531, 425] on p "PASSIONATE ABOUT COFFEE. FANATICAL ABOUT FLAVOR." at bounding box center [647, 437] width 233 height 29
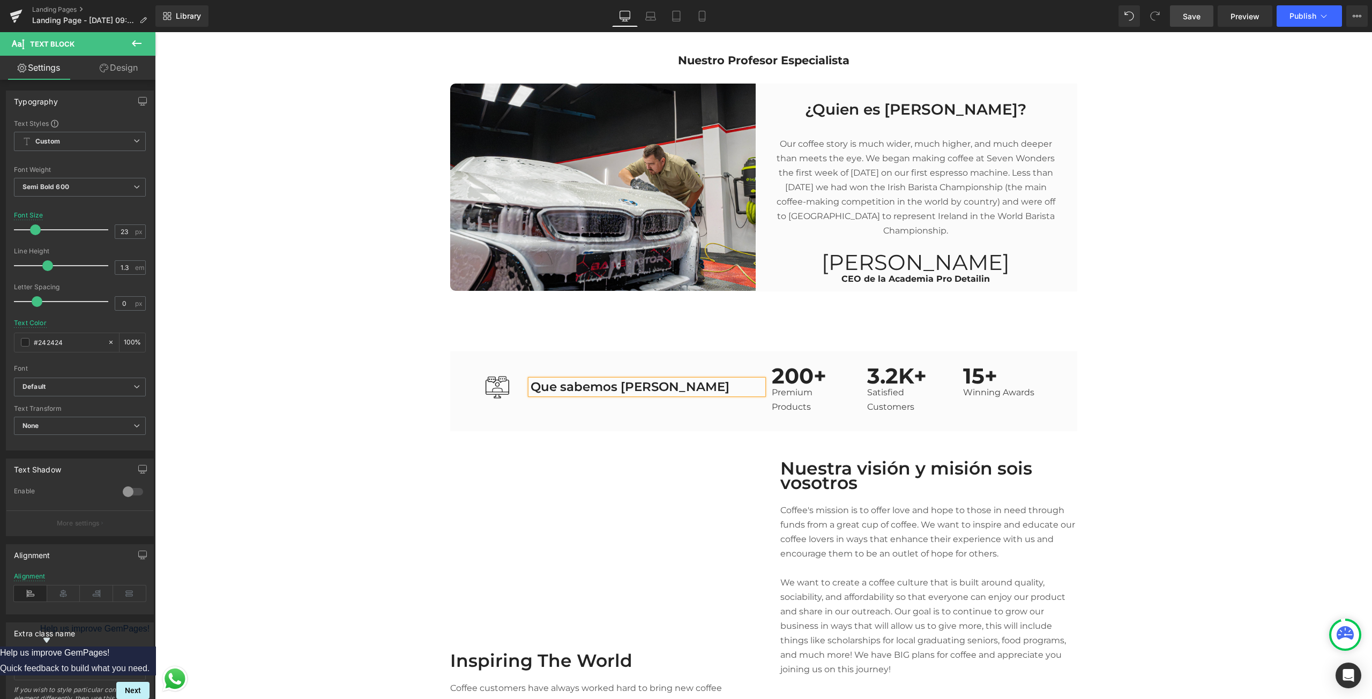
scroll to position [2358, 0]
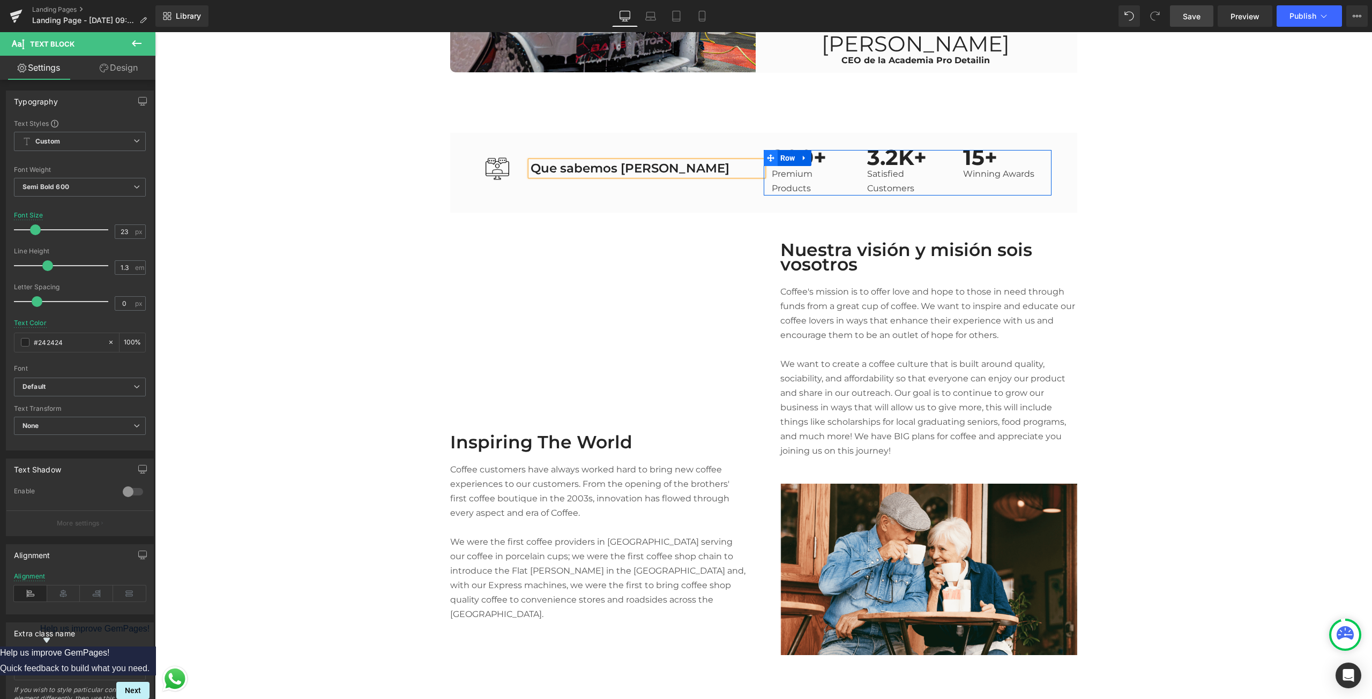
click at [767, 150] on span at bounding box center [771, 158] width 14 height 16
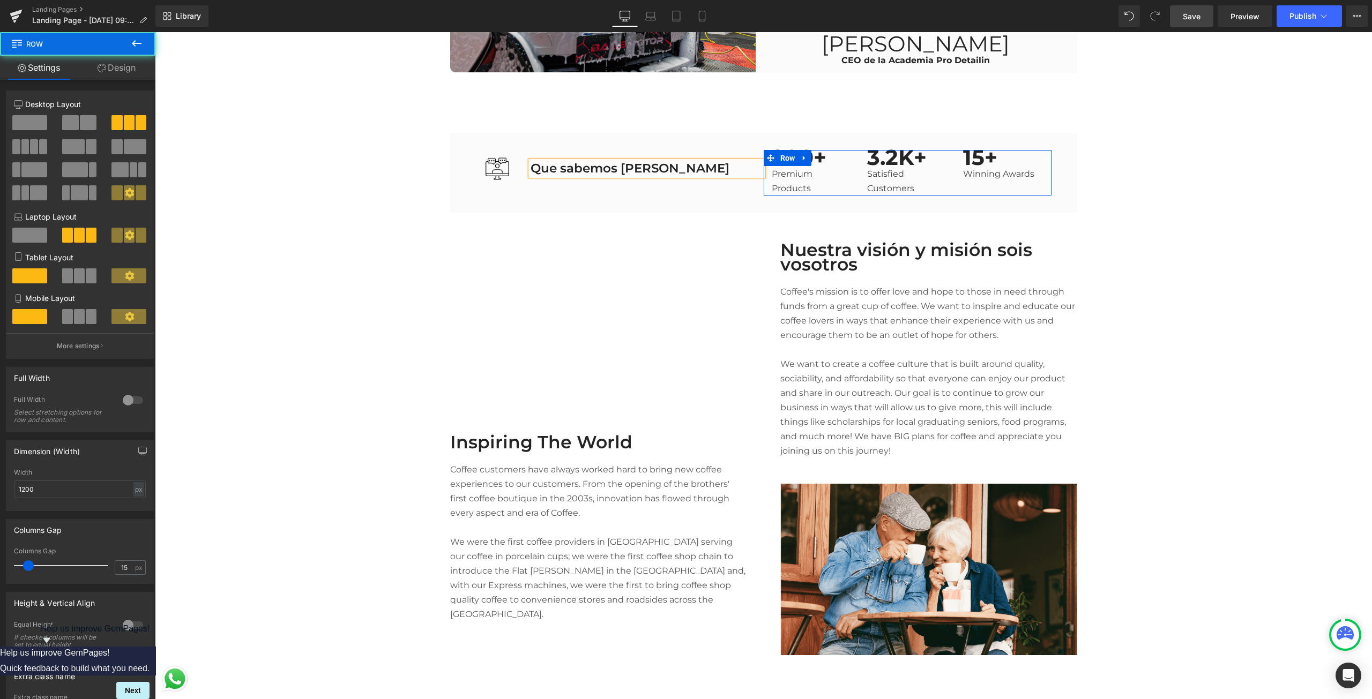
click at [155, 32] on div at bounding box center [155, 32] width 0 height 0
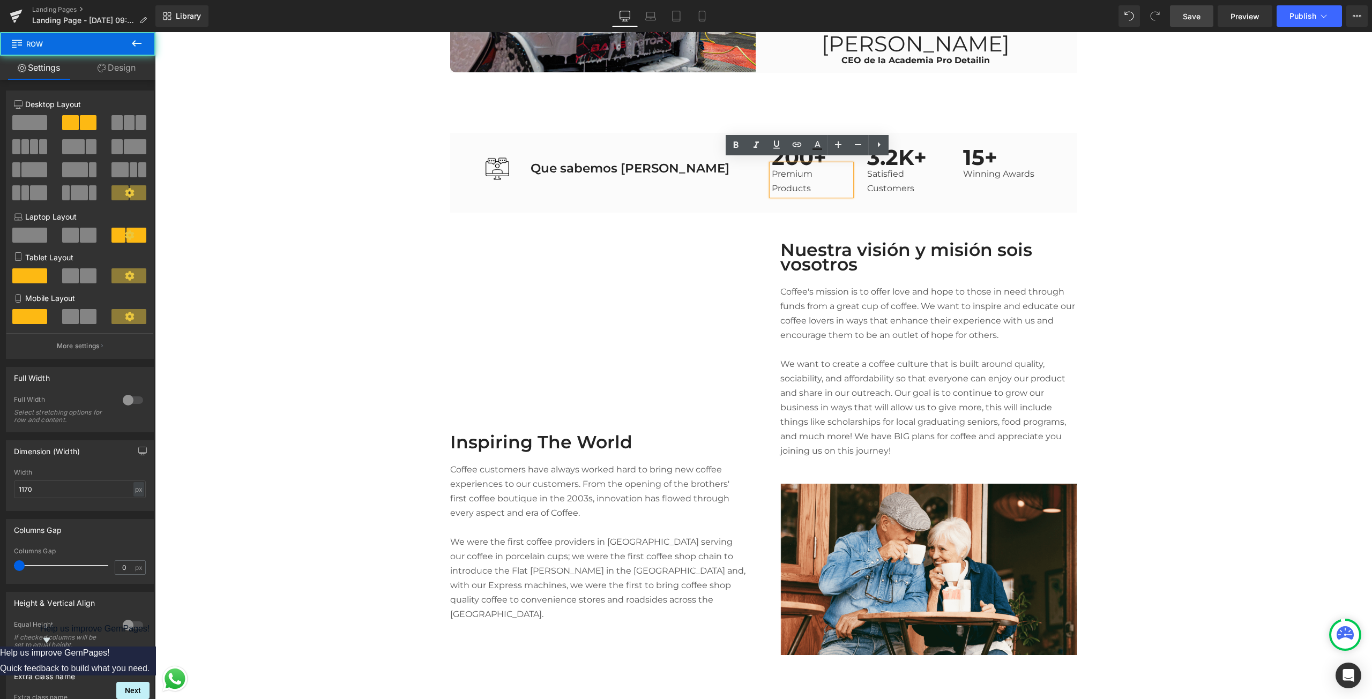
click at [754, 185] on div "Image Que sabemos [PERSON_NAME] Text Block Row 200+ Text Block Premium Products…" at bounding box center [763, 173] width 627 height 80
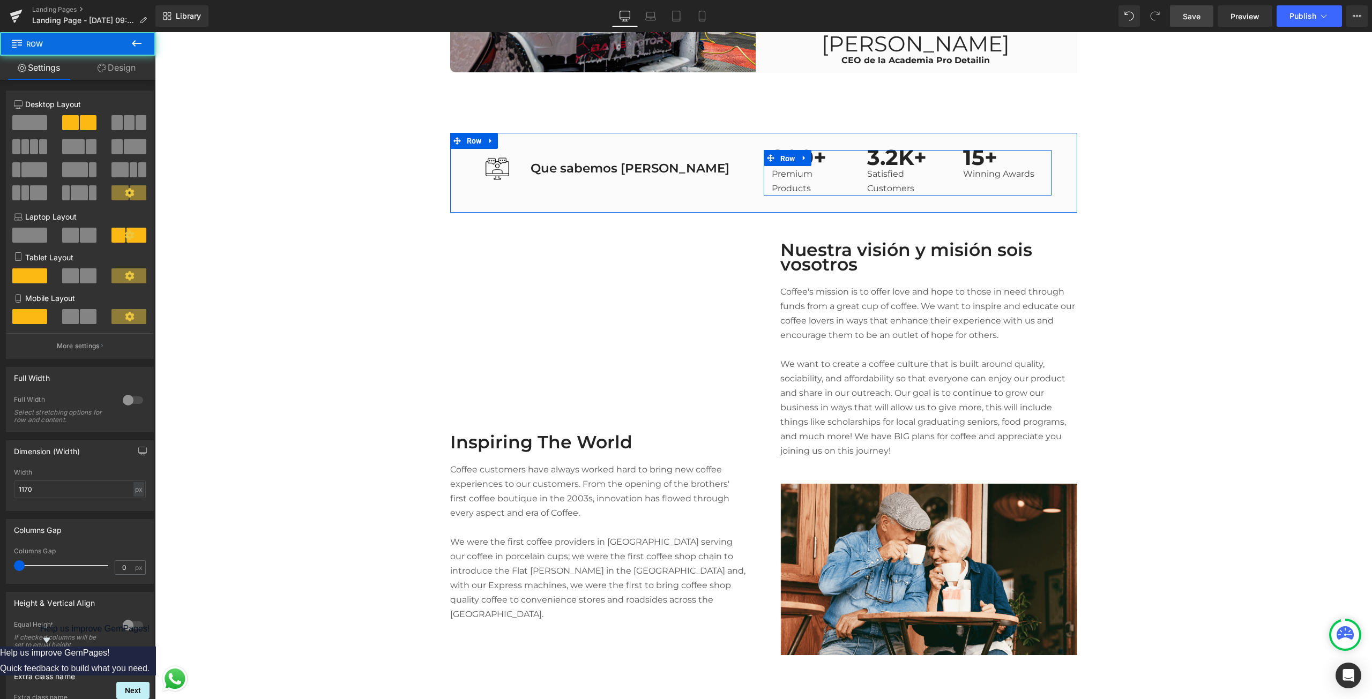
click at [778, 152] on span "Row" at bounding box center [788, 159] width 20 height 16
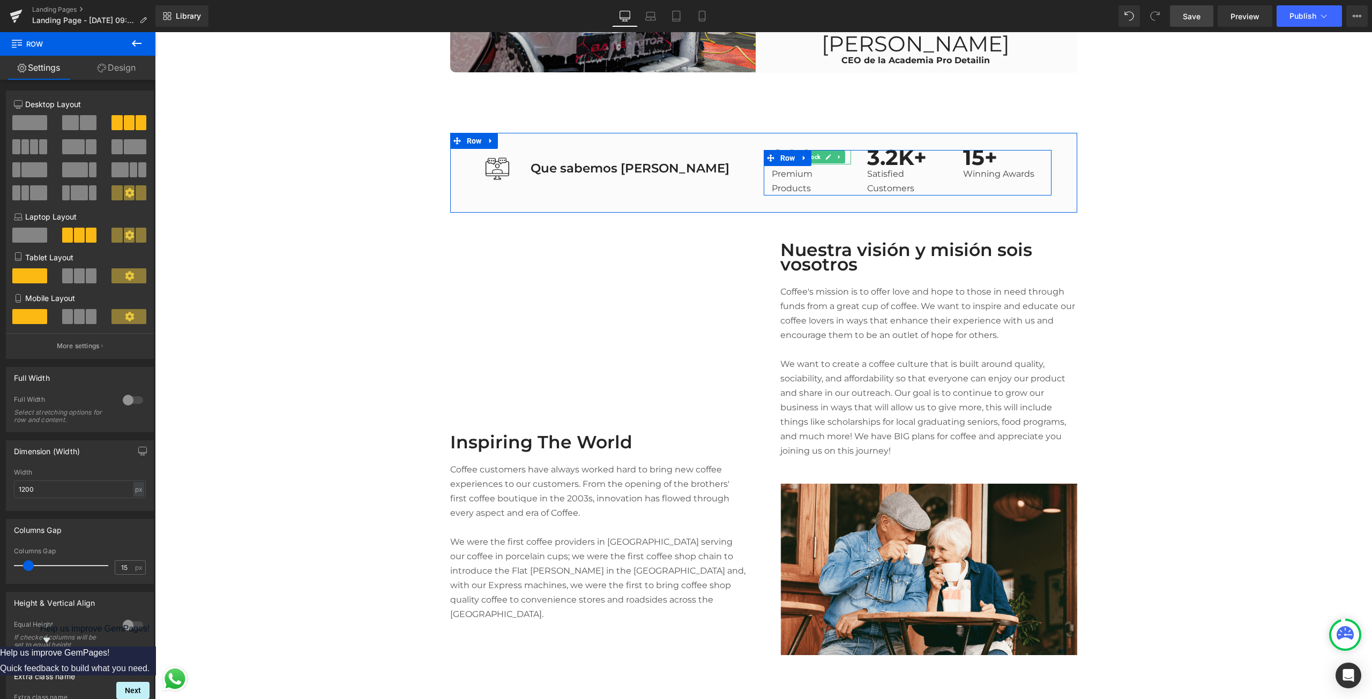
click at [829, 154] on link at bounding box center [828, 157] width 11 height 13
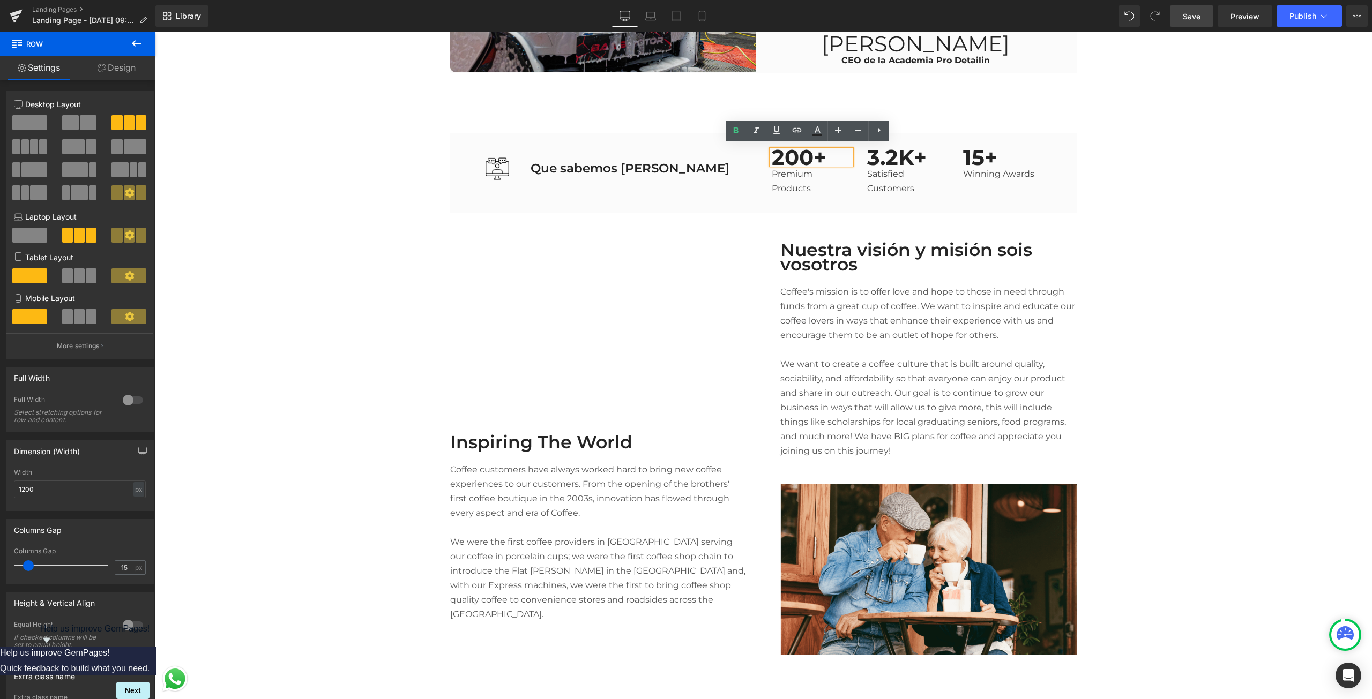
click at [798, 152] on p "200+" at bounding box center [812, 157] width 80 height 14
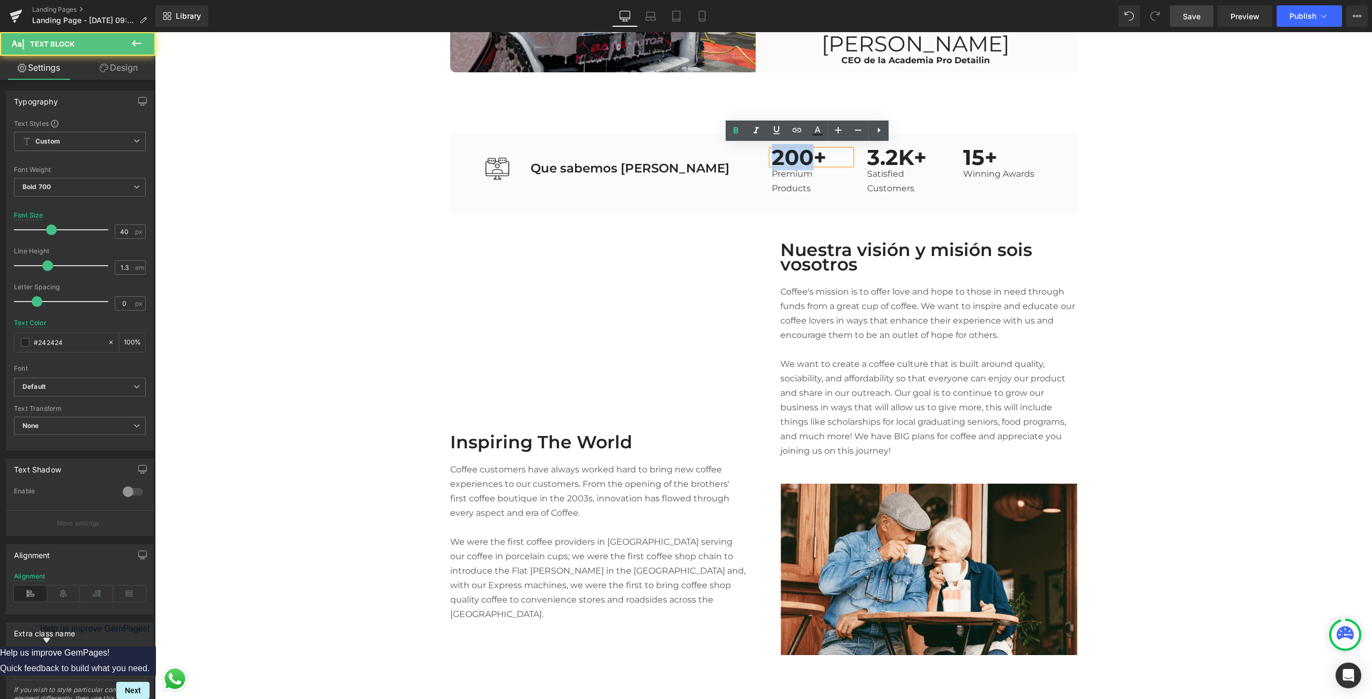
click at [798, 152] on p "200+" at bounding box center [812, 157] width 80 height 14
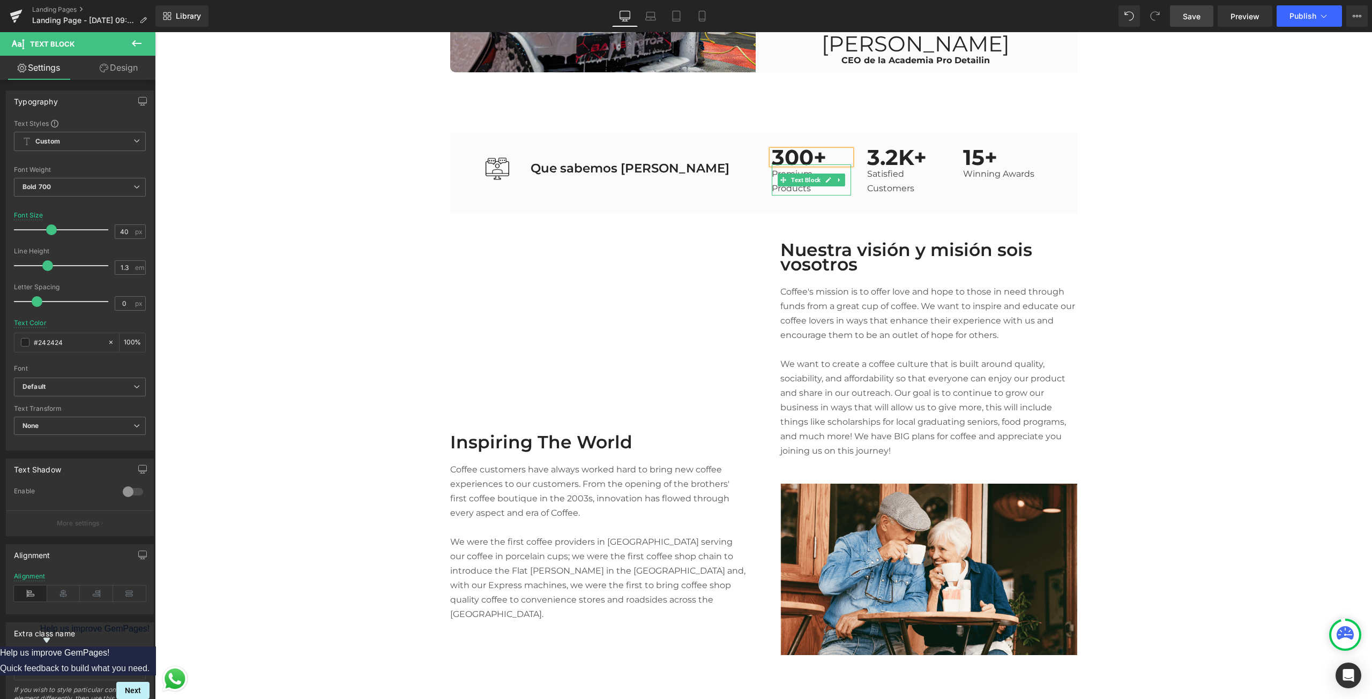
click at [812, 182] on p "Premium Products" at bounding box center [812, 181] width 80 height 29
drag, startPoint x: 812, startPoint y: 183, endPoint x: 766, endPoint y: 170, distance: 47.3
click at [772, 170] on div "Premium Products" at bounding box center [812, 180] width 80 height 31
drag, startPoint x: 811, startPoint y: 177, endPoint x: 769, endPoint y: 173, distance: 42.6
click at [772, 173] on p "Premium Products" at bounding box center [812, 181] width 80 height 29
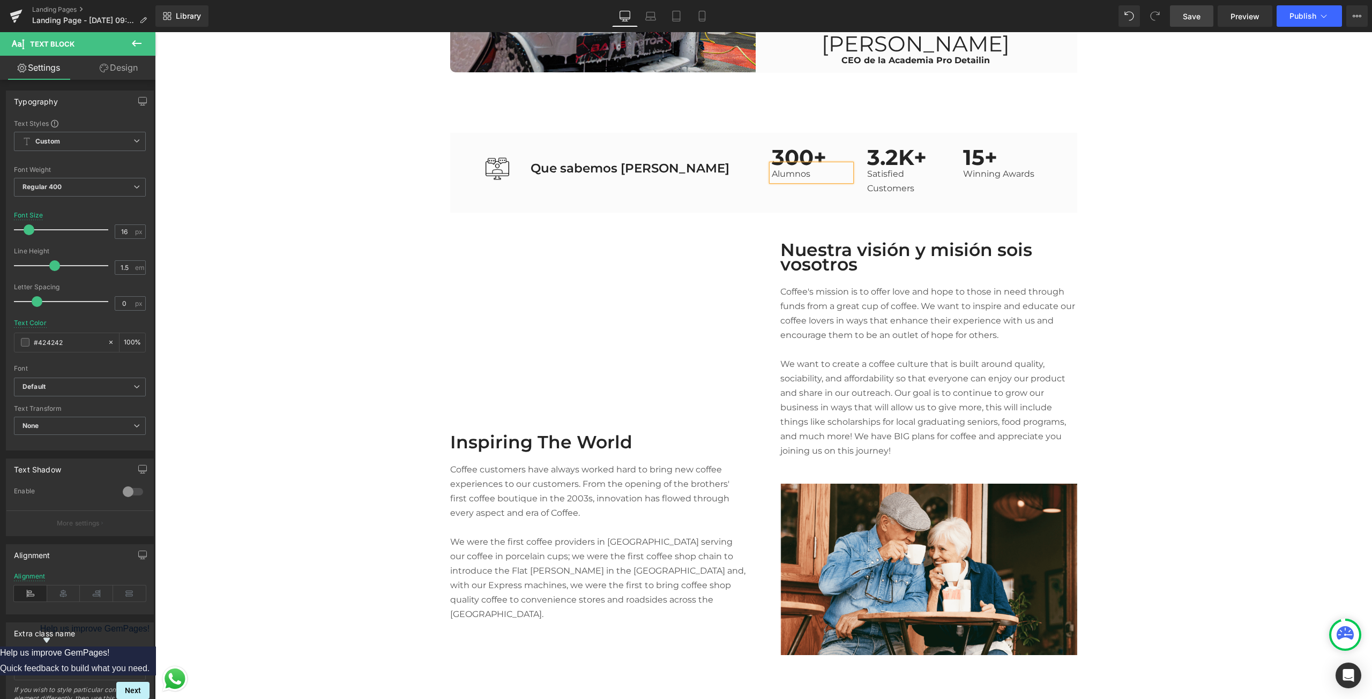
drag, startPoint x: 1185, startPoint y: 318, endPoint x: 1198, endPoint y: 316, distance: 13.0
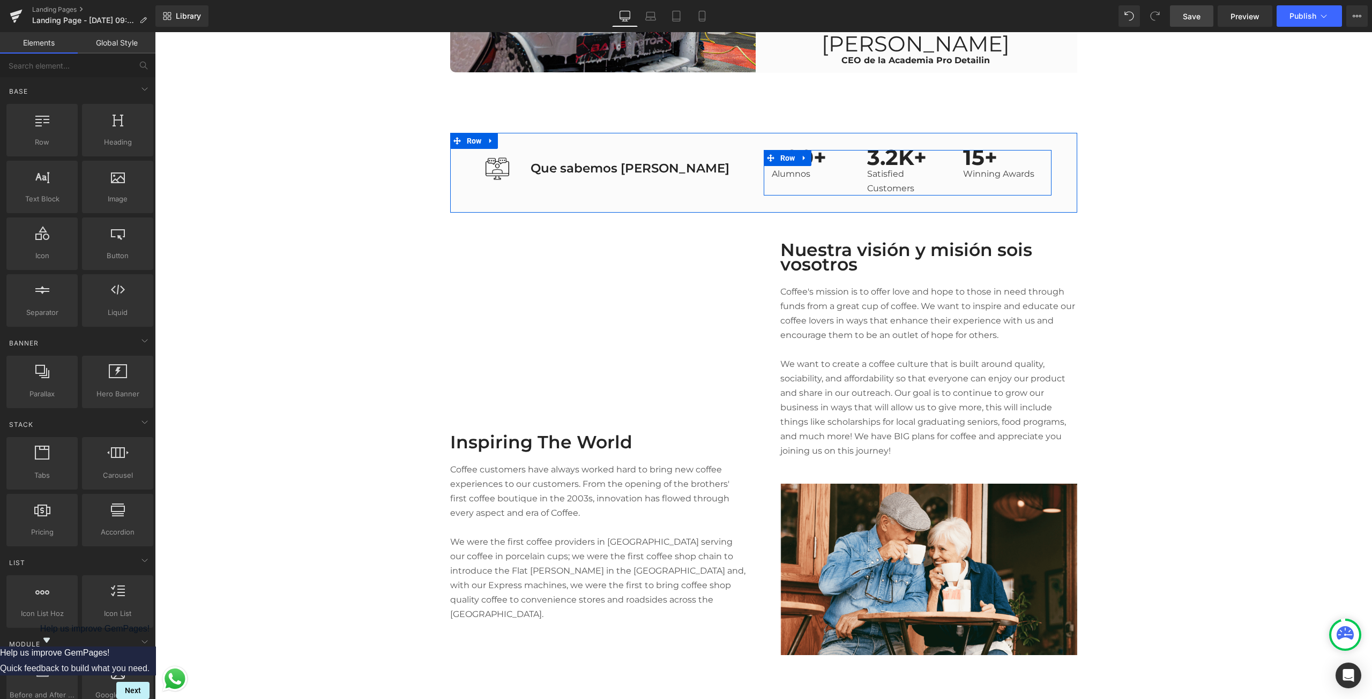
click at [883, 150] on div "300+ Text Block Alumnos Text Block 3.2K+ Text Block Satisfied Customers Text Bl…" at bounding box center [908, 173] width 288 height 46
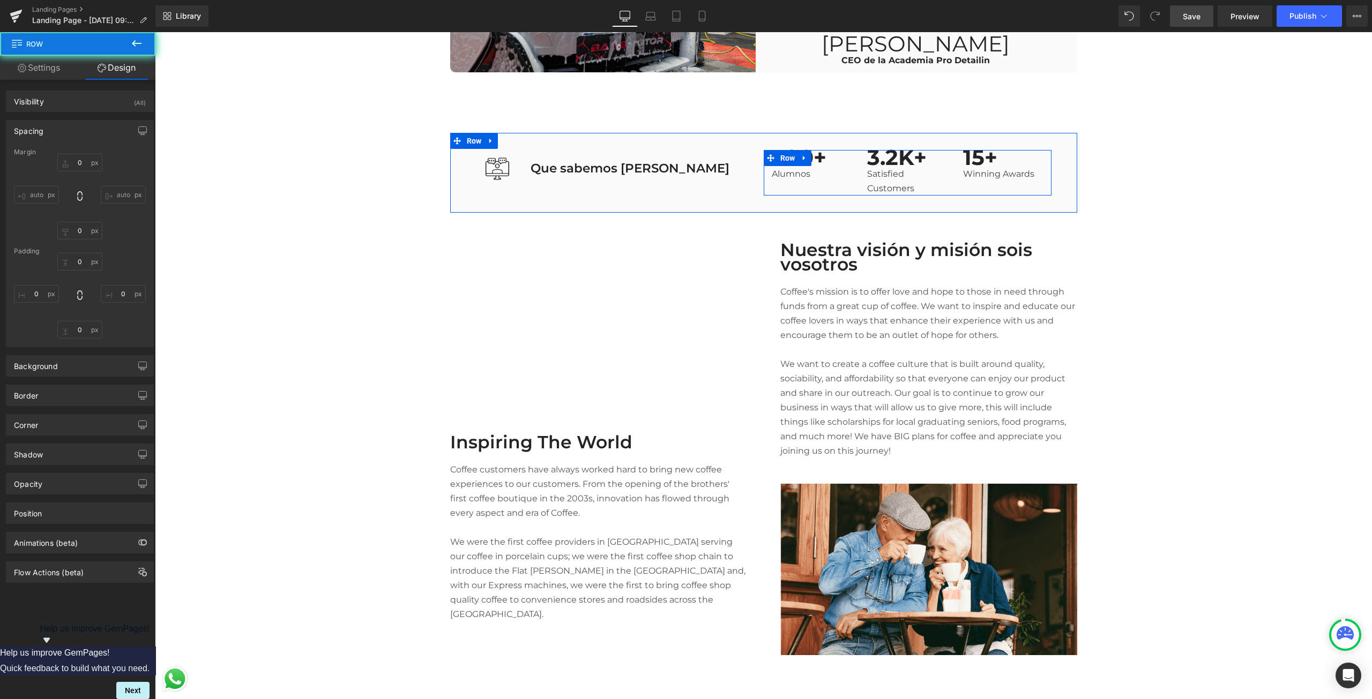
type input "0"
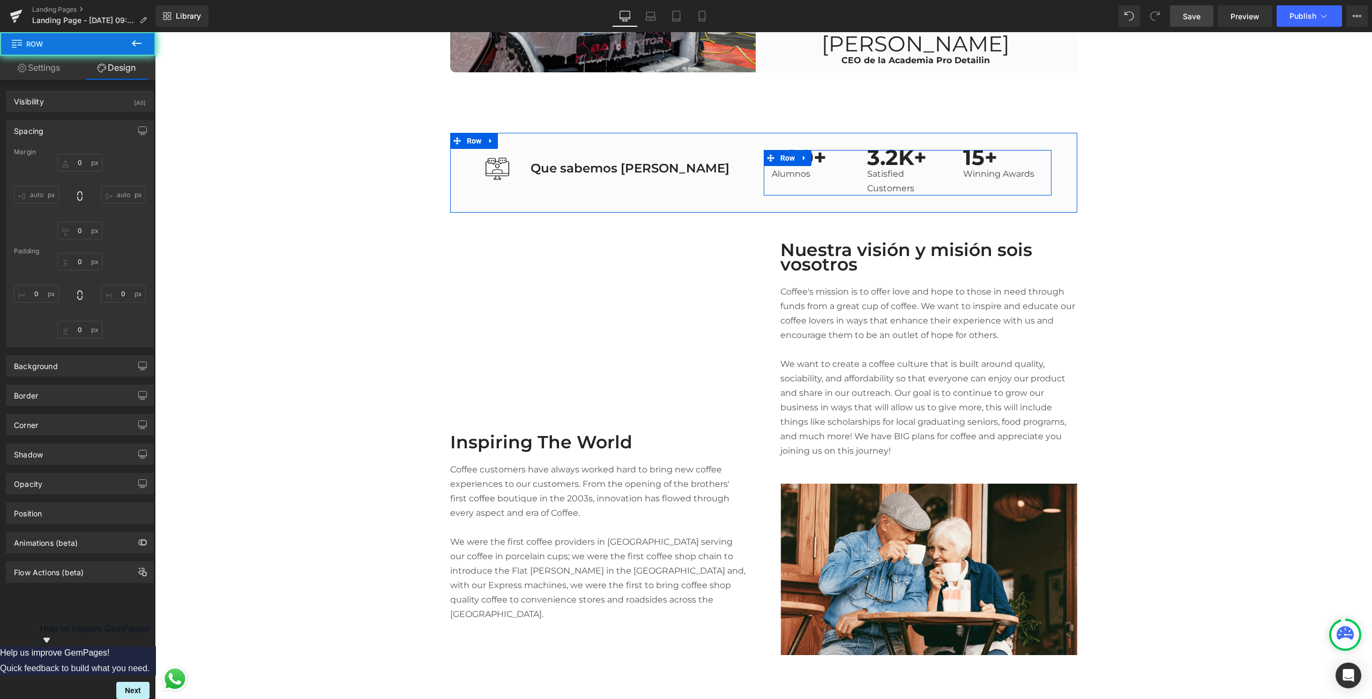
type input "0"
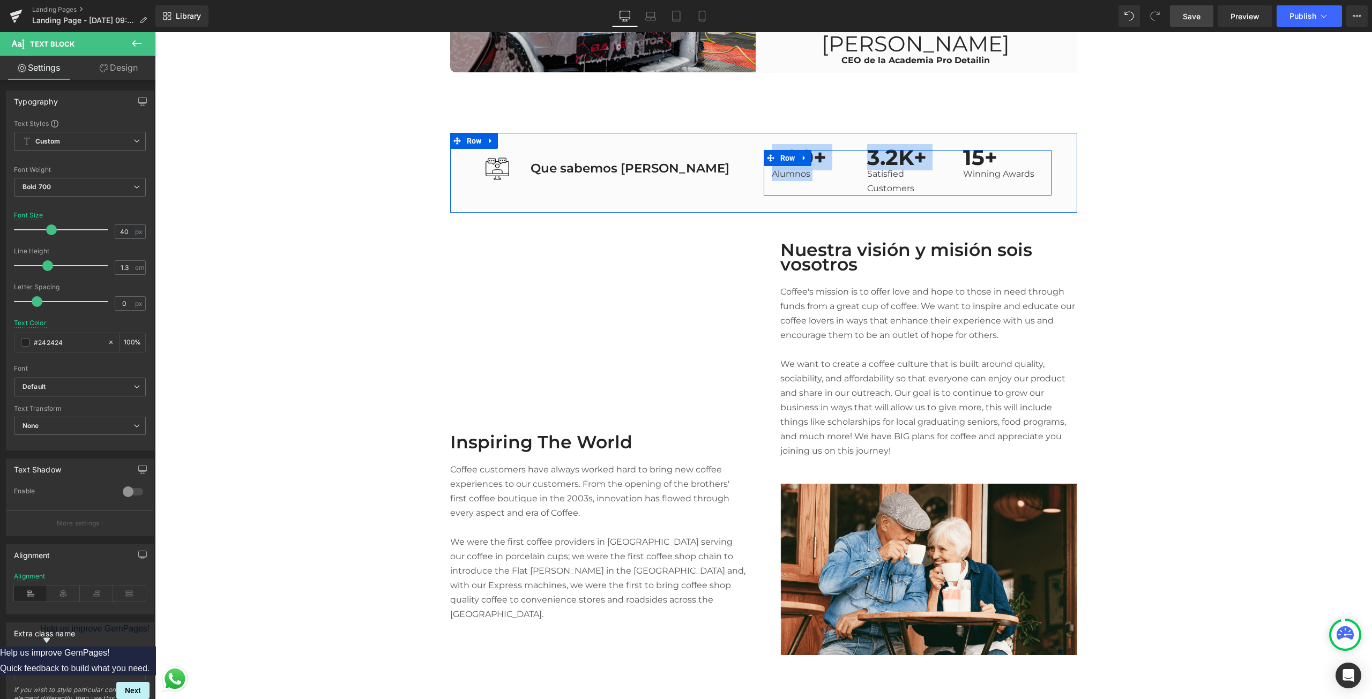
drag, startPoint x: 910, startPoint y: 151, endPoint x: 831, endPoint y: 146, distance: 79.0
click at [831, 150] on div "300+ Text Block Alumnos Text Block 3.2K+ Text Block Satisfied Customers Text Bl…" at bounding box center [908, 173] width 288 height 46
click at [876, 154] on icon at bounding box center [879, 157] width 6 height 6
click at [867, 156] on p "3.2K+" at bounding box center [907, 157] width 80 height 14
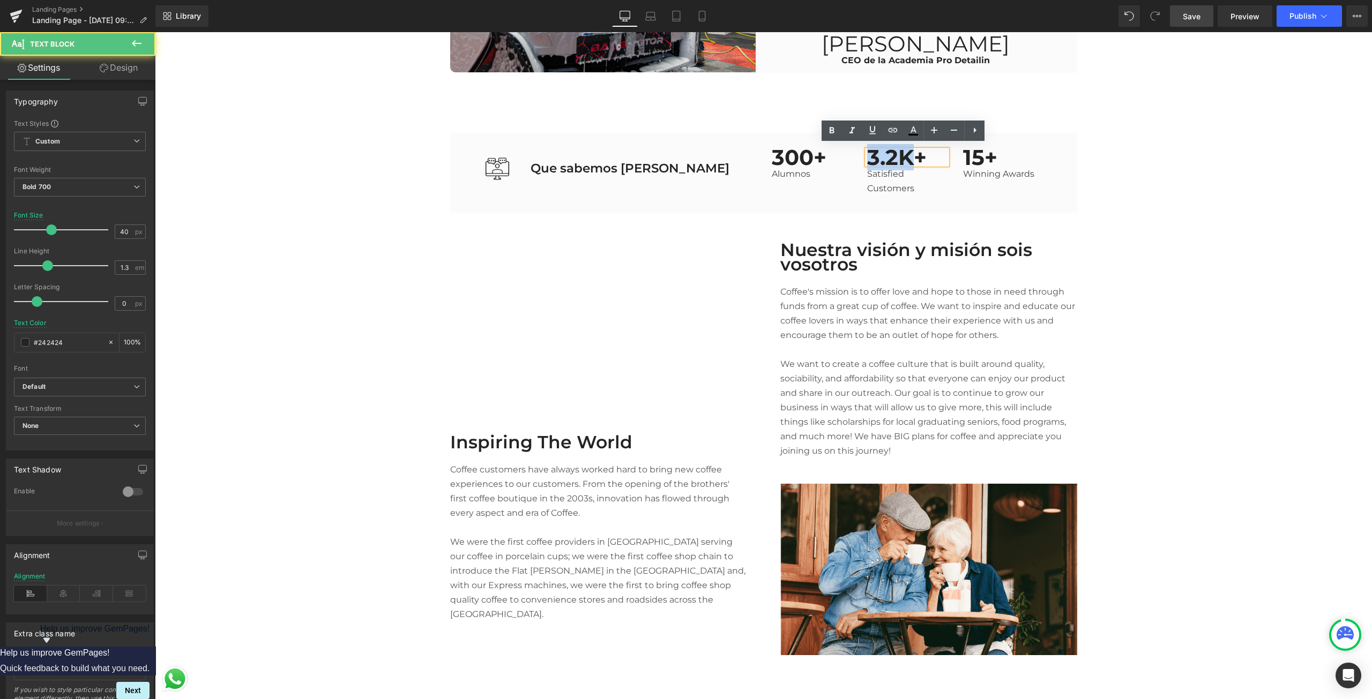
click at [867, 156] on p "3.2K+" at bounding box center [907, 157] width 80 height 14
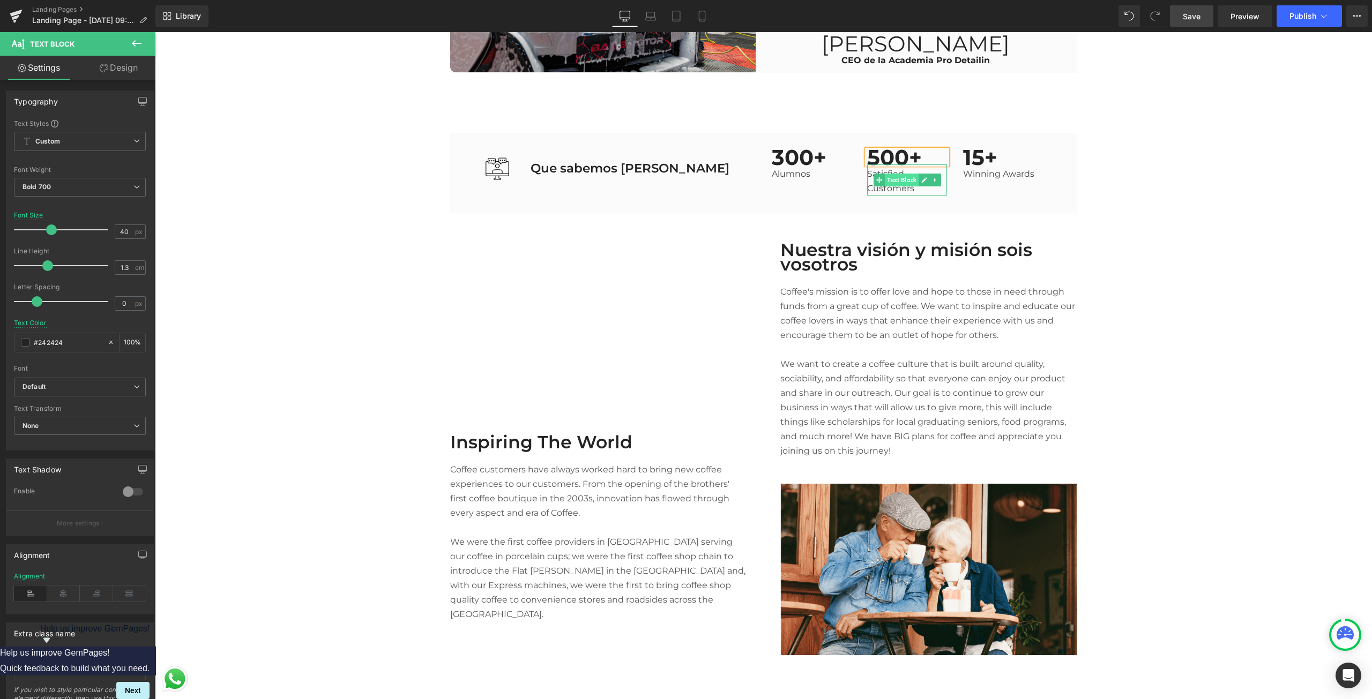
click at [885, 181] on span "Text Block" at bounding box center [902, 180] width 34 height 13
click at [882, 193] on div at bounding box center [907, 194] width 80 height 3
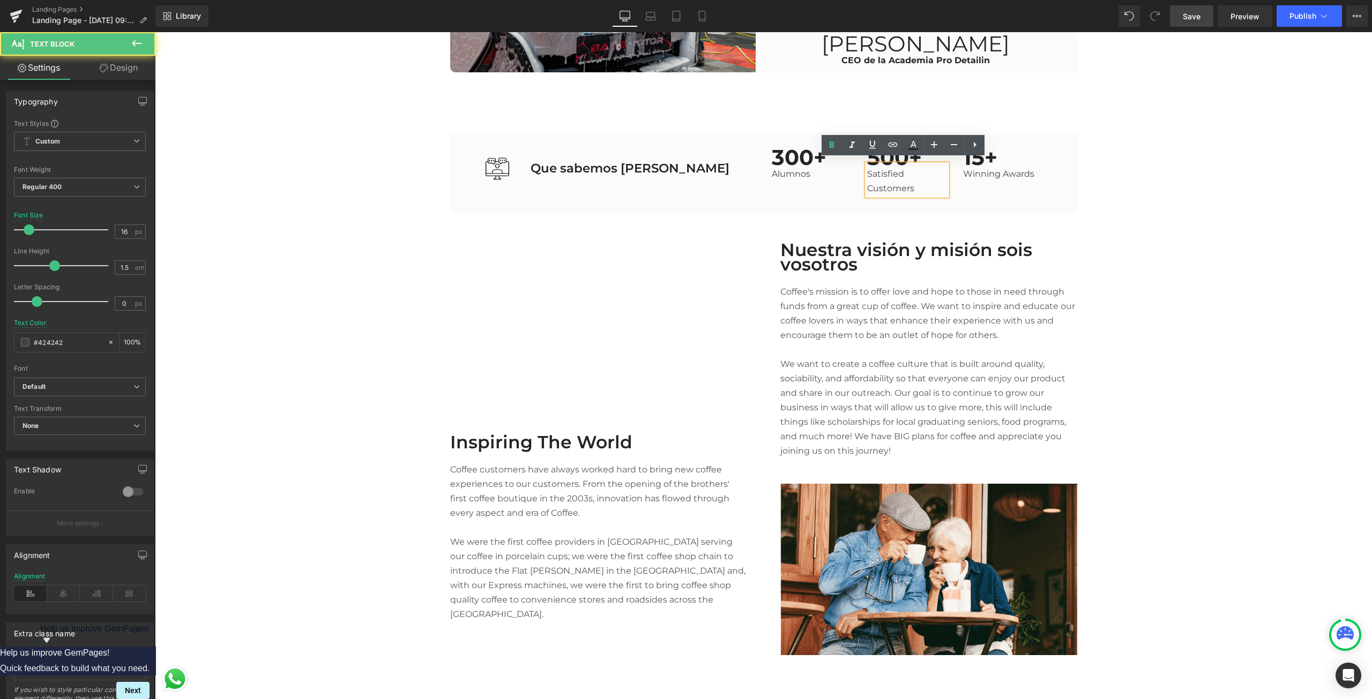
click at [890, 189] on p "Satisfied Customers" at bounding box center [907, 181] width 80 height 29
drag, startPoint x: 909, startPoint y: 183, endPoint x: 862, endPoint y: 175, distance: 48.4
click at [867, 175] on div "Satisfied Customers" at bounding box center [907, 180] width 80 height 31
click at [868, 168] on p "Satisfied Customers" at bounding box center [907, 181] width 80 height 29
drag, startPoint x: 864, startPoint y: 169, endPoint x: 912, endPoint y: 183, distance: 49.7
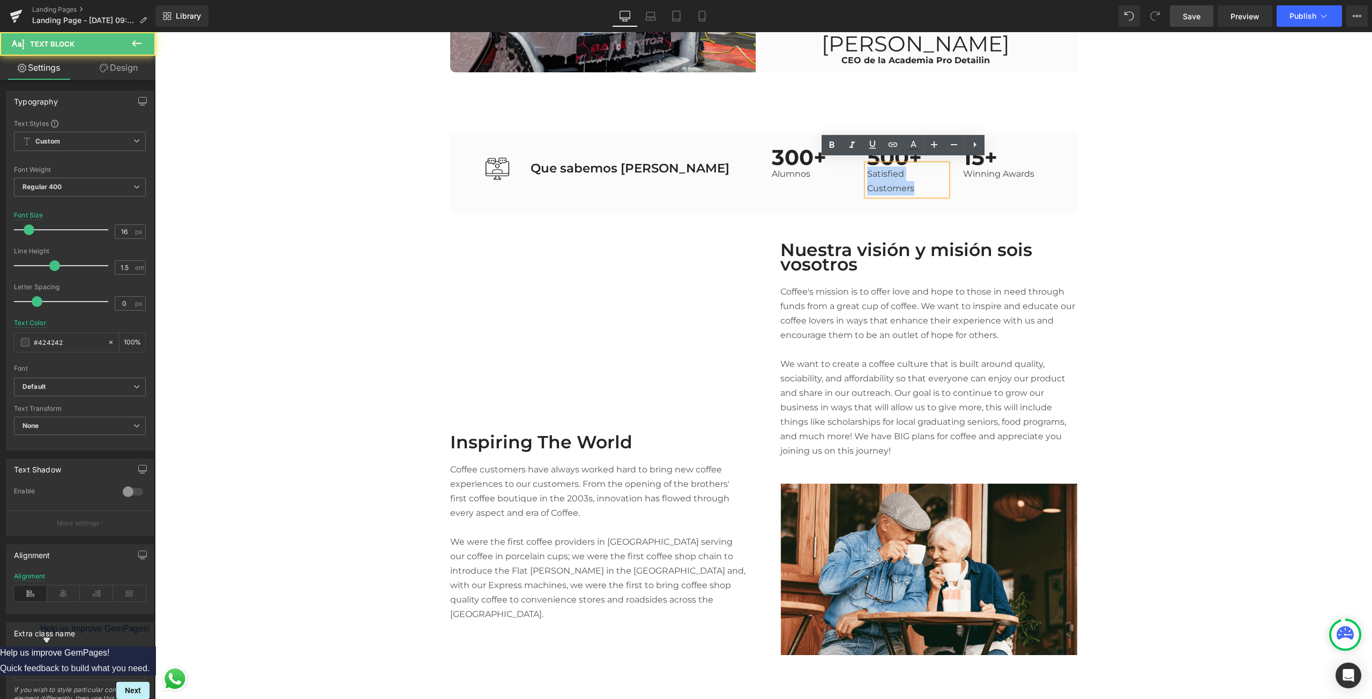
click at [912, 183] on p "Satisfied Customers" at bounding box center [907, 181] width 80 height 29
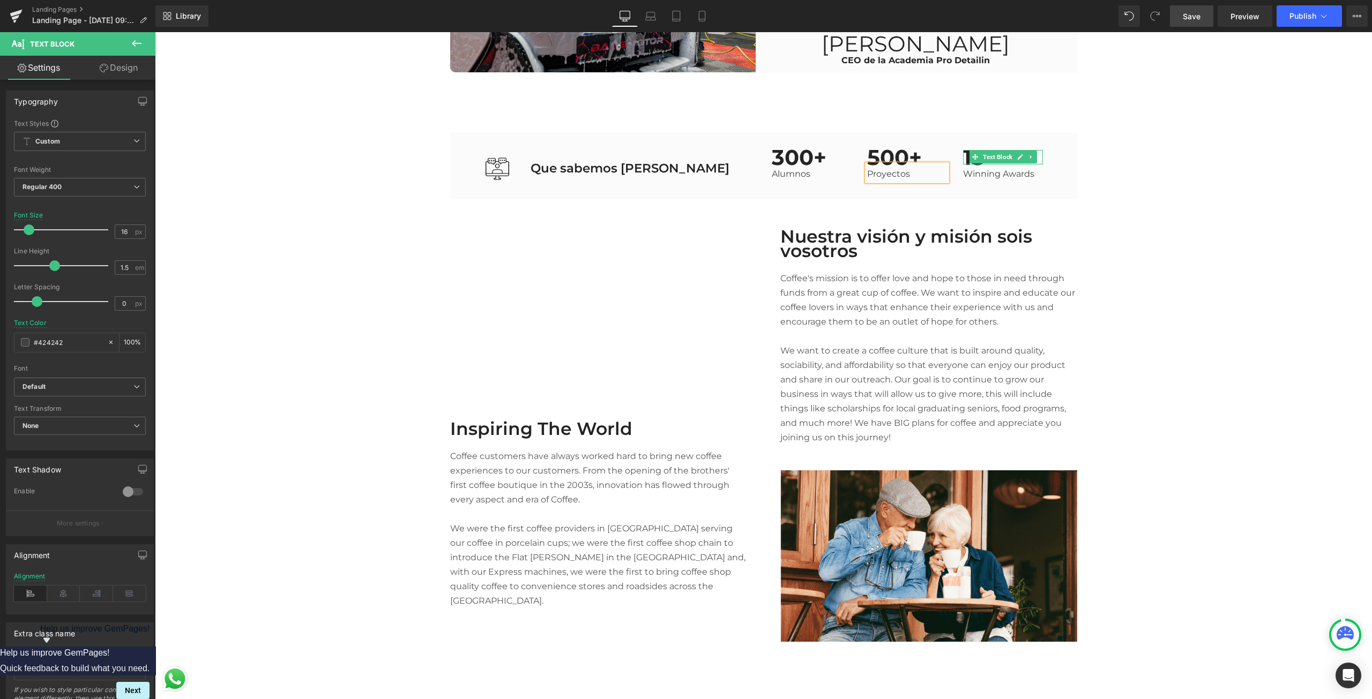
click at [970, 156] on span at bounding box center [975, 157] width 11 height 13
click at [963, 154] on div at bounding box center [964, 157] width 3 height 14
click at [963, 154] on p "15+" at bounding box center [1003, 157] width 80 height 14
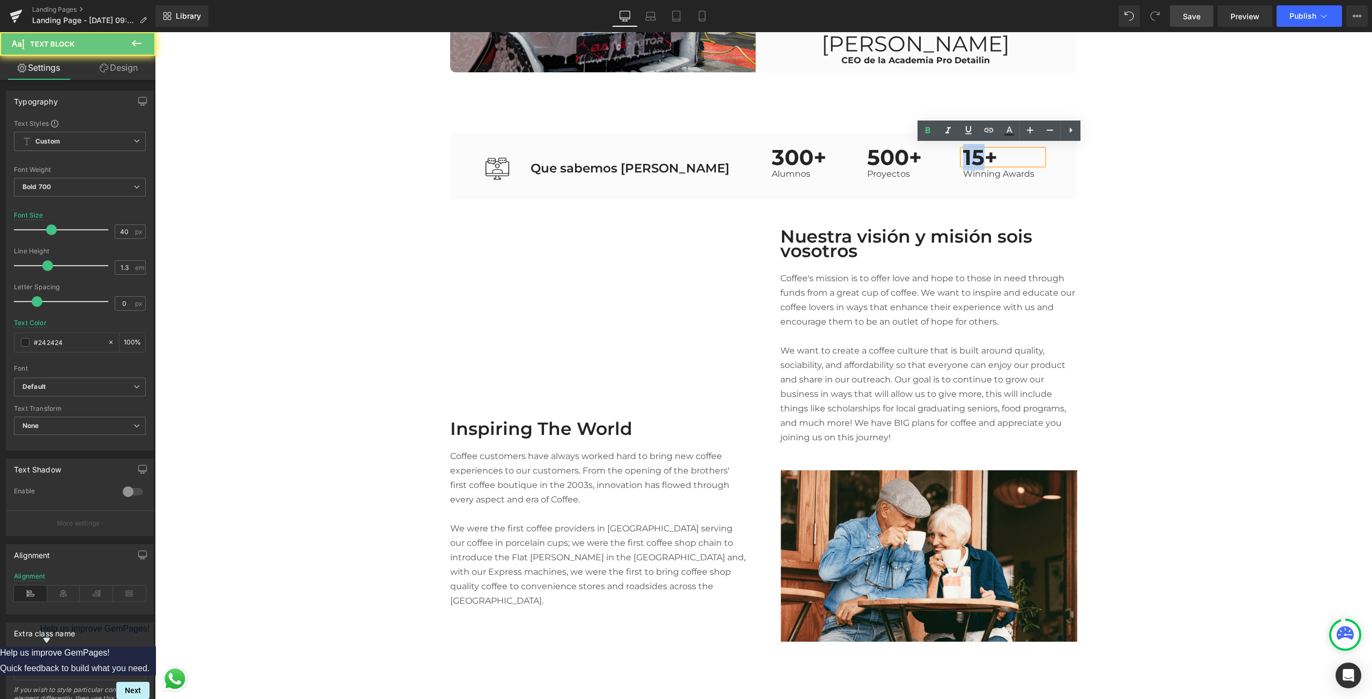
click at [963, 154] on p "15+" at bounding box center [1003, 157] width 80 height 14
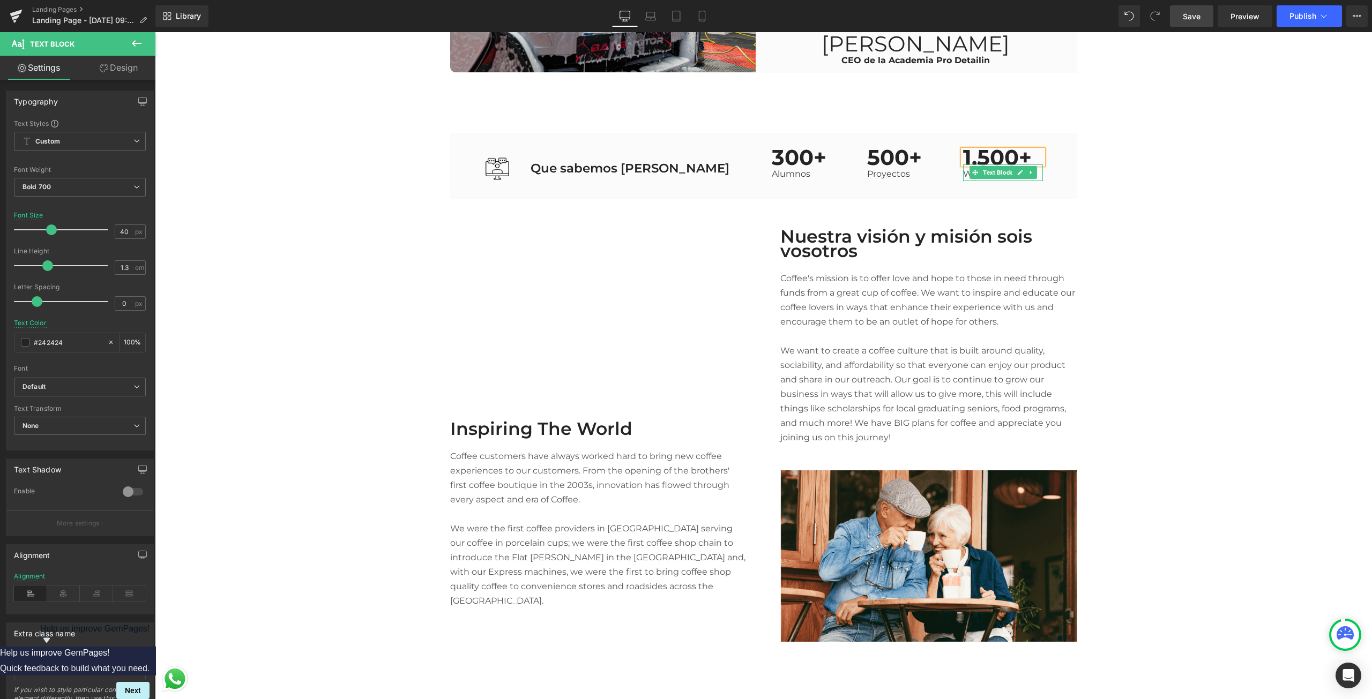
click at [963, 170] on p "Winning Awards" at bounding box center [1003, 174] width 80 height 14
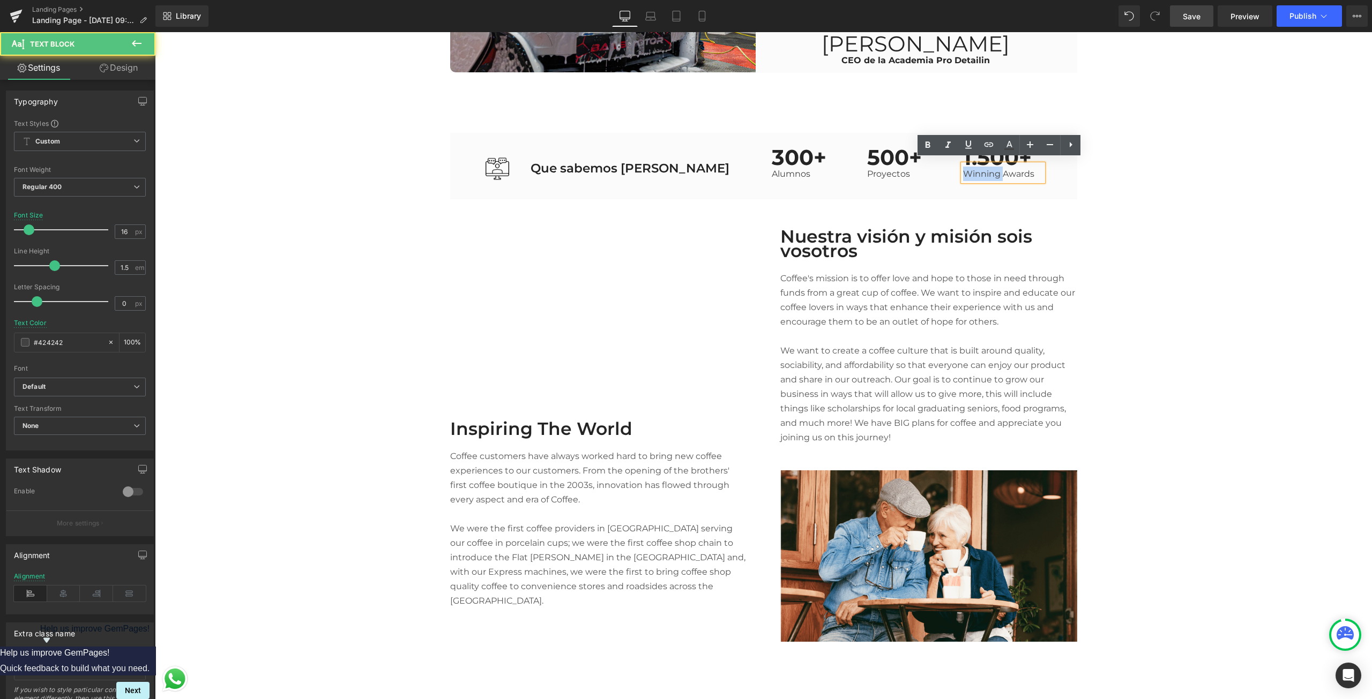
click at [963, 170] on p "Winning Awards" at bounding box center [1003, 174] width 80 height 14
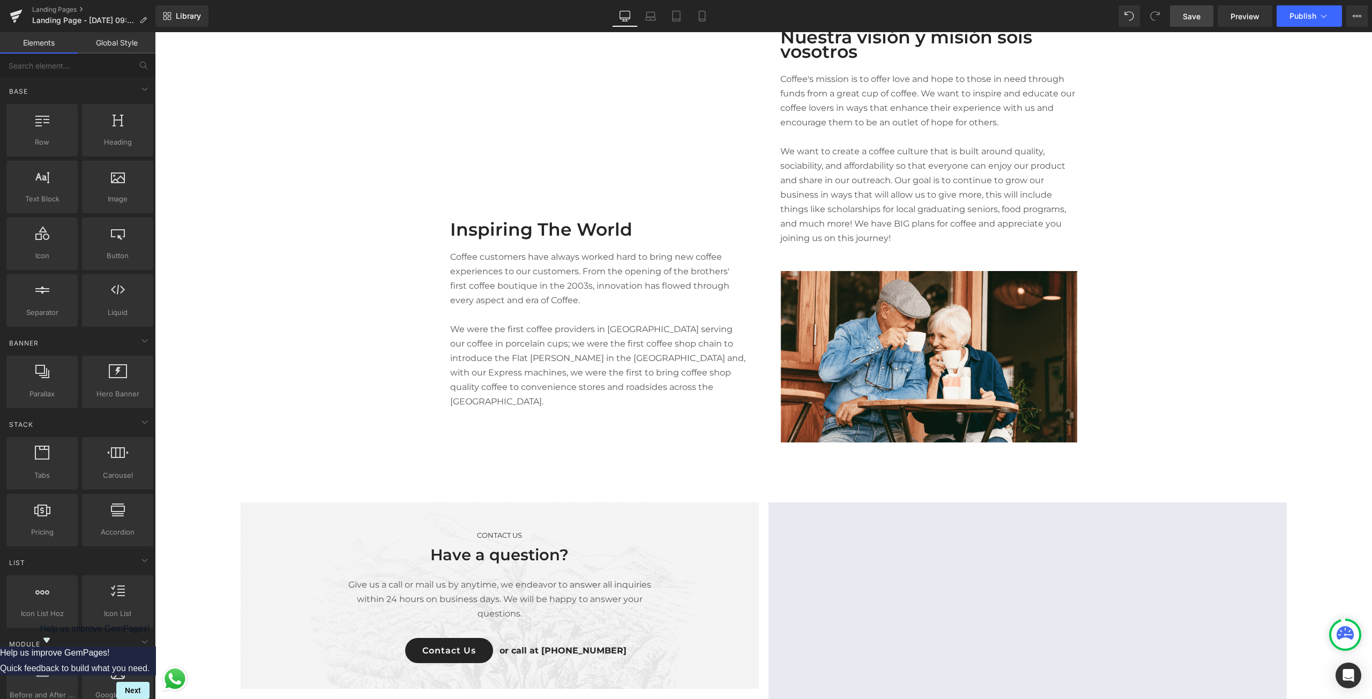
scroll to position [2573, 0]
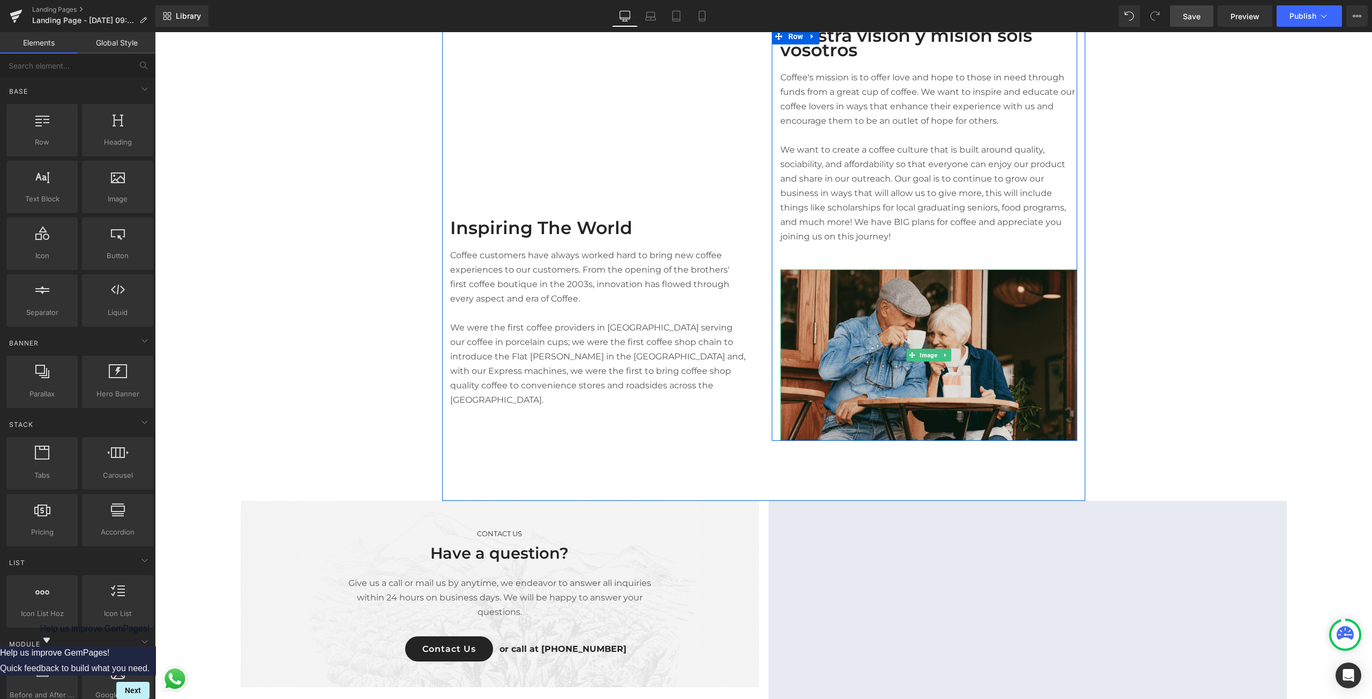
click at [991, 391] on img at bounding box center [928, 356] width 297 height 172
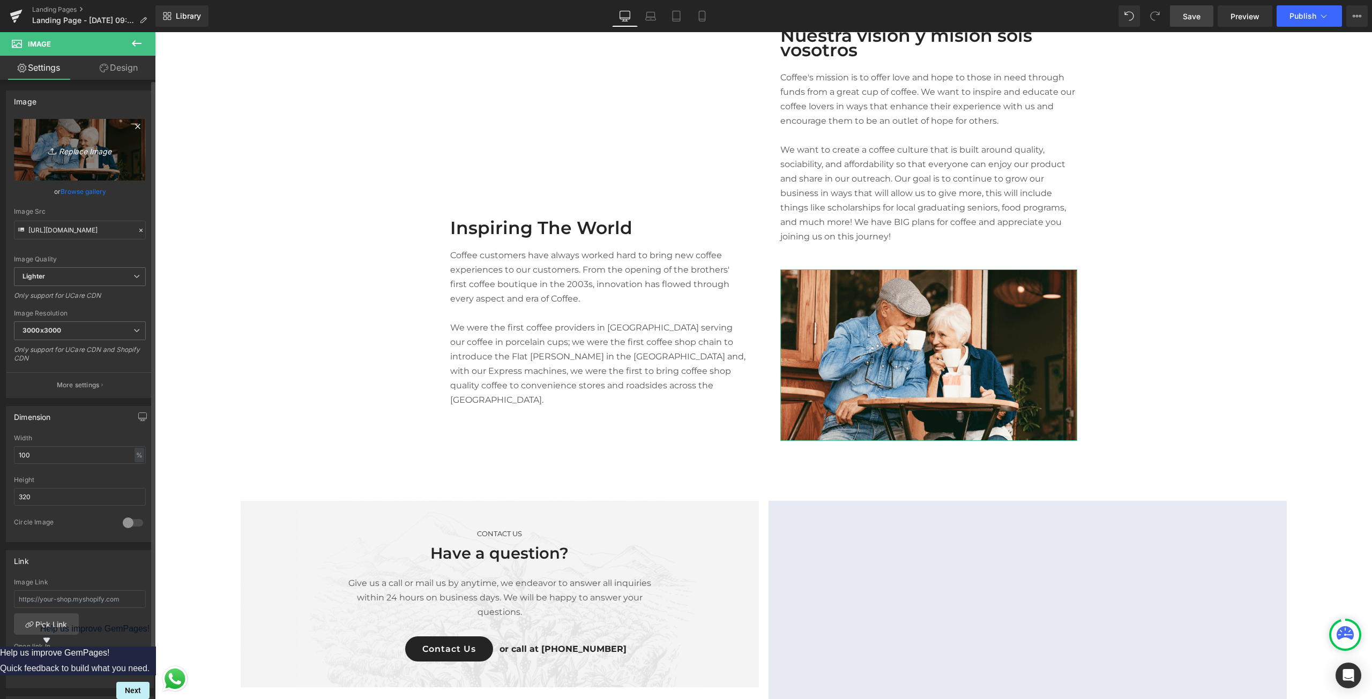
click at [105, 143] on link "Replace Image" at bounding box center [80, 150] width 132 height 62
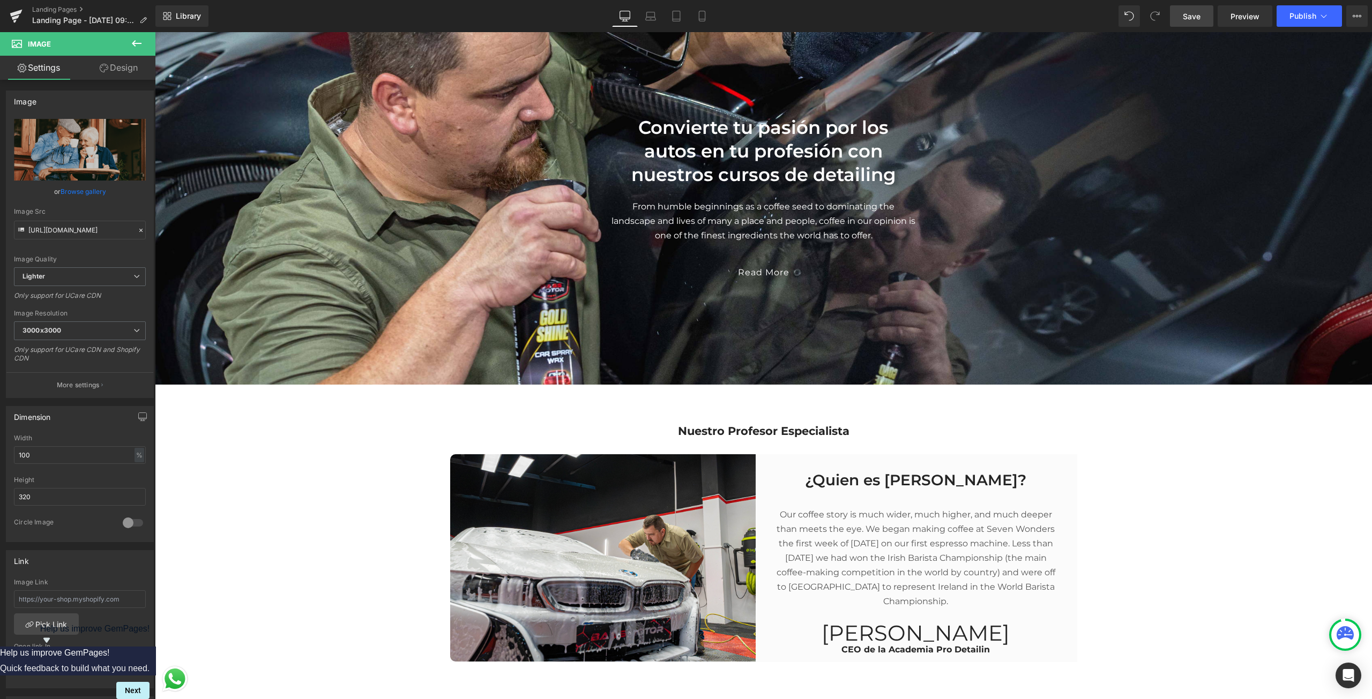
scroll to position [2144, 0]
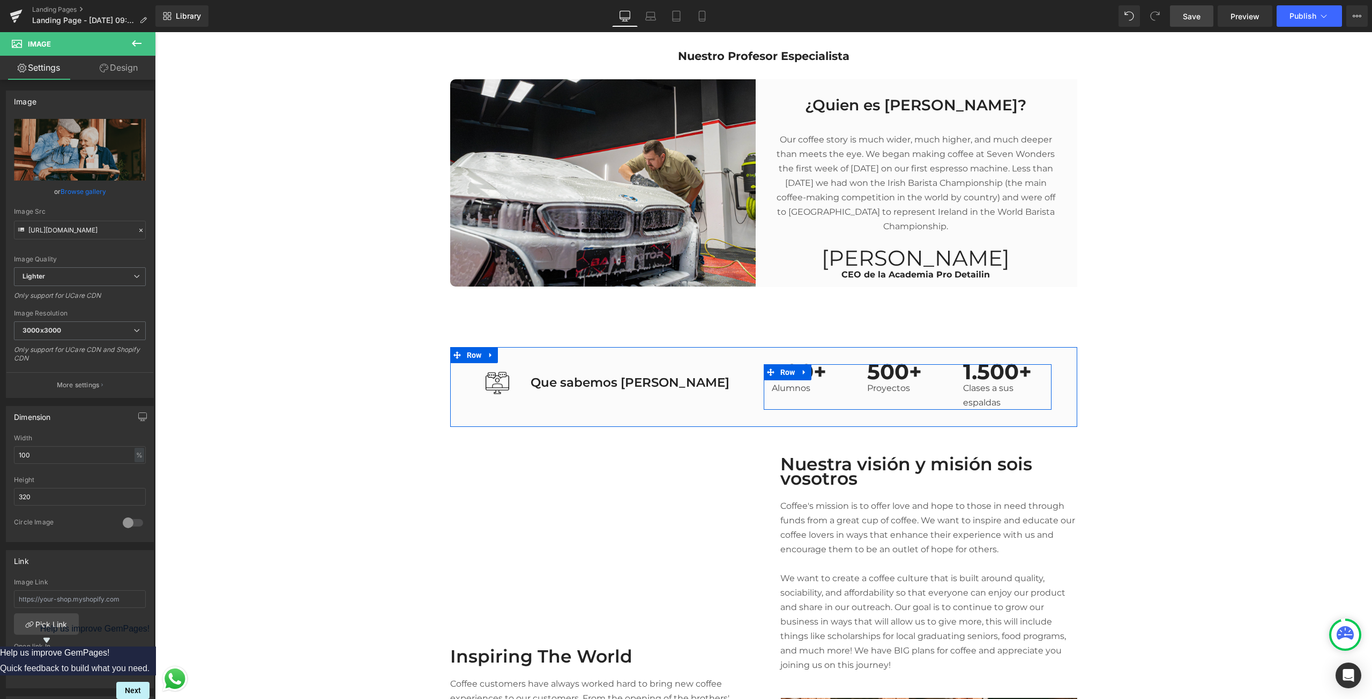
click at [848, 395] on div "300+ Text Block Alumnos Text Block 500+ Text Block Proyectos Text Block 1.500+ …" at bounding box center [908, 387] width 288 height 46
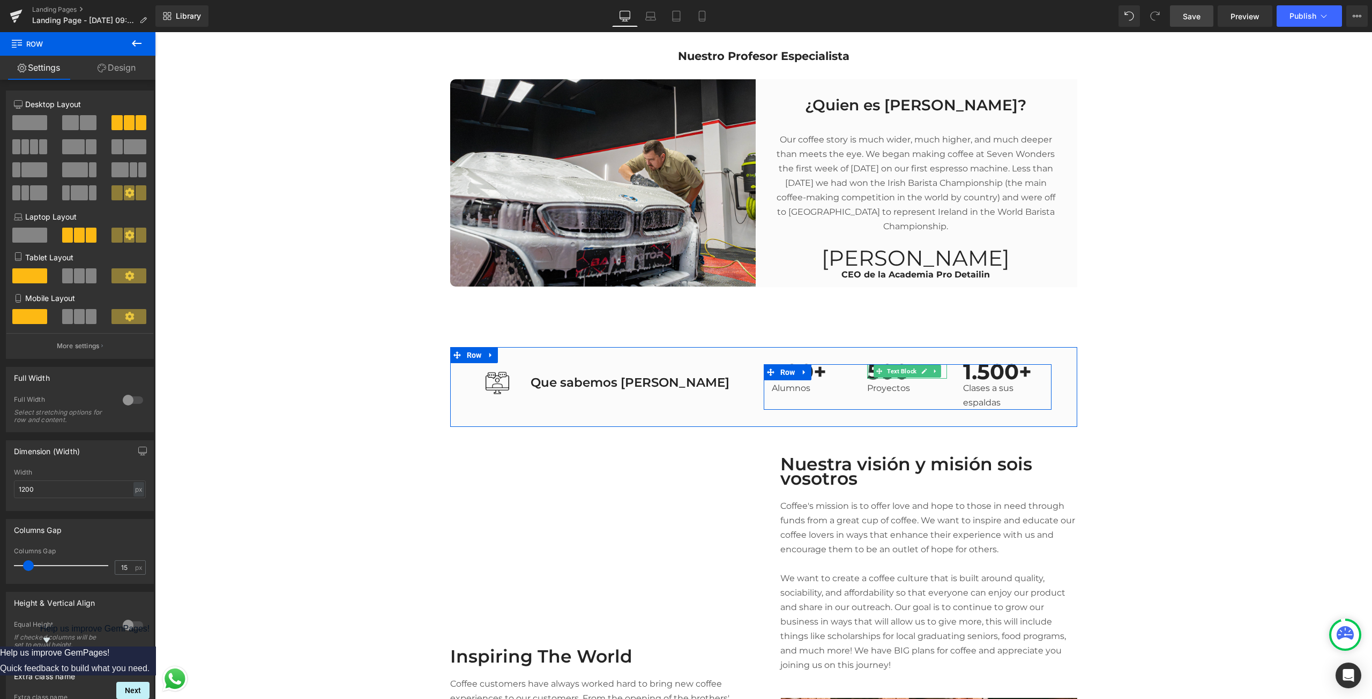
click at [867, 366] on div at bounding box center [868, 371] width 3 height 14
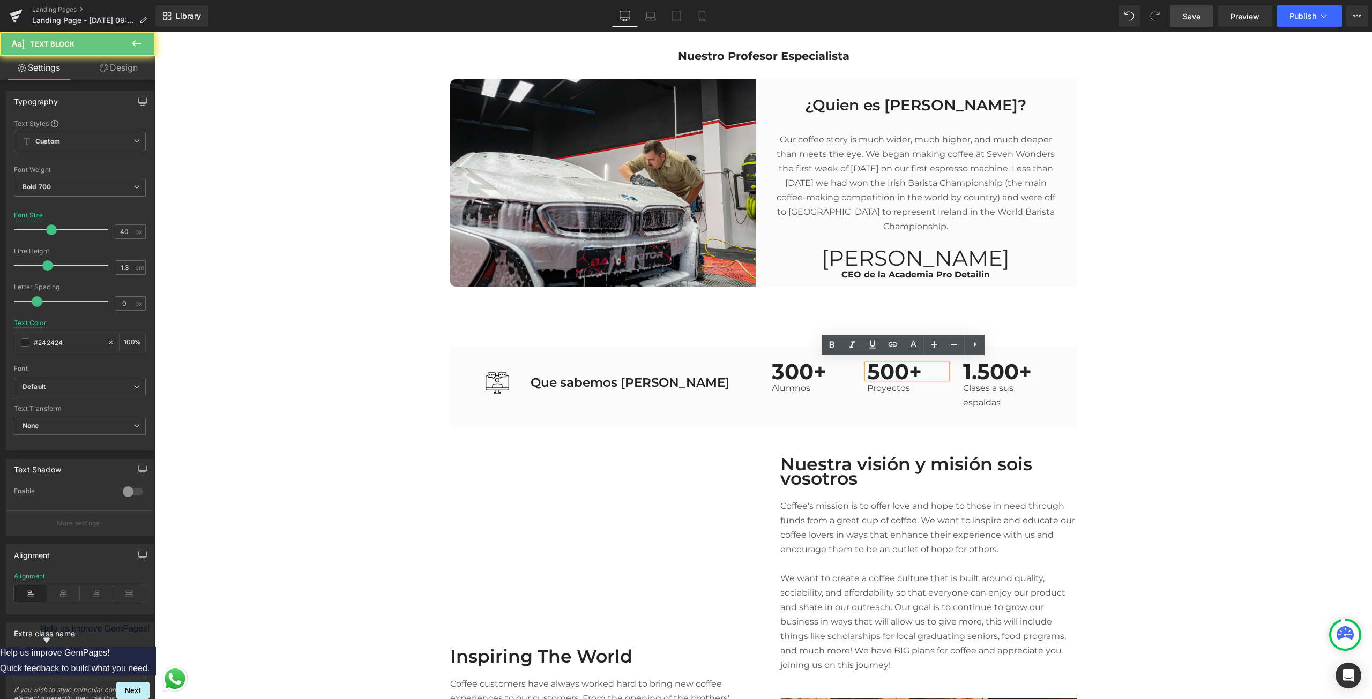
click at [867, 367] on p "500+" at bounding box center [907, 371] width 80 height 14
drag, startPoint x: 904, startPoint y: 365, endPoint x: 865, endPoint y: 361, distance: 39.3
click at [867, 364] on p "500+" at bounding box center [907, 371] width 80 height 14
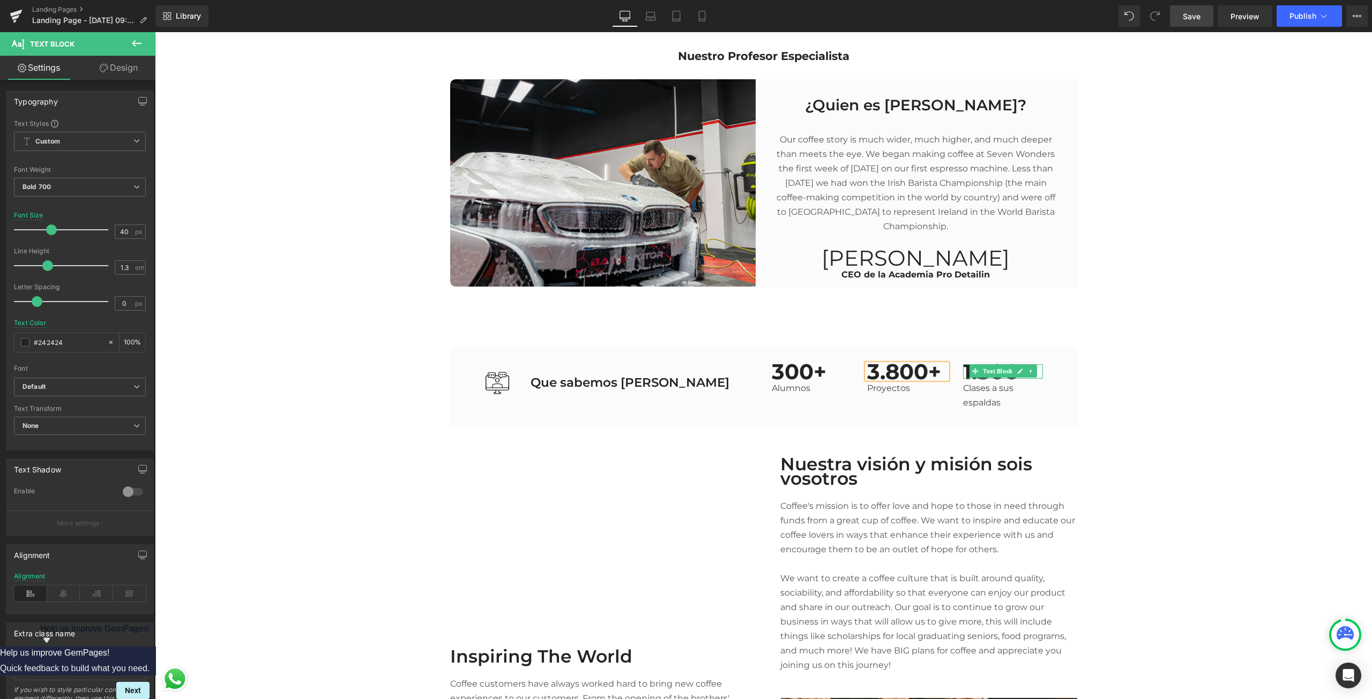
click at [963, 369] on p "1.500+" at bounding box center [1003, 371] width 80 height 14
drag, startPoint x: 962, startPoint y: 369, endPoint x: 1012, endPoint y: 363, distance: 50.2
click at [1012, 364] on p "1.500+" at bounding box center [1003, 371] width 80 height 14
click at [997, 364] on p "1.500+" at bounding box center [1003, 371] width 80 height 14
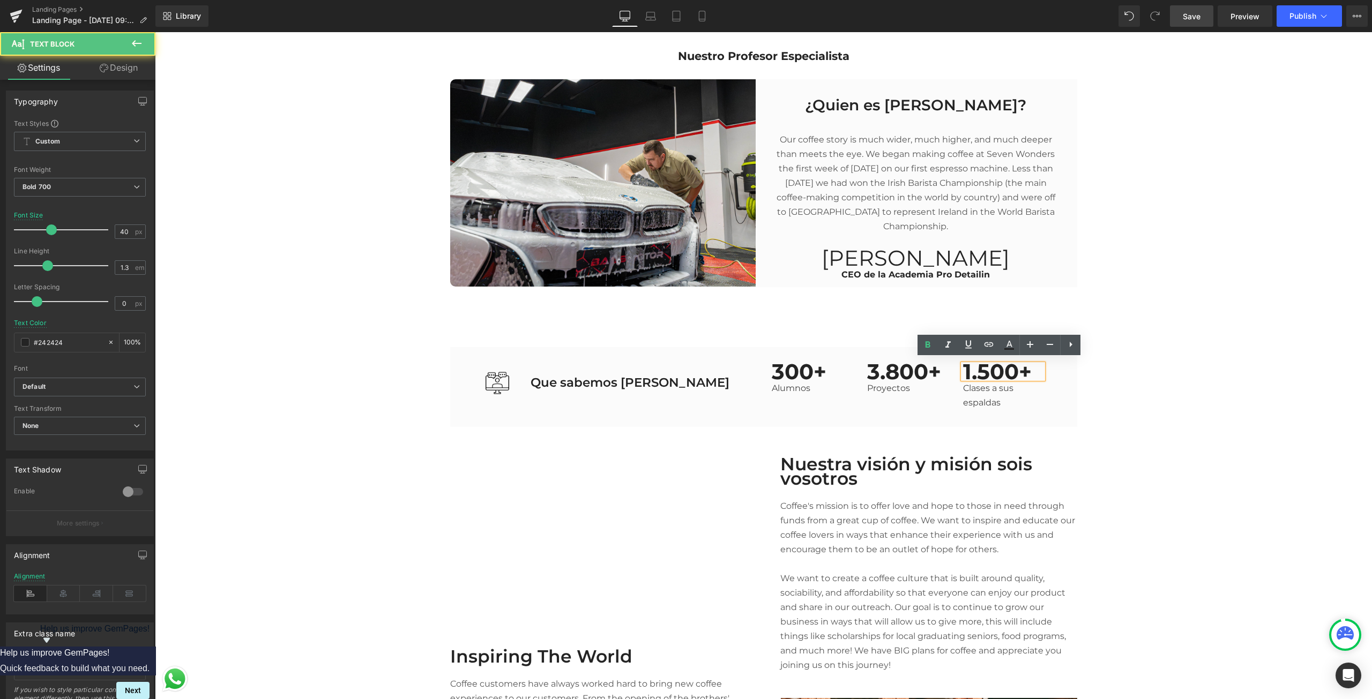
click at [966, 369] on p "1.500+" at bounding box center [1003, 371] width 80 height 14
drag, startPoint x: 959, startPoint y: 366, endPoint x: 1013, endPoint y: 363, distance: 53.7
click at [1009, 364] on p "1.500+" at bounding box center [1003, 371] width 80 height 14
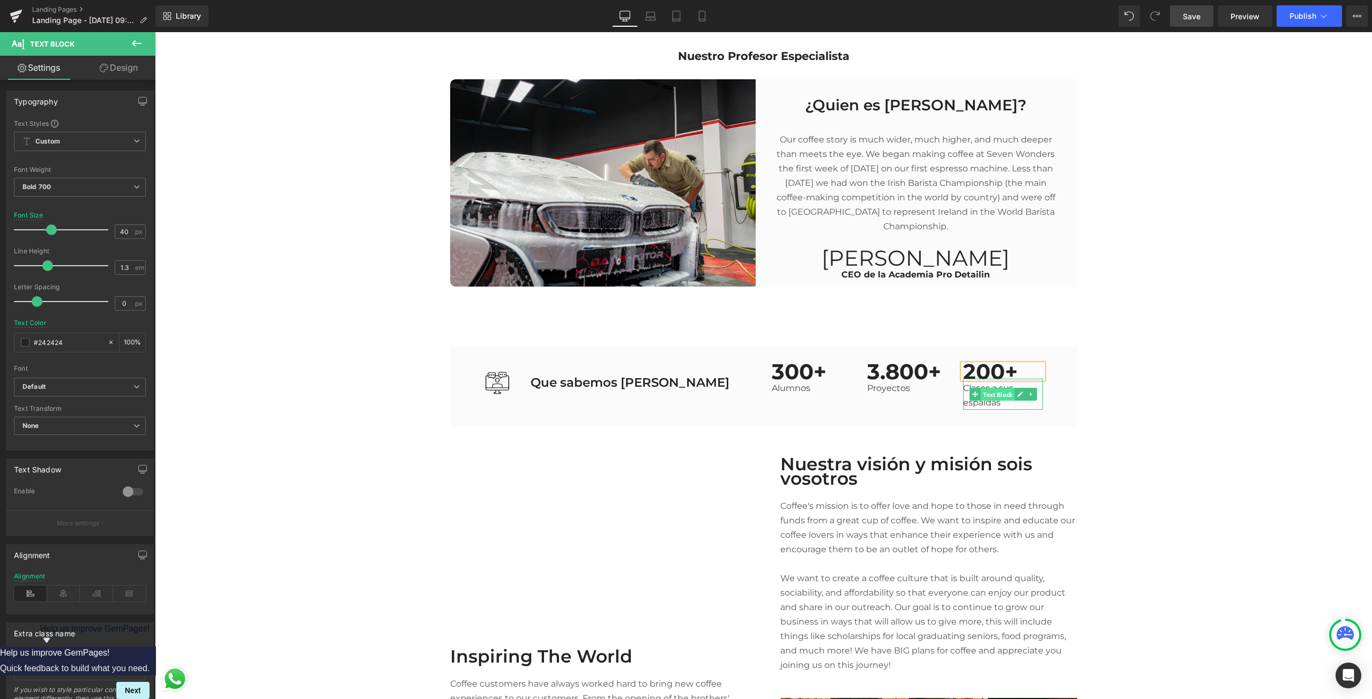
click at [981, 394] on span "Text Block" at bounding box center [998, 394] width 34 height 13
click at [963, 397] on div at bounding box center [964, 394] width 3 height 31
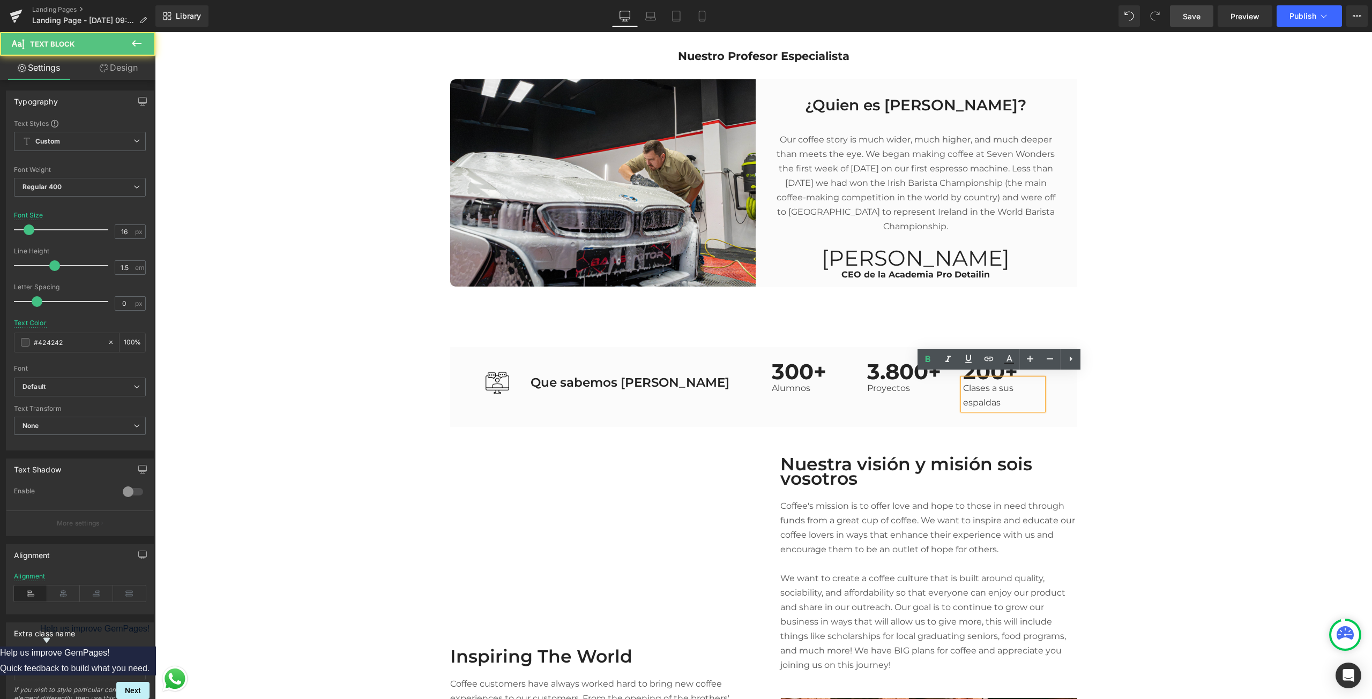
click at [968, 399] on p "Clases a sus espaldas" at bounding box center [1003, 395] width 80 height 29
drag, startPoint x: 987, startPoint y: 397, endPoint x: 987, endPoint y: 385, distance: 11.3
click at [984, 385] on p "Clases a sus espaldas" at bounding box center [1003, 395] width 80 height 29
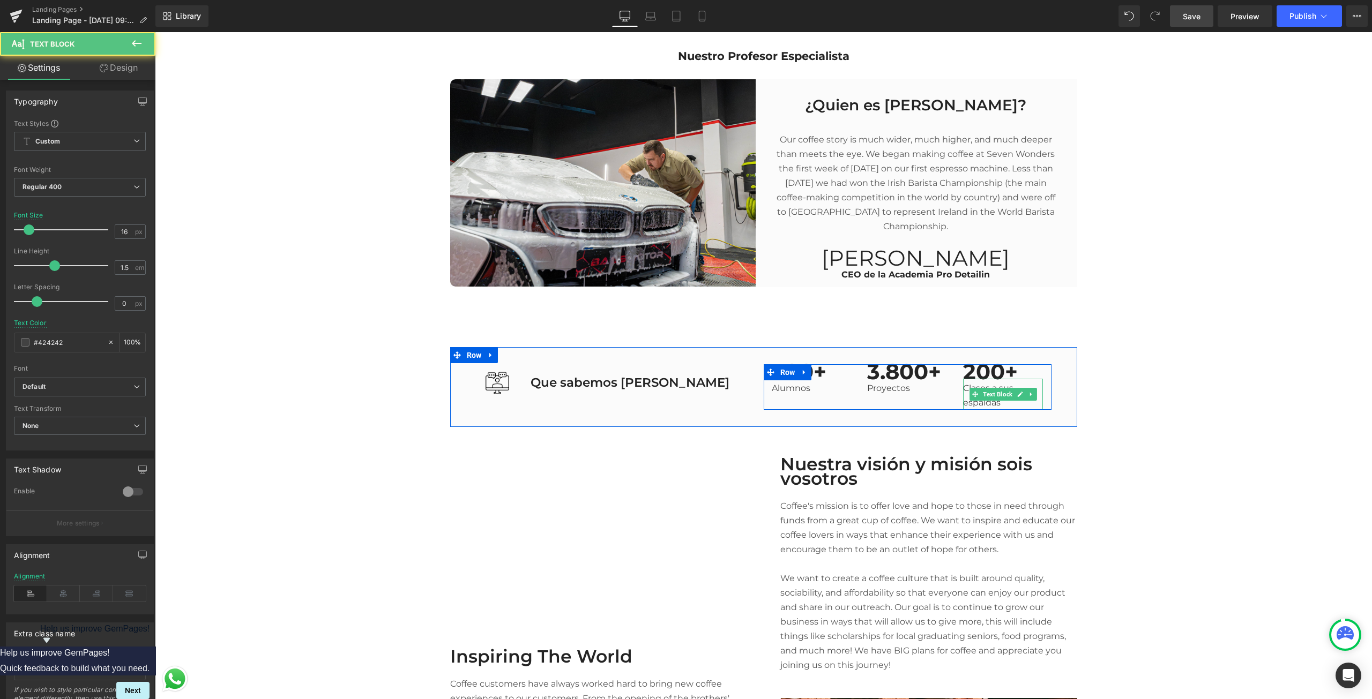
click at [963, 384] on p "Clases a sus espaldas" at bounding box center [1003, 395] width 80 height 29
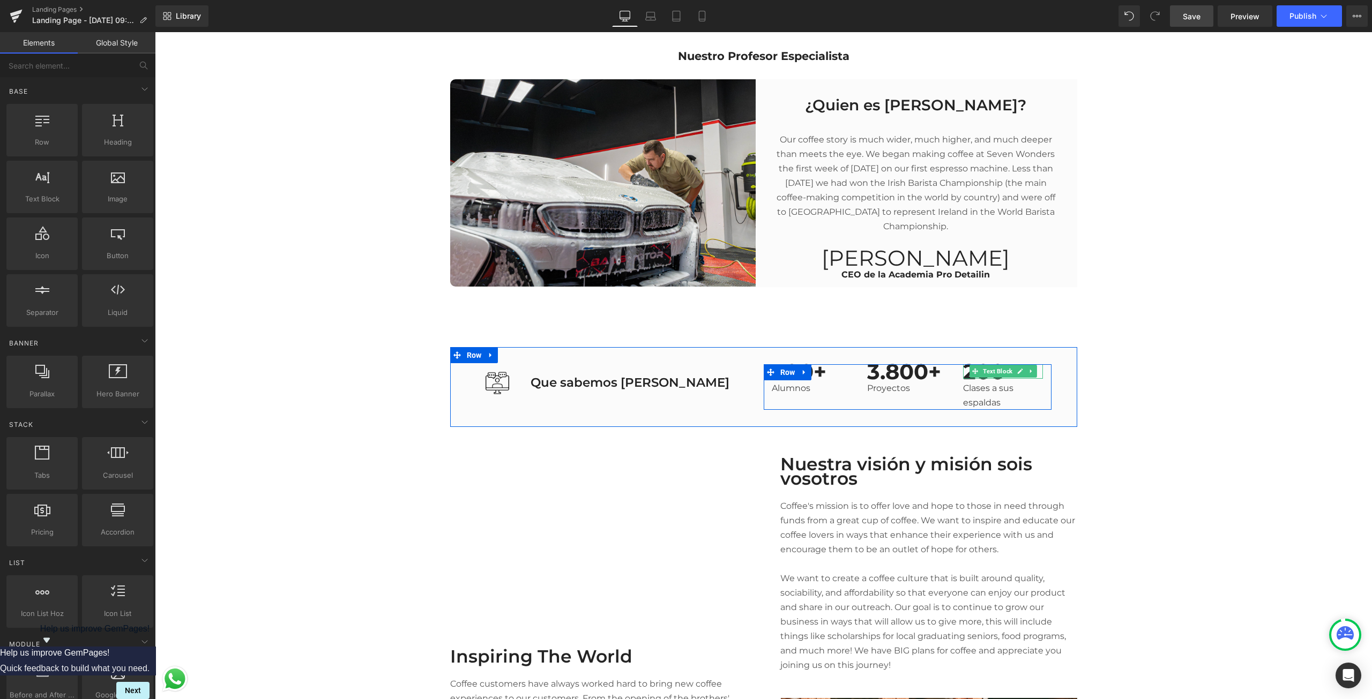
click at [963, 366] on p "200+" at bounding box center [1003, 371] width 80 height 14
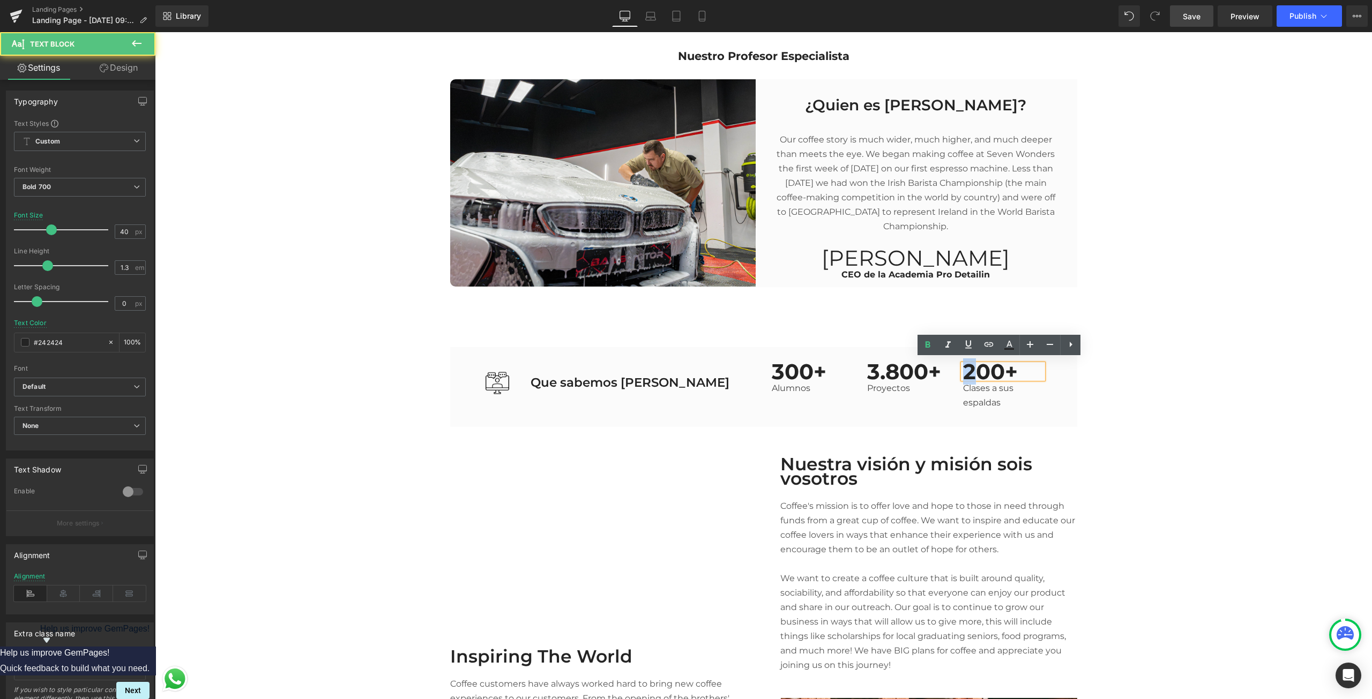
drag, startPoint x: 973, startPoint y: 362, endPoint x: 963, endPoint y: 364, distance: 10.9
click at [963, 364] on p "200+" at bounding box center [1003, 371] width 80 height 14
click at [772, 367] on p "300+" at bounding box center [812, 371] width 80 height 14
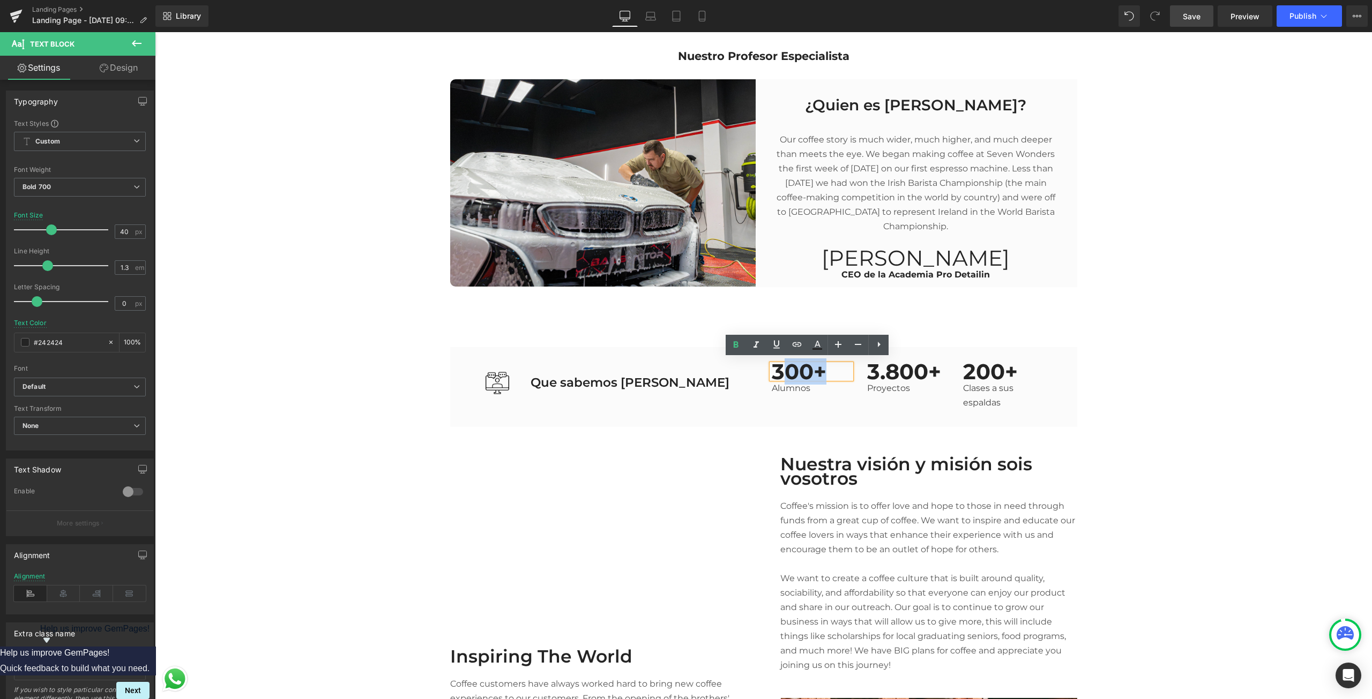
drag, startPoint x: 778, startPoint y: 367, endPoint x: 765, endPoint y: 366, distance: 12.9
click at [772, 366] on div "300+" at bounding box center [812, 371] width 80 height 14
click at [778, 368] on p "300+" at bounding box center [812, 371] width 80 height 14
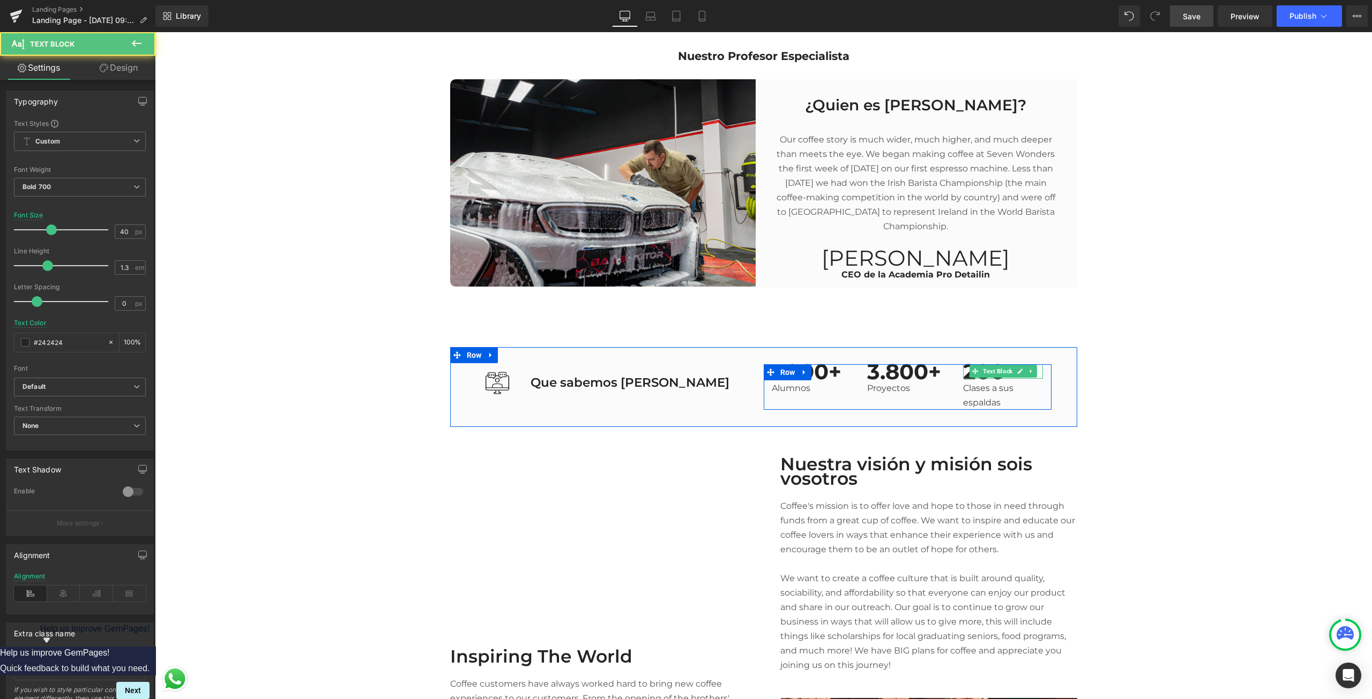
click at [964, 369] on p "200+" at bounding box center [1003, 371] width 80 height 14
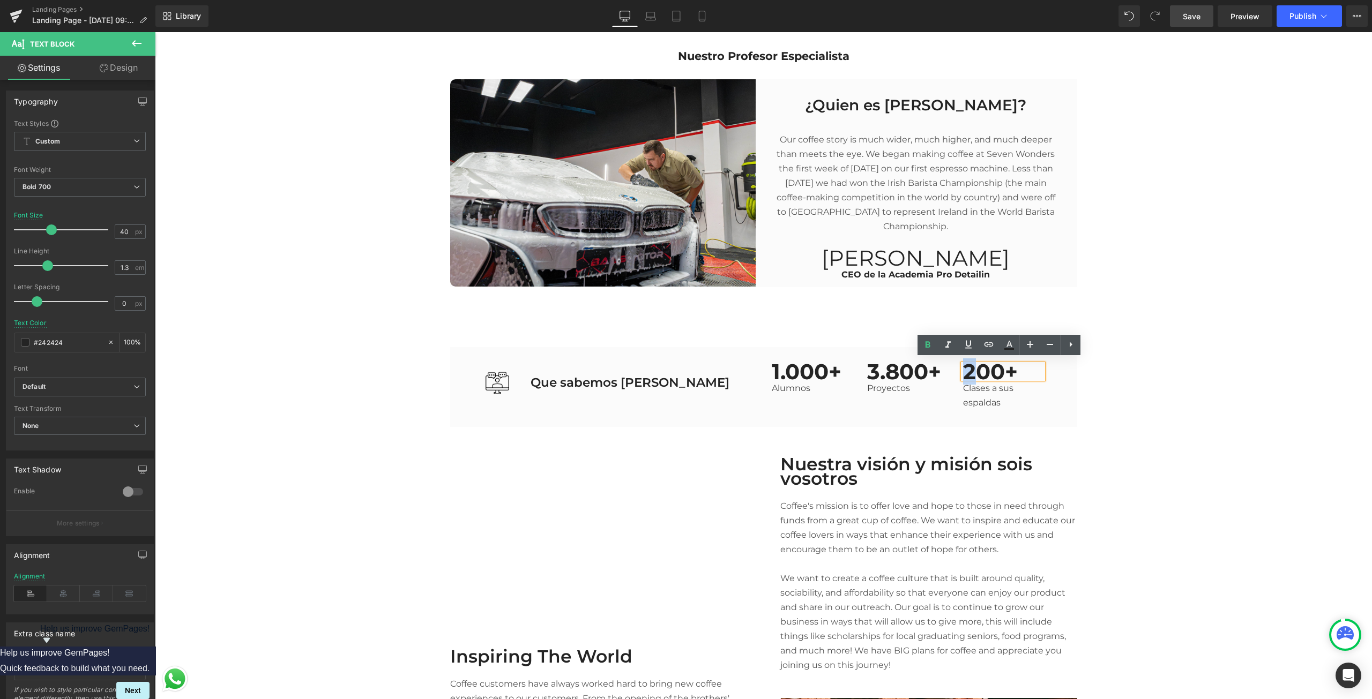
drag, startPoint x: 972, startPoint y: 371, endPoint x: 964, endPoint y: 370, distance: 8.1
click at [964, 370] on p "200+" at bounding box center [1003, 371] width 80 height 14
click at [955, 398] on div "200+ Text Block Clases a sus espaldas Text Block" at bounding box center [1003, 387] width 96 height 46
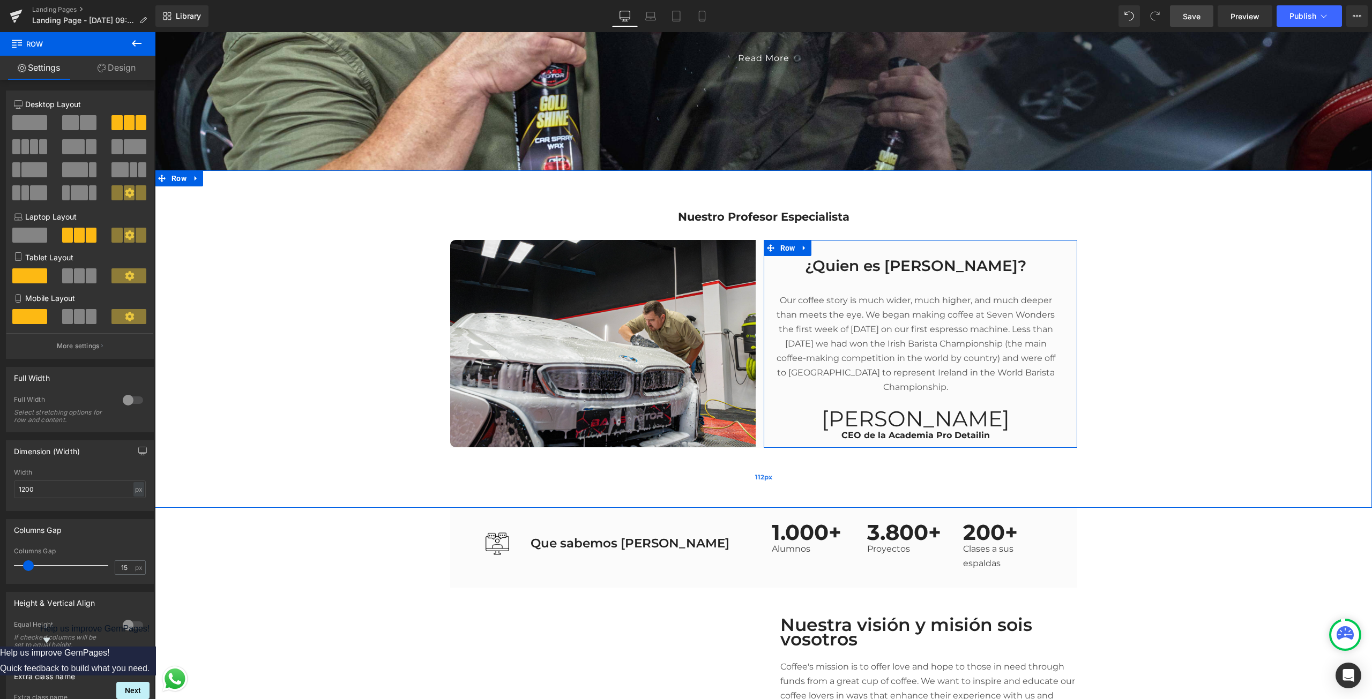
scroll to position [2090, 0]
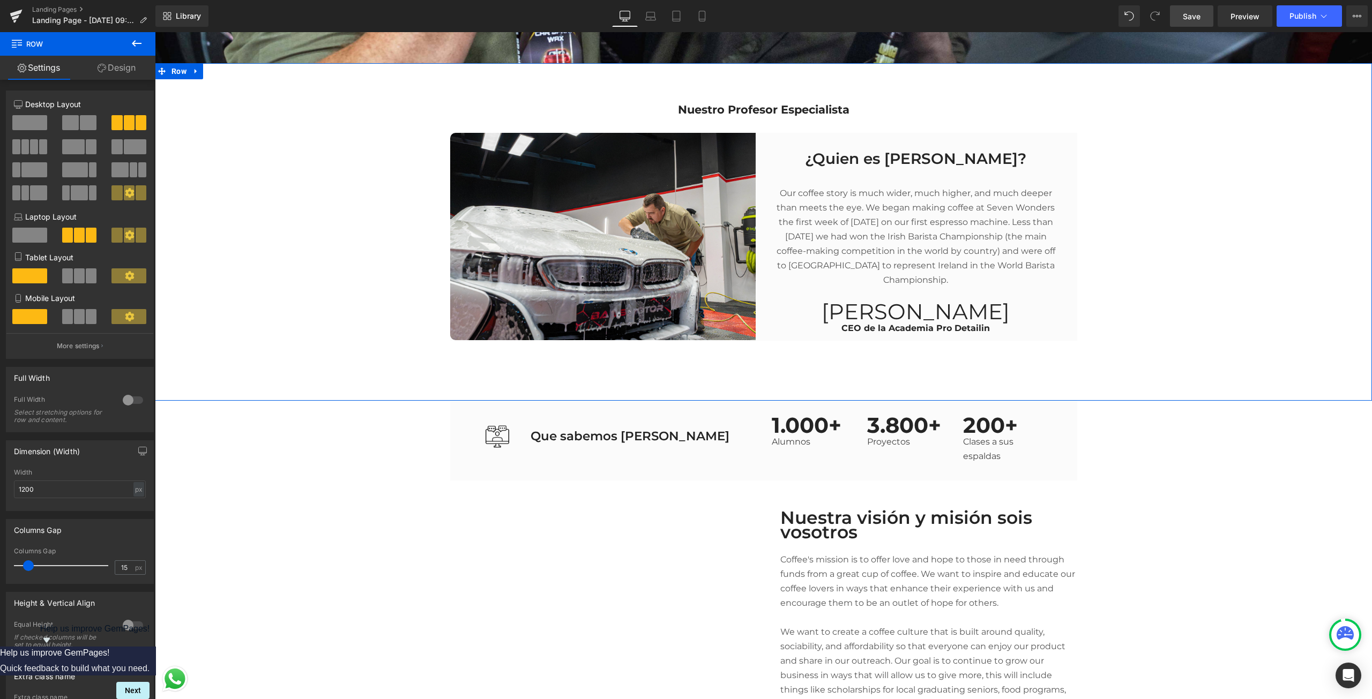
click at [928, 265] on p "Our coffee story is much wider, much higher, and much deeper than meets the eye…" at bounding box center [916, 236] width 288 height 101
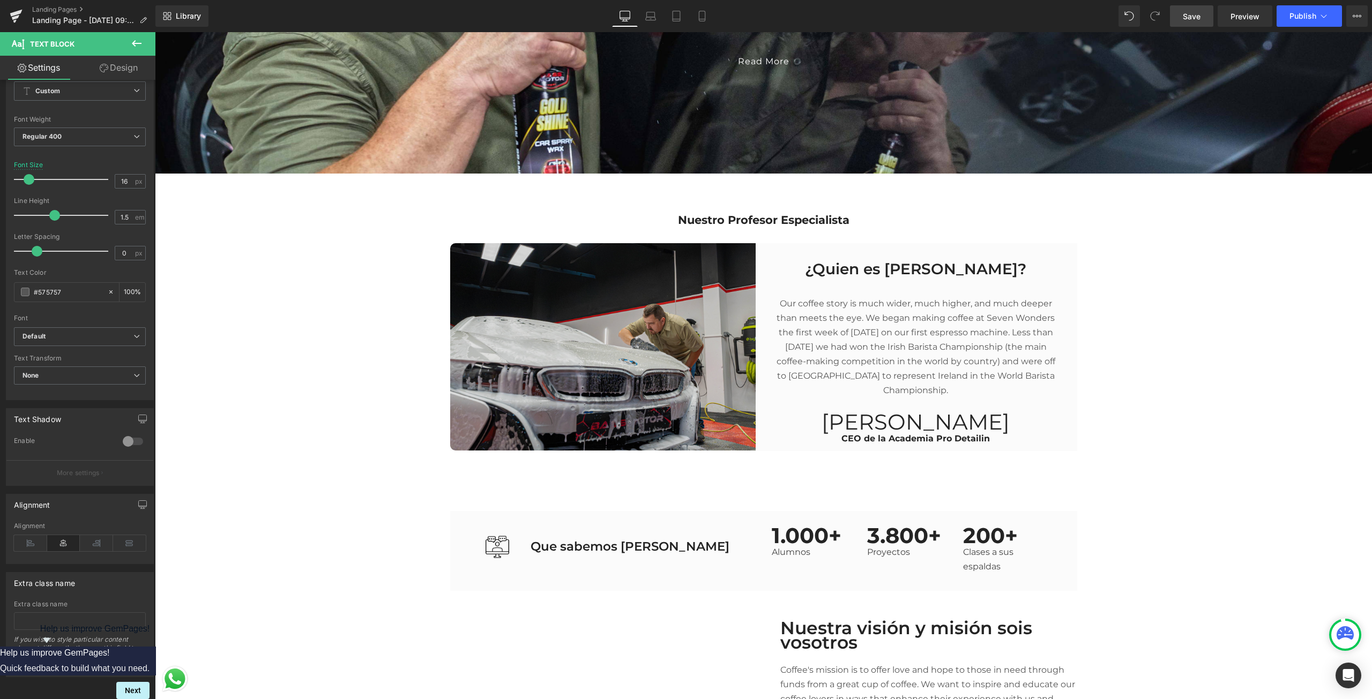
scroll to position [2037, 0]
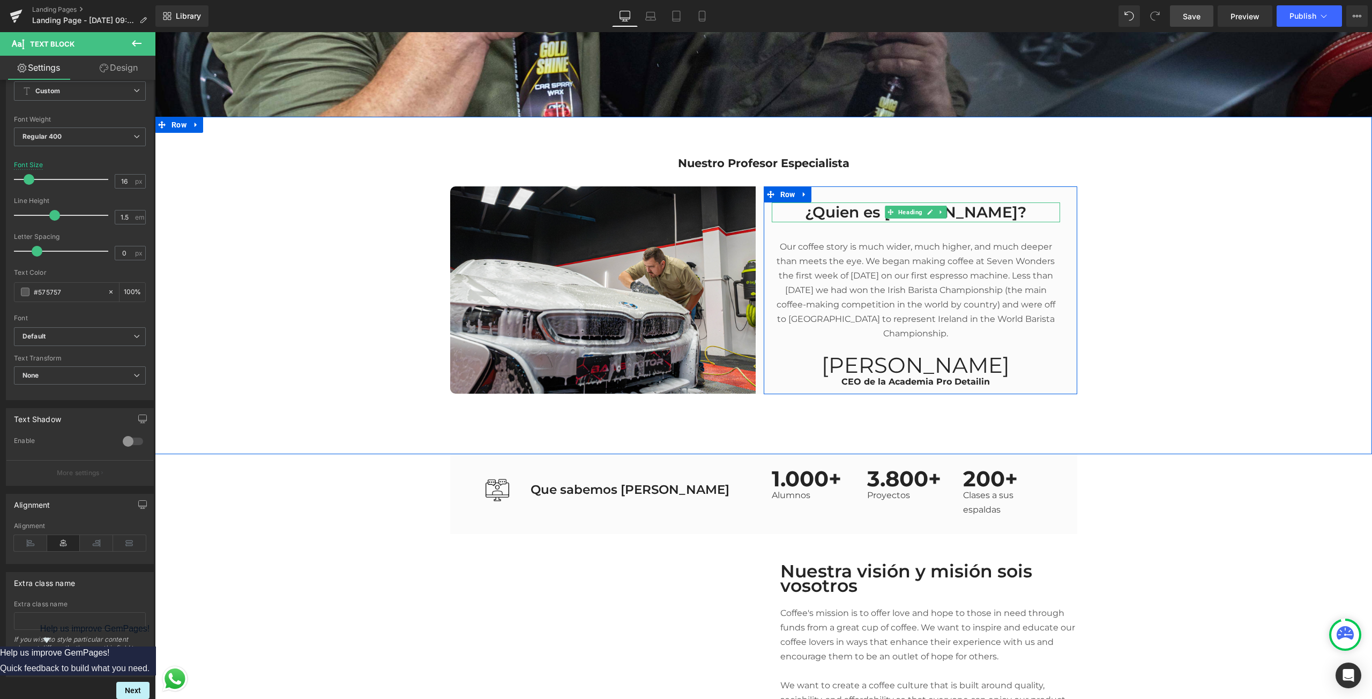
click at [879, 204] on h2 "¿Quien es [PERSON_NAME]?" at bounding box center [916, 212] width 288 height 19
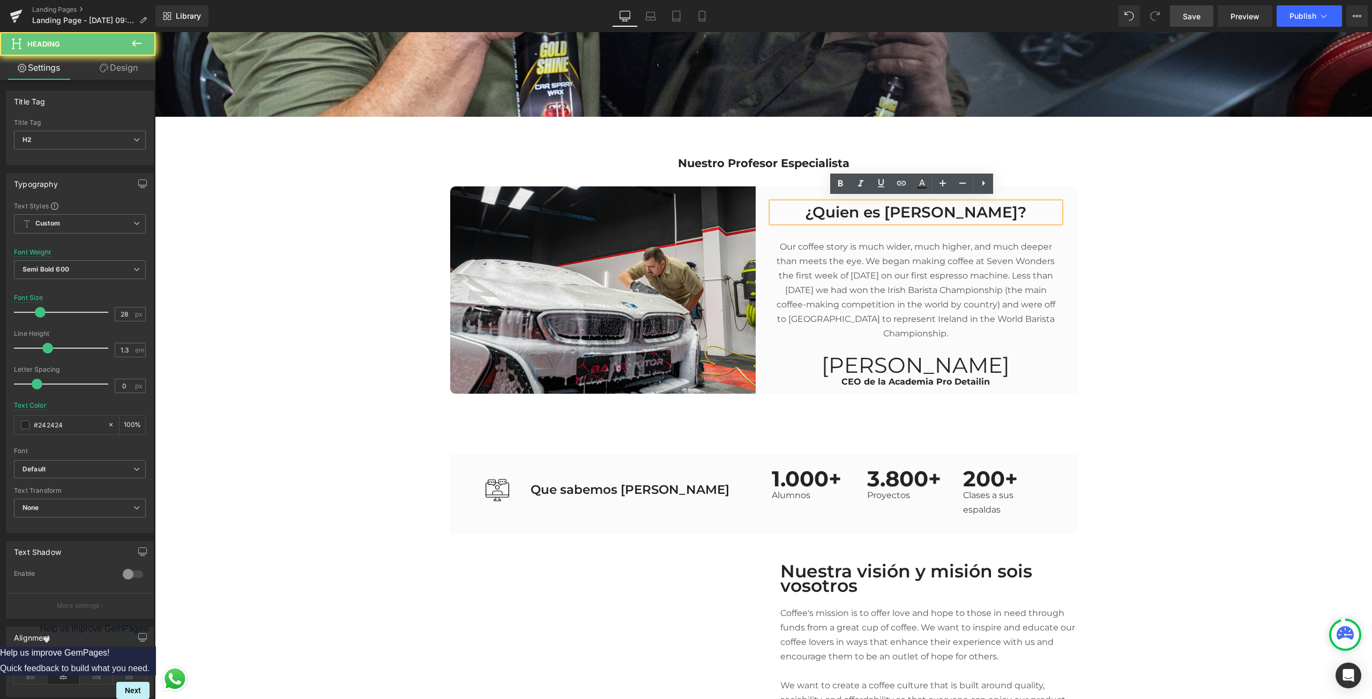
click at [874, 209] on h2 "¿Quien es [PERSON_NAME]?" at bounding box center [916, 212] width 288 height 19
click at [883, 203] on h2 "¿Quien es [PERSON_NAME]?" at bounding box center [916, 212] width 288 height 19
click at [886, 203] on h2 "¿Quien es [PERSON_NAME]?" at bounding box center [916, 212] width 288 height 19
click at [880, 203] on h2 "¿Quien es [PERSON_NAME]?" at bounding box center [916, 212] width 288 height 19
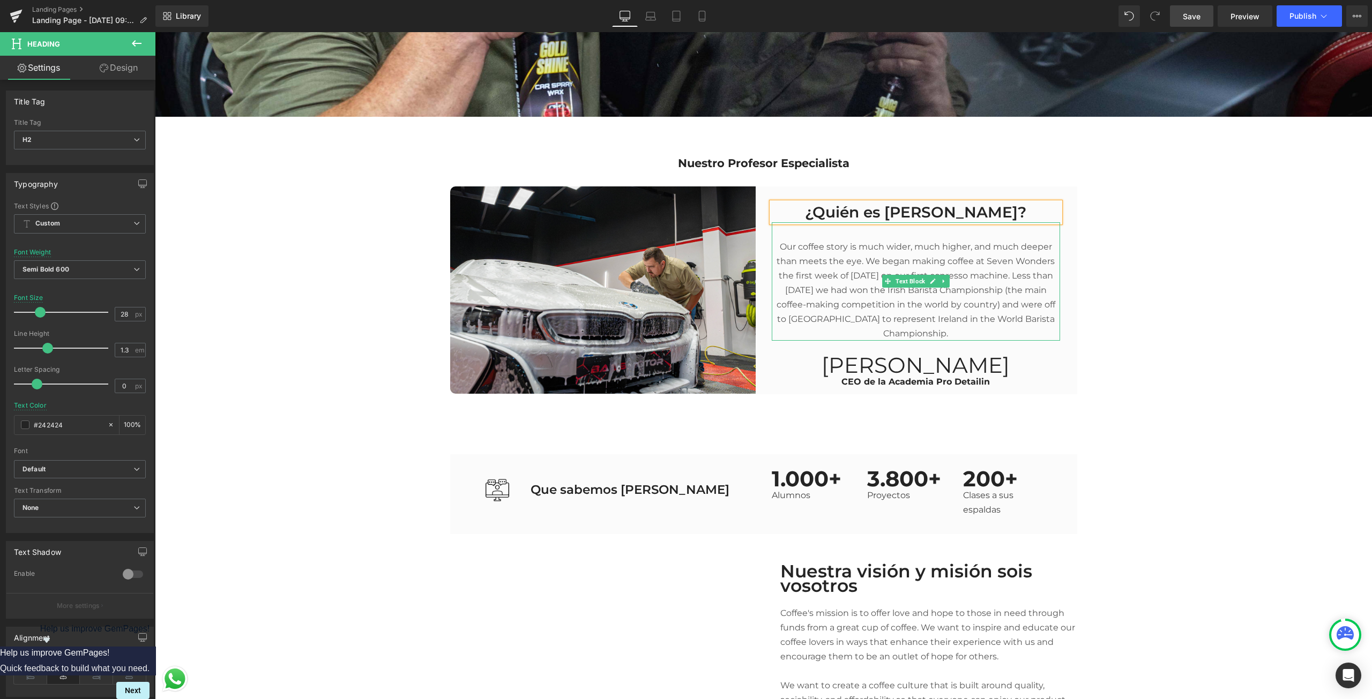
click at [859, 275] on p "Our coffee story is much wider, much higher, and much deeper than meets the eye…" at bounding box center [916, 290] width 288 height 101
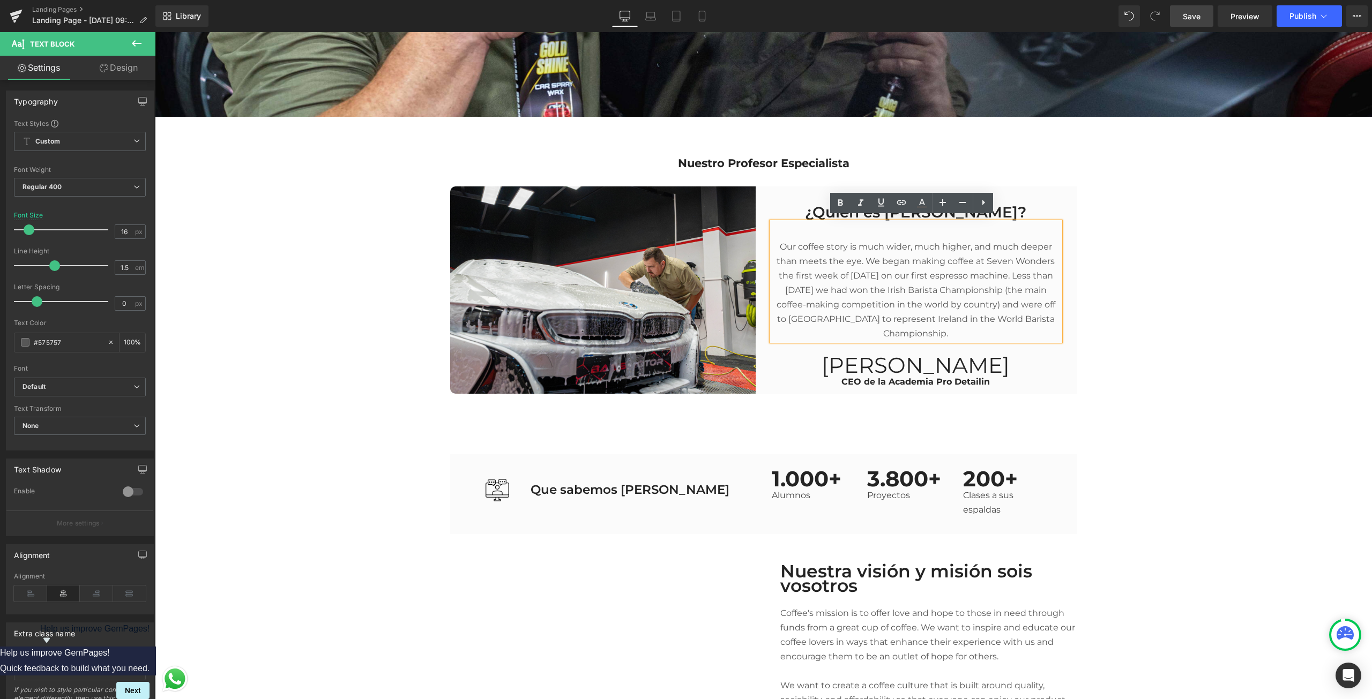
click at [954, 327] on p "Our coffee story is much wider, much higher, and much deeper than meets the eye…" at bounding box center [916, 290] width 288 height 101
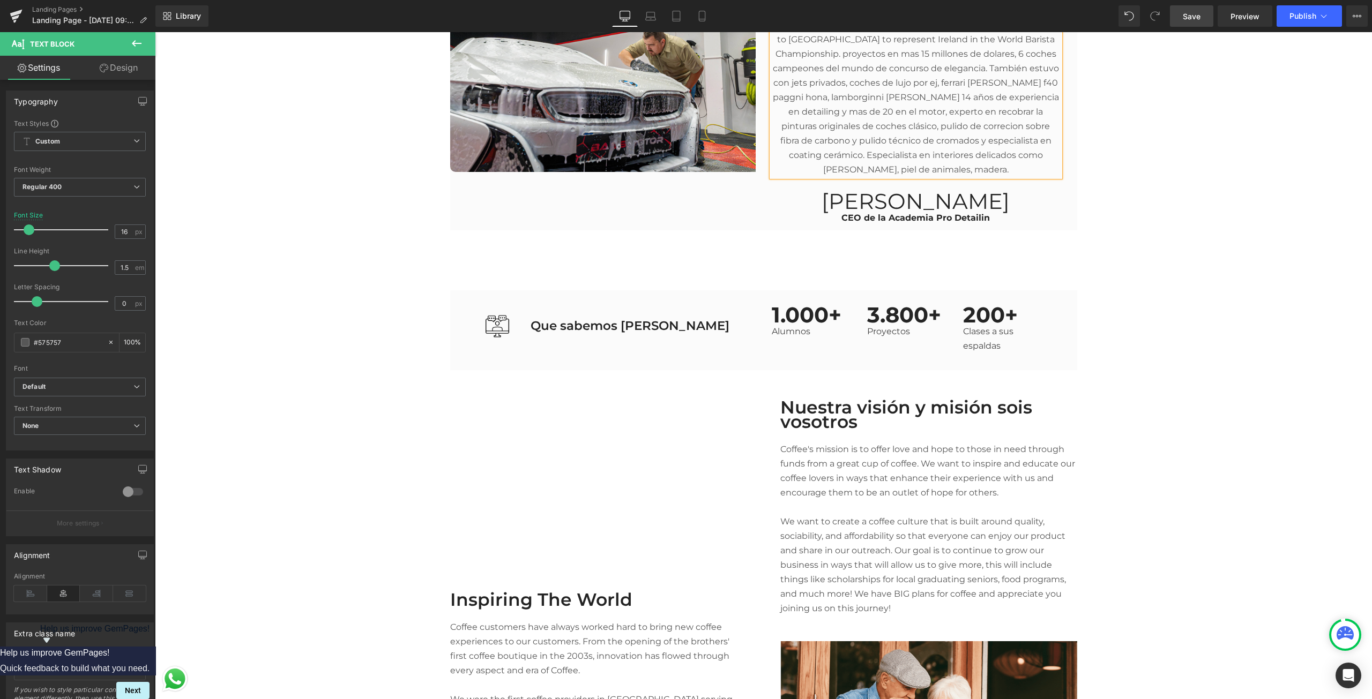
scroll to position [2090, 0]
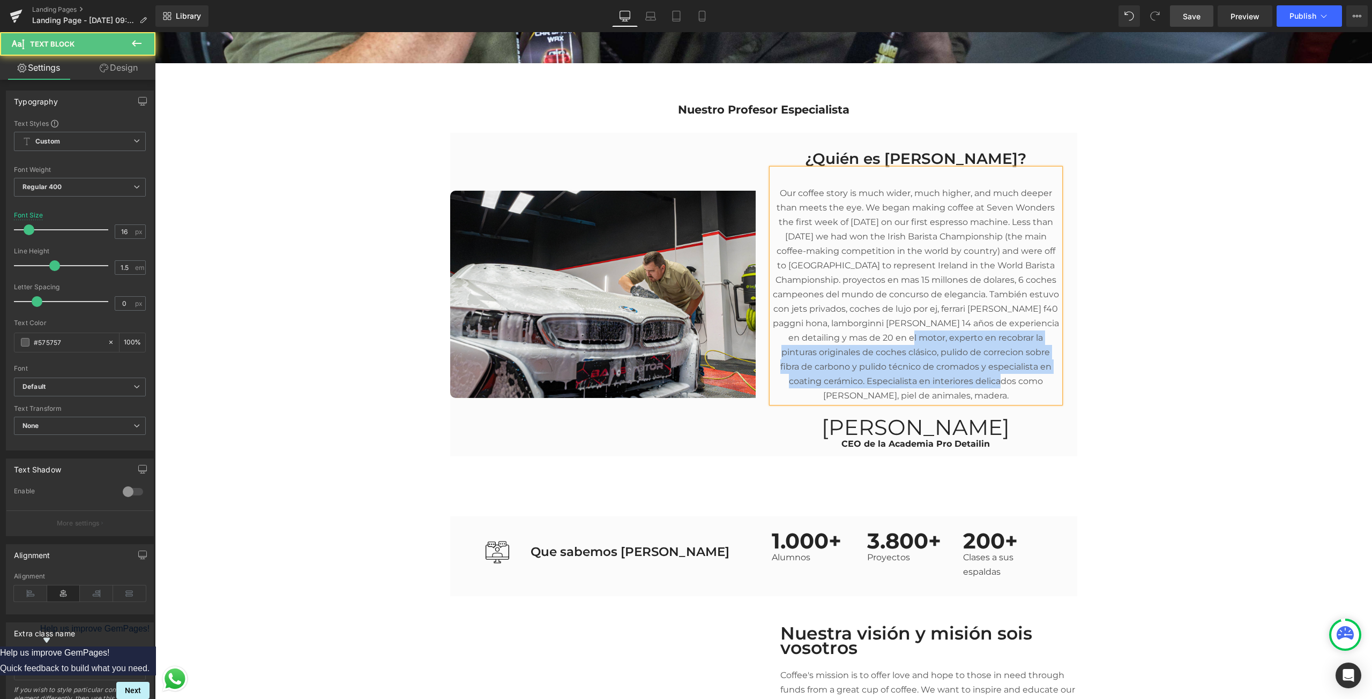
drag, startPoint x: 979, startPoint y: 382, endPoint x: 911, endPoint y: 327, distance: 87.7
click at [911, 327] on p "Our coffee story is much wider, much higher, and much deeper than meets the eye…" at bounding box center [916, 294] width 288 height 217
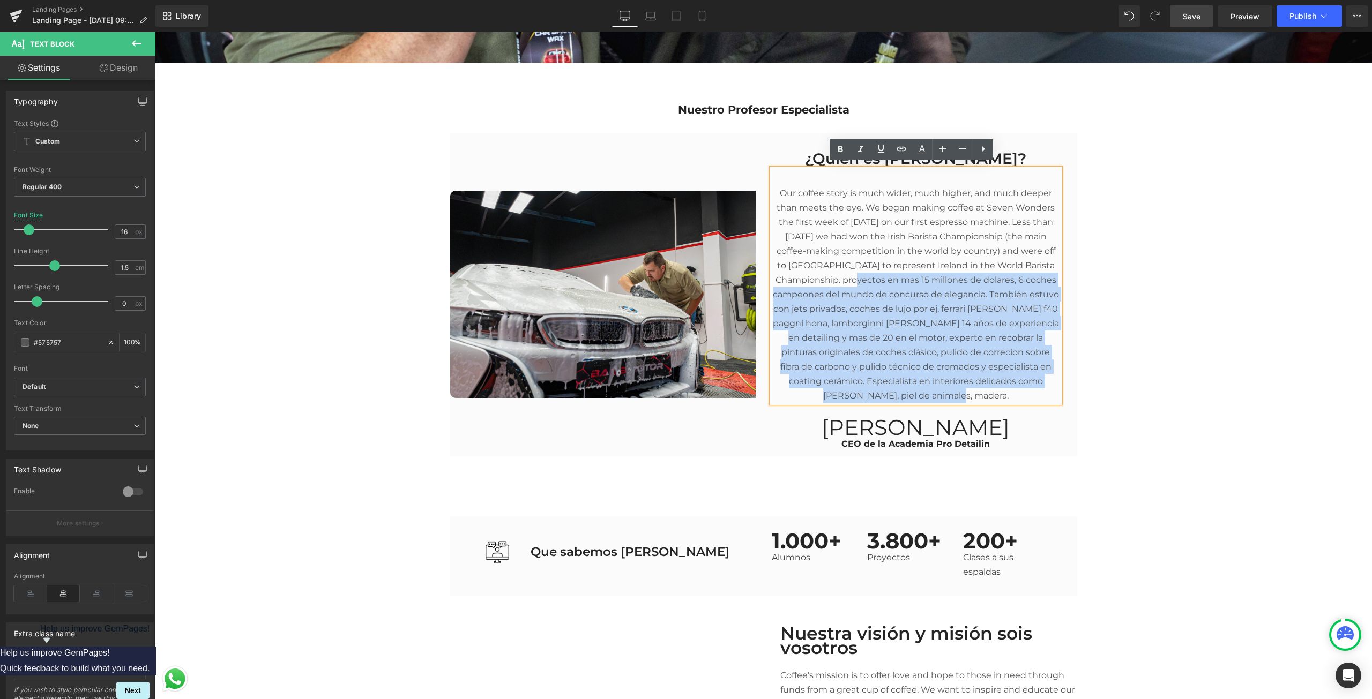
drag, startPoint x: 971, startPoint y: 396, endPoint x: 839, endPoint y: 277, distance: 177.6
click at [839, 277] on p "Our coffee story is much wider, much higher, and much deeper than meets the eye…" at bounding box center [916, 294] width 288 height 217
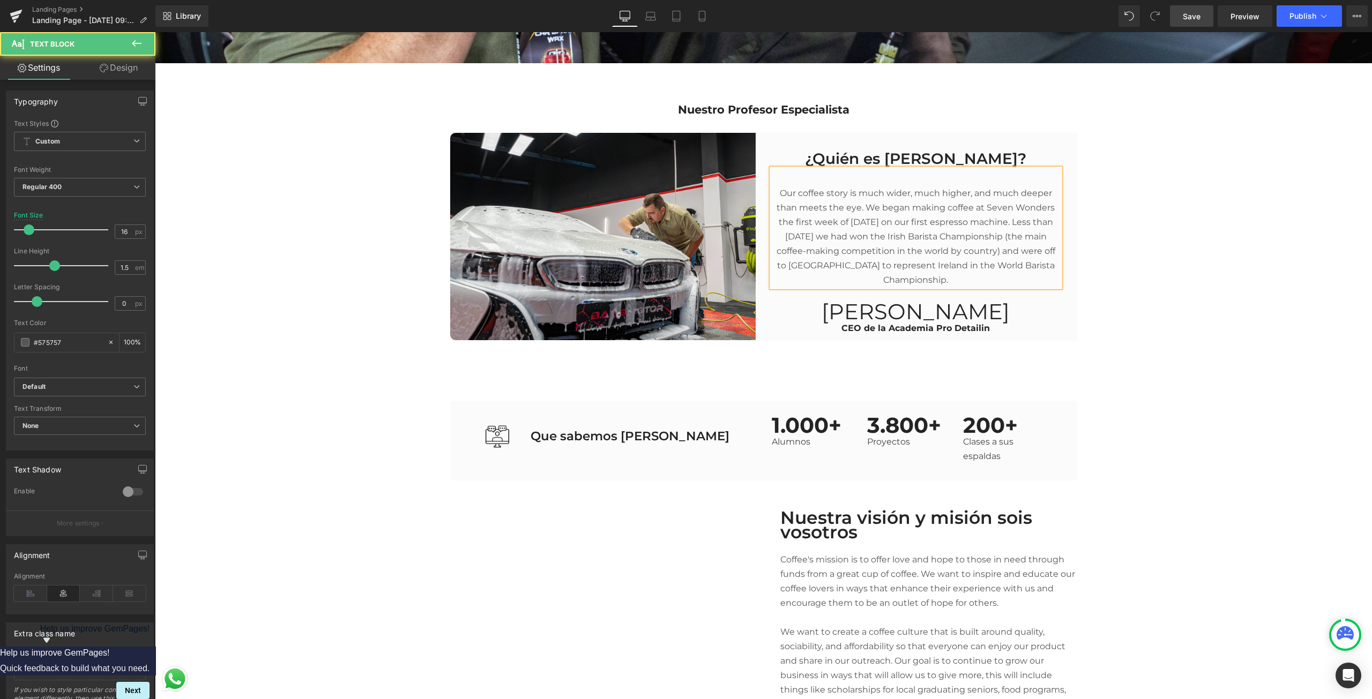
drag, startPoint x: 962, startPoint y: 273, endPoint x: 769, endPoint y: 192, distance: 209.2
click at [772, 192] on p "Our coffee story is much wider, much higher, and much deeper than meets the eye…" at bounding box center [916, 236] width 288 height 101
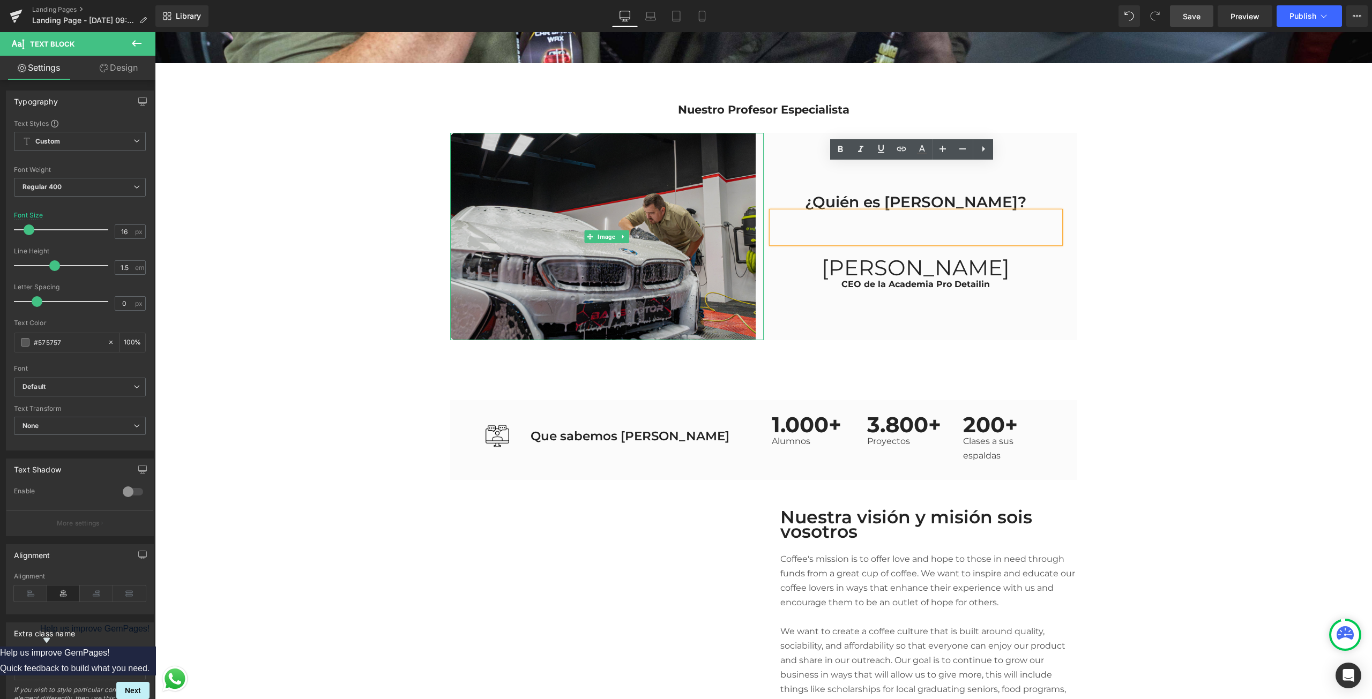
scroll to position [2134, 0]
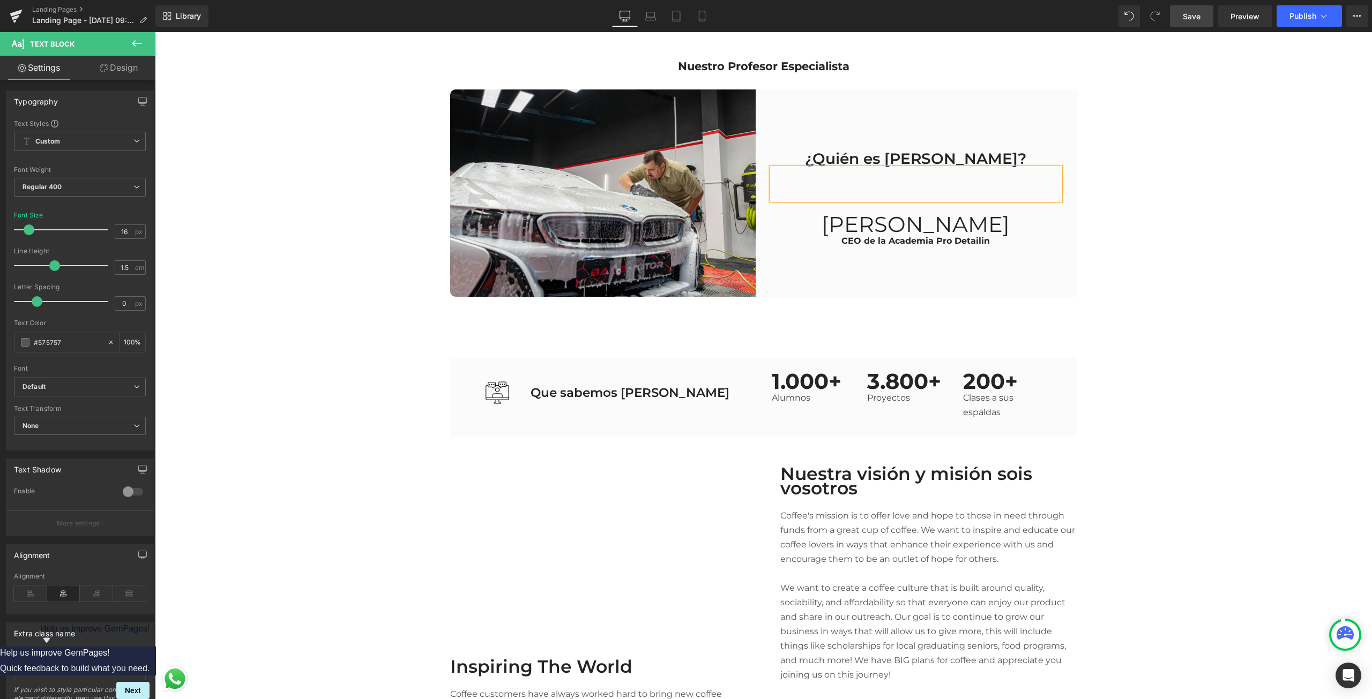
click at [925, 566] on p at bounding box center [928, 573] width 297 height 14
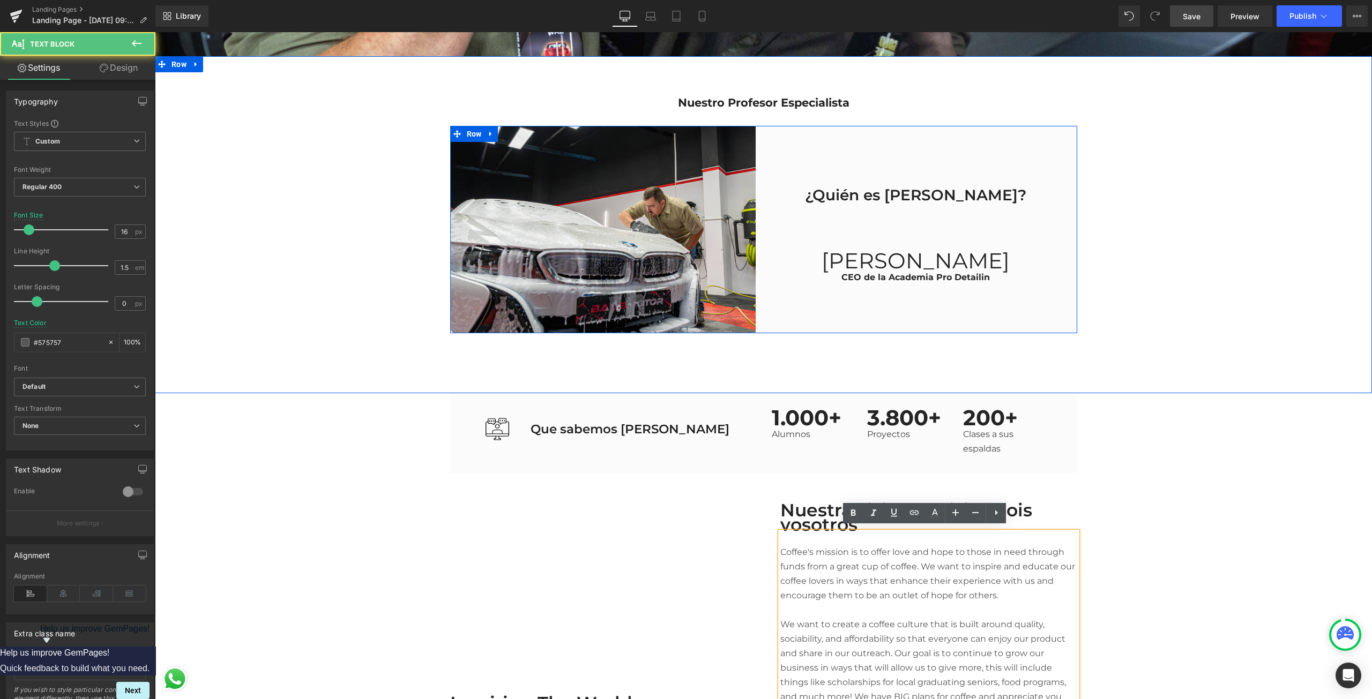
scroll to position [2026, 0]
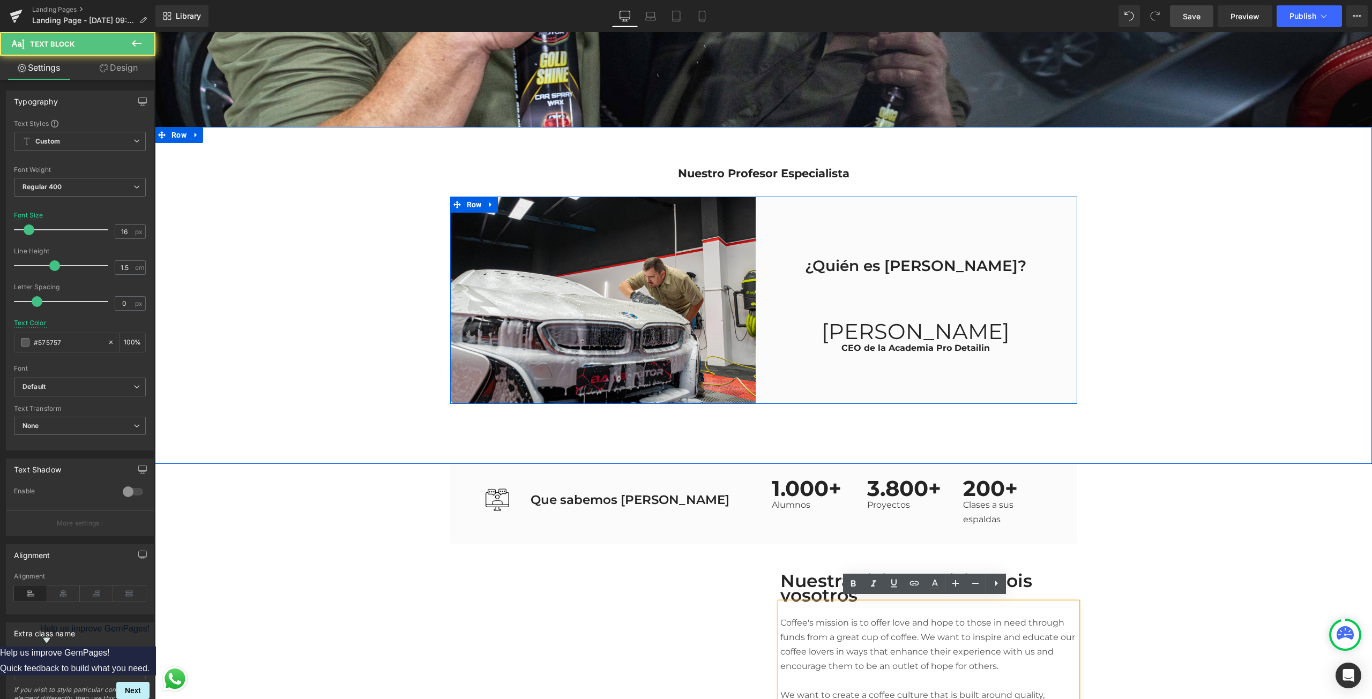
click at [887, 284] on div "Text Block" at bounding box center [916, 291] width 288 height 32
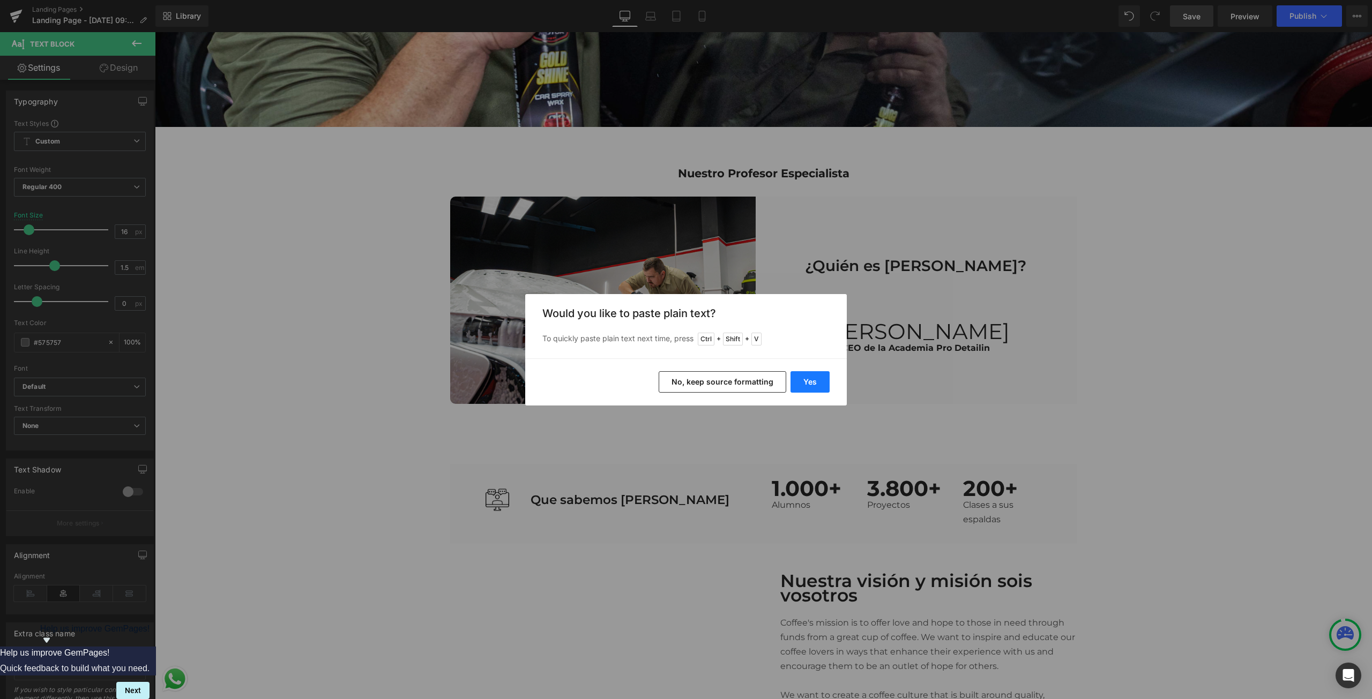
click at [813, 376] on button "Yes" at bounding box center [810, 381] width 39 height 21
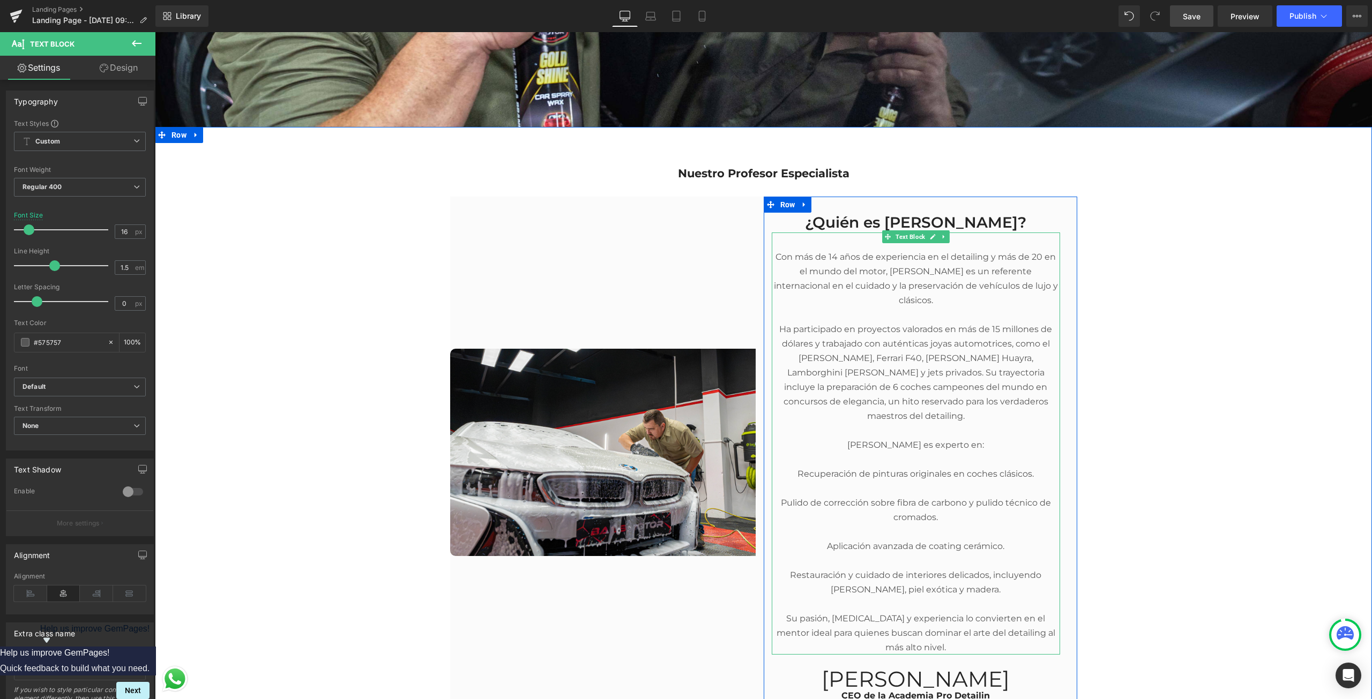
click at [855, 438] on p "[PERSON_NAME] es experto en:" at bounding box center [916, 445] width 288 height 14
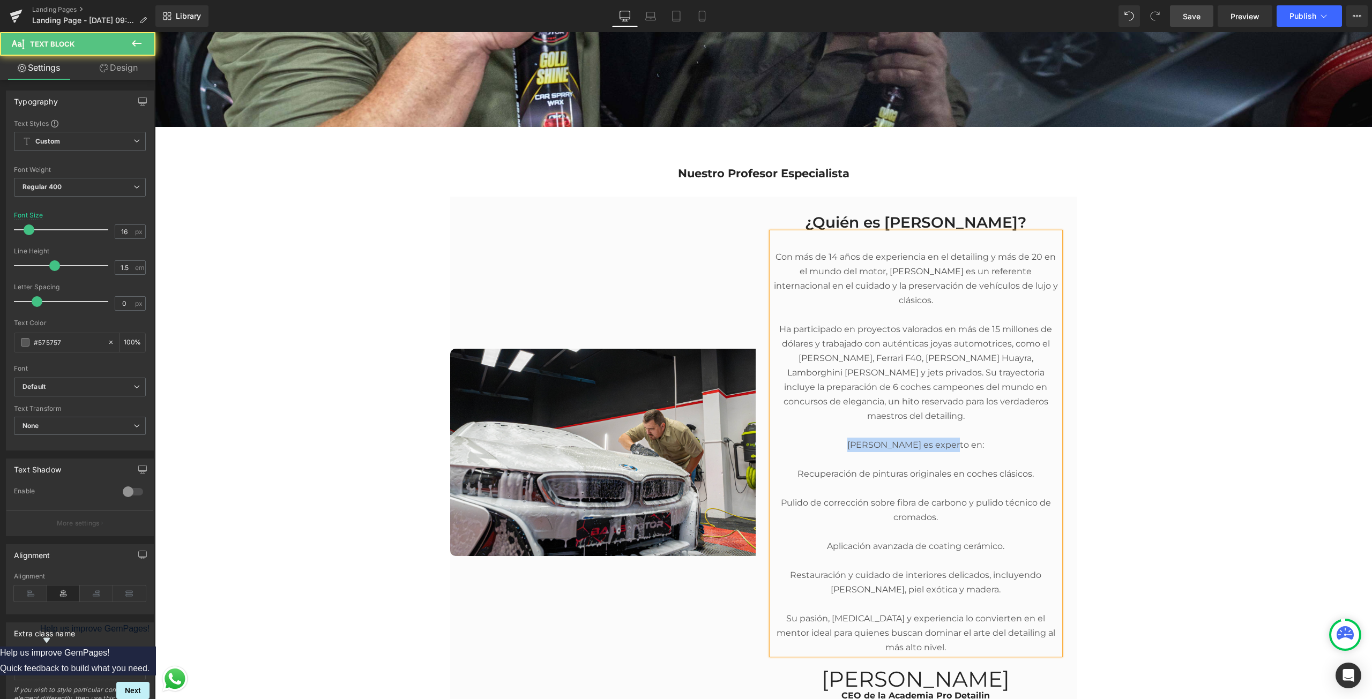
drag, startPoint x: 959, startPoint y: 428, endPoint x: 832, endPoint y: 422, distance: 127.7
click at [832, 438] on p "[PERSON_NAME] es experto en:" at bounding box center [916, 445] width 288 height 14
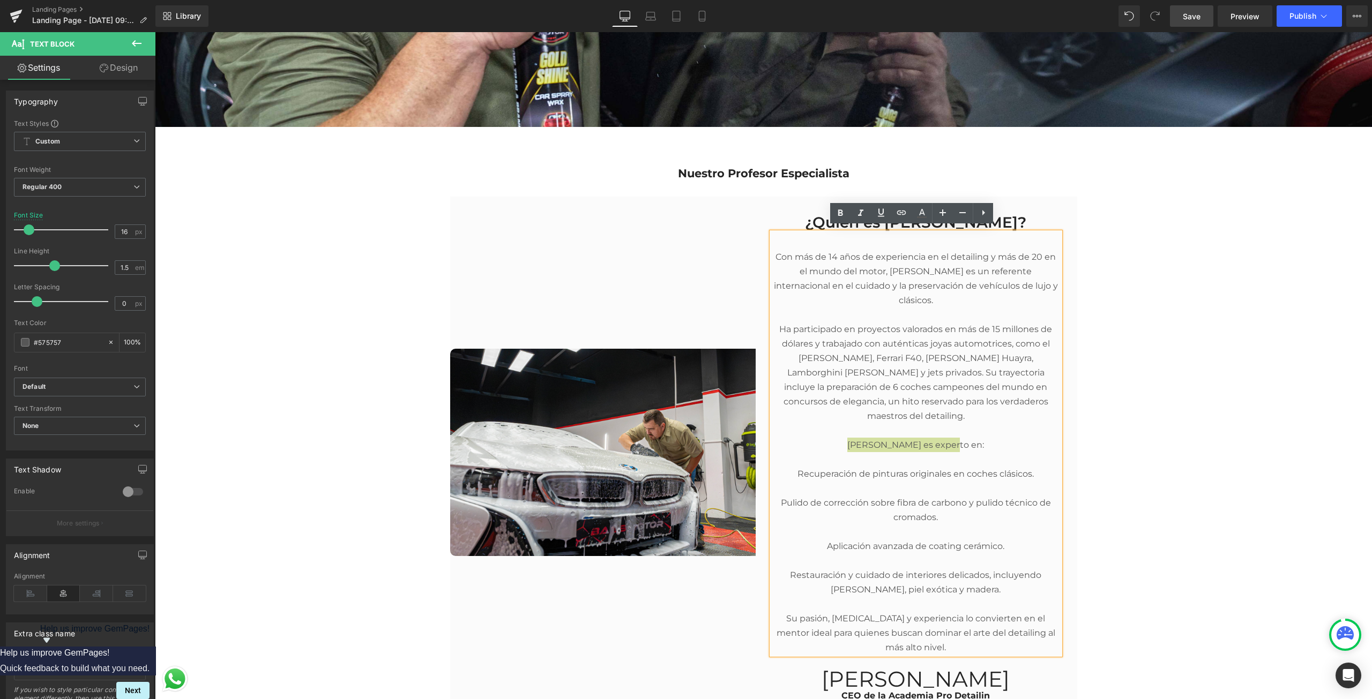
click at [993, 213] on link at bounding box center [983, 213] width 20 height 20
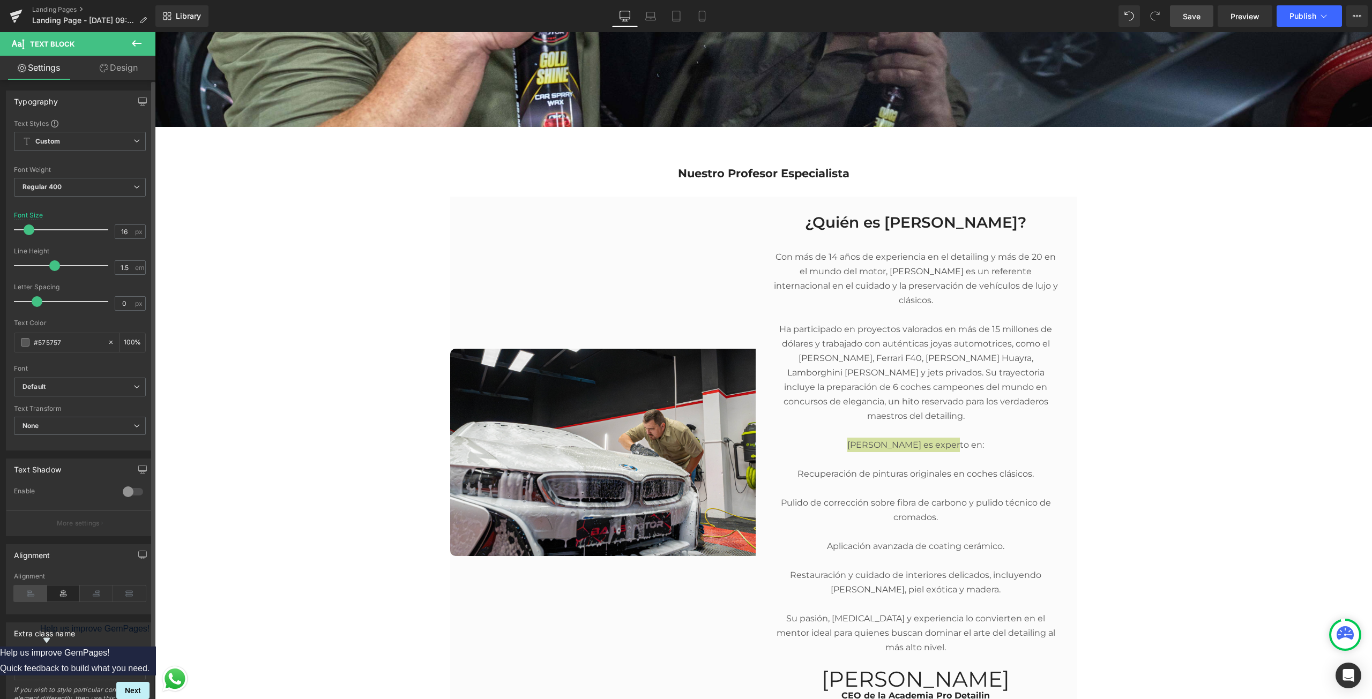
click at [27, 594] on icon at bounding box center [30, 594] width 33 height 16
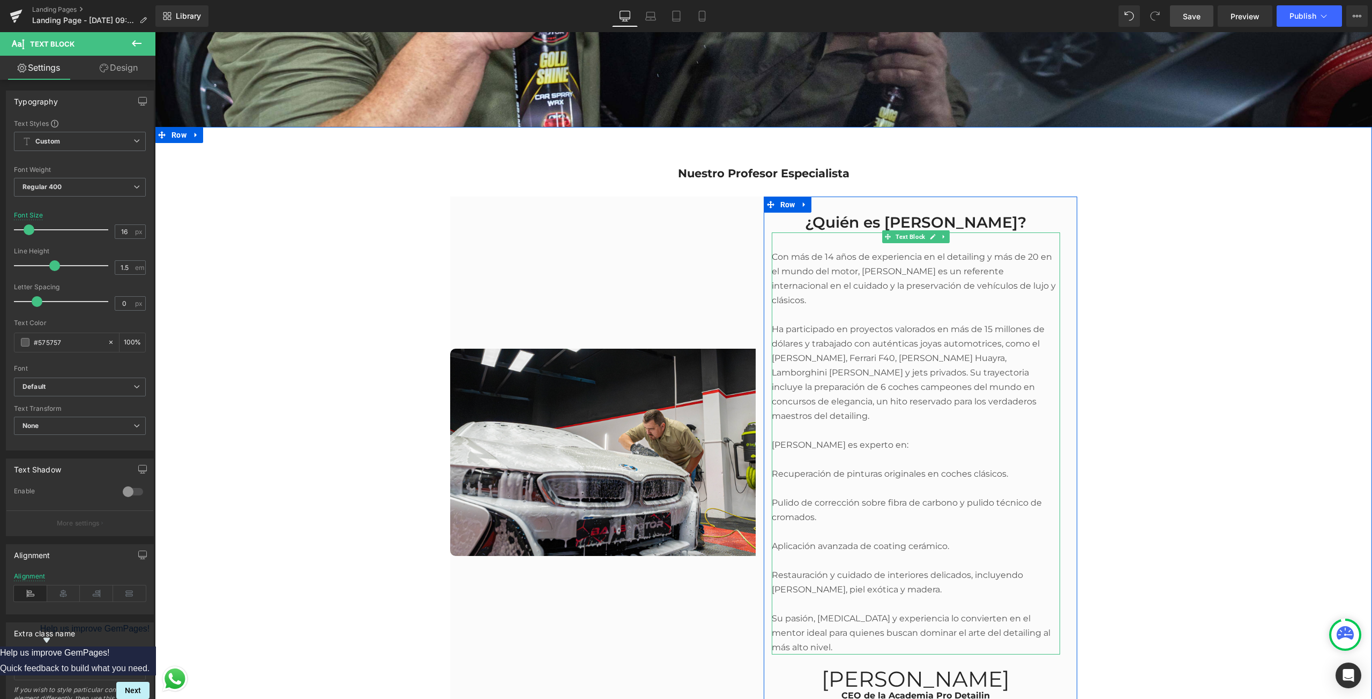
click at [865, 452] on p at bounding box center [916, 459] width 288 height 14
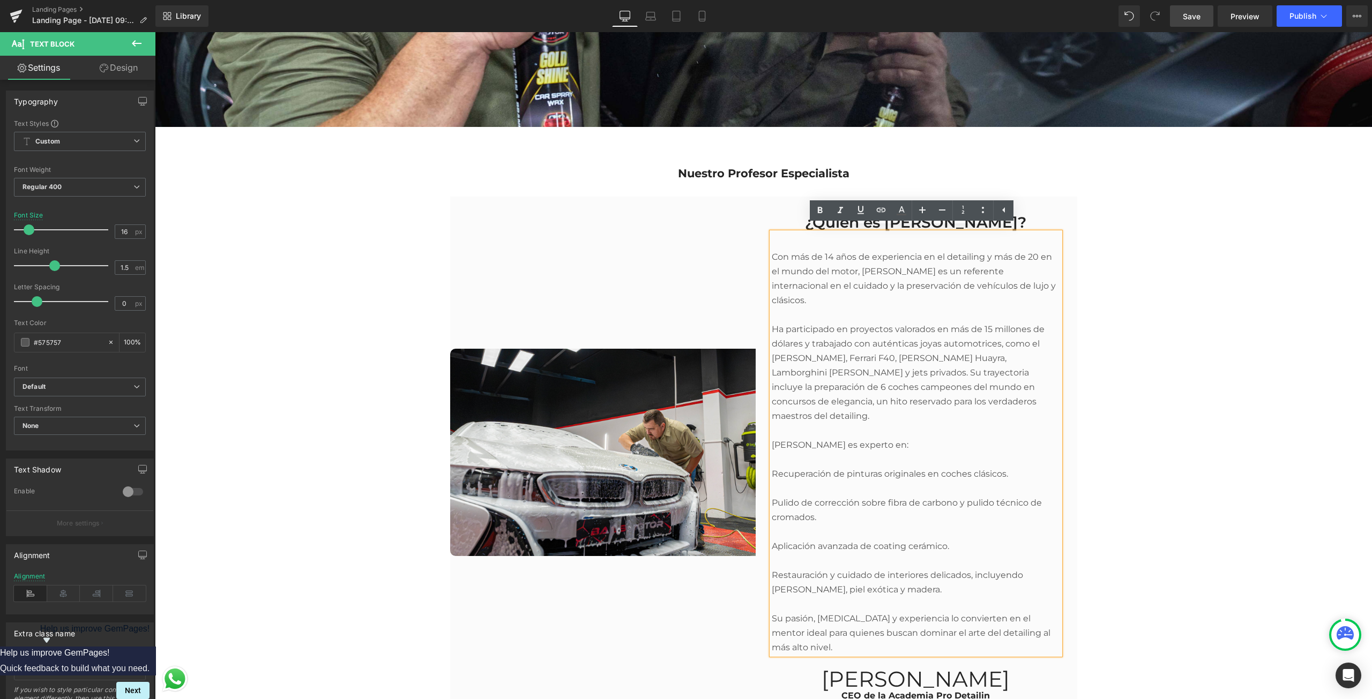
click at [772, 467] on p "Recuperación de pinturas originales en coches clásicos." at bounding box center [916, 474] width 288 height 14
click at [980, 207] on icon at bounding box center [982, 210] width 13 height 13
drag, startPoint x: 815, startPoint y: 482, endPoint x: 804, endPoint y: 481, distance: 10.8
click at [814, 496] on li "Pulido de corrección sobre fibra de carbono y pulido técnico de cromados." at bounding box center [916, 510] width 288 height 29
click at [772, 481] on li at bounding box center [916, 488] width 288 height 14
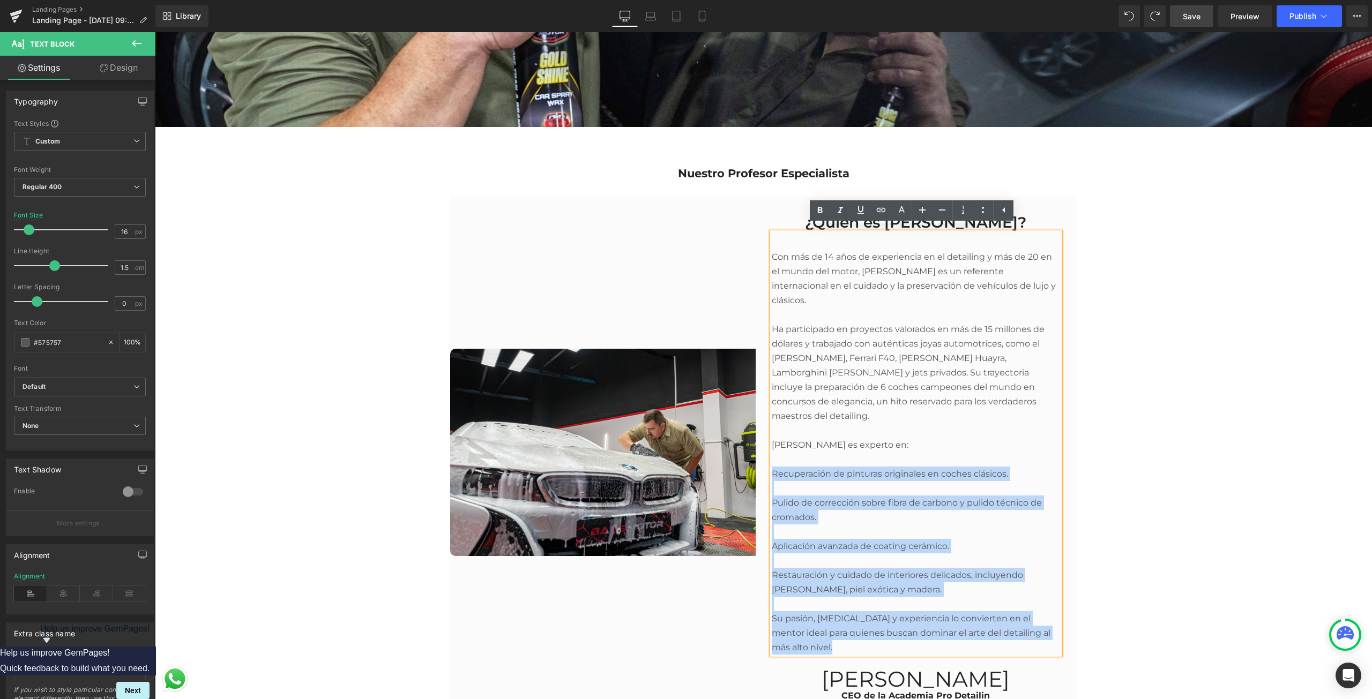
drag, startPoint x: 767, startPoint y: 453, endPoint x: 945, endPoint y: 633, distance: 252.8
click at [945, 633] on div "Con más de 14 años de experiencia en el detailing y más de 20 en el mundo del m…" at bounding box center [916, 444] width 288 height 422
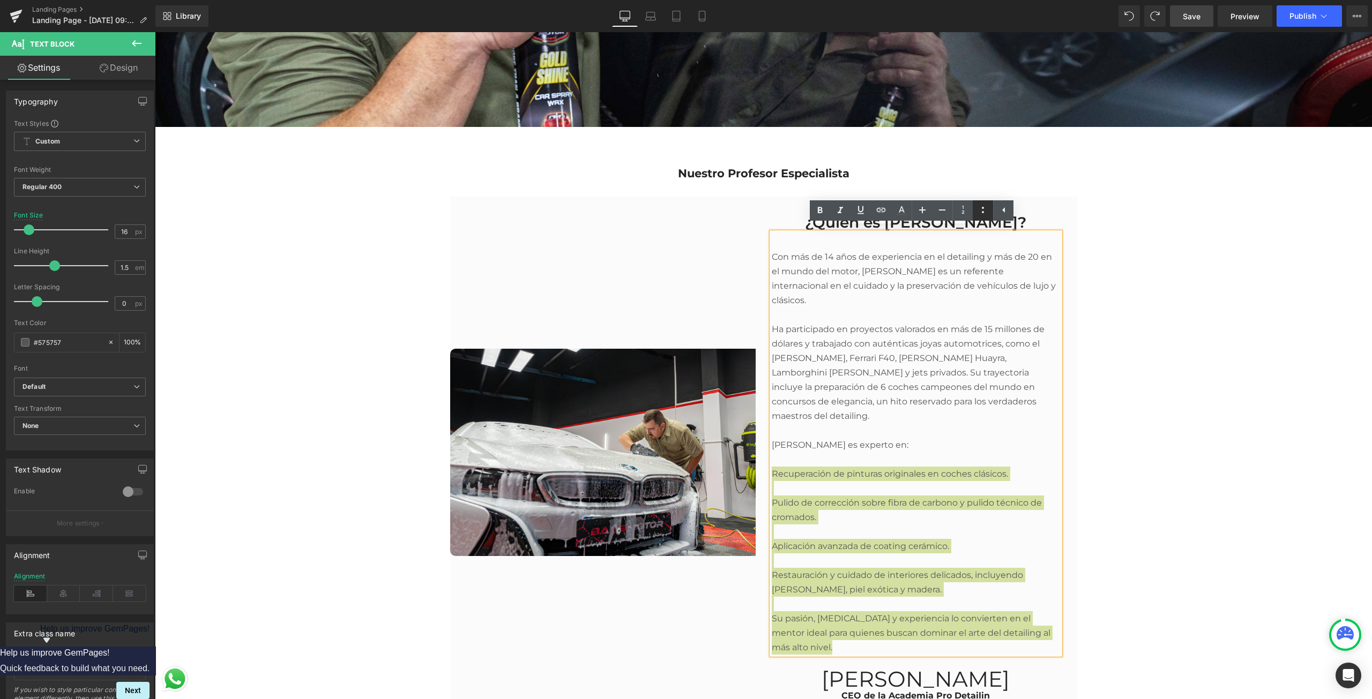
click at [981, 206] on icon at bounding box center [982, 210] width 13 height 13
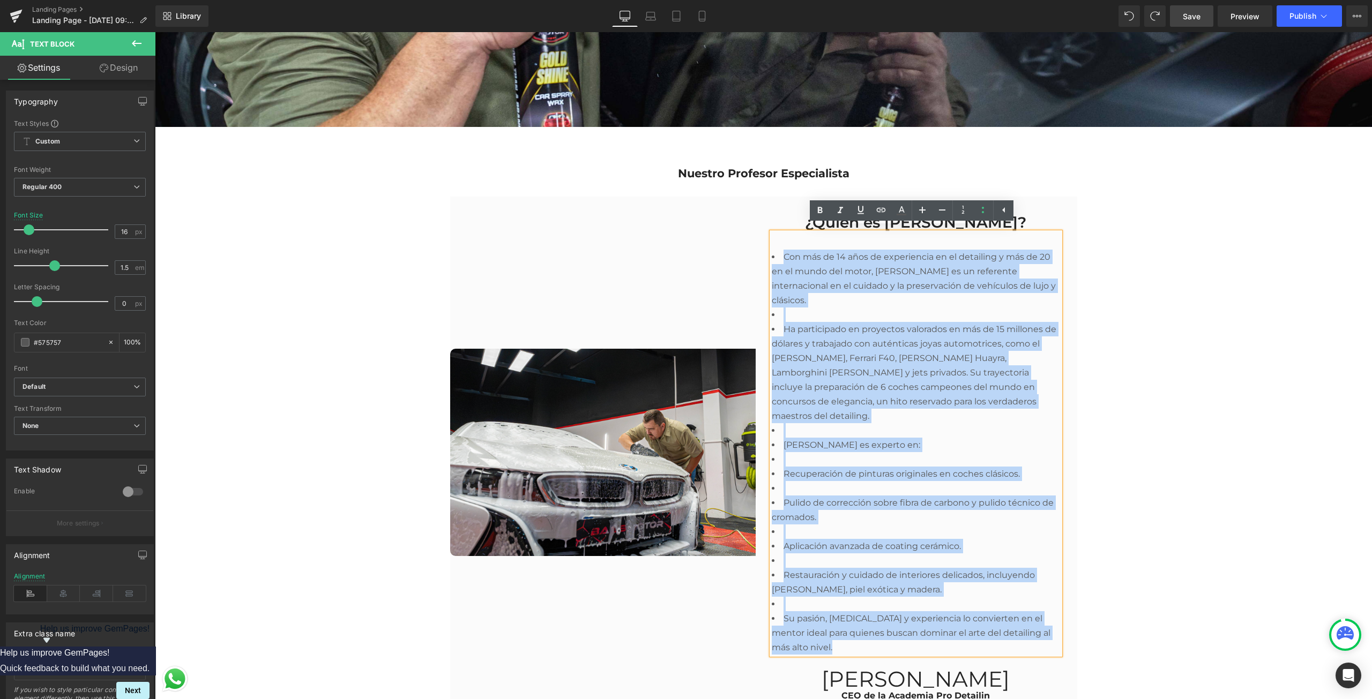
click at [774, 554] on li at bounding box center [916, 561] width 288 height 14
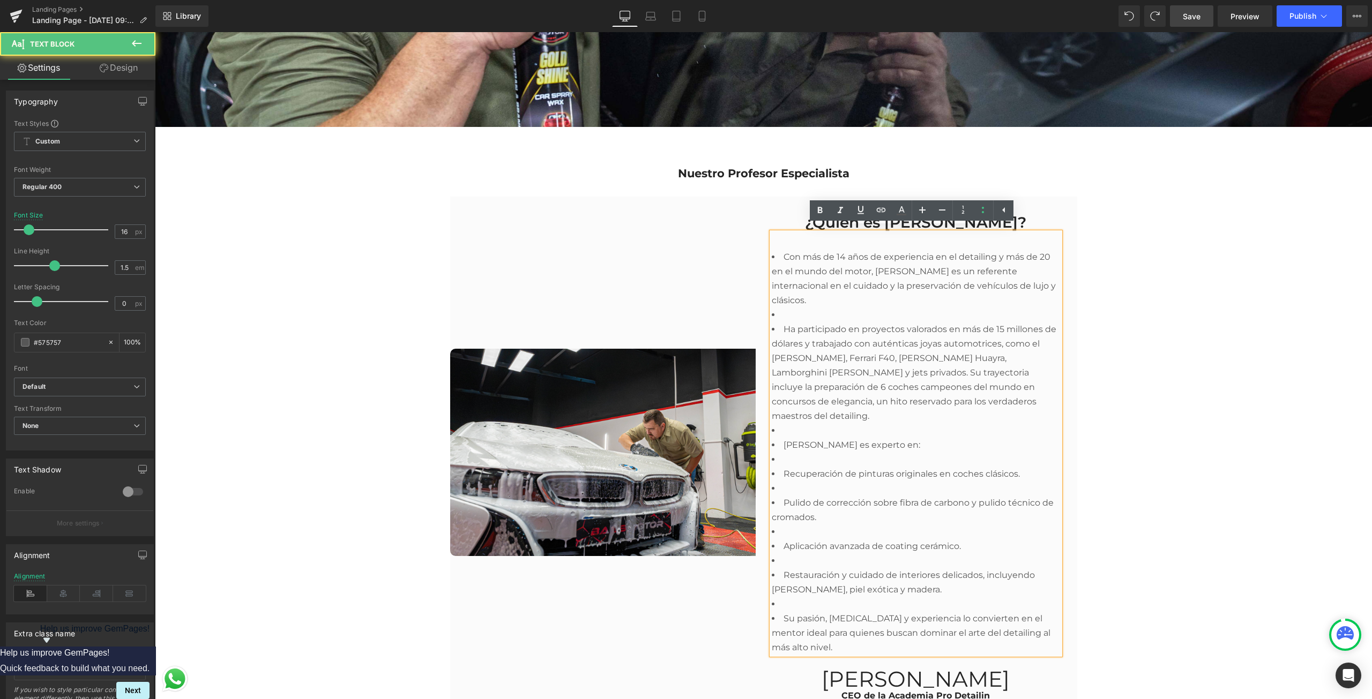
click at [776, 597] on li at bounding box center [916, 604] width 288 height 14
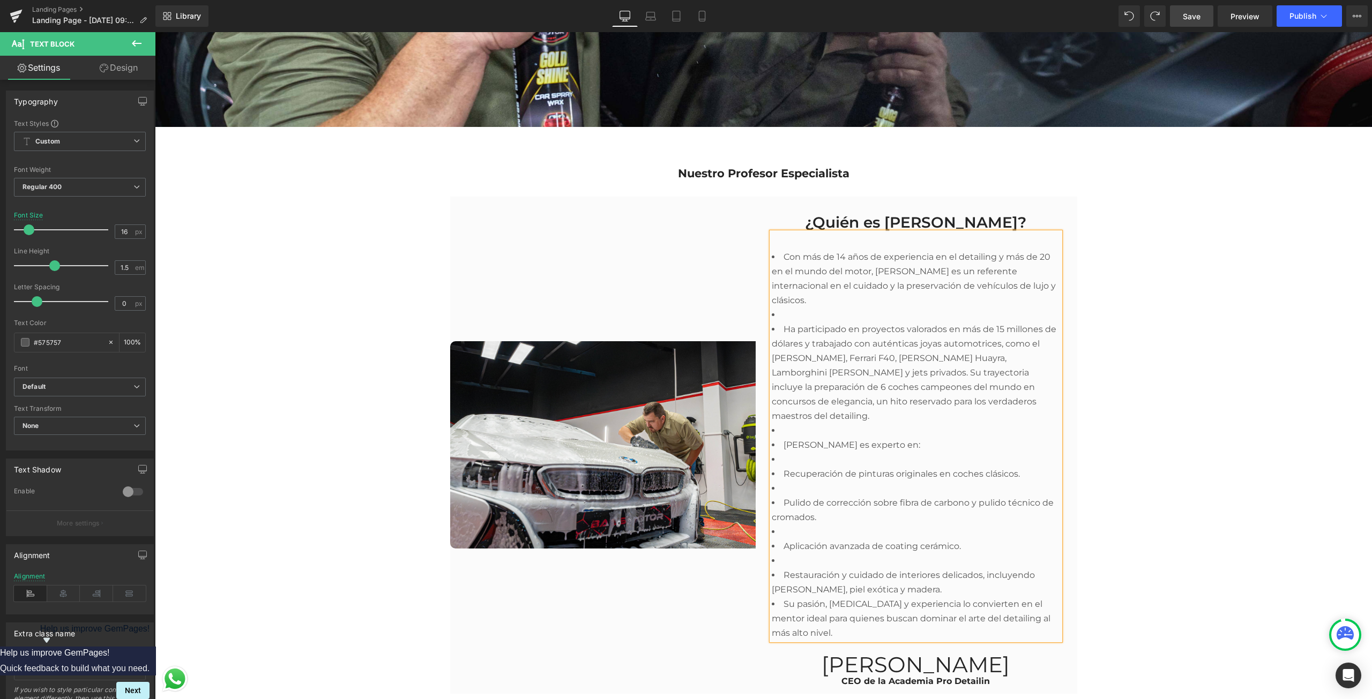
click at [787, 554] on li at bounding box center [916, 561] width 288 height 14
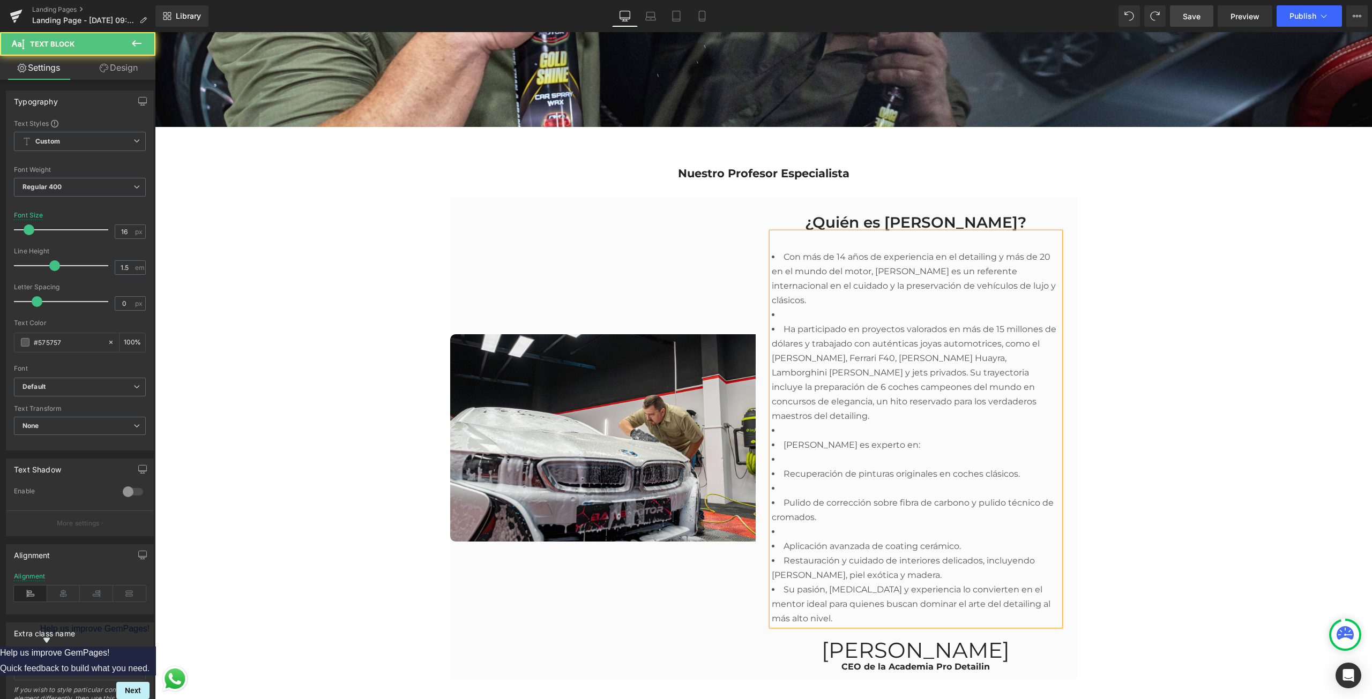
click at [794, 525] on li at bounding box center [916, 532] width 288 height 14
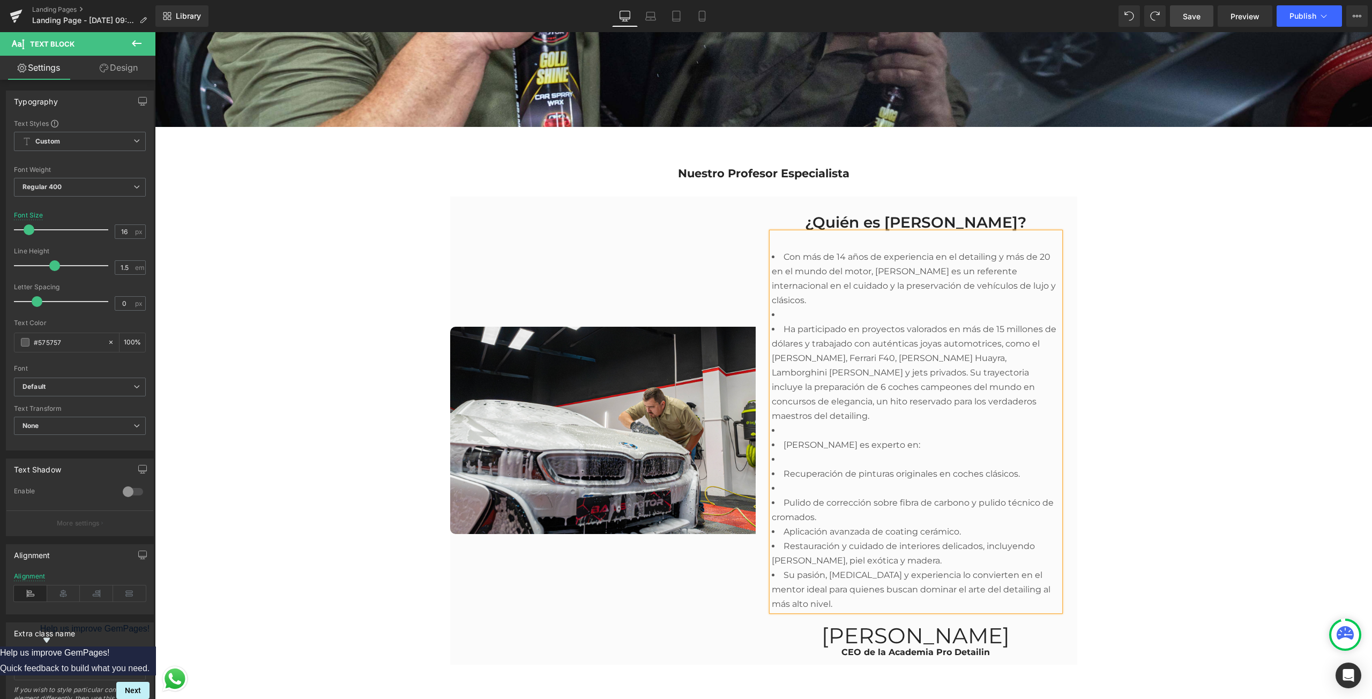
click at [783, 481] on li at bounding box center [916, 488] width 288 height 14
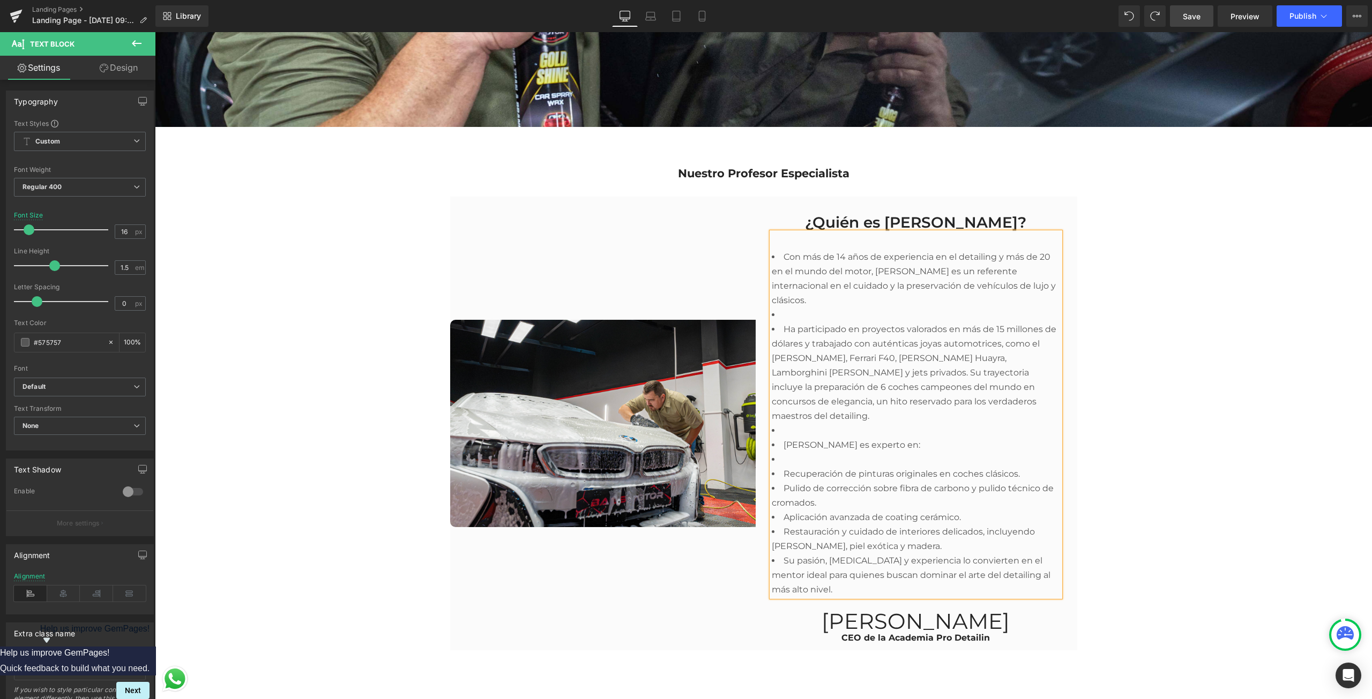
click at [784, 423] on li at bounding box center [916, 430] width 288 height 14
click at [832, 452] on li at bounding box center [916, 459] width 288 height 14
click at [779, 438] on li "[PERSON_NAME] es experto en:" at bounding box center [916, 452] width 288 height 29
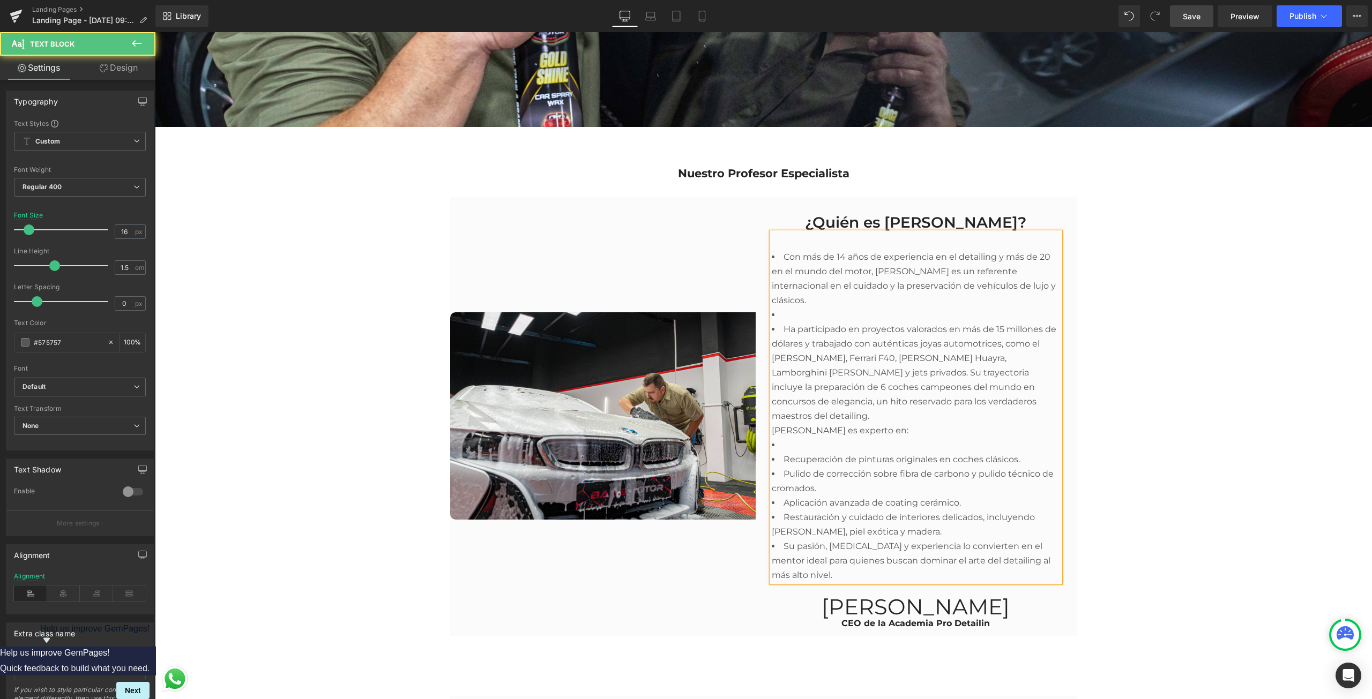
click at [1006, 393] on li "Ha participado en proyectos valorados en más de 15 millones de dólares y trabaj…" at bounding box center [916, 380] width 288 height 116
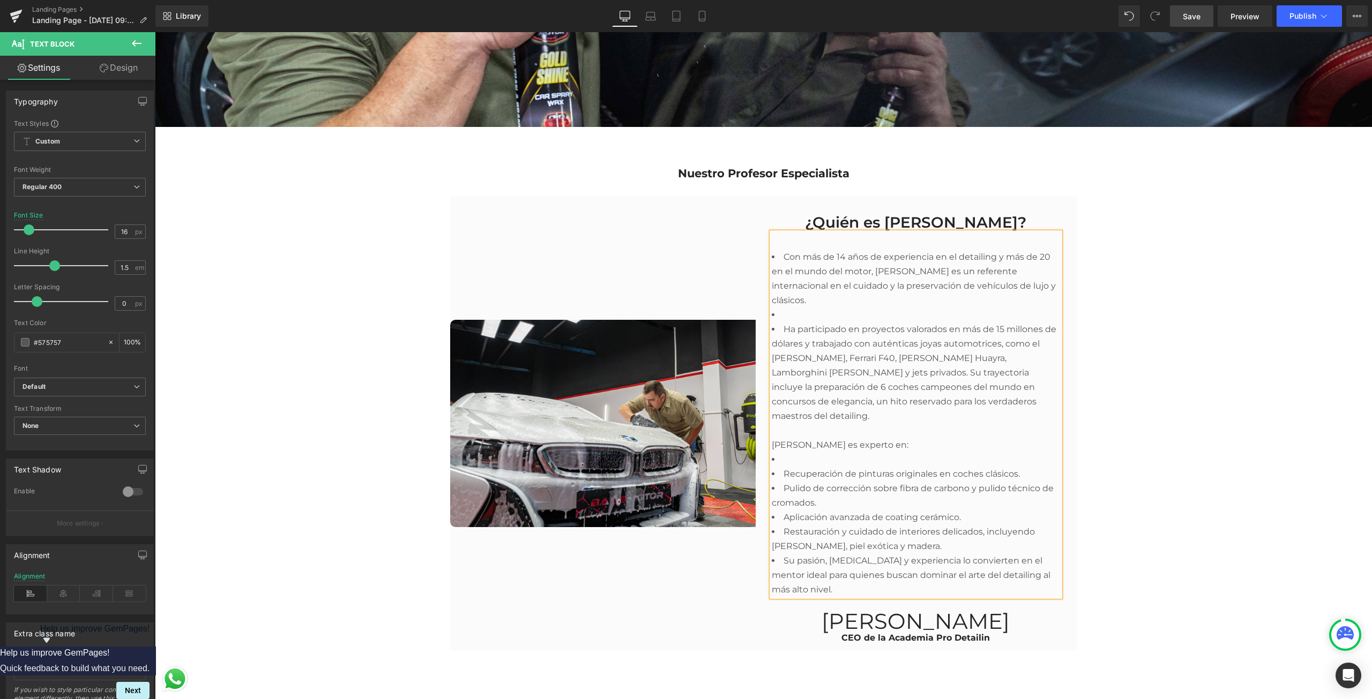
click at [775, 329] on li "Ha participado en proyectos valorados en más de 15 millones de dólares y trabaj…" at bounding box center [916, 387] width 288 height 130
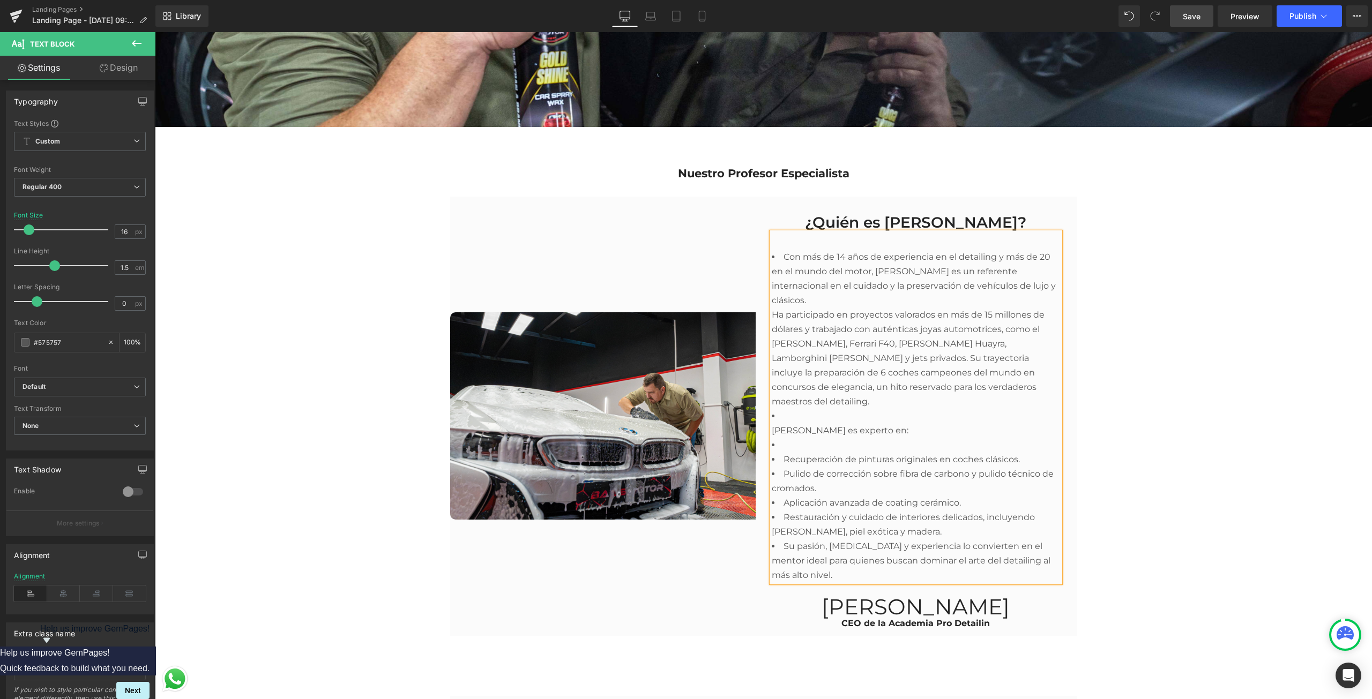
click at [837, 298] on li "Con más de 14 años de experiencia en el detailing y más de 20 en el mundo del m…" at bounding box center [916, 329] width 288 height 159
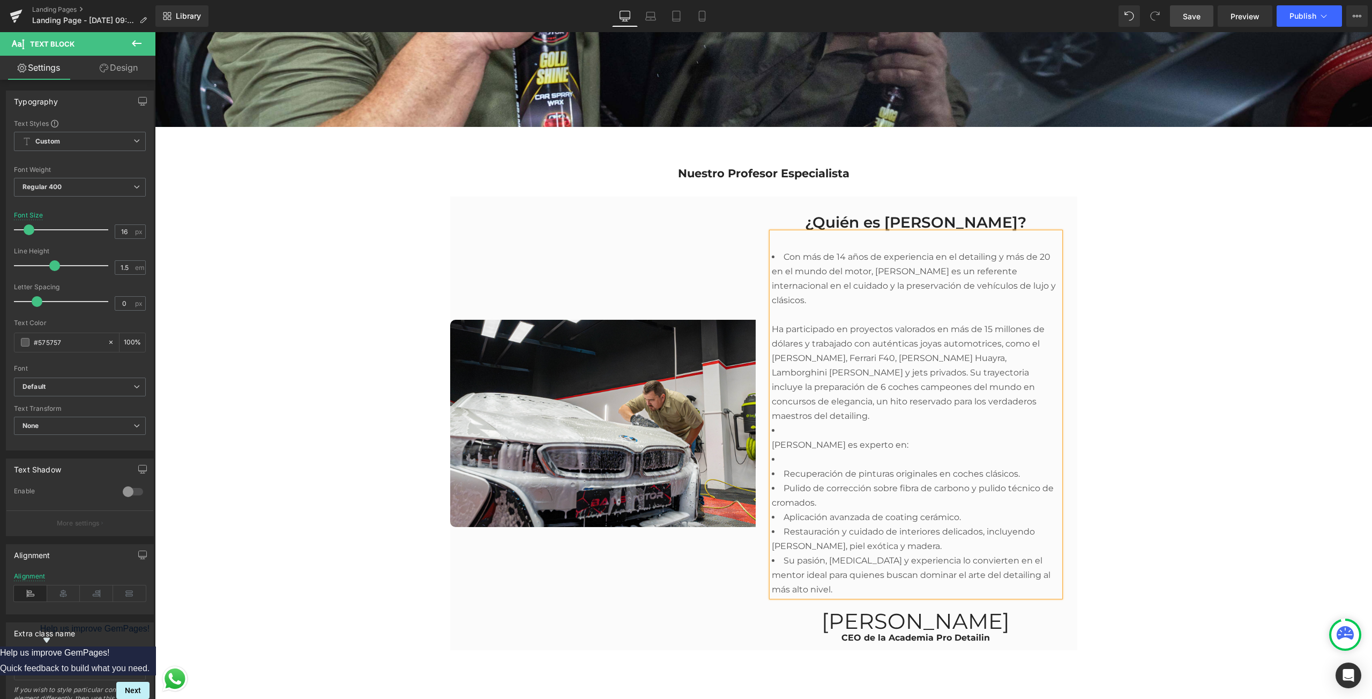
click at [780, 250] on li "Con más de 14 años de experiencia en el detailing y más de 20 en el mundo del m…" at bounding box center [916, 337] width 288 height 174
click at [777, 251] on li "Con más de 14 años de experiencia en el detailing y más de 20 en el mundo del m…" at bounding box center [916, 337] width 288 height 174
click at [776, 252] on li "Con más de 14 años de experiencia en el detailing y más de 20 en el mundo del m…" at bounding box center [916, 337] width 288 height 174
click at [772, 249] on div "Con más de 14 años de experiencia en el detailing y más de 20 en el mundo del m…" at bounding box center [916, 415] width 288 height 364
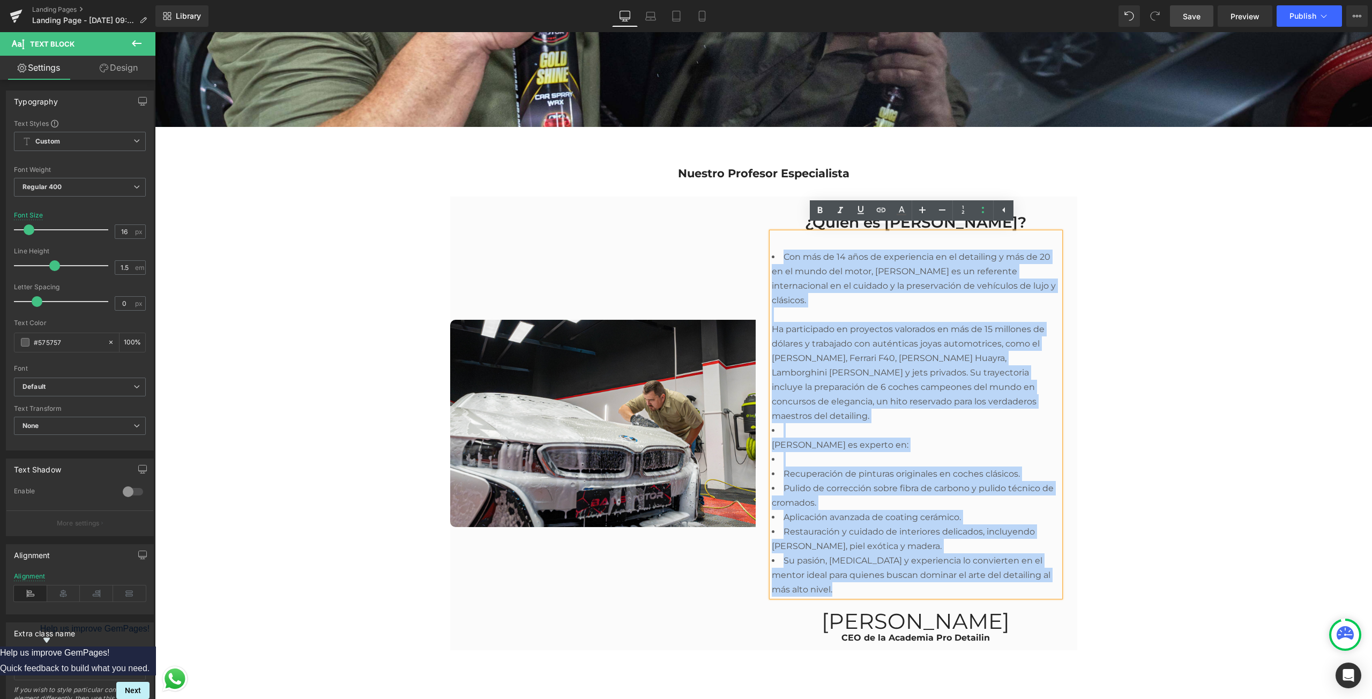
click at [772, 249] on div "Con más de 14 años de experiencia en el detailing y más de 20 en el mundo del m…" at bounding box center [916, 415] width 288 height 364
click at [772, 250] on li "Con más de 14 años de experiencia en el detailing y más de 20 en el mundo del m…" at bounding box center [916, 337] width 288 height 174
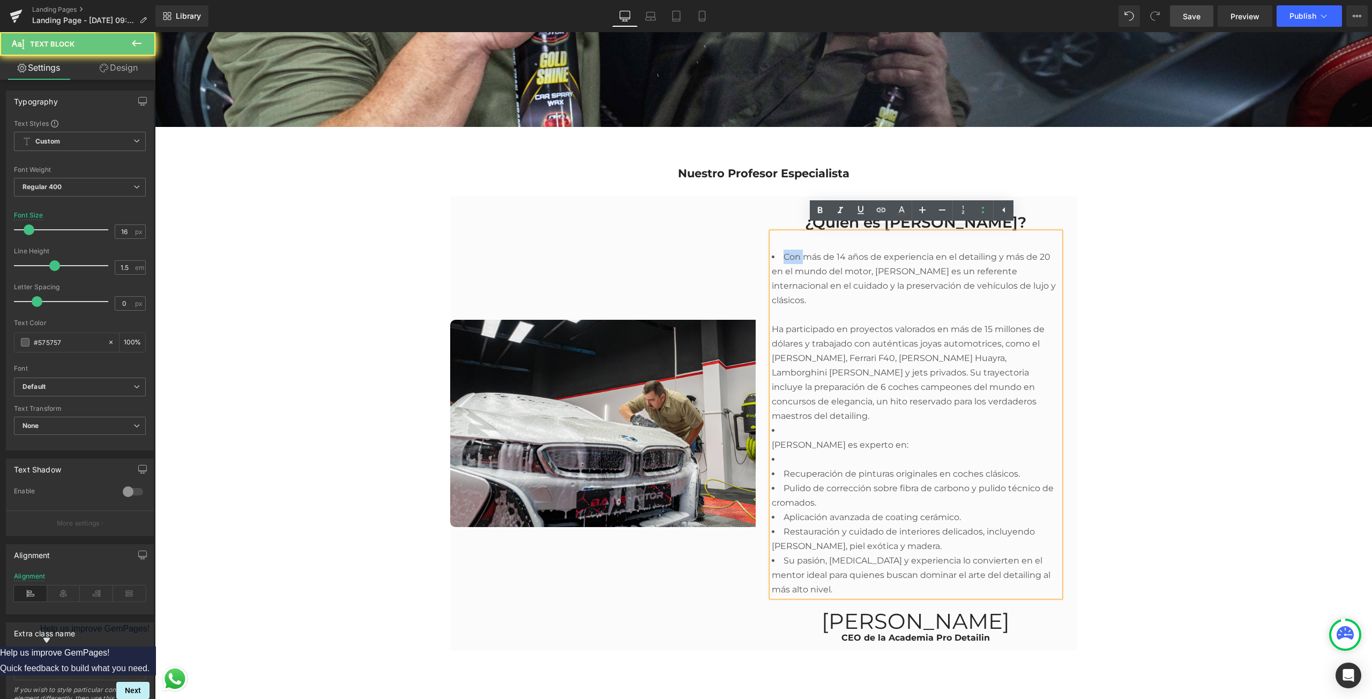
click at [772, 250] on li "Con más de 14 años de experiencia en el detailing y más de 20 en el mundo del m…" at bounding box center [916, 337] width 288 height 174
click at [774, 250] on li "Con más de 14 años de experiencia en el detailing y más de 20 en el mundo del m…" at bounding box center [916, 337] width 288 height 174
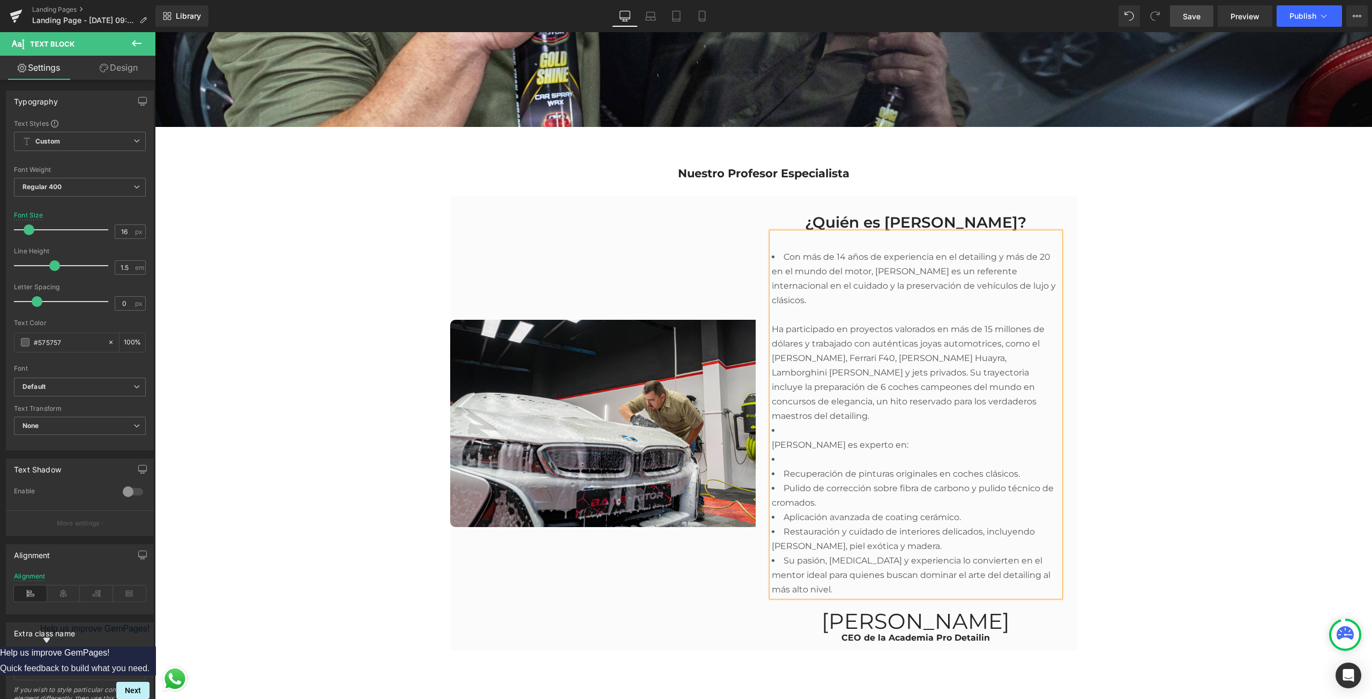
click at [780, 423] on li "[PERSON_NAME] es experto en:" at bounding box center [916, 437] width 288 height 29
click at [773, 438] on li "[PERSON_NAME] es experto en:" at bounding box center [916, 445] width 288 height 14
click at [775, 452] on li at bounding box center [916, 459] width 288 height 14
click at [832, 481] on li "Pulido de corrección sobre fibra de carbono y pulido técnico de cromados." at bounding box center [916, 495] width 288 height 29
click at [1032, 467] on li "Recuperación de pinturas originales en coches clásicos." at bounding box center [916, 474] width 288 height 14
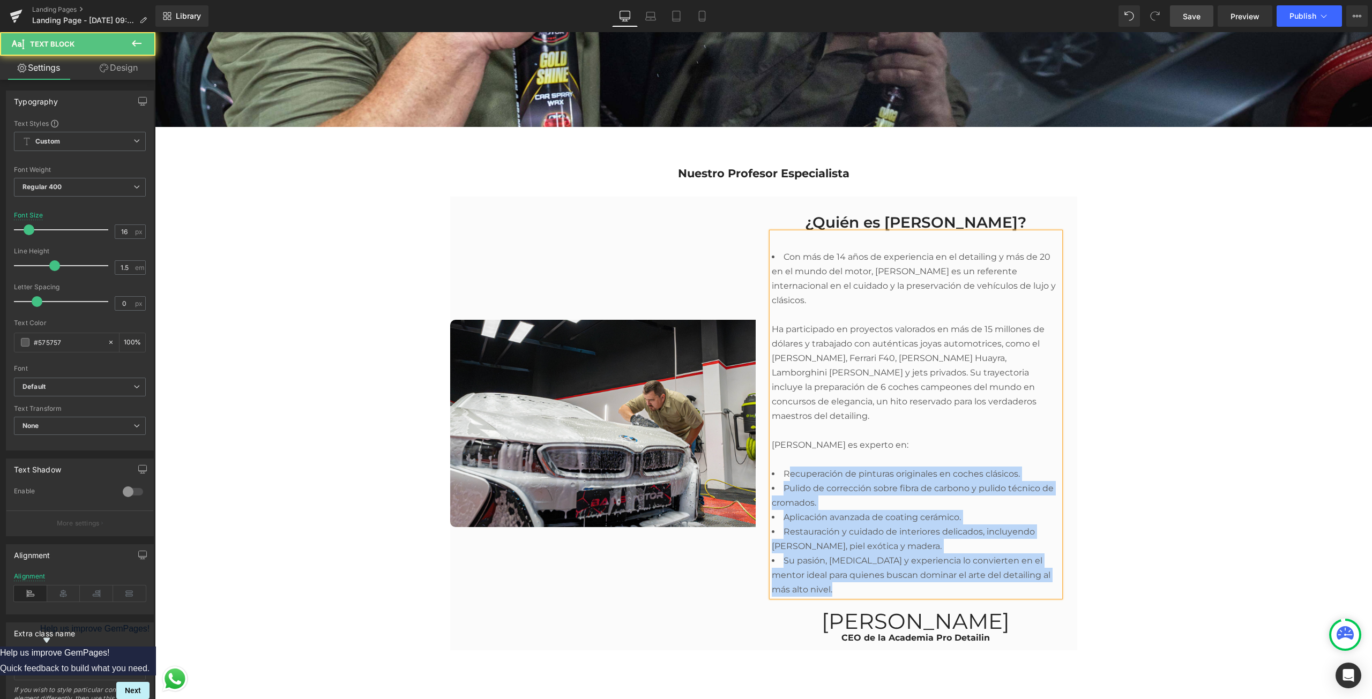
drag, startPoint x: 783, startPoint y: 456, endPoint x: 931, endPoint y: 570, distance: 186.5
click at [931, 570] on ul "Con más de 14 años de experiencia en el detailing y más de 20 en el mundo del m…" at bounding box center [916, 423] width 288 height 347
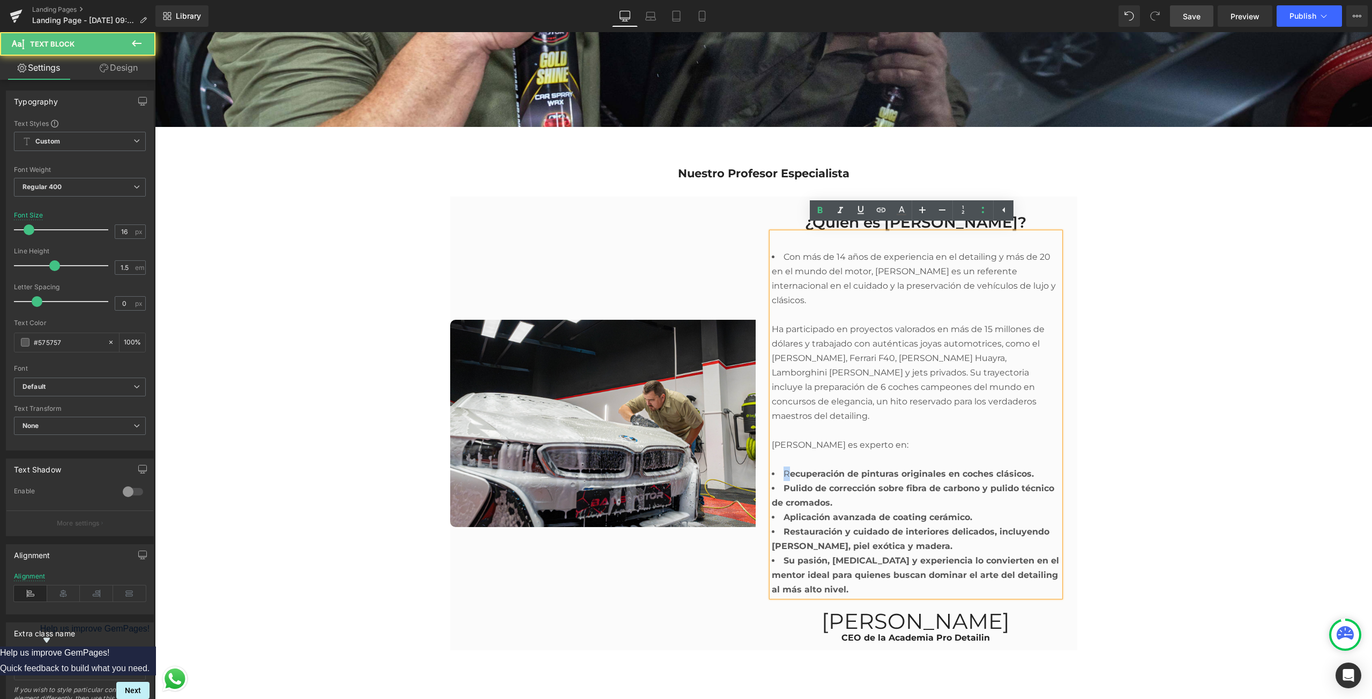
click at [781, 467] on li "R ecuperación de pinturas originales en coches clásicos." at bounding box center [916, 474] width 288 height 14
click at [924, 251] on li "Con más de 14 años de experiencia en el detailing y más de 20 en el mundo del m…" at bounding box center [916, 358] width 288 height 217
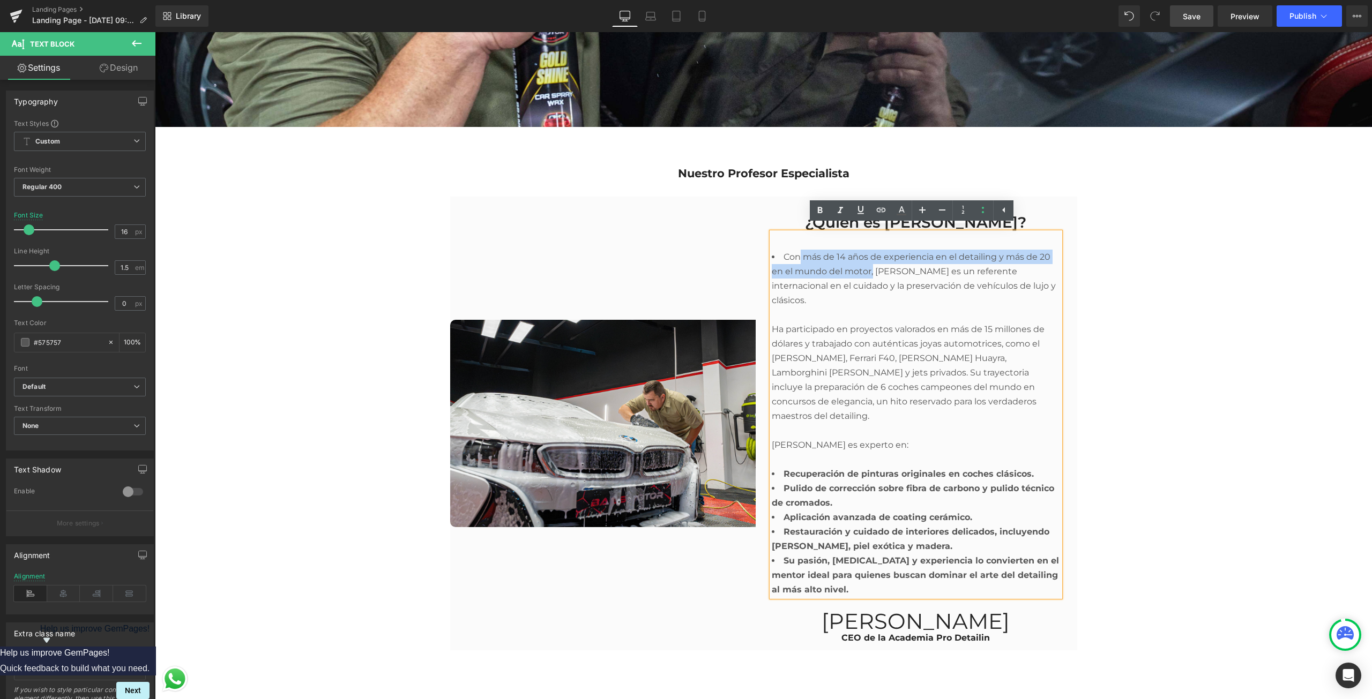
drag, startPoint x: 796, startPoint y: 249, endPoint x: 868, endPoint y: 267, distance: 74.1
click at [868, 267] on li "Con más de 14 años de experiencia en el detailing y más de 20 en el mundo del m…" at bounding box center [916, 358] width 288 height 217
drag, startPoint x: 888, startPoint y: 266, endPoint x: 964, endPoint y: 262, distance: 76.7
click at [964, 262] on li "Con más de 14 años de experiencia en el detailing y más de 20 en el mundo del m…" at bounding box center [916, 358] width 288 height 217
drag, startPoint x: 983, startPoint y: 319, endPoint x: 799, endPoint y: 340, distance: 185.5
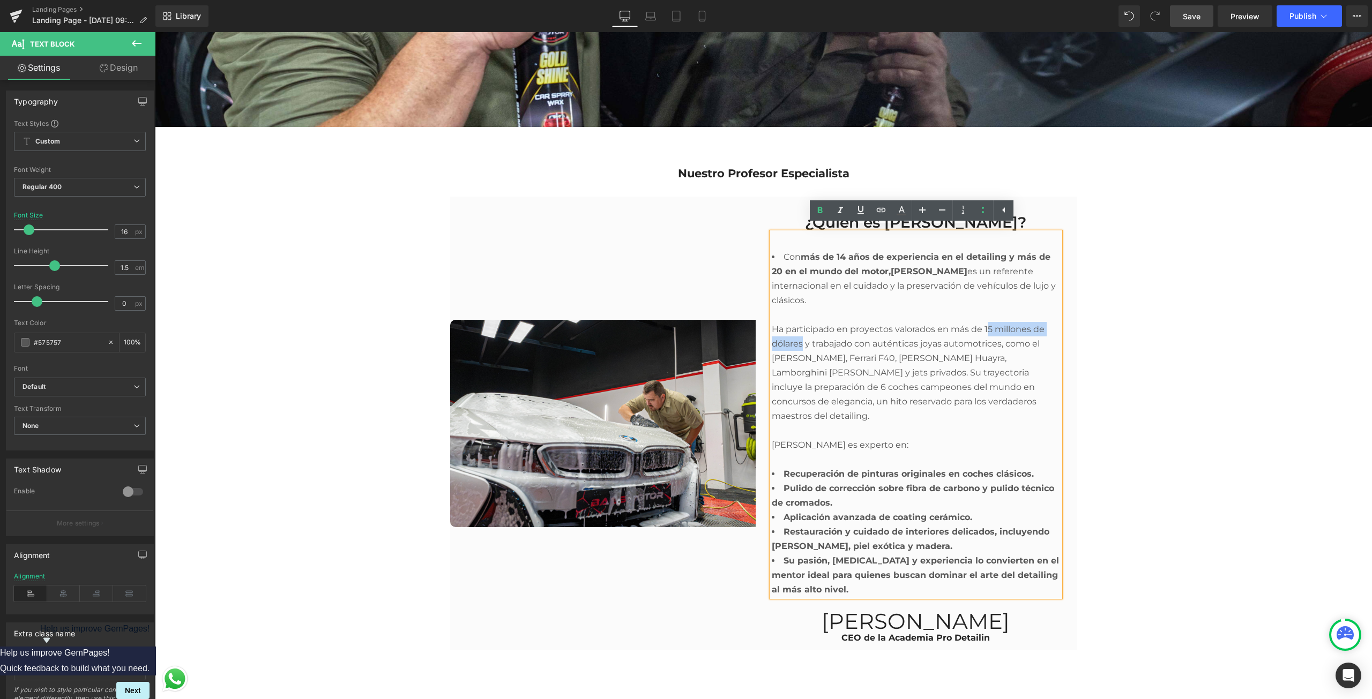
click at [799, 340] on li "Con más de 14 años de experiencia en el detailing y más de 20 en el mundo del m…" at bounding box center [916, 358] width 288 height 217
click at [903, 361] on li "Con más de 14 años de experiencia en el detailing y más de 20 en el mundo del m…" at bounding box center [916, 358] width 288 height 217
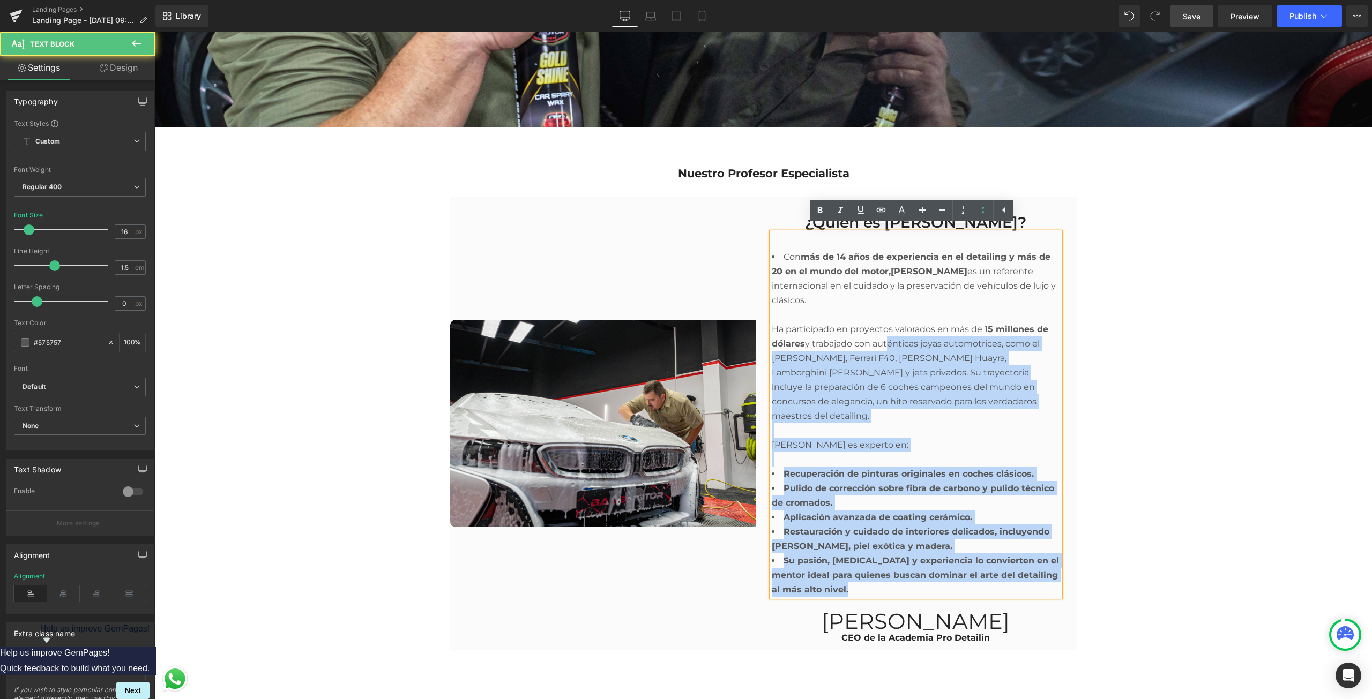
drag, startPoint x: 766, startPoint y: 355, endPoint x: 881, endPoint y: 344, distance: 115.2
click at [881, 344] on div "Con más de 14 años de experiencia en el detailing y más de 20 en el mundo del m…" at bounding box center [916, 415] width 288 height 364
click at [882, 349] on li "Con más de 14 años de experiencia en el detailing y más de 20 en el mundo del m…" at bounding box center [916, 358] width 288 height 217
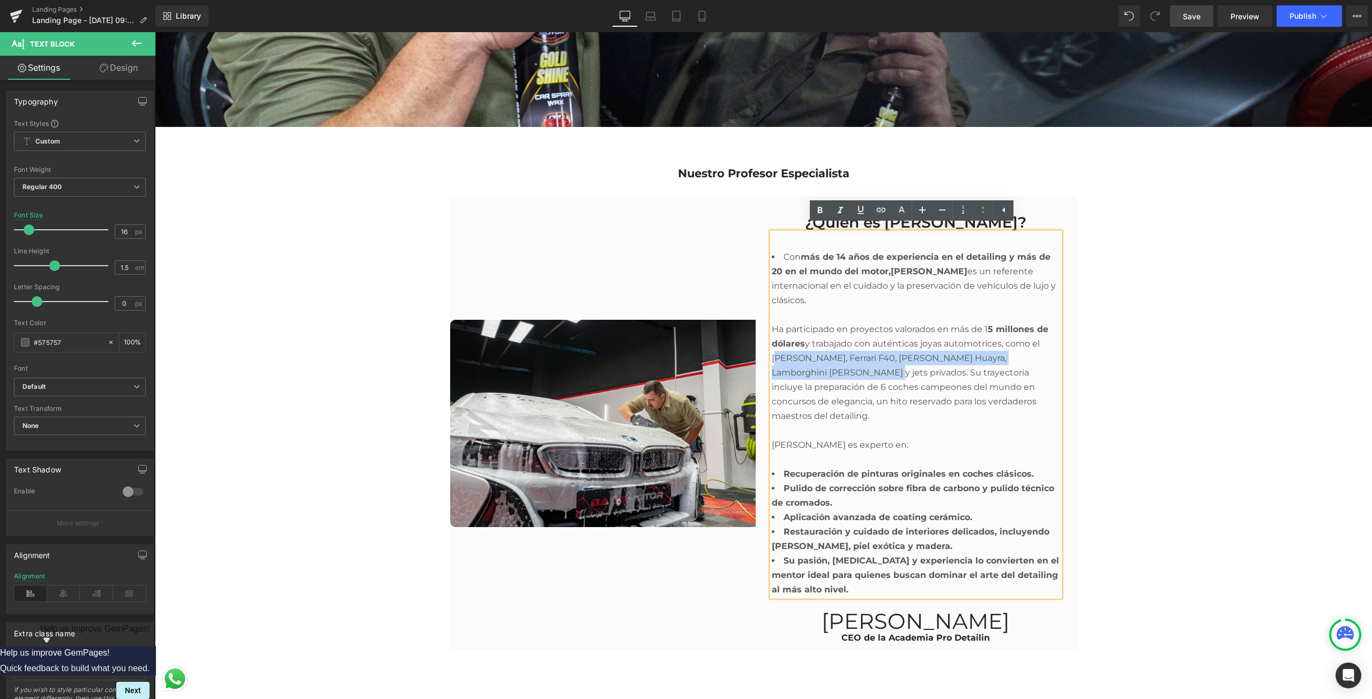
drag, startPoint x: 767, startPoint y: 351, endPoint x: 803, endPoint y: 369, distance: 40.5
click at [803, 369] on li "Con más de 14 años de experiencia en el detailing y más de 20 en el mundo del m…" at bounding box center [916, 358] width 288 height 217
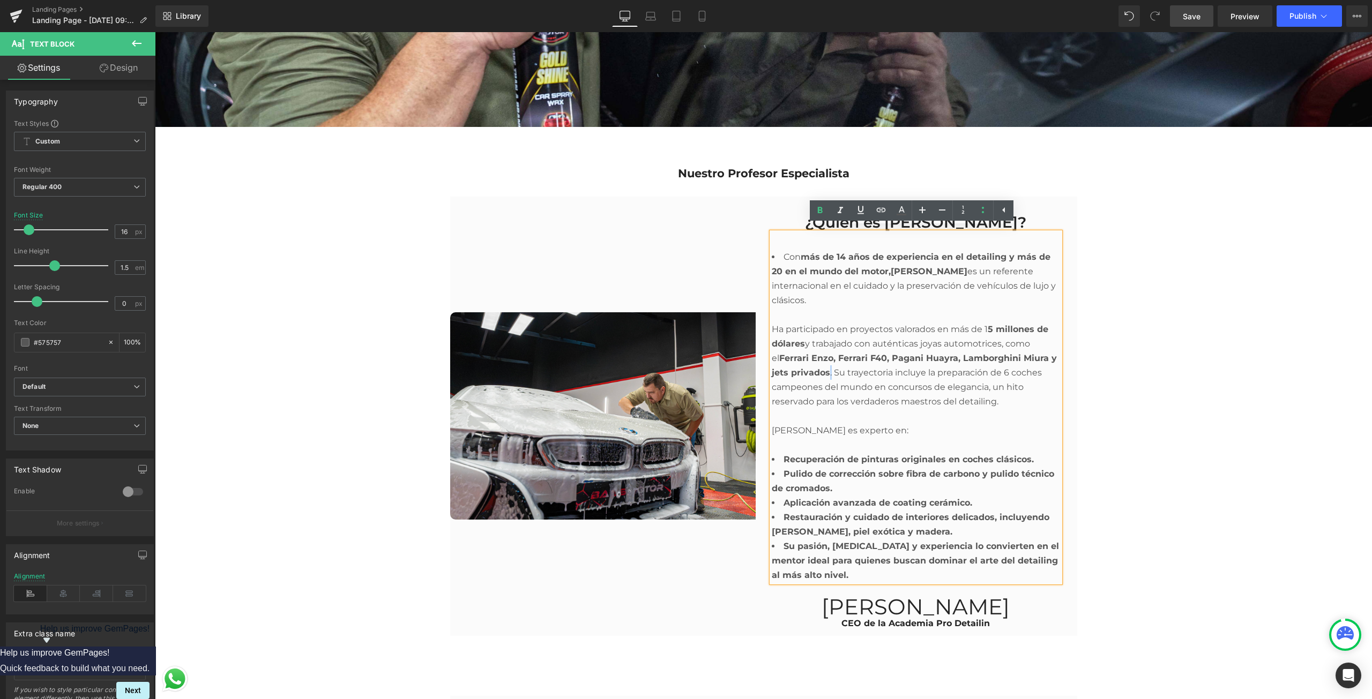
click at [827, 366] on li "Con más de 14 años de experiencia en el detailing y más de 20 en el mundo del m…" at bounding box center [916, 351] width 288 height 203
click at [924, 444] on li "Con más de 14 años de experiencia en el detailing y más de 20 en el mundo del m…" at bounding box center [916, 351] width 288 height 203
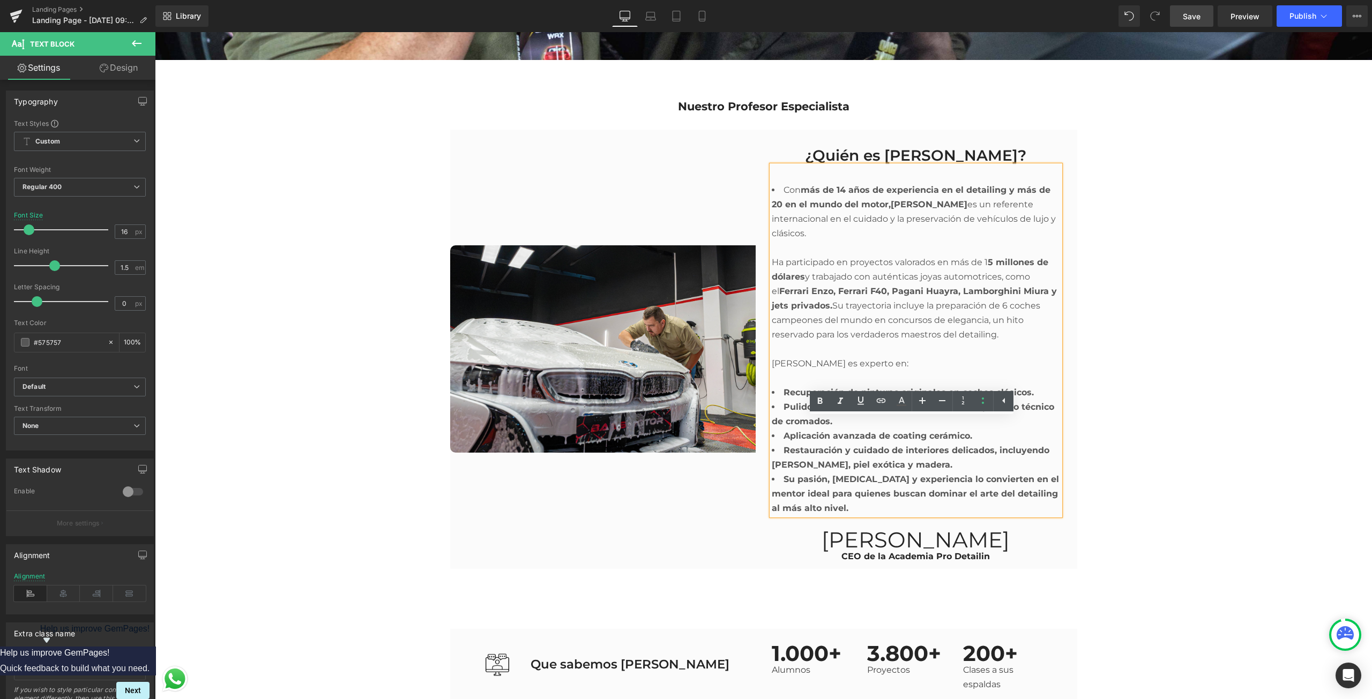
scroll to position [2187, 0]
